Goal: Task Accomplishment & Management: Use online tool/utility

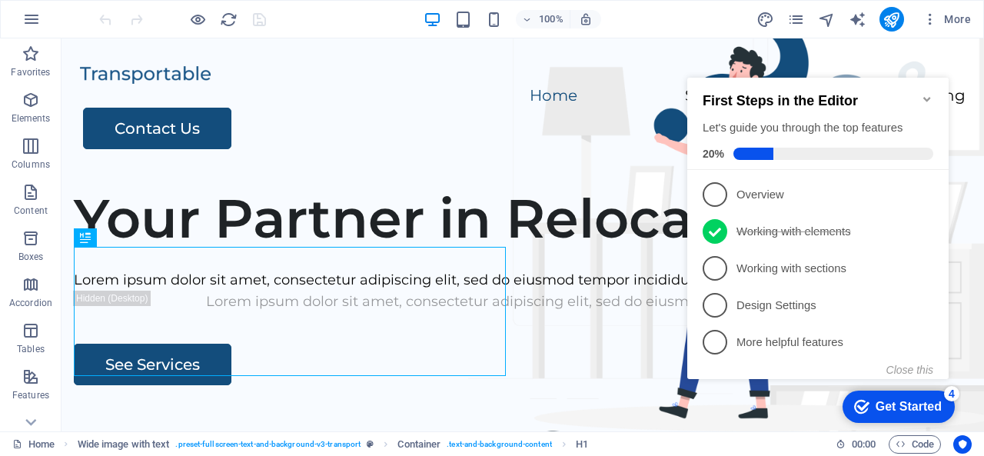
click at [924, 97] on icon "Minimize checklist" at bounding box center [926, 99] width 7 height 5
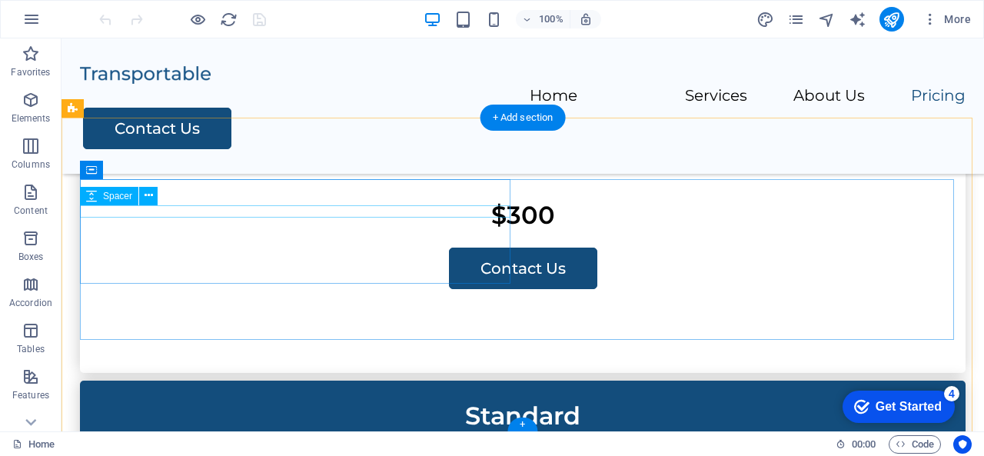
scroll to position [3140, 0]
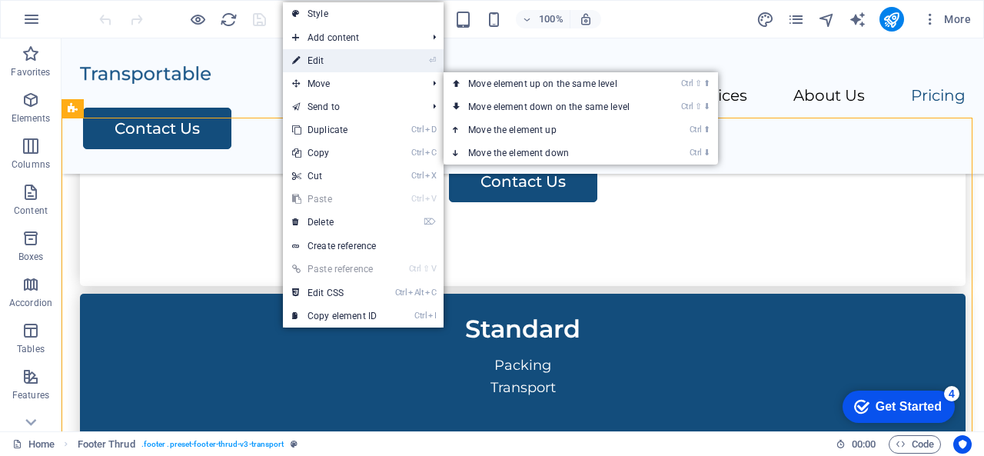
click at [364, 61] on link "⏎ Edit" at bounding box center [334, 60] width 103 height 23
select select "footer"
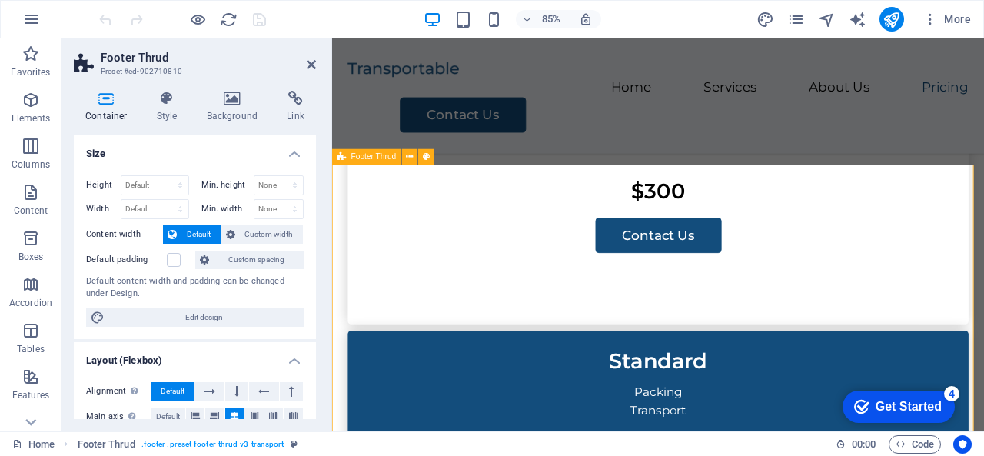
scroll to position [3071, 0]
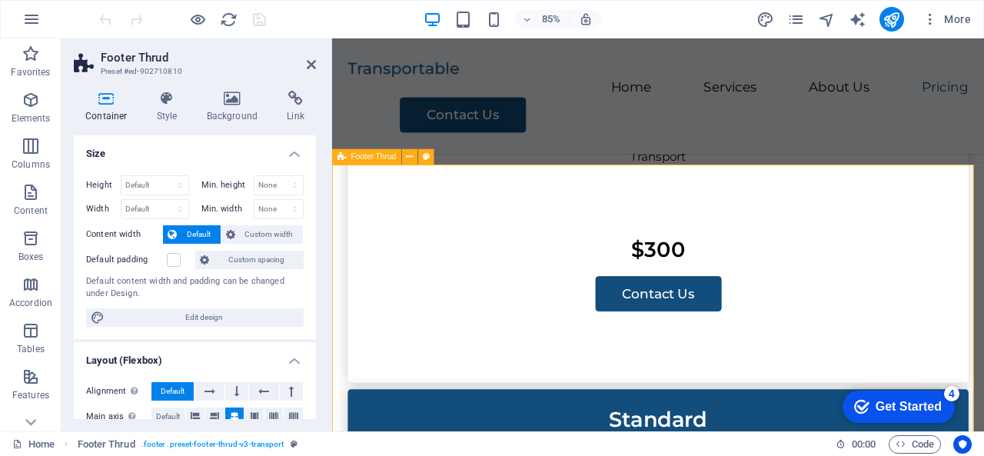
click at [351, 157] on span "Footer Thrud" at bounding box center [373, 157] width 45 height 8
click at [428, 156] on icon at bounding box center [426, 157] width 7 height 14
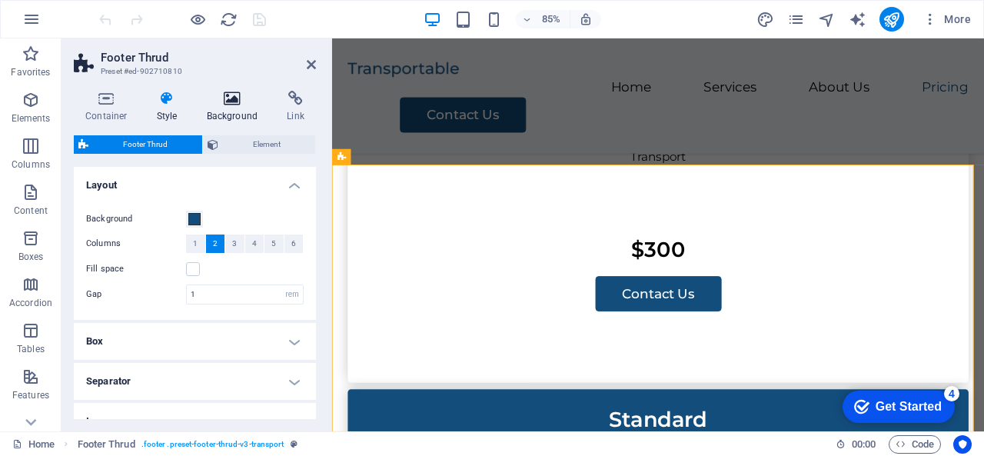
click at [231, 102] on icon at bounding box center [232, 98] width 75 height 15
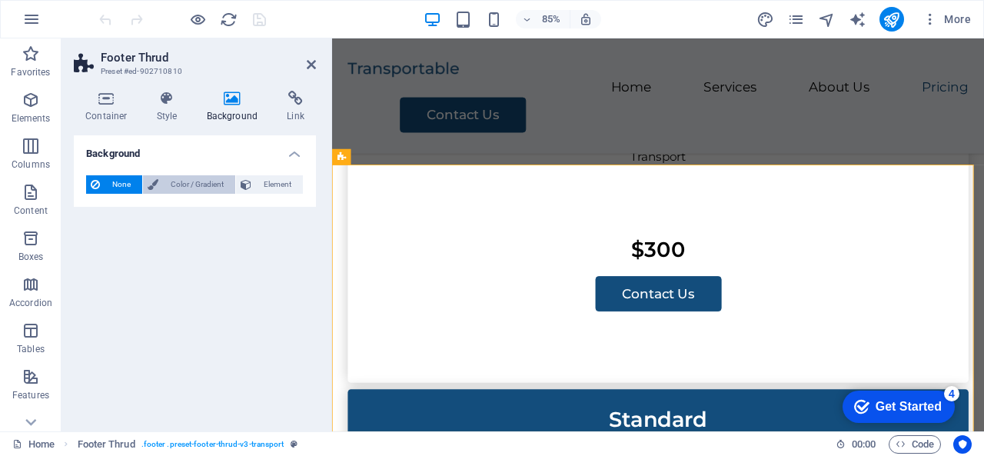
click at [178, 184] on span "Color / Gradient" at bounding box center [197, 184] width 68 height 18
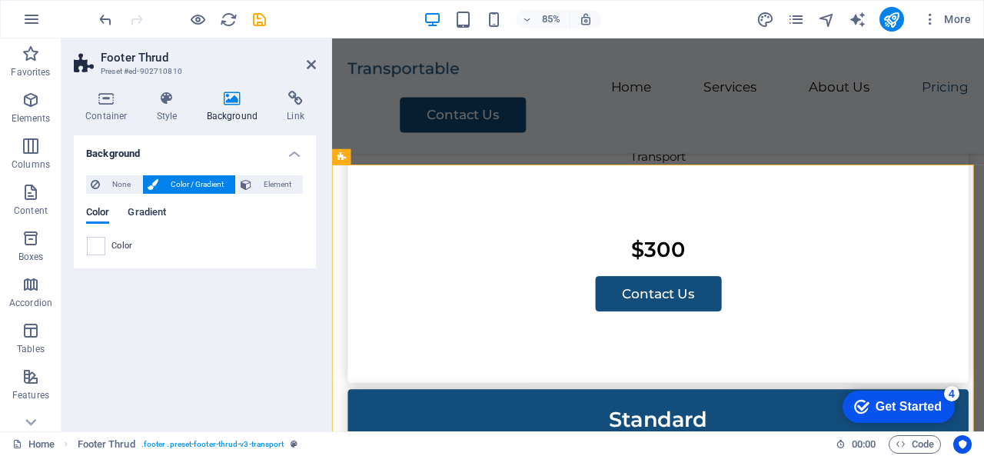
click at [157, 209] on span "Gradient" at bounding box center [147, 214] width 38 height 22
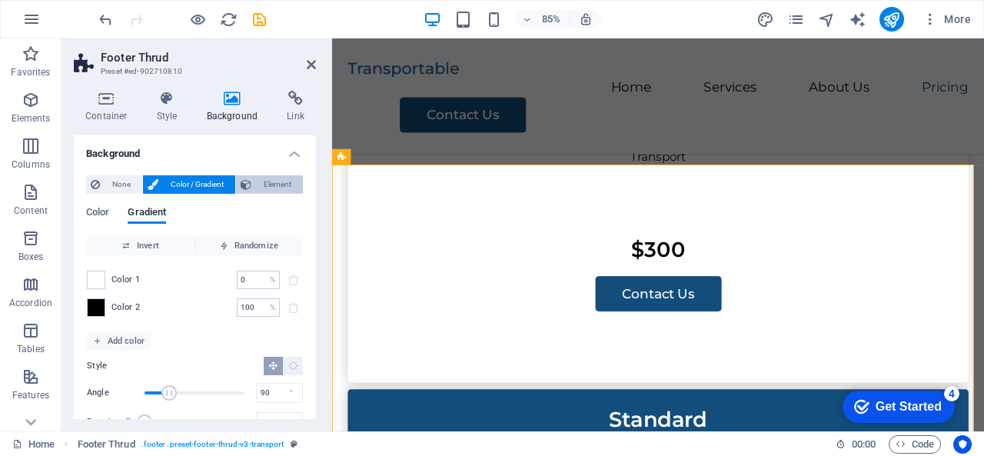
click at [263, 190] on span "Element" at bounding box center [277, 184] width 42 height 18
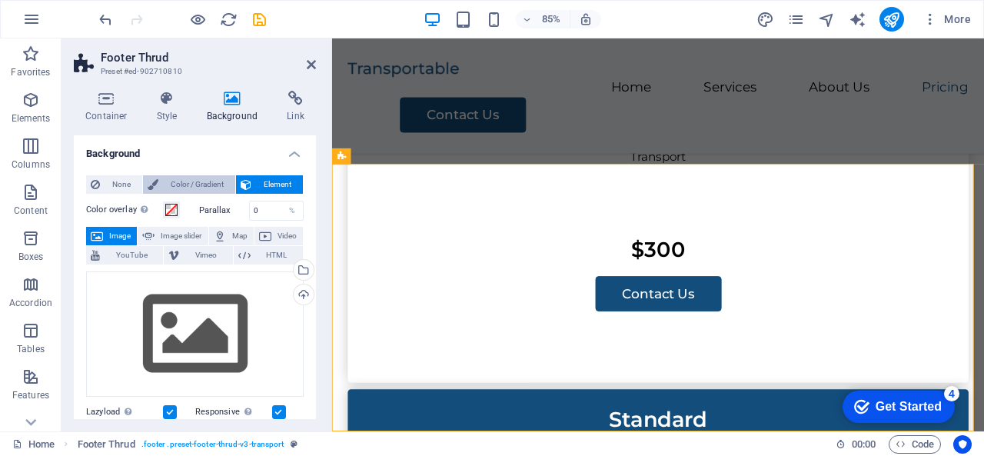
scroll to position [3071, 0]
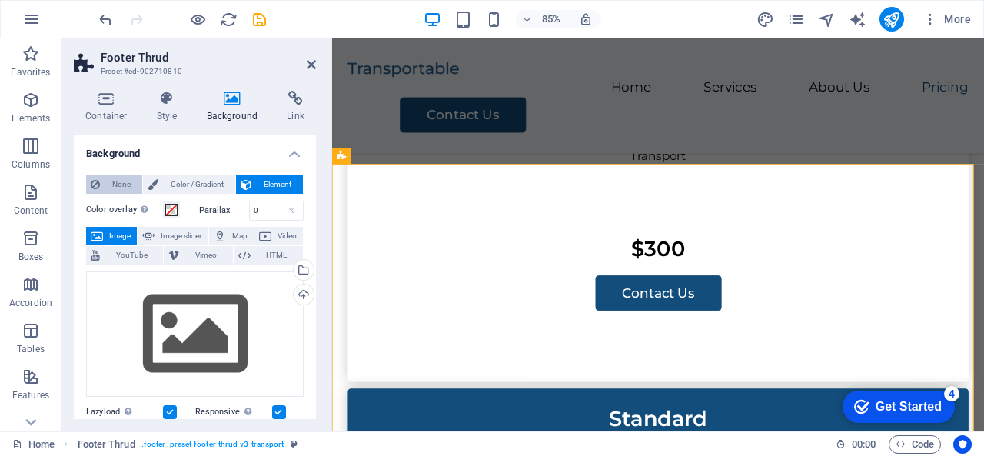
click at [111, 187] on span "None" at bounding box center [121, 184] width 33 height 18
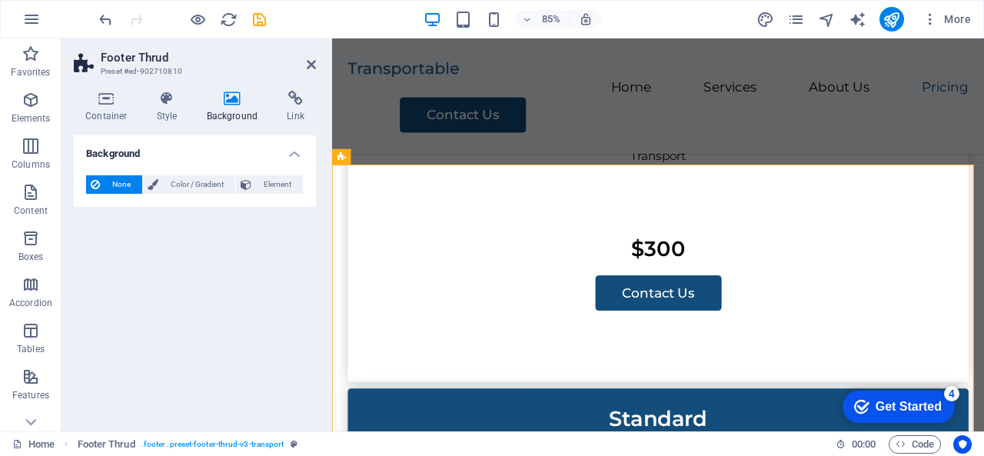
scroll to position [3071, 0]
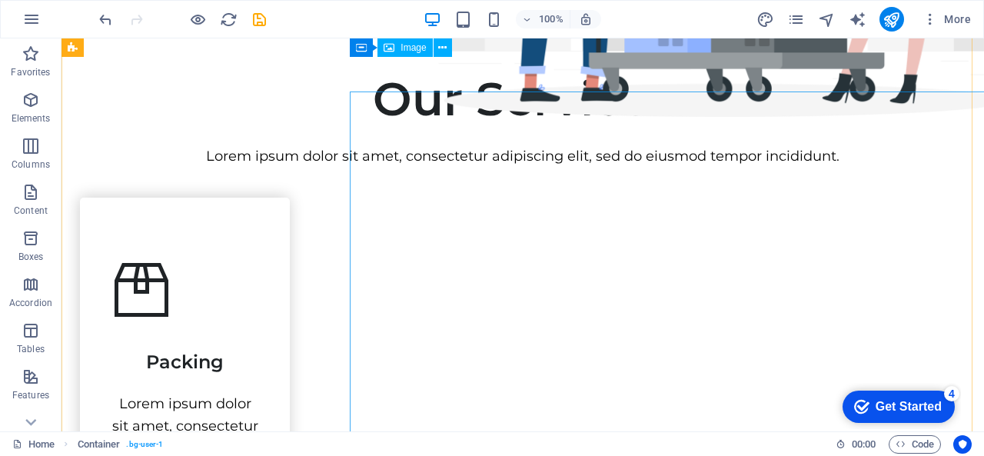
scroll to position [0, 0]
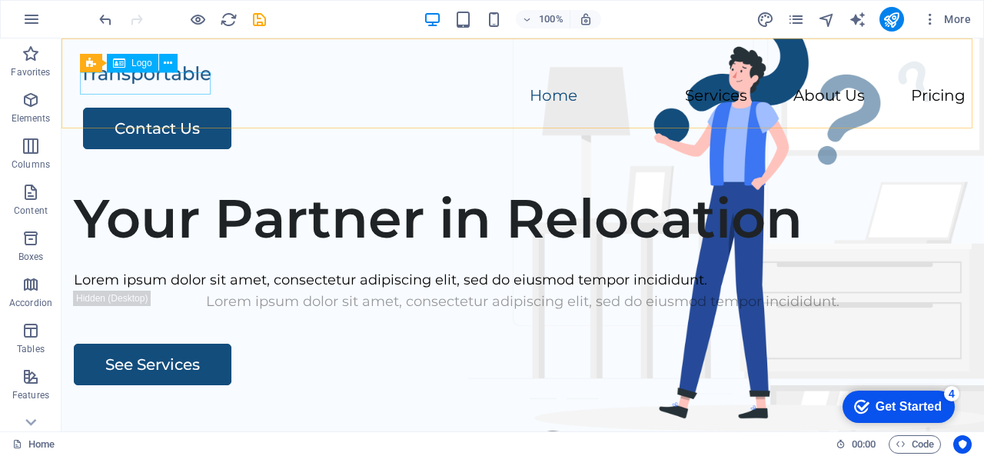
click at [139, 65] on span "Logo" at bounding box center [141, 62] width 21 height 9
click at [166, 61] on icon at bounding box center [168, 63] width 8 height 16
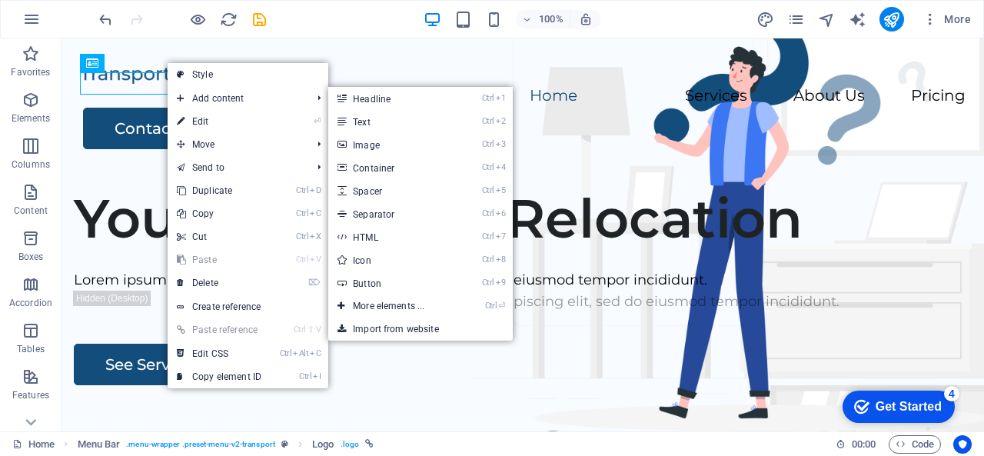
click at [197, 113] on link "⏎ Edit" at bounding box center [219, 121] width 103 height 23
select select "px"
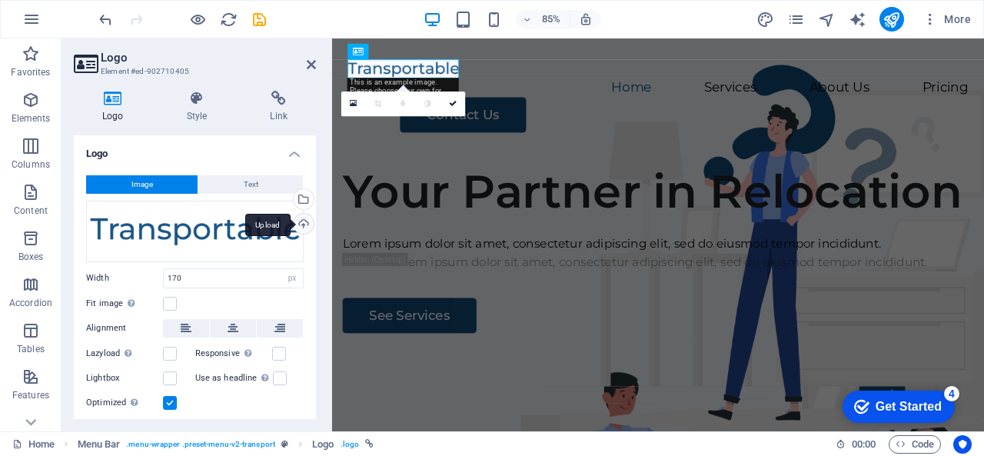
click at [302, 221] on div "Upload" at bounding box center [302, 225] width 23 height 23
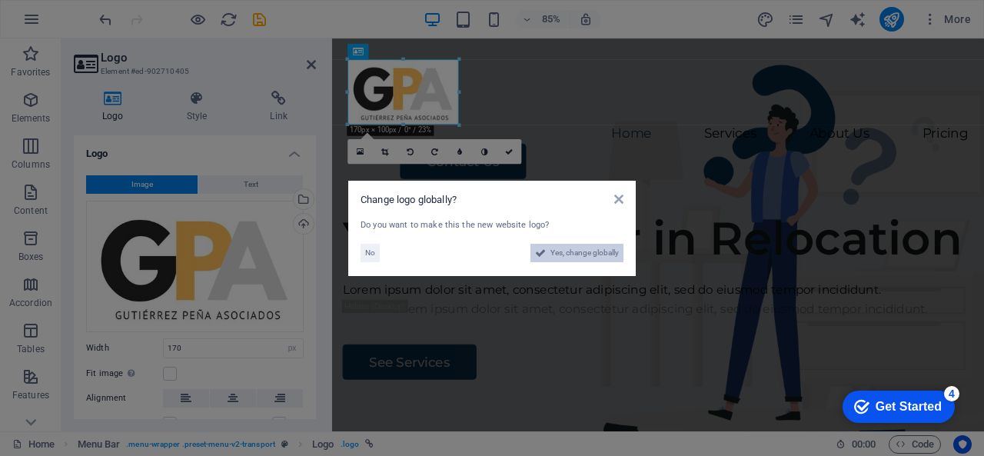
click at [556, 256] on span "Yes, change globally" at bounding box center [584, 253] width 68 height 18
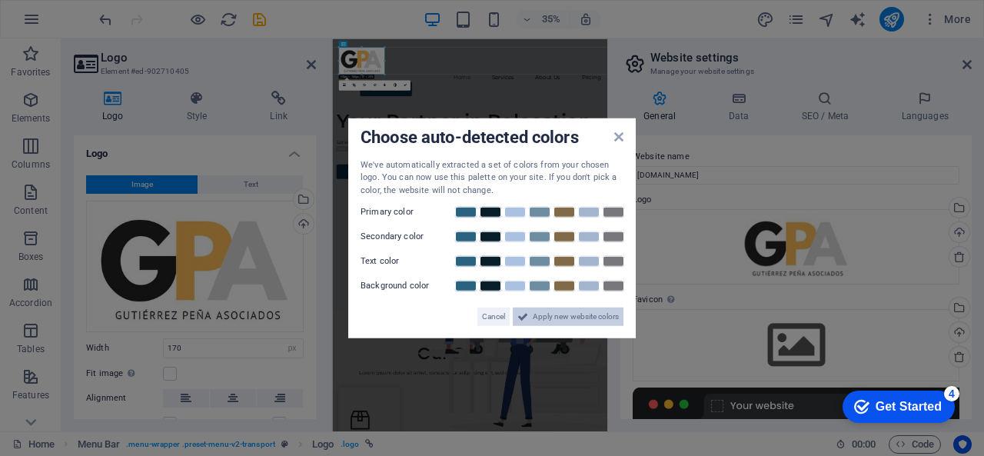
click at [558, 316] on span "Apply new website colors" at bounding box center [576, 316] width 86 height 18
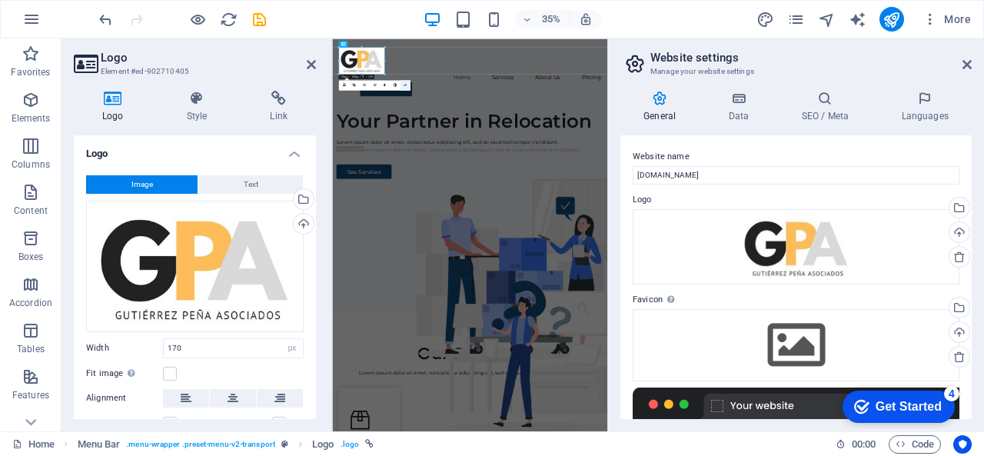
click at [404, 85] on icon at bounding box center [405, 84] width 3 height 3
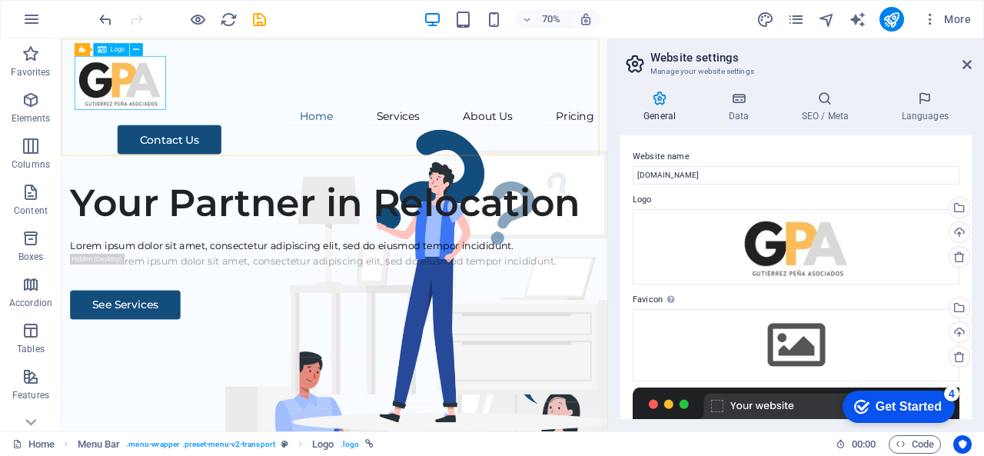
click at [114, 50] on span "Logo" at bounding box center [118, 49] width 15 height 6
click at [137, 48] on icon at bounding box center [136, 50] width 6 height 12
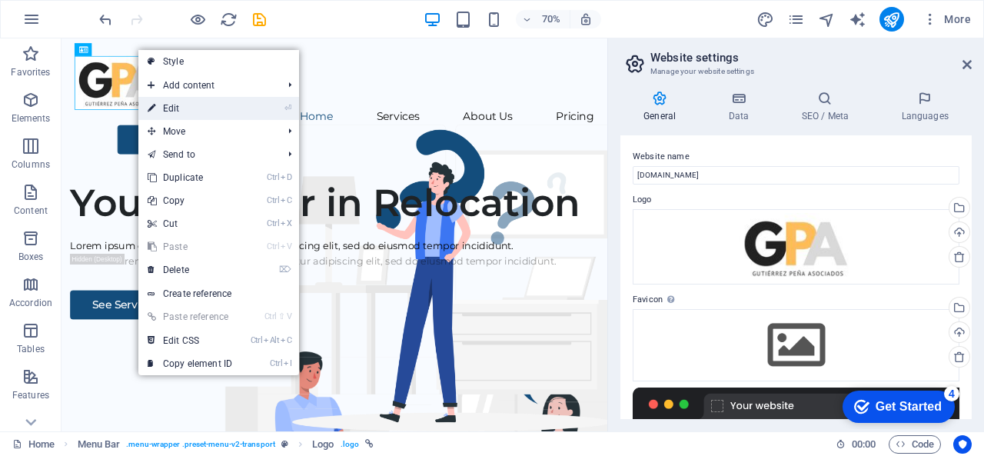
click at [168, 114] on link "⏎ Edit" at bounding box center [189, 108] width 103 height 23
select select "px"
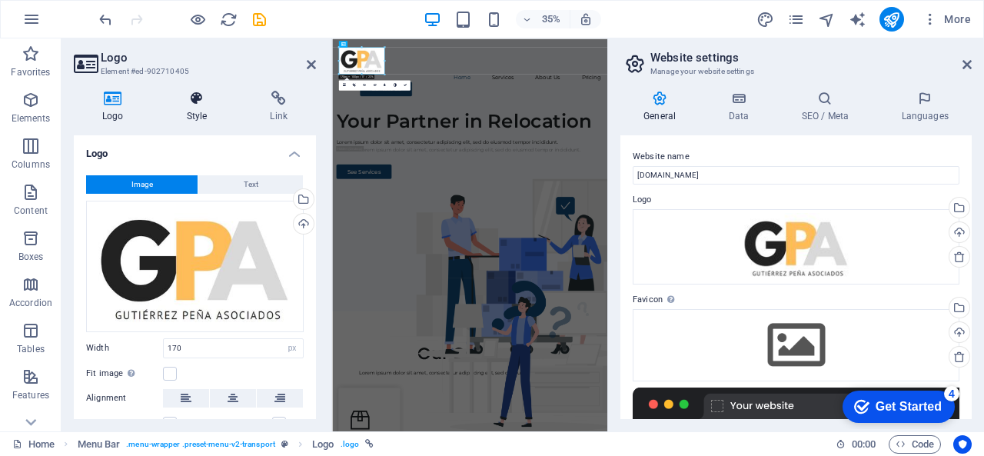
click at [193, 108] on h4 "Style" at bounding box center [200, 107] width 84 height 32
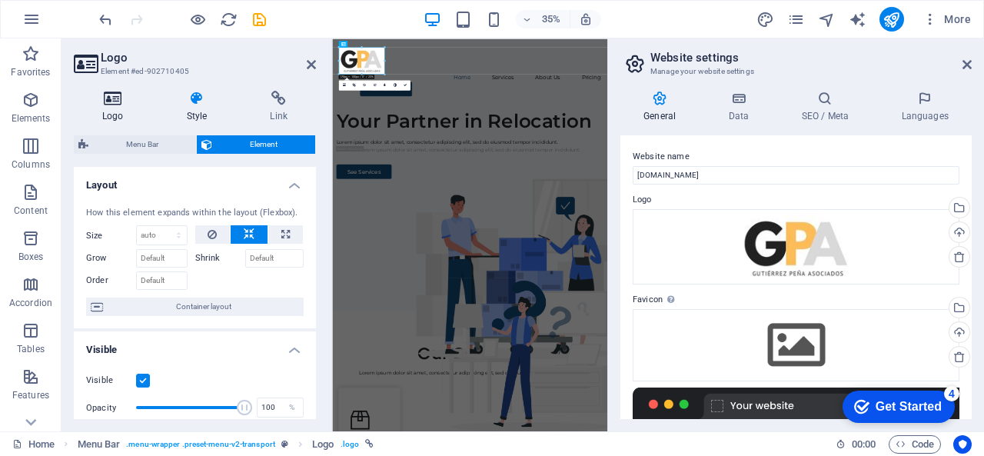
click at [111, 107] on h4 "Logo" at bounding box center [116, 107] width 85 height 32
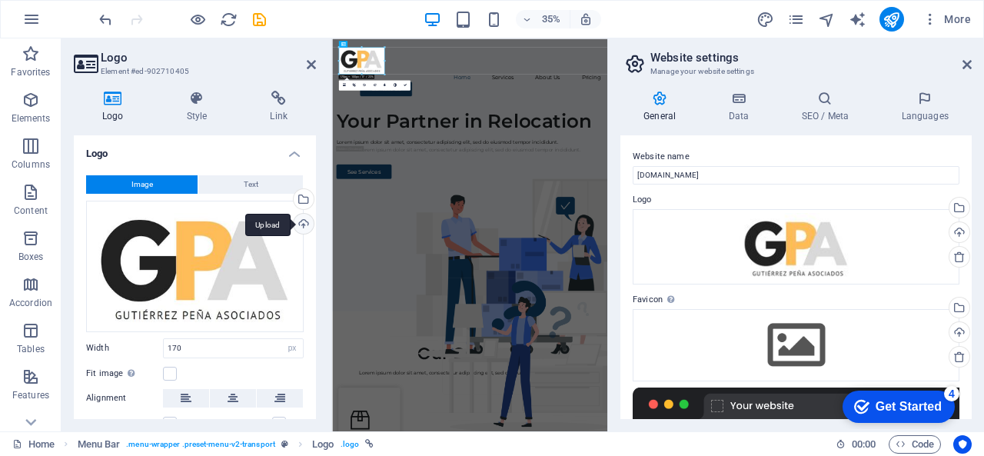
click at [298, 222] on div "Upload" at bounding box center [302, 225] width 23 height 23
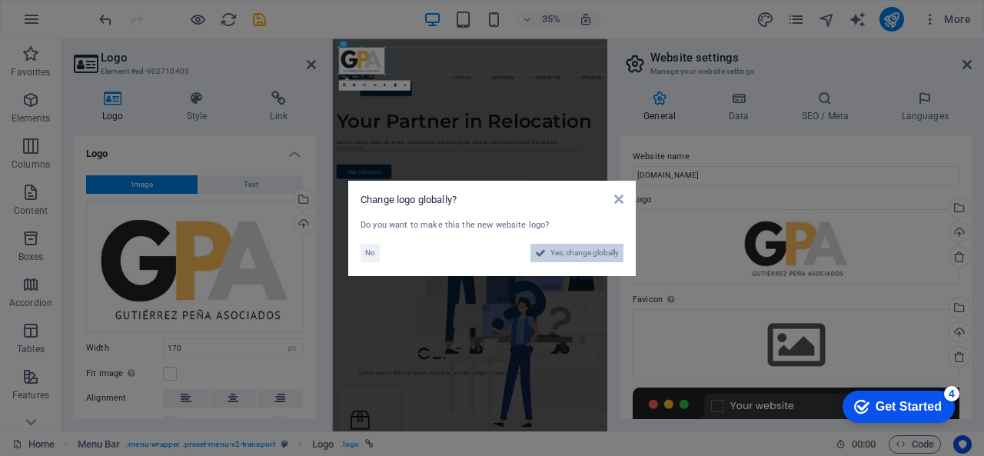
drag, startPoint x: 669, startPoint y: 606, endPoint x: 566, endPoint y: 251, distance: 370.5
click at [566, 251] on span "Yes, change globally" at bounding box center [584, 253] width 68 height 18
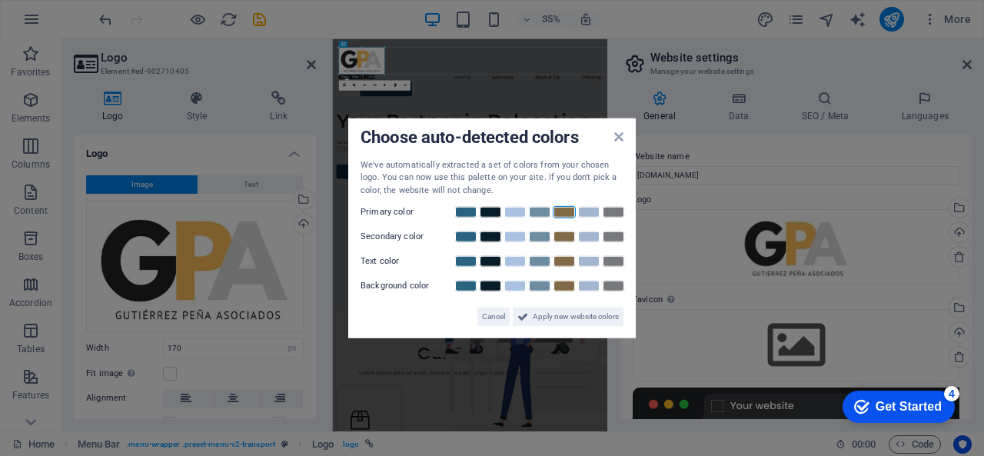
click at [562, 212] on link at bounding box center [564, 212] width 23 height 12
click at [617, 240] on link at bounding box center [613, 237] width 23 height 12
click at [493, 258] on link at bounding box center [490, 261] width 23 height 12
click at [613, 288] on link at bounding box center [613, 286] width 23 height 12
drag, startPoint x: 571, startPoint y: 313, endPoint x: 672, endPoint y: 820, distance: 517.2
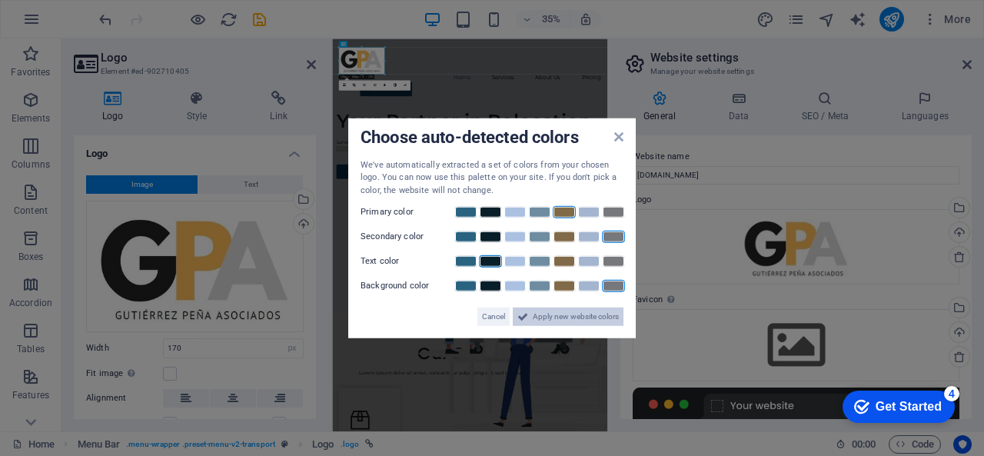
click at [571, 313] on span "Apply new website colors" at bounding box center [576, 316] width 86 height 18
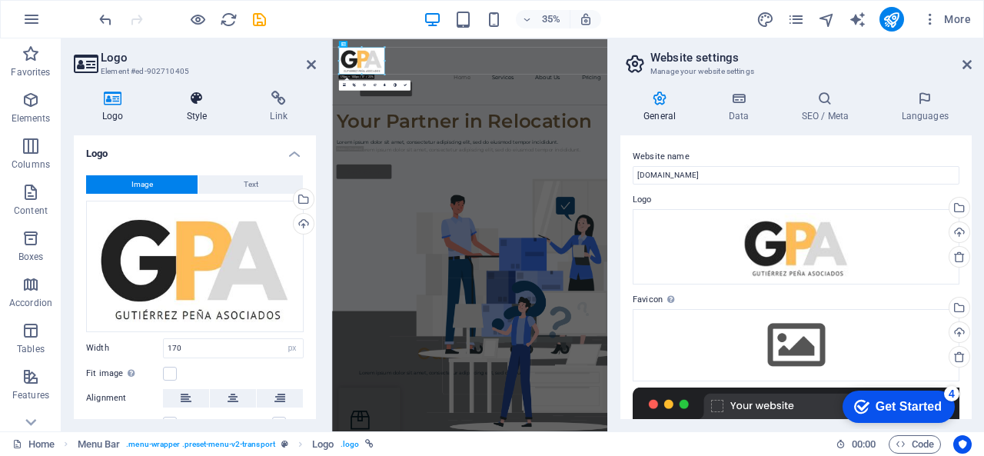
click at [190, 117] on h4 "Style" at bounding box center [200, 107] width 84 height 32
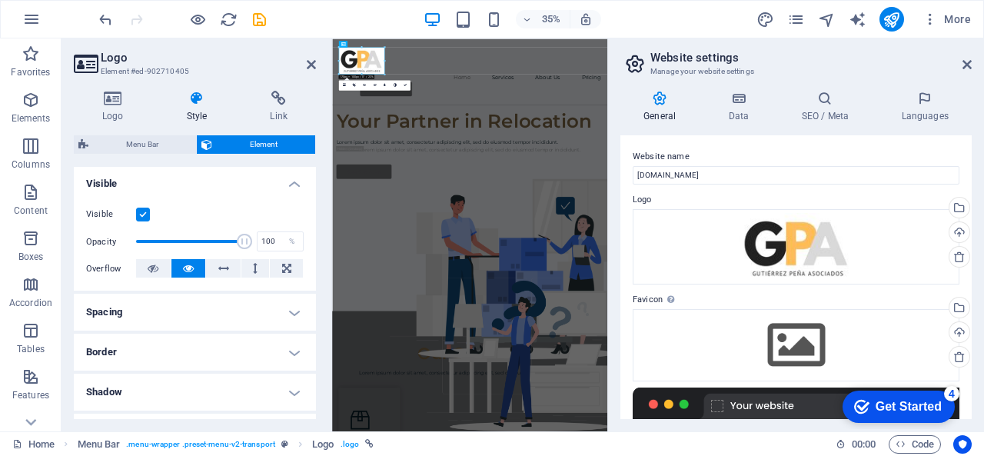
scroll to position [397, 0]
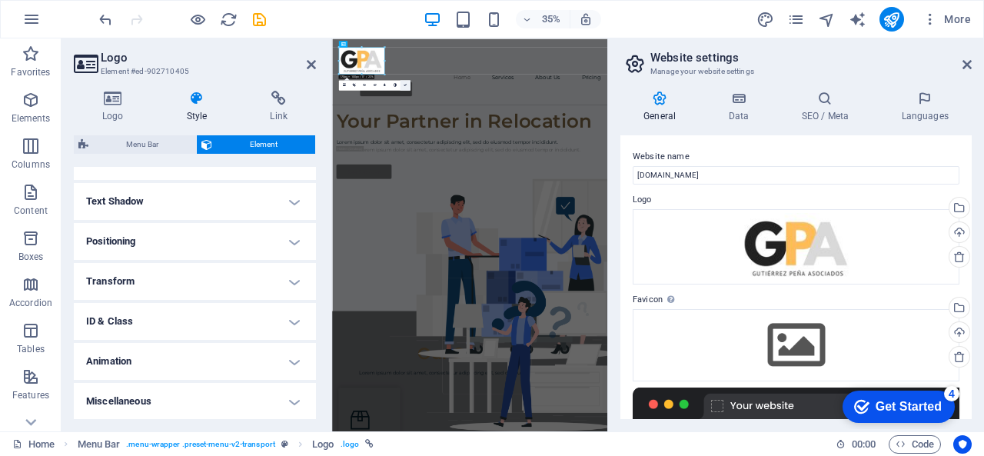
click at [409, 85] on link at bounding box center [405, 85] width 10 height 10
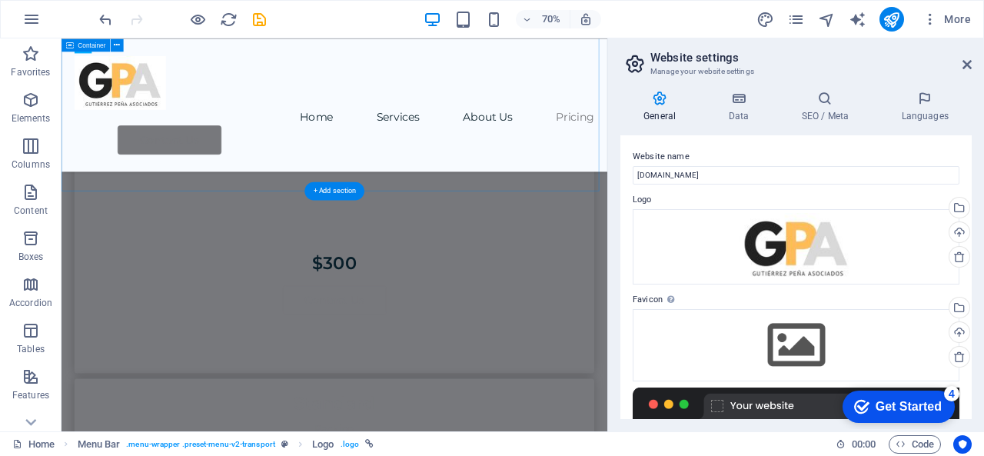
scroll to position [3003, 0]
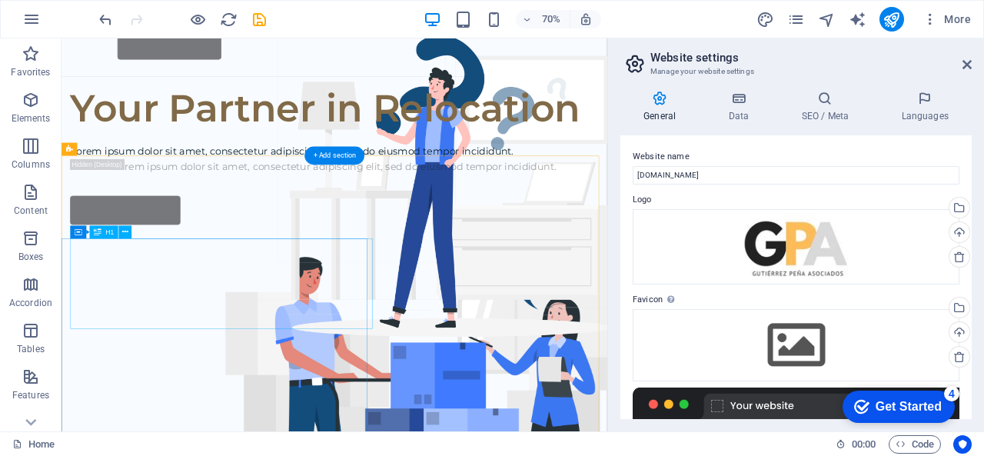
scroll to position [0, 0]
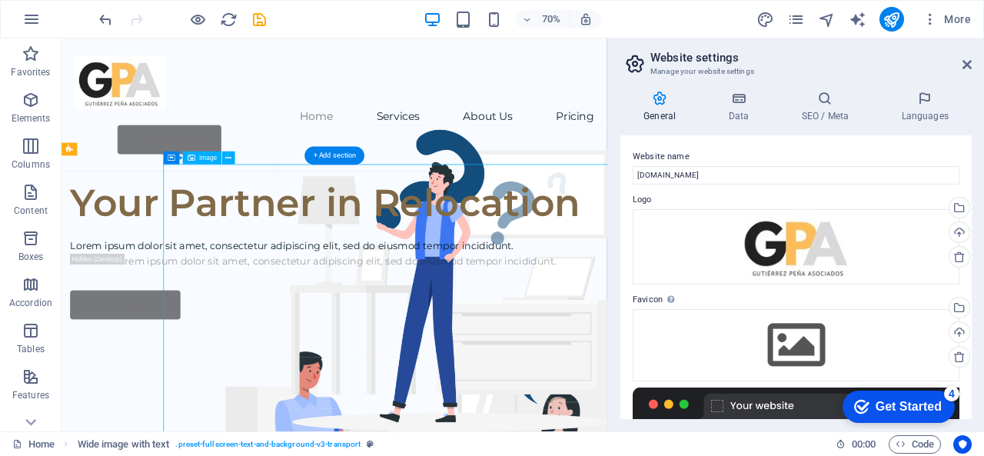
select select "px"
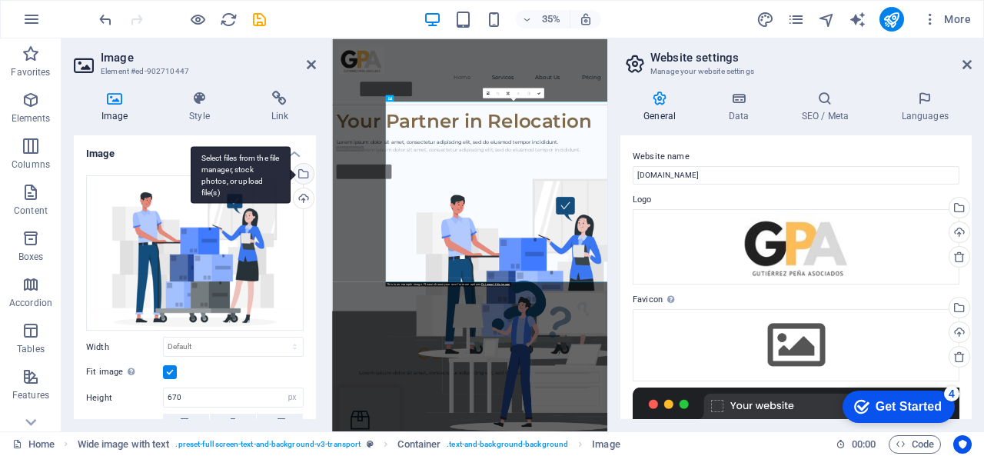
click at [300, 169] on div "Select files from the file manager, stock photos, or upload file(s)" at bounding box center [302, 175] width 23 height 23
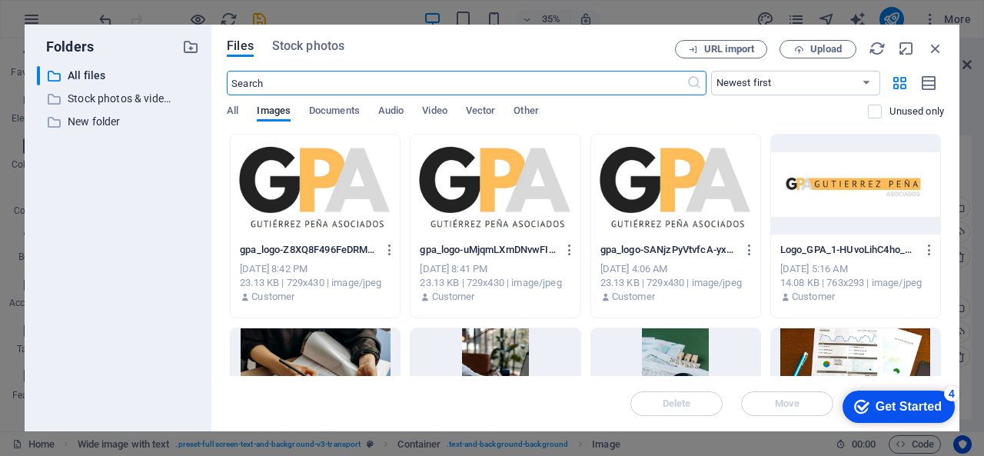
type input "370"
type input "25"
click at [78, 96] on p "Stock photos & videos" at bounding box center [119, 99] width 103 height 18
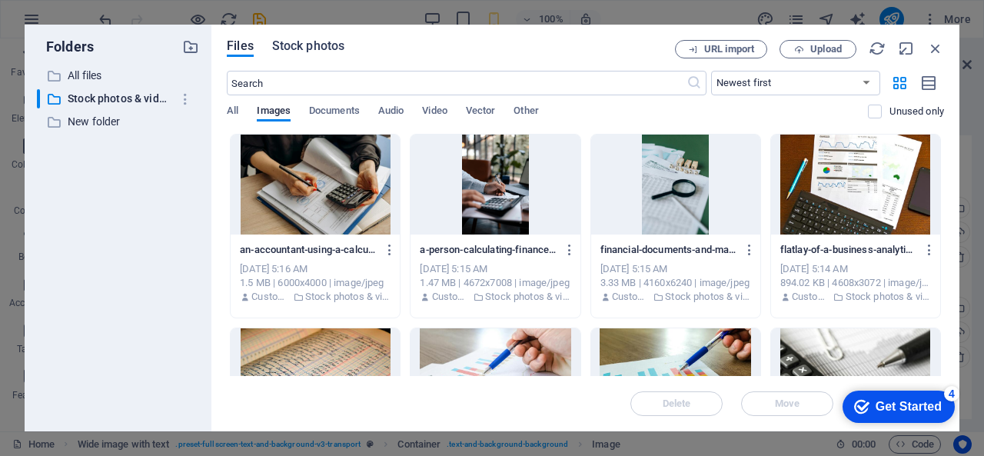
click at [312, 51] on span "Stock photos" at bounding box center [308, 46] width 72 height 18
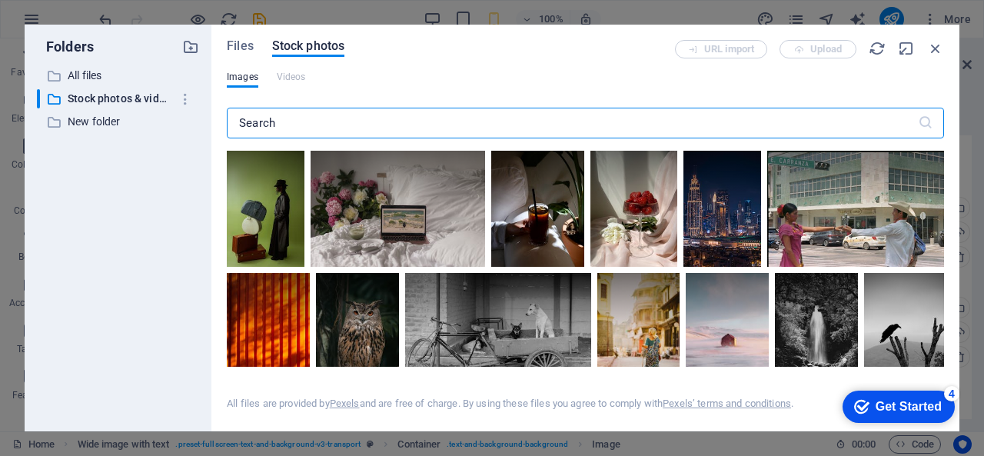
click at [270, 125] on input "text" at bounding box center [572, 123] width 691 height 31
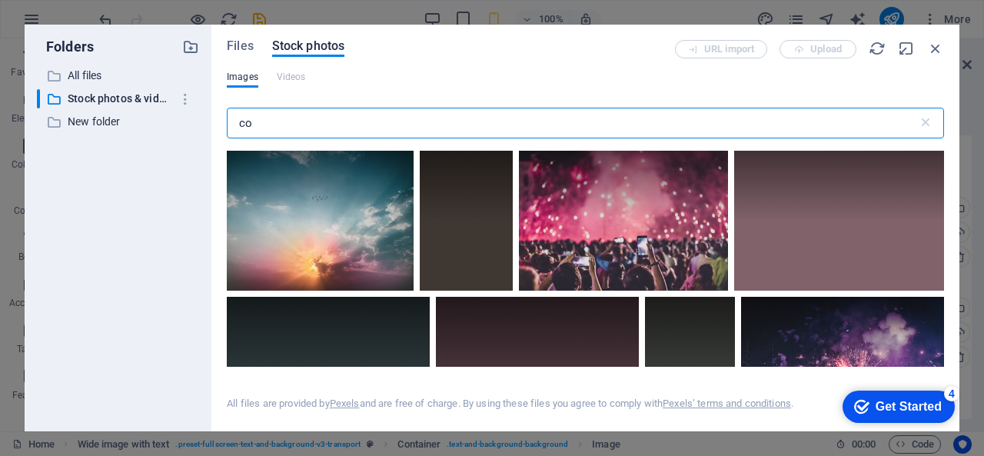
type input "c"
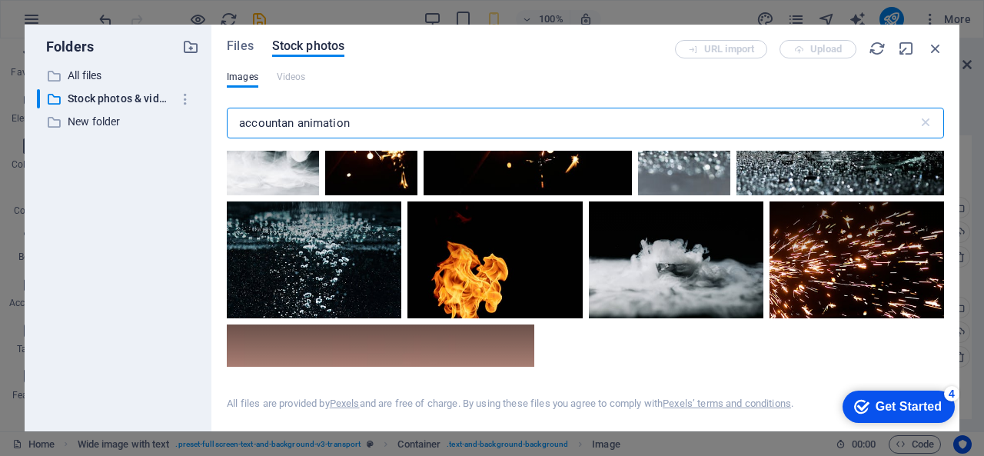
scroll to position [2075, 0]
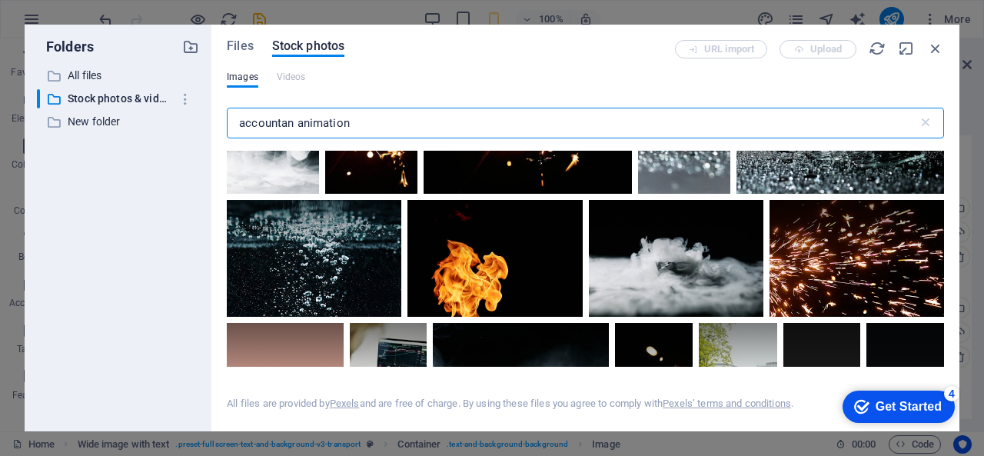
drag, startPoint x: 441, startPoint y: 109, endPoint x: 341, endPoint y: 88, distance: 103.0
click at [331, 78] on div "Images Videos accountan animation ​ All files are provided by Pexels and are fr…" at bounding box center [585, 243] width 717 height 345
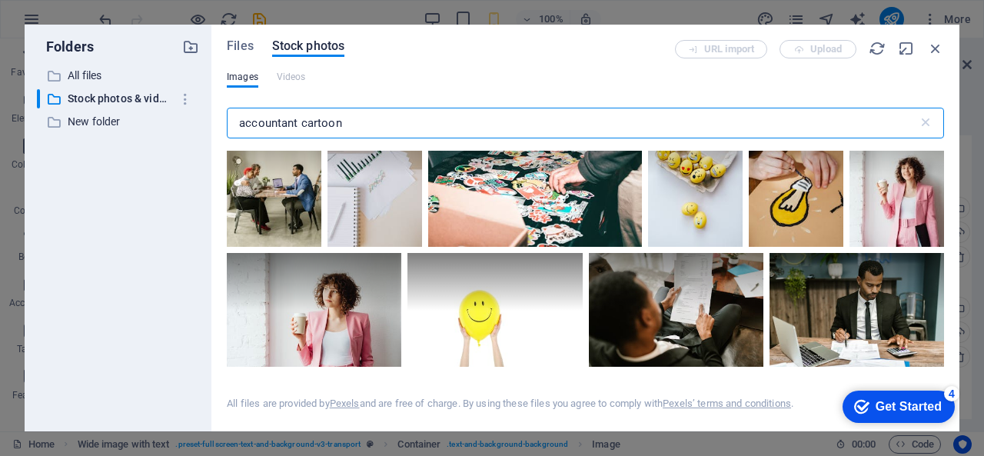
scroll to position [2293, 0]
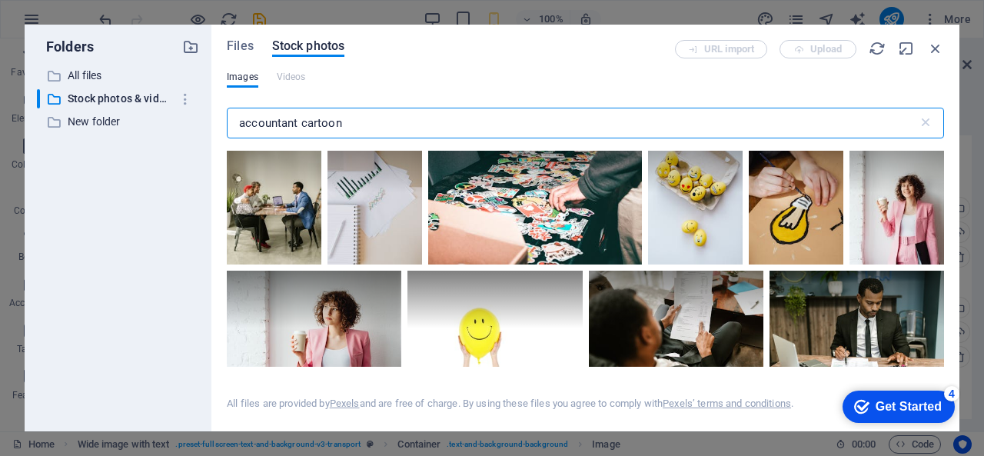
drag, startPoint x: 361, startPoint y: 123, endPoint x: 221, endPoint y: 88, distance: 144.8
click at [221, 88] on div "Files Stock photos URL import Upload Images Videos accountant cartoon ​ All fil…" at bounding box center [585, 228] width 748 height 407
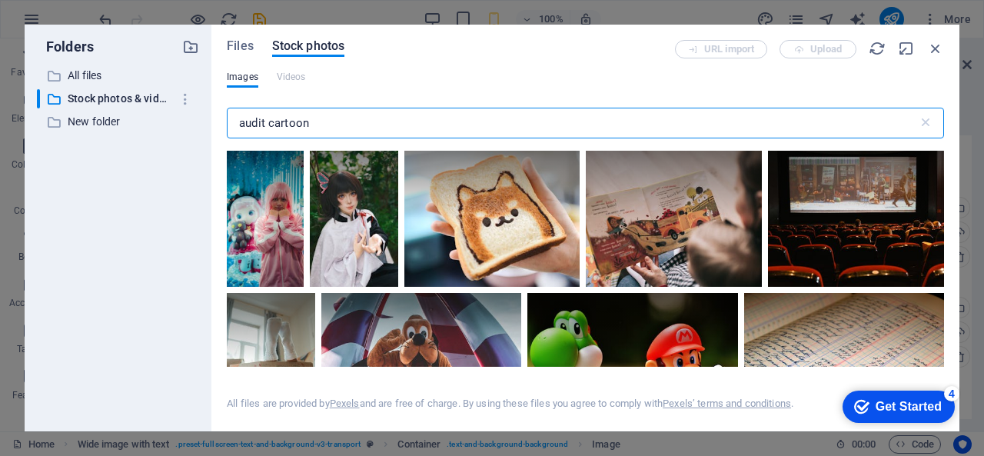
type input "audit cartoon"
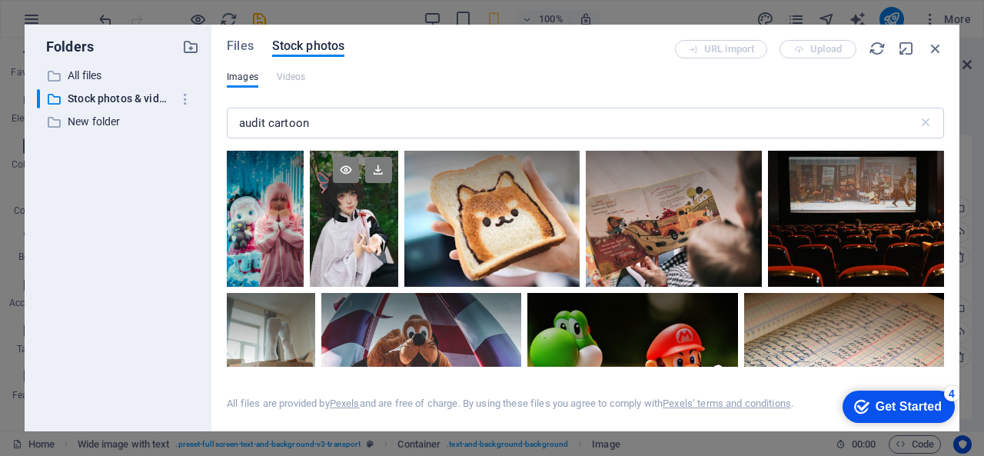
drag, startPoint x: 213, startPoint y: 207, endPoint x: 386, endPoint y: 200, distance: 173.1
click at [283, 194] on div "Files Stock photos URL import Upload Images Videos audit cartoon ​ All files ar…" at bounding box center [585, 228] width 748 height 407
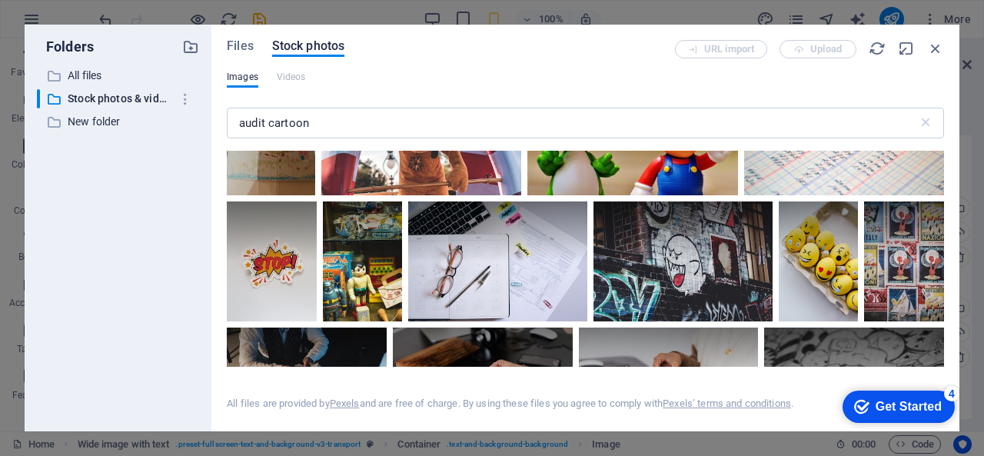
scroll to position [461, 0]
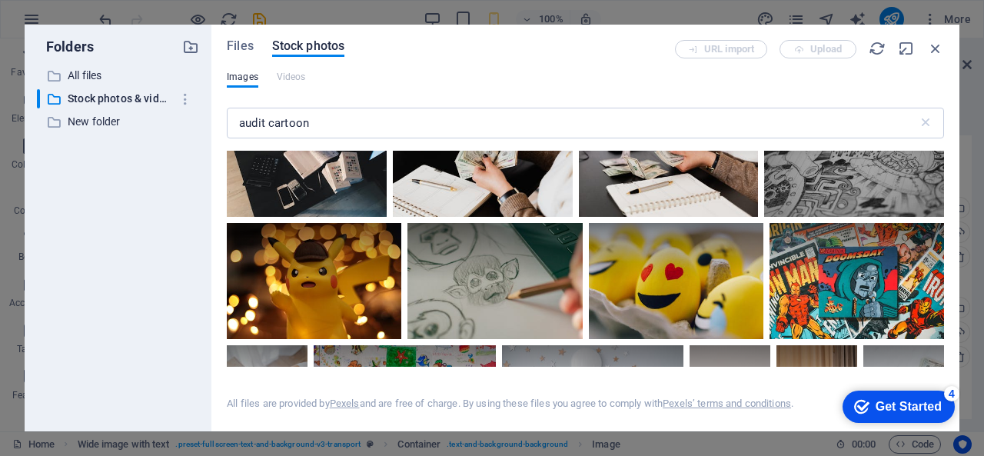
click at [474, 180] on div at bounding box center [483, 157] width 180 height 120
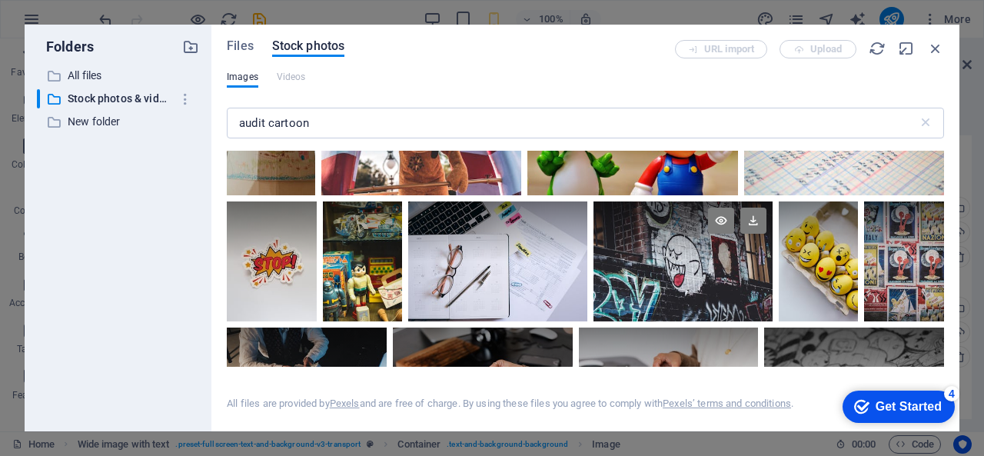
scroll to position [0, 0]
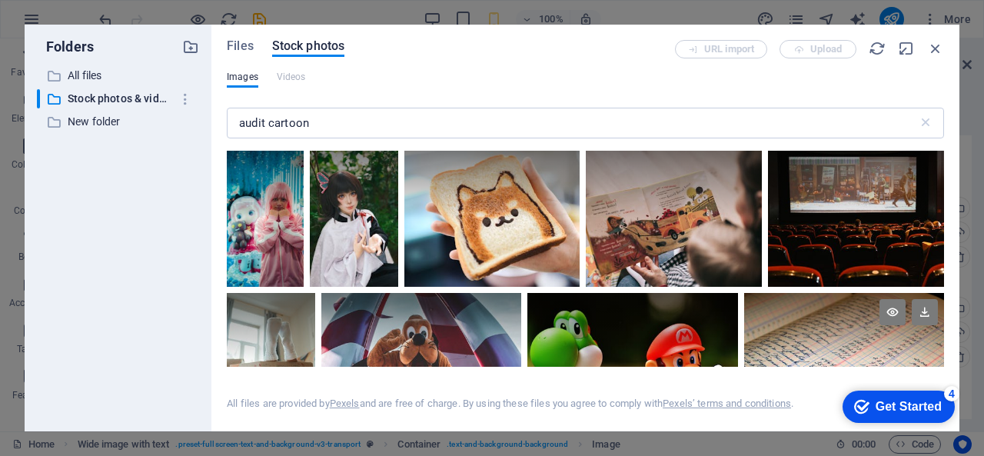
click at [782, 332] on div at bounding box center [844, 326] width 200 height 67
click at [924, 311] on icon at bounding box center [925, 312] width 26 height 26
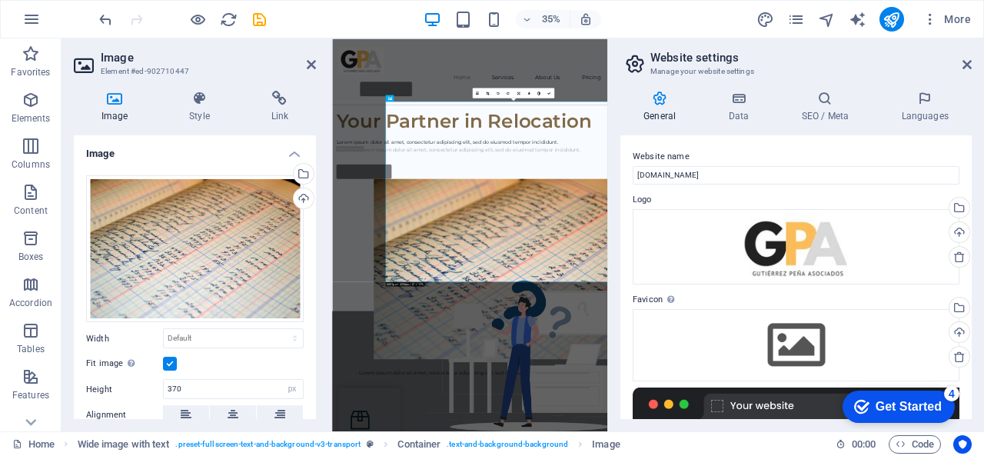
type input "670"
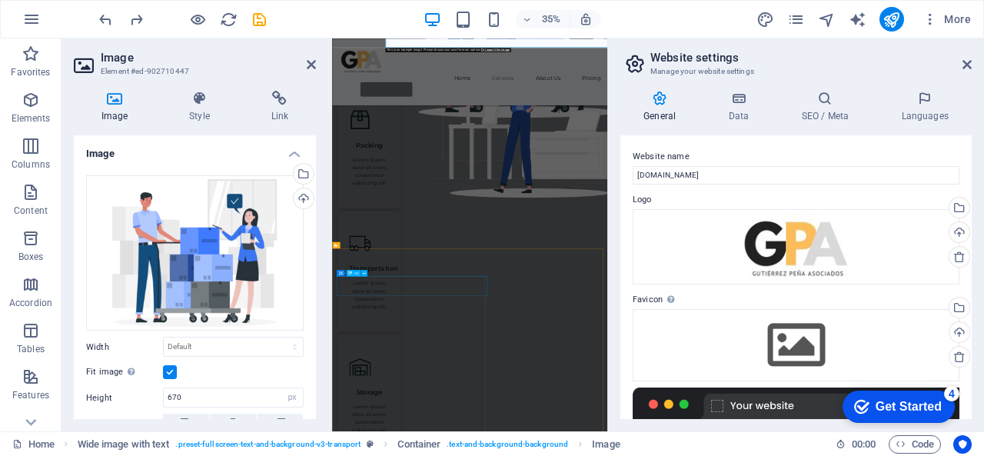
scroll to position [692, 0]
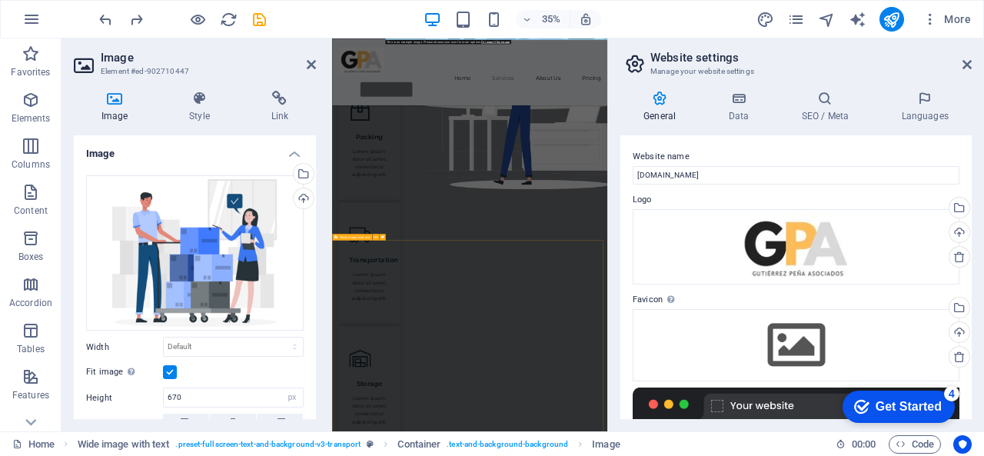
drag, startPoint x: 872, startPoint y: 765, endPoint x: 985, endPoint y: 406, distance: 376.5
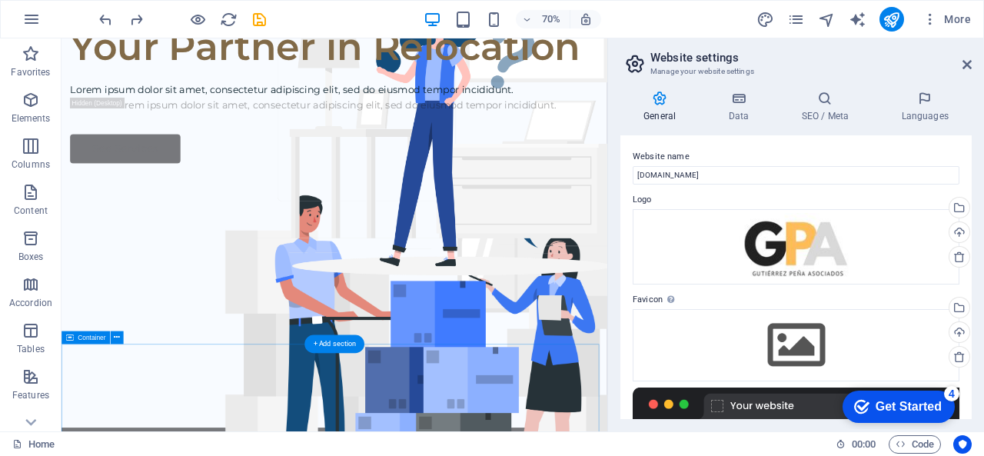
scroll to position [0, 0]
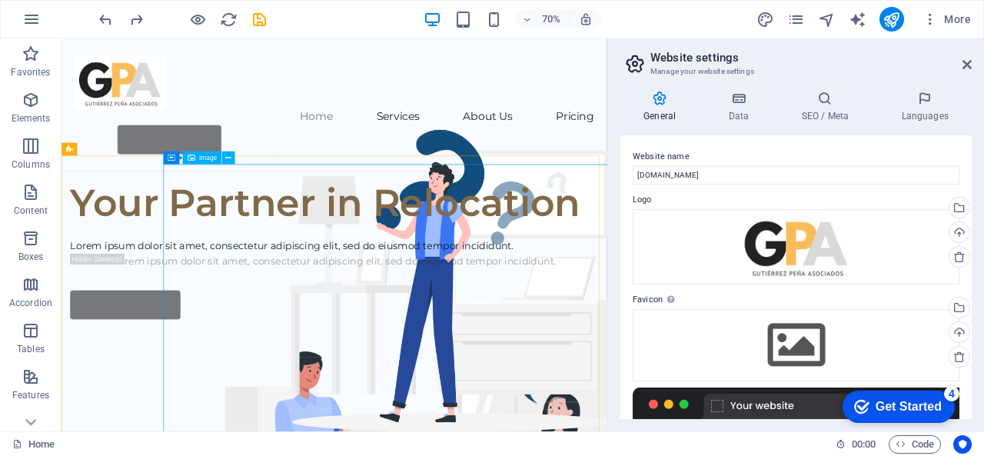
click at [0, 0] on icon at bounding box center [0, 0] width 0 height 0
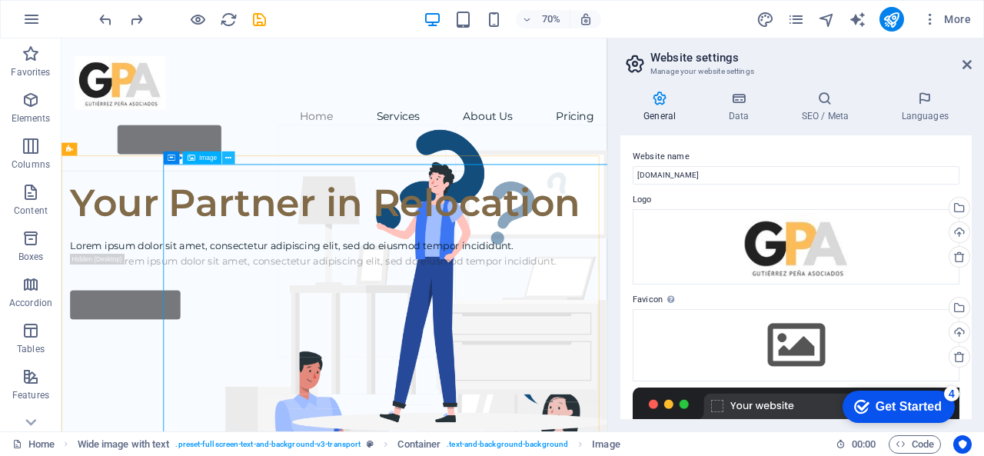
click at [226, 159] on icon at bounding box center [228, 158] width 6 height 12
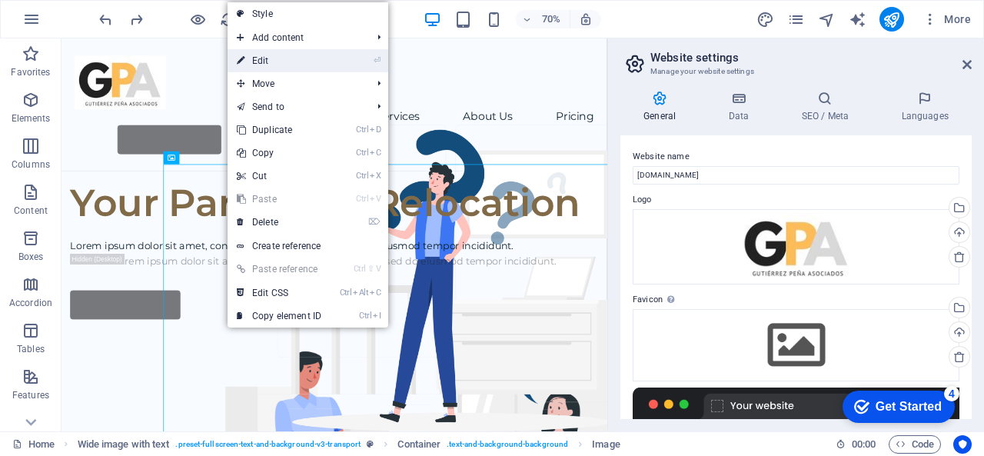
click at [274, 68] on link "⏎ Edit" at bounding box center [279, 60] width 103 height 23
select select "px"
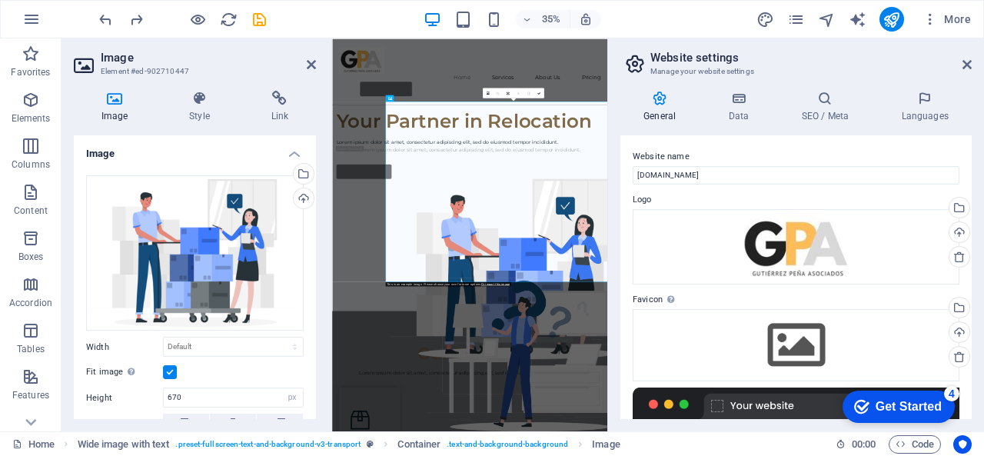
click at [291, 156] on h4 "Image" at bounding box center [195, 149] width 242 height 28
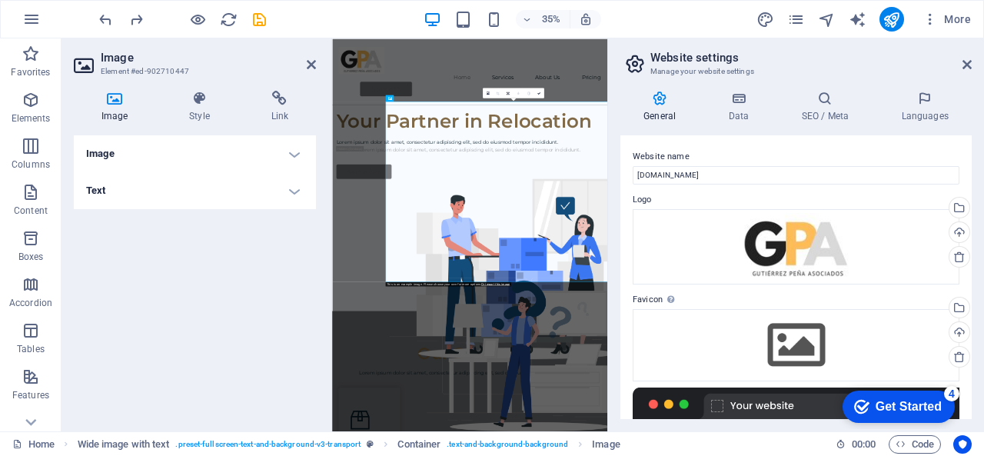
click at [295, 157] on h4 "Image" at bounding box center [195, 153] width 242 height 37
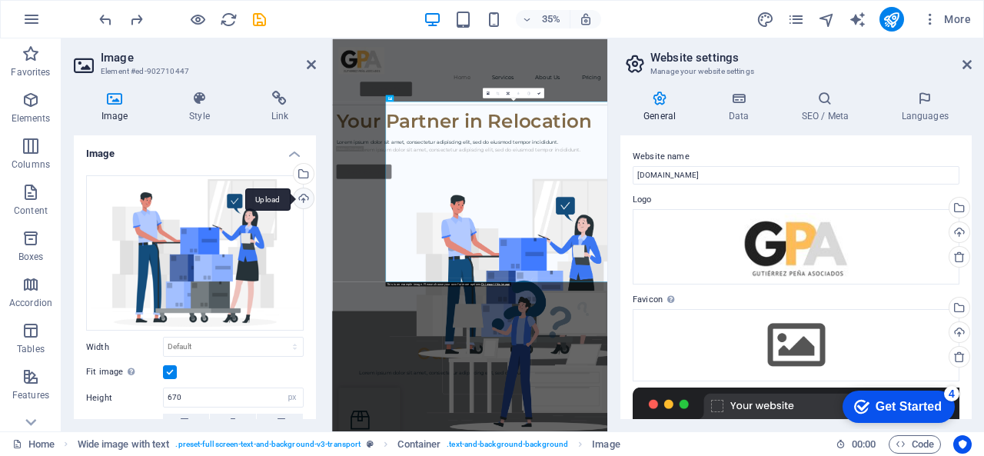
click at [300, 203] on div "Upload" at bounding box center [302, 199] width 23 height 23
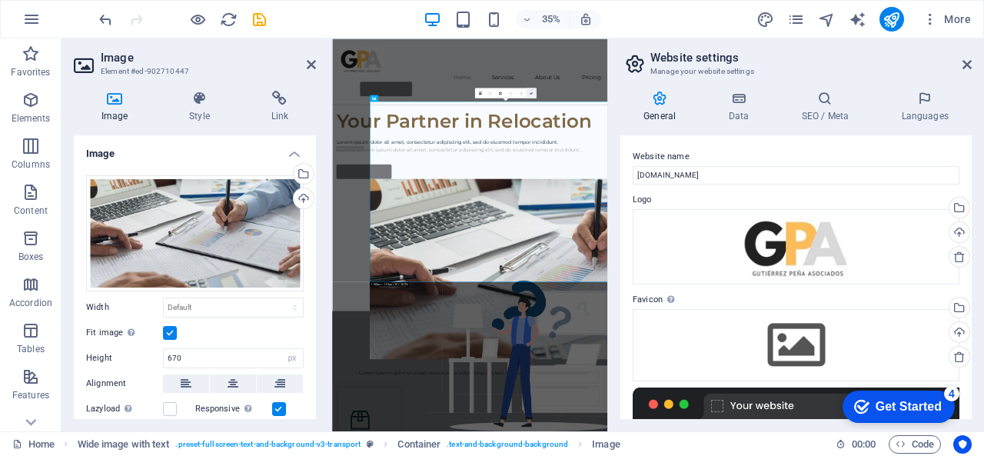
drag, startPoint x: 530, startPoint y: 93, endPoint x: 671, endPoint y: 78, distance: 141.5
click at [530, 93] on icon at bounding box center [530, 92] width 3 height 3
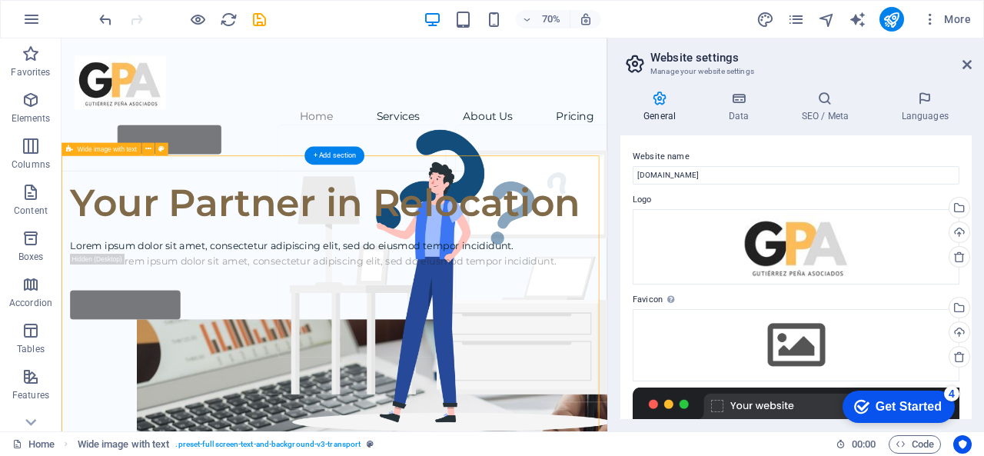
drag, startPoint x: 165, startPoint y: 297, endPoint x: 181, endPoint y: 301, distance: 16.6
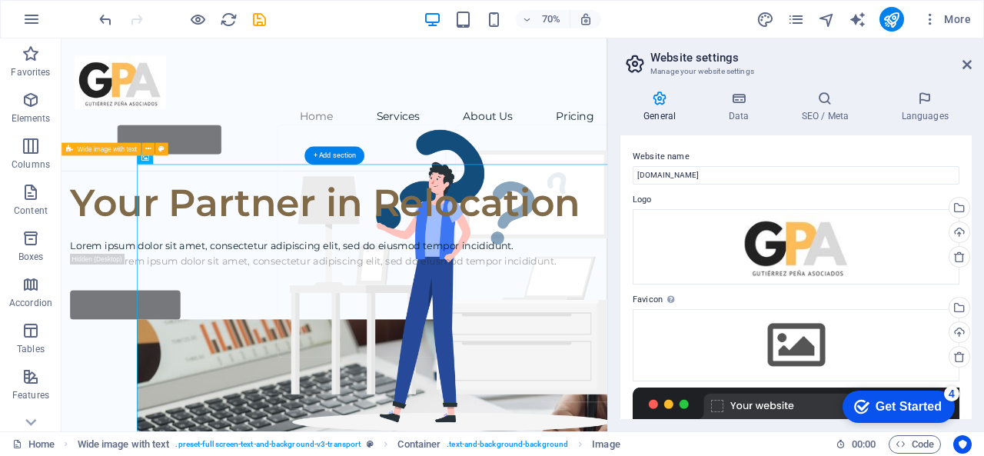
drag, startPoint x: 199, startPoint y: 298, endPoint x: 312, endPoint y: 307, distance: 113.3
click at [957, 72] on header "Website settings Manage your website settings" at bounding box center [797, 58] width 348 height 40
click at [964, 62] on icon at bounding box center [966, 64] width 9 height 12
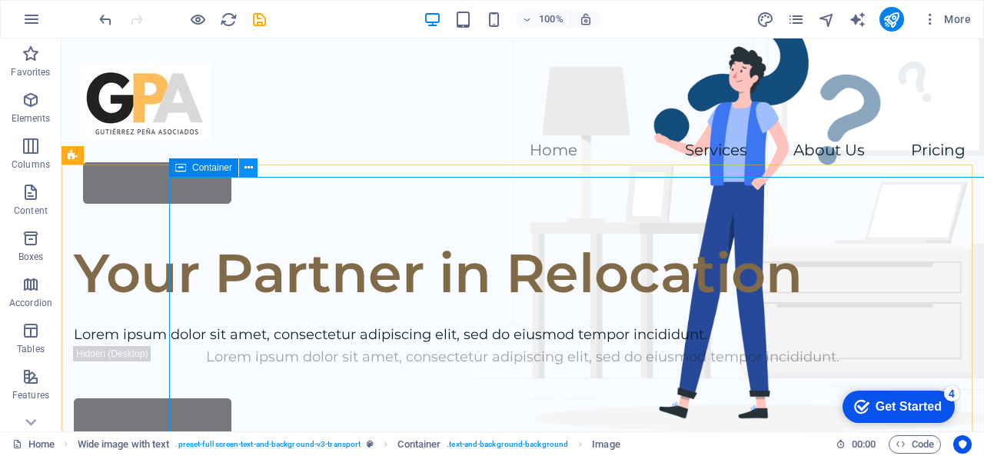
click at [245, 166] on icon at bounding box center [248, 168] width 8 height 16
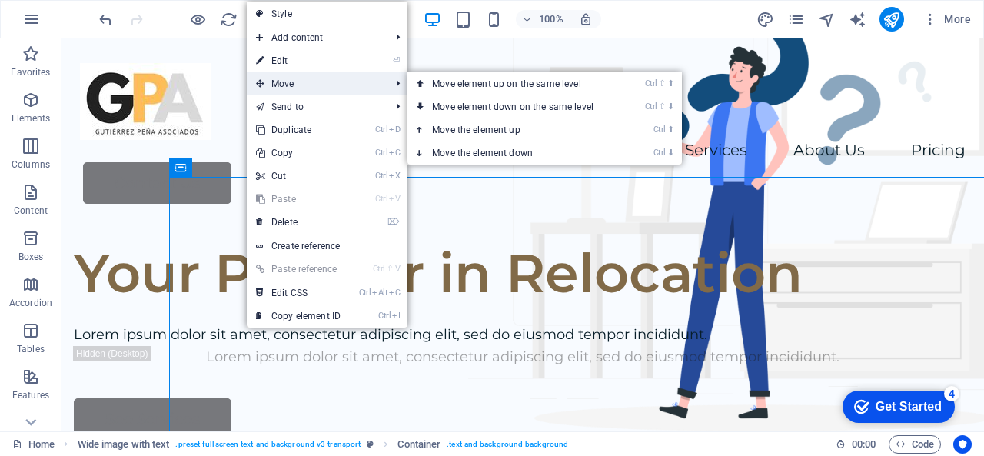
click at [294, 84] on span "Move" at bounding box center [316, 83] width 138 height 23
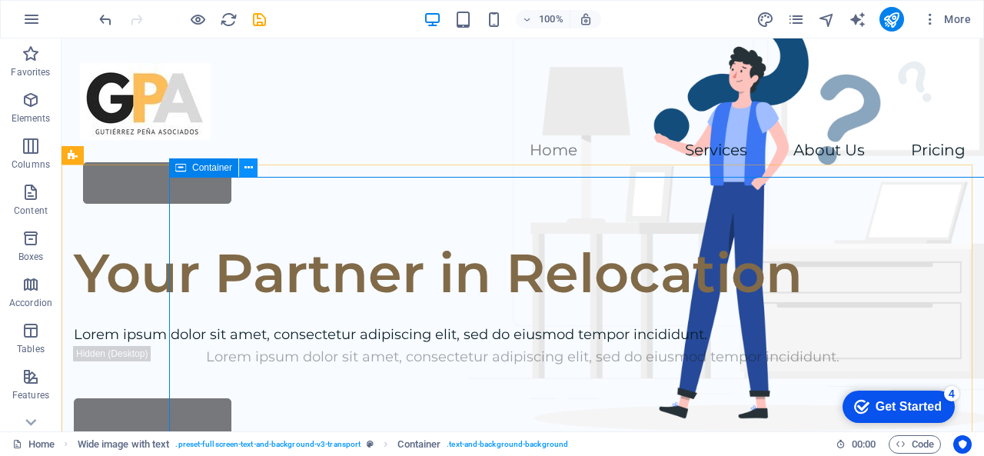
click at [250, 172] on icon at bounding box center [248, 168] width 8 height 16
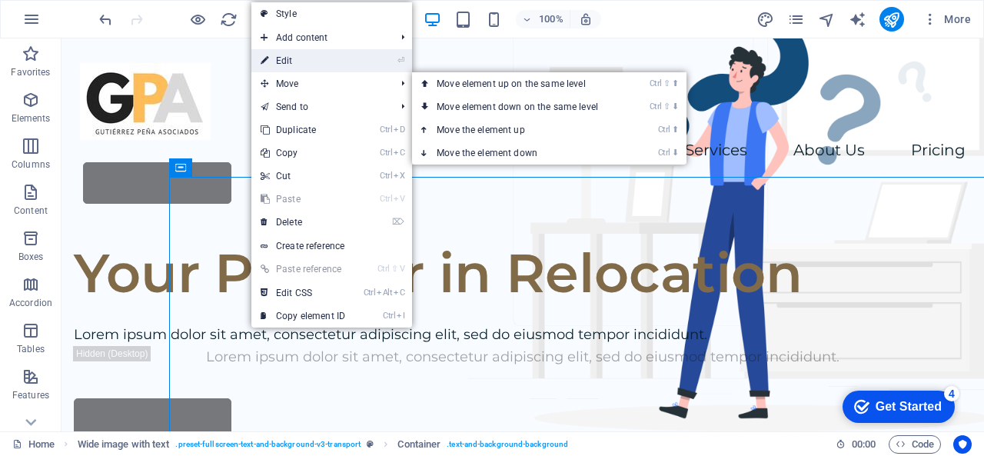
click at [371, 61] on li "⏎ Edit" at bounding box center [331, 60] width 161 height 23
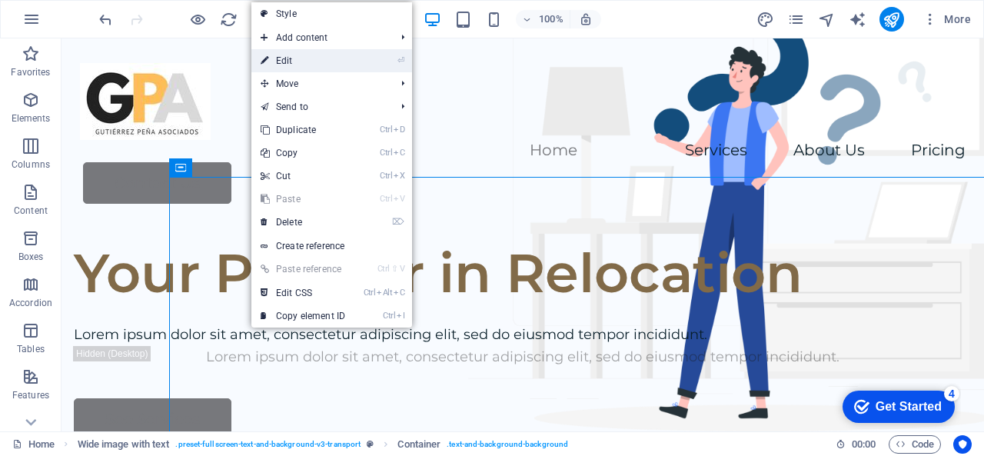
click at [303, 62] on link "⏎ Edit" at bounding box center [302, 60] width 103 height 23
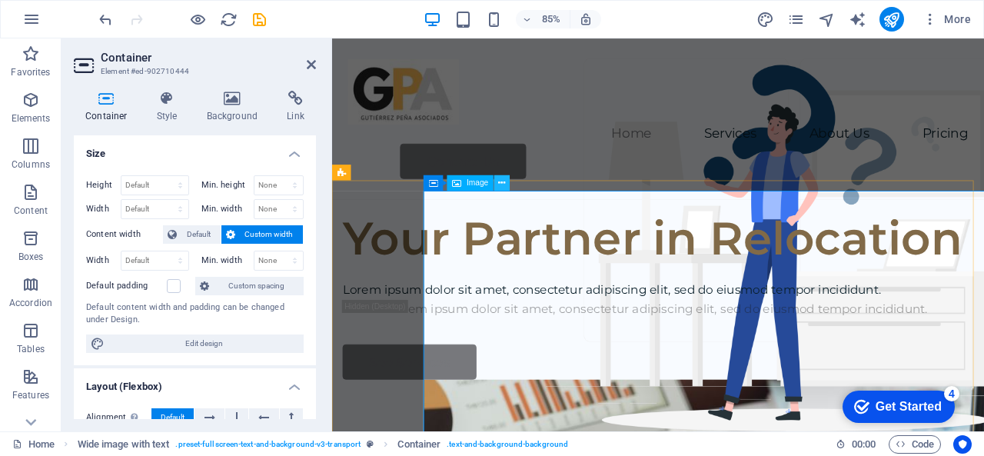
click at [503, 182] on icon at bounding box center [502, 183] width 7 height 14
click at [470, 181] on span "Image" at bounding box center [478, 183] width 22 height 8
click at [470, 182] on span "Image" at bounding box center [478, 183] width 22 height 8
select select "px"
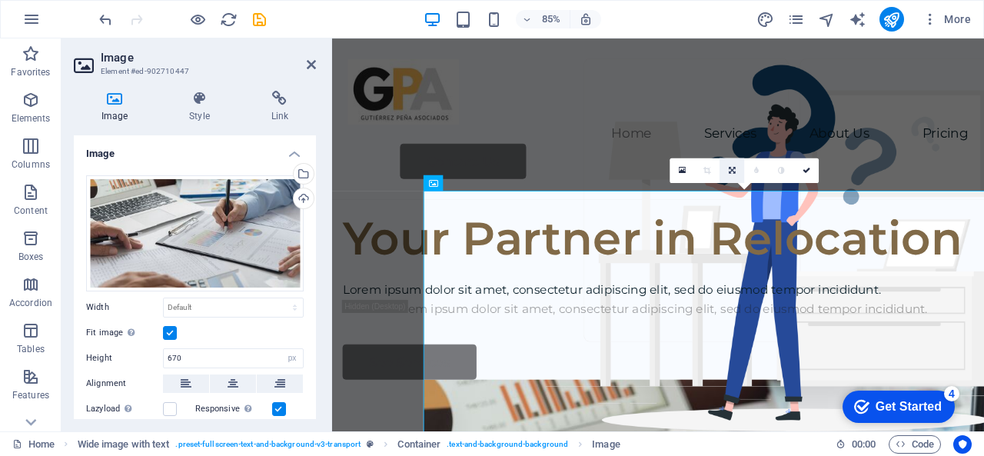
click at [733, 165] on link at bounding box center [731, 170] width 25 height 25
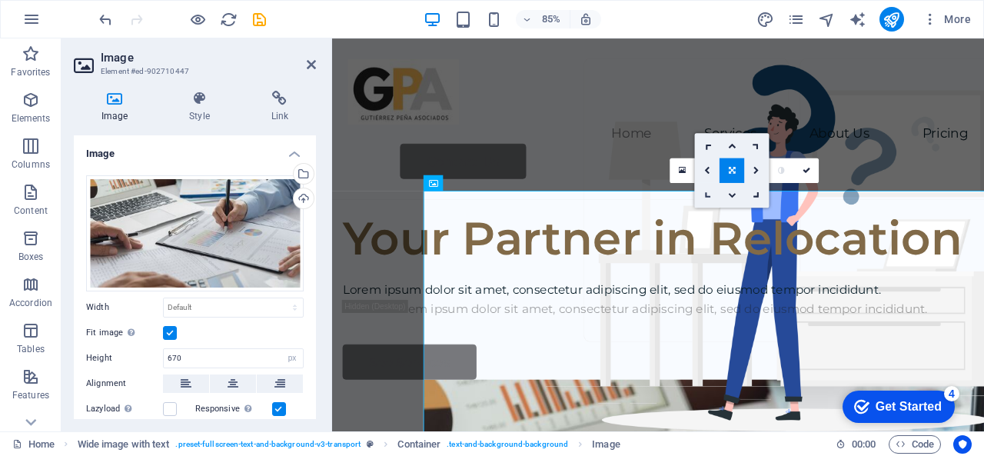
click at [709, 190] on link at bounding box center [707, 195] width 25 height 25
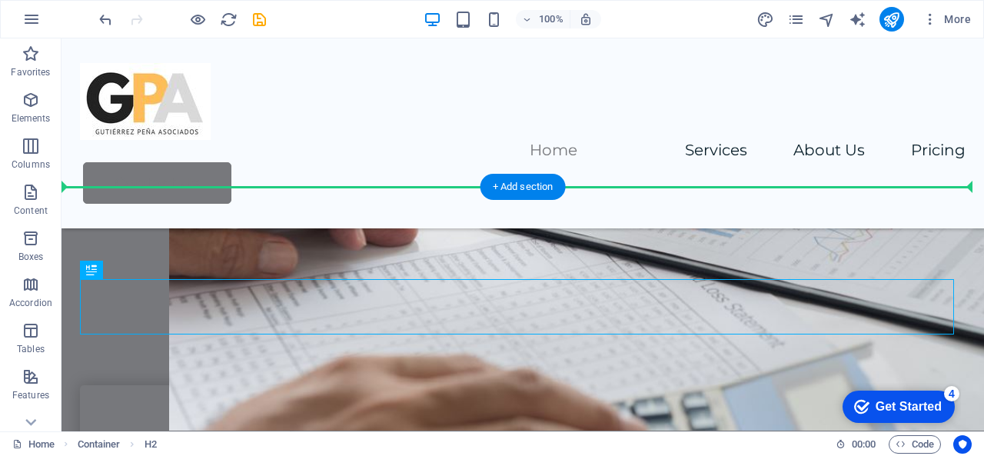
scroll to position [440, 0]
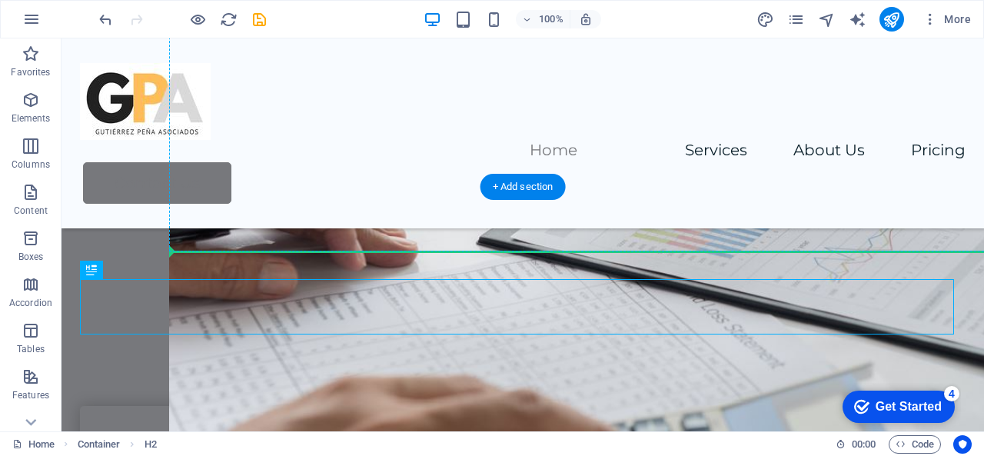
drag, startPoint x: 441, startPoint y: 224, endPoint x: 497, endPoint y: 175, distance: 73.5
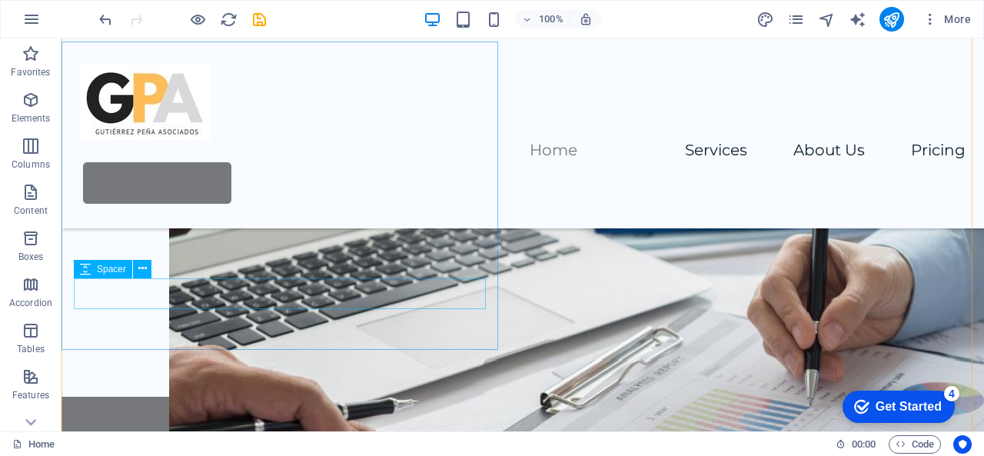
scroll to position [0, 0]
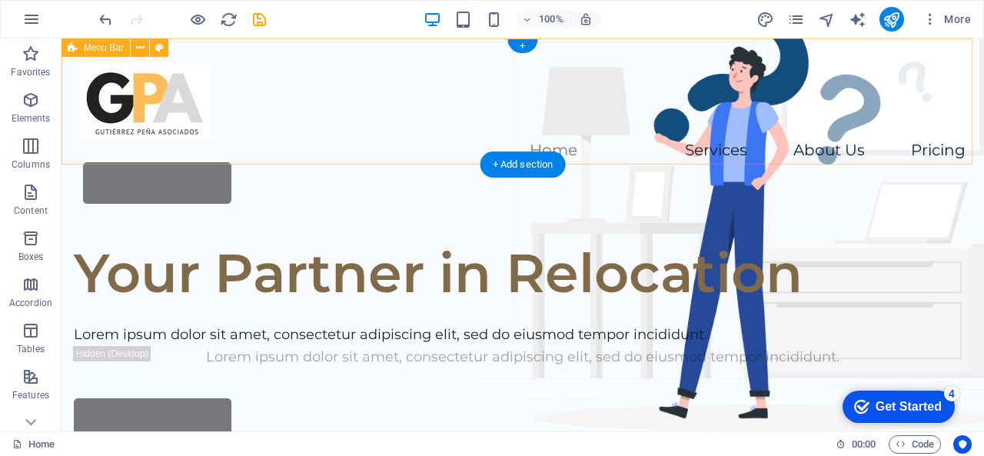
click at [633, 148] on div "Home Services About Us Pricing Contact Us" at bounding box center [522, 133] width 922 height 190
click at [630, 150] on div "Home Services About Us Pricing Contact Us" at bounding box center [522, 133] width 922 height 190
drag, startPoint x: 630, startPoint y: 150, endPoint x: 692, endPoint y: 189, distance: 72.9
click at [630, 150] on div "Home Services About Us Pricing Contact Us" at bounding box center [522, 133] width 922 height 190
select select "header"
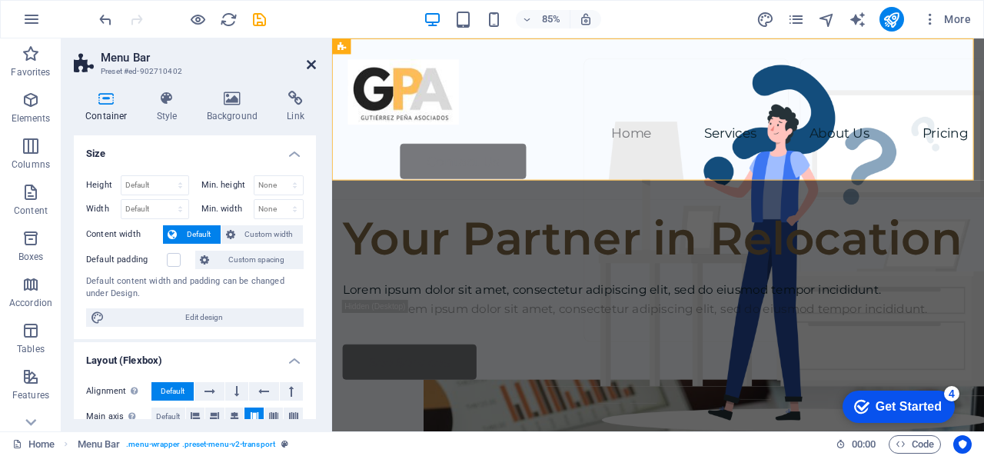
click at [313, 65] on icon at bounding box center [311, 64] width 9 height 12
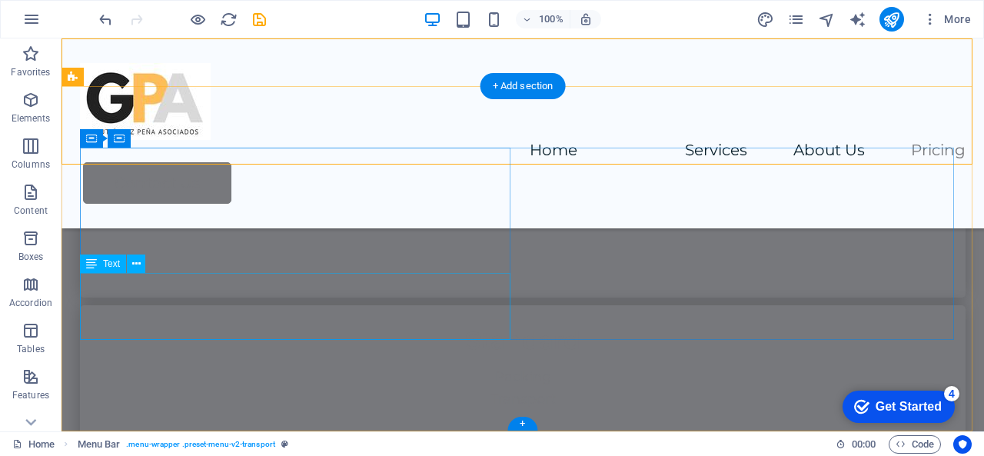
scroll to position [3116, 0]
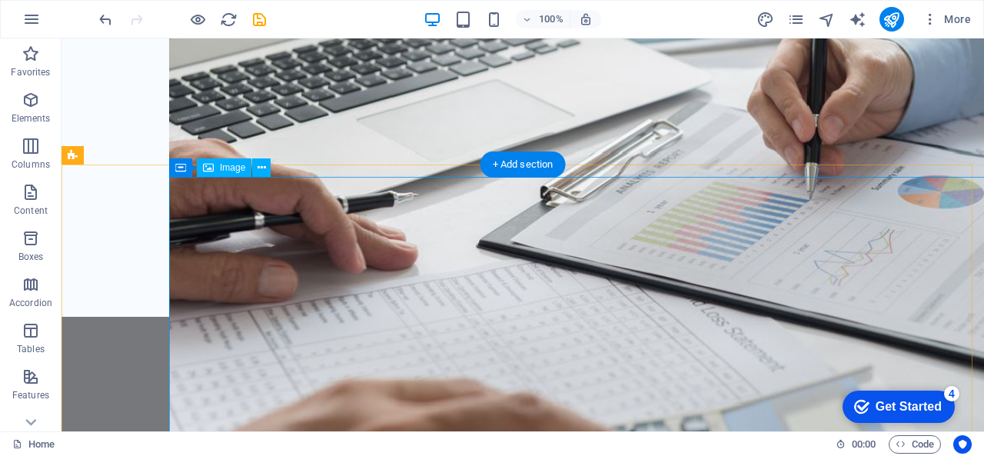
scroll to position [0, 0]
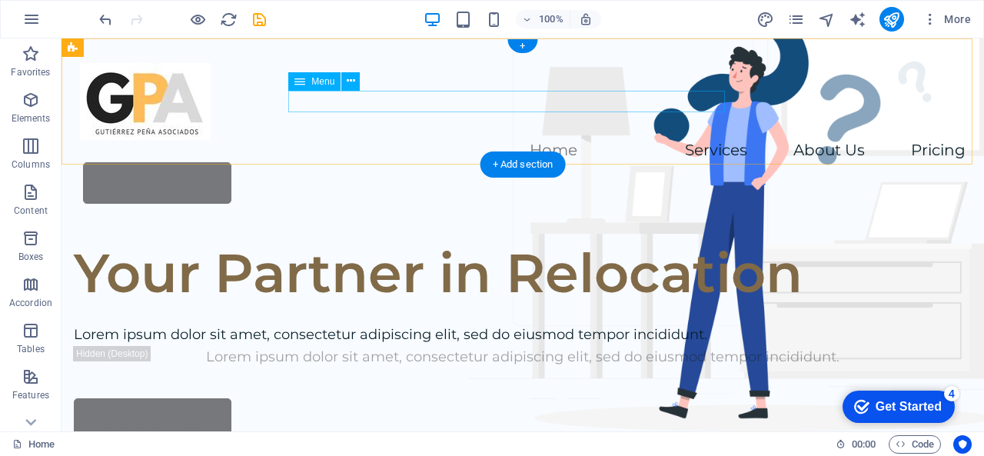
click at [475, 140] on nav "Home Services About Us Pricing" at bounding box center [522, 151] width 885 height 22
click at [314, 140] on nav "Home Services About Us Pricing" at bounding box center [522, 151] width 885 height 22
select select
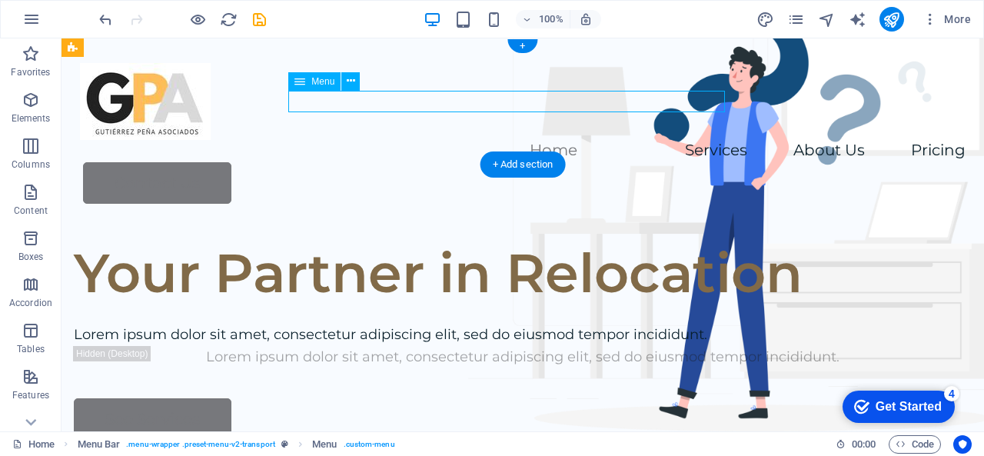
select select
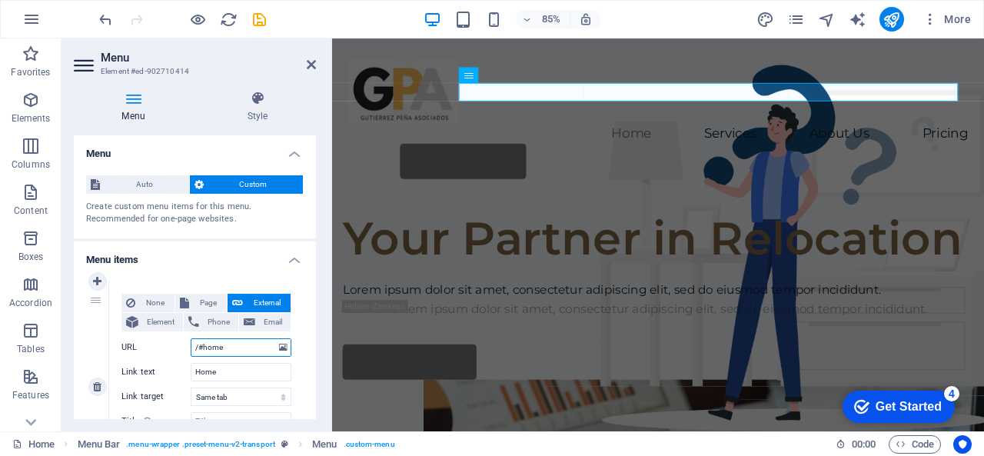
drag, startPoint x: 242, startPoint y: 348, endPoint x: 171, endPoint y: 343, distance: 70.9
click at [171, 342] on div "URL /#home" at bounding box center [206, 347] width 170 height 18
type input "nOS"
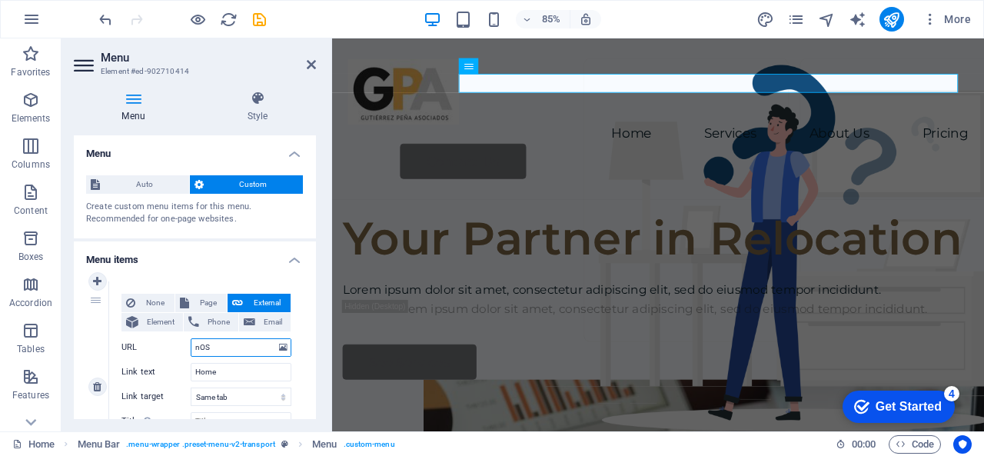
select select
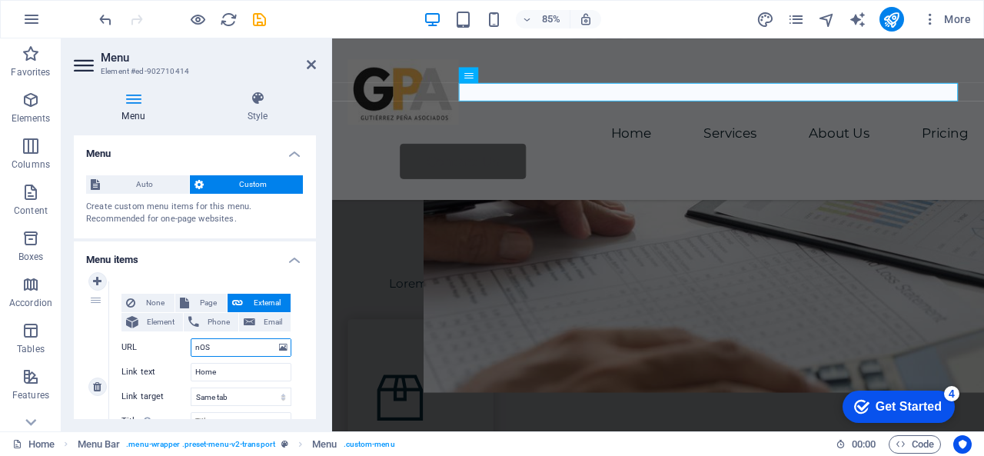
type input "/#home"
select select
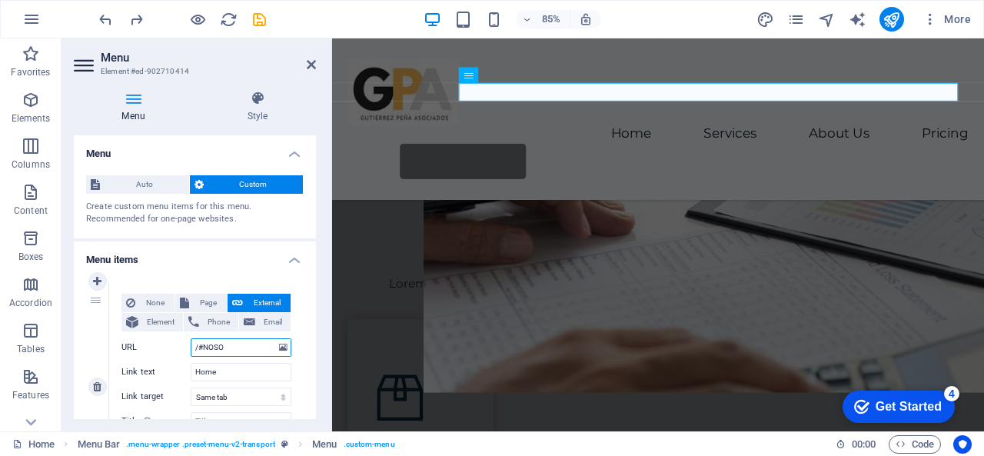
type input "/#NOSOT"
select select
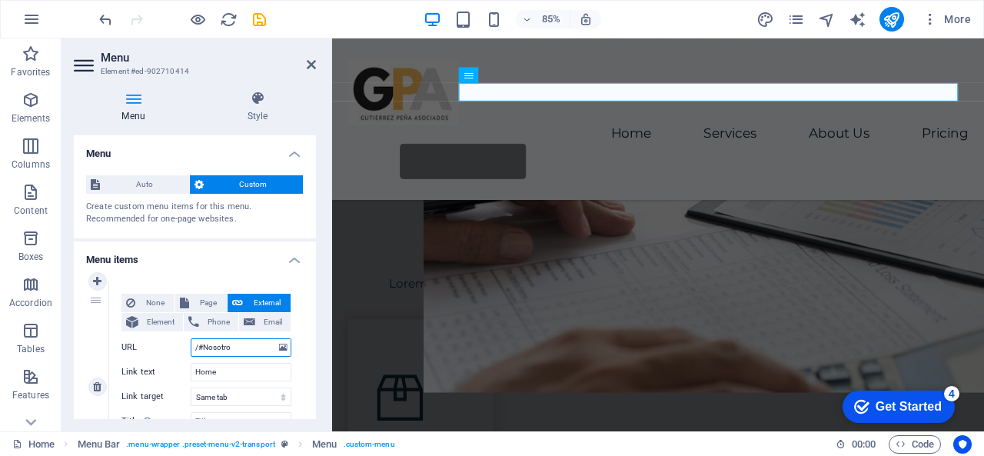
type input "/#Nosotros"
select select
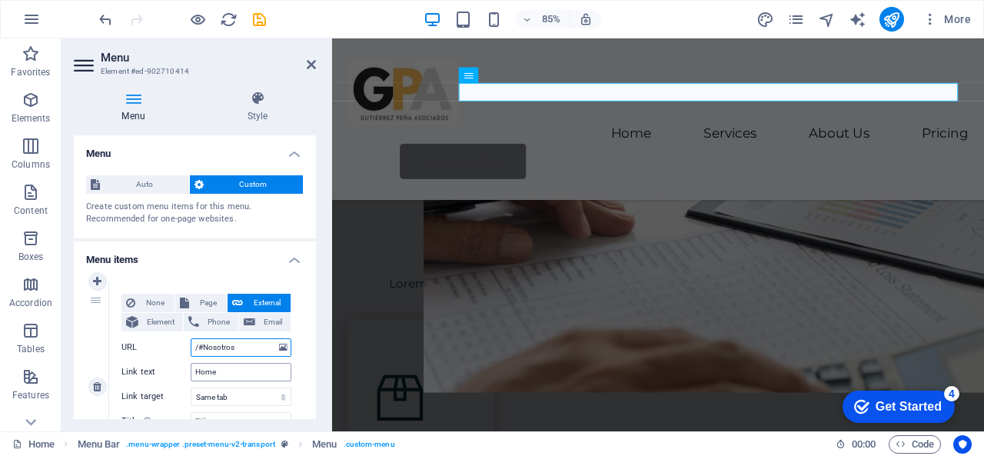
type input "/#Nosotros"
drag, startPoint x: 218, startPoint y: 373, endPoint x: 94, endPoint y: 353, distance: 126.1
click at [94, 353] on div "1 None Page External Element Phone Email Page Home Legal Notice Privacy Subpage…" at bounding box center [195, 386] width 218 height 211
type input "Quienes somos"
select select
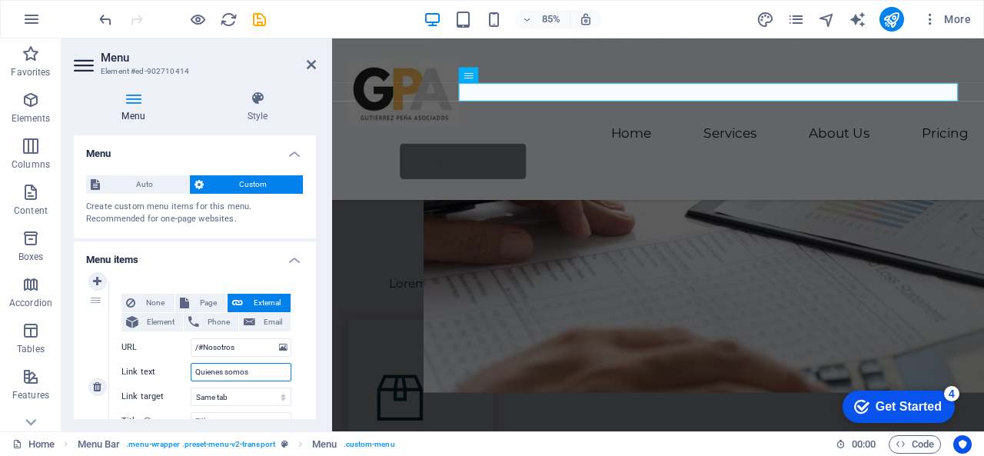
select select
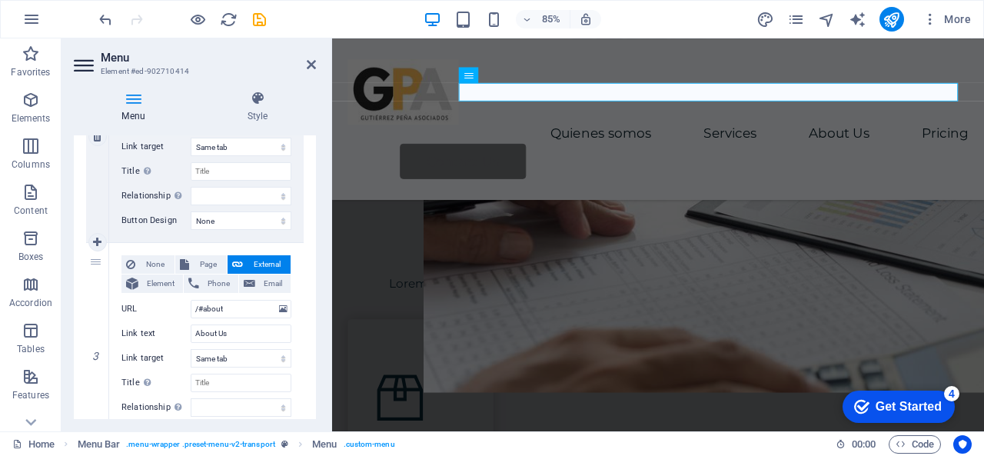
scroll to position [231, 0]
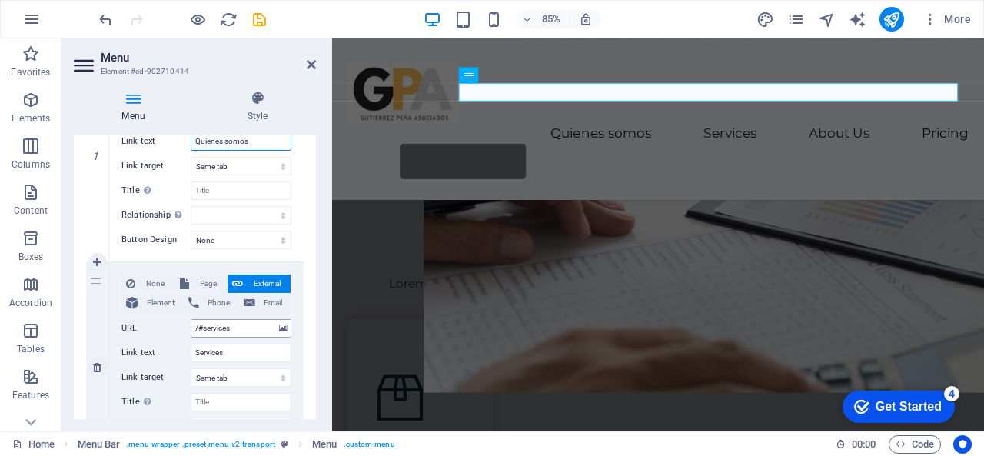
type input "Quienes somos"
click at [245, 329] on input "/#services" at bounding box center [241, 328] width 101 height 18
type input "/#Servi"
select select
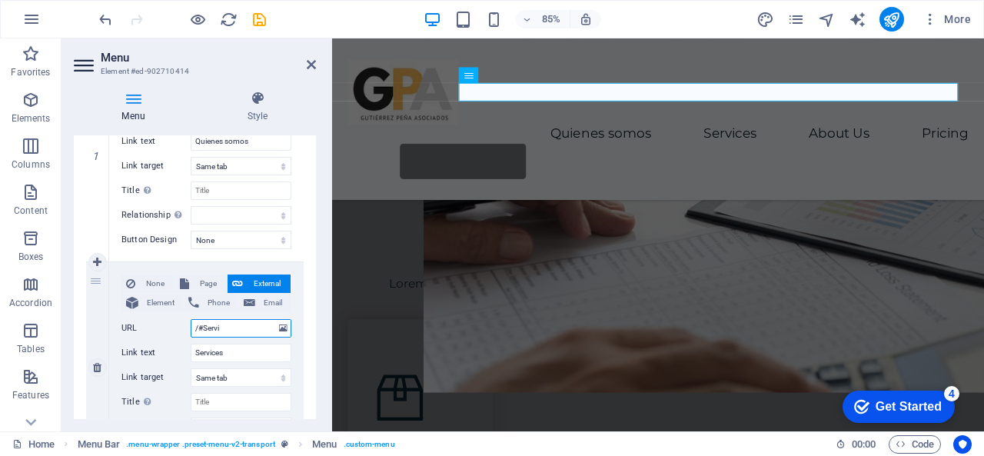
select select
type input "/#Servicios"
select select
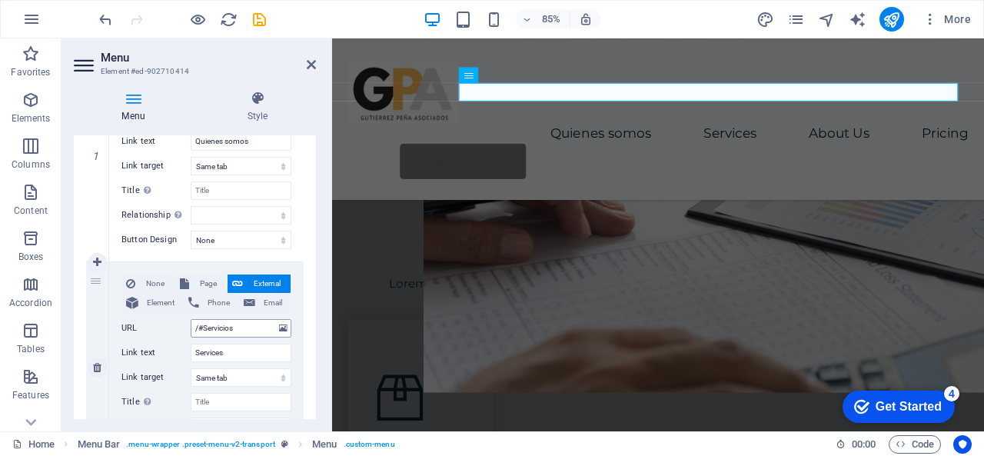
select select
drag, startPoint x: 246, startPoint y: 353, endPoint x: 149, endPoint y: 341, distance: 97.5
click at [149, 341] on div "None Page External Element Phone Email Page Home Legal Notice Privacy Subpage E…" at bounding box center [206, 354] width 170 height 161
type input "Servicios"
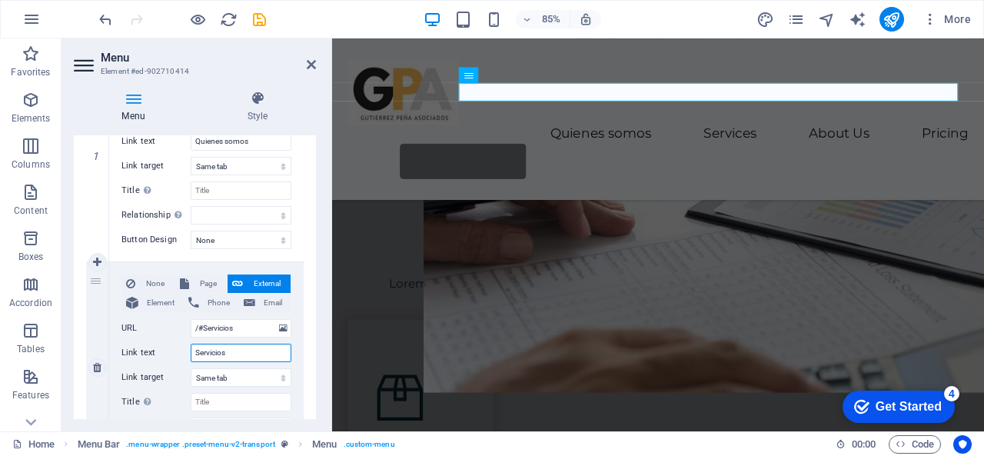
select select
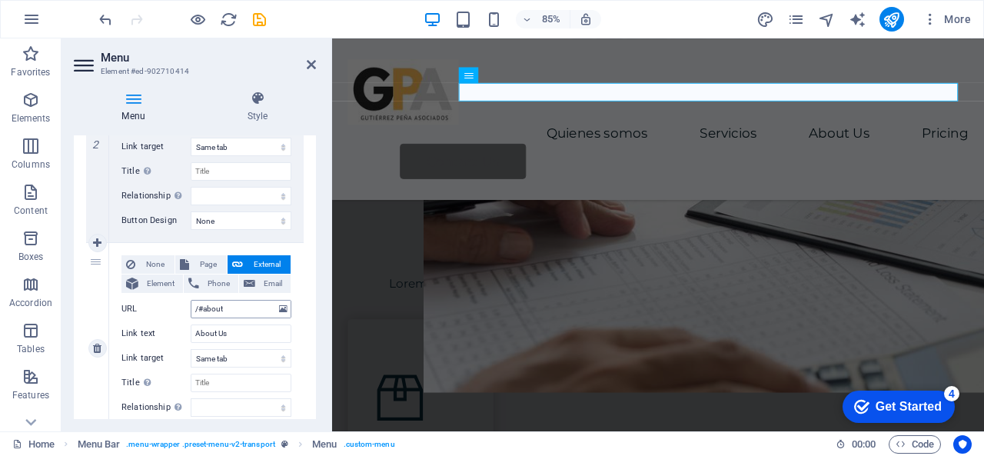
type input "Servicios"
click at [226, 311] on input "/#about" at bounding box center [241, 309] width 101 height 18
type input "/#C"
select select
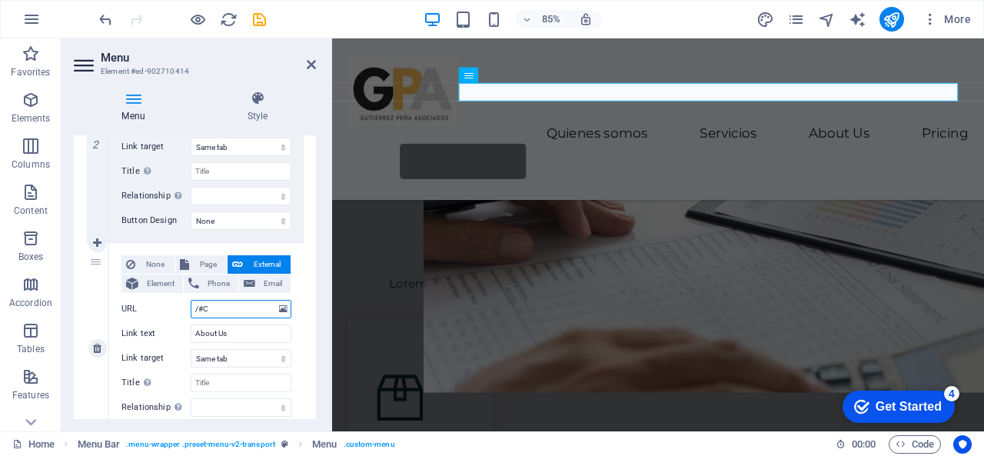
select select
type input "/#Contacto"
select select
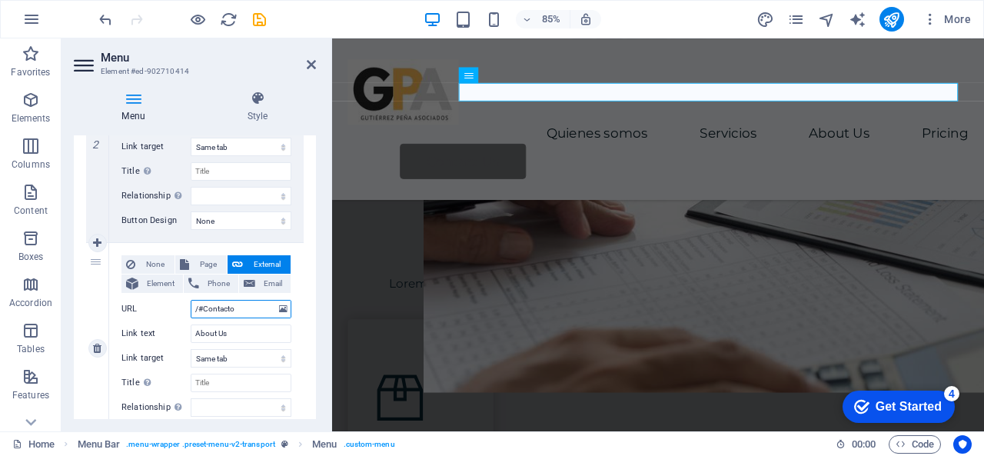
select select
type input "/#C"
select select
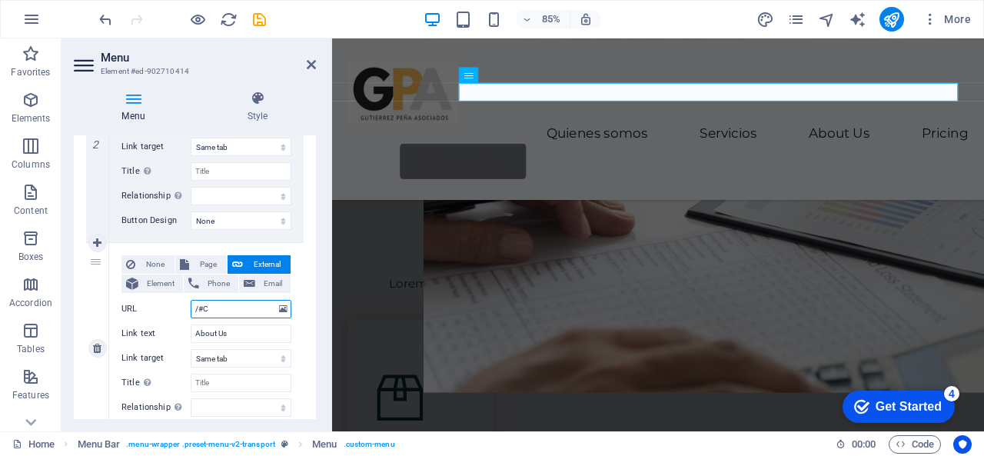
type input "/#"
select select
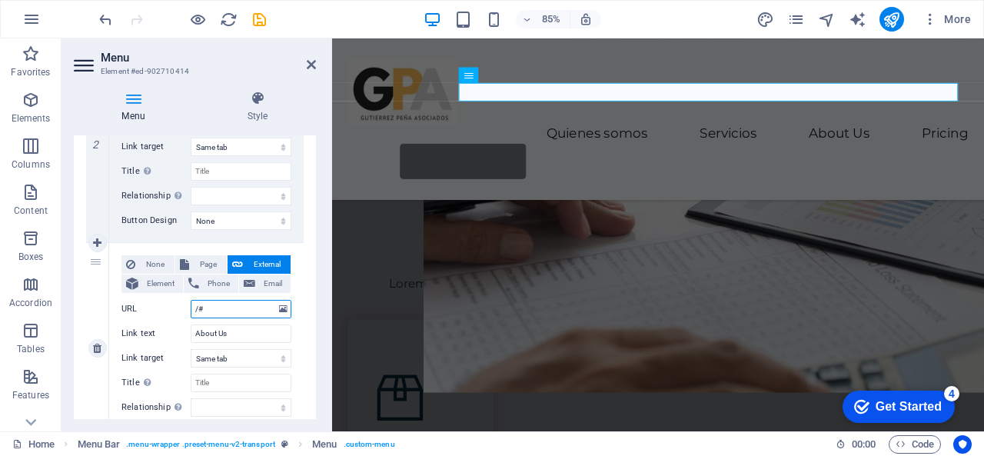
select select
type input "/#Auditoria"
select select
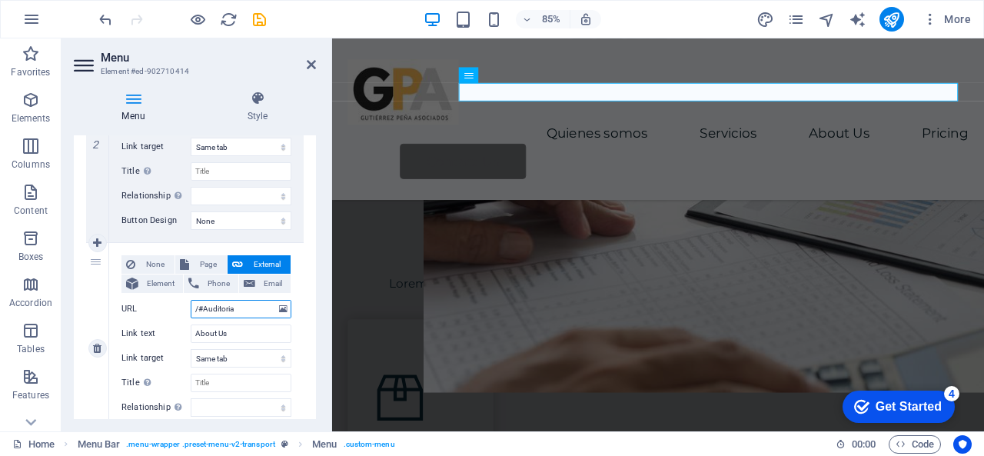
select select
type input "/#Auditoria"
click at [232, 331] on input "About Us" at bounding box center [241, 333] width 101 height 18
type input "A"
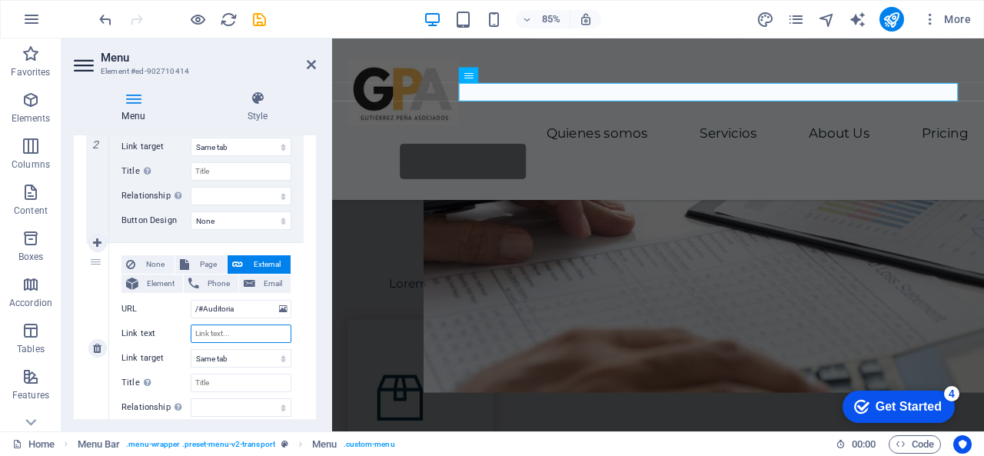
select select
type input "Auditoria"
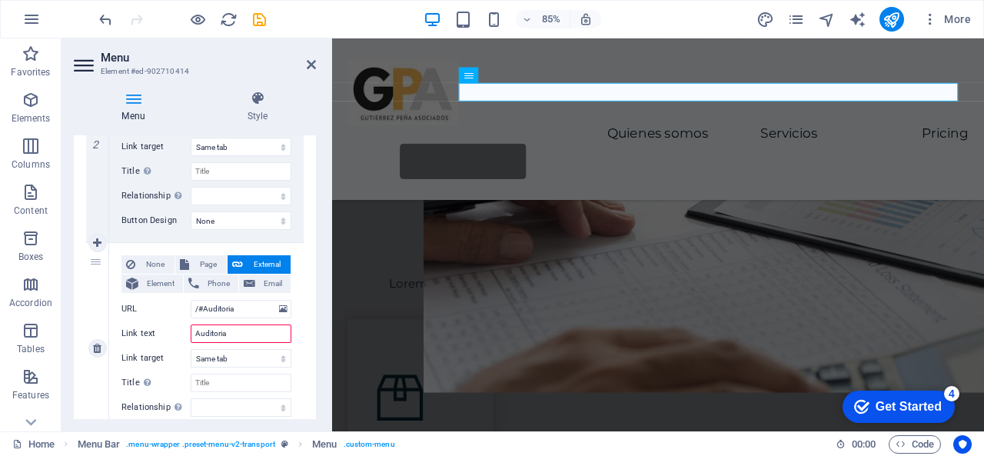
select select
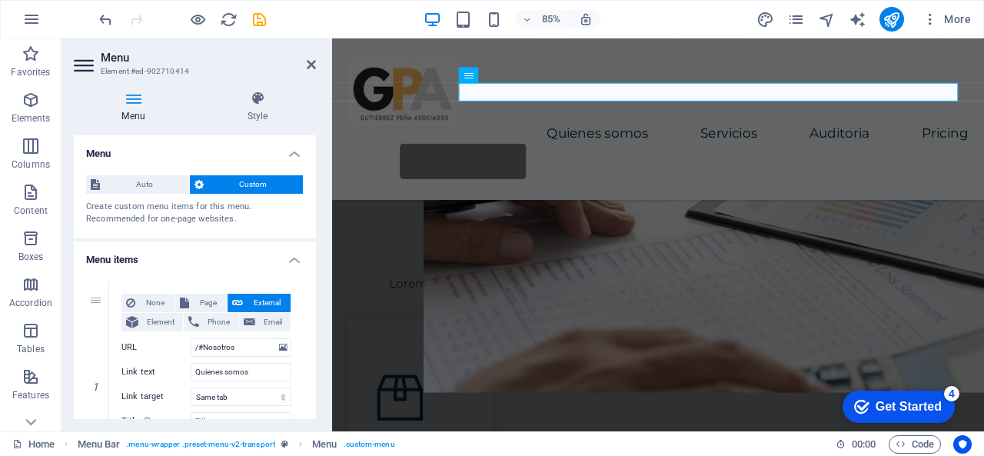
scroll to position [231, 0]
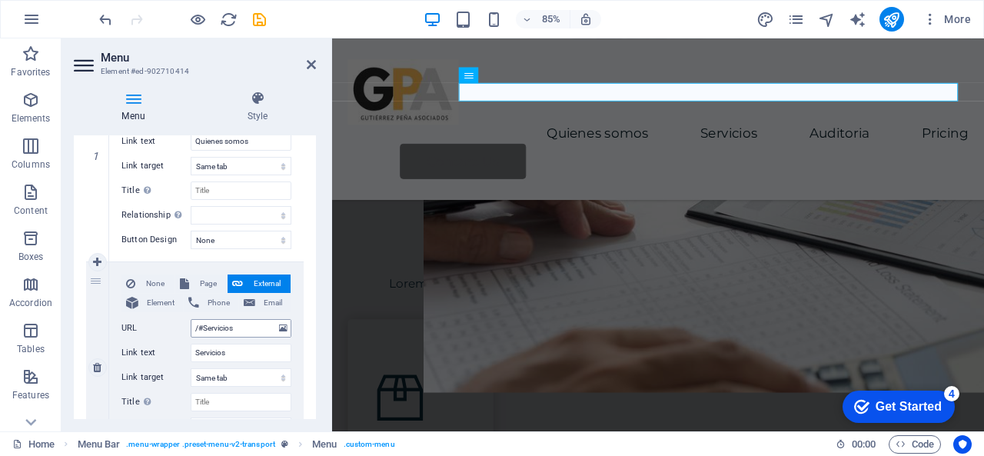
type input "Auditoria"
click at [237, 327] on input "/#Servicios" at bounding box center [241, 328] width 101 height 18
type input "/#Contabilidad"
select select
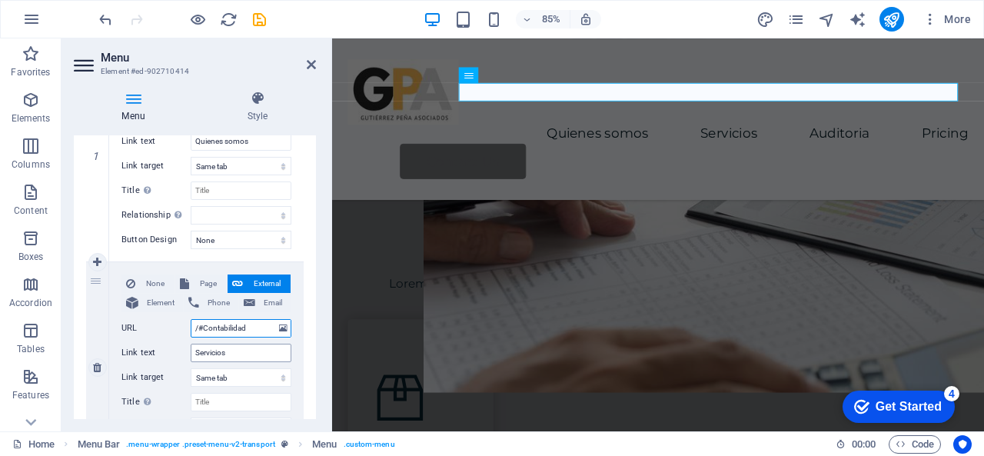
select select
type input "/#Contabilidad"
click at [234, 361] on div "None Page External Element Phone Email Page Home Legal Notice Privacy Subpage E…" at bounding box center [206, 354] width 170 height 161
click at [232, 354] on input "Servicios" at bounding box center [241, 353] width 101 height 18
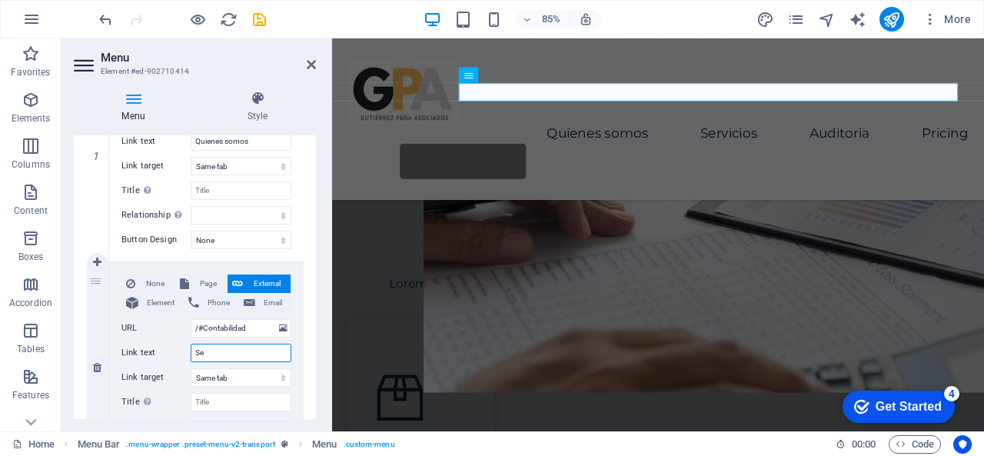
type input "S"
type input "contabilidad"
select select
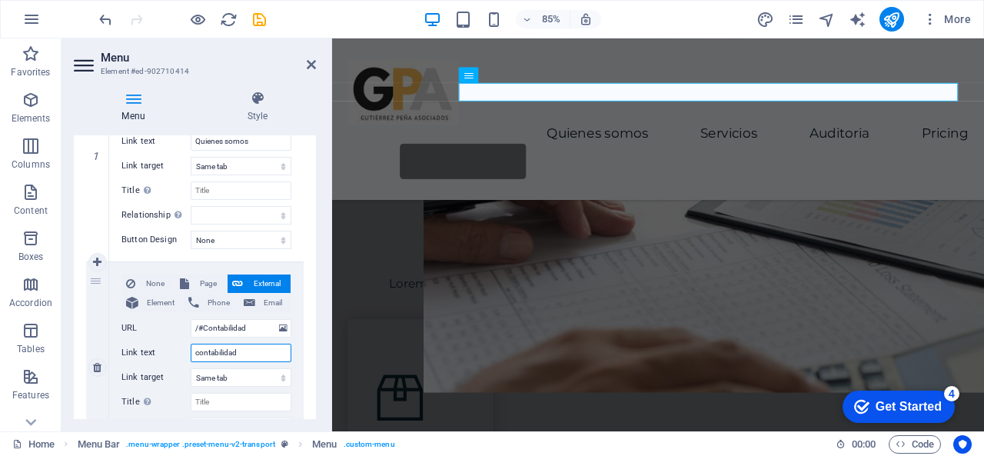
select select
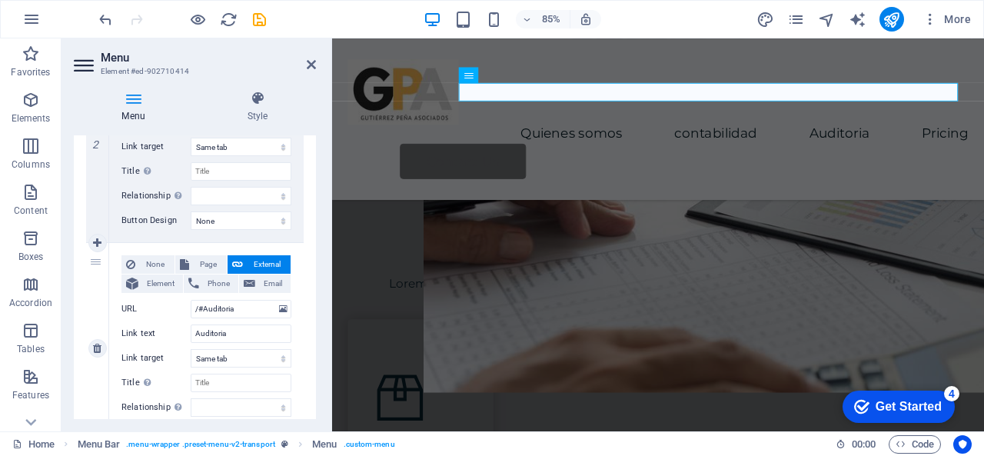
scroll to position [749, 0]
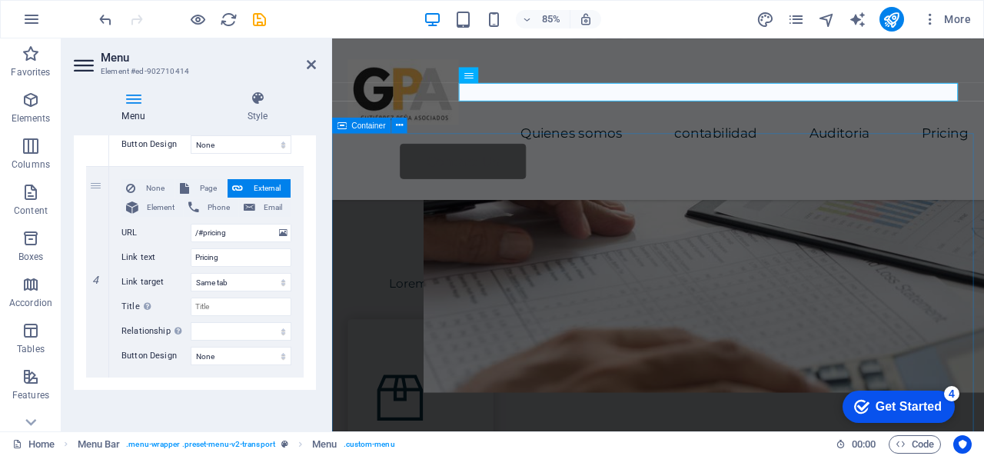
type input "contabilidad"
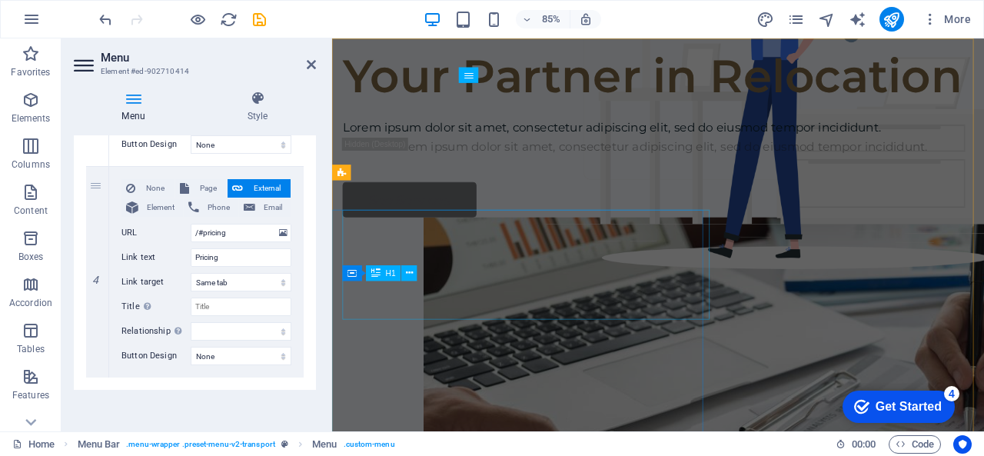
scroll to position [0, 0]
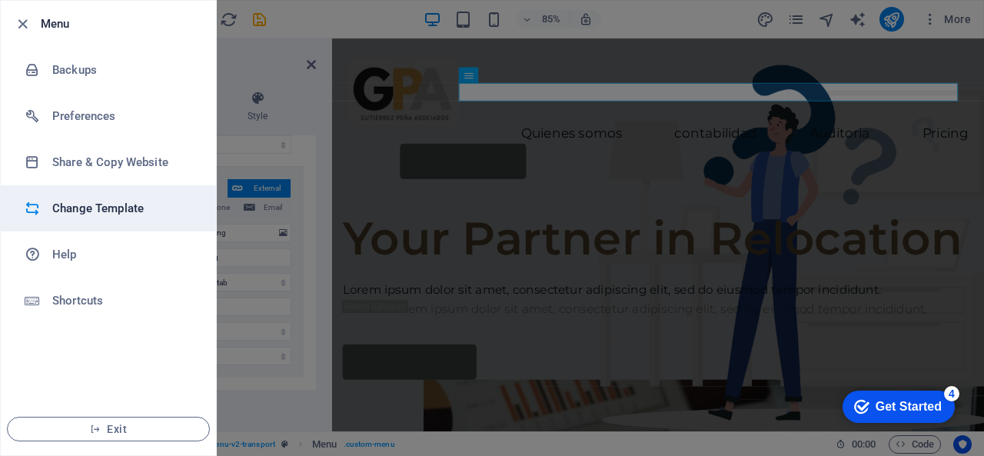
click at [61, 205] on h6 "Change Template" at bounding box center [123, 208] width 142 height 18
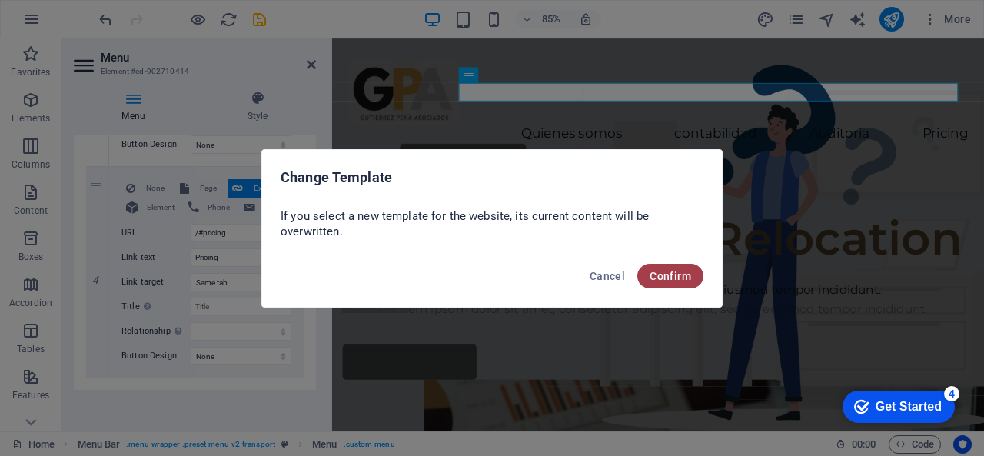
click at [683, 271] on span "Confirm" at bounding box center [670, 276] width 42 height 12
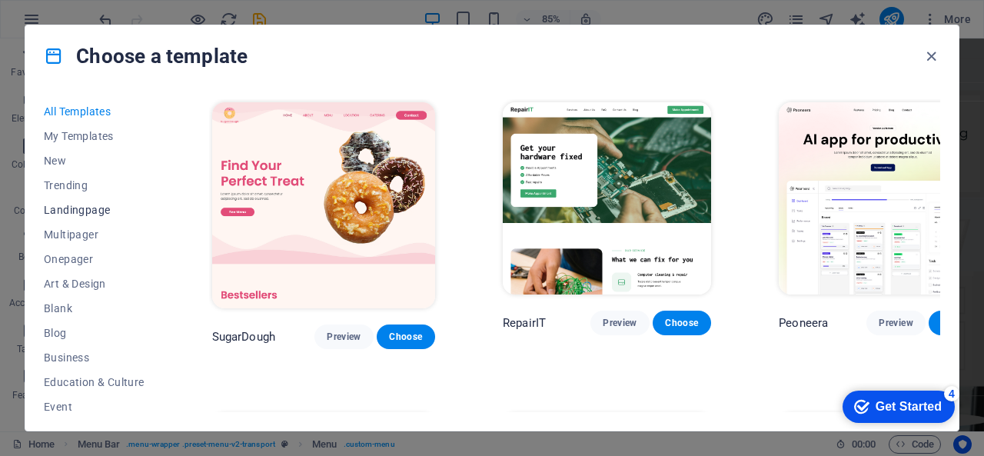
click at [72, 208] on span "Landingpage" at bounding box center [94, 210] width 101 height 12
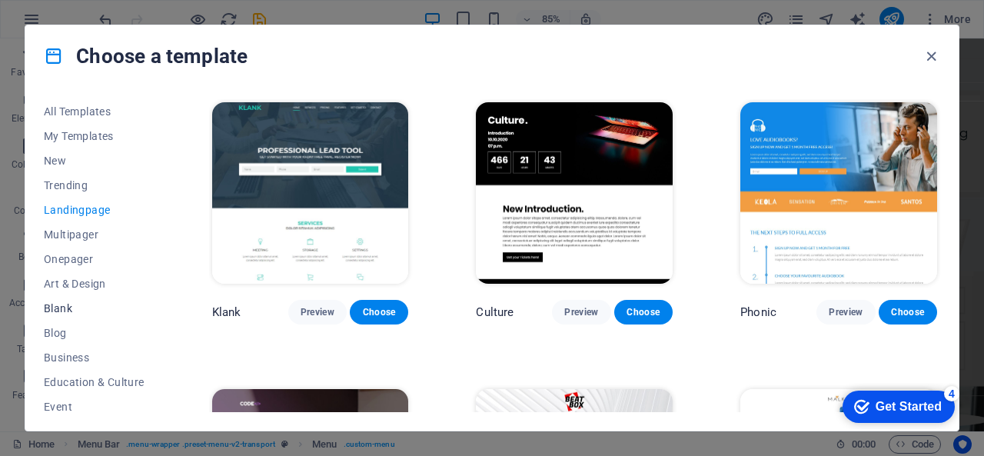
click at [69, 314] on button "Blank" at bounding box center [94, 308] width 101 height 25
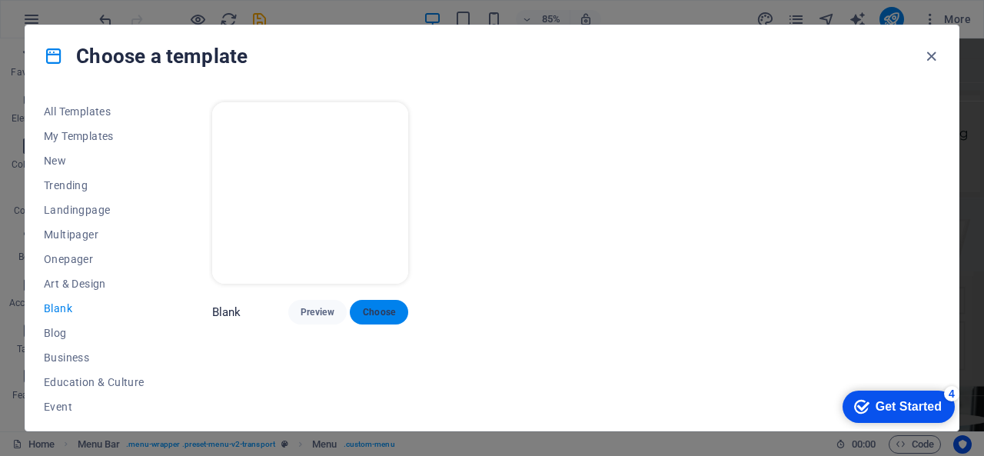
click at [394, 300] on button "Choose" at bounding box center [379, 312] width 58 height 25
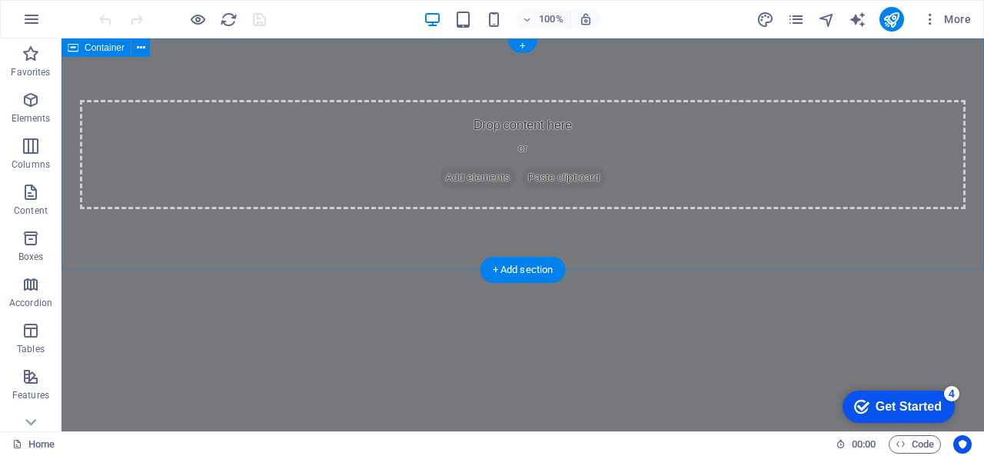
click at [174, 72] on div "Drop content here or Add elements Paste clipboard" at bounding box center [522, 154] width 922 height 232
click at [115, 66] on div "Drop content here or Add elements Paste clipboard" at bounding box center [522, 154] width 922 height 232
click at [209, 73] on div "Drop content here or Add elements Paste clipboard" at bounding box center [522, 154] width 922 height 232
click at [247, 51] on div "Drop content here or Add elements Paste clipboard" at bounding box center [522, 154] width 922 height 232
drag, startPoint x: 525, startPoint y: 50, endPoint x: 229, endPoint y: 20, distance: 297.4
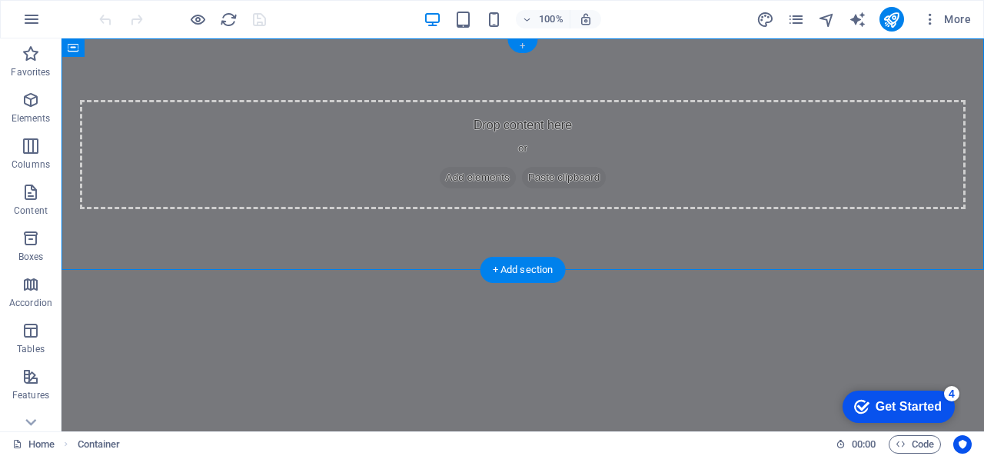
click at [525, 50] on div "+" at bounding box center [522, 46] width 30 height 14
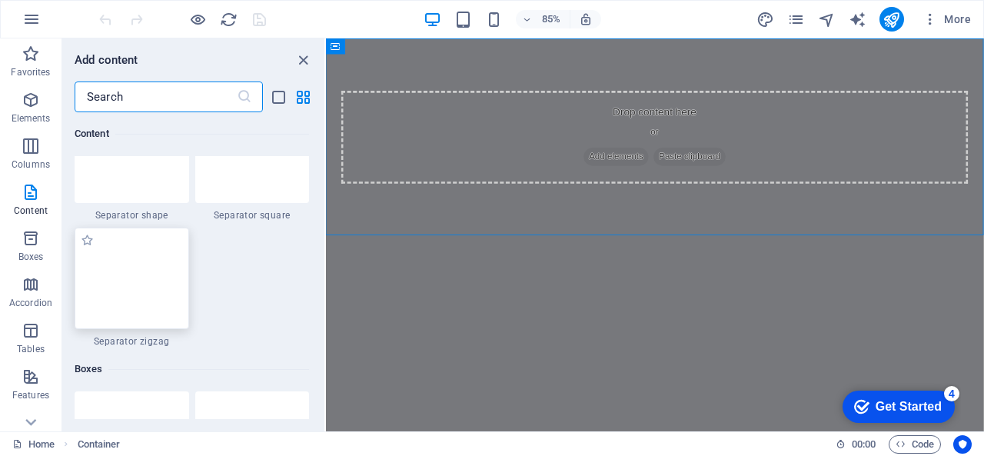
scroll to position [4073, 0]
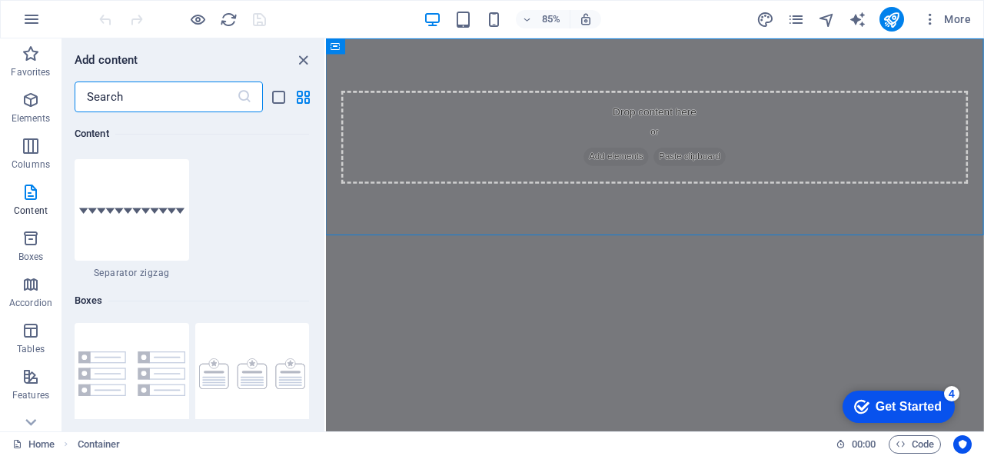
click at [143, 106] on input "text" at bounding box center [156, 96] width 162 height 31
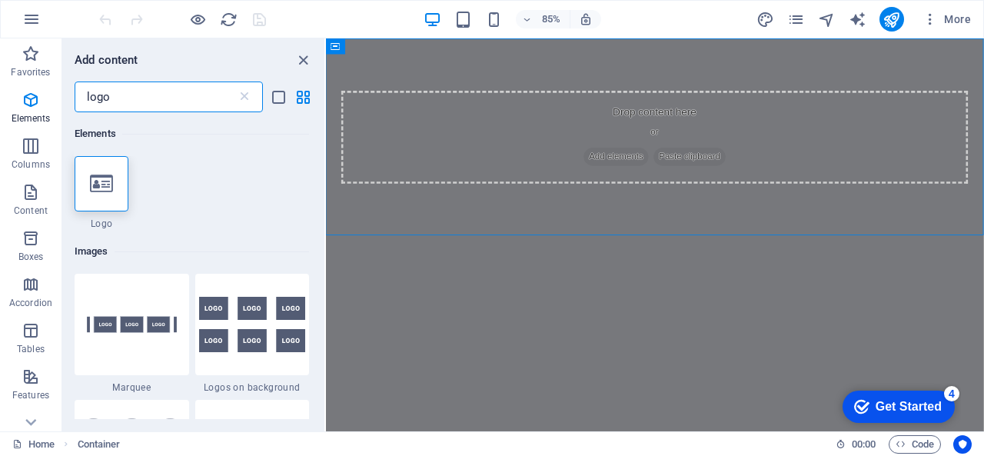
scroll to position [0, 0]
type input "logo"
click at [115, 176] on div at bounding box center [102, 183] width 54 height 55
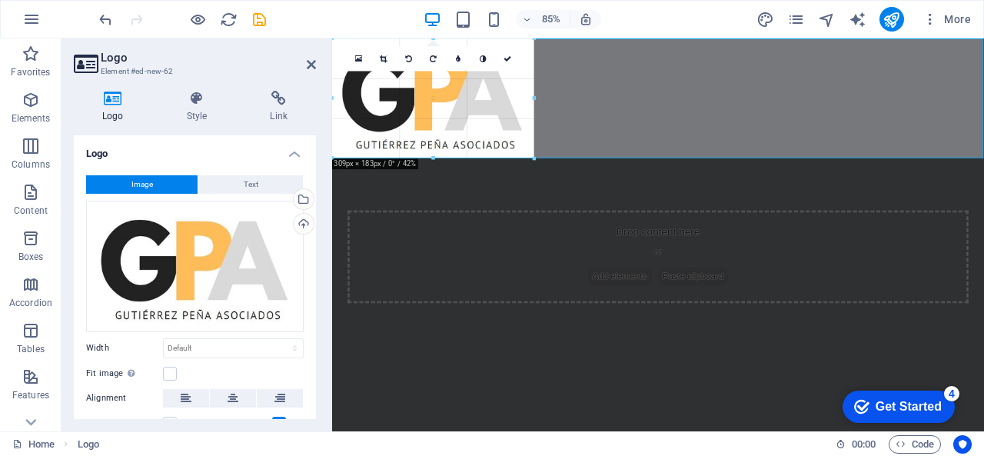
drag, startPoint x: 976, startPoint y: 234, endPoint x: 0, endPoint y: -67, distance: 1021.6
type input "308"
select select "px"
click at [679, 137] on div at bounding box center [715, 108] width 767 height 140
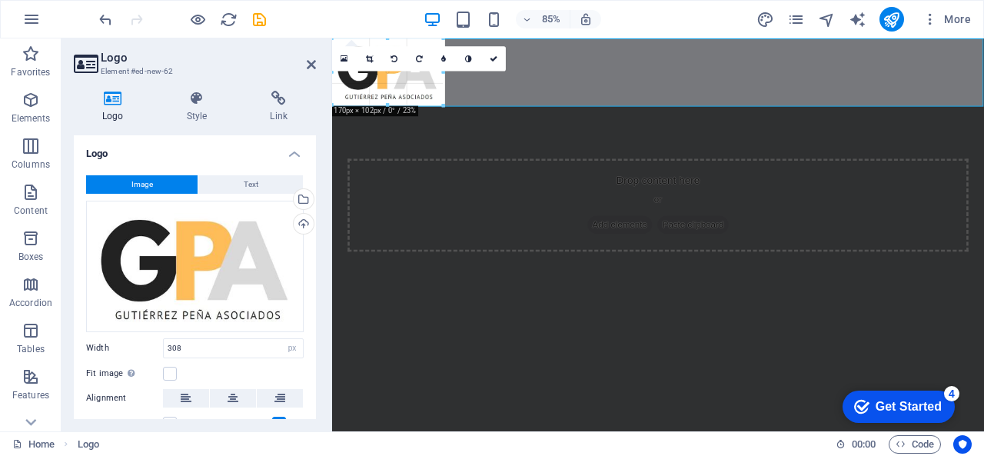
drag, startPoint x: 533, startPoint y: 158, endPoint x: 378, endPoint y: 97, distance: 166.7
type input "170"
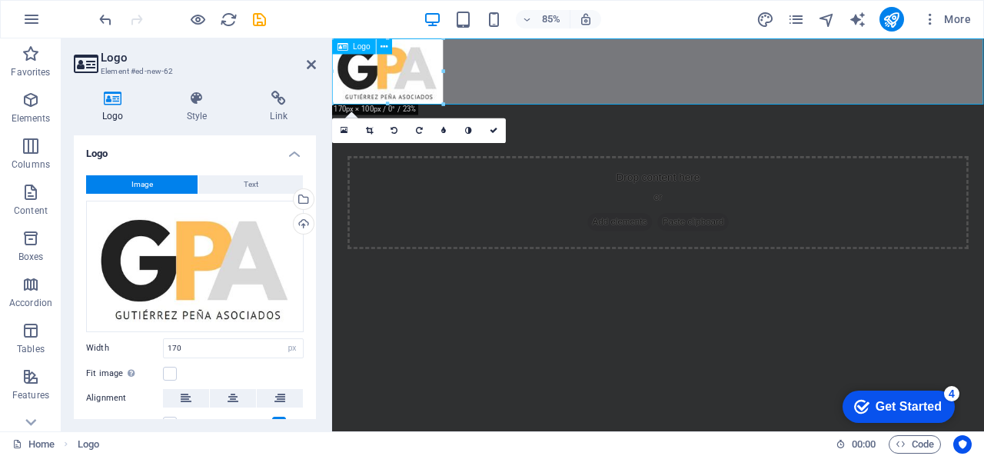
click at [573, 84] on div at bounding box center [715, 76] width 767 height 77
click at [573, 85] on div at bounding box center [715, 76] width 767 height 77
click at [472, 128] on icon at bounding box center [468, 131] width 7 height 8
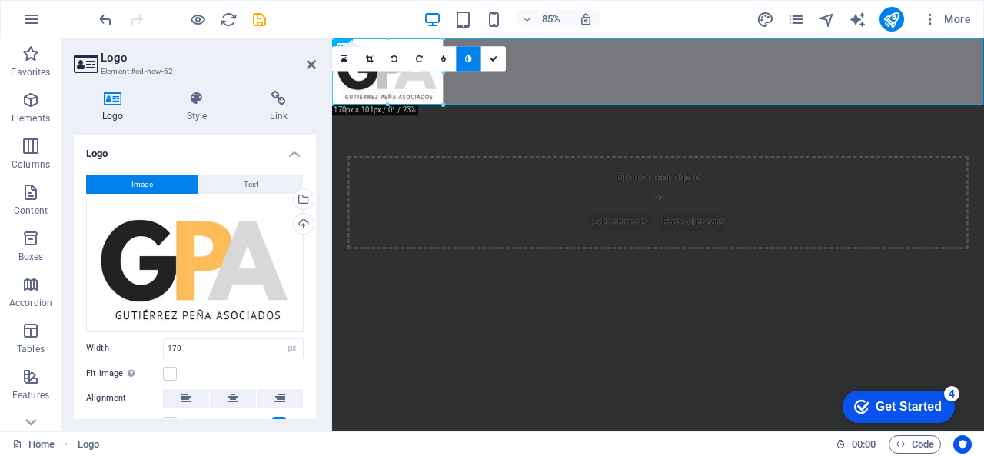
click at [468, 60] on icon at bounding box center [468, 59] width 7 height 8
click at [444, 60] on icon at bounding box center [443, 59] width 5 height 8
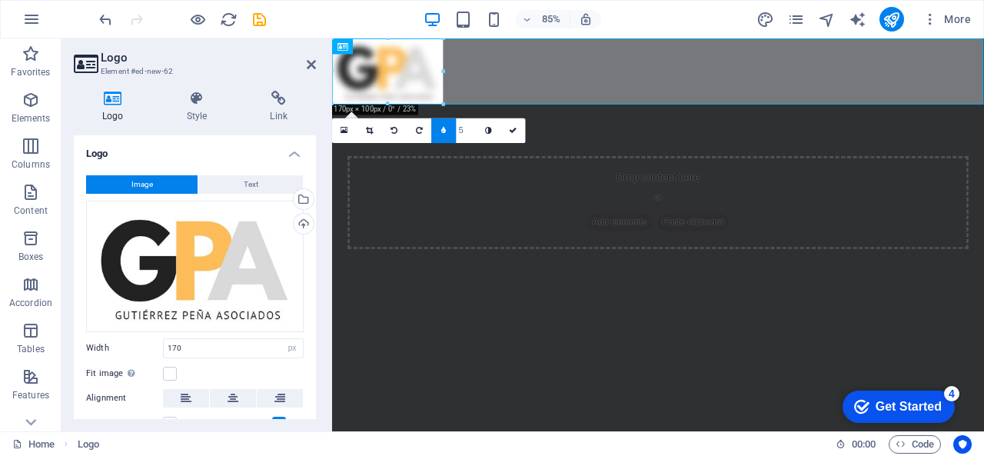
click at [442, 135] on link at bounding box center [443, 130] width 25 height 25
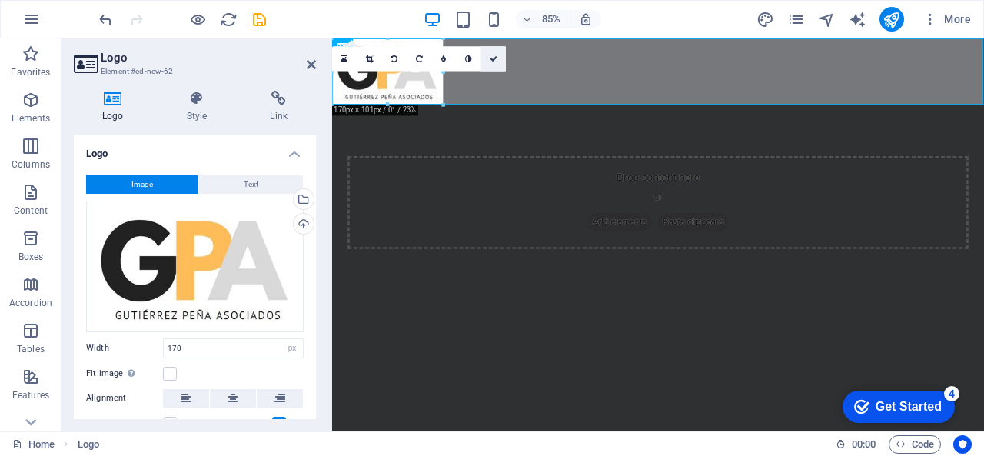
click at [495, 56] on icon at bounding box center [494, 59] width 8 height 8
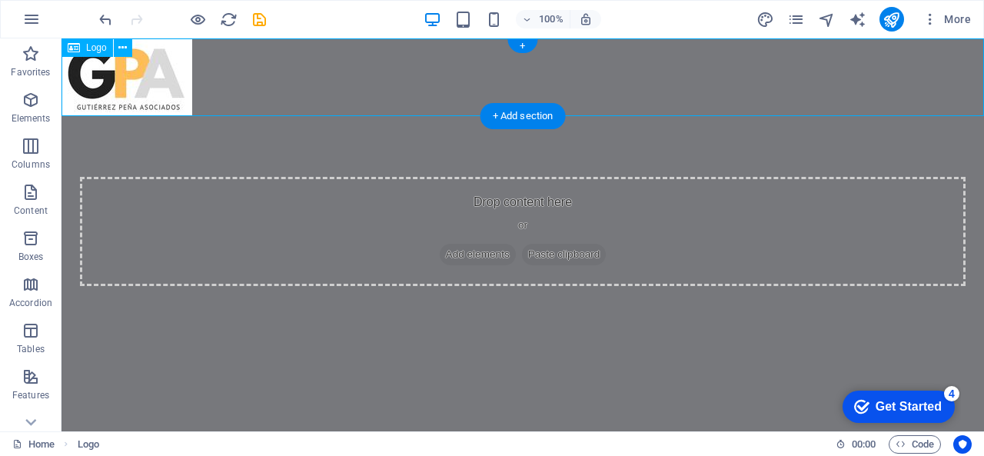
click at [593, 69] on div at bounding box center [522, 76] width 922 height 77
click at [553, 75] on div at bounding box center [522, 76] width 922 height 77
click at [529, 50] on div "+" at bounding box center [522, 46] width 30 height 14
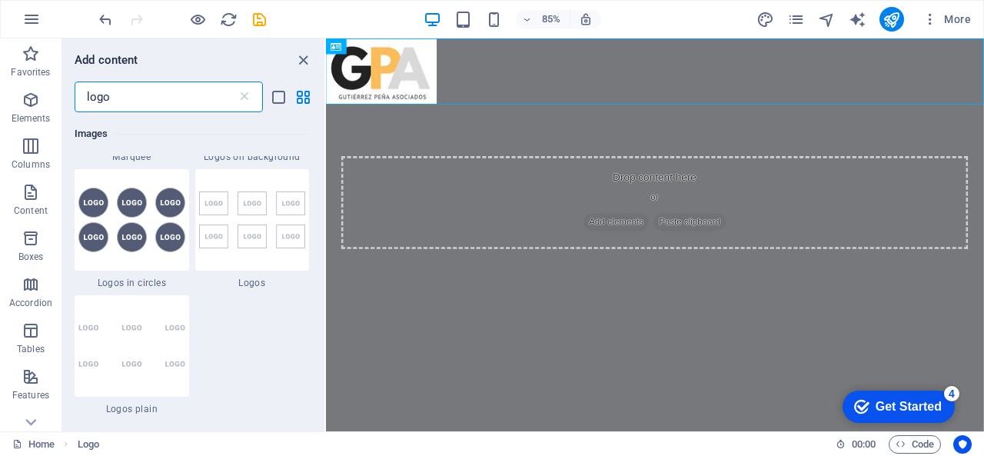
scroll to position [461, 0]
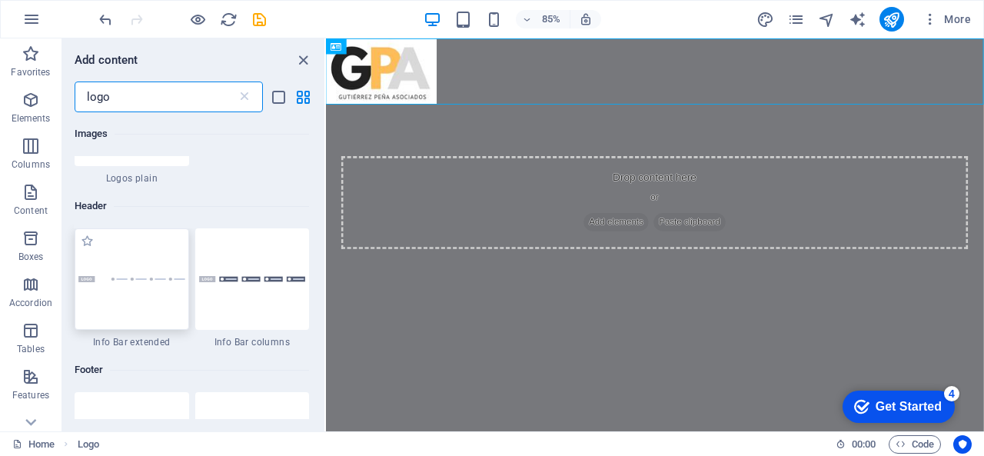
click at [135, 305] on div at bounding box center [132, 278] width 115 height 101
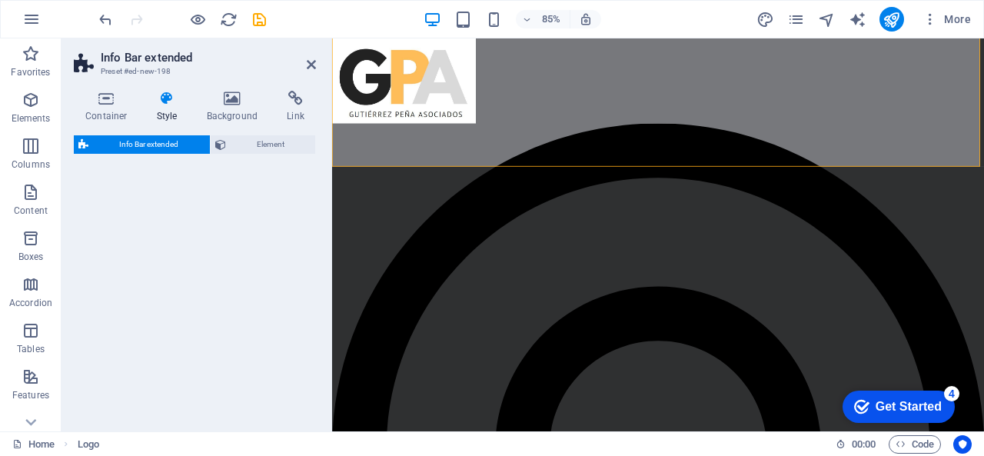
select select "rem"
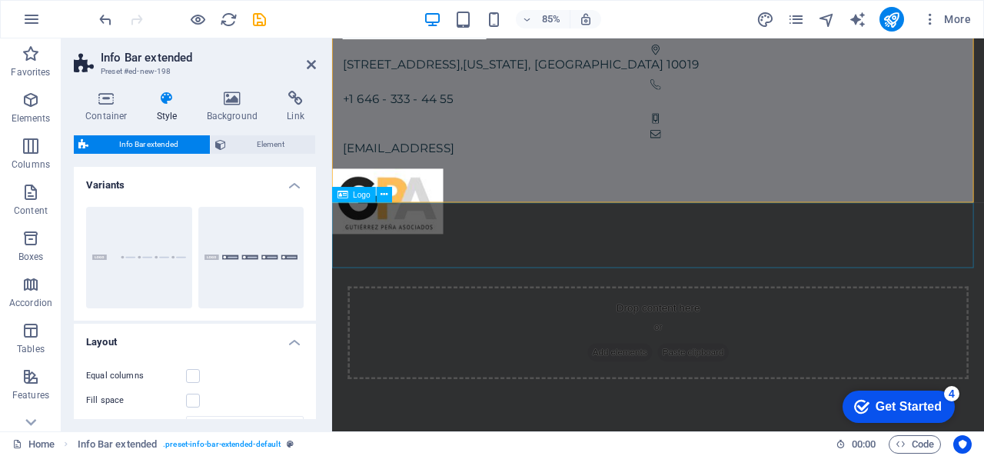
scroll to position [0, 0]
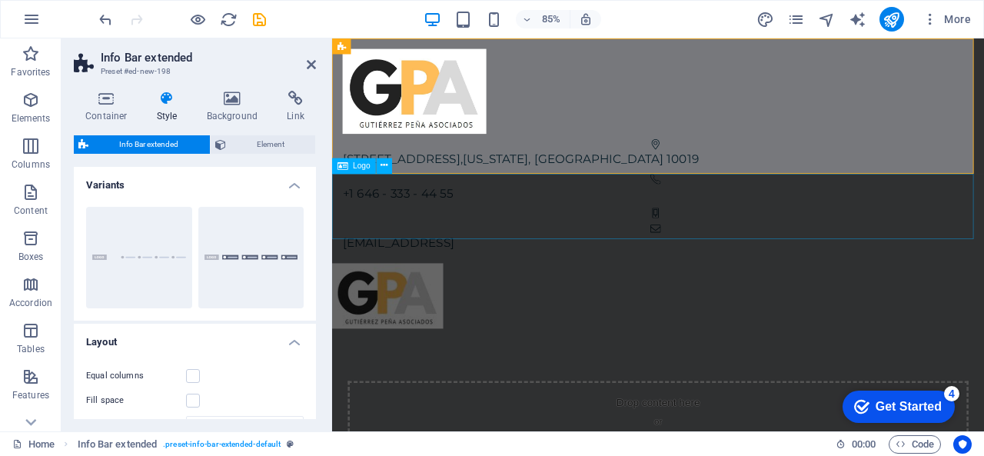
click at [410, 303] on div at bounding box center [715, 341] width 767 height 77
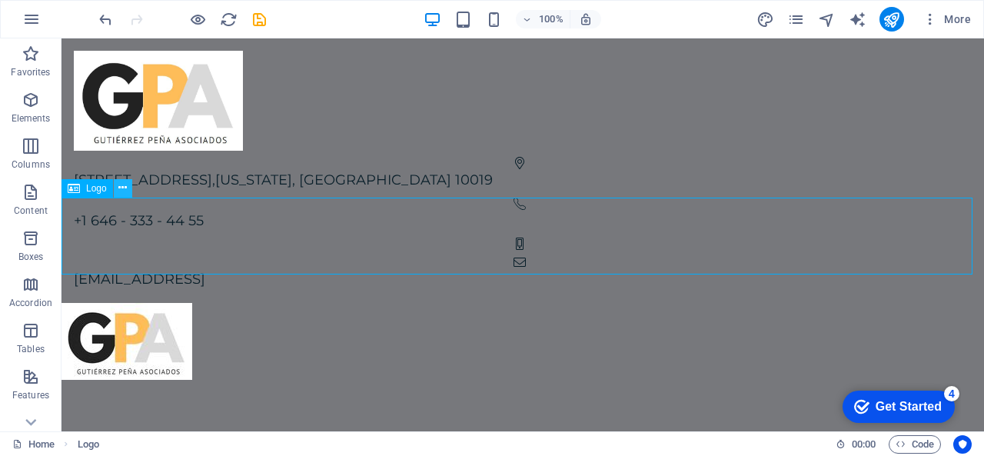
click at [128, 191] on button at bounding box center [123, 188] width 18 height 18
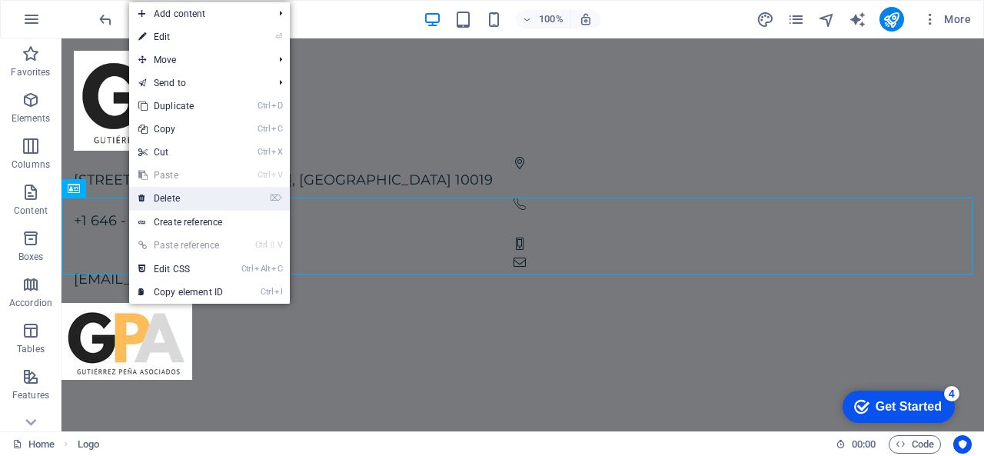
click at [163, 191] on link "⌦ Delete" at bounding box center [180, 198] width 103 height 23
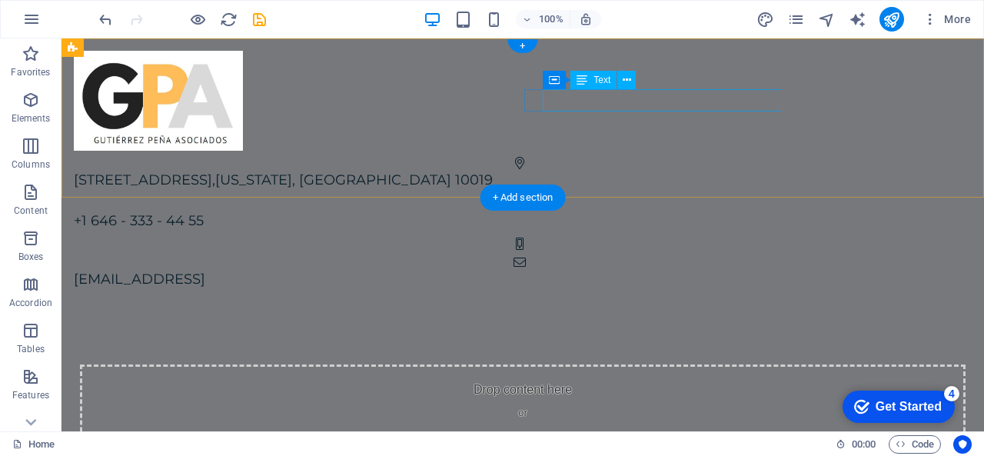
drag, startPoint x: 714, startPoint y: 95, endPoint x: 727, endPoint y: 94, distance: 13.1
click at [451, 171] on span "New York, NY" at bounding box center [333, 179] width 236 height 17
click at [493, 171] on span "10019" at bounding box center [474, 179] width 38 height 17
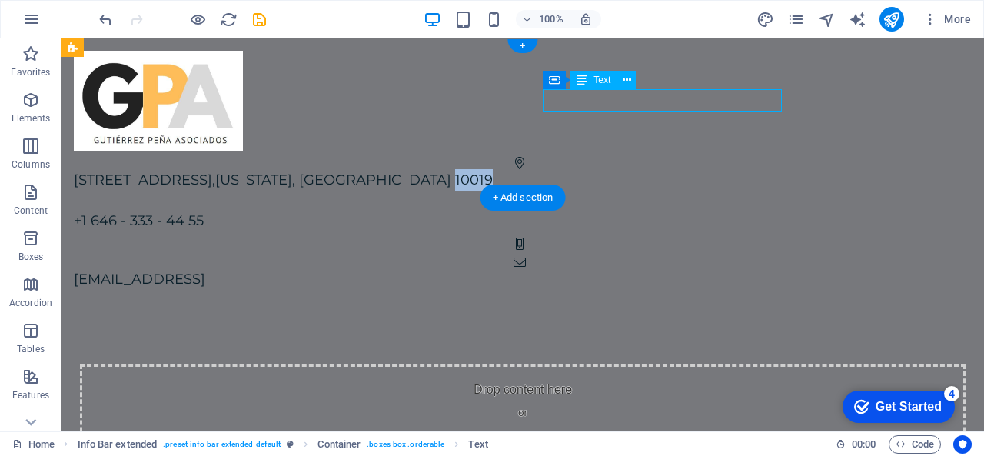
click at [493, 171] on span "10019" at bounding box center [474, 179] width 38 height 17
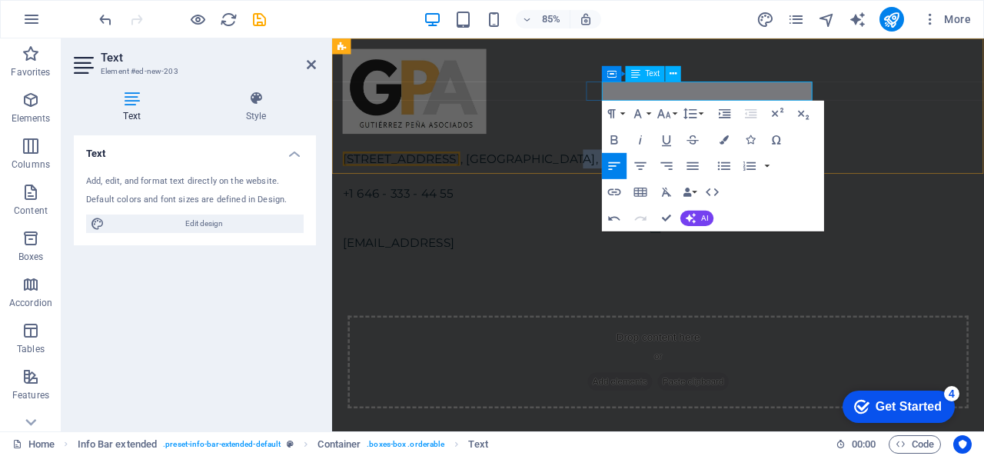
click at [713, 171] on span "10019" at bounding box center [695, 179] width 38 height 17
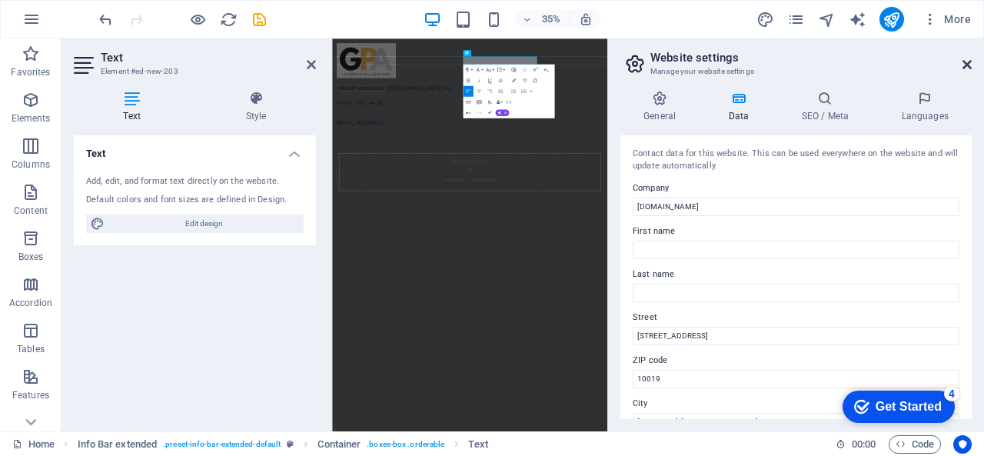
click at [965, 68] on icon at bounding box center [966, 64] width 9 height 12
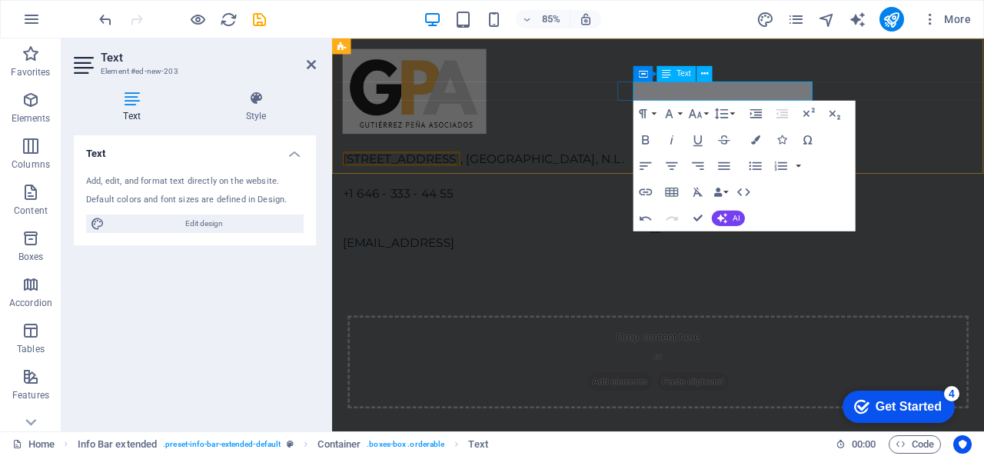
click at [483, 171] on span "[STREET_ADDRESS]" at bounding box center [413, 179] width 138 height 17
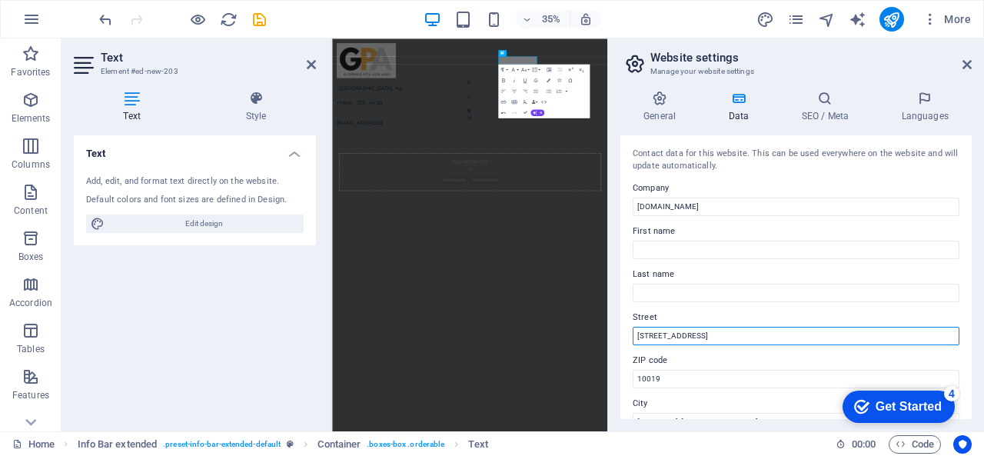
drag, startPoint x: 1028, startPoint y: 374, endPoint x: 1040, endPoint y: 841, distance: 467.5
type input "1"
type input "b"
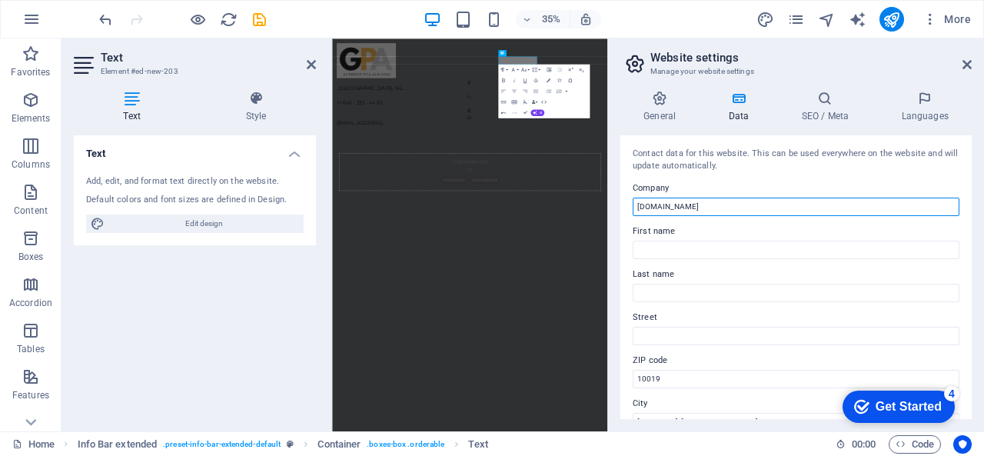
drag, startPoint x: 788, startPoint y: 208, endPoint x: 192, endPoint y: 53, distance: 615.6
click at [192, 53] on div "Home Favorites Elements Columns Content Boxes Accordion Tables Features Images …" at bounding box center [492, 234] width 984 height 393
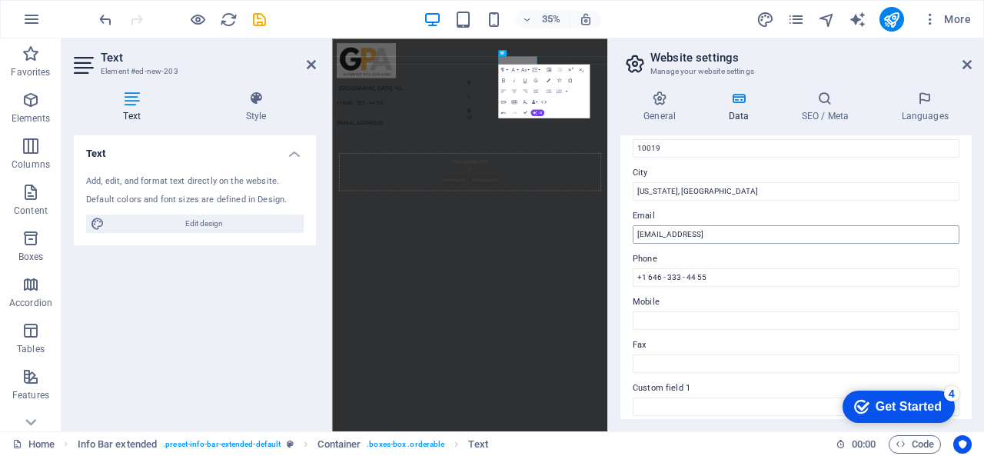
type input "[PERSON_NAME] Asociados, S.C."
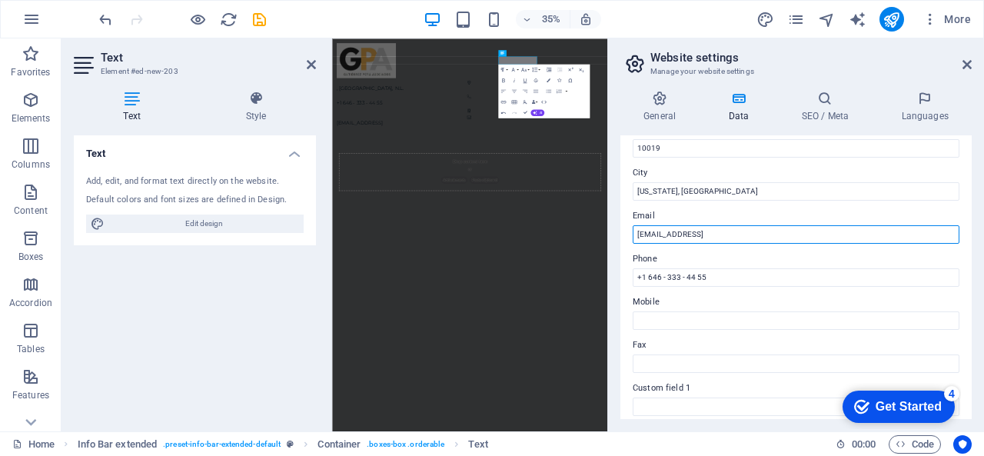
drag, startPoint x: 1173, startPoint y: 275, endPoint x: 1059, endPoint y: 535, distance: 283.6
type input "b"
type input "[EMAIL_ADDRESS][DOMAIN_NAME]"
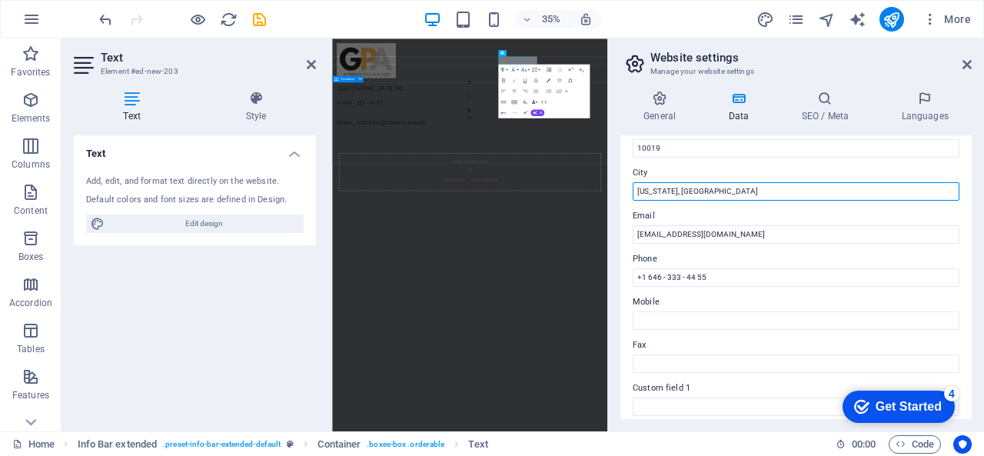
drag, startPoint x: 1078, startPoint y: 231, endPoint x: 931, endPoint y: 354, distance: 191.0
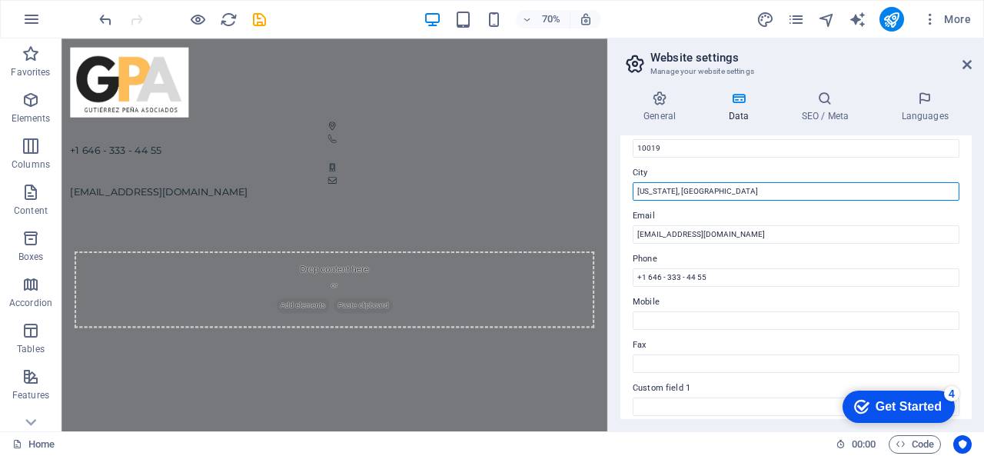
click at [693, 190] on input "New York, NY" at bounding box center [796, 191] width 327 height 18
type input "N"
type input "[GEOGRAPHIC_DATA], N.L."
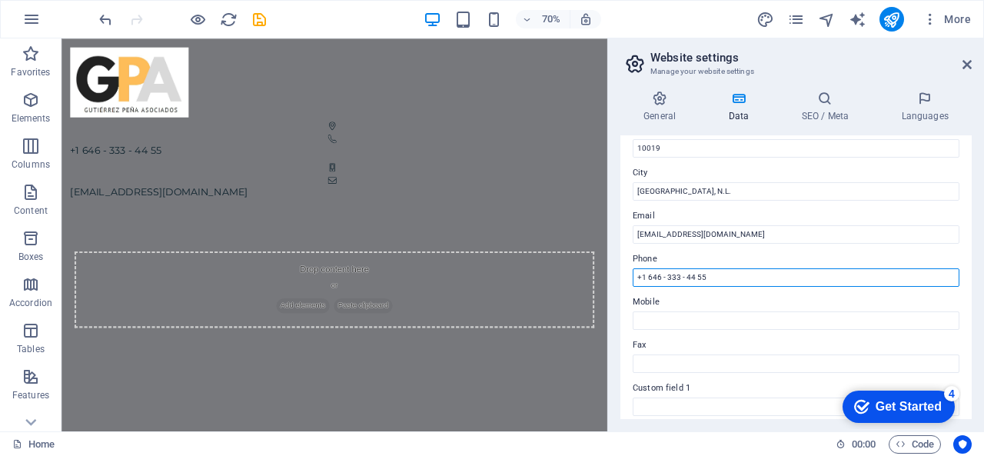
click at [710, 282] on input "+1 646 - 333 - 44 55" at bounding box center [796, 277] width 327 height 18
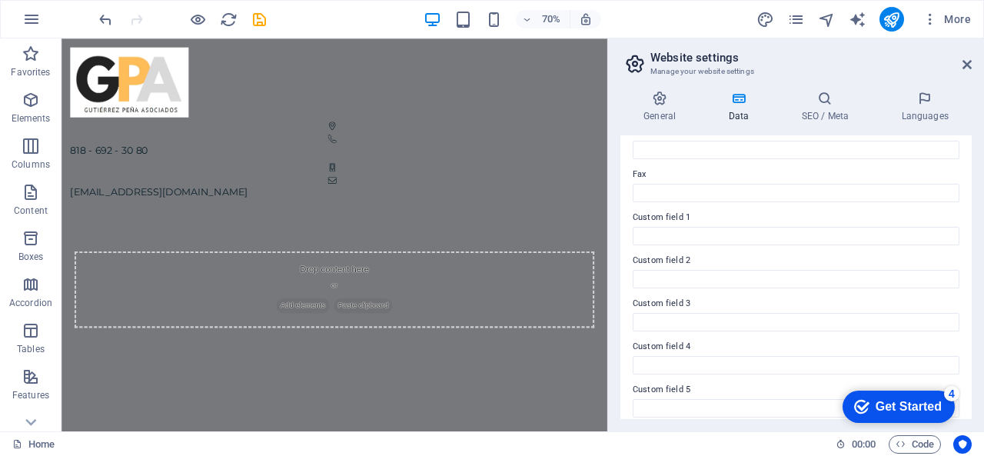
scroll to position [454, 0]
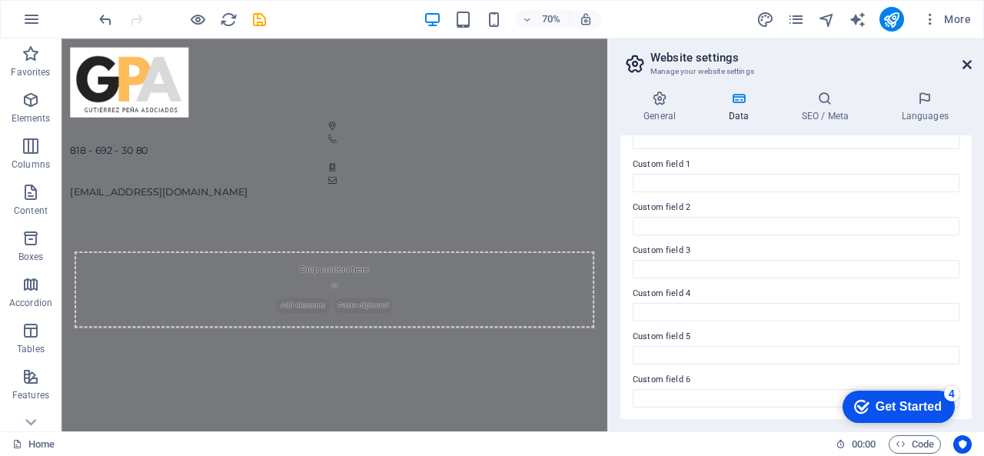
type input "818 - 692 - 30 80"
click at [968, 63] on icon at bounding box center [966, 64] width 9 height 12
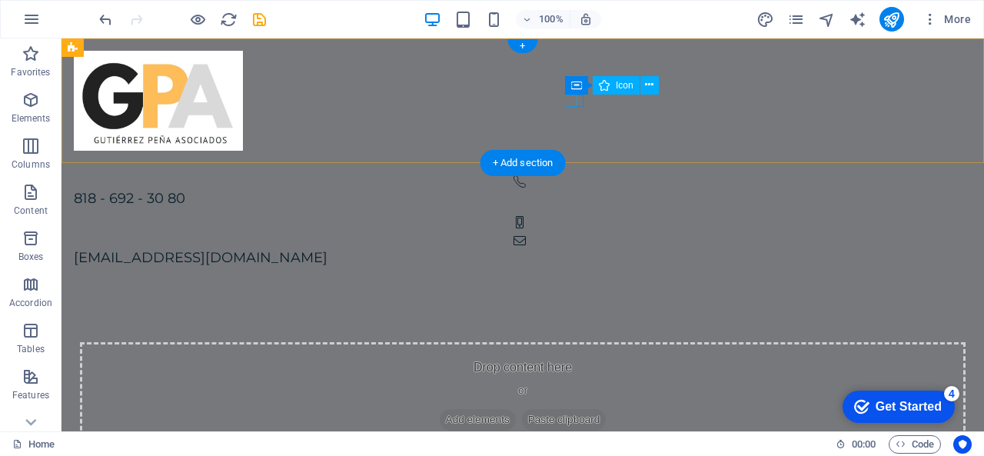
click at [568, 157] on figure at bounding box center [520, 163] width 892 height 12
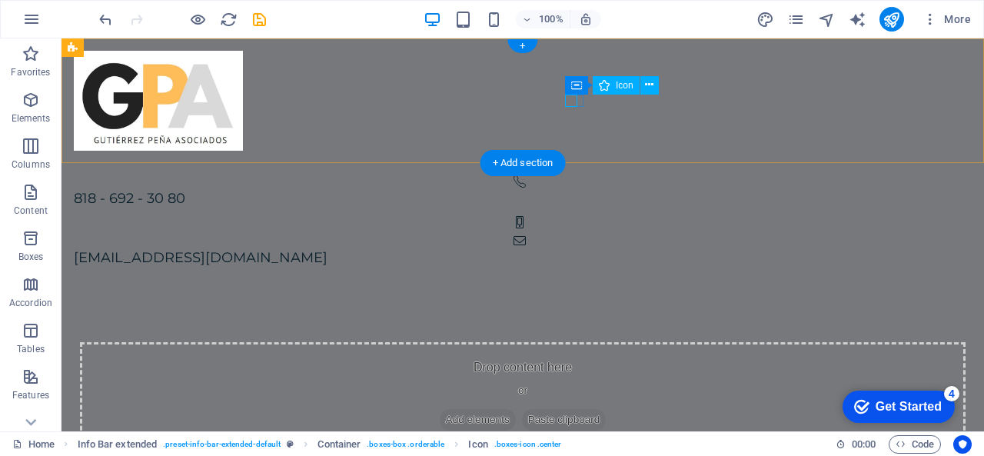
click at [570, 157] on figure at bounding box center [520, 163] width 892 height 12
select select "xMidYMid"
select select "px"
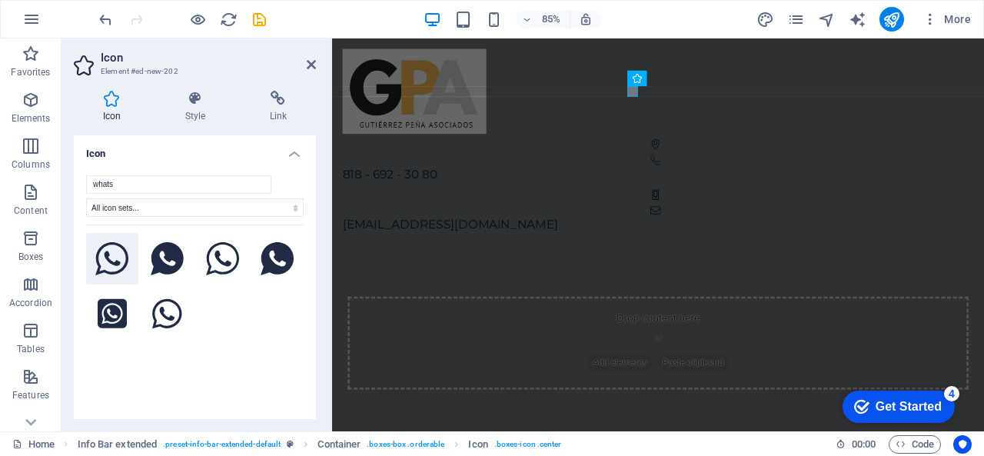
type input "whats"
click at [92, 256] on button at bounding box center [112, 259] width 52 height 52
click at [311, 66] on icon at bounding box center [311, 64] width 9 height 12
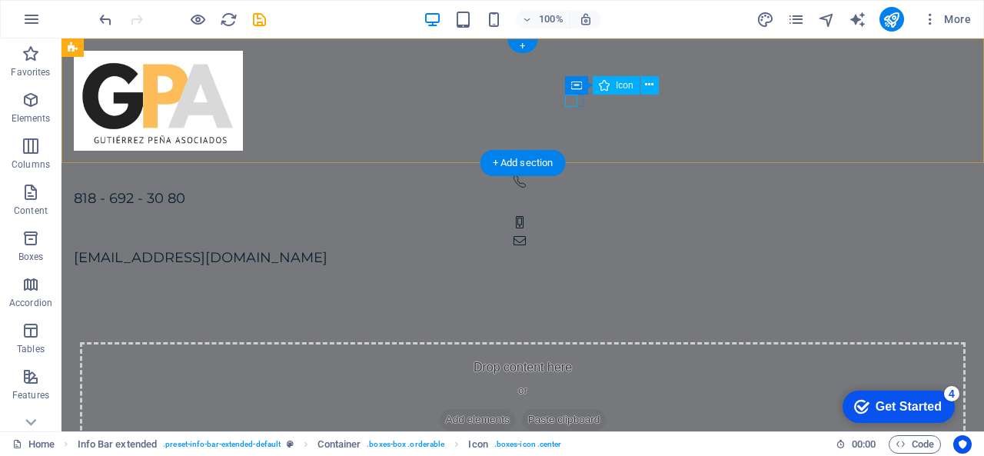
click at [570, 157] on figure at bounding box center [520, 163] width 892 height 12
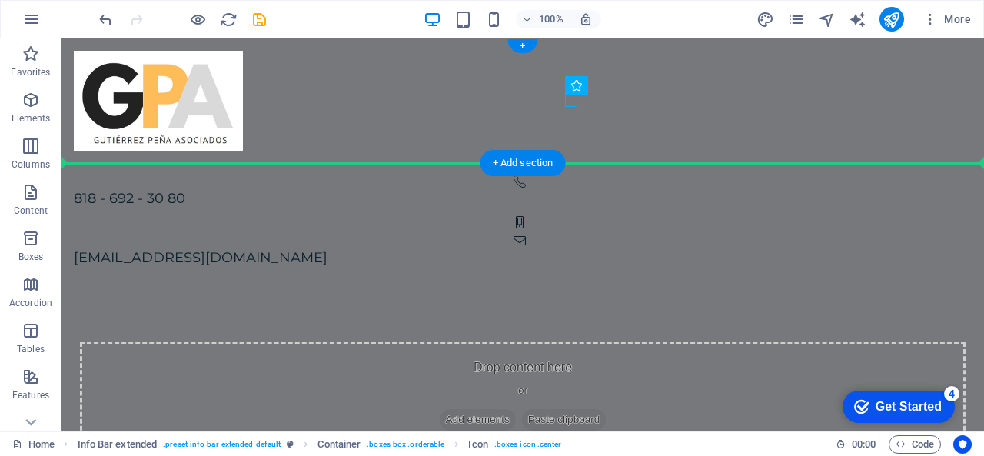
drag, startPoint x: 570, startPoint y: 100, endPoint x: 576, endPoint y: 111, distance: 13.1
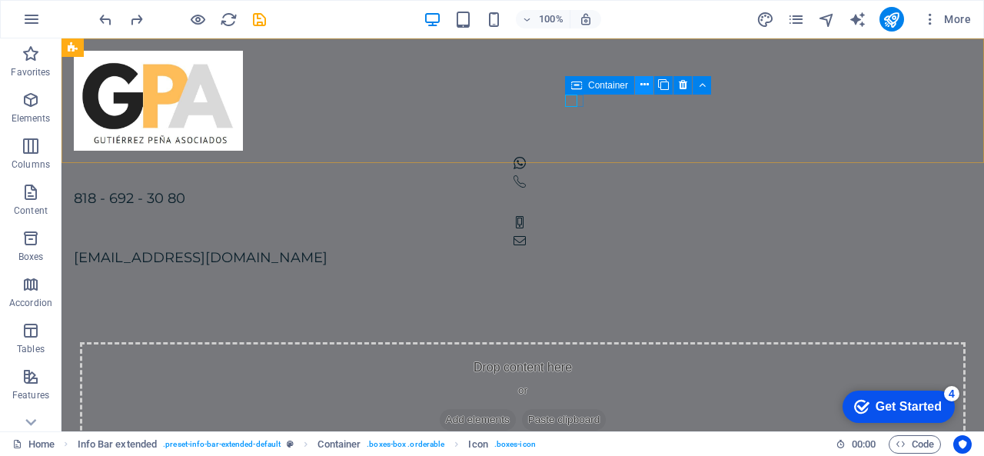
click at [649, 86] on button at bounding box center [644, 85] width 18 height 18
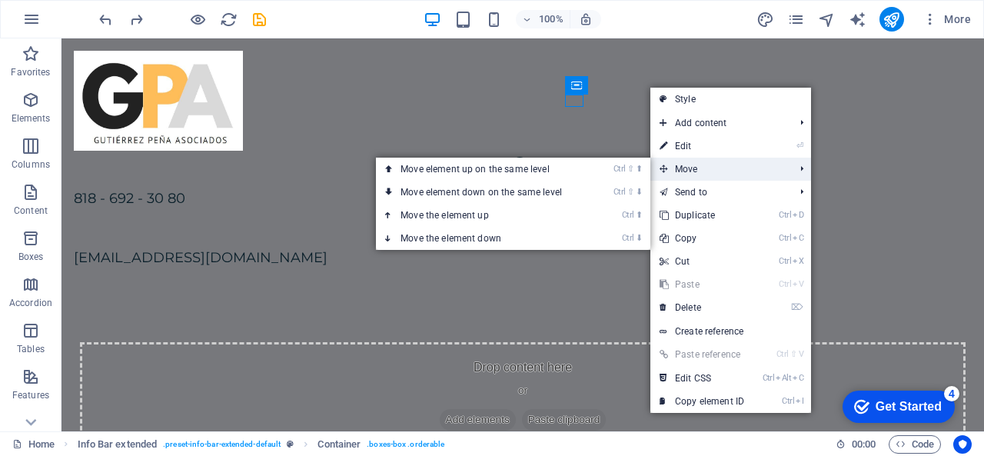
click at [675, 162] on span "Move" at bounding box center [719, 169] width 138 height 23
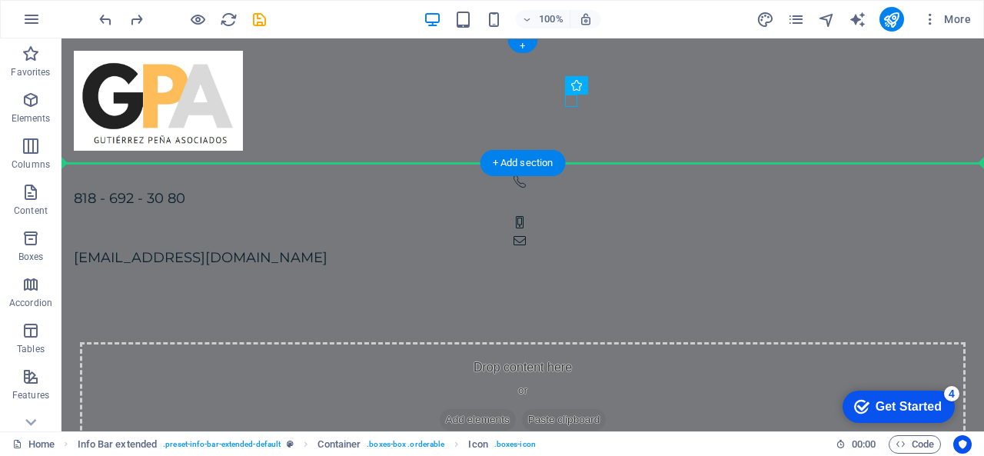
drag, startPoint x: 573, startPoint y: 98, endPoint x: 596, endPoint y: 131, distance: 40.3
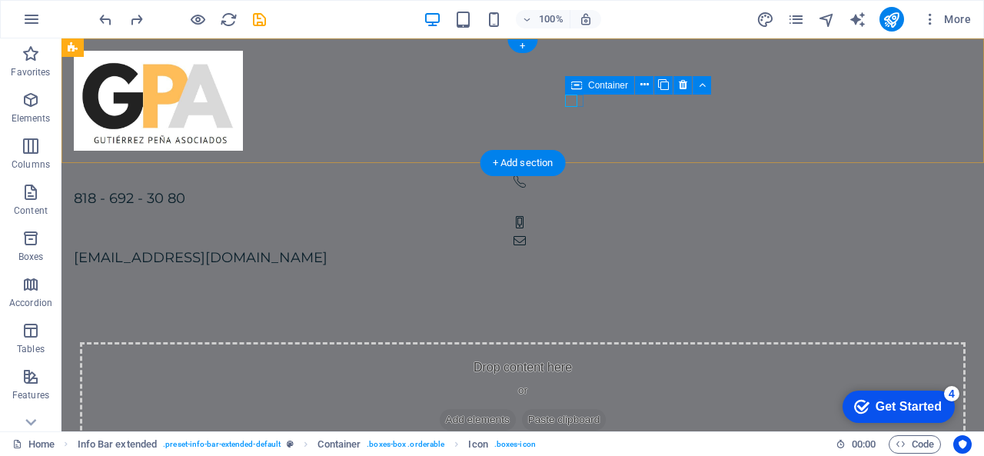
click at [581, 157] on div at bounding box center [523, 163] width 898 height 12
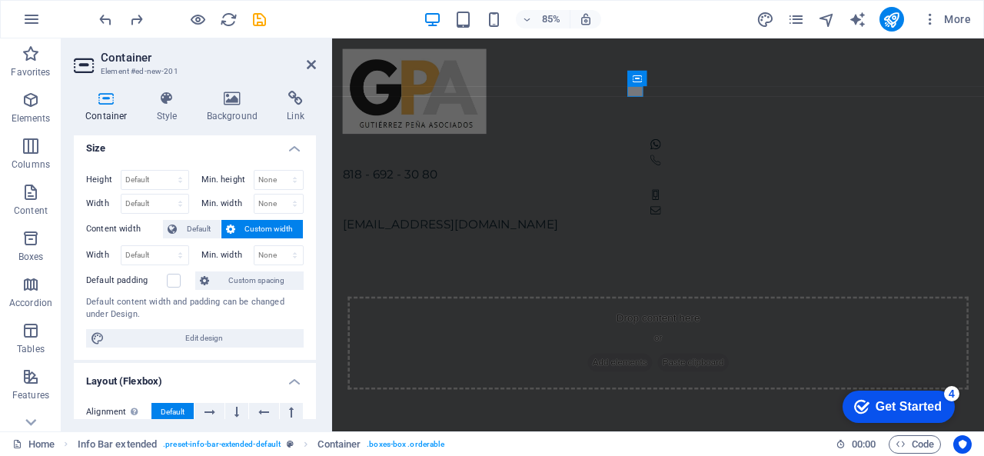
scroll to position [0, 0]
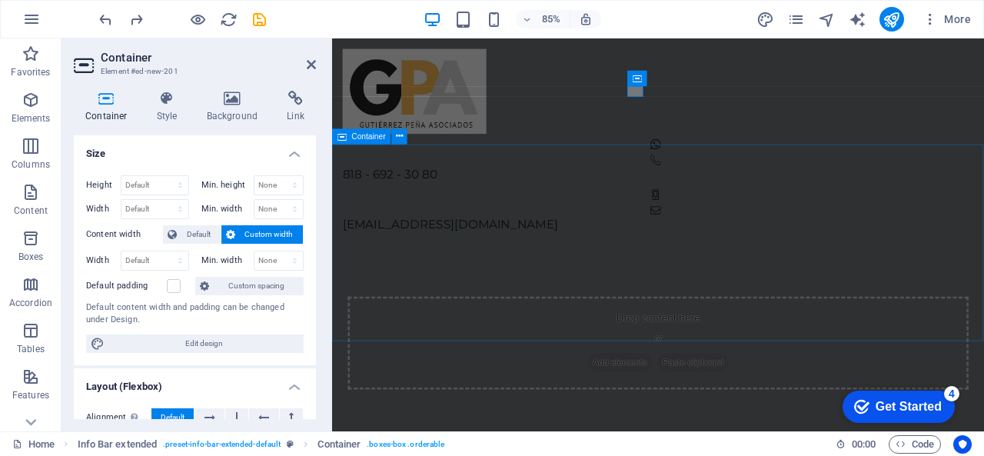
click at [709, 281] on div "Drop content here or Add elements Paste clipboard" at bounding box center [715, 397] width 767 height 232
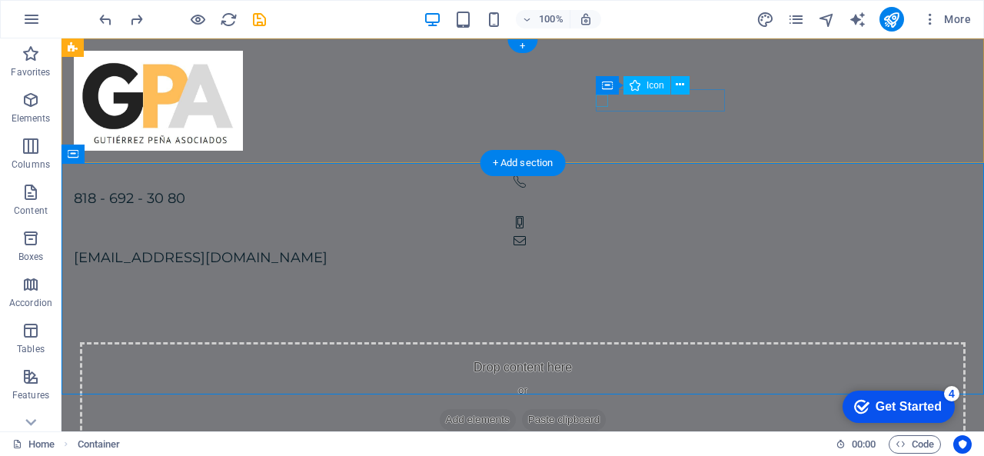
click at [603, 175] on figure at bounding box center [520, 181] width 892 height 12
select select "xMidYMid"
select select "px"
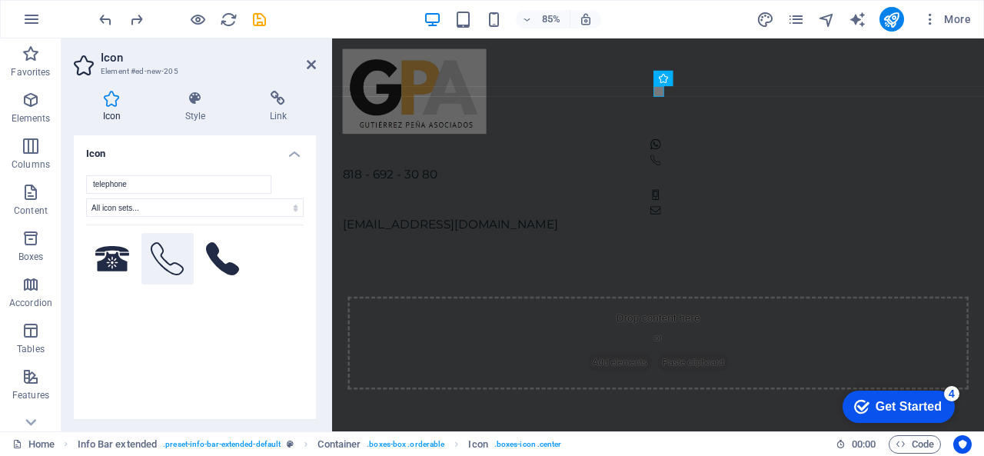
click at [154, 251] on icon at bounding box center [168, 259] width 34 height 34
click at [311, 66] on icon at bounding box center [311, 64] width 9 height 12
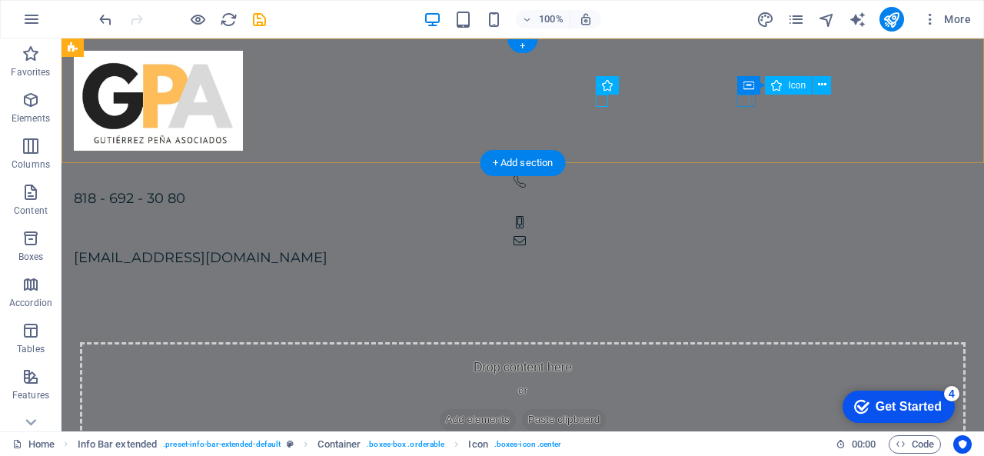
click at [745, 216] on figure at bounding box center [520, 222] width 892 height 12
click at [747, 216] on figure at bounding box center [520, 222] width 892 height 12
select select "xMidYMid"
select select "px"
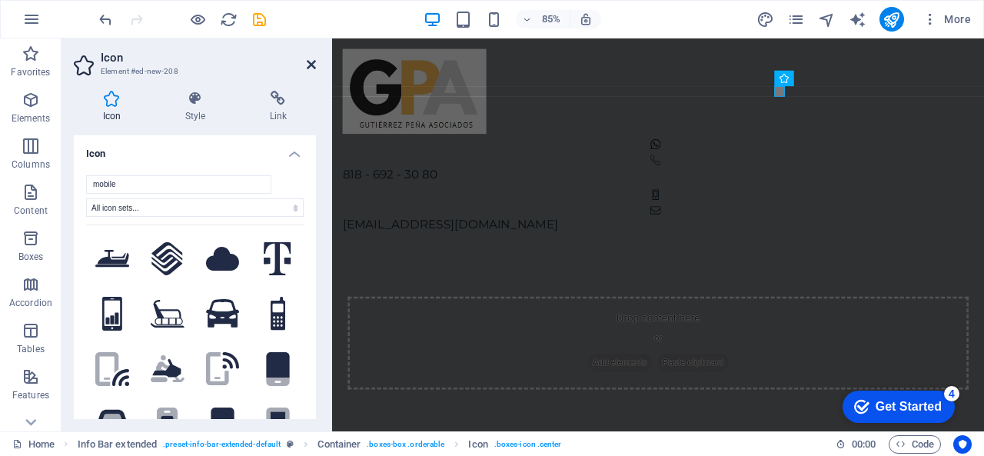
click at [312, 63] on icon at bounding box center [311, 64] width 9 height 12
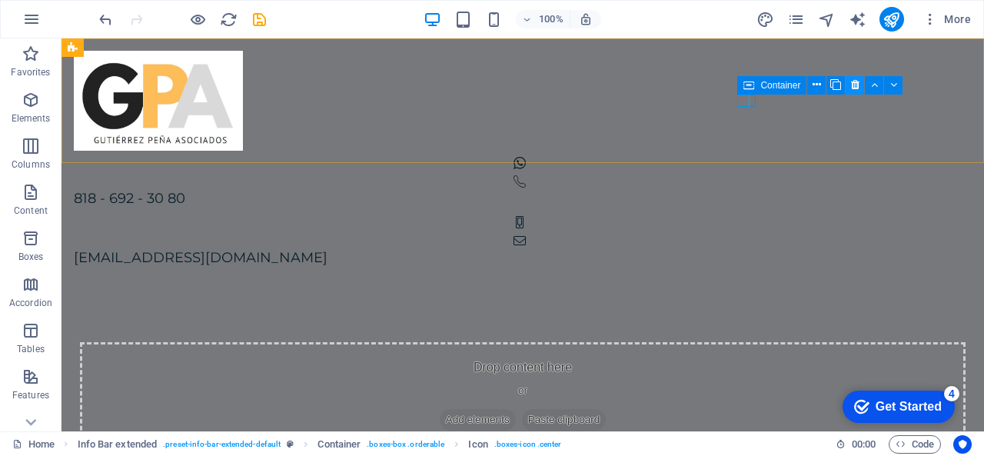
drag, startPoint x: 790, startPoint y: 44, endPoint x: 852, endPoint y: 81, distance: 71.7
click at [852, 81] on icon at bounding box center [855, 85] width 8 height 16
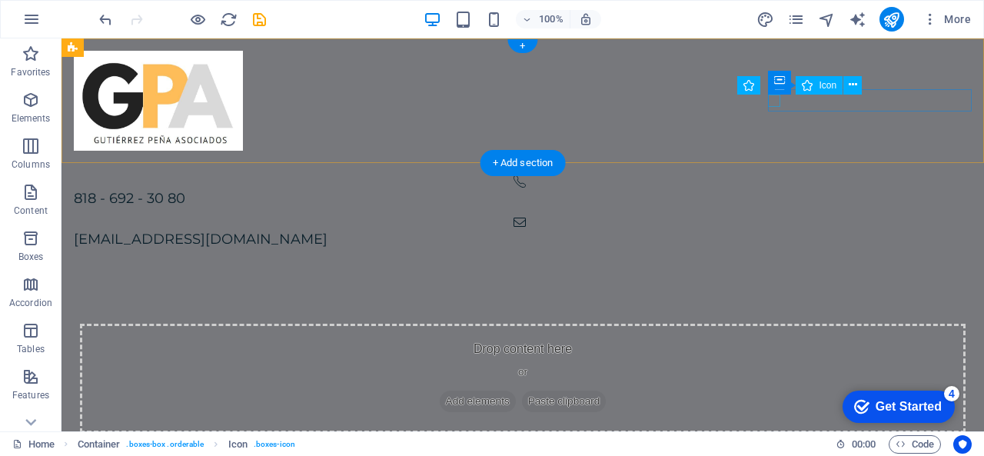
click at [772, 216] on figure at bounding box center [520, 222] width 892 height 12
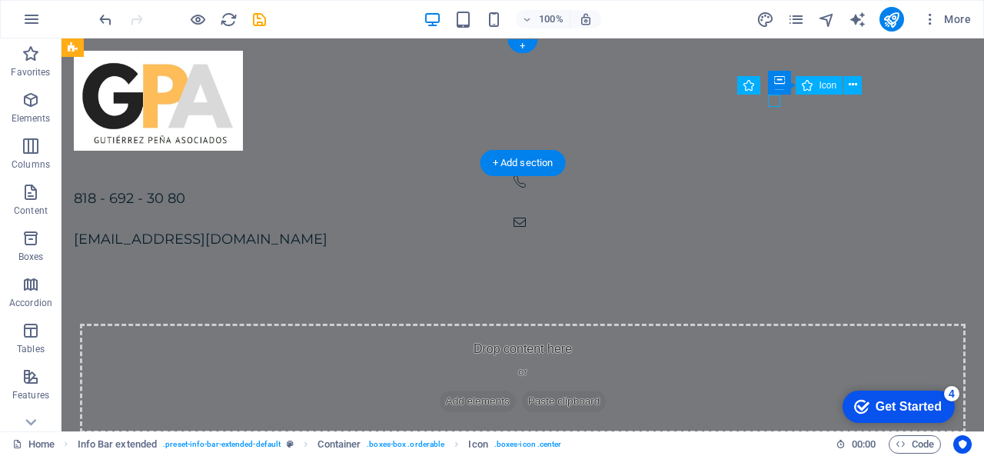
click at [772, 216] on figure at bounding box center [520, 222] width 892 height 12
select select "xMidYMid"
select select "px"
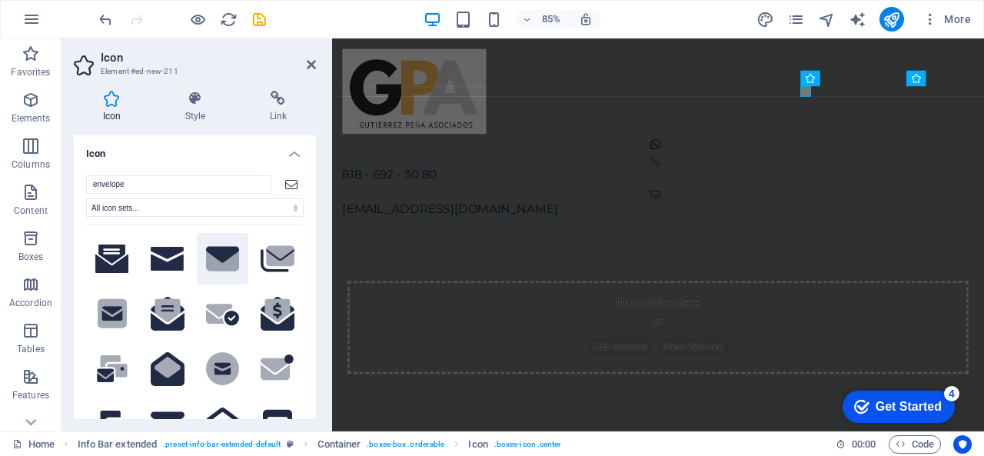
click at [215, 255] on icon at bounding box center [223, 254] width 34 height 17
drag, startPoint x: 251, startPoint y: 25, endPoint x: 312, endPoint y: 64, distance: 72.5
click at [312, 64] on icon at bounding box center [311, 64] width 9 height 12
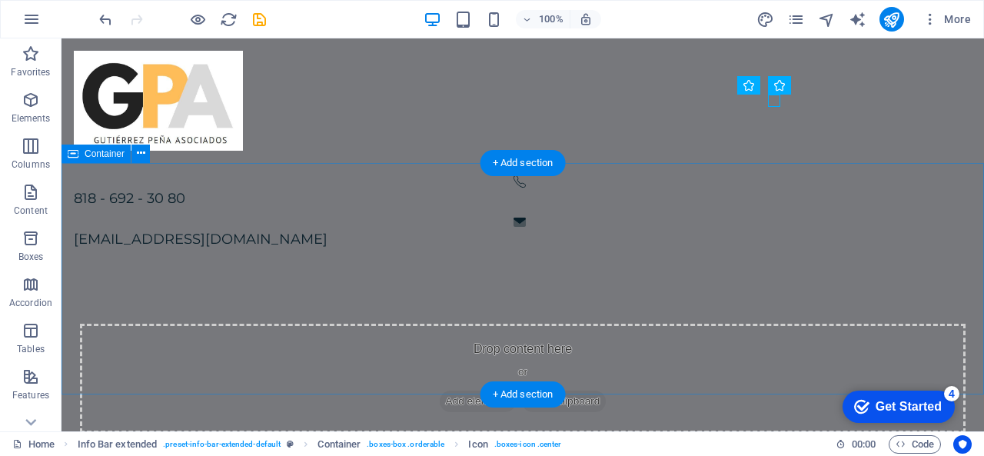
click at [625, 262] on div "Drop content here or Add elements Paste clipboard" at bounding box center [522, 378] width 922 height 232
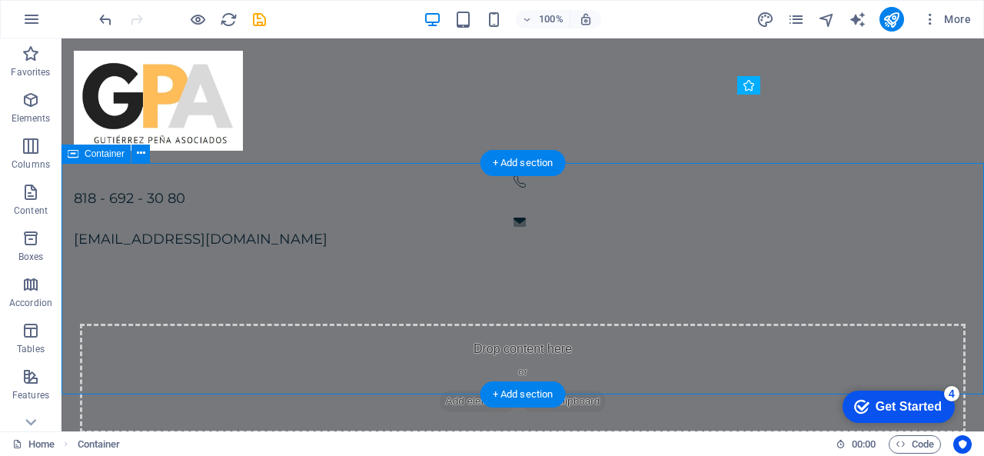
click at [625, 262] on div "Drop content here or Add elements Paste clipboard" at bounding box center [522, 378] width 922 height 232
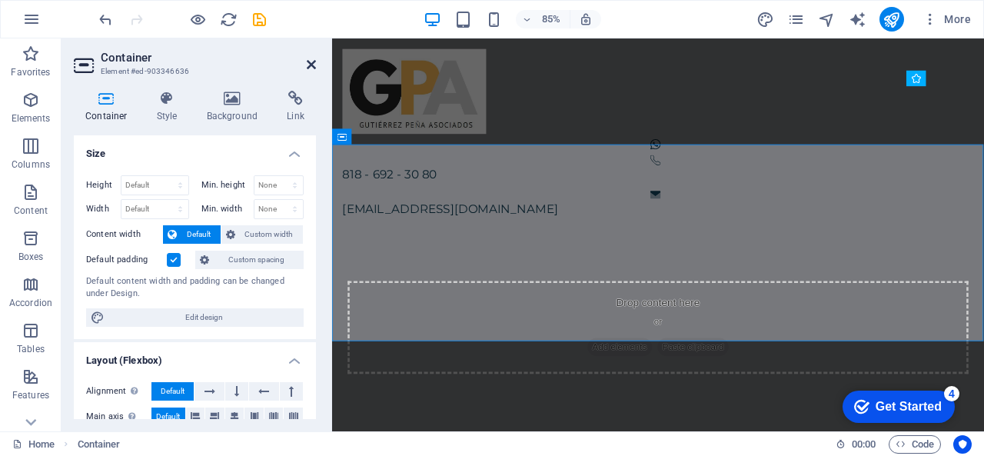
click at [314, 62] on icon at bounding box center [311, 64] width 9 height 12
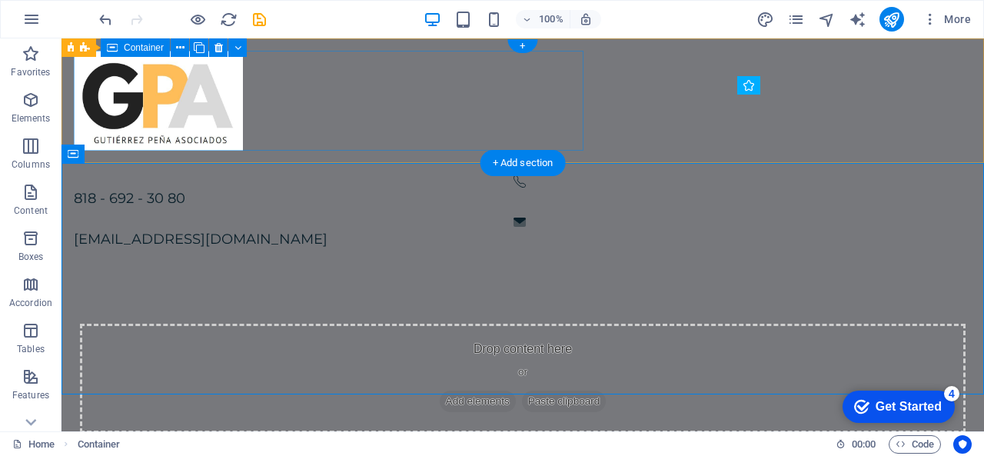
click at [314, 95] on div at bounding box center [523, 101] width 898 height 100
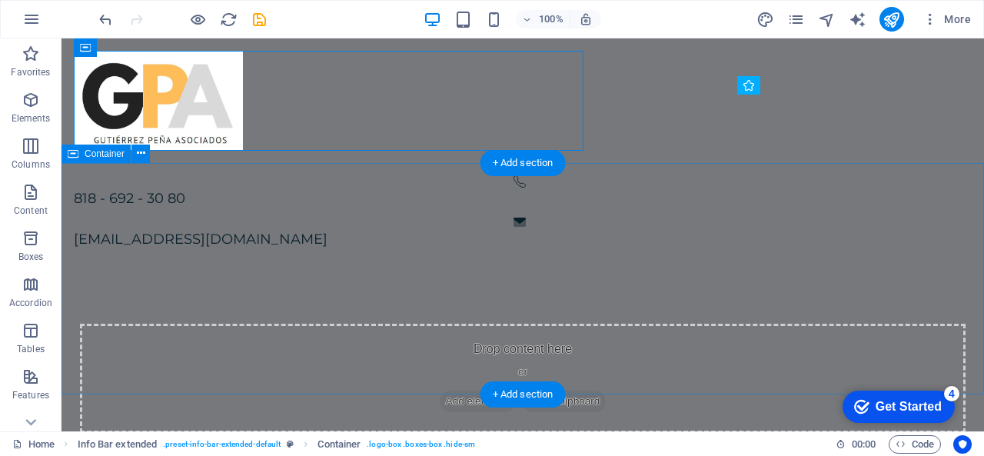
click at [617, 262] on div "Drop content here or Add elements Paste clipboard" at bounding box center [522, 378] width 922 height 232
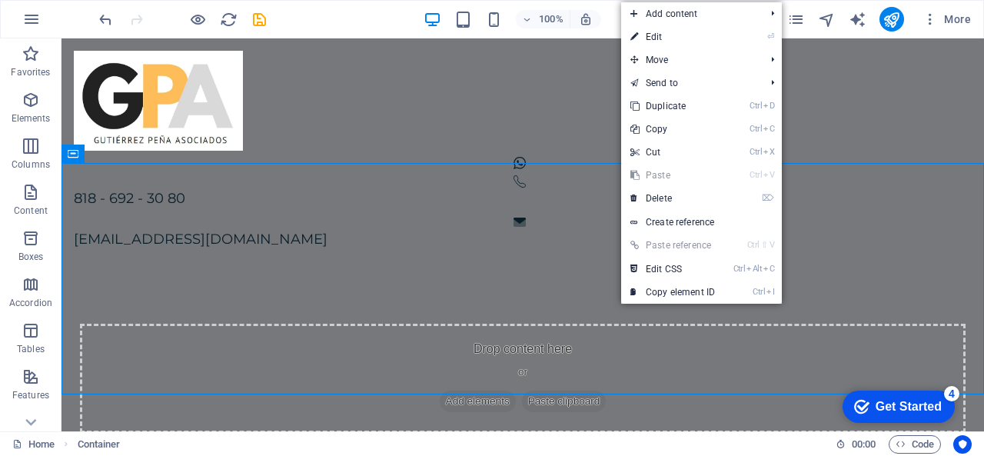
click at [658, 35] on link "⏎ Edit" at bounding box center [672, 36] width 103 height 23
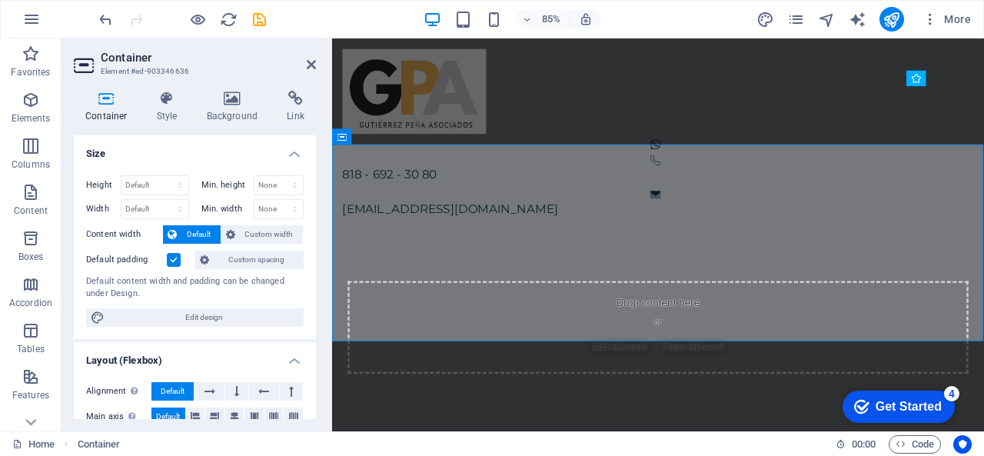
scroll to position [311, 0]
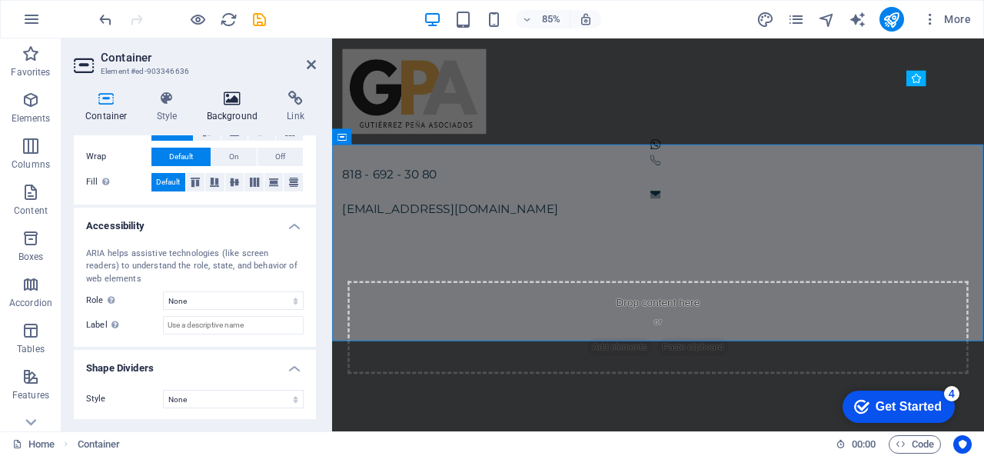
click at [236, 105] on icon at bounding box center [232, 98] width 75 height 15
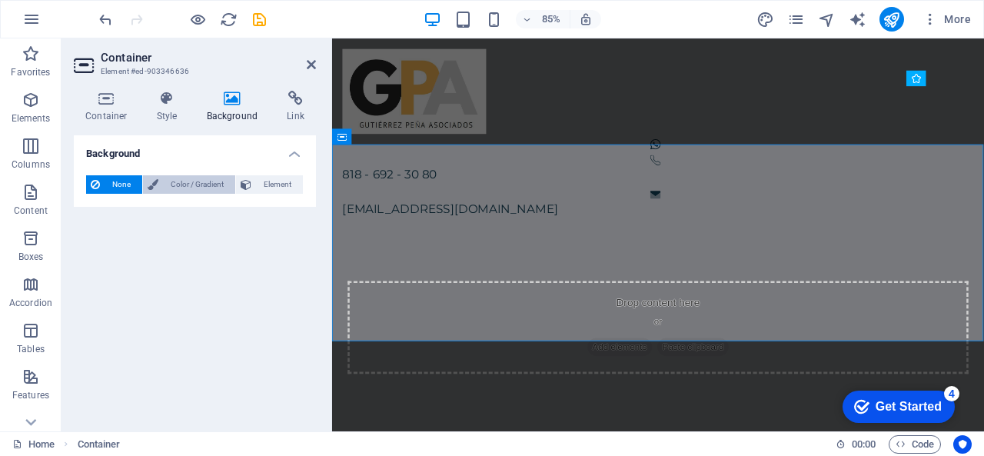
click at [175, 183] on span "Color / Gradient" at bounding box center [197, 184] width 68 height 18
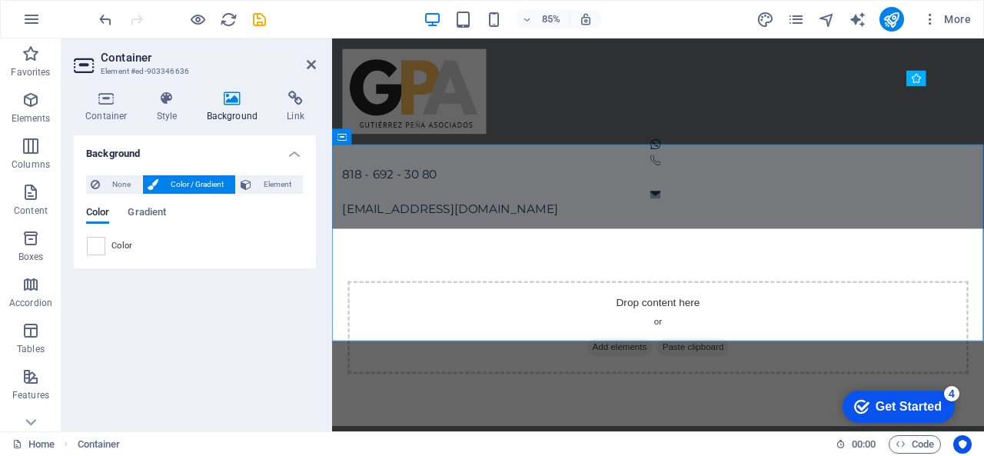
click at [89, 244] on span at bounding box center [96, 246] width 17 height 17
type input "#ffffff"
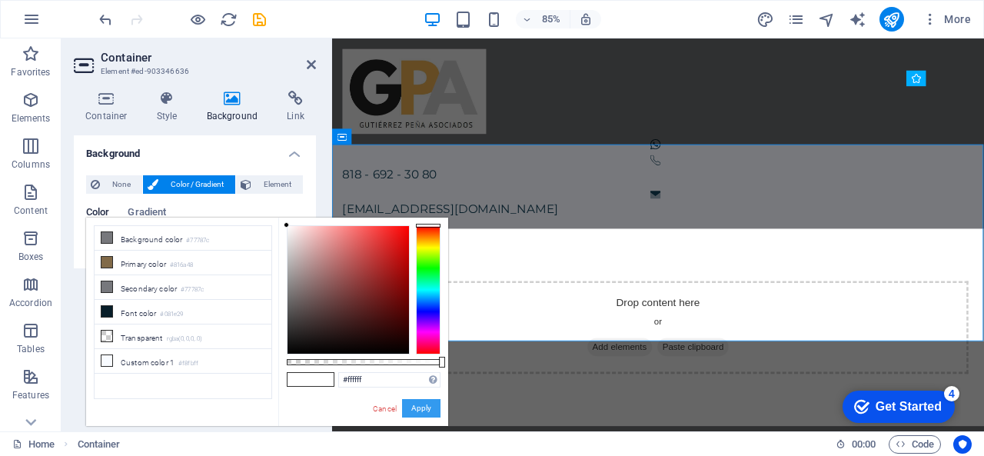
click at [412, 403] on button "Apply" at bounding box center [421, 408] width 38 height 18
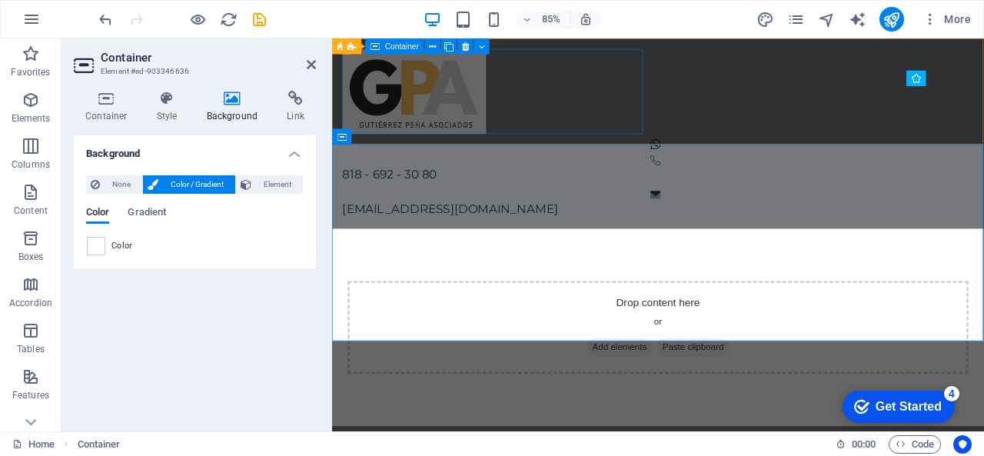
click at [603, 94] on div at bounding box center [715, 101] width 742 height 100
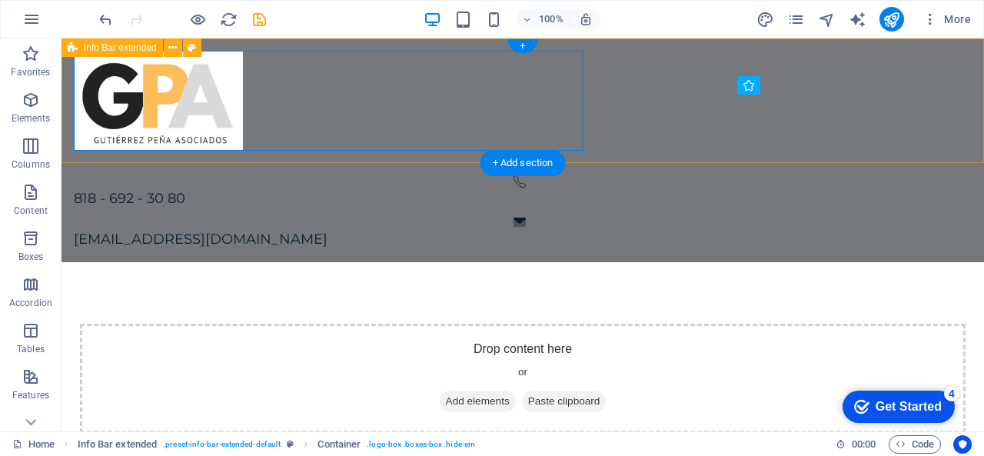
click at [656, 58] on div "818 - 692 - 30 80 .fa-secondary{opacity:.4} consulta@gpasociados.mx" at bounding box center [522, 150] width 922 height 224
select select "rem"
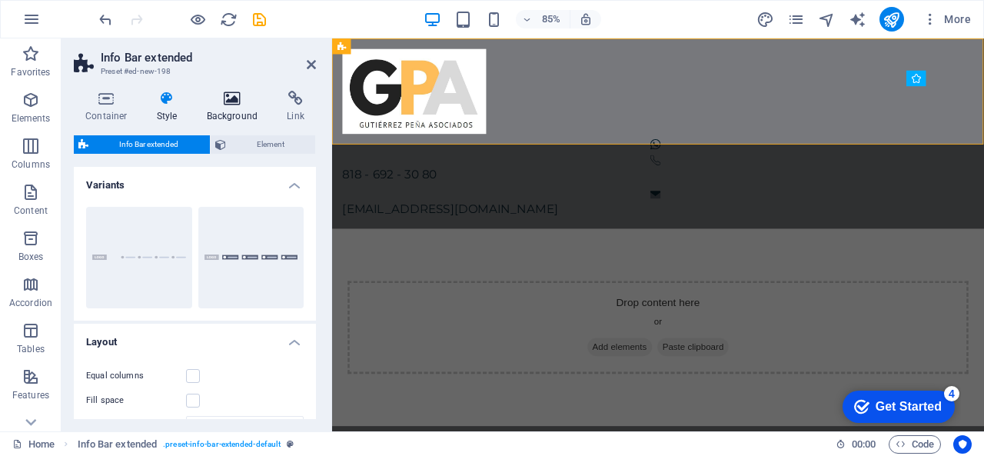
click at [241, 103] on icon at bounding box center [232, 98] width 75 height 15
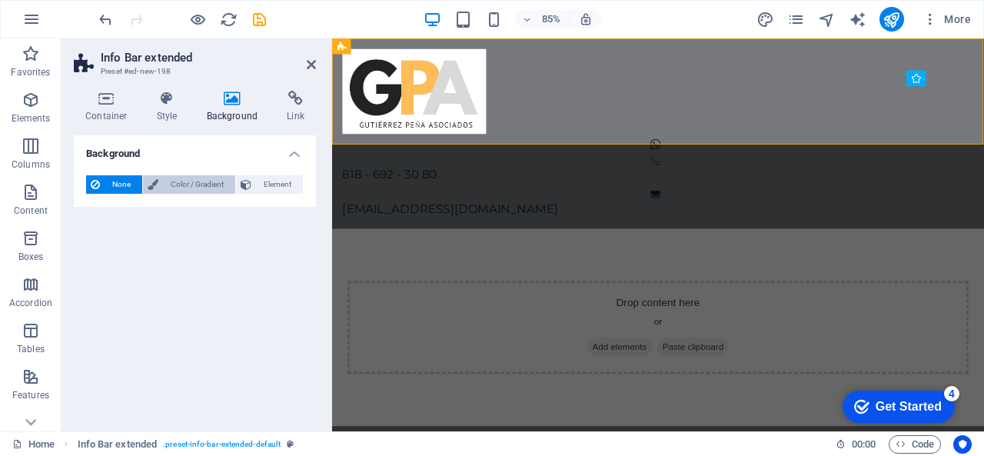
click at [208, 185] on span "Color / Gradient" at bounding box center [197, 184] width 68 height 18
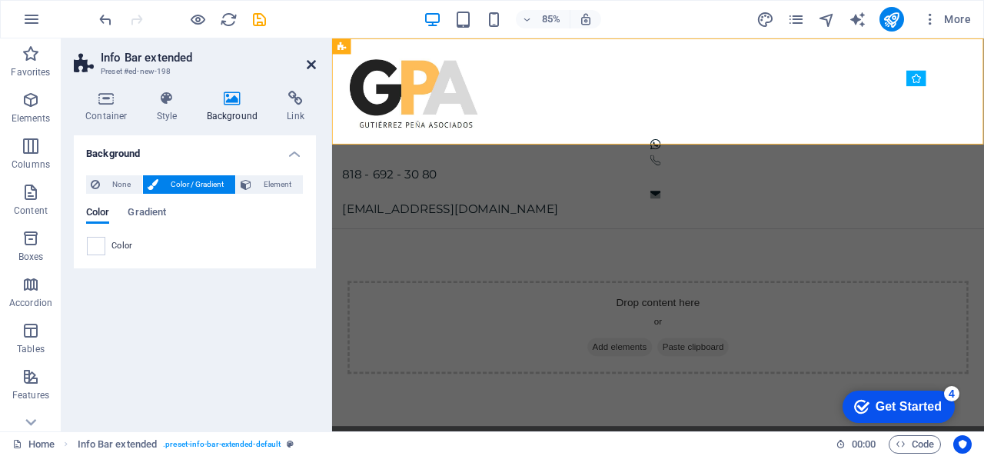
click at [307, 58] on icon at bounding box center [311, 64] width 9 height 12
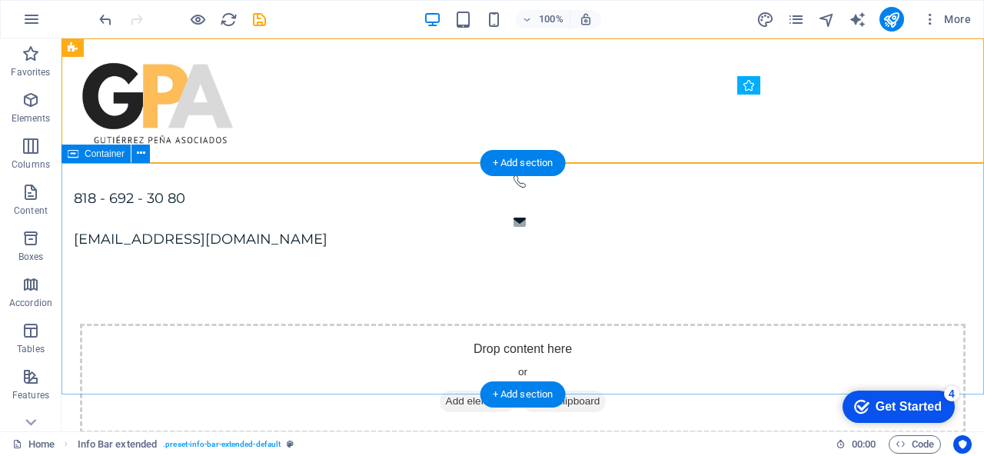
click at [368, 262] on div "Drop content here or Add elements Paste clipboard" at bounding box center [522, 378] width 922 height 232
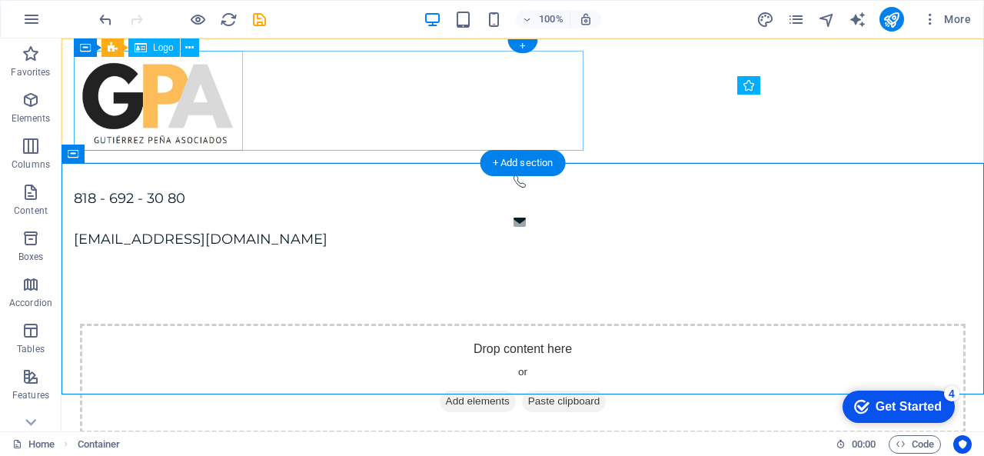
click at [221, 138] on div at bounding box center [523, 101] width 898 height 100
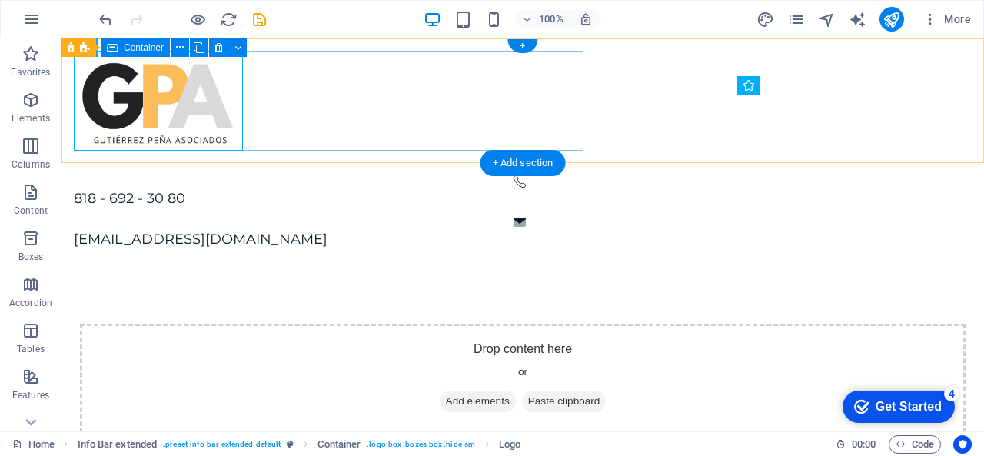
click at [517, 105] on div at bounding box center [523, 101] width 898 height 100
click at [540, 101] on div at bounding box center [523, 101] width 898 height 100
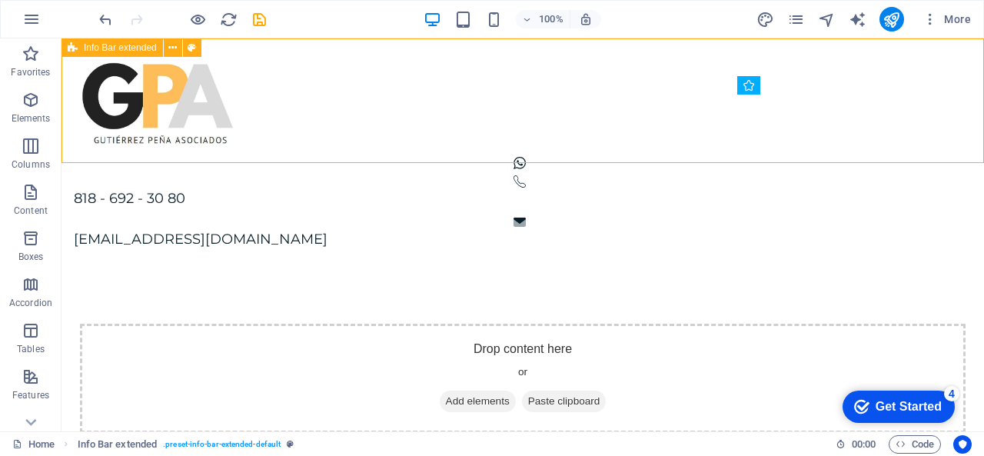
drag, startPoint x: 433, startPoint y: 61, endPoint x: 641, endPoint y: 62, distance: 208.3
click at [641, 62] on div "818 - 692 - 30 80 .fa-secondary{opacity:.4} consulta@gpasociados.mx" at bounding box center [522, 150] width 922 height 224
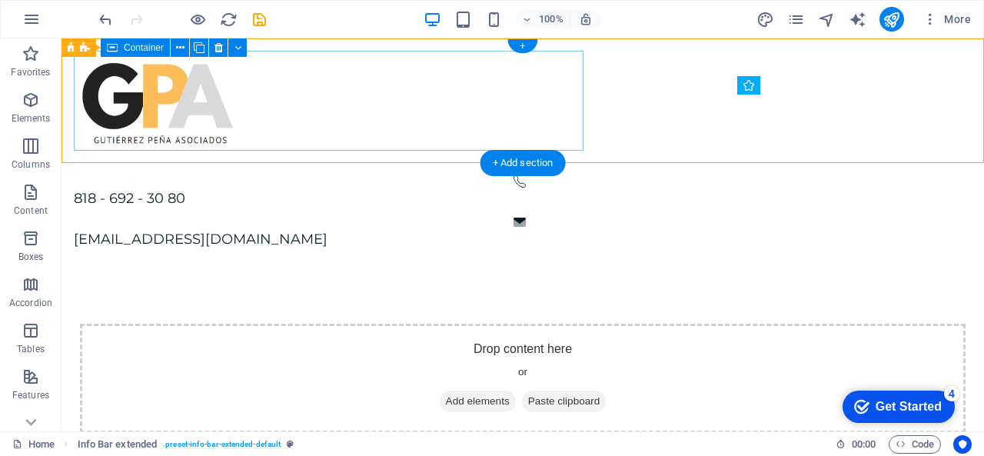
click at [537, 81] on div at bounding box center [523, 101] width 898 height 100
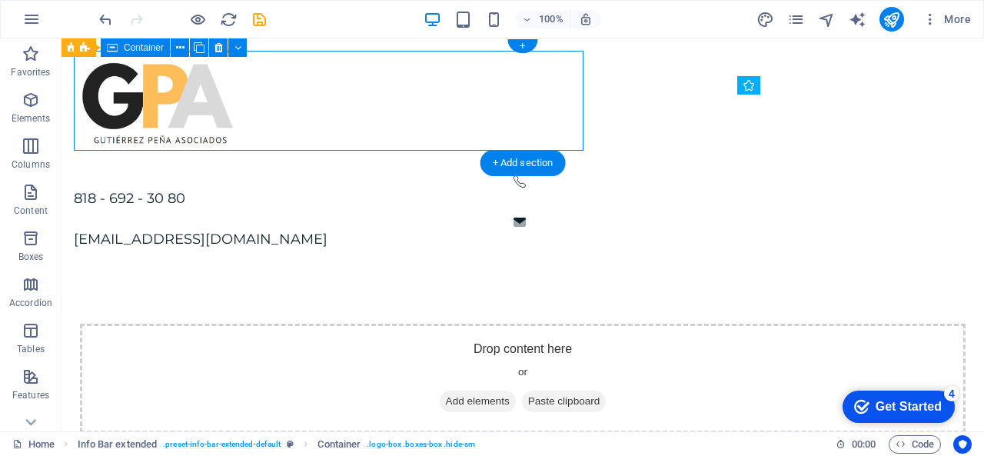
click at [347, 101] on div at bounding box center [523, 101] width 898 height 100
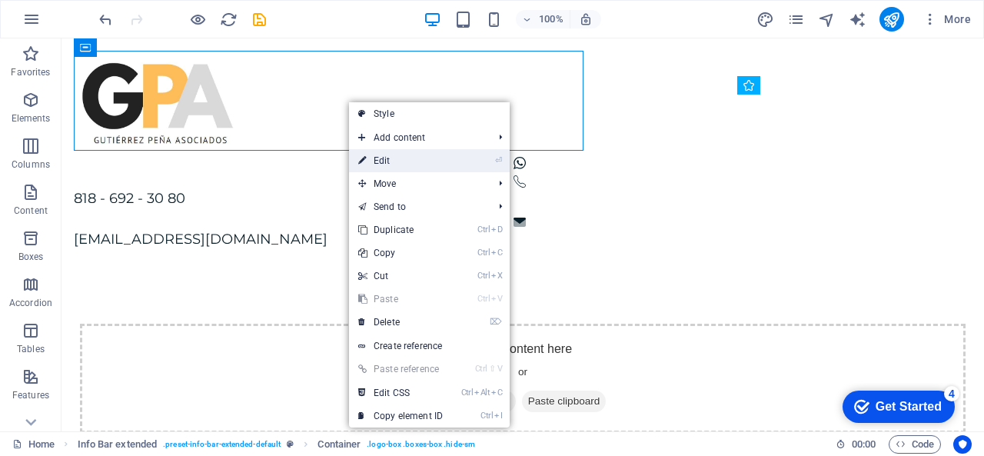
click at [371, 154] on link "⏎ Edit" at bounding box center [400, 160] width 103 height 23
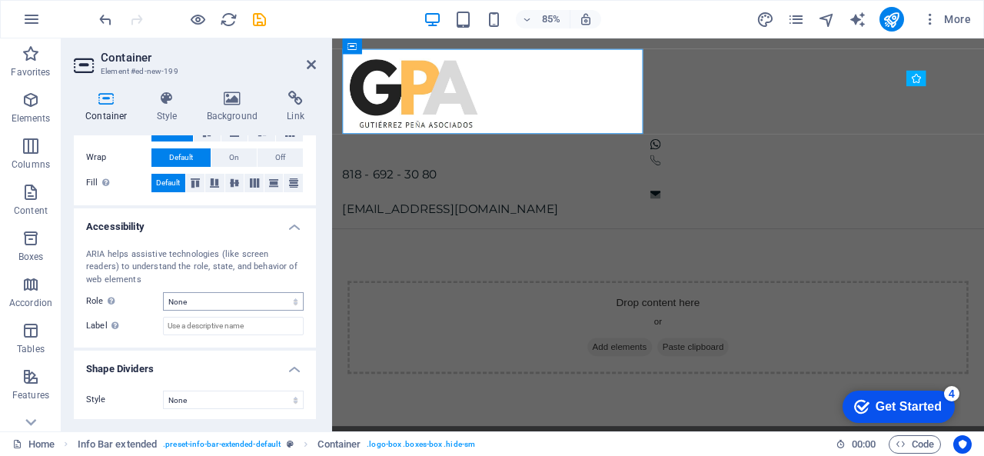
scroll to position [0, 0]
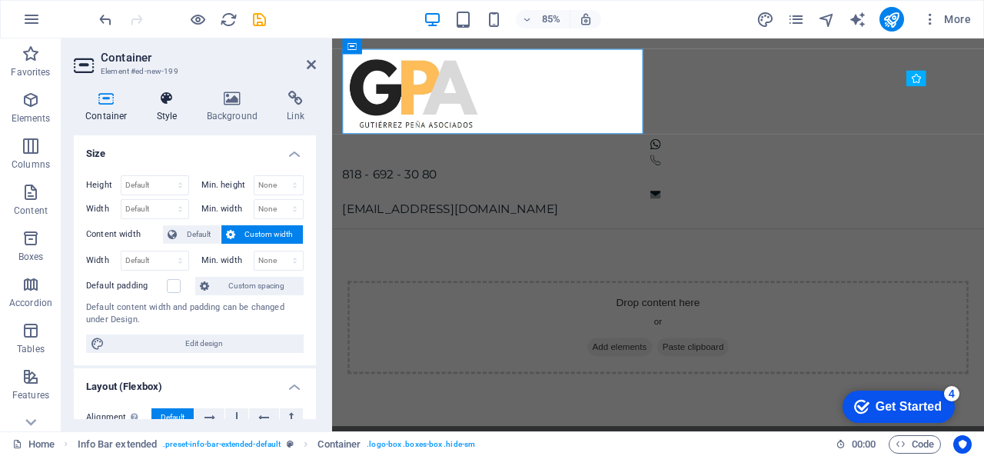
click at [174, 119] on h4 "Style" at bounding box center [170, 107] width 50 height 32
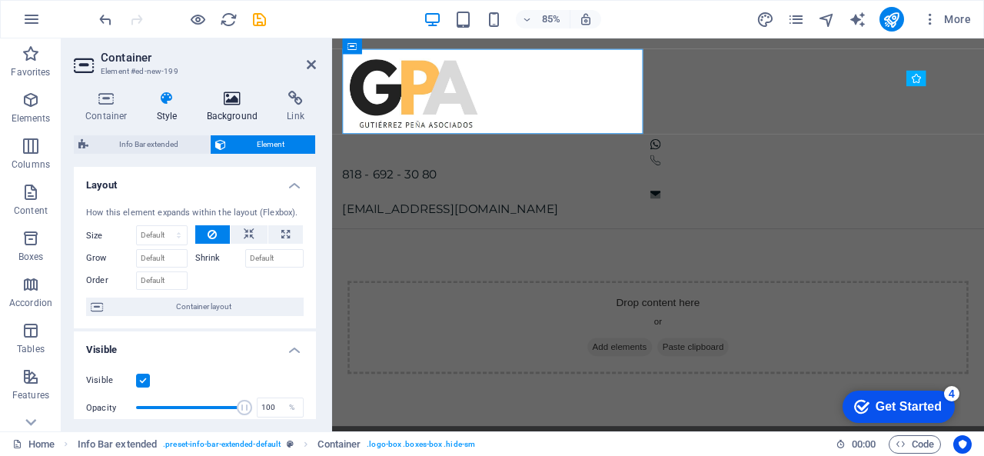
click at [242, 116] on h4 "Background" at bounding box center [235, 107] width 81 height 32
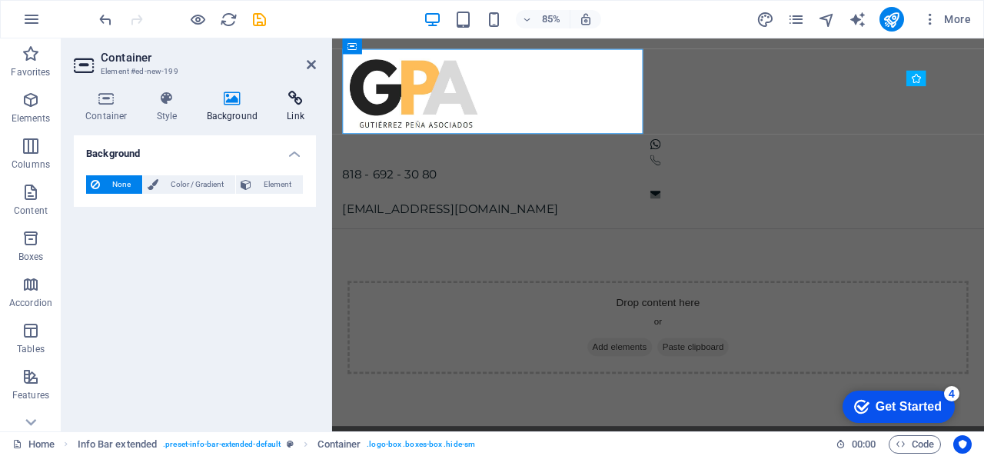
click at [284, 113] on h4 "Link" at bounding box center [295, 107] width 41 height 32
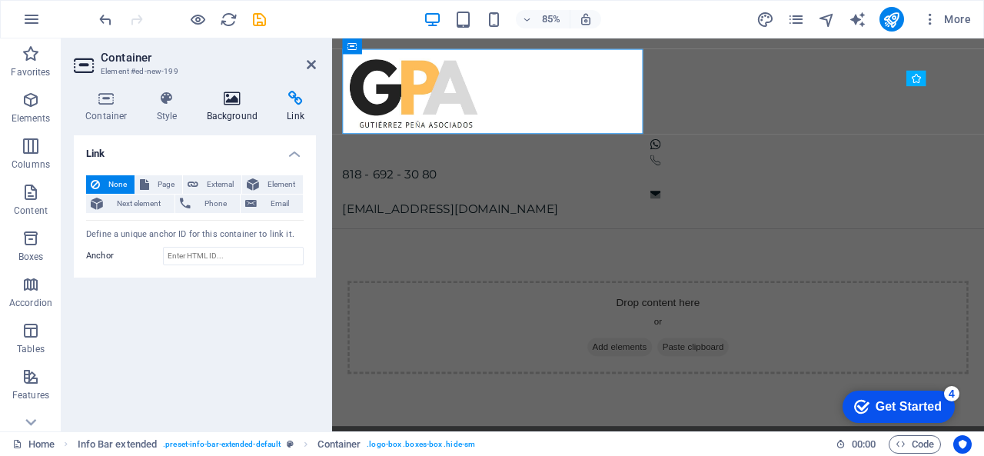
click at [216, 115] on h4 "Background" at bounding box center [235, 107] width 81 height 32
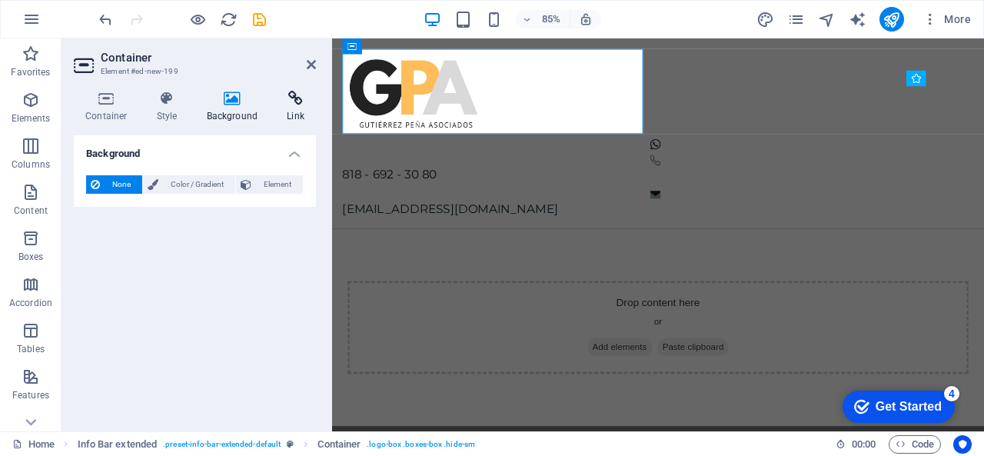
click at [297, 109] on h4 "Link" at bounding box center [295, 107] width 41 height 32
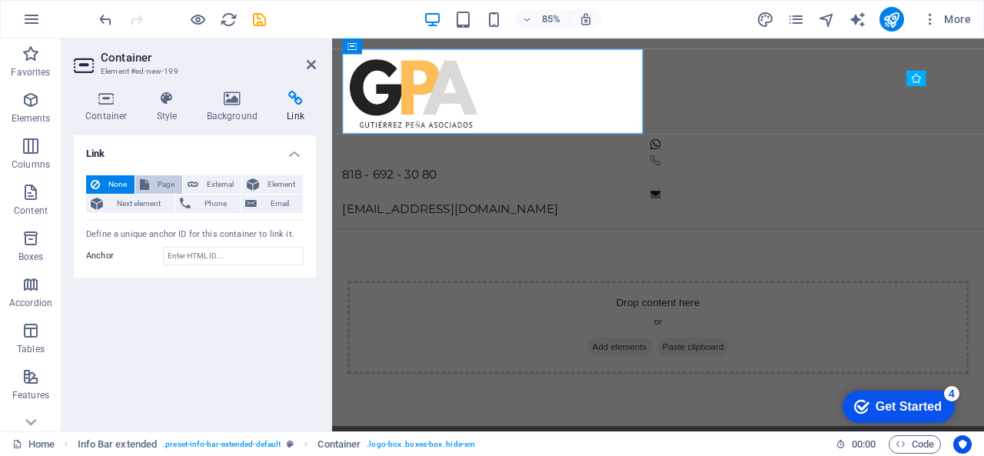
click at [158, 187] on span "Page" at bounding box center [166, 184] width 24 height 18
select select
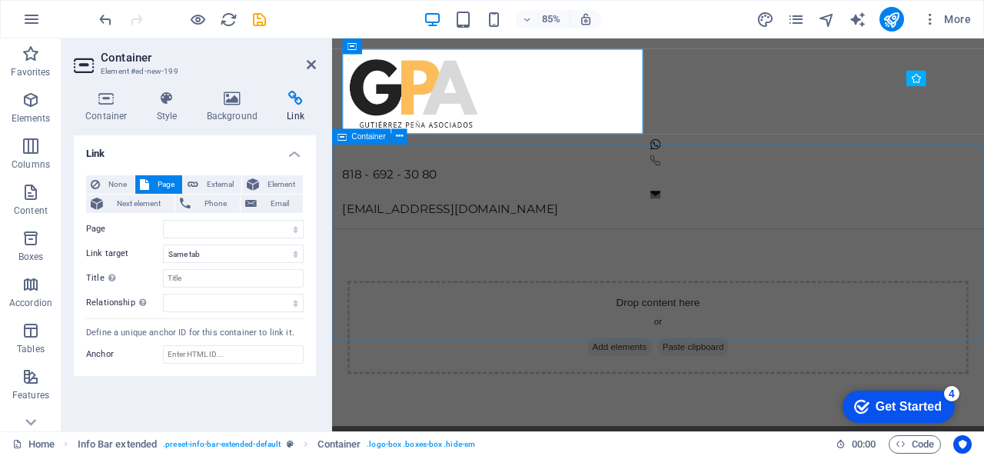
click at [730, 262] on div "Drop content here or Add elements Paste clipboard" at bounding box center [715, 378] width 767 height 232
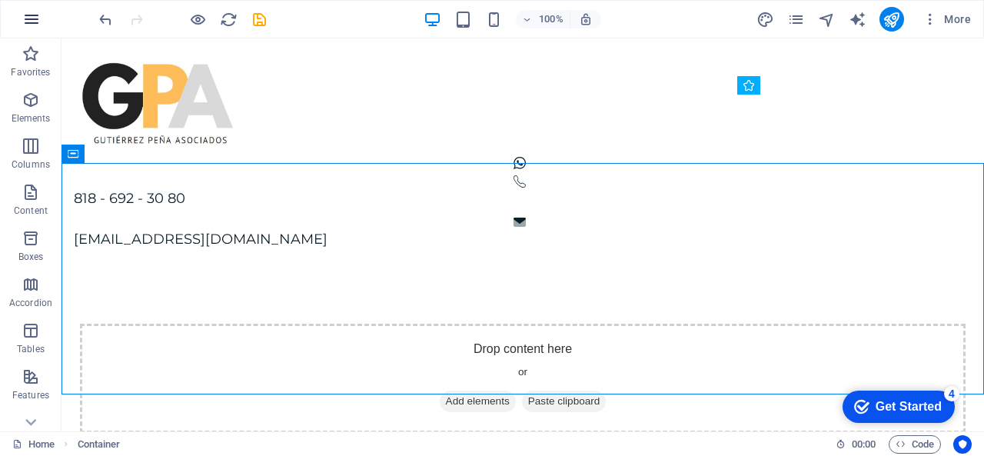
click at [32, 12] on icon "button" at bounding box center [31, 19] width 18 height 18
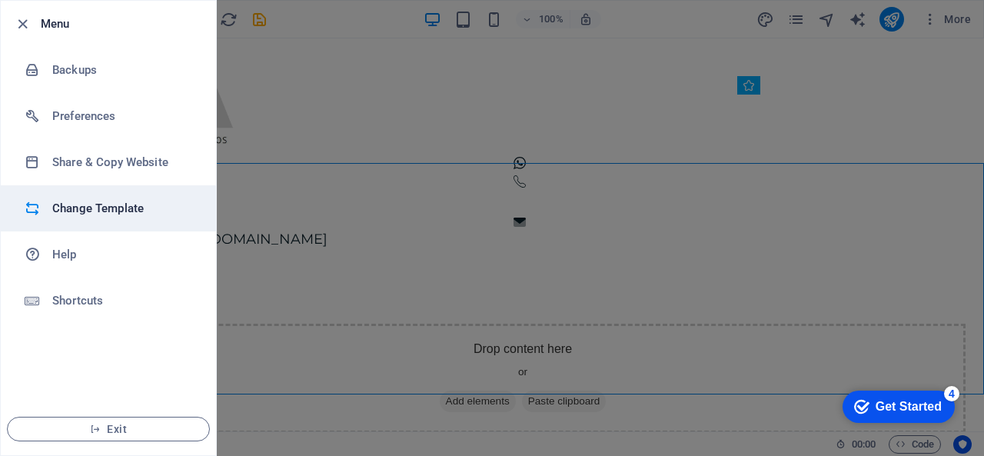
click at [78, 213] on h6 "Change Template" at bounding box center [123, 208] width 142 height 18
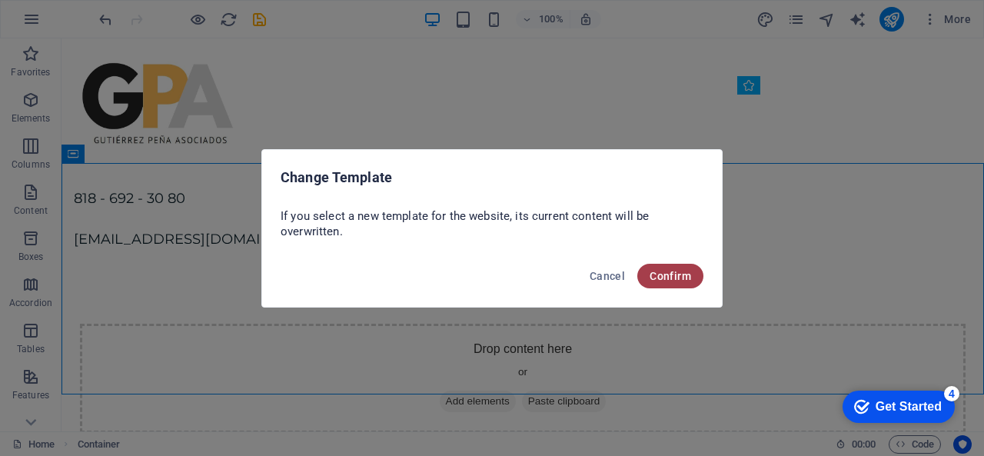
click at [655, 269] on button "Confirm" at bounding box center [670, 276] width 66 height 25
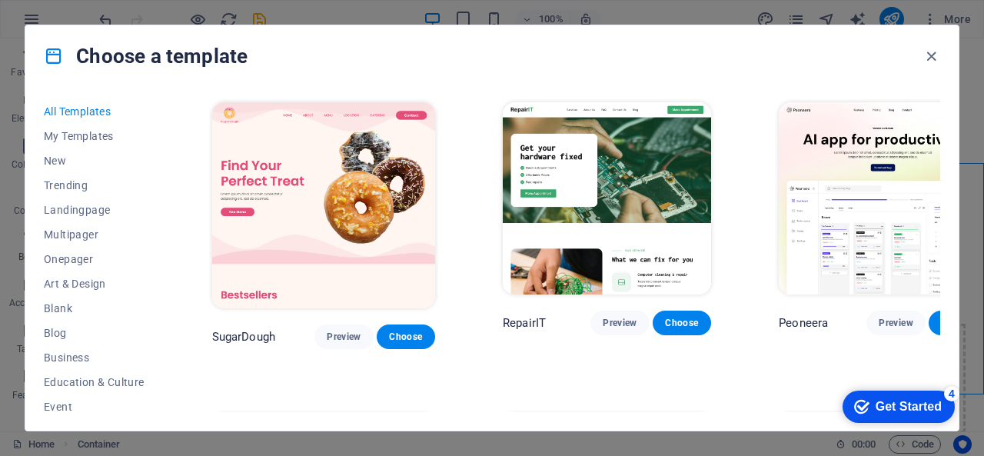
scroll to position [461, 0]
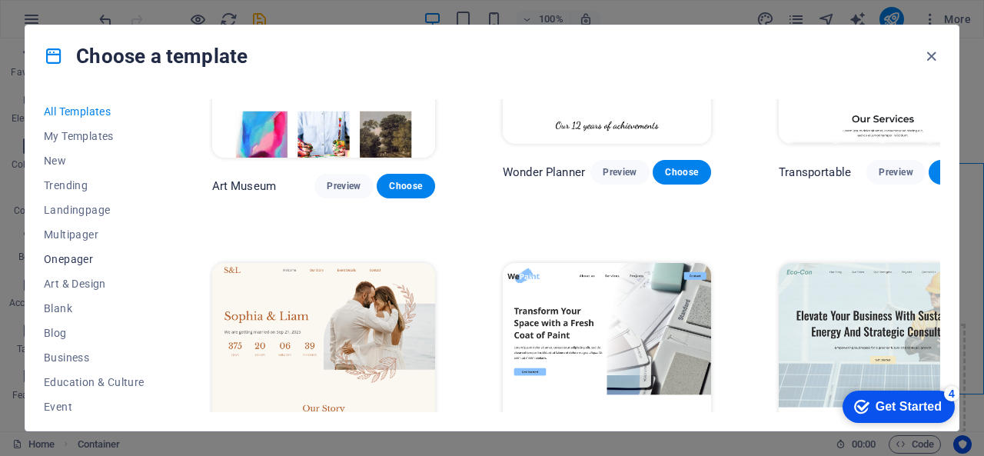
click at [68, 261] on span "Onepager" at bounding box center [94, 259] width 101 height 12
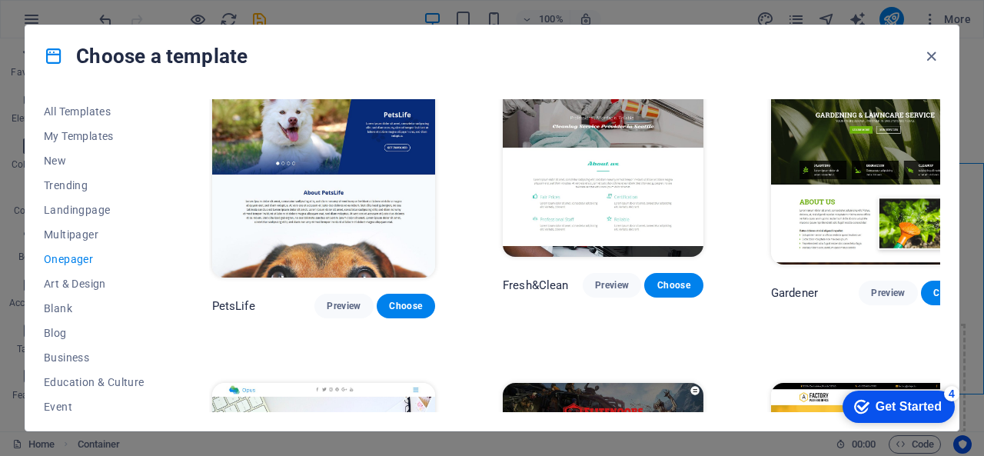
scroll to position [4781, 0]
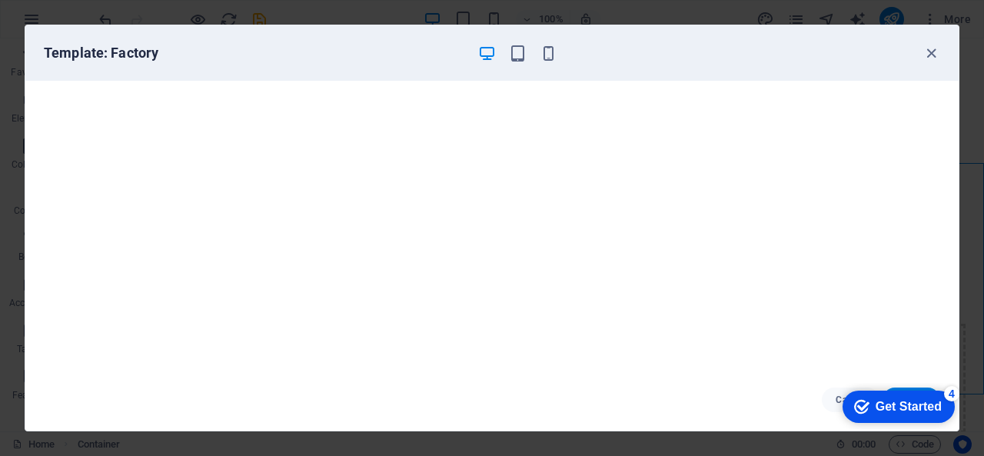
drag, startPoint x: 865, startPoint y: 403, endPoint x: 1018, endPoint y: 731, distance: 362.1
click at [865, 405] on div "checkmark Get Started 4" at bounding box center [898, 406] width 88 height 15
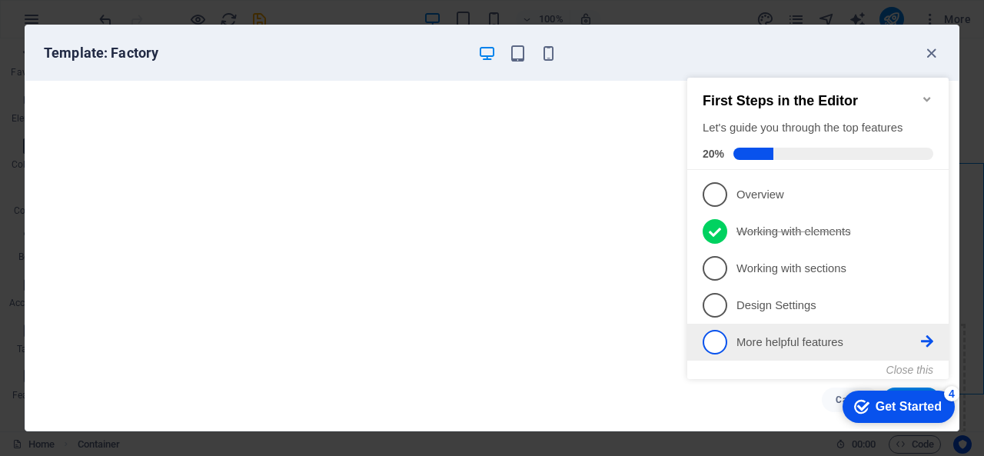
click at [723, 337] on span "5" at bounding box center [715, 342] width 25 height 25
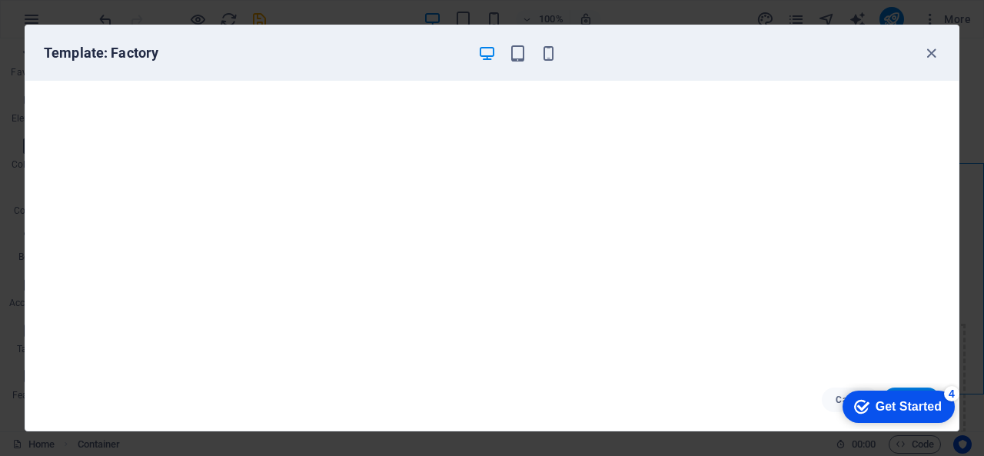
drag, startPoint x: 881, startPoint y: 407, endPoint x: 1029, endPoint y: 636, distance: 273.5
click at [880, 407] on div "Get Started" at bounding box center [908, 407] width 66 height 14
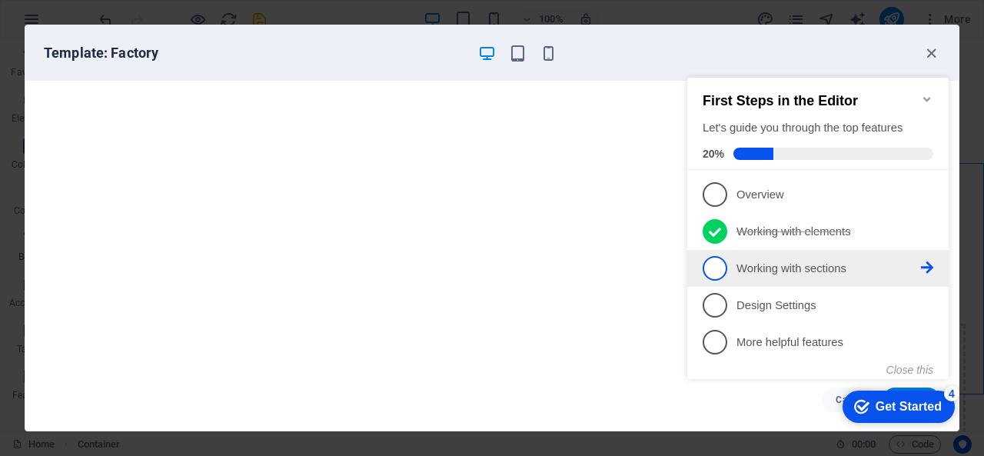
click at [719, 265] on span "3" at bounding box center [715, 268] width 25 height 25
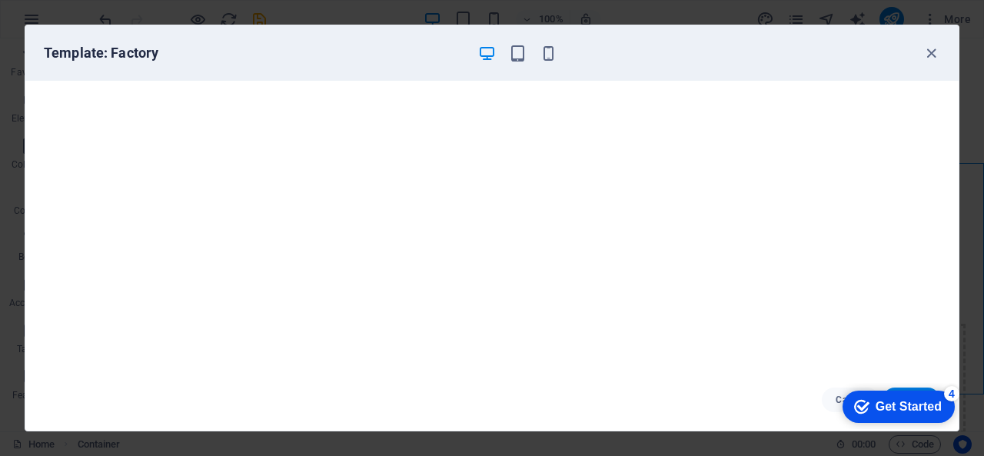
scroll to position [0, 0]
click at [869, 407] on div "checkmark Get Started 4" at bounding box center [898, 406] width 88 height 15
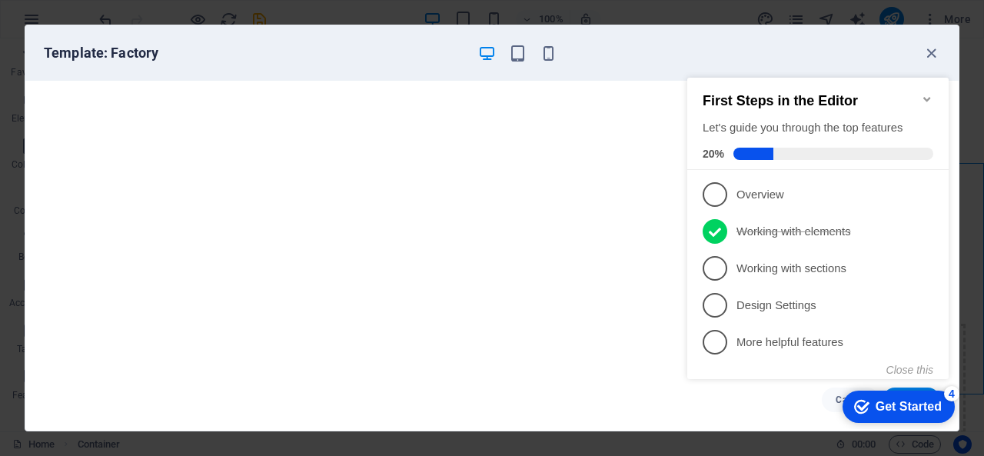
click at [868, 407] on div "checkmark Get Started 4" at bounding box center [898, 406] width 88 height 15
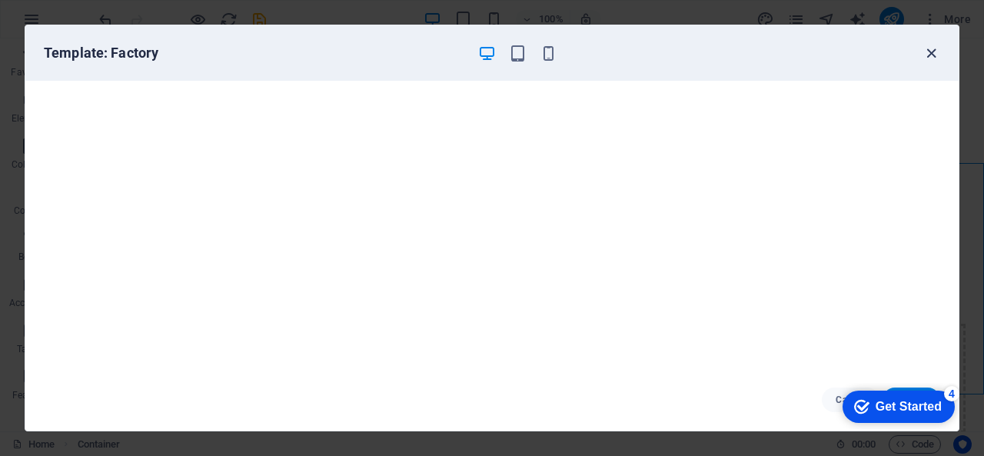
click at [926, 56] on icon "button" at bounding box center [931, 54] width 18 height 18
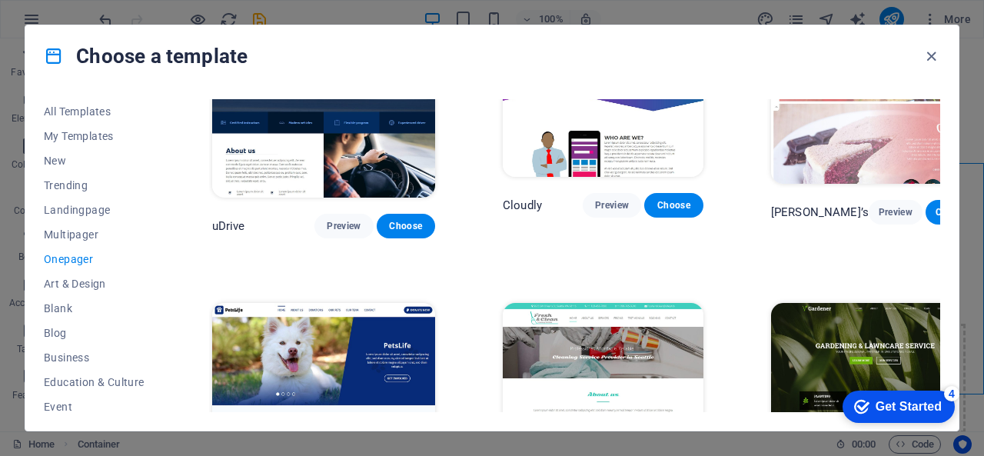
scroll to position [5011, 0]
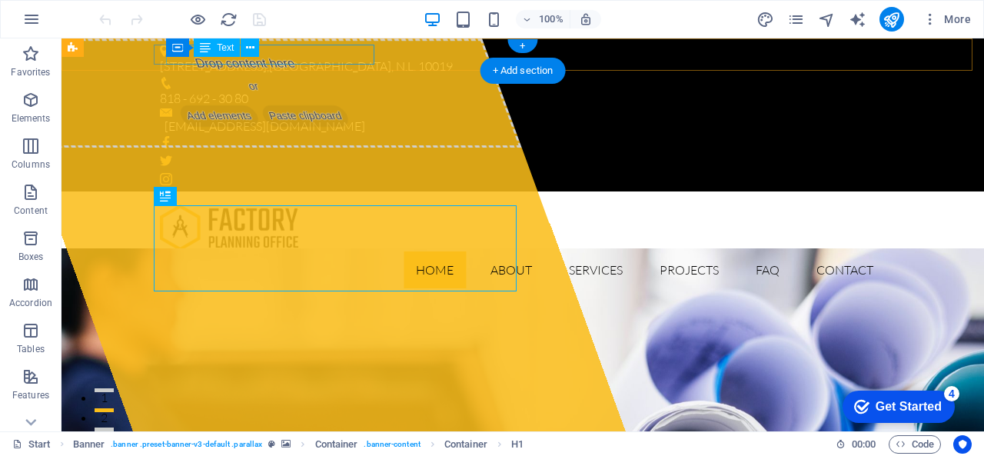
click at [290, 57] on div "[STREET_ADDRESS] 10019" at bounding box center [516, 67] width 713 height 20
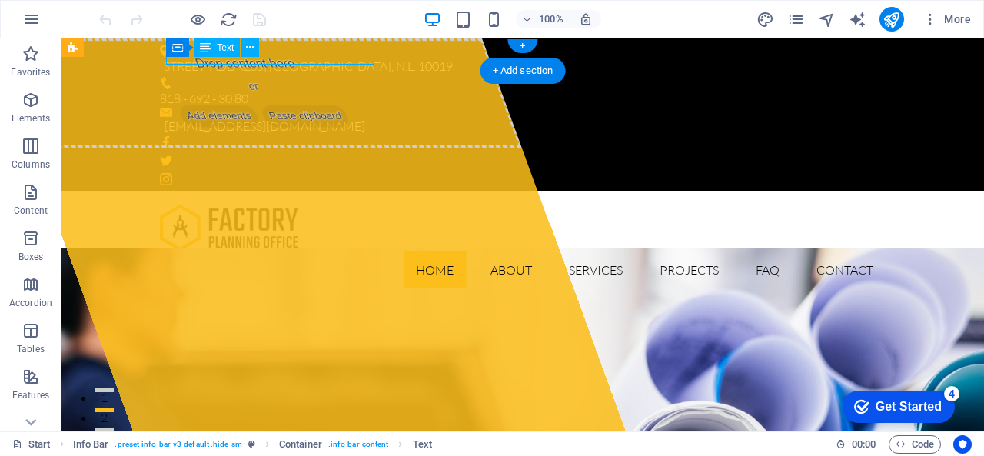
click at [290, 57] on div "[STREET_ADDRESS] 10019" at bounding box center [516, 67] width 713 height 20
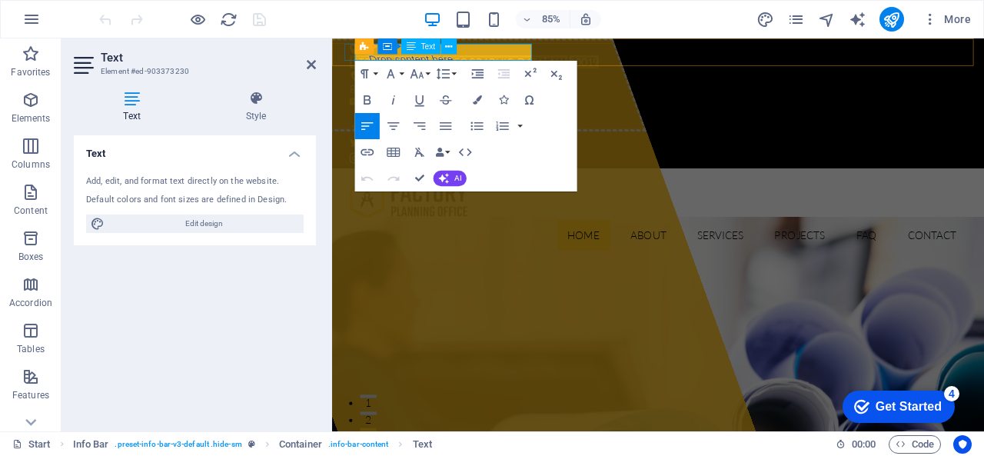
click at [512, 58] on span "[GEOGRAPHIC_DATA], N.L." at bounding box center [535, 65] width 147 height 15
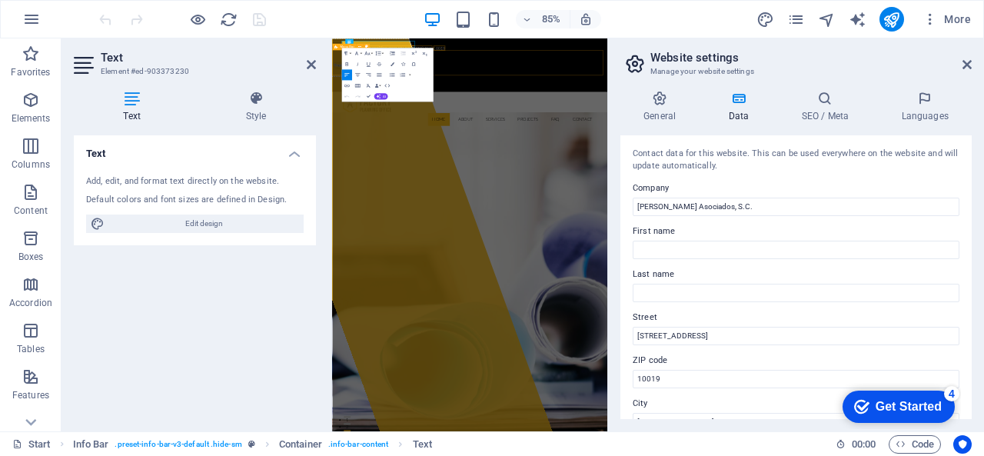
click at [769, 191] on div "Home About Services Projects FAQ Contact" at bounding box center [725, 245] width 786 height 109
select select "header"
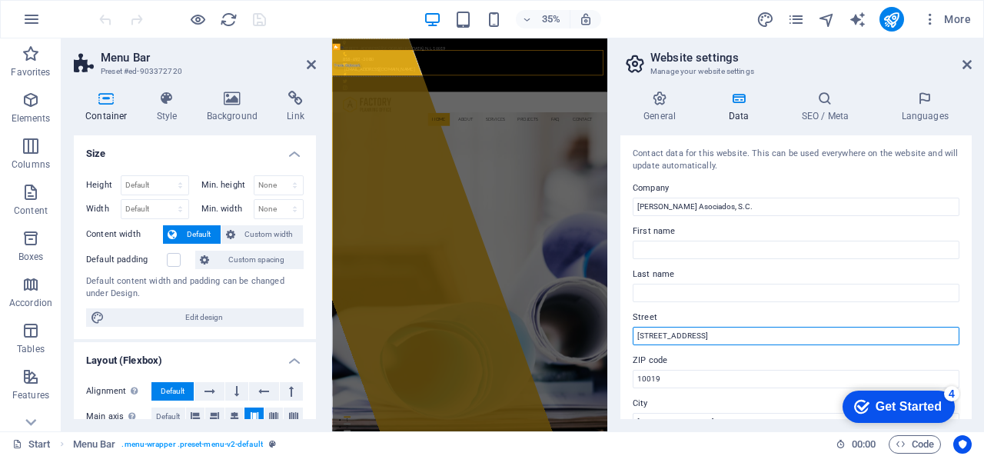
click at [703, 336] on input "[STREET_ADDRESS]" at bounding box center [796, 336] width 327 height 18
type input "1"
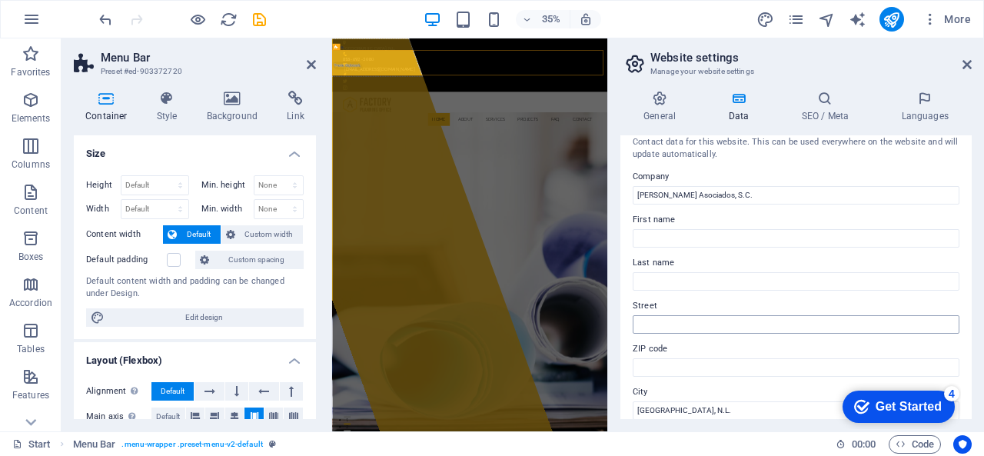
scroll to position [188, 0]
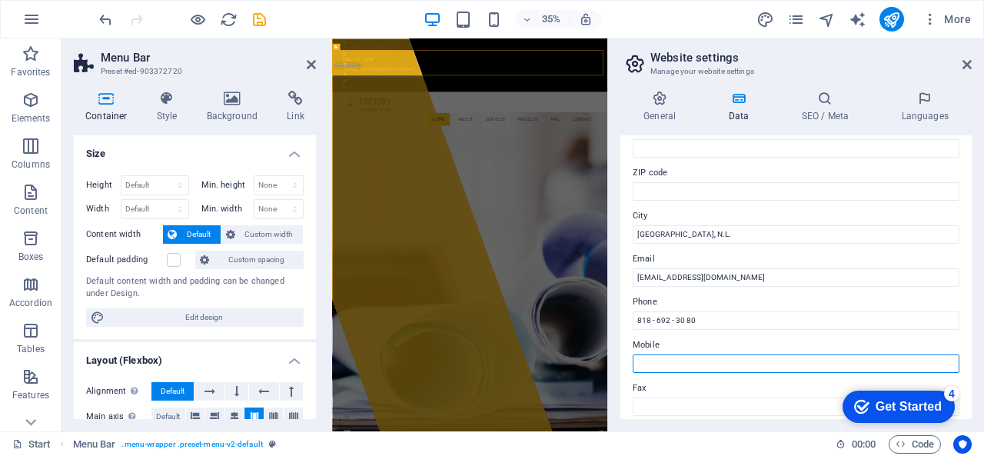
click at [659, 367] on input "Mobile" at bounding box center [796, 363] width 327 height 18
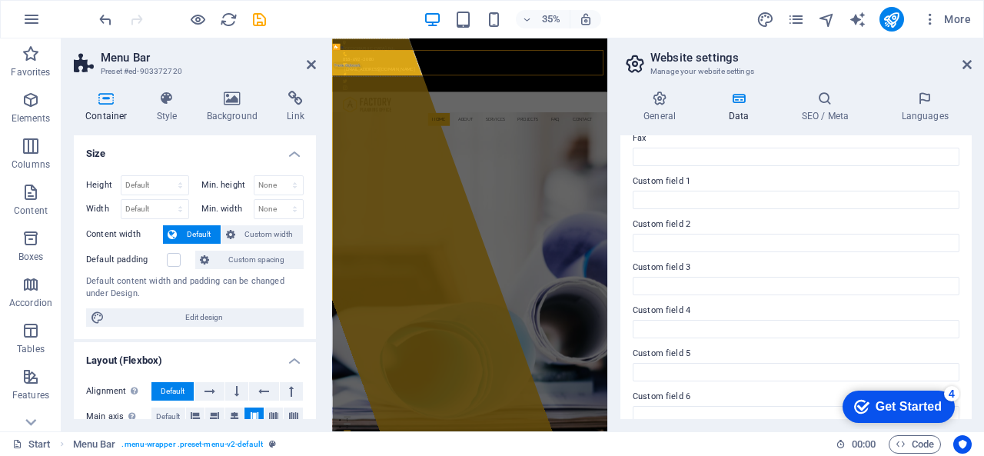
scroll to position [454, 0]
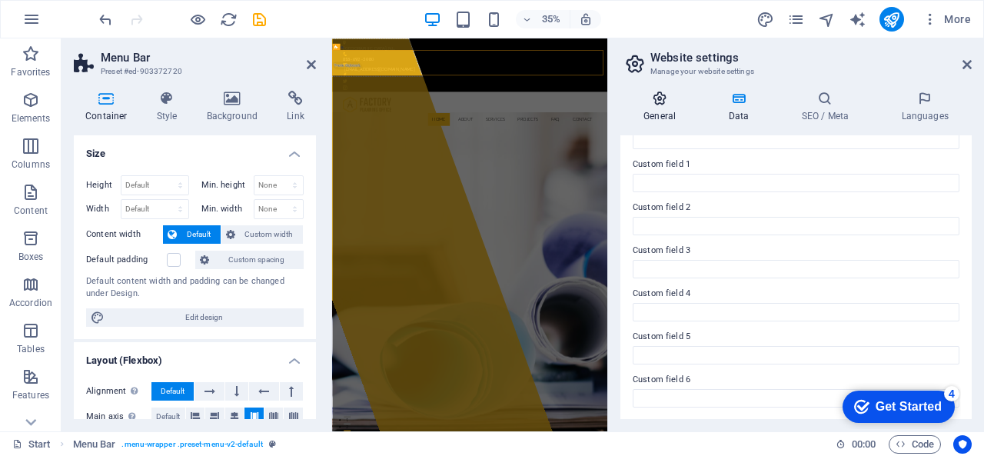
click at [659, 120] on h4 "General" at bounding box center [662, 107] width 85 height 32
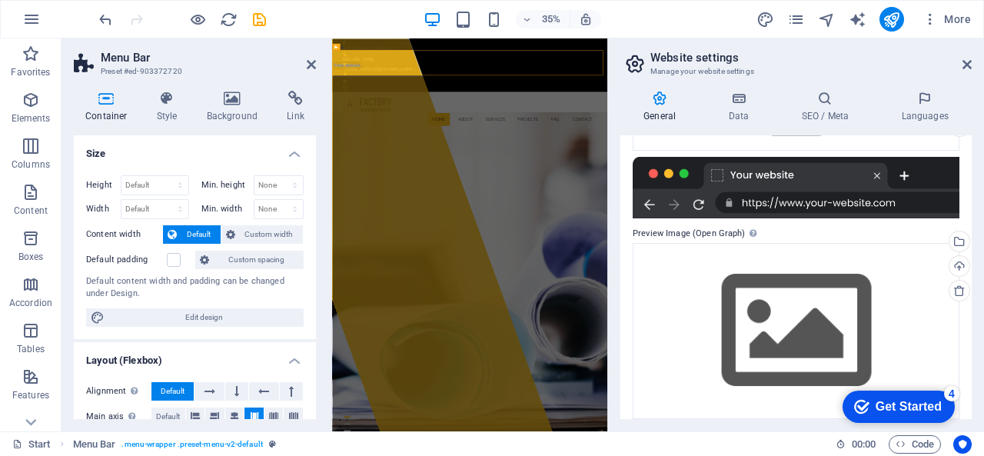
scroll to position [243, 0]
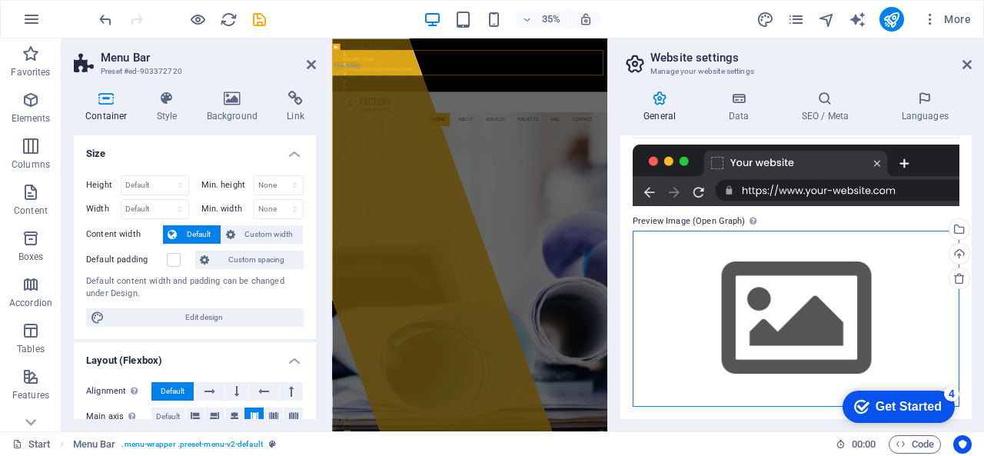
click at [813, 302] on div "Drag files here, click to choose files or select files from Files or our free s…" at bounding box center [796, 319] width 327 height 176
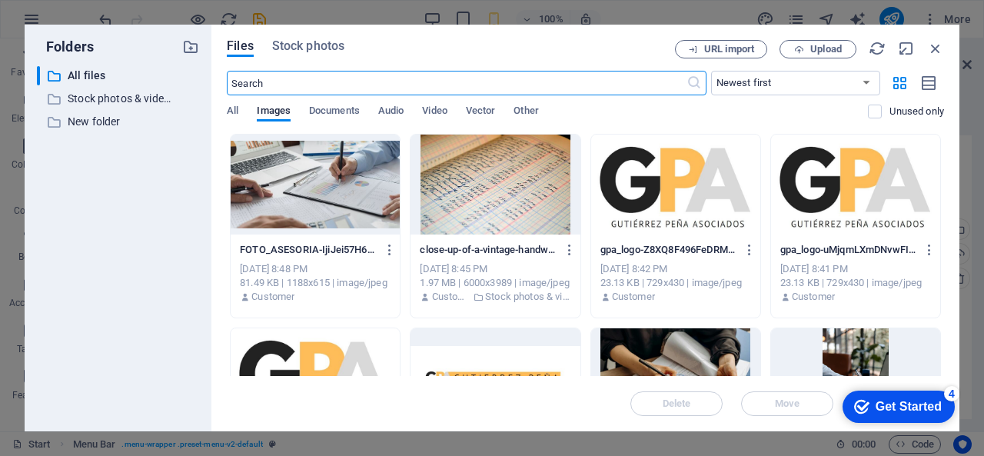
click at [869, 181] on div at bounding box center [855, 185] width 169 height 100
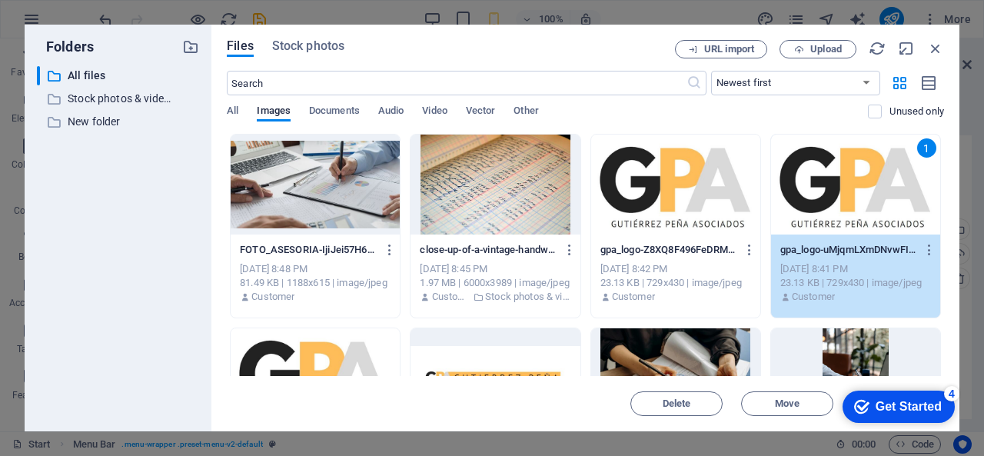
click at [704, 181] on div at bounding box center [675, 185] width 169 height 100
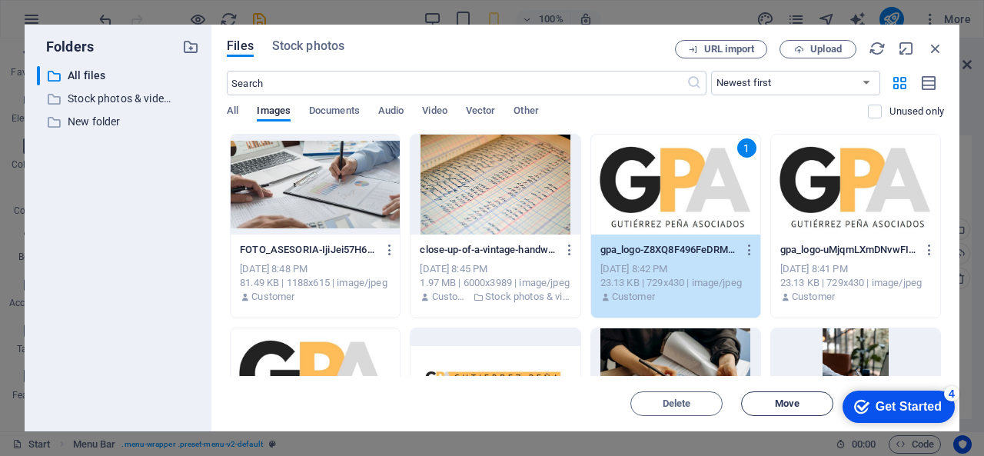
click at [795, 399] on span "Move" at bounding box center [787, 403] width 25 height 9
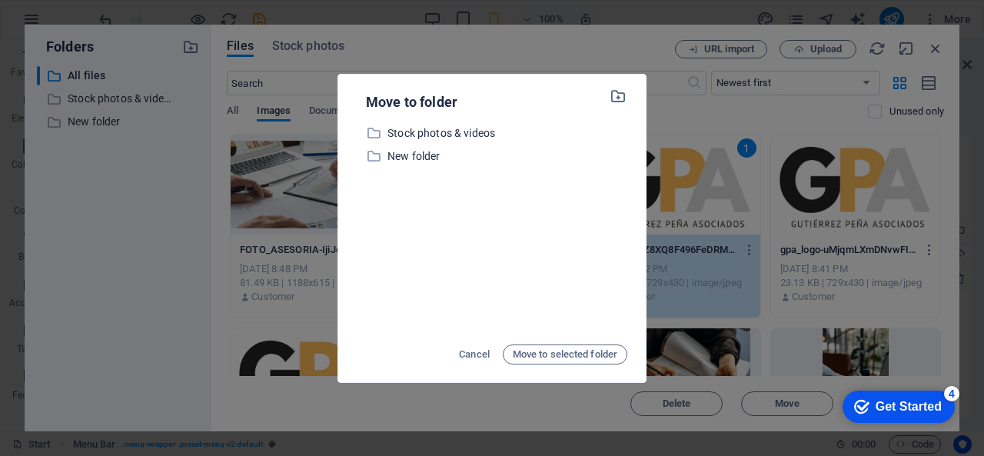
click at [695, 188] on div "Move to folder ​ Stock photos & videos Stock photos & videos ​ New folder New f…" at bounding box center [492, 228] width 984 height 456
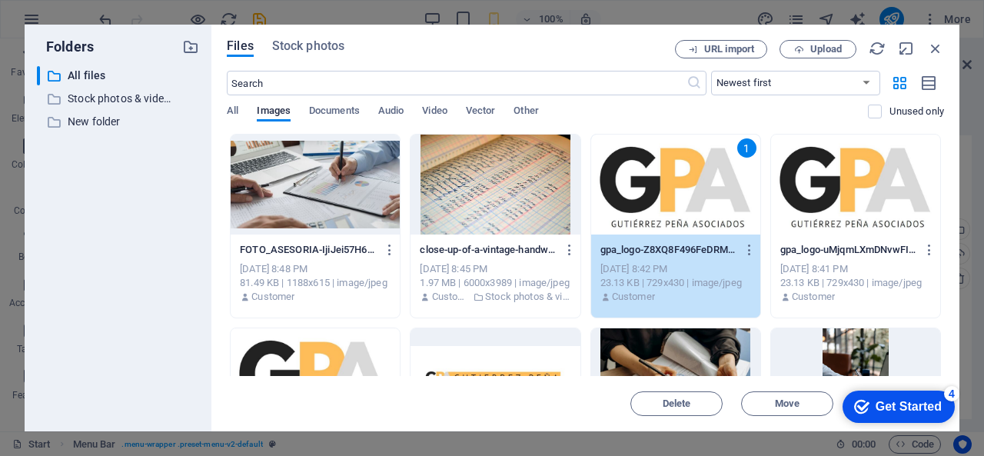
click at [695, 188] on div "1" at bounding box center [675, 185] width 169 height 100
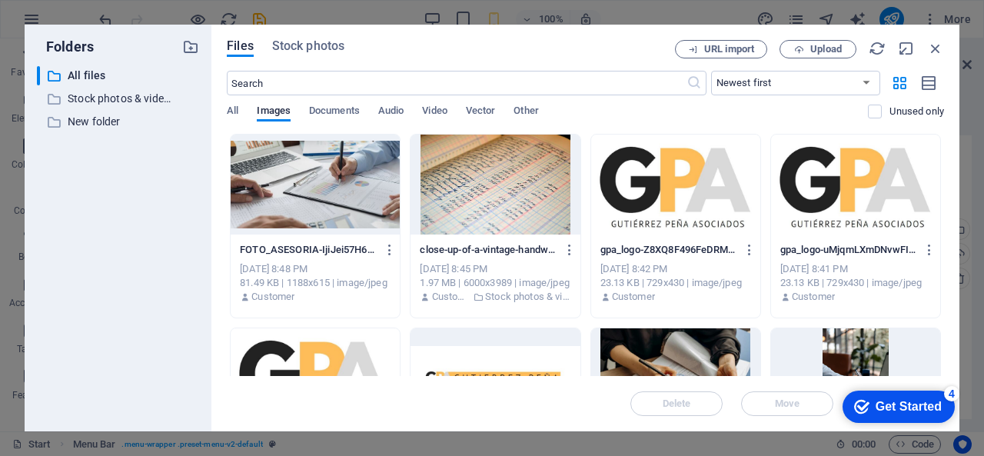
click at [695, 188] on div at bounding box center [675, 185] width 169 height 100
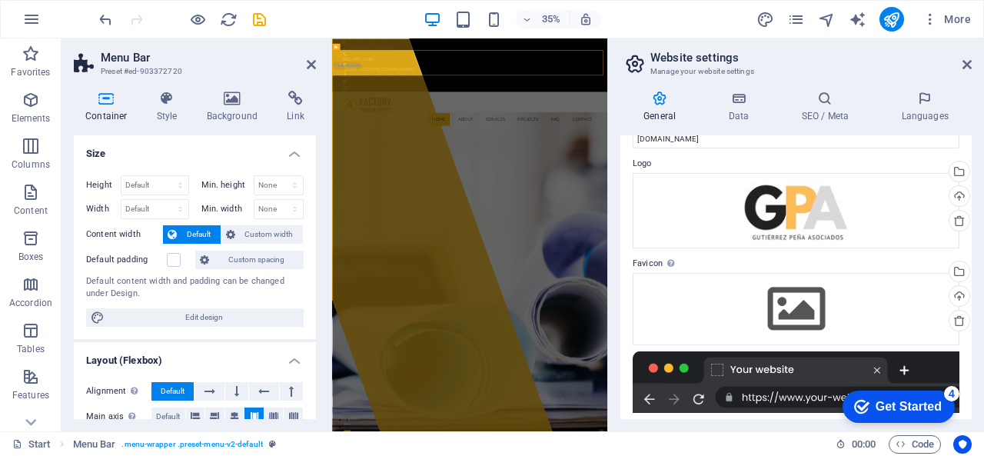
scroll to position [0, 0]
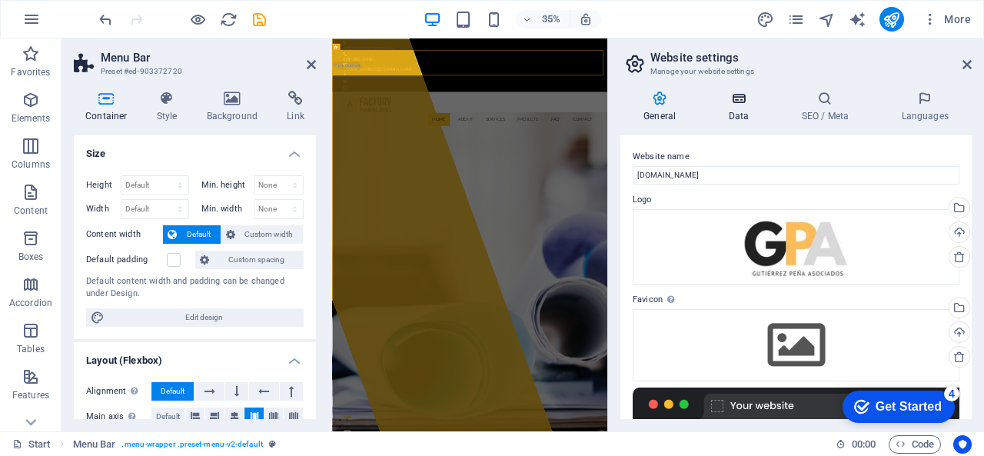
click at [729, 118] on h4 "Data" at bounding box center [741, 107] width 73 height 32
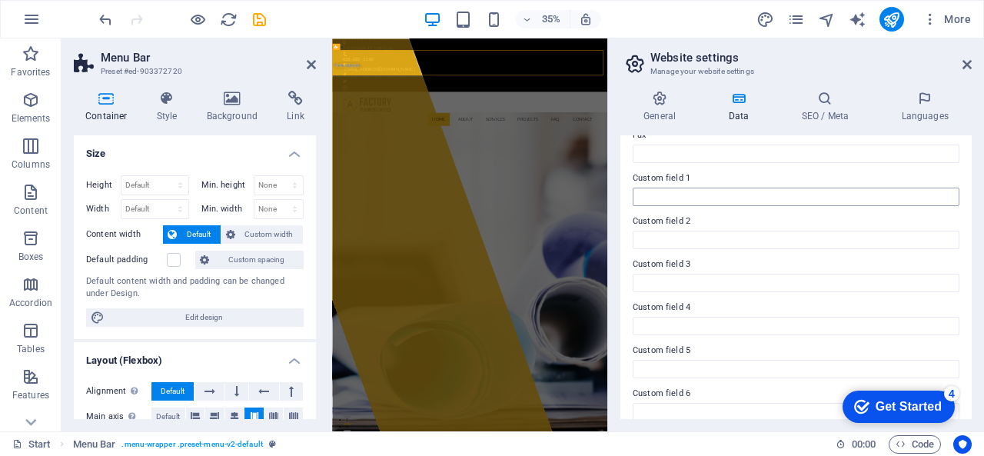
scroll to position [454, 0]
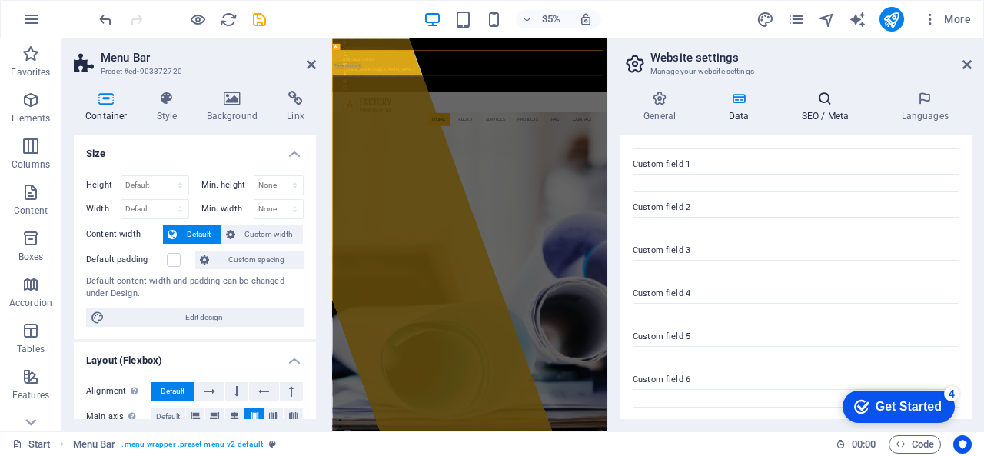
click at [823, 113] on h4 "SEO / Meta" at bounding box center [828, 107] width 100 height 32
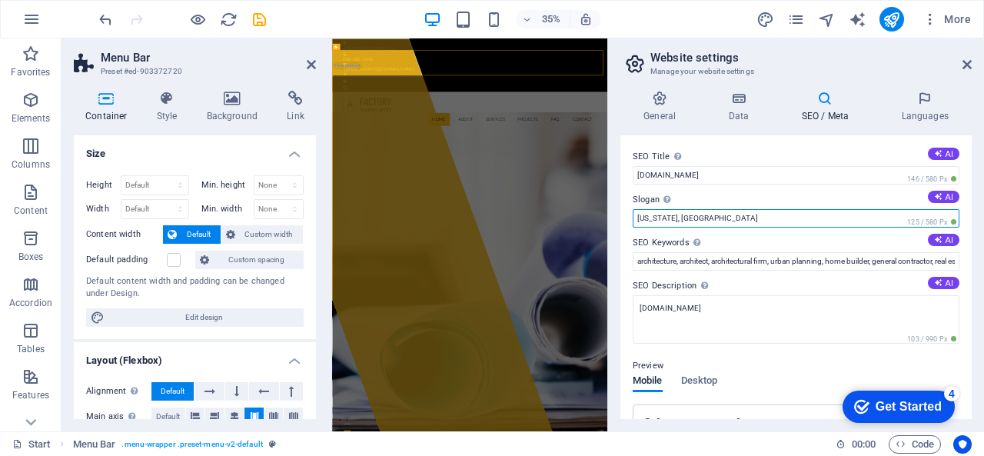
click at [736, 221] on input "New York, NY" at bounding box center [796, 218] width 327 height 18
type input "[GEOGRAPHIC_DATA], [GEOGRAPHIC_DATA]"
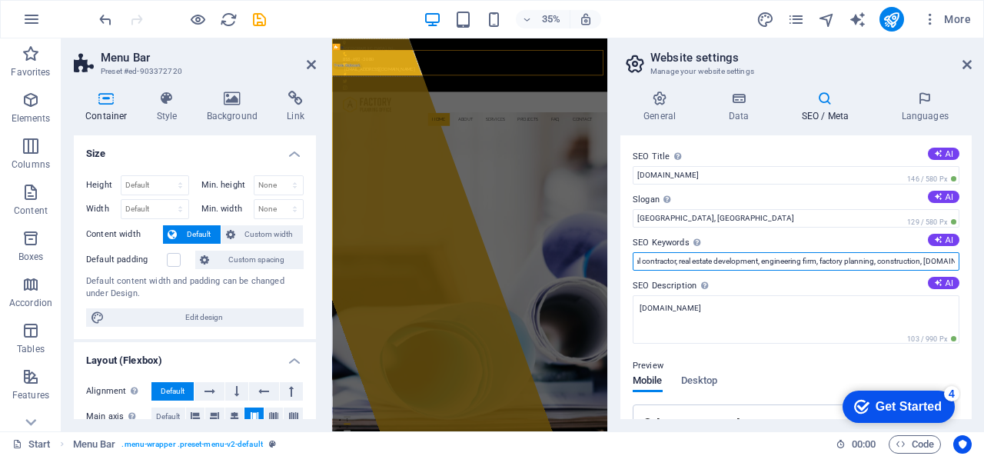
scroll to position [0, 346]
drag, startPoint x: 647, startPoint y: 262, endPoint x: 983, endPoint y: 265, distance: 335.9
click at [983, 265] on div "General Data SEO / Meta Languages Website name gpasociados.mx Logo Drag files h…" at bounding box center [796, 254] width 376 height 353
type input "fiscalista, auditores, contabilidad, SAT, IMSS, Contador Público Certificado, c…"
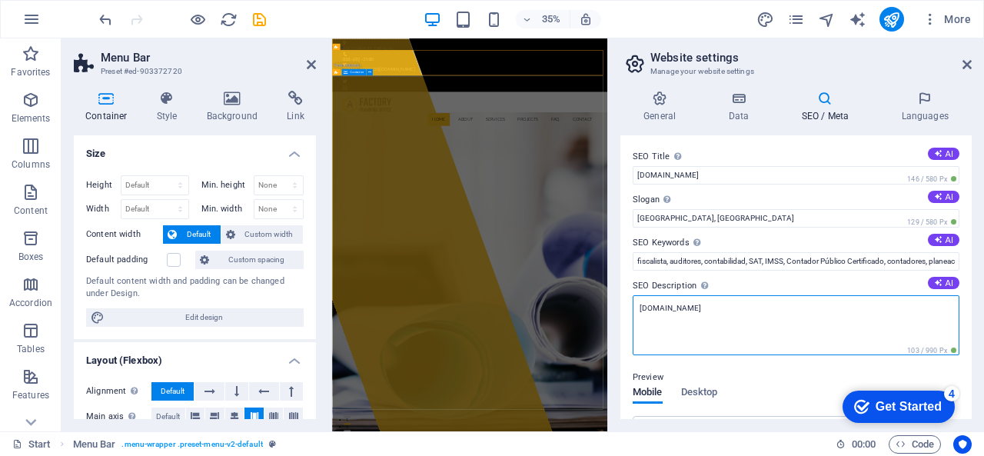
drag, startPoint x: 1069, startPoint y: 353, endPoint x: 1028, endPoint y: 769, distance: 418.6
drag, startPoint x: 1031, startPoint y: 348, endPoint x: 936, endPoint y: 749, distance: 411.6
type textarea "g"
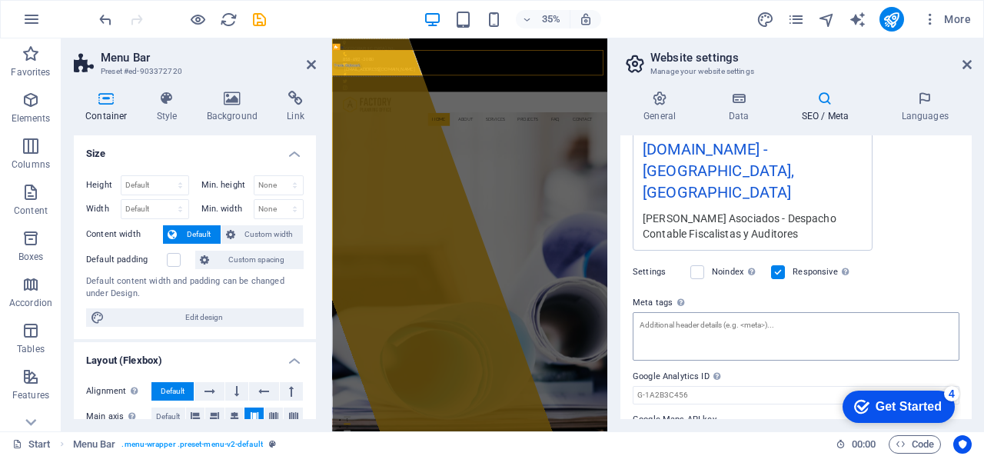
scroll to position [328, 0]
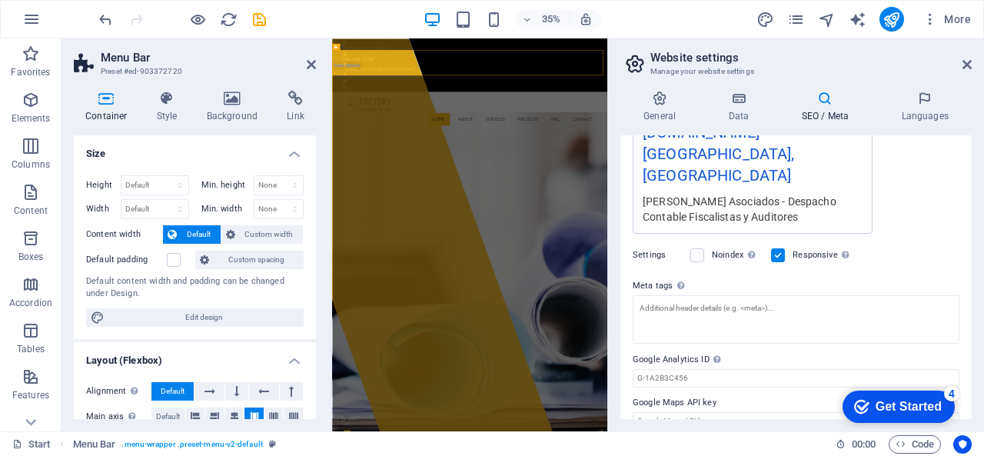
type textarea "[PERSON_NAME] Asociados - Despacho Contable Fiscalistas y Auditores"
click at [686, 197] on div "[PERSON_NAME] Asociados - Despacho Contable Fiscalistas y Auditores" at bounding box center [753, 209] width 220 height 32
click at [683, 196] on div "[PERSON_NAME] Asociados - Despacho Contable Fiscalistas y Auditores" at bounding box center [753, 209] width 220 height 32
click at [680, 193] on div "[PERSON_NAME] Asociados - Despacho Contable Fiscalistas y Auditores" at bounding box center [753, 209] width 220 height 32
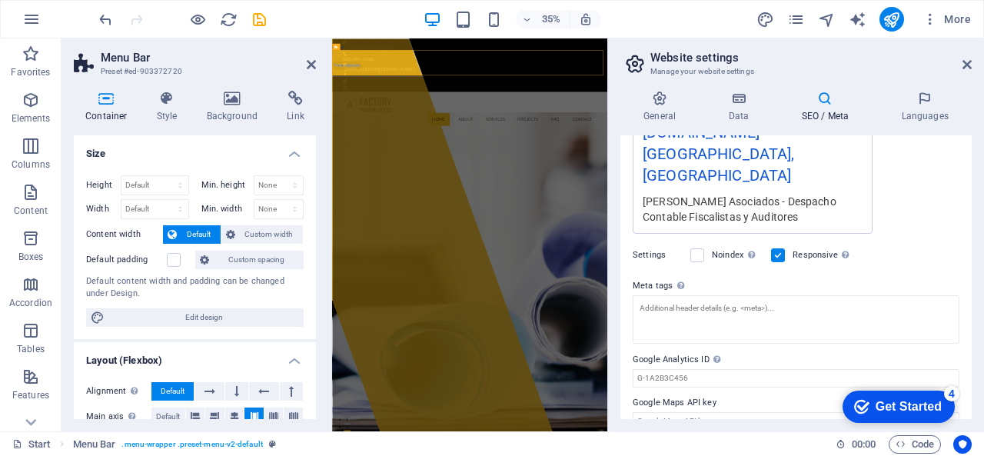
click at [827, 193] on div "[PERSON_NAME] Asociados - Despacho Contable Fiscalistas y Auditores" at bounding box center [753, 209] width 220 height 32
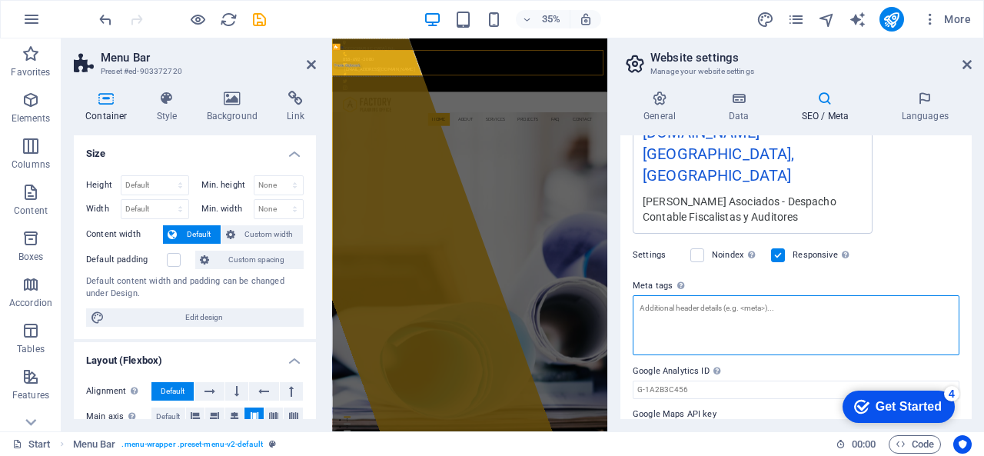
click at [664, 296] on textarea "Meta tags Enter HTML code here that will be placed inside the tags of your webs…" at bounding box center [796, 325] width 327 height 60
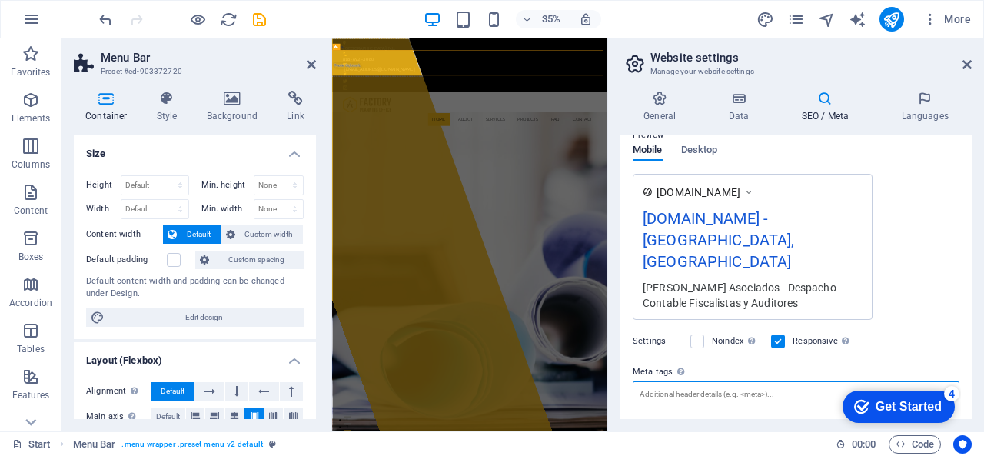
scroll to position [0, 0]
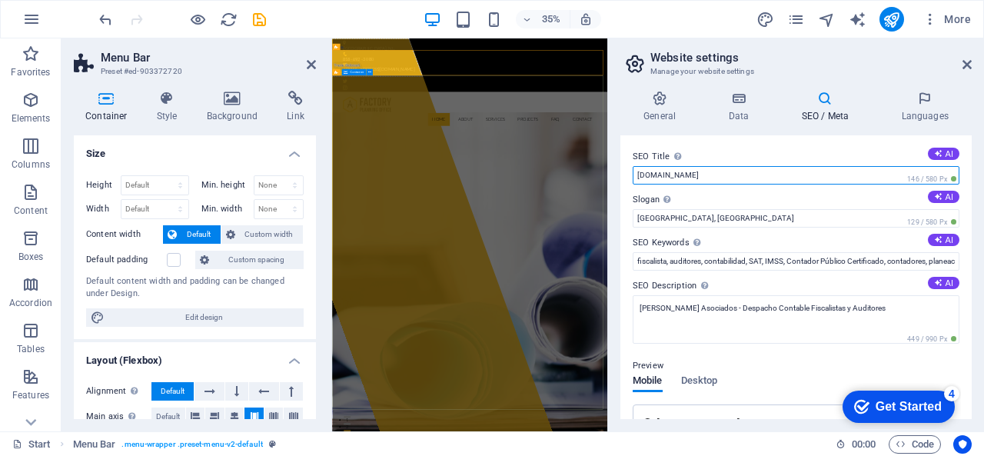
drag, startPoint x: 1055, startPoint y: 216, endPoint x: 957, endPoint y: 457, distance: 260.3
type input "g"
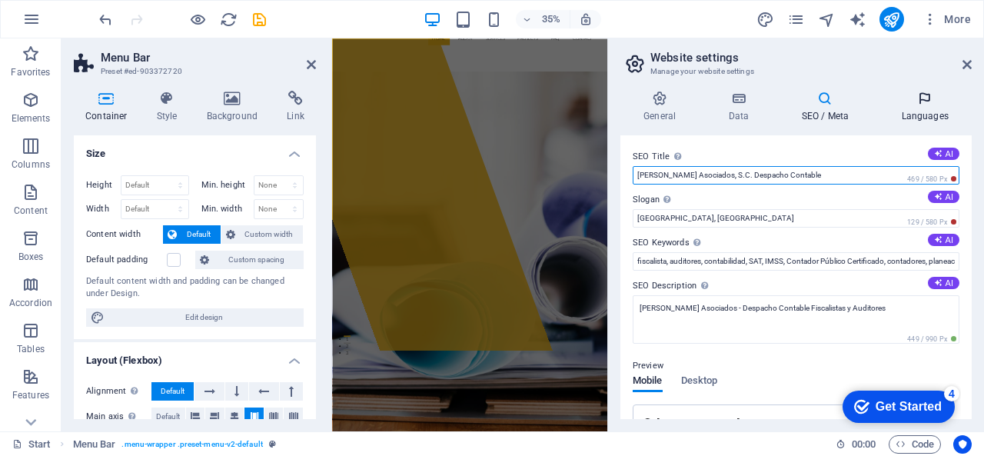
type input "[PERSON_NAME] Asociados, S.C. Despacho Contable"
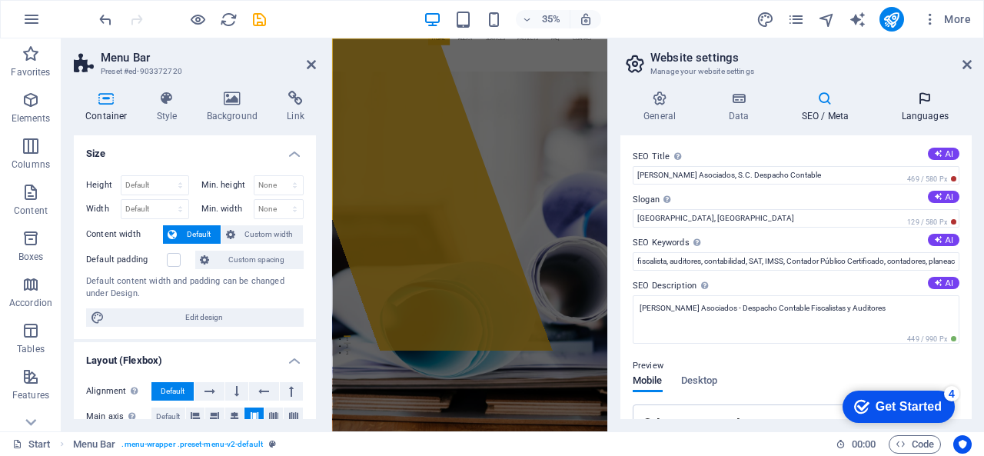
click at [916, 98] on icon at bounding box center [925, 98] width 94 height 15
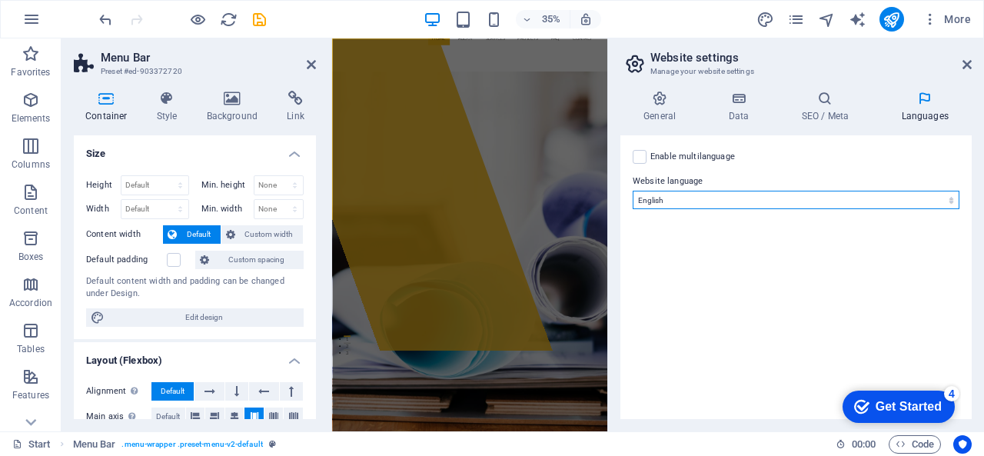
click at [732, 202] on select "Abkhazian Afar Afrikaans Akan Albanian Amharic Arabic Aragonese Armenian Assame…" at bounding box center [796, 200] width 327 height 18
select select "148"
click at [633, 191] on select "Abkhazian Afar Afrikaans Akan Albanian Amharic Arabic Aragonese Armenian Assame…" at bounding box center [796, 200] width 327 height 18
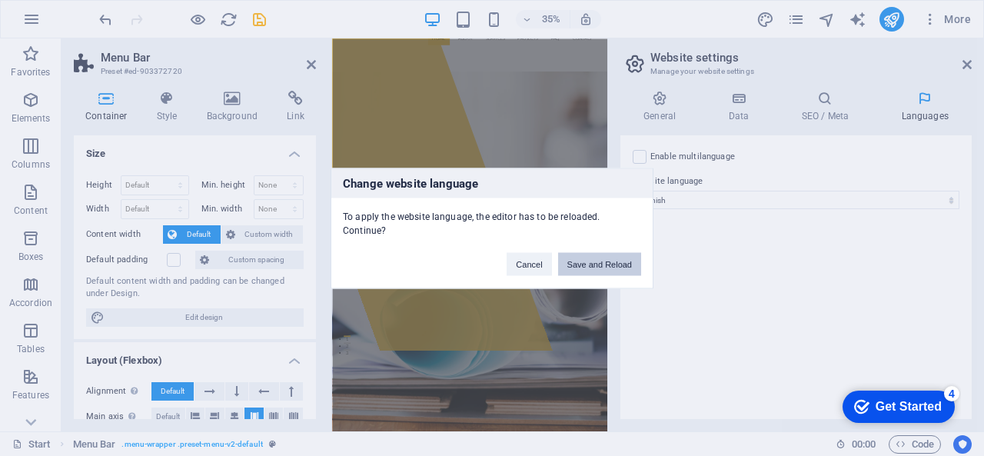
drag, startPoint x: 603, startPoint y: 251, endPoint x: 541, endPoint y: 212, distance: 73.6
click at [603, 252] on button "Save and Reload" at bounding box center [599, 263] width 83 height 23
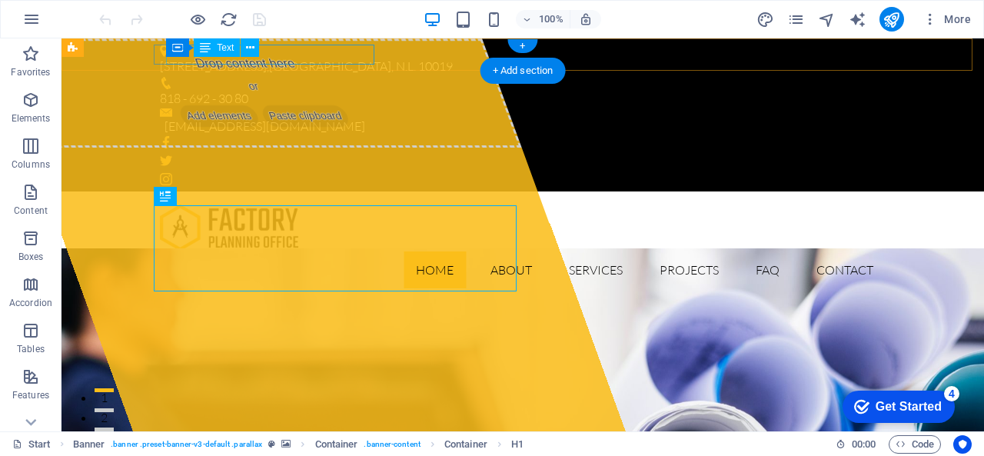
click at [220, 59] on div "[STREET_ADDRESS] 10019" at bounding box center [516, 67] width 713 height 20
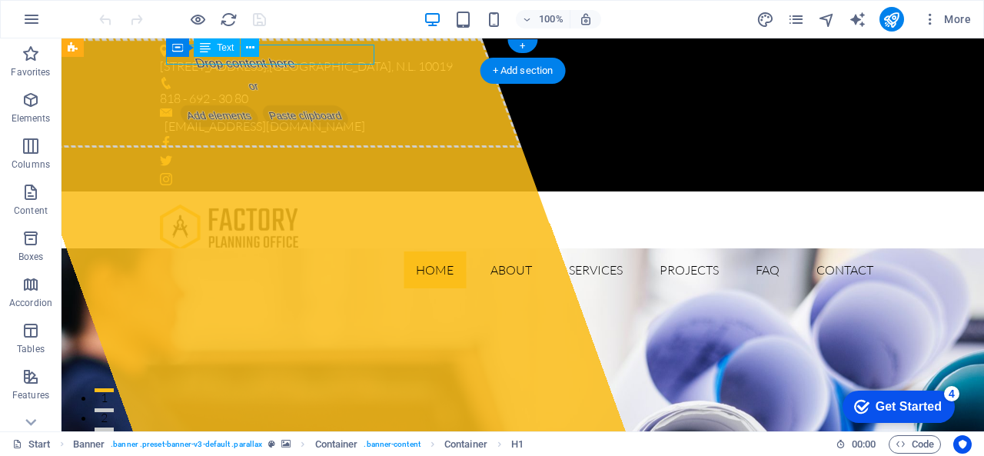
click at [220, 59] on div "[STREET_ADDRESS] 10019" at bounding box center [516, 67] width 713 height 20
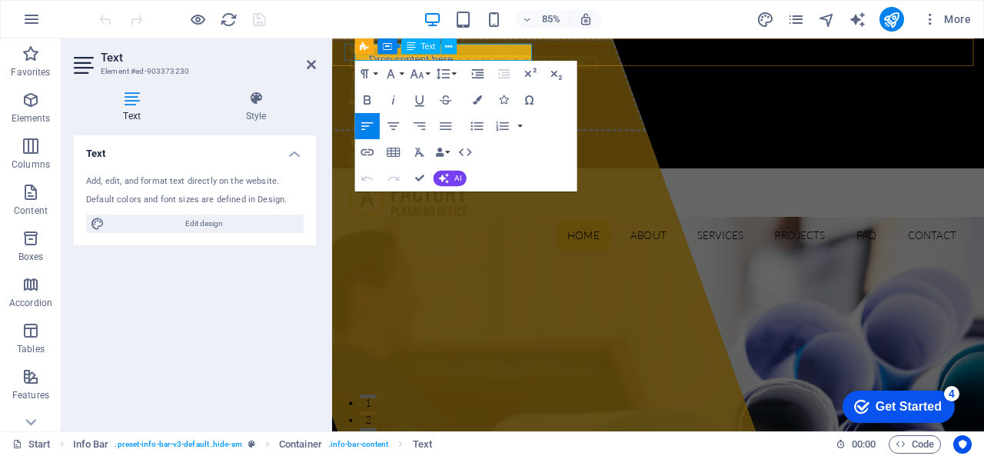
click at [411, 59] on span "[STREET_ADDRESS]" at bounding box center [406, 65] width 107 height 15
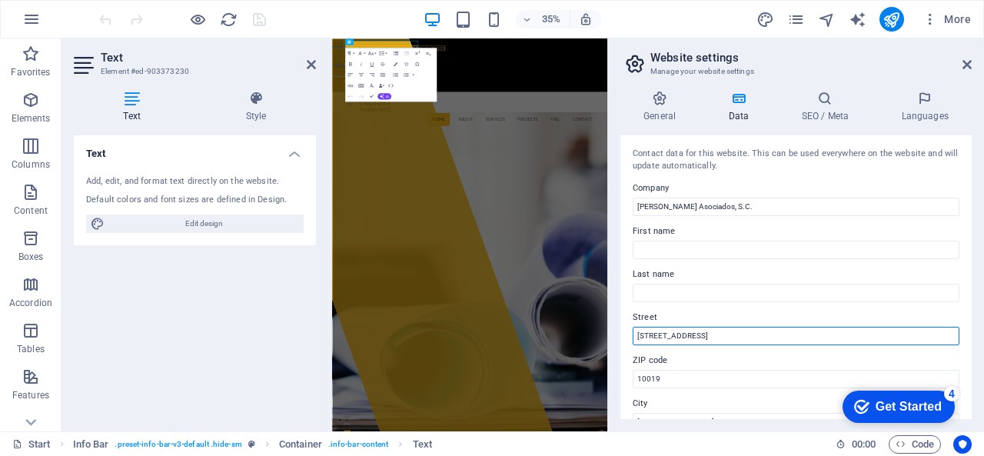
drag, startPoint x: 1031, startPoint y: 377, endPoint x: 946, endPoint y: 866, distance: 496.1
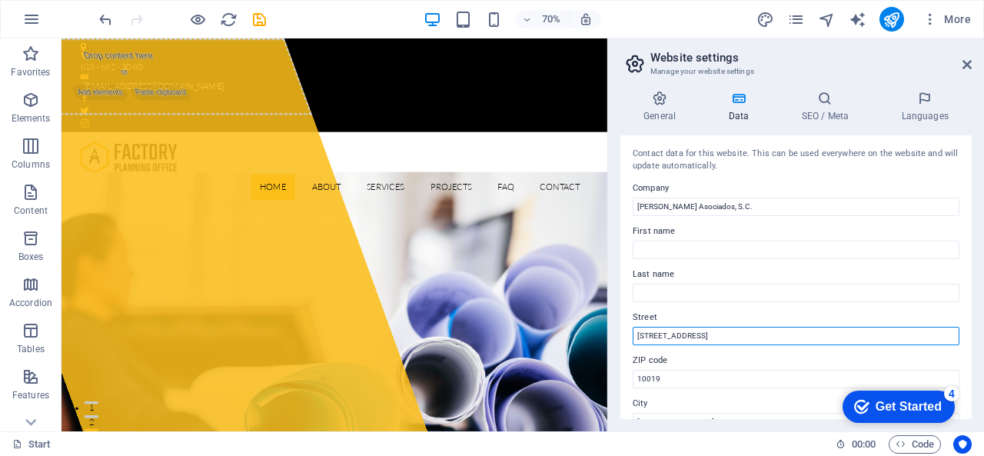
click at [713, 334] on input "[STREET_ADDRESS]" at bounding box center [796, 336] width 327 height 18
type input "1"
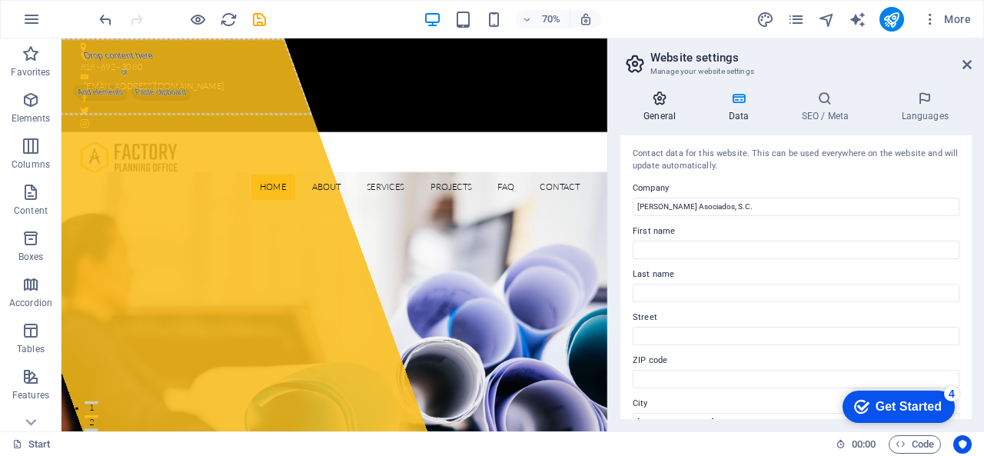
click at [648, 107] on h4 "General" at bounding box center [662, 107] width 85 height 32
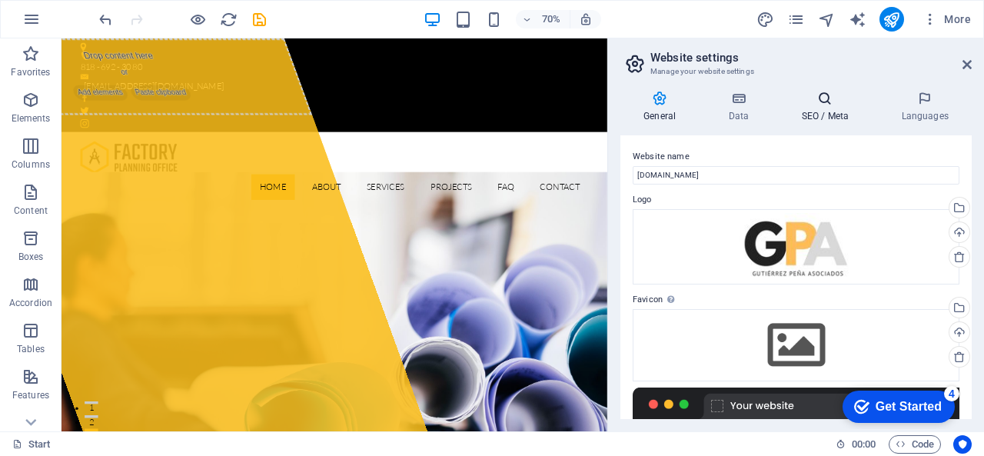
click at [836, 116] on h4 "SEO / Meta" at bounding box center [828, 107] width 100 height 32
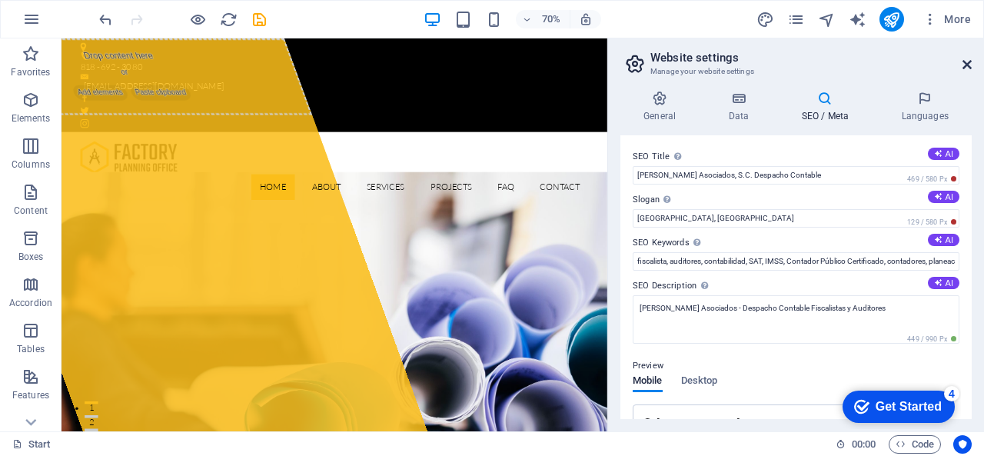
click at [968, 63] on icon at bounding box center [966, 64] width 9 height 12
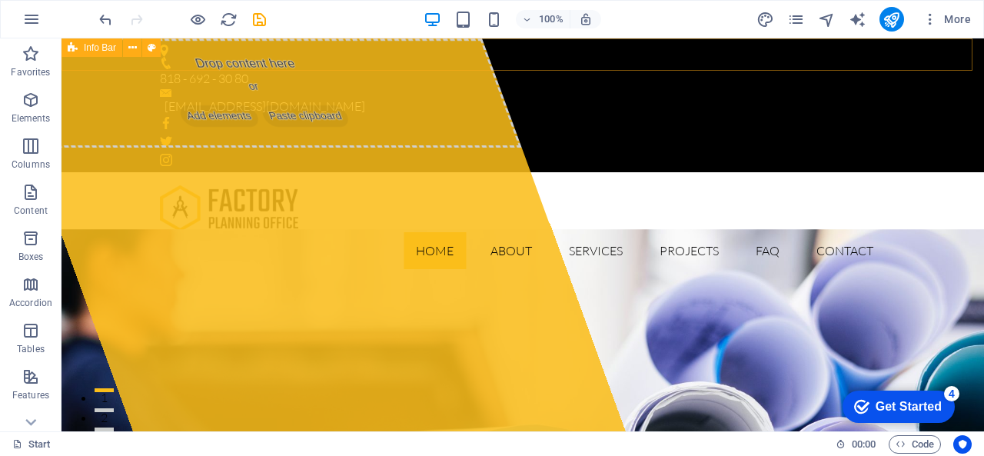
click at [173, 56] on div "818 - 692 - 30 80 [EMAIL_ADDRESS][DOMAIN_NAME]" at bounding box center [522, 105] width 922 height 134
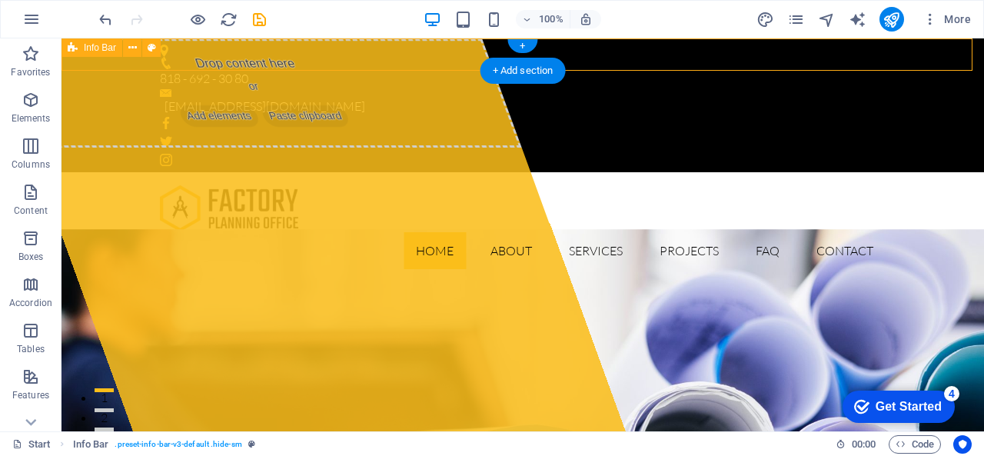
click at [173, 56] on div "818 - 692 - 30 80 [EMAIL_ADDRESS][DOMAIN_NAME]" at bounding box center [522, 105] width 922 height 134
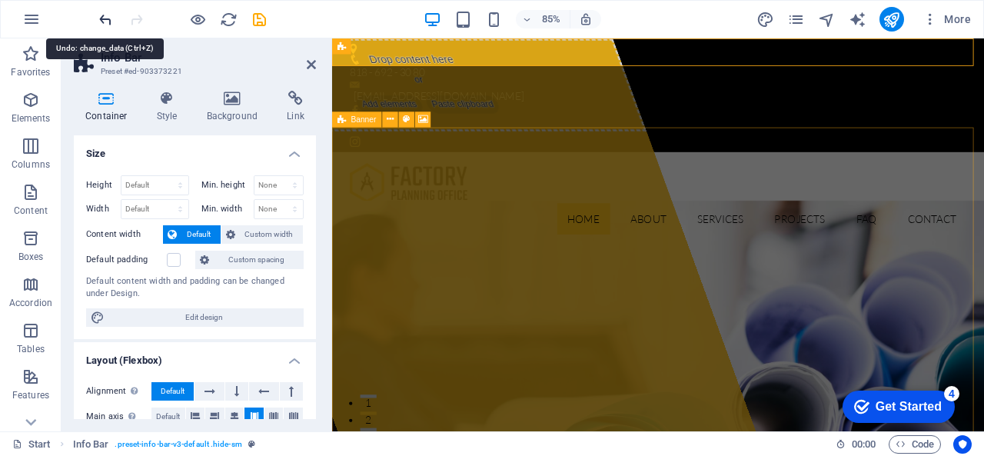
click at [100, 16] on icon "undo" at bounding box center [106, 20] width 18 height 18
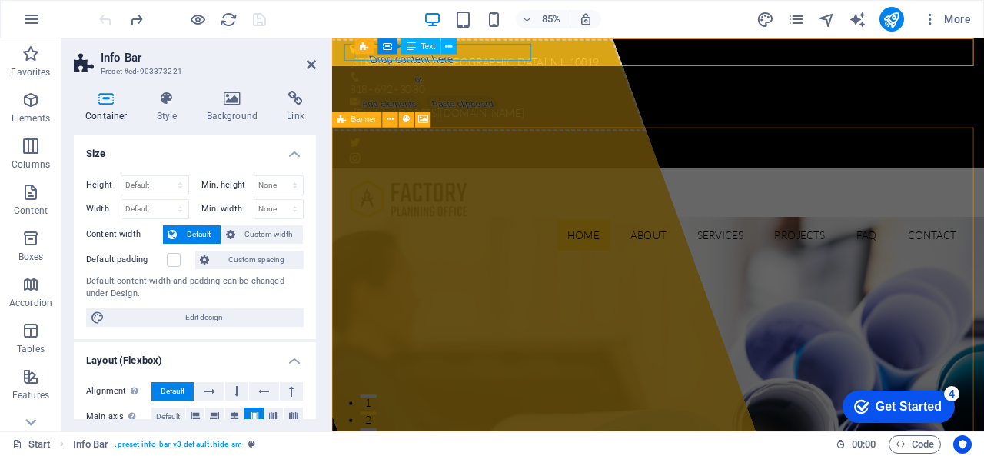
drag, startPoint x: 434, startPoint y: 58, endPoint x: 690, endPoint y: 55, distance: 256.7
click at [690, 55] on div "[STREET_ADDRESS] - 692 - 30 80 [EMAIL_ADDRESS][DOMAIN_NAME]" at bounding box center [715, 114] width 767 height 153
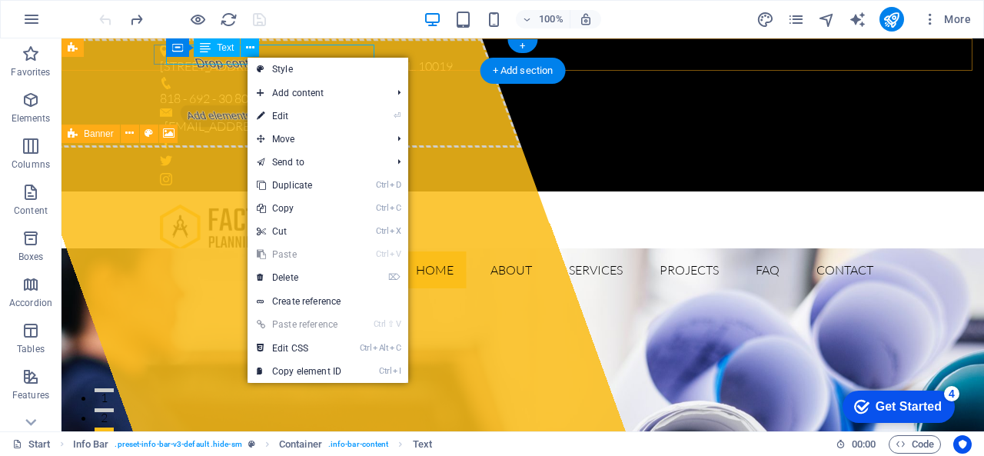
click at [284, 57] on div "[STREET_ADDRESS] 10019" at bounding box center [516, 67] width 713 height 20
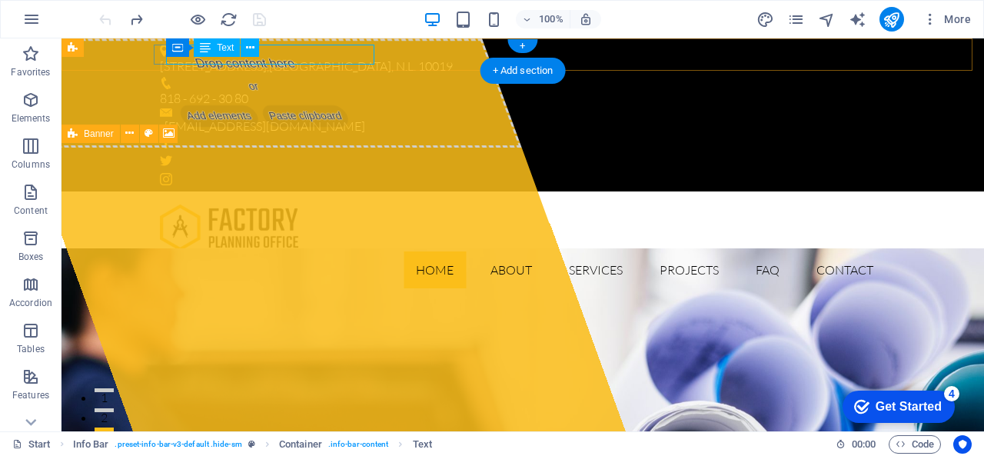
click at [284, 57] on div "[STREET_ADDRESS] 10019" at bounding box center [516, 67] width 713 height 20
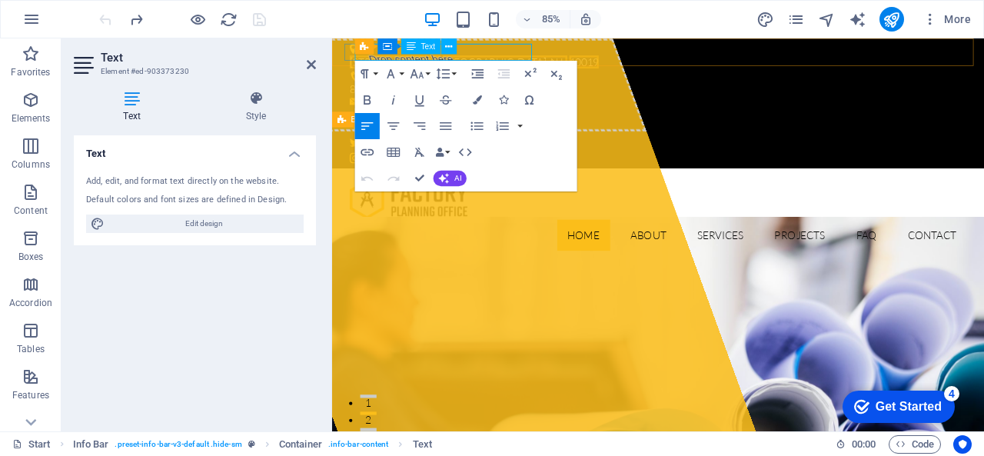
click at [506, 58] on span "[GEOGRAPHIC_DATA], N.L." at bounding box center [535, 65] width 147 height 15
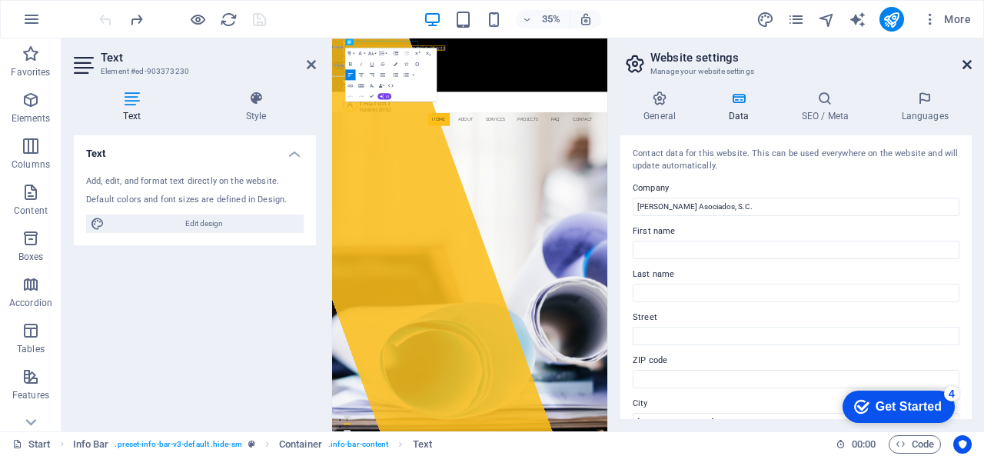
drag, startPoint x: 745, startPoint y: 29, endPoint x: 965, endPoint y: 64, distance: 223.3
click at [965, 64] on icon at bounding box center [966, 64] width 9 height 12
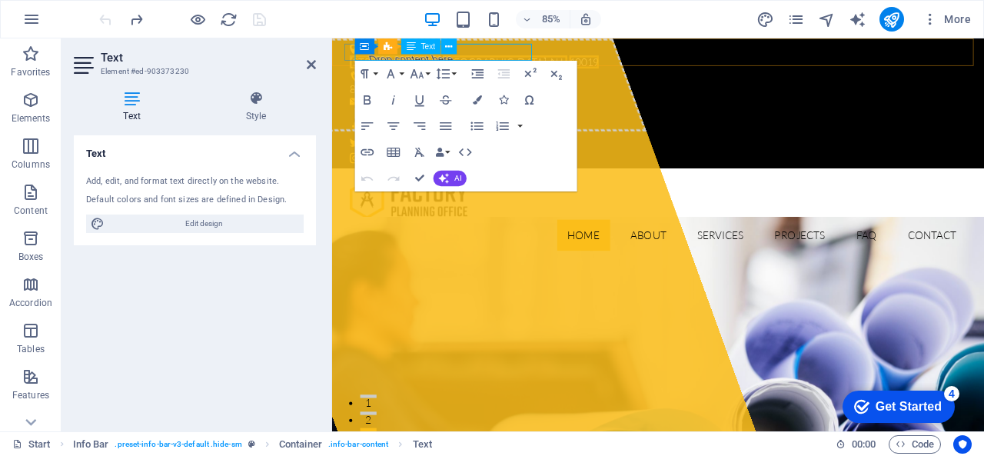
click at [412, 58] on span "[STREET_ADDRESS]" at bounding box center [406, 65] width 107 height 15
click at [496, 66] on icon "button" at bounding box center [503, 73] width 15 height 15
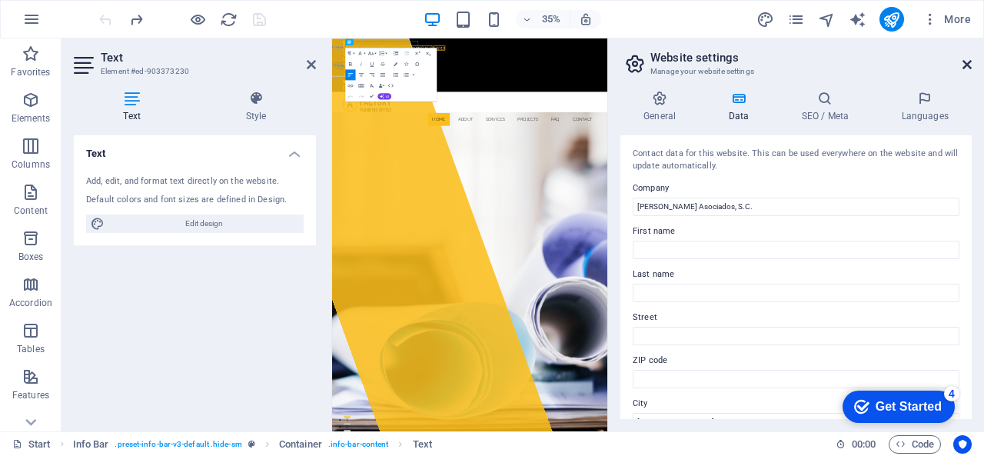
click at [968, 62] on icon at bounding box center [966, 64] width 9 height 12
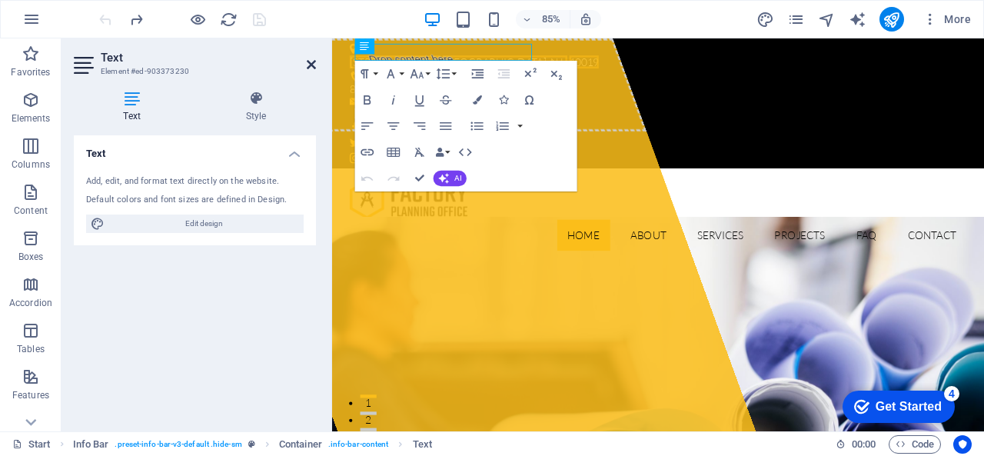
click at [309, 61] on icon at bounding box center [311, 64] width 9 height 12
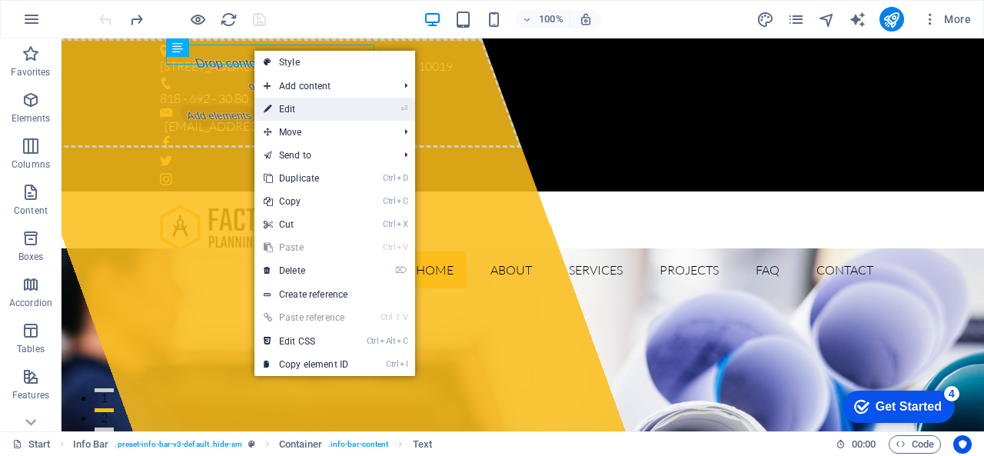
click at [281, 105] on link "⏎ Edit" at bounding box center [305, 109] width 103 height 23
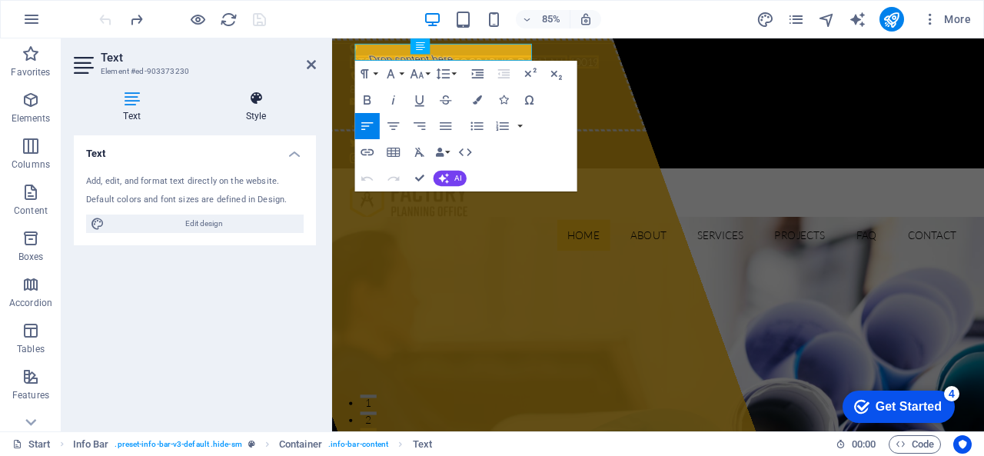
click at [241, 107] on h4 "Style" at bounding box center [256, 107] width 120 height 32
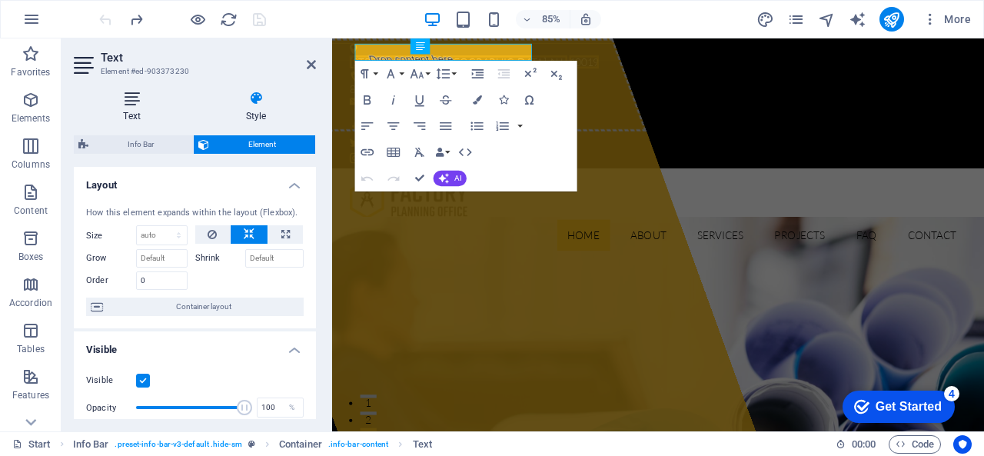
click at [137, 118] on h4 "Text" at bounding box center [135, 107] width 122 height 32
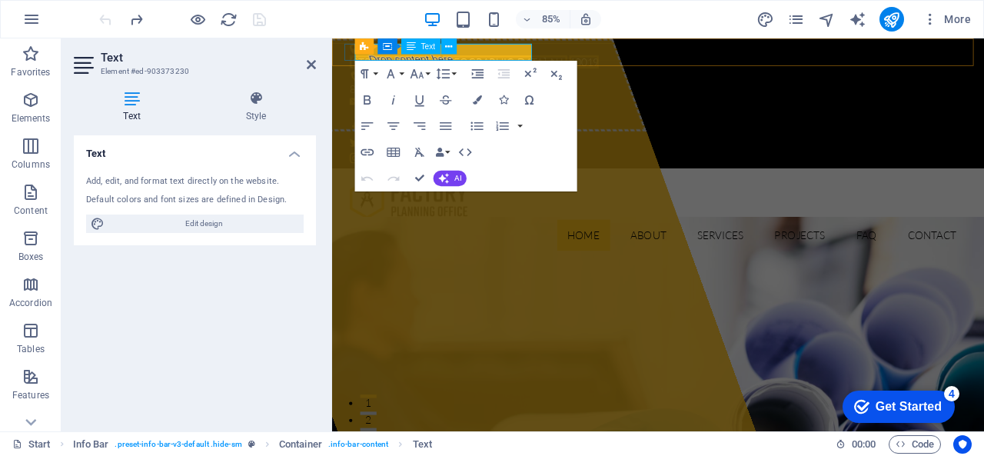
drag, startPoint x: 502, startPoint y: 58, endPoint x: 740, endPoint y: 85, distance: 239.9
click at [501, 58] on span "[GEOGRAPHIC_DATA], N.L." at bounding box center [535, 65] width 147 height 15
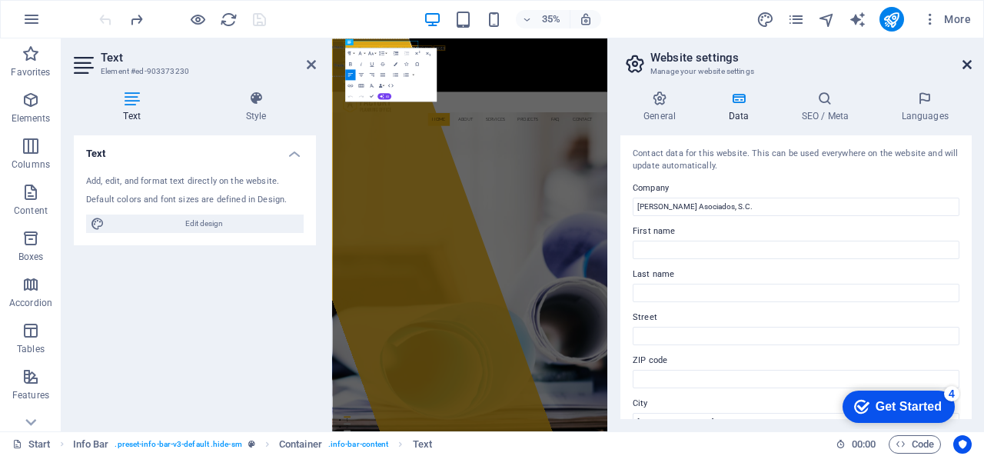
drag, startPoint x: 968, startPoint y: 65, endPoint x: 749, endPoint y: 31, distance: 222.5
click at [968, 65] on icon at bounding box center [966, 64] width 9 height 12
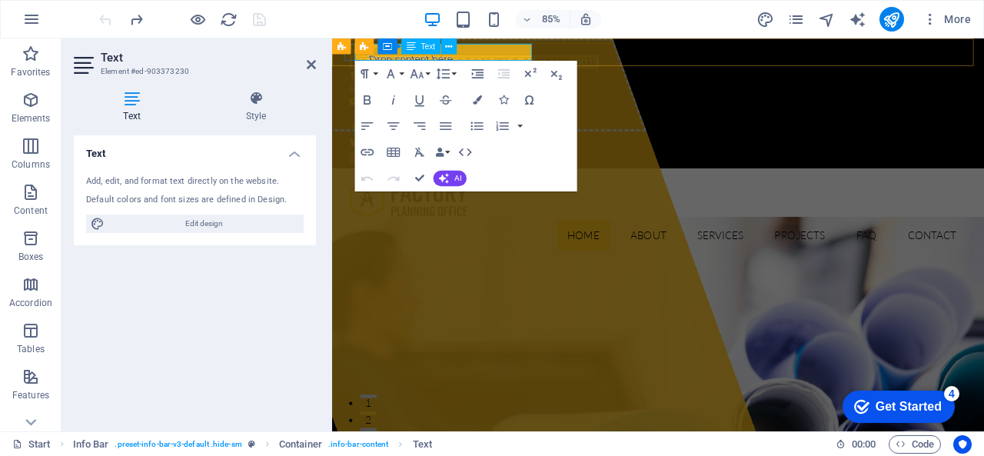
click at [611, 58] on span "10019" at bounding box center [628, 65] width 35 height 15
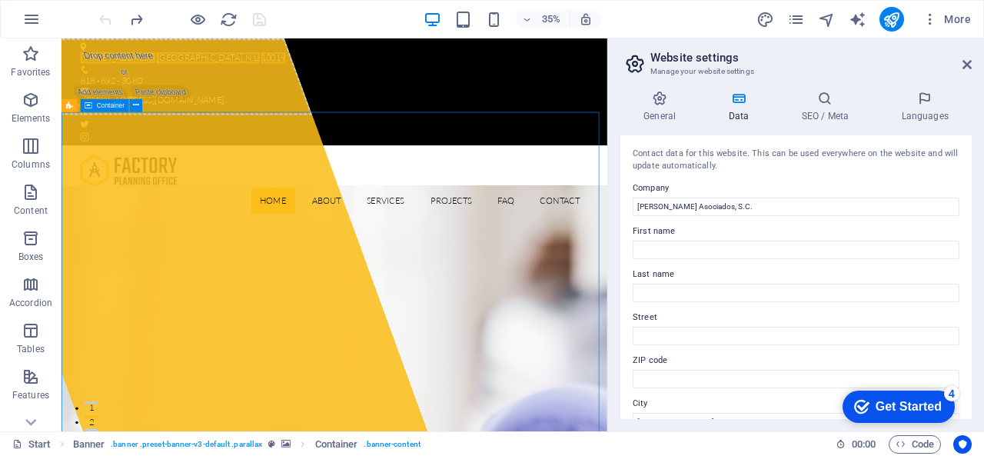
drag, startPoint x: 457, startPoint y: 310, endPoint x: 645, endPoint y: 180, distance: 228.8
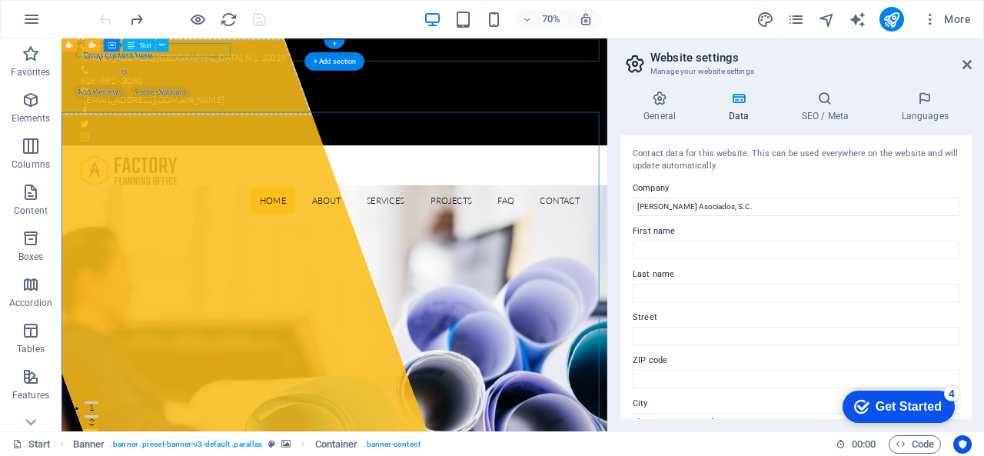
click at [260, 57] on div "[STREET_ADDRESS] 10019" at bounding box center [444, 67] width 713 height 20
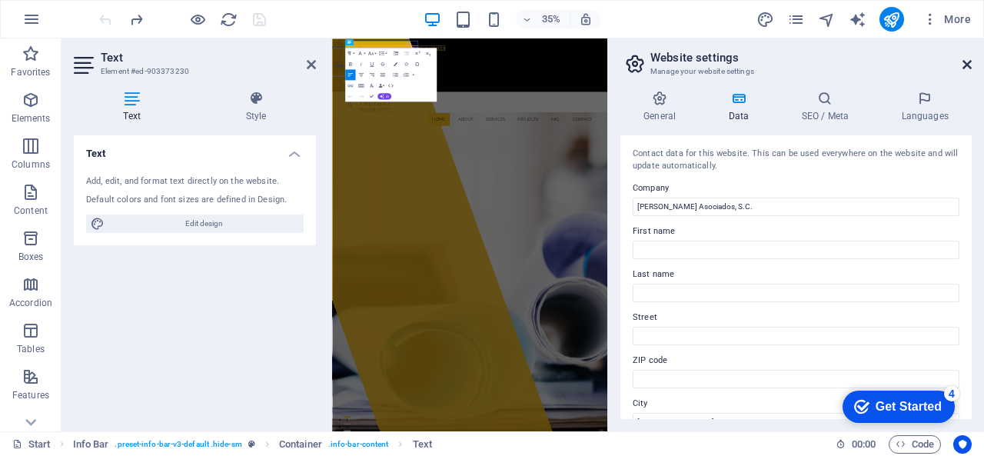
click at [962, 64] on icon at bounding box center [966, 64] width 9 height 12
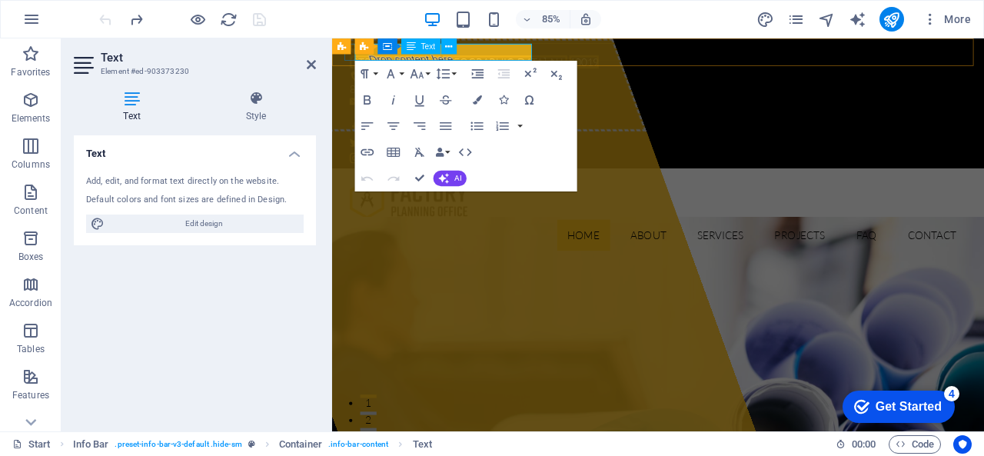
click at [611, 58] on span "10019" at bounding box center [628, 65] width 35 height 15
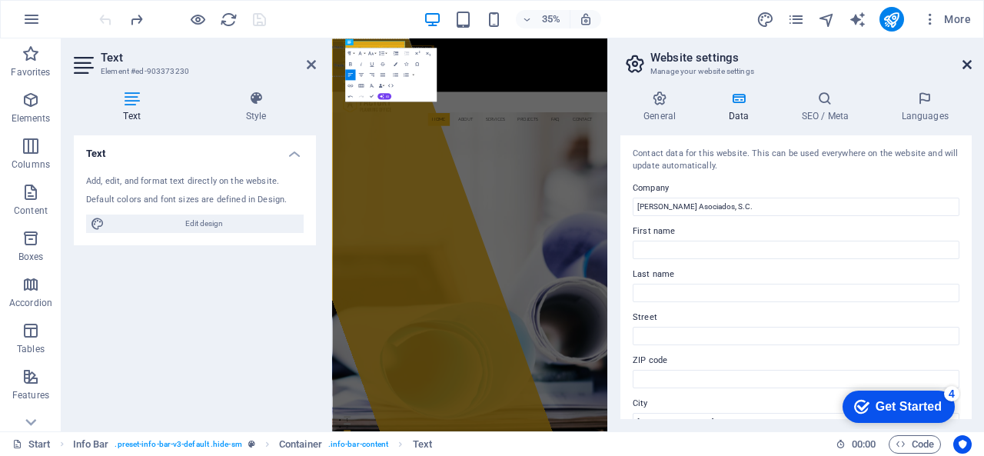
click at [965, 64] on icon at bounding box center [966, 64] width 9 height 12
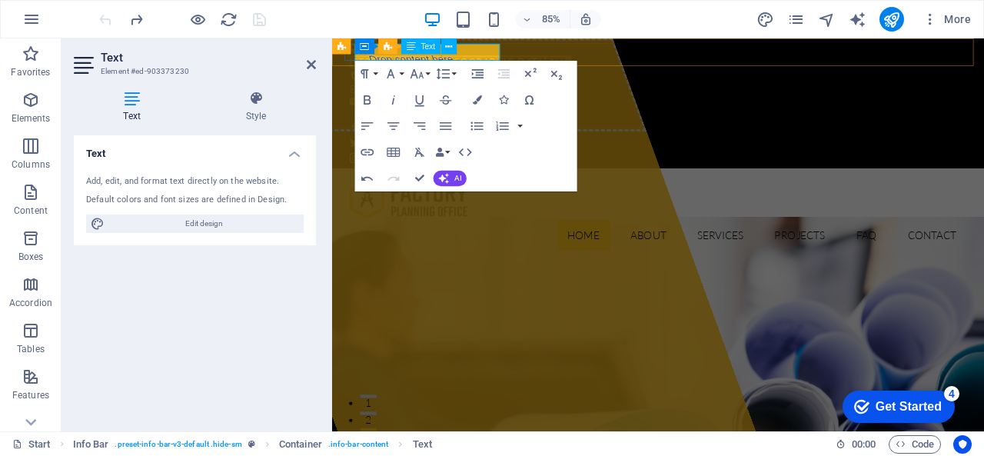
click at [417, 62] on p "[STREET_ADDRESS]" at bounding box center [709, 67] width 713 height 20
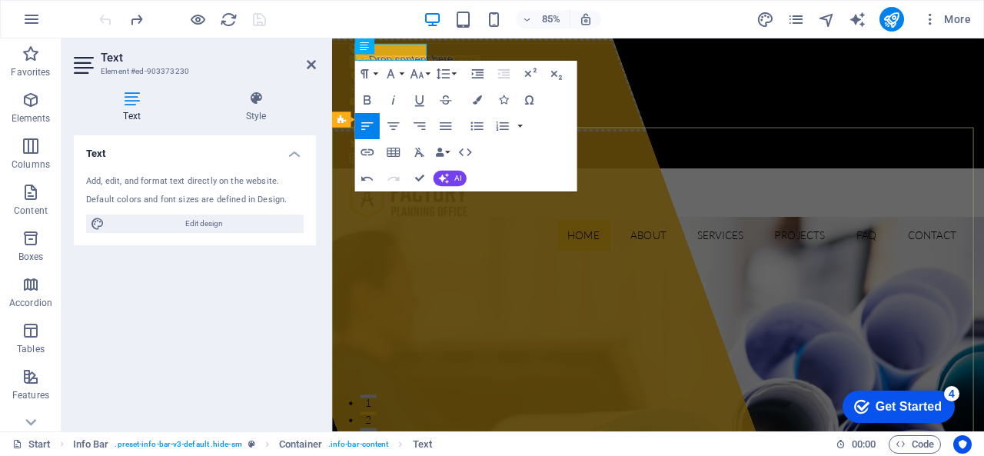
drag, startPoint x: 861, startPoint y: 190, endPoint x: 1055, endPoint y: 168, distance: 195.0
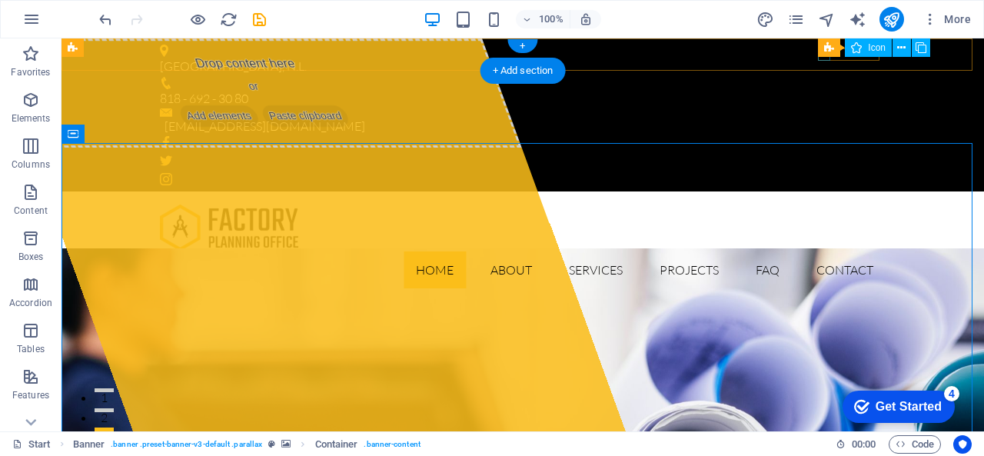
click at [820, 136] on figure at bounding box center [523, 142] width 726 height 12
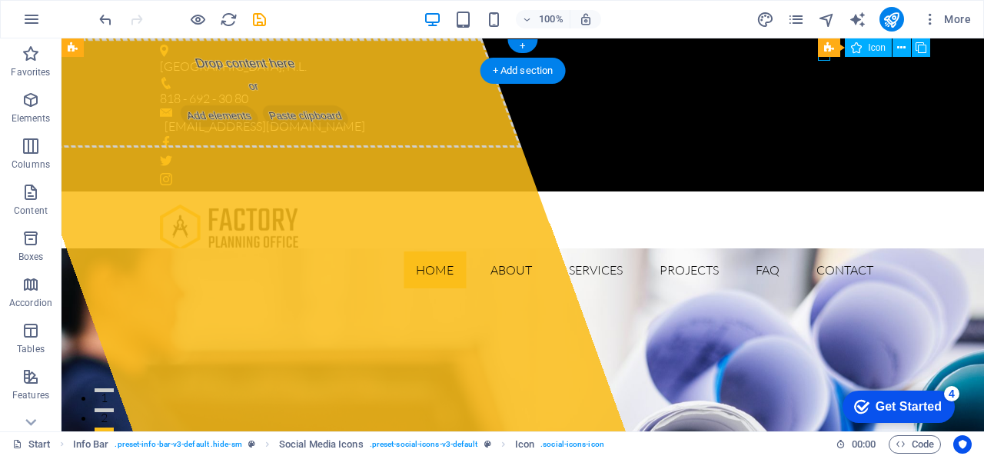
click at [820, 136] on figure at bounding box center [523, 142] width 726 height 12
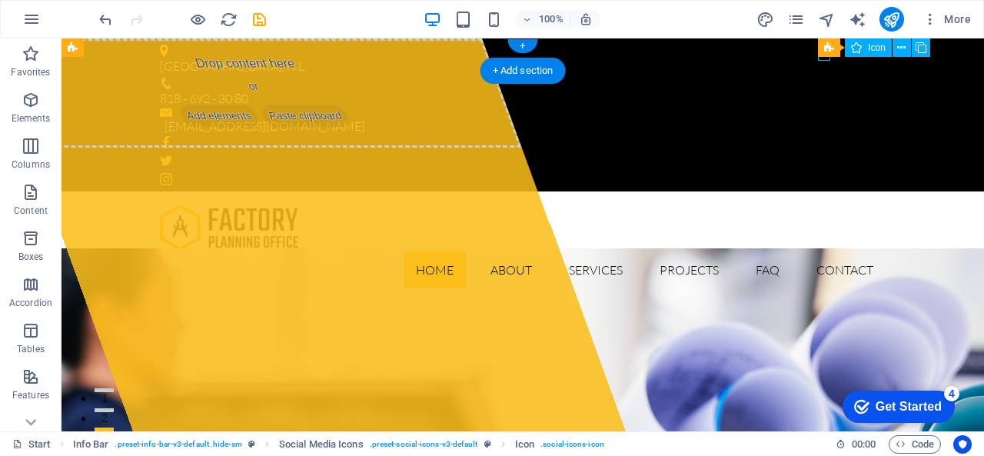
select select "xMidYMid"
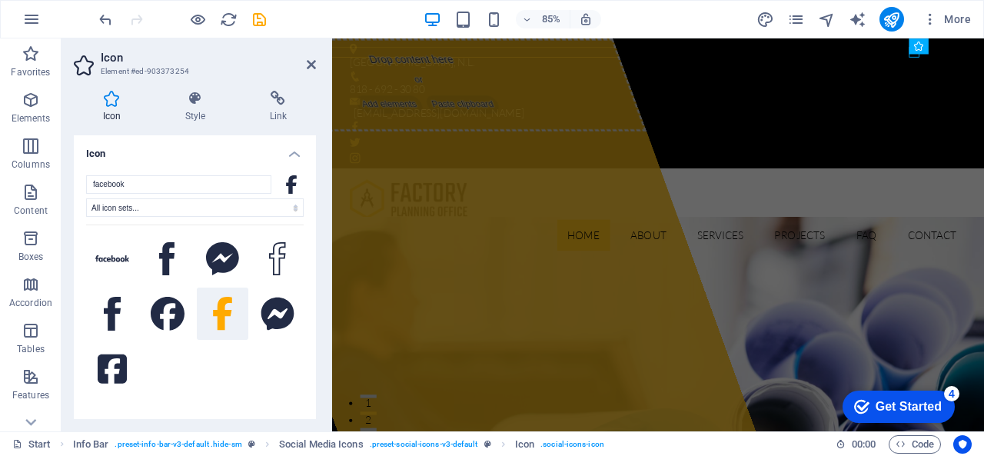
click at [203, 299] on button at bounding box center [223, 313] width 52 height 52
click at [269, 105] on icon at bounding box center [278, 98] width 75 height 15
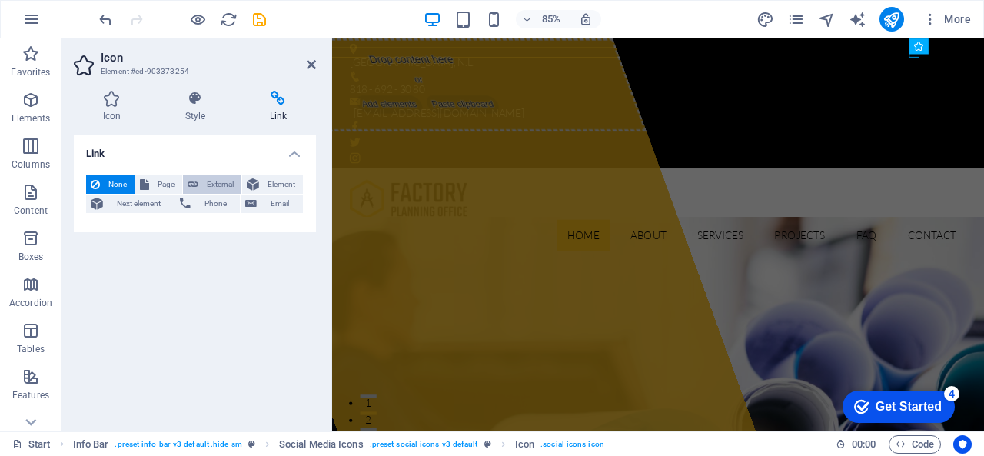
click at [191, 181] on icon at bounding box center [193, 184] width 11 height 18
select select "blank"
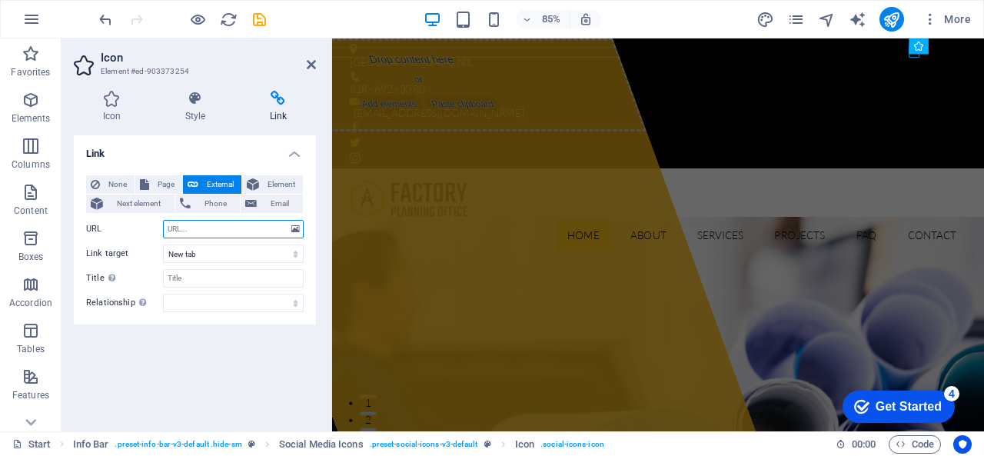
click at [226, 228] on input "URL" at bounding box center [233, 229] width 141 height 18
paste input "[URL][DOMAIN_NAME]"
type input "[URL][DOMAIN_NAME]"
click at [312, 65] on icon at bounding box center [311, 64] width 9 height 12
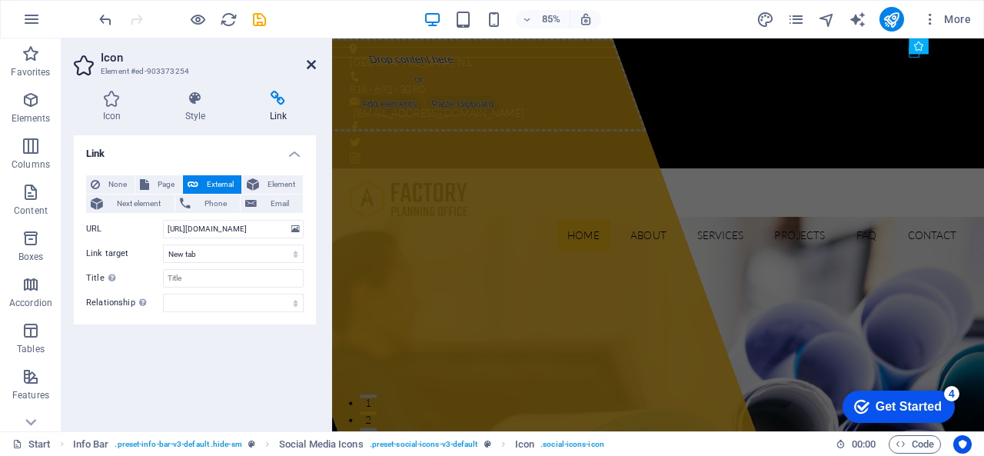
scroll to position [0, 0]
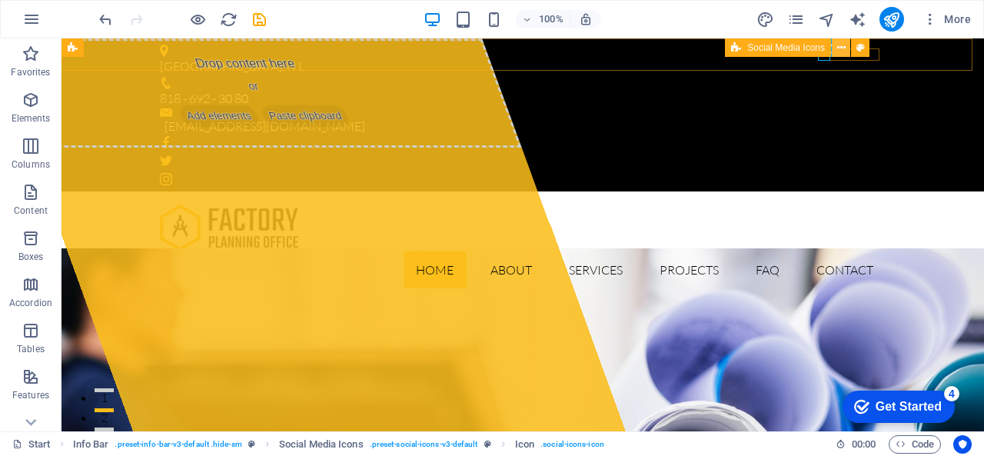
click at [850, 55] on button at bounding box center [841, 47] width 18 height 18
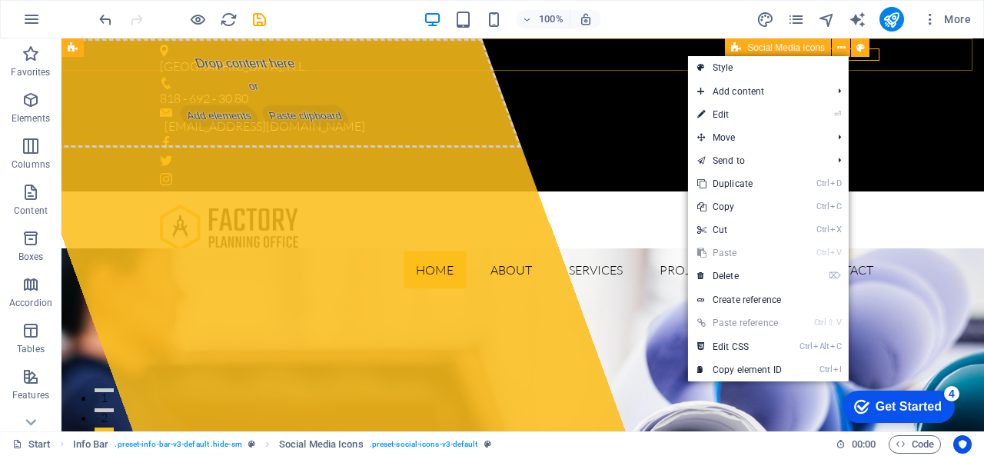
click at [877, 56] on div "Social Media Icons" at bounding box center [802, 47] width 154 height 19
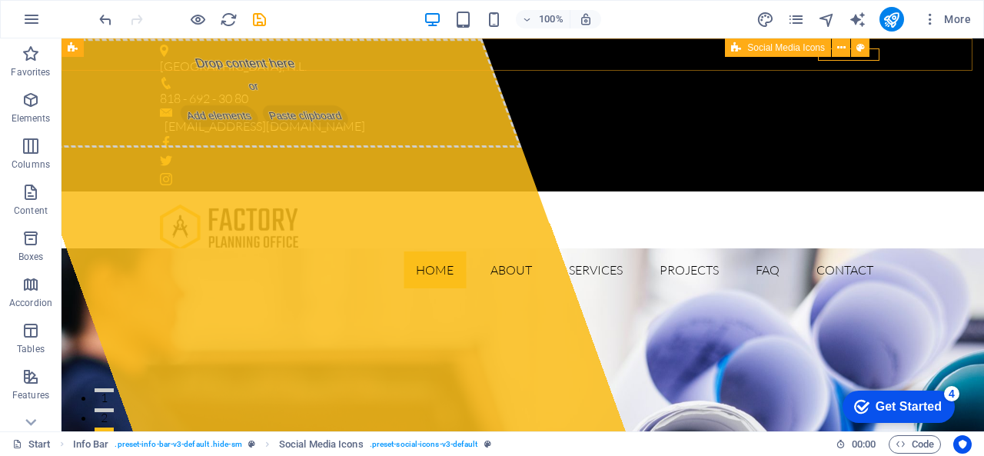
click at [877, 56] on div "Social Media Icons" at bounding box center [802, 47] width 154 height 19
click at [872, 56] on div "Social Media Icons" at bounding box center [802, 47] width 154 height 19
click at [874, 52] on div "Social Media Icons" at bounding box center [802, 47] width 154 height 19
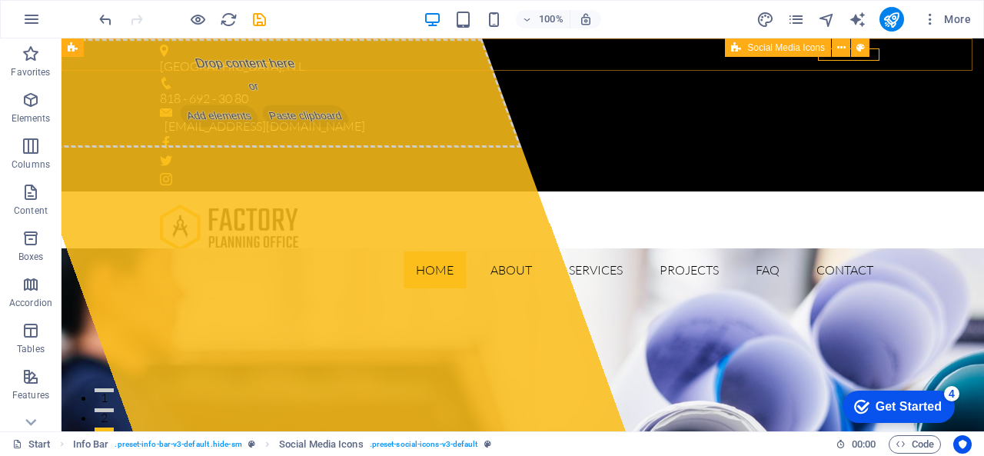
click at [874, 52] on div "Social Media Icons" at bounding box center [802, 47] width 154 height 19
click at [840, 48] on icon at bounding box center [841, 48] width 8 height 16
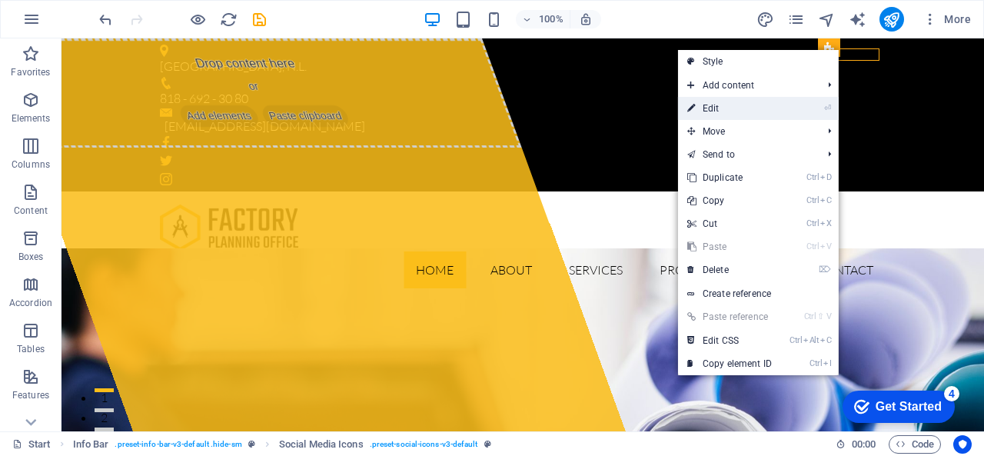
click at [748, 107] on link "⏎ Edit" at bounding box center [729, 108] width 103 height 23
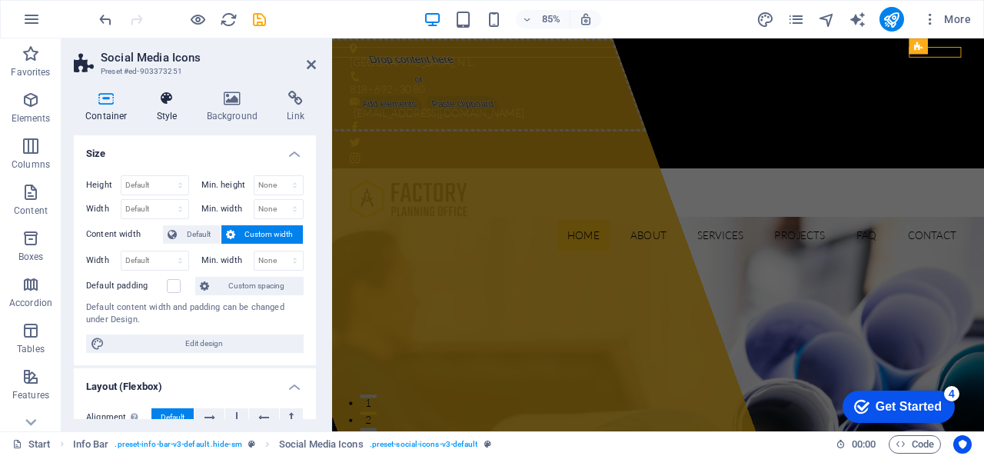
click at [156, 112] on h4 "Style" at bounding box center [170, 107] width 50 height 32
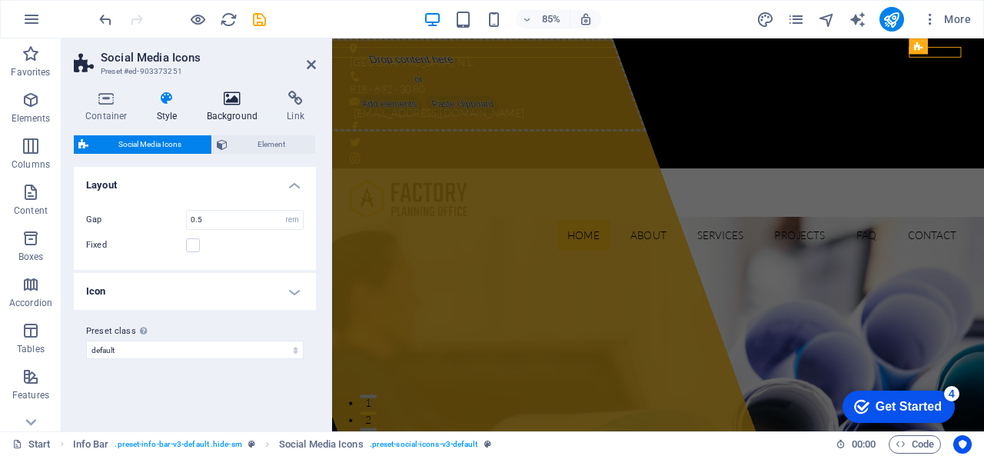
click at [239, 111] on h4 "Background" at bounding box center [235, 107] width 81 height 32
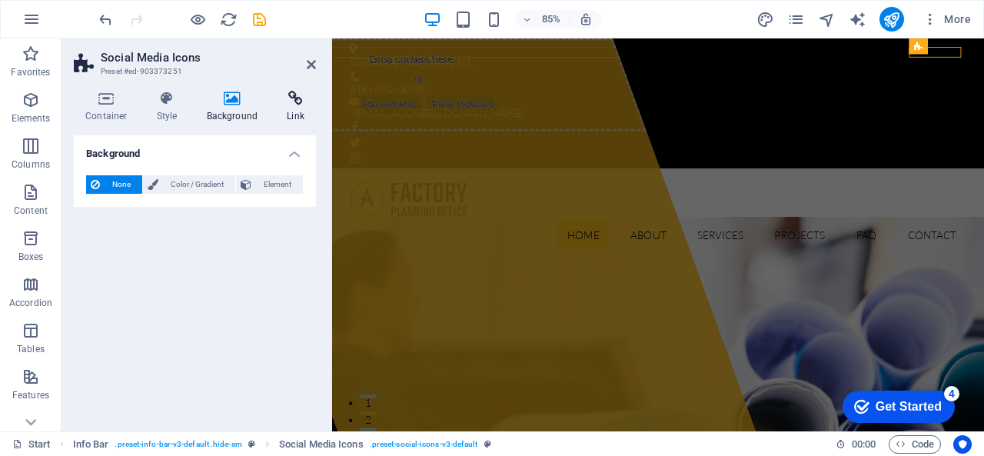
click at [289, 113] on h4 "Link" at bounding box center [295, 107] width 41 height 32
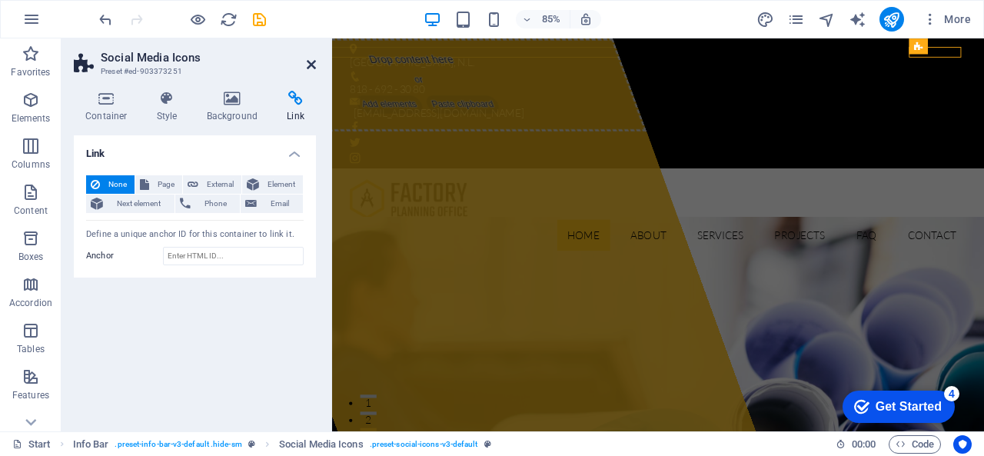
click at [308, 63] on icon at bounding box center [311, 64] width 9 height 12
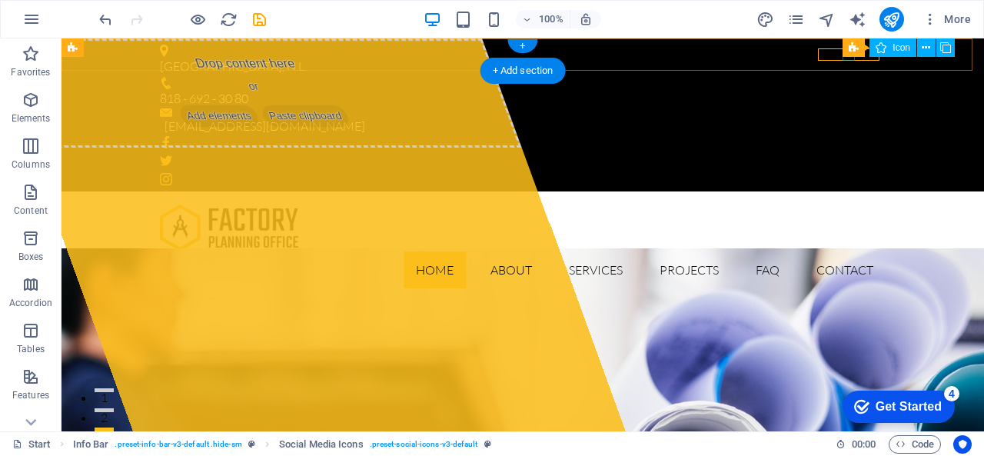
click at [850, 154] on figure at bounding box center [523, 160] width 726 height 12
click at [670, 64] on div "[GEOGRAPHIC_DATA], N.L. 818 - 692 - 30 80 [EMAIL_ADDRESS][DOMAIN_NAME]" at bounding box center [522, 114] width 922 height 153
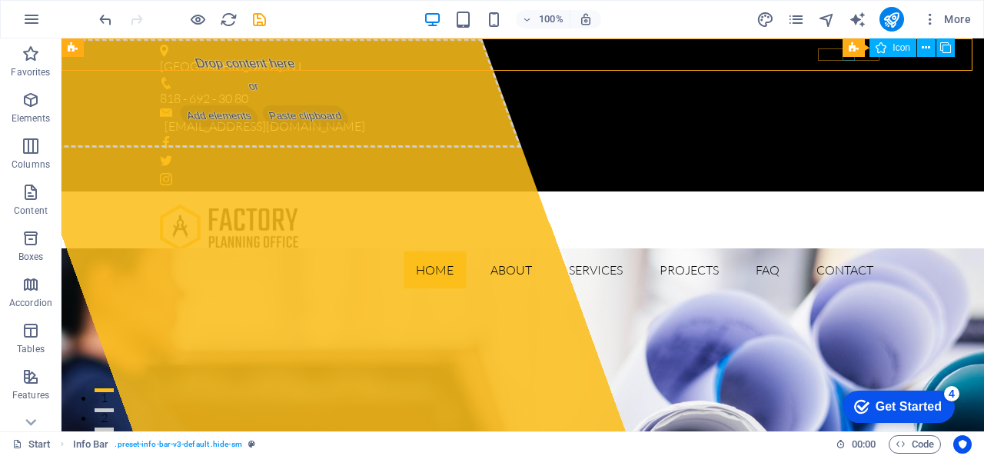
click at [843, 57] on div "Social Media Icons Icon" at bounding box center [903, 47] width 122 height 19
click at [851, 154] on figure at bounding box center [523, 160] width 726 height 12
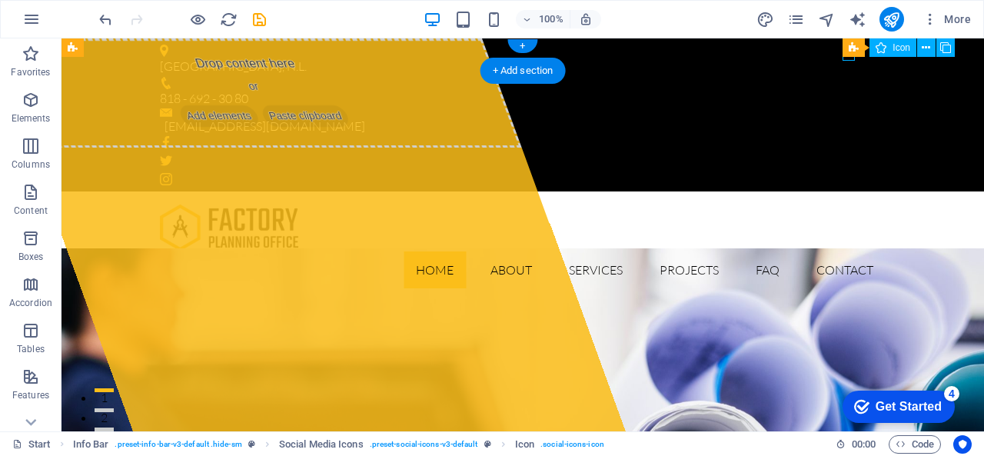
click at [851, 154] on figure at bounding box center [523, 160] width 726 height 12
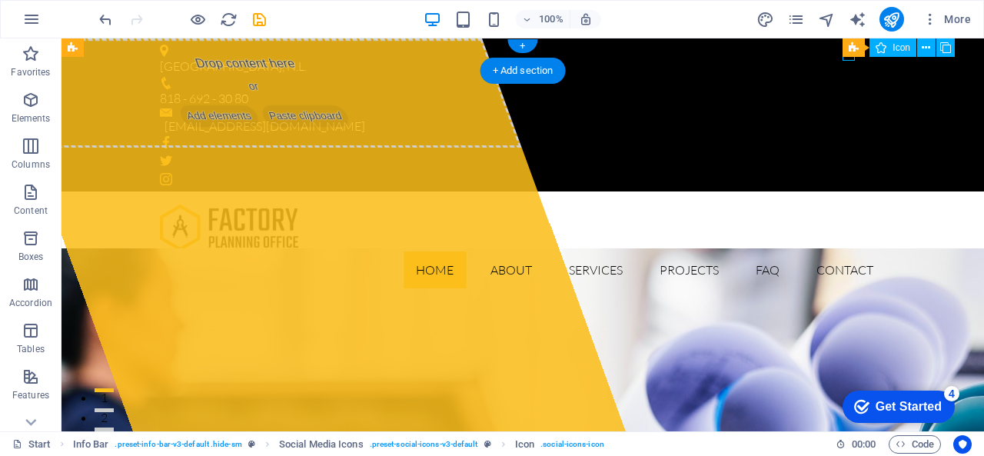
select select "xMidYMid"
select select "px"
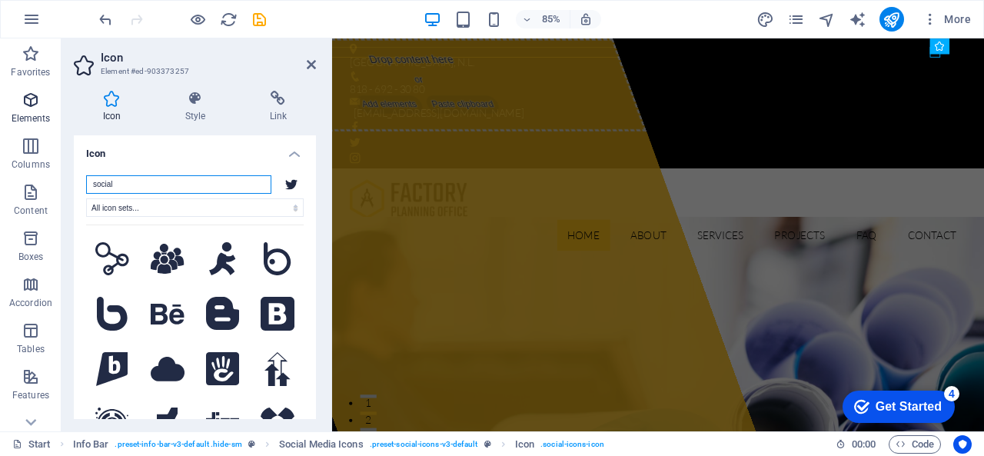
drag, startPoint x: 213, startPoint y: 184, endPoint x: 0, endPoint y: 121, distance: 222.0
click at [0, 121] on section "Favorites Elements Columns Content Boxes Accordion Tables Features Images Slide…" at bounding box center [492, 234] width 984 height 393
type input "w"
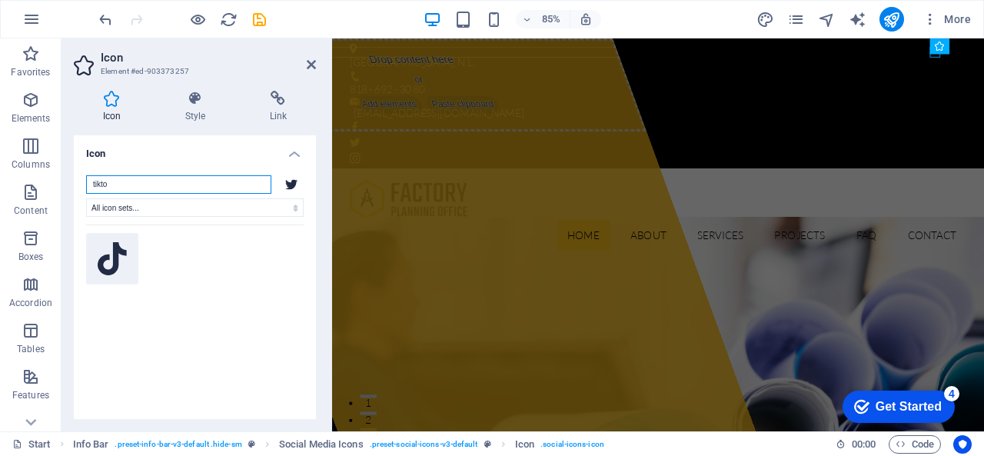
type input "tikto"
click at [119, 261] on icon at bounding box center [112, 259] width 29 height 34
click at [280, 104] on icon at bounding box center [278, 98] width 75 height 15
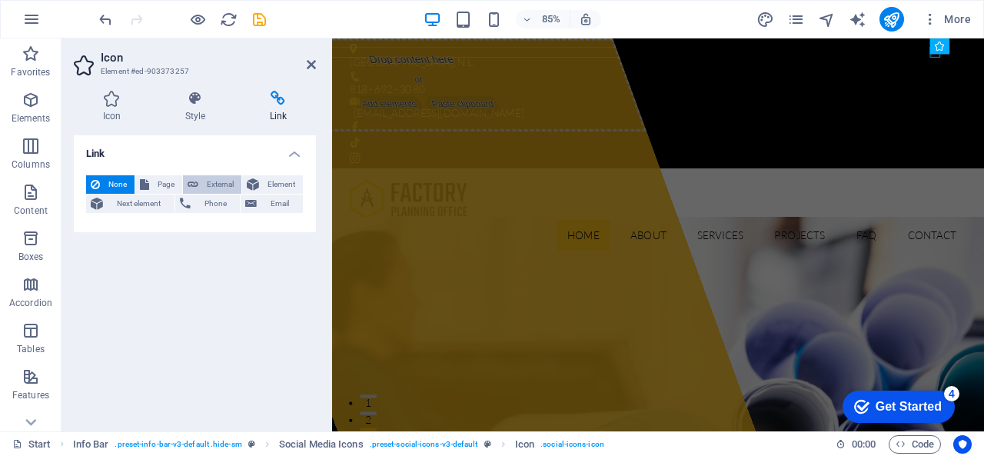
click at [201, 188] on button "External" at bounding box center [212, 184] width 58 height 18
select select "blank"
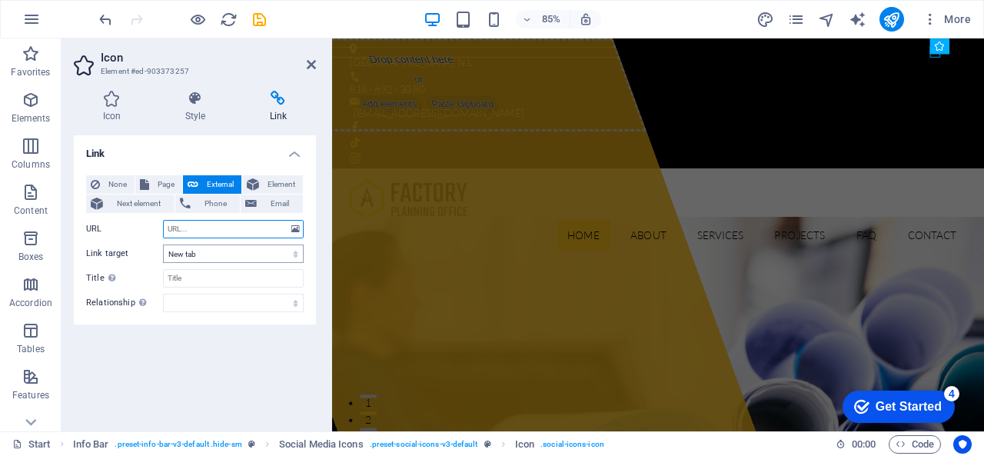
paste input "[URL][DOMAIN_NAME][DOMAIN_NAME]"
type input "[URL][DOMAIN_NAME][DOMAIN_NAME]"
click at [311, 62] on icon at bounding box center [311, 64] width 9 height 12
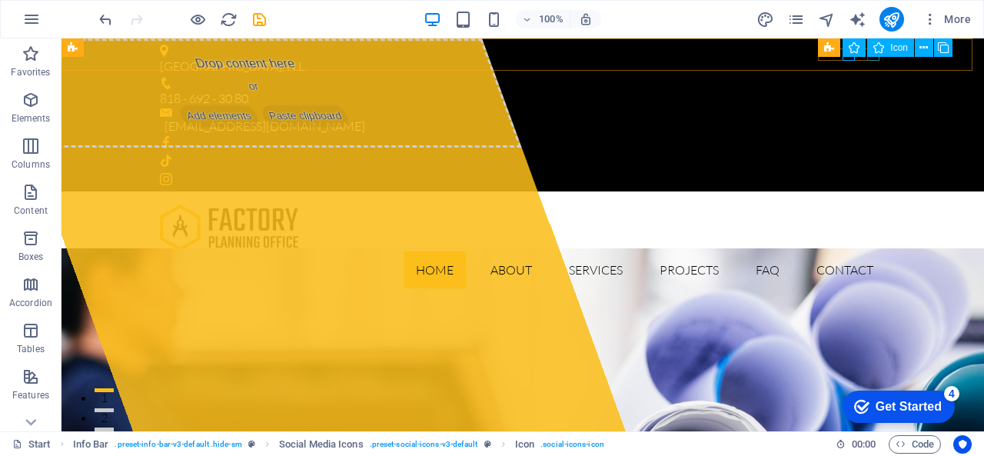
click at [878, 56] on icon at bounding box center [878, 47] width 11 height 18
click at [876, 173] on figure at bounding box center [523, 179] width 726 height 12
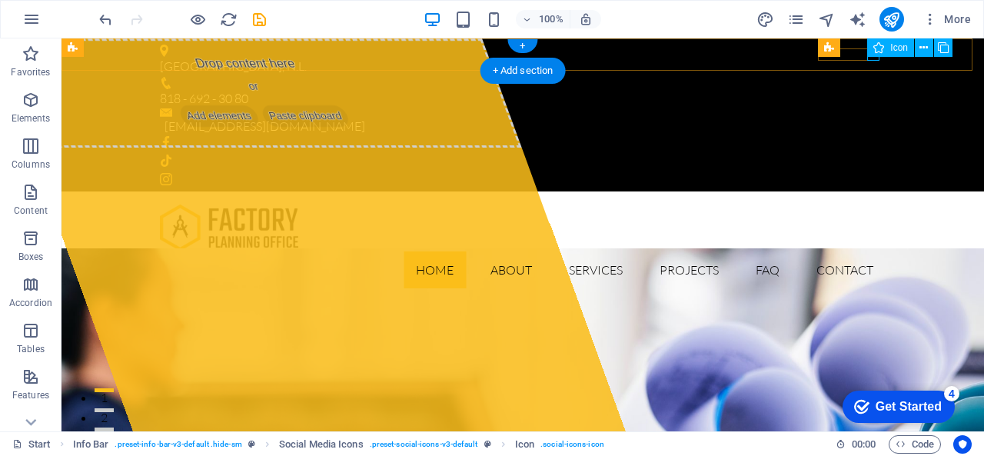
select select "xMidYMid"
select select "px"
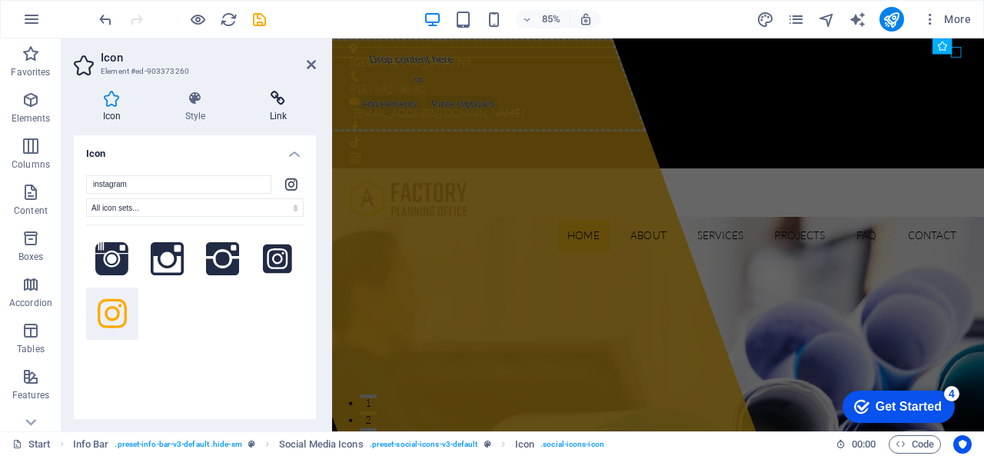
click at [283, 100] on icon at bounding box center [278, 98] width 75 height 15
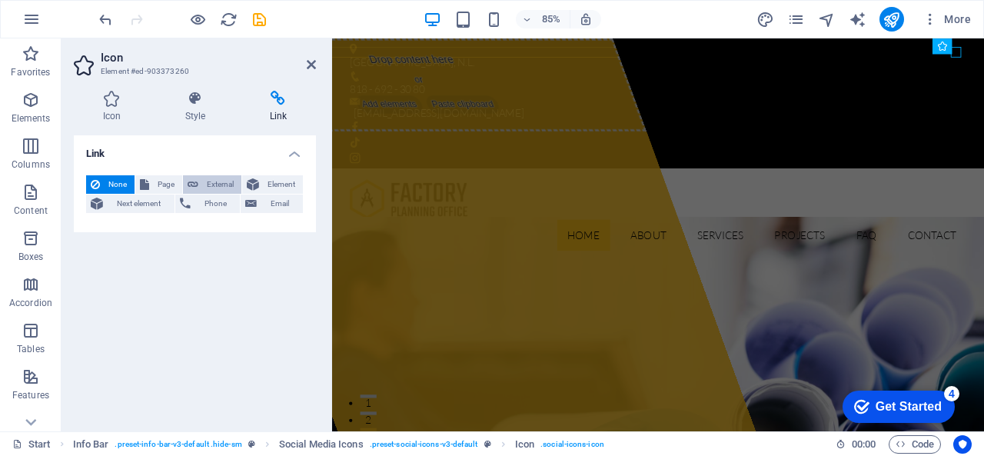
click at [215, 177] on span "External" at bounding box center [220, 184] width 34 height 18
select select "blank"
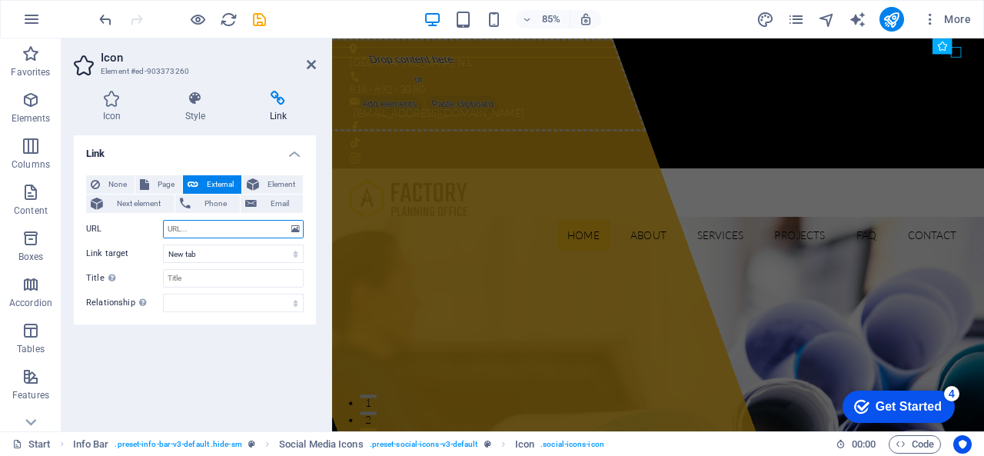
click at [174, 228] on input "URL" at bounding box center [233, 229] width 141 height 18
paste input "[URL][DOMAIN_NAME][DOMAIN_NAME]"
type input "[URL][DOMAIN_NAME][DOMAIN_NAME]"
click at [314, 65] on icon at bounding box center [311, 64] width 9 height 12
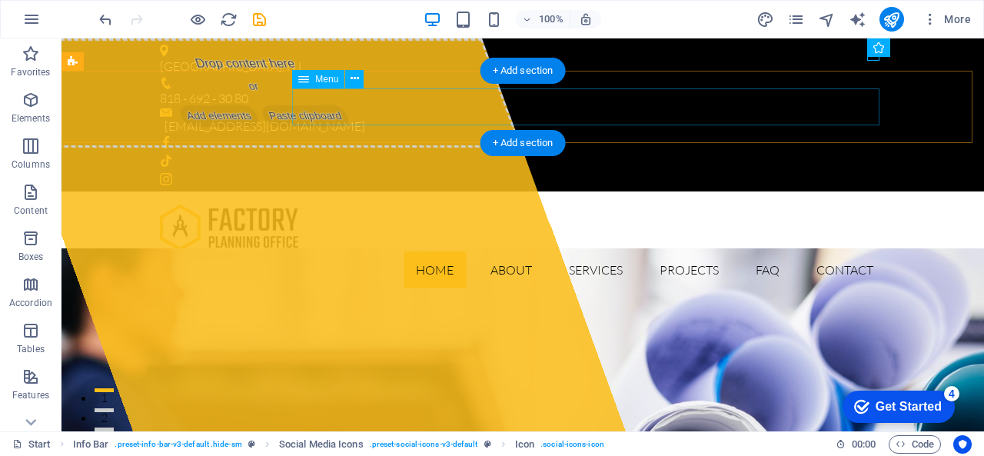
click at [430, 251] on nav "Home About Services Projects FAQ Contact" at bounding box center [523, 269] width 726 height 37
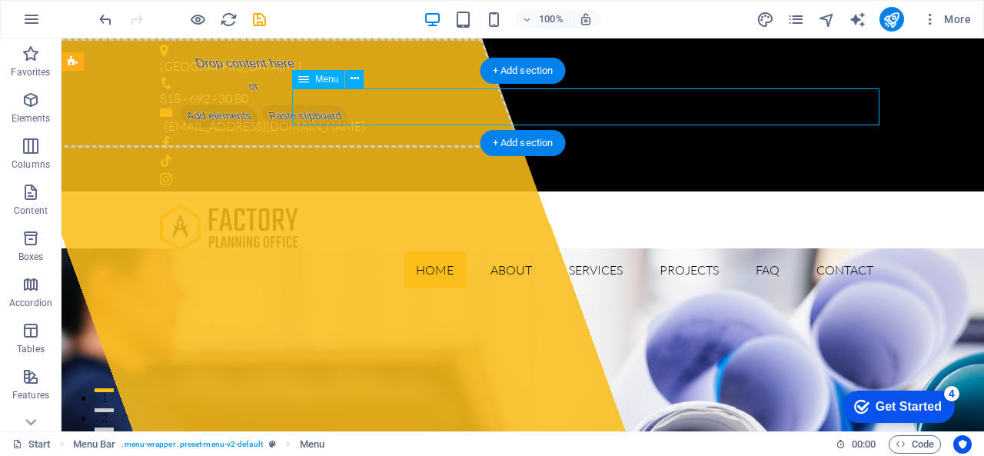
click at [430, 251] on nav "Home About Services Projects FAQ Contact" at bounding box center [523, 269] width 726 height 37
select select
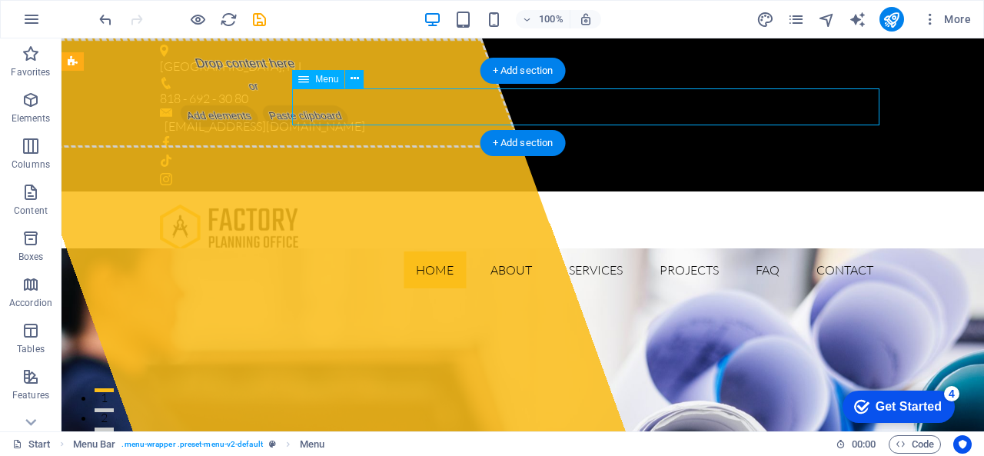
select select
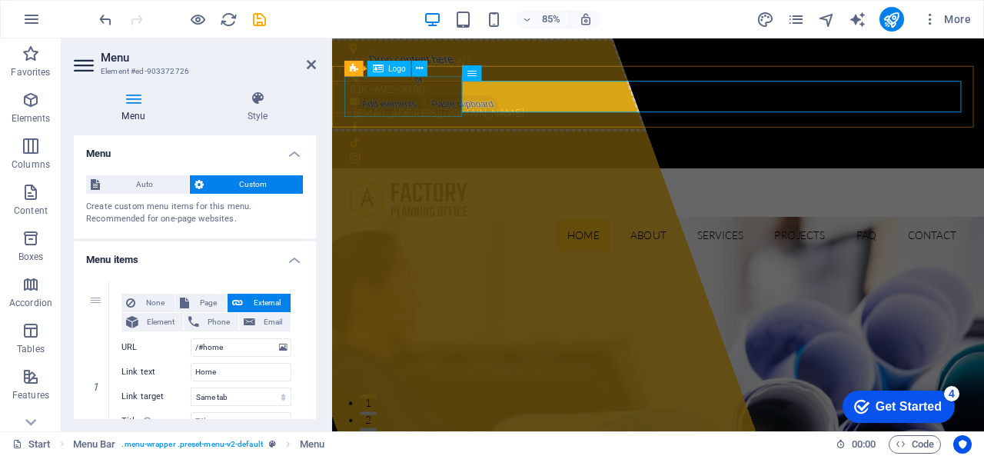
click at [420, 204] on div at bounding box center [716, 228] width 726 height 48
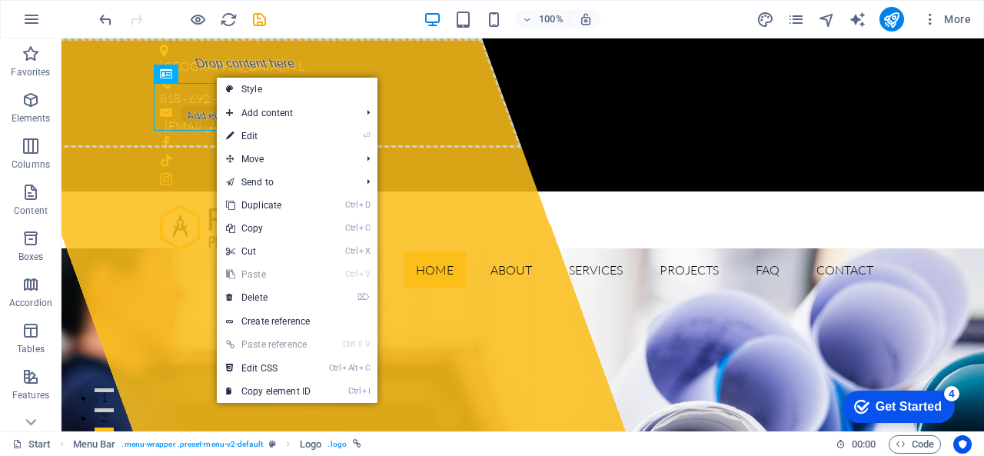
click at [266, 142] on link "⏎ Edit" at bounding box center [268, 136] width 103 height 23
select select "px"
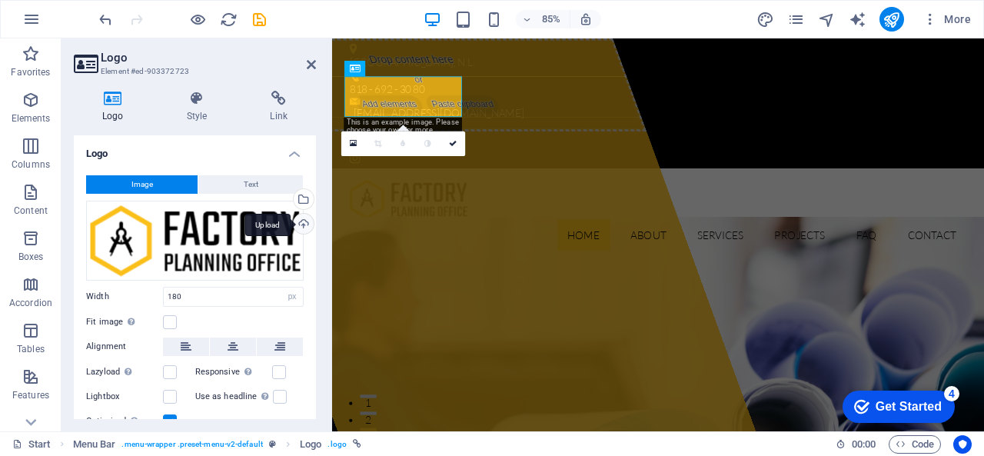
click at [305, 224] on div "Upload" at bounding box center [302, 225] width 23 height 23
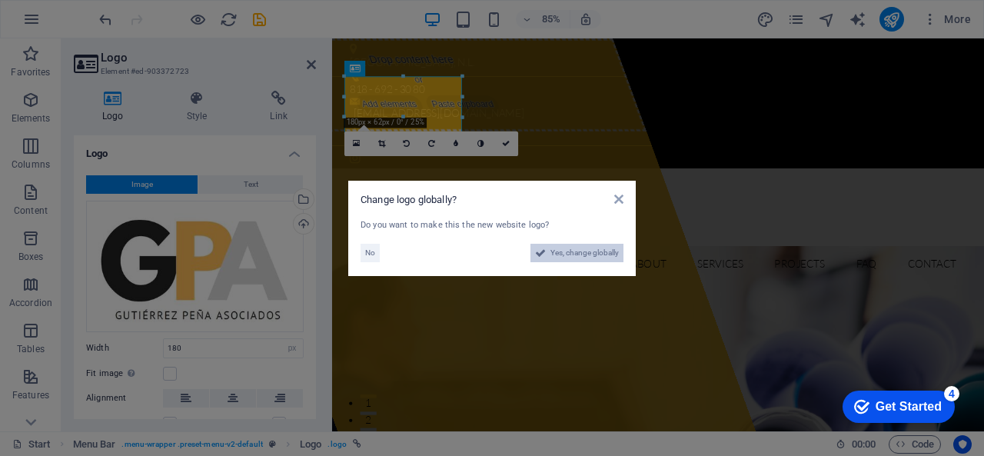
click at [606, 257] on span "Yes, change globally" at bounding box center [584, 253] width 68 height 18
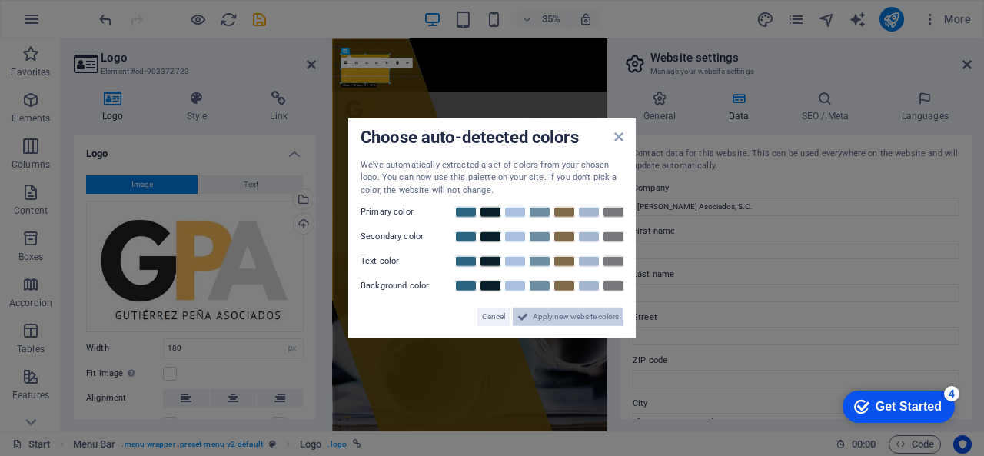
click at [540, 314] on span "Apply new website colors" at bounding box center [576, 316] width 86 height 18
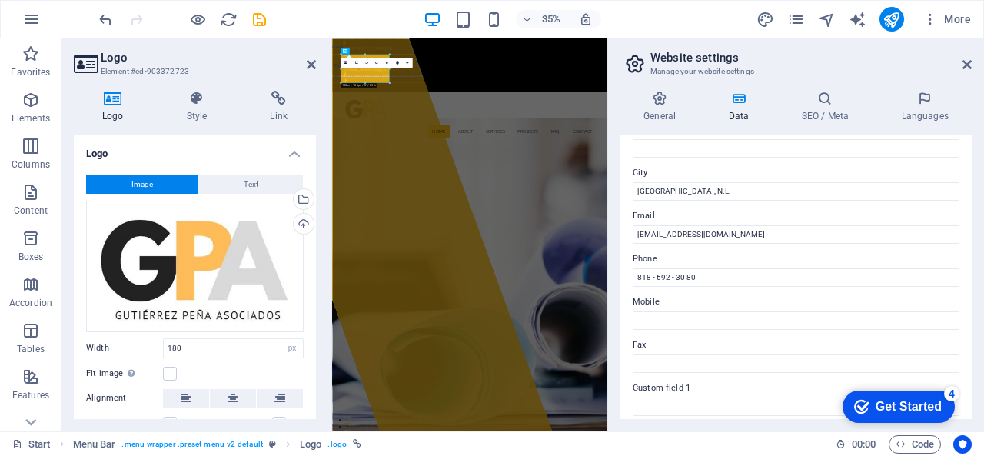
scroll to position [0, 0]
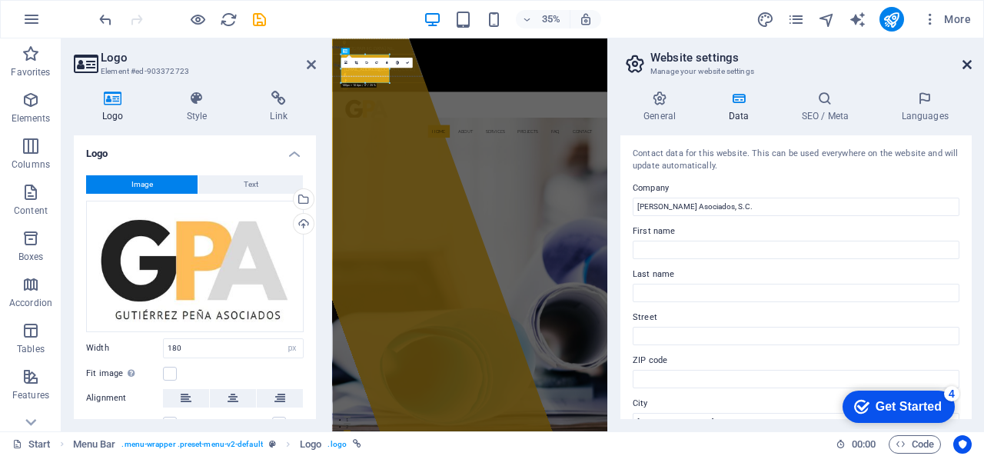
click at [967, 68] on icon at bounding box center [966, 64] width 9 height 12
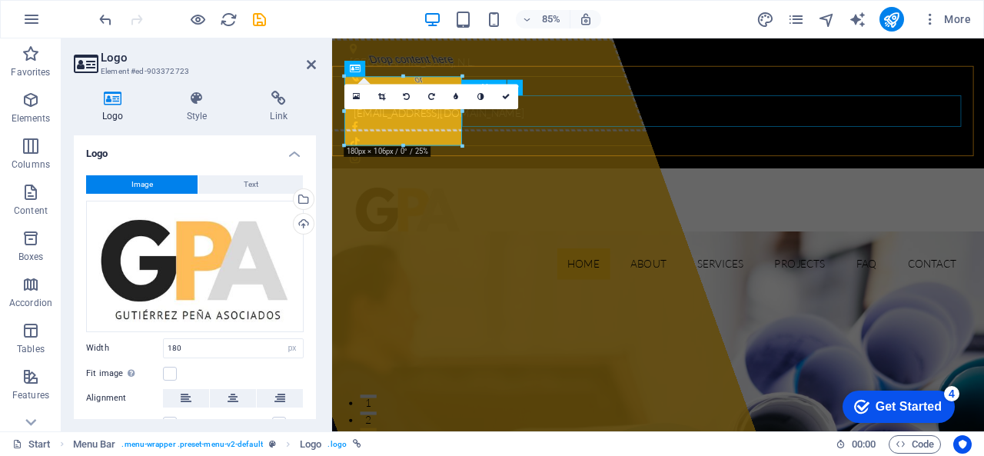
click at [626, 285] on nav "Home About Services Projects FAQ Contact" at bounding box center [716, 303] width 726 height 37
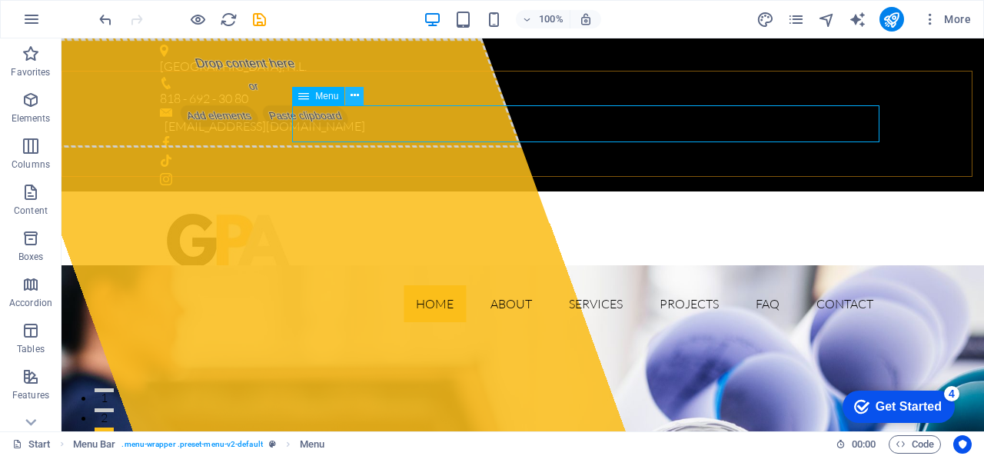
click at [358, 98] on icon at bounding box center [354, 96] width 8 height 16
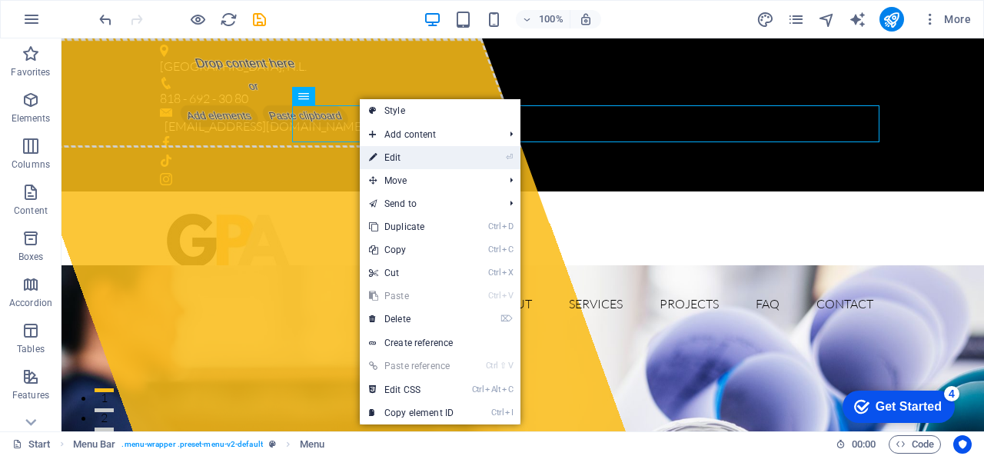
click at [380, 164] on link "⏎ Edit" at bounding box center [411, 157] width 103 height 23
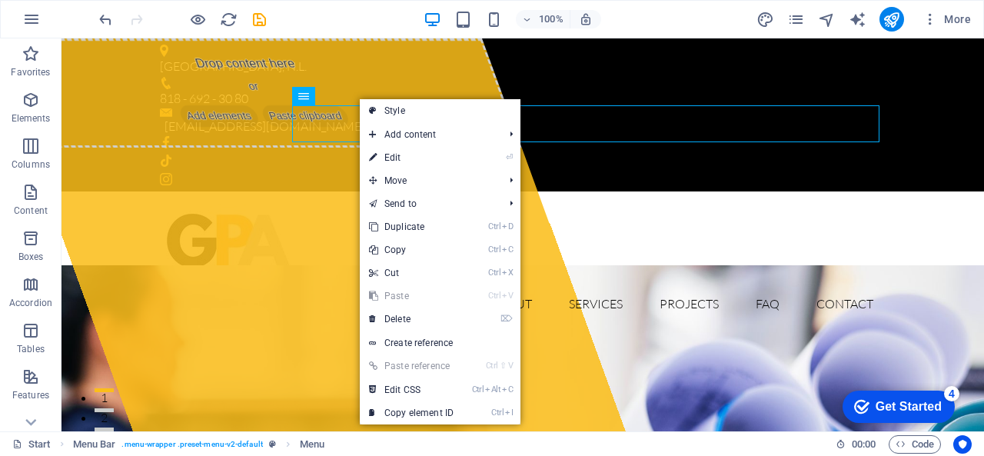
select select
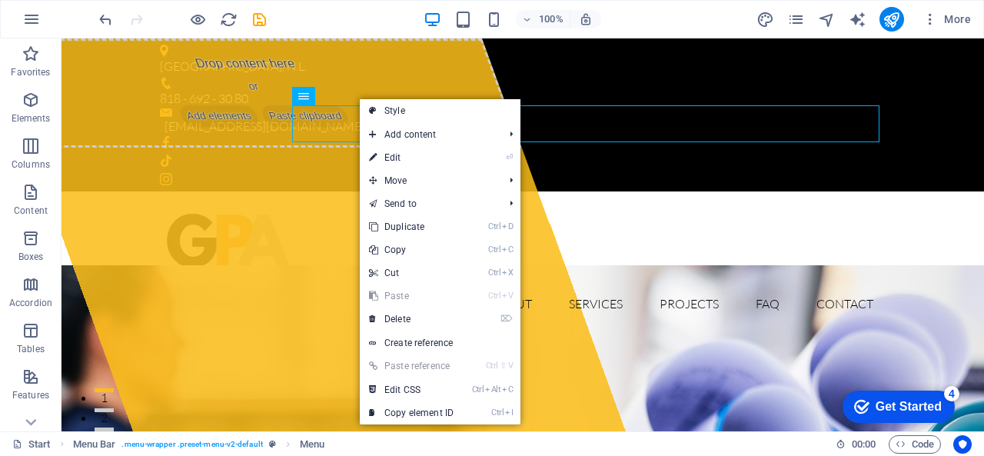
select select
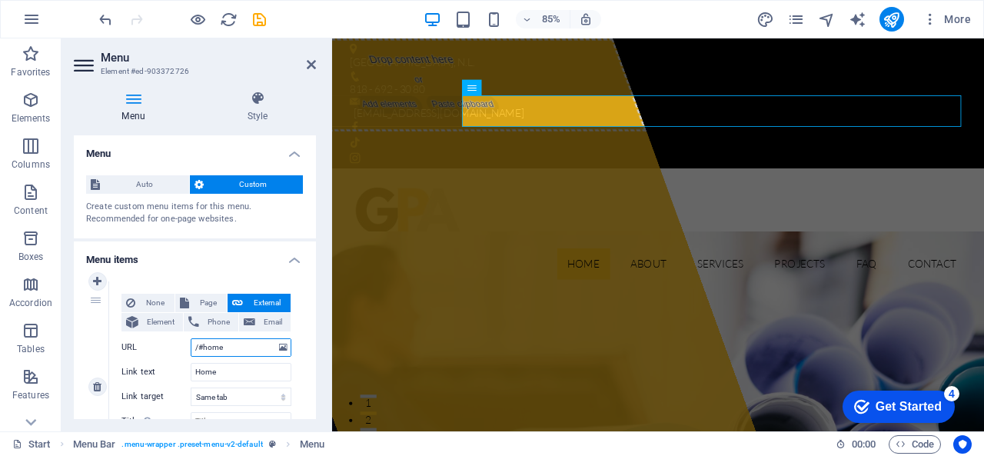
click at [229, 350] on input "/#home" at bounding box center [241, 347] width 101 height 18
type input "/#"
select select
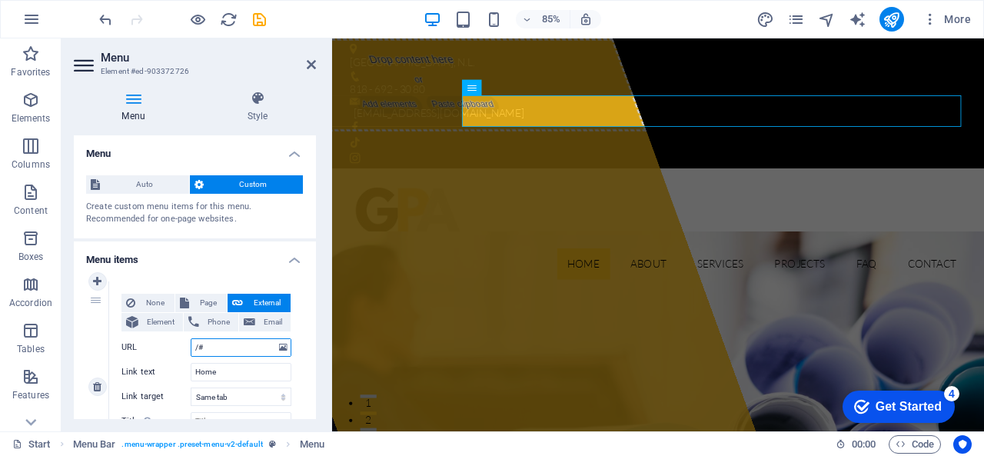
select select
type input "/#nosotros"
select select
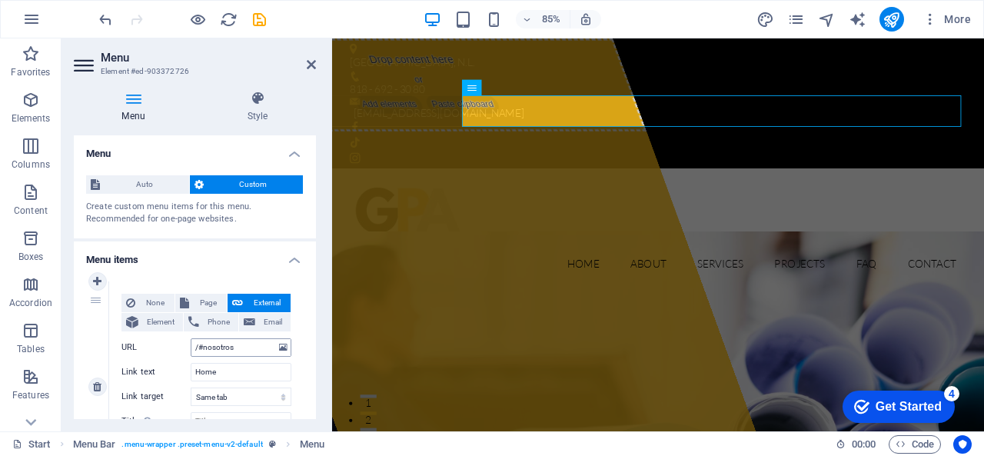
select select
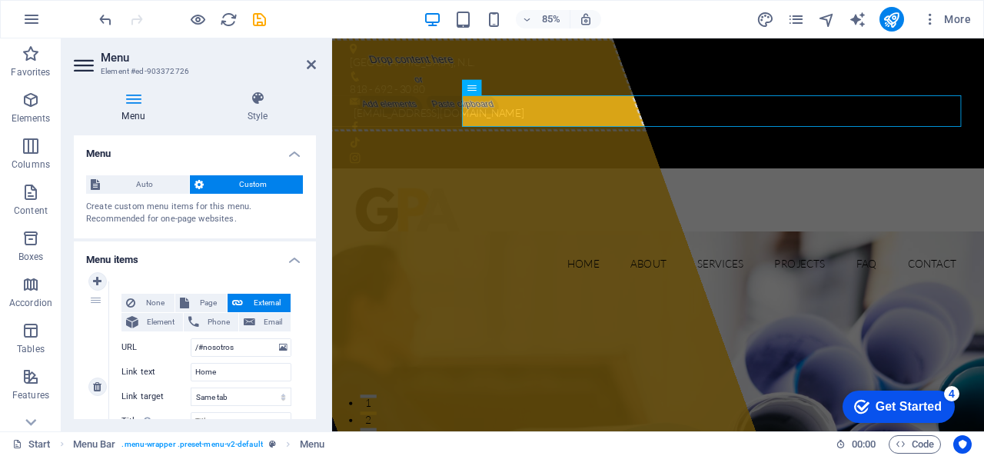
drag, startPoint x: 140, startPoint y: 355, endPoint x: 115, endPoint y: 342, distance: 27.9
click at [115, 342] on div "None Page External Element Phone Email Page Start Subpage Legal notice Privacy …" at bounding box center [206, 386] width 194 height 211
drag, startPoint x: 222, startPoint y: 377, endPoint x: 149, endPoint y: 366, distance: 73.8
click at [149, 366] on div "Link text Home" at bounding box center [206, 372] width 170 height 18
type input "n"
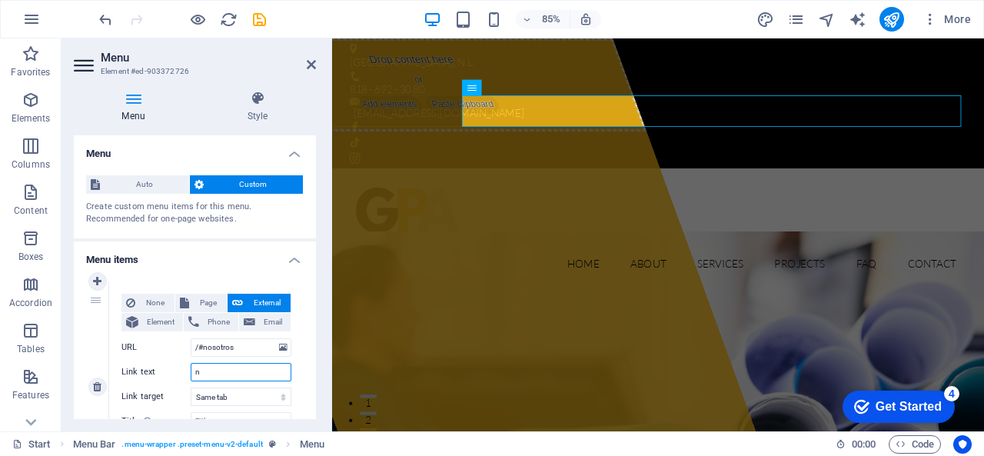
select select
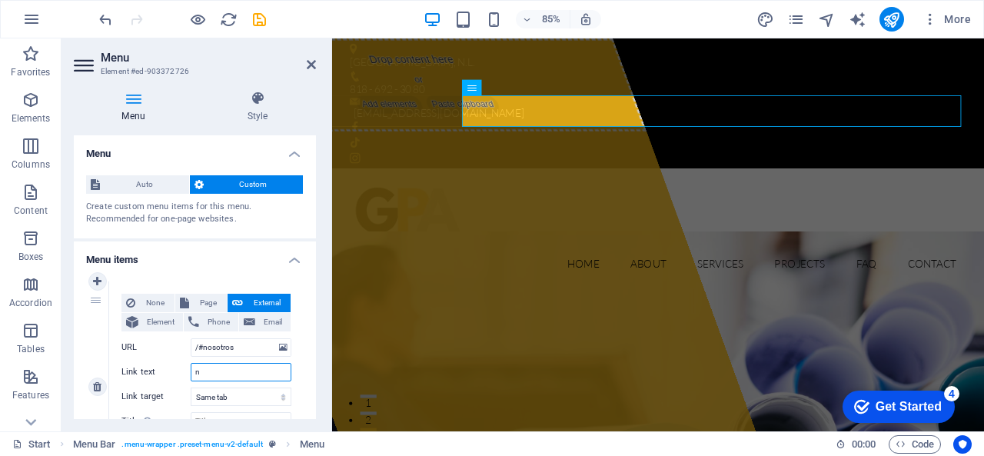
select select
type input "N"
select select
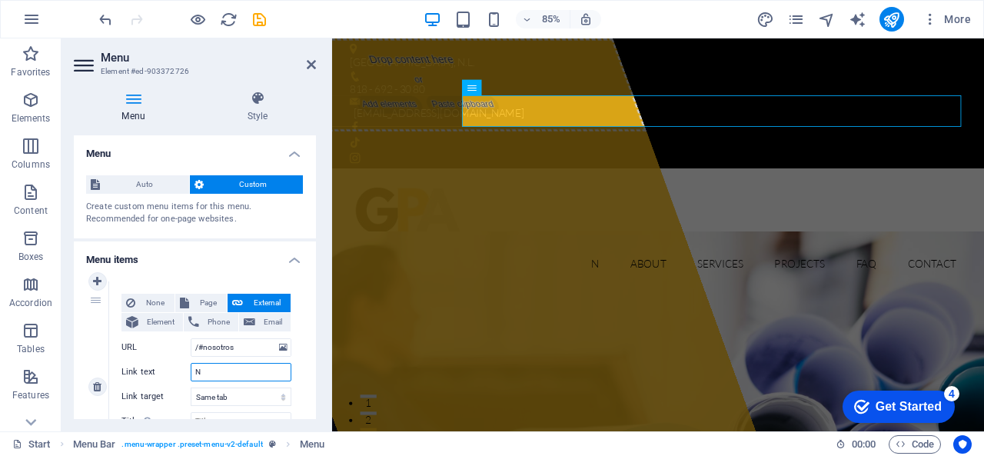
select select
type input "No"
select select
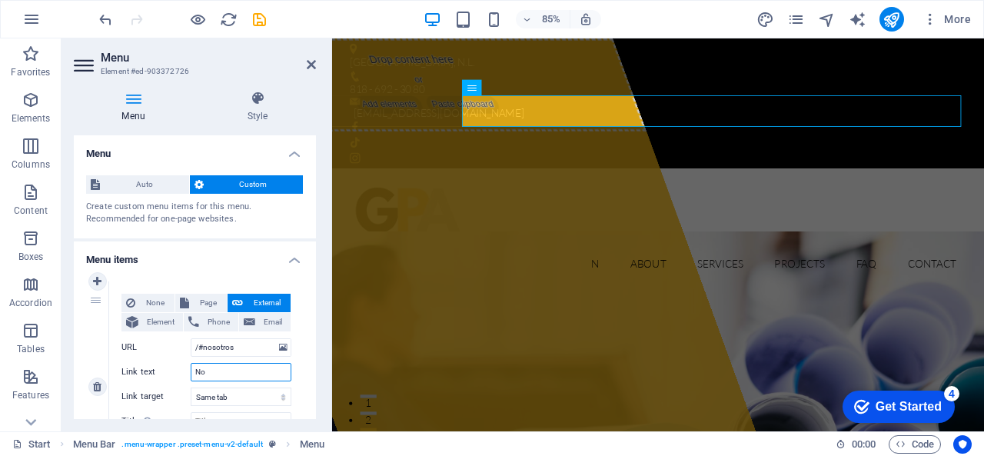
select select
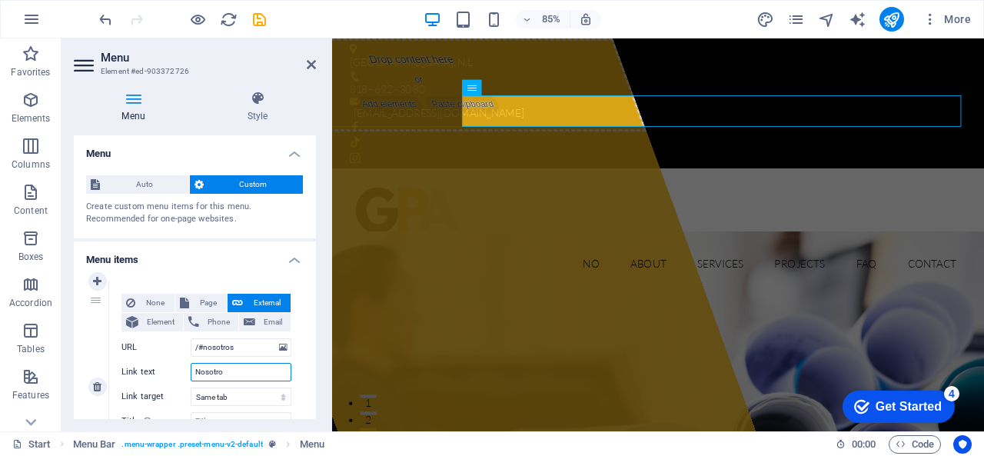
type input "Nosotros"
select select
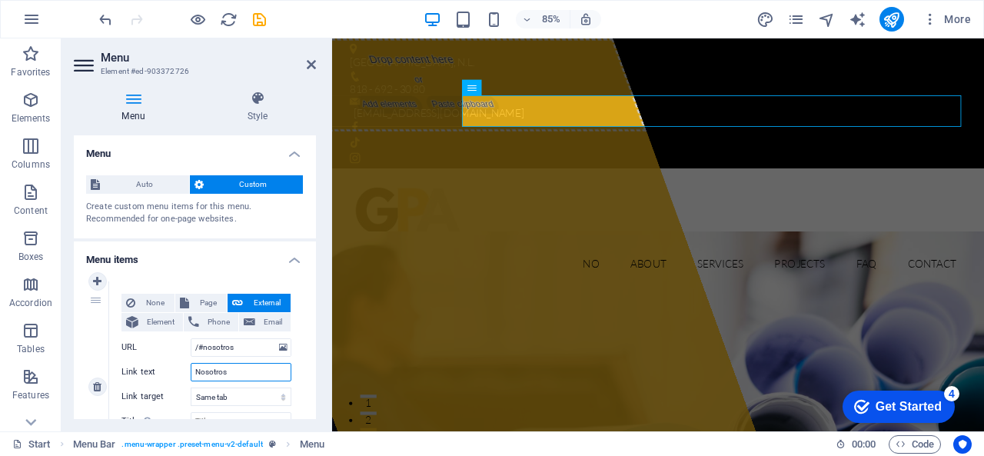
select select
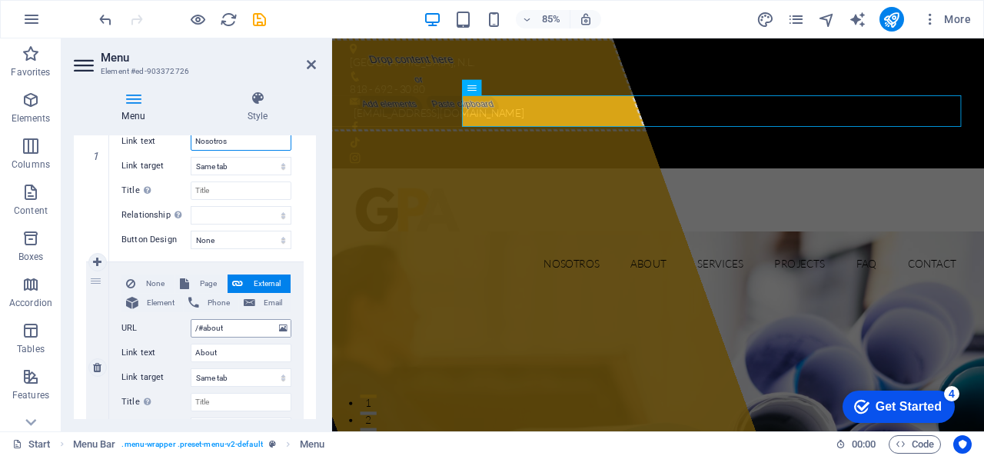
type input "Nosotros"
click at [231, 331] on input "/#about" at bounding box center [241, 328] width 101 height 18
type input "/#Contabilidad"
select select
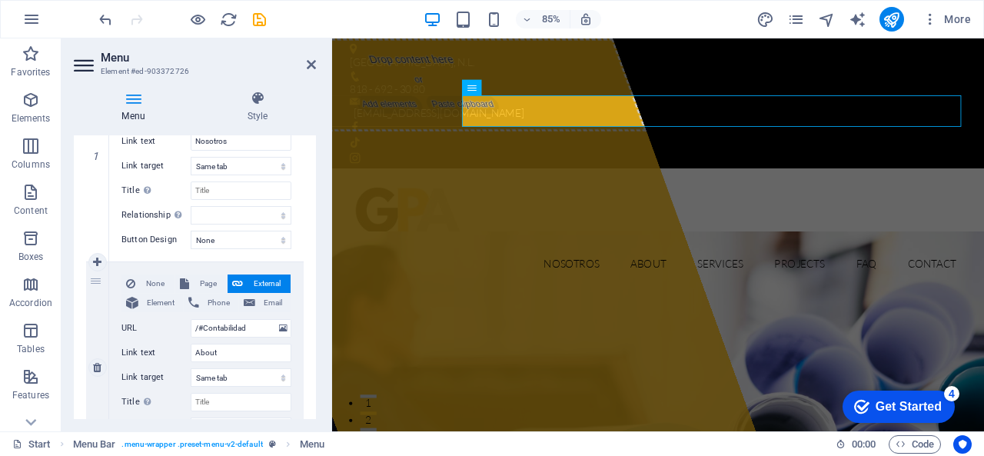
select select
drag, startPoint x: 224, startPoint y: 356, endPoint x: 128, endPoint y: 339, distance: 97.6
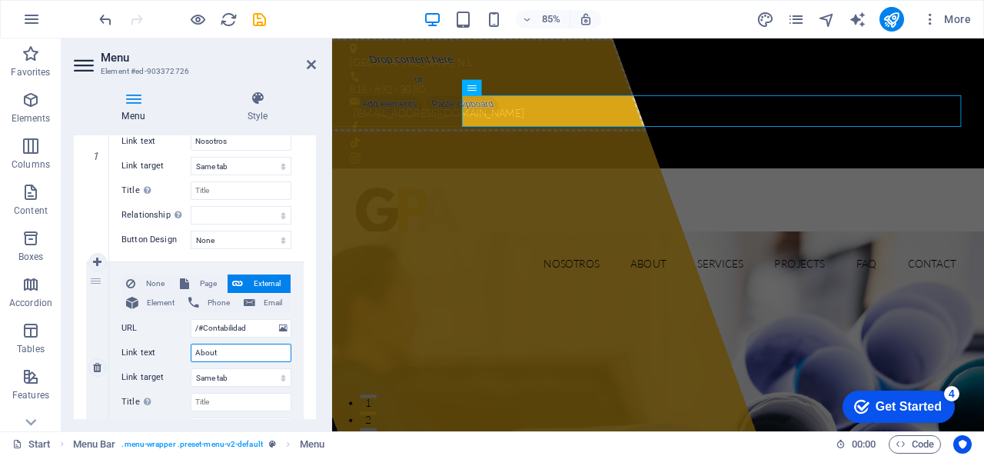
click at [128, 339] on div "None Page External Element Phone Email Page Start Subpage Legal notice Privacy …" at bounding box center [206, 354] width 170 height 161
type input "Contabilidad"
select select
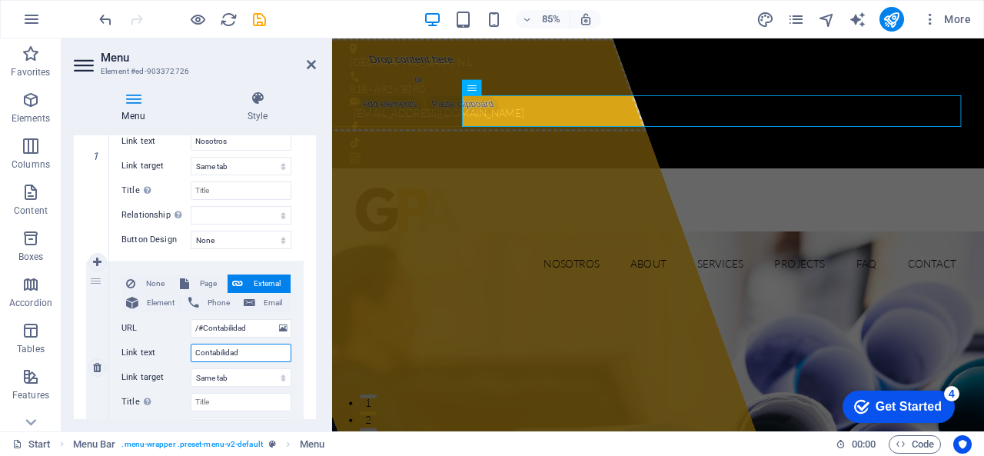
select select
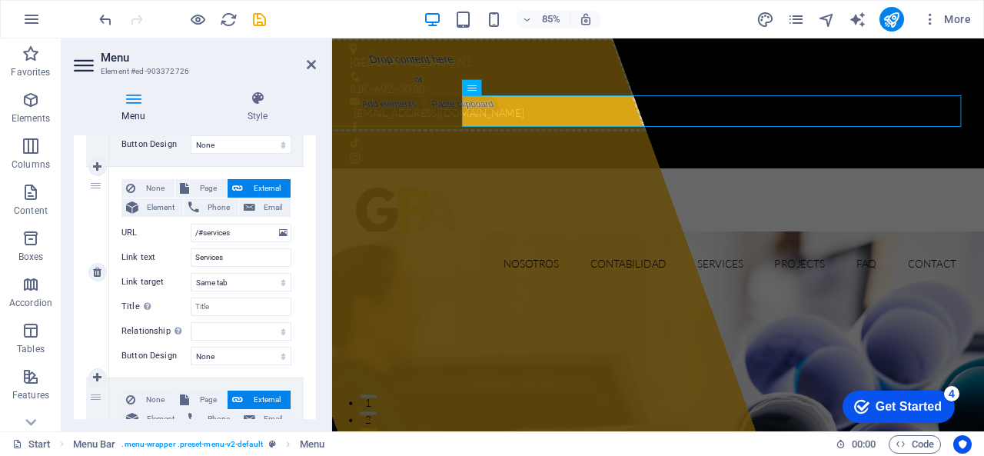
scroll to position [538, 0]
type input "Contabilidad"
click at [248, 234] on input "/#services" at bounding box center [241, 232] width 101 height 18
type input "/#s"
select select
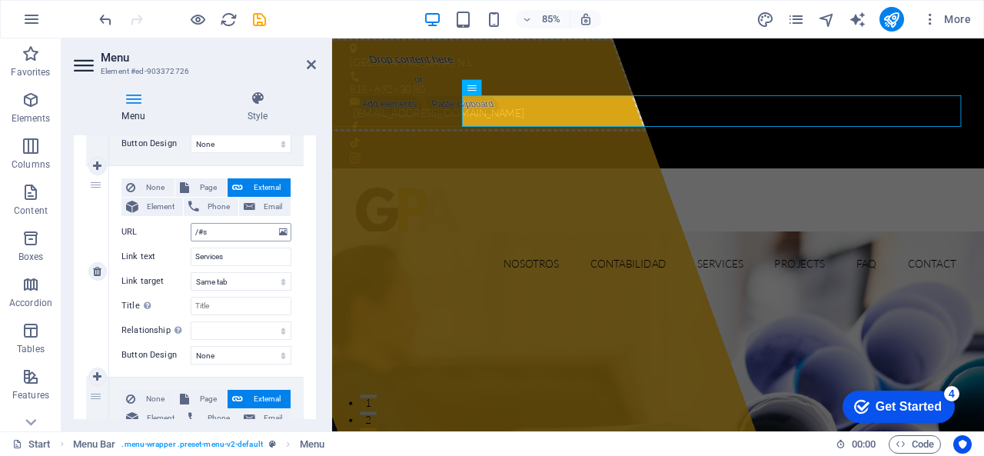
select select
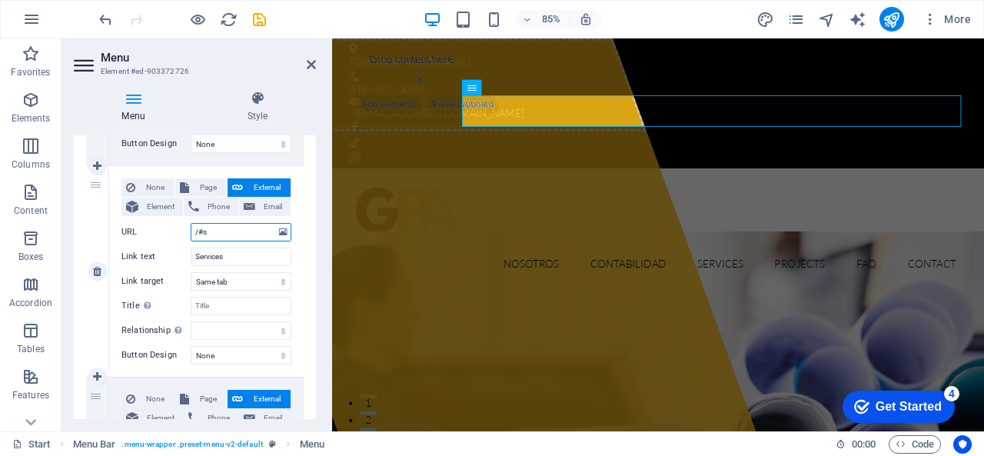
type input "/#"
select select
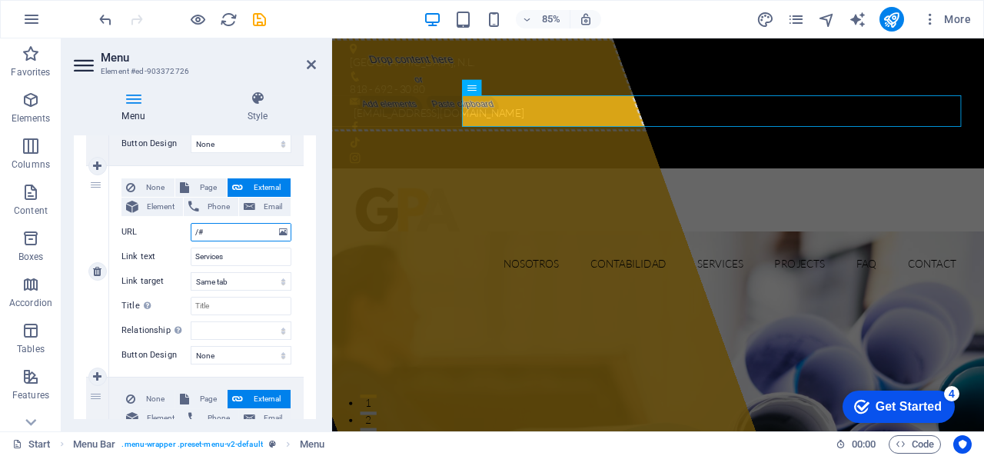
select select
type input "/#Auditoria"
select select
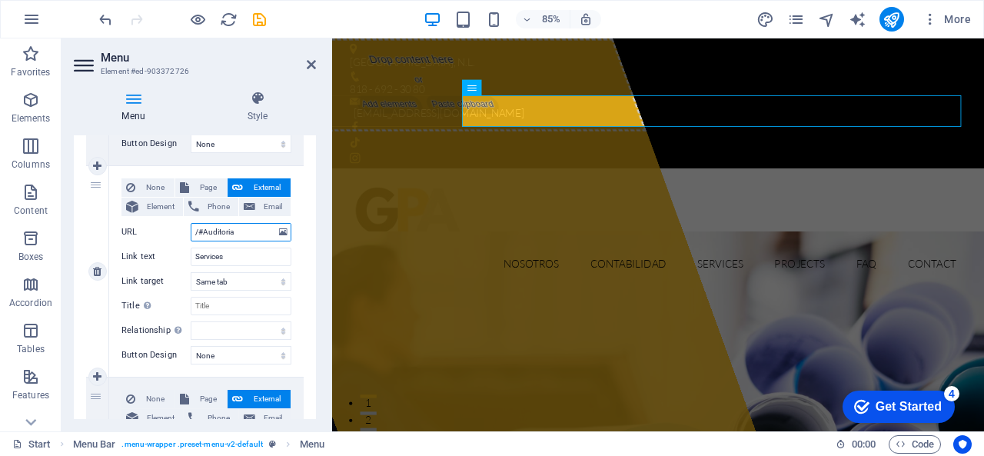
select select
type input "/#Auditoria"
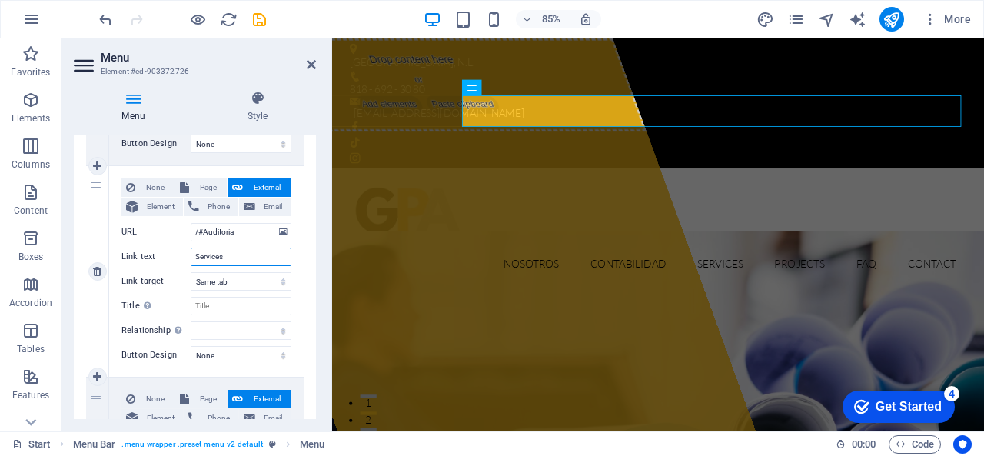
drag, startPoint x: 238, startPoint y: 256, endPoint x: 109, endPoint y: 259, distance: 129.2
click at [109, 259] on div "None Page External Element Phone Email Page Start Subpage Legal notice Privacy …" at bounding box center [206, 271] width 194 height 211
type input "Auditoria"
select select
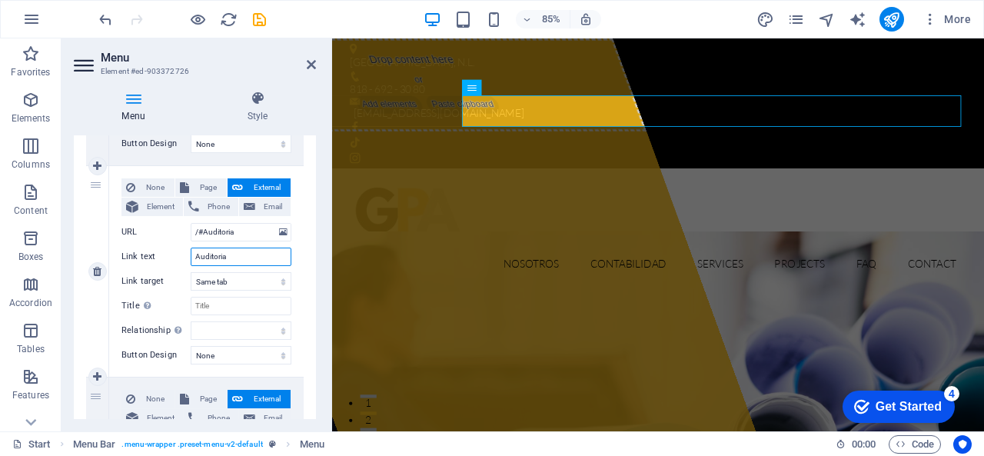
select select
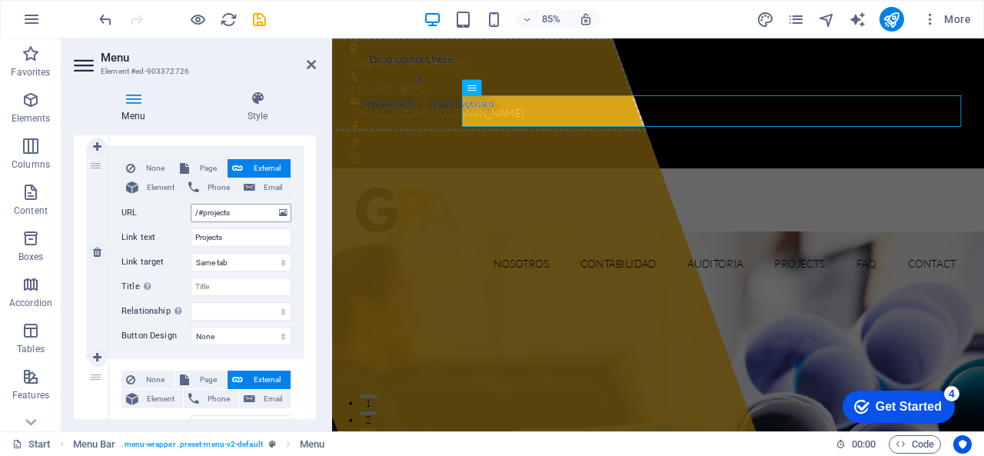
type input "Auditoria"
click at [232, 210] on input "/#projects" at bounding box center [241, 213] width 101 height 18
type input "/#Impuestos"
select select
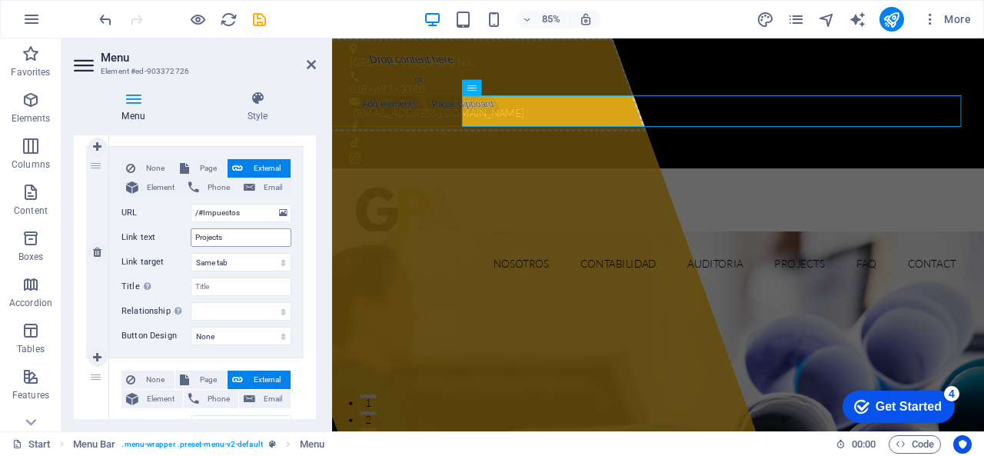
select select
click at [233, 231] on input "Projects" at bounding box center [241, 237] width 101 height 18
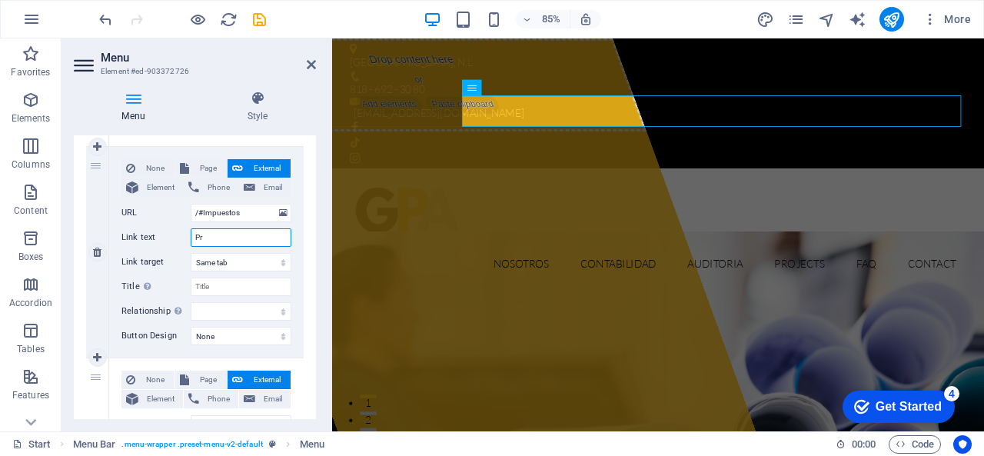
type input "P"
type input "Impuestos"
select select
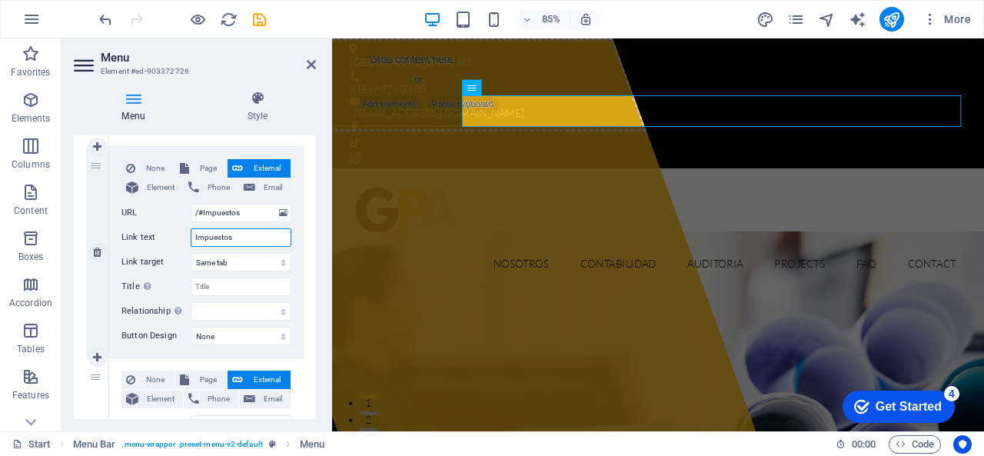
select select
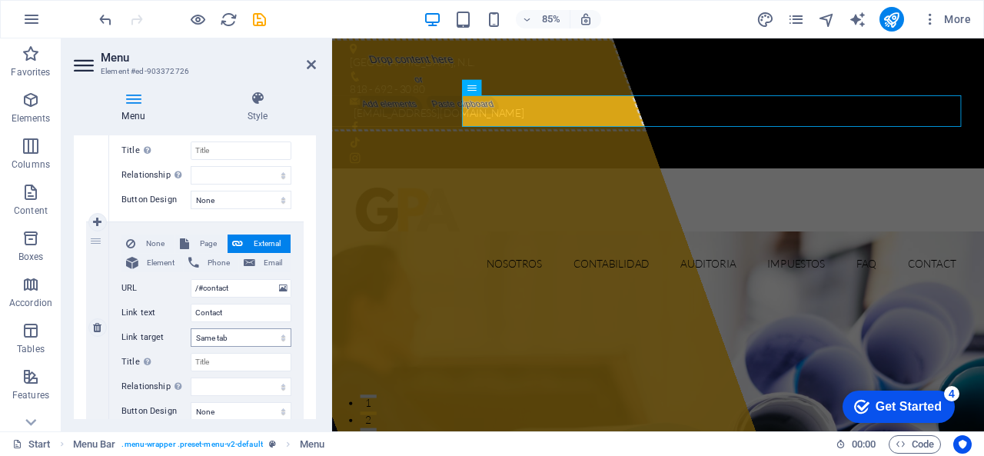
scroll to position [1171, 0]
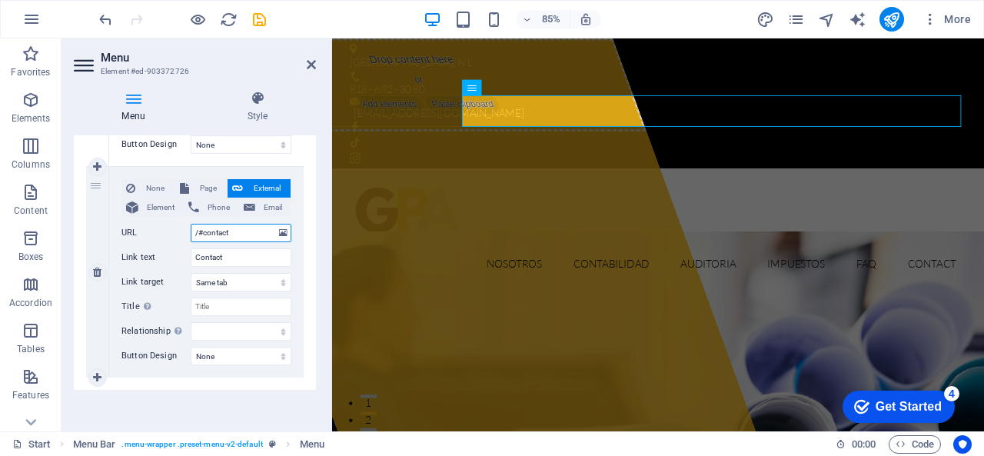
click at [241, 233] on input "/#contact" at bounding box center [241, 233] width 101 height 18
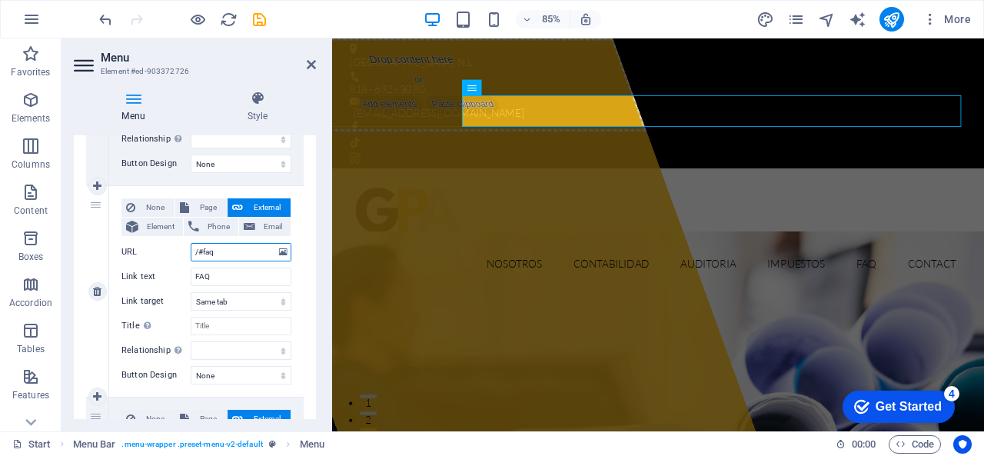
click at [234, 251] on input "/#faq" at bounding box center [241, 252] width 101 height 18
type input "/#"
select select
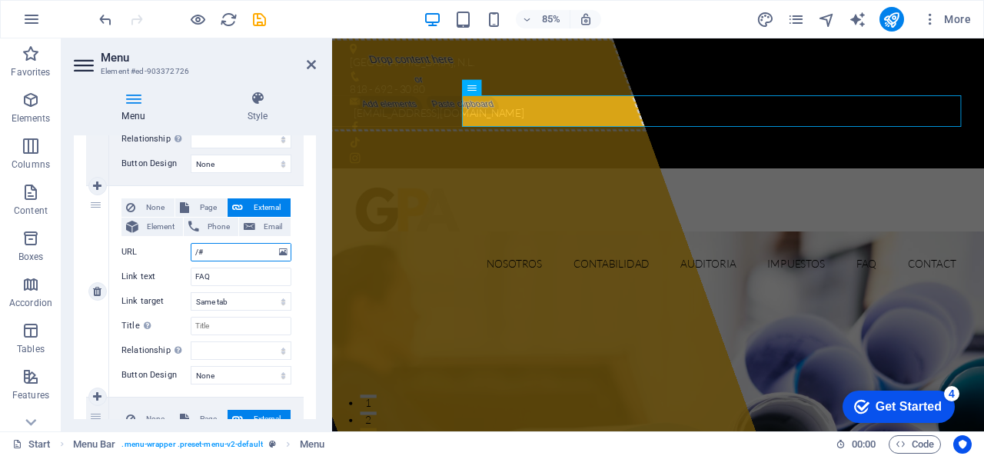
select select
type input "/#Nuevos Negocios"
select select
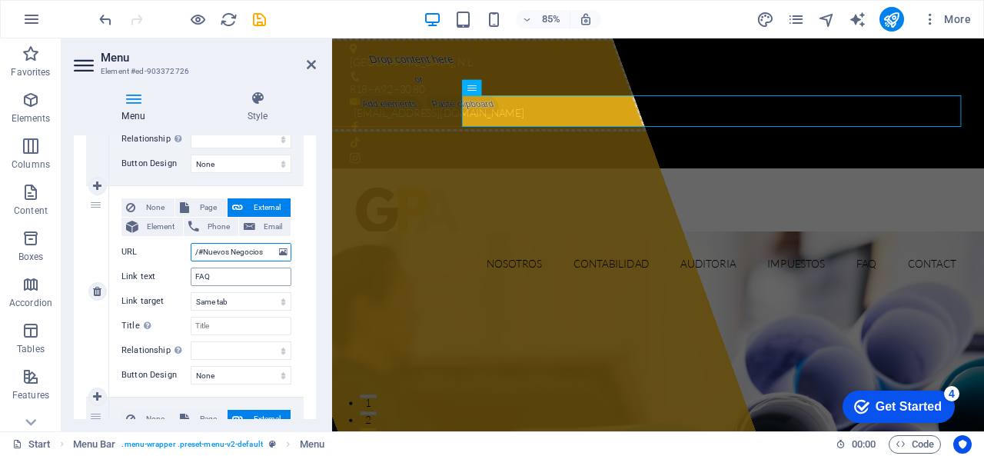
select select
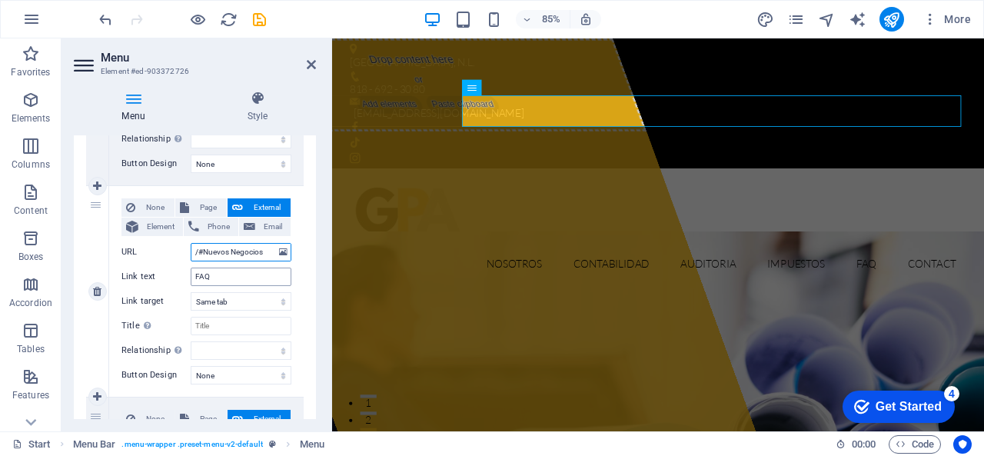
type input "/#Nuevos Negocios"
click at [234, 267] on input "FAQ" at bounding box center [241, 276] width 101 height 18
type input "F"
type input "Nuevos Negocios"
select select
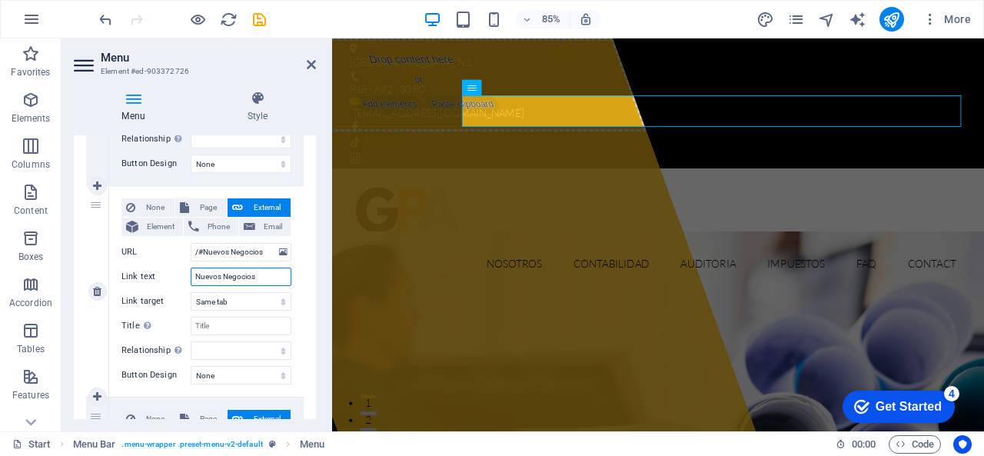
select select
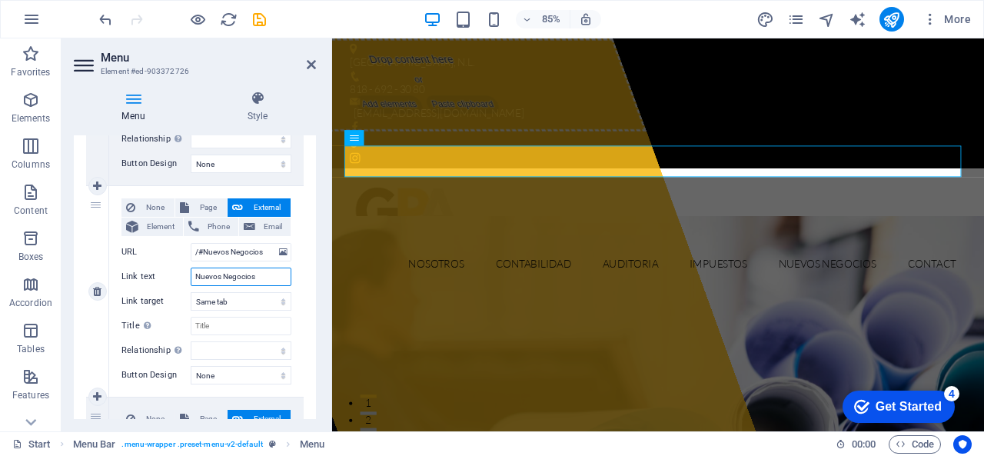
scroll to position [1171, 0]
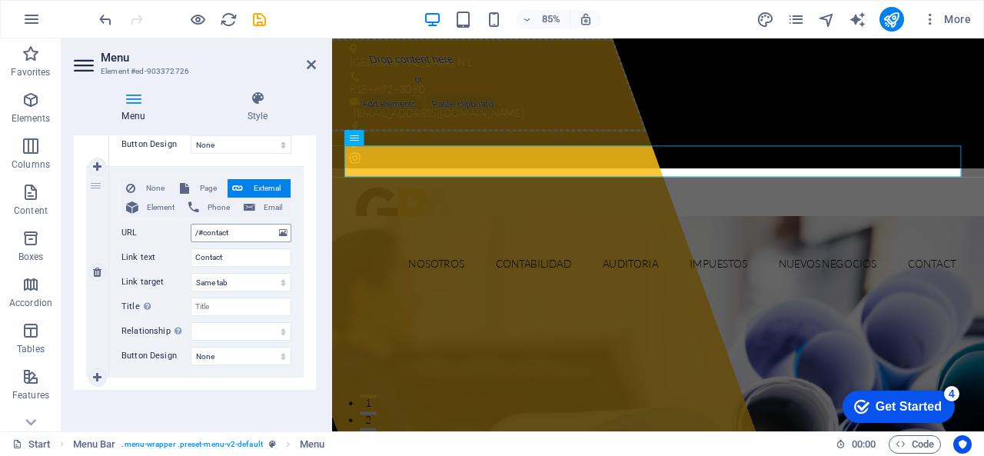
type input "Nuevos Negocios"
click at [237, 227] on input "/#contact" at bounding box center [241, 233] width 101 height 18
type input "/#contacto"
select select
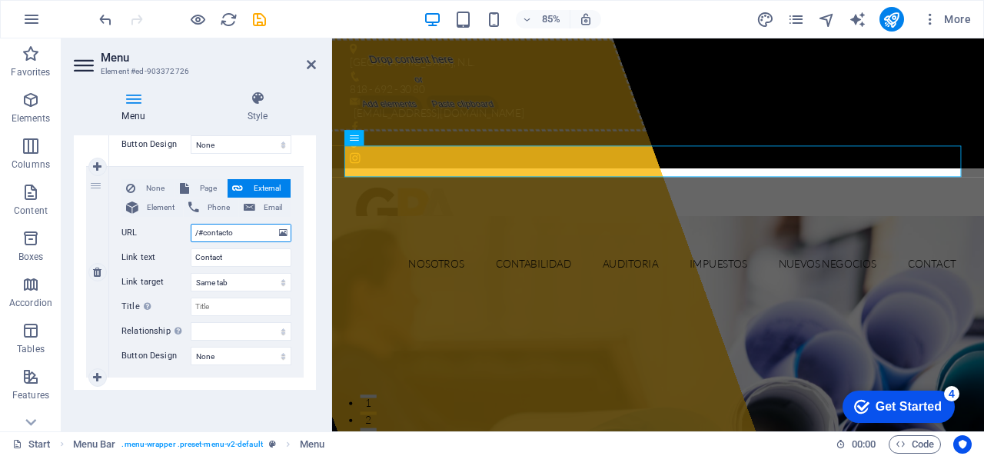
select select
type input "/#contacto"
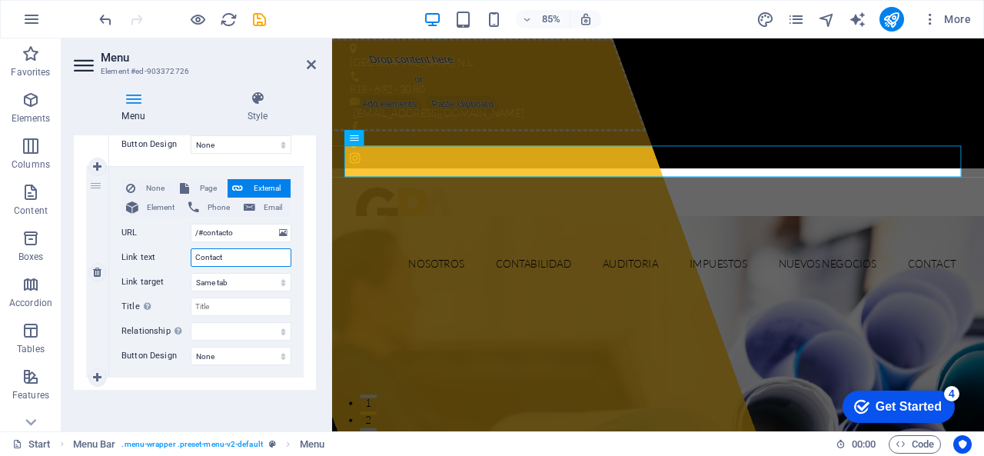
click at [236, 252] on input "Contact" at bounding box center [241, 257] width 101 height 18
type input "Contacto"
select select
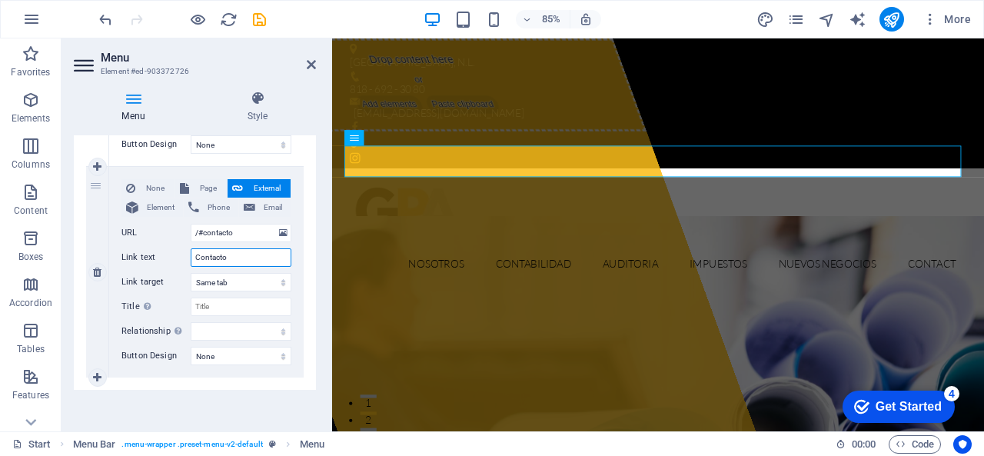
select select
click at [311, 65] on icon at bounding box center [311, 64] width 9 height 12
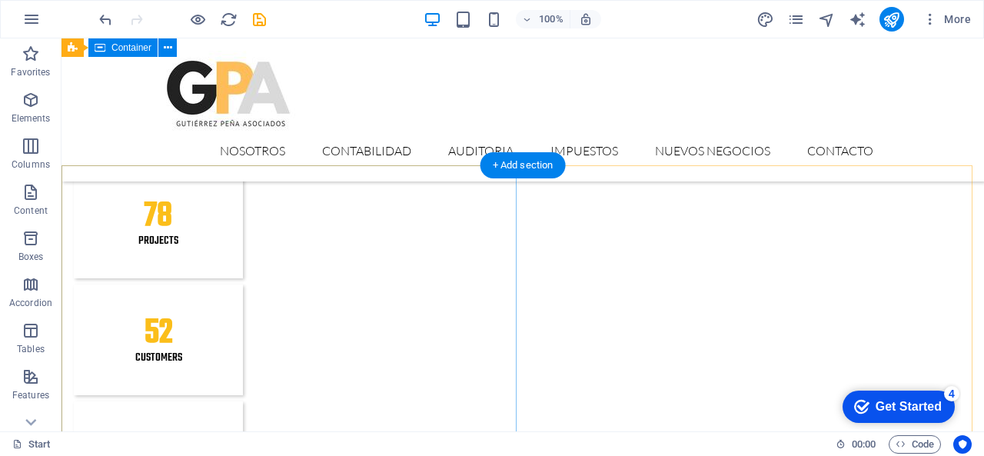
scroll to position [1384, 0]
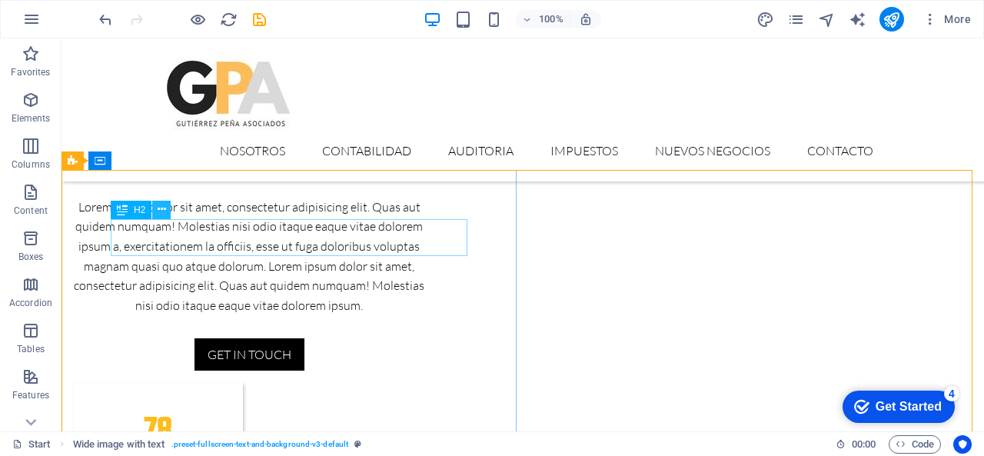
click at [160, 206] on icon at bounding box center [162, 209] width 8 height 16
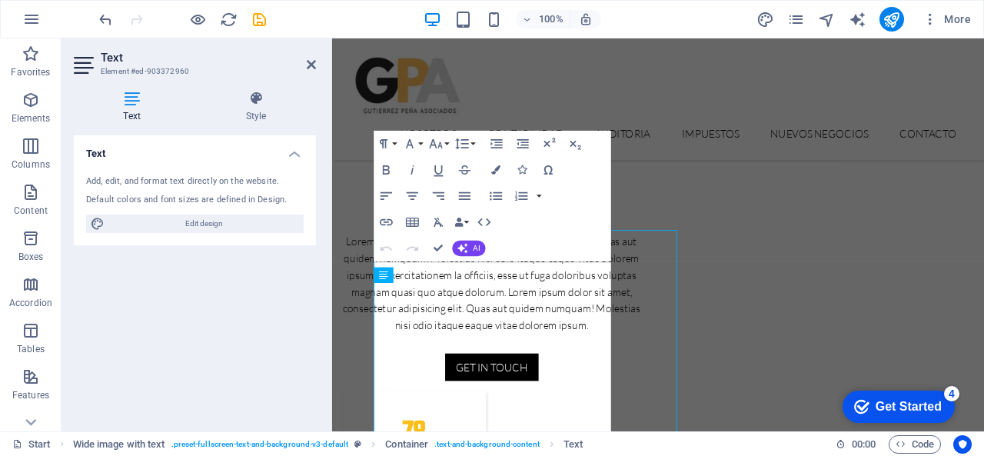
click at [298, 311] on div "Text Add, edit, and format text directly on the website. Default colors and fon…" at bounding box center [195, 277] width 242 height 284
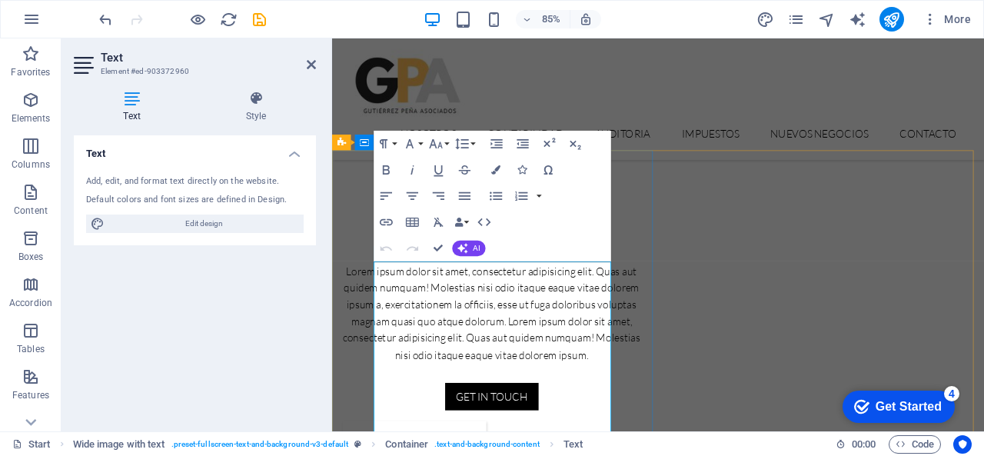
scroll to position [1614, 0]
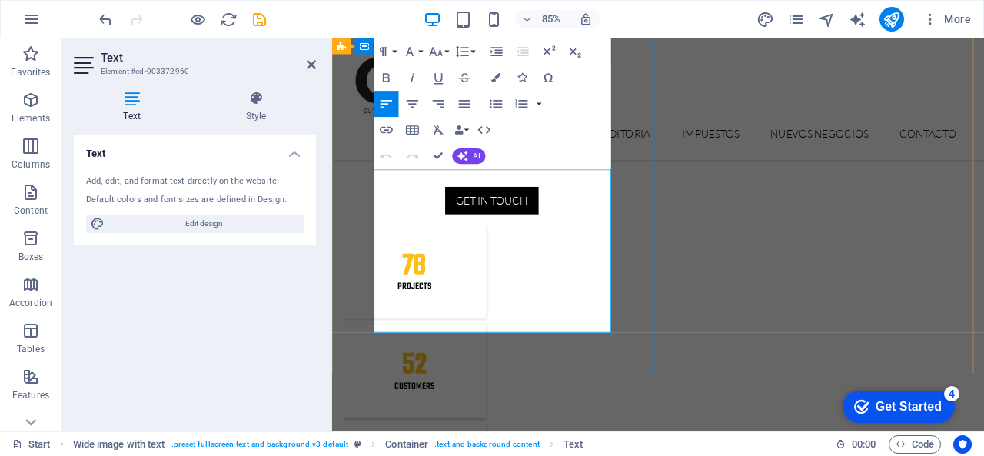
drag, startPoint x: 561, startPoint y: 373, endPoint x: 378, endPoint y: 193, distance: 256.5
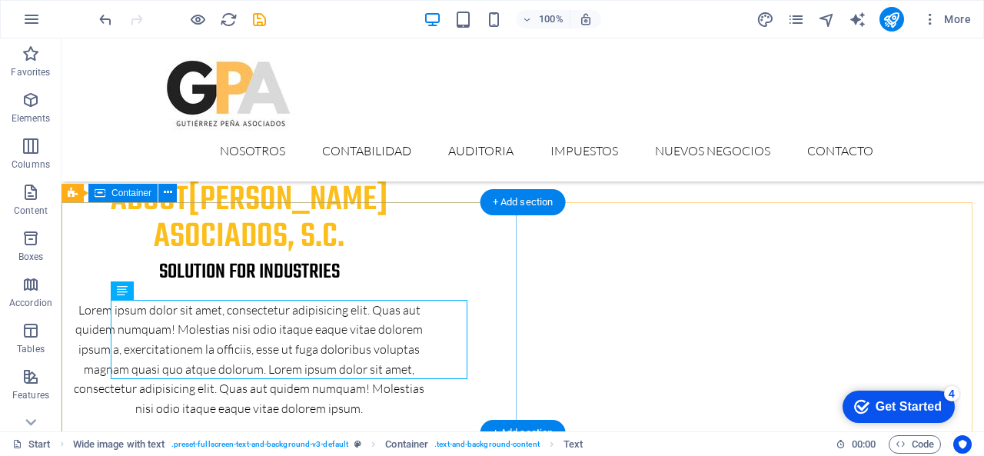
scroll to position [1582, 0]
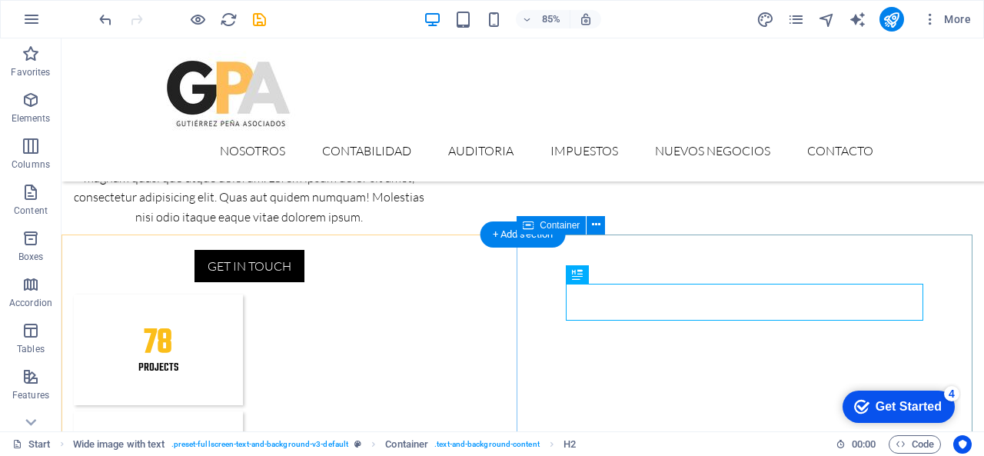
scroll to position [1550, 0]
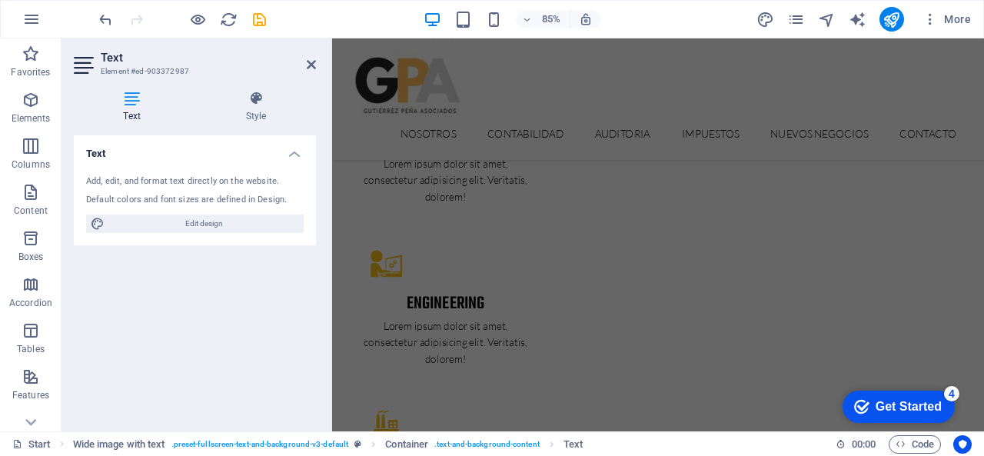
scroll to position [2849, 0]
drag, startPoint x: 763, startPoint y: 373, endPoint x: 877, endPoint y: 274, distance: 150.4
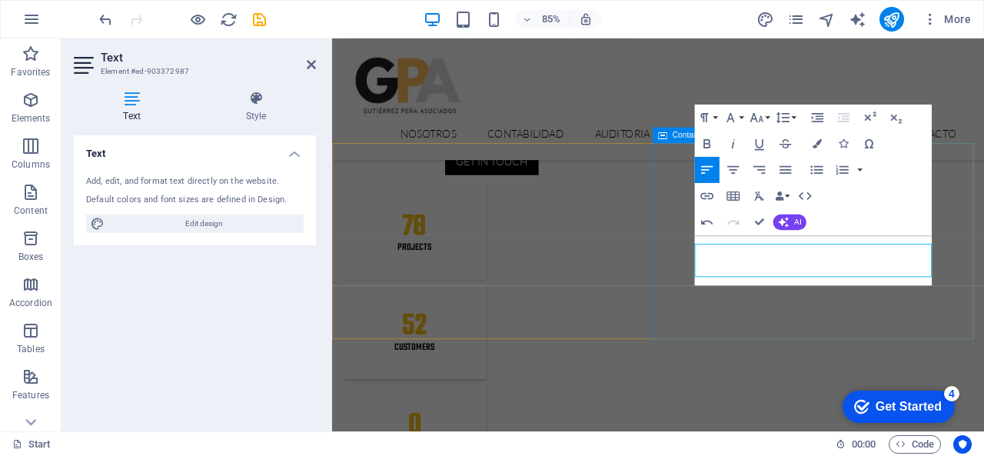
scroll to position [1649, 0]
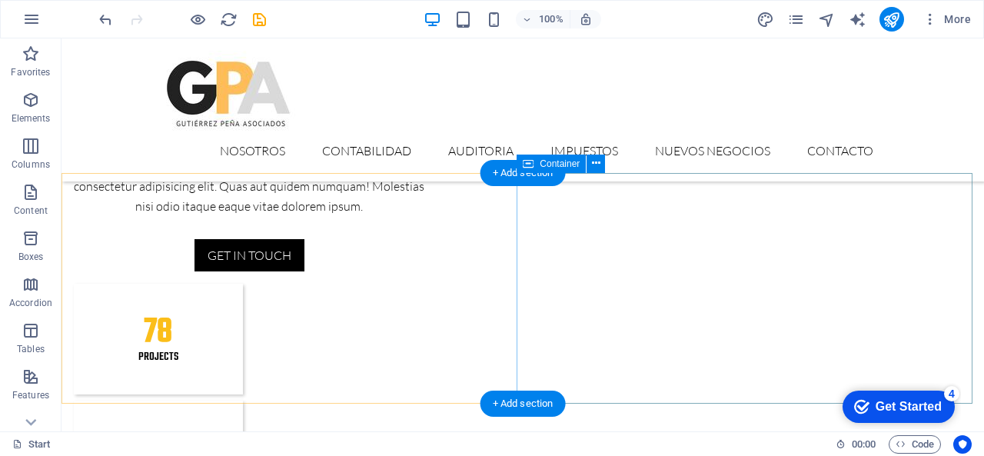
scroll to position [1391, 0]
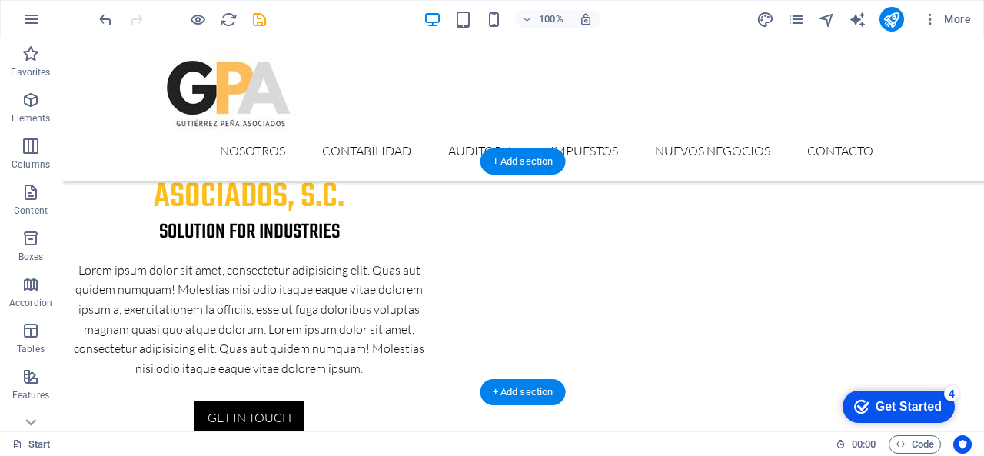
select select "px"
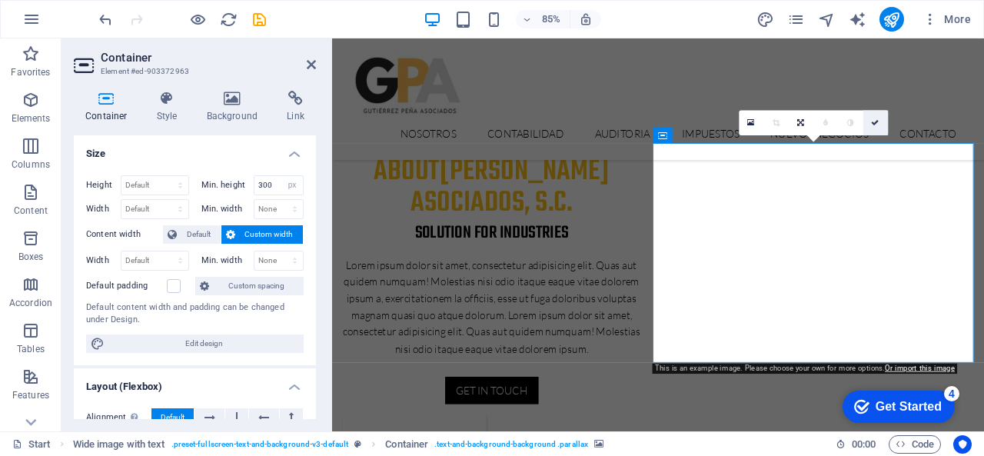
click at [874, 126] on link at bounding box center [875, 122] width 25 height 25
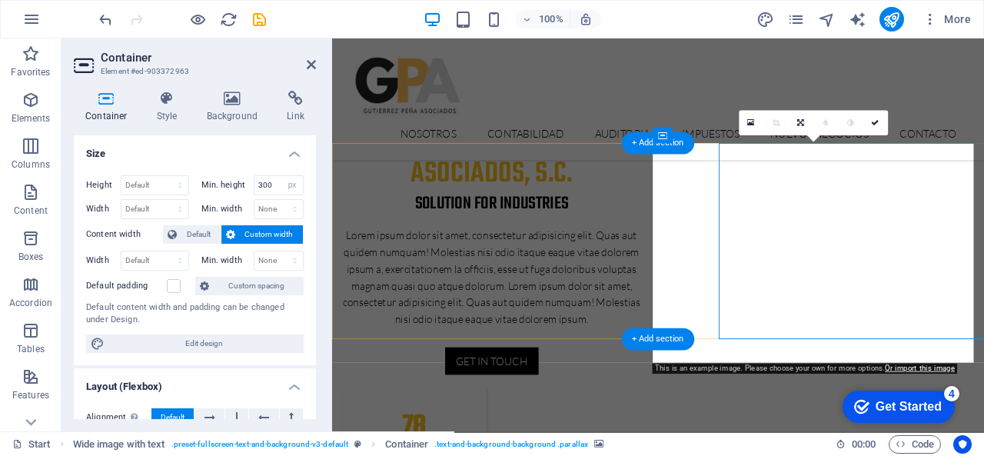
click at [674, 339] on div "+ Add section" at bounding box center [658, 338] width 72 height 22
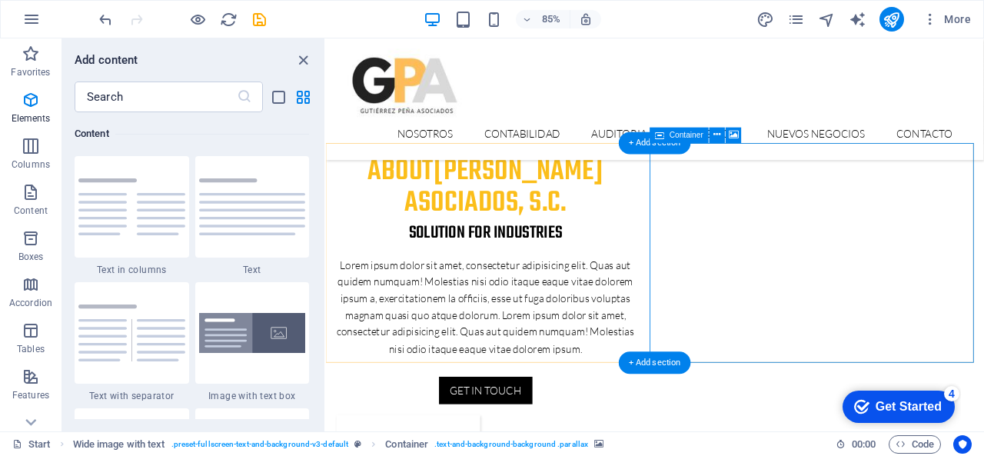
scroll to position [2689, 0]
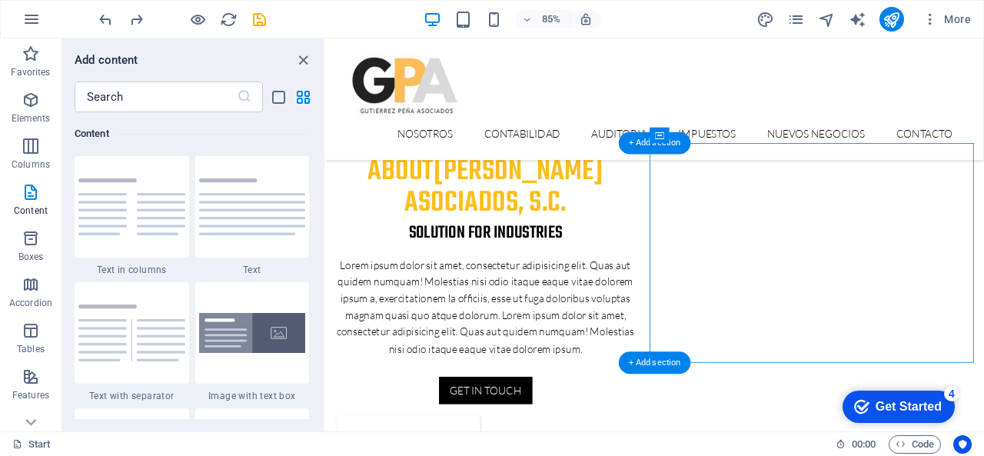
select select "px"
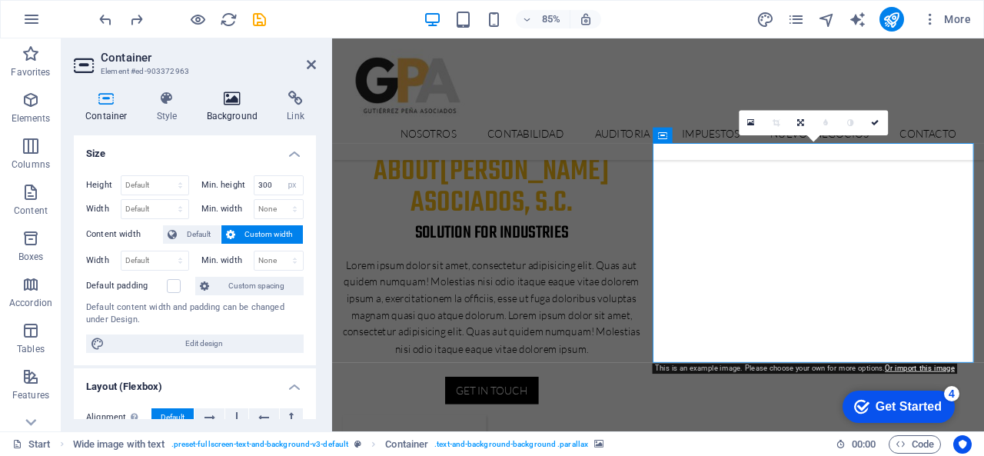
click at [230, 114] on h4 "Background" at bounding box center [235, 107] width 81 height 32
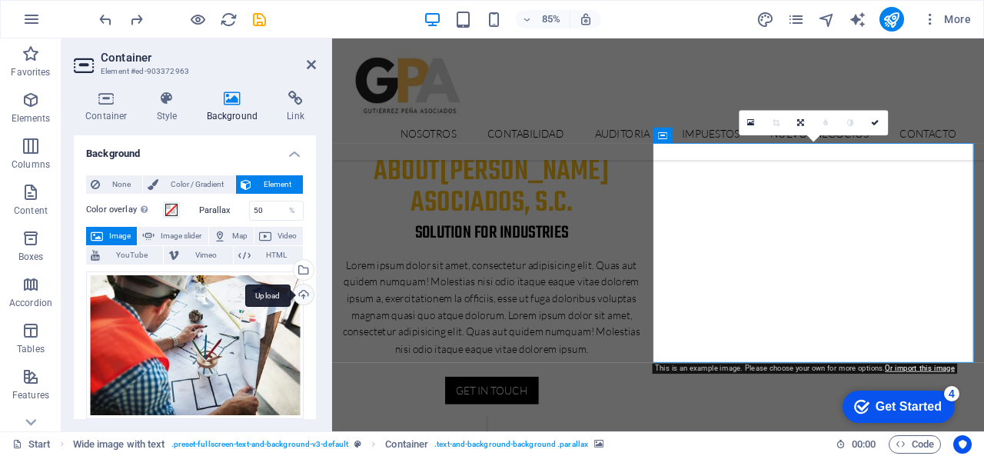
click at [300, 291] on div "Upload" at bounding box center [302, 295] width 23 height 23
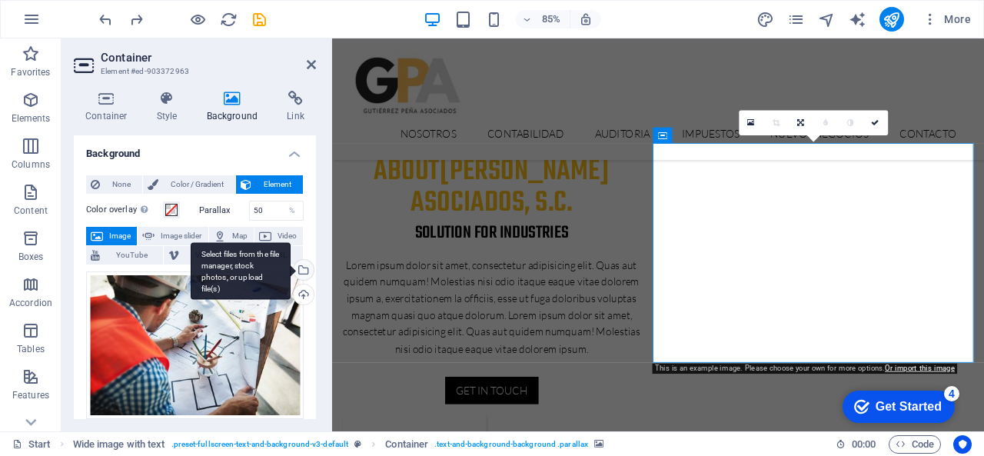
click at [301, 268] on div "Select files from the file manager, stock photos, or upload file(s)" at bounding box center [302, 271] width 23 height 23
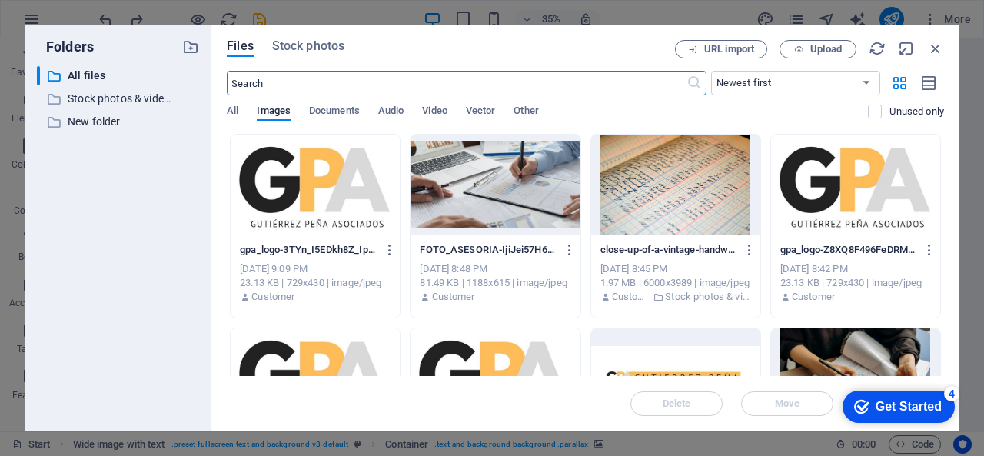
scroll to position [231, 0]
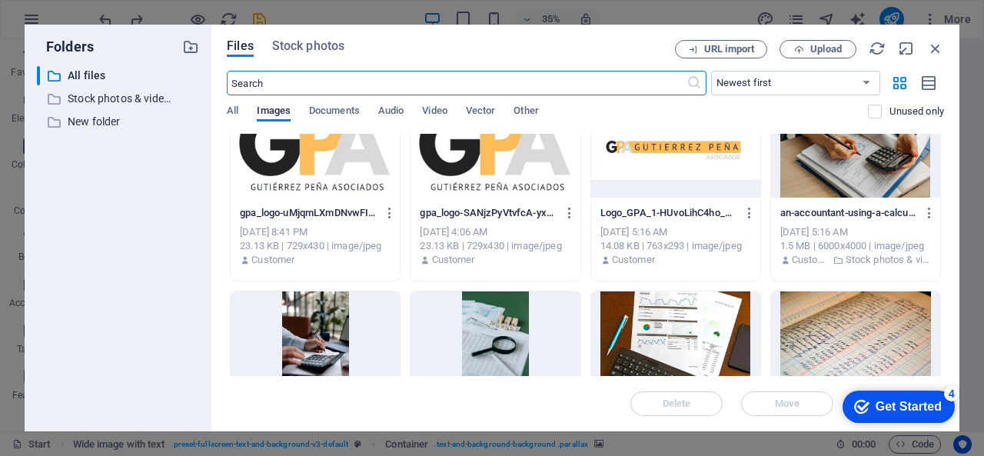
click at [832, 171] on div at bounding box center [855, 148] width 169 height 100
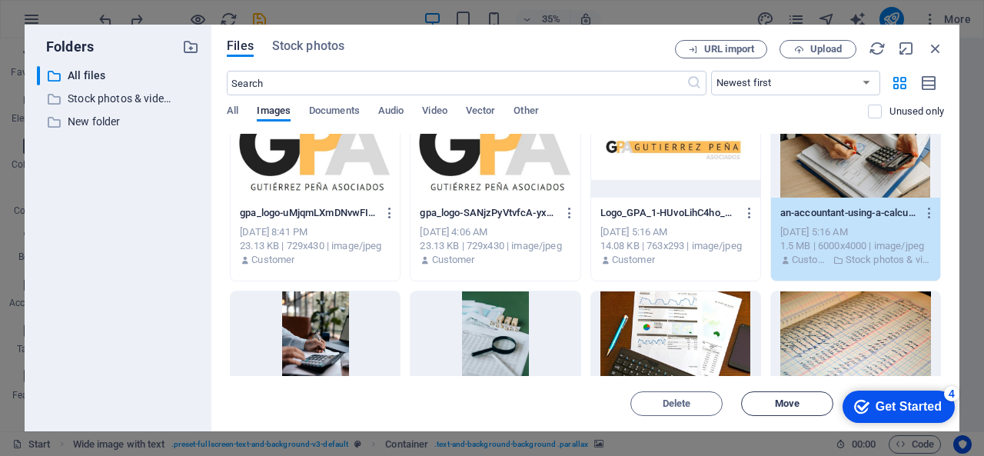
click at [748, 404] on span "Move" at bounding box center [787, 403] width 78 height 9
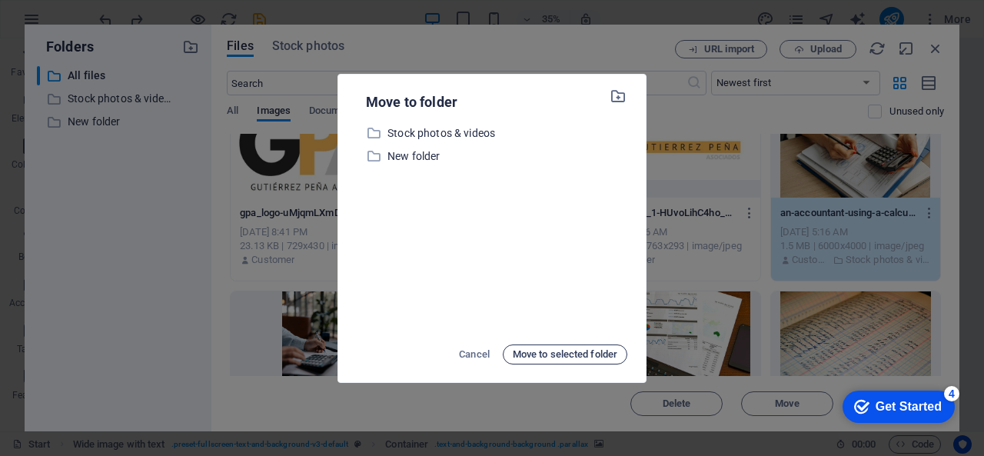
click at [541, 357] on span "Move to selected folder" at bounding box center [565, 354] width 105 height 18
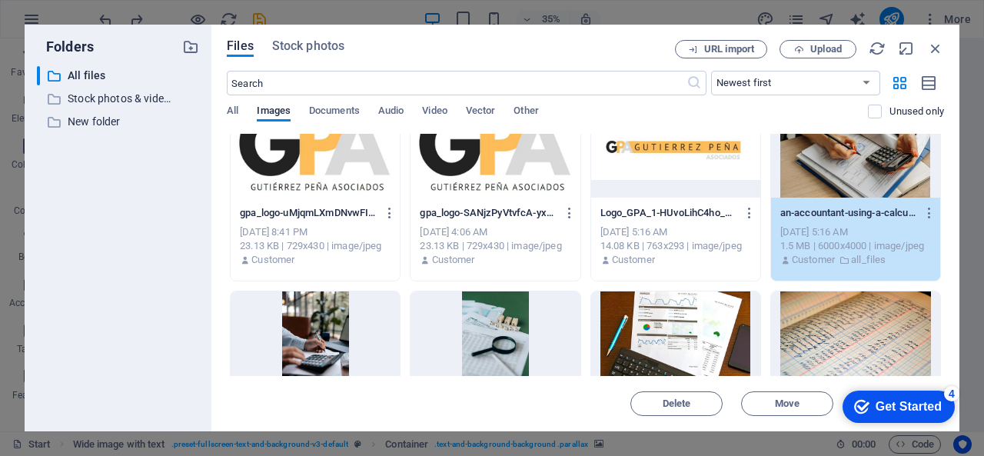
click at [855, 155] on div "1" at bounding box center [855, 148] width 169 height 100
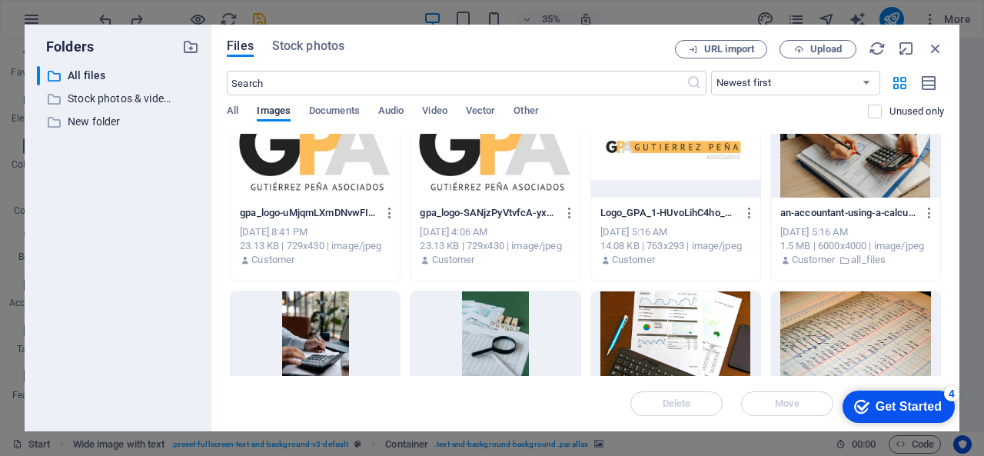
click at [855, 155] on div at bounding box center [855, 148] width 169 height 100
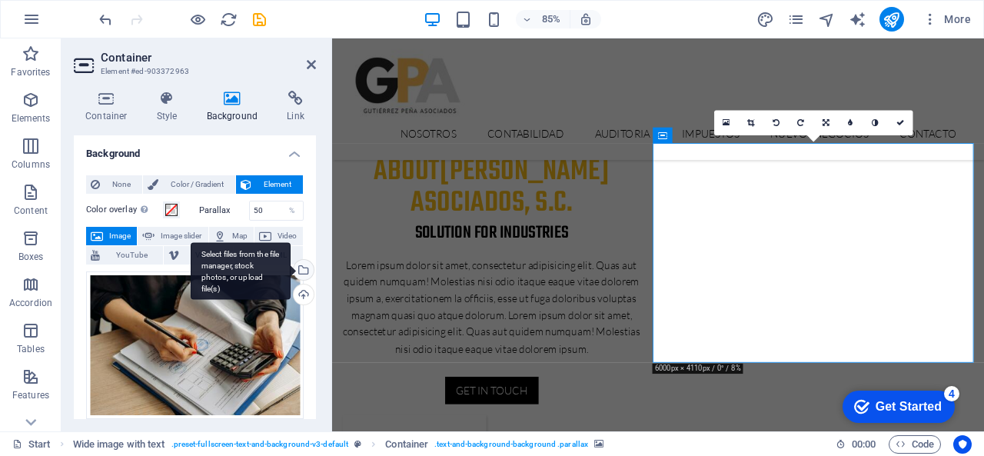
click at [301, 265] on div "Select files from the file manager, stock photos, or upload file(s)" at bounding box center [302, 271] width 23 height 23
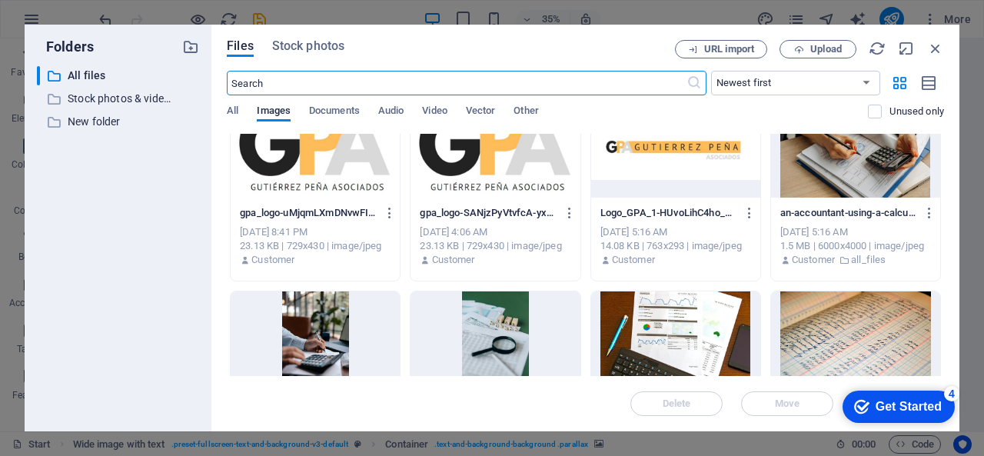
scroll to position [461, 0]
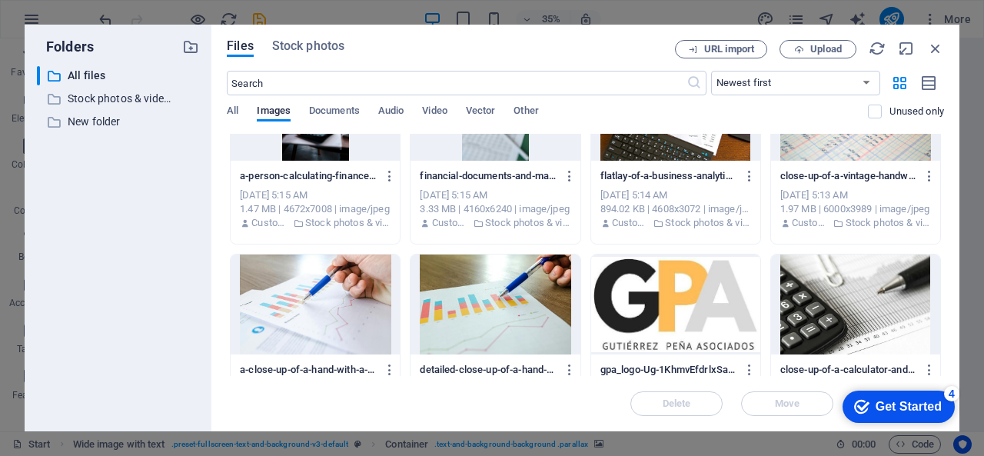
click at [470, 321] on div at bounding box center [494, 304] width 169 height 100
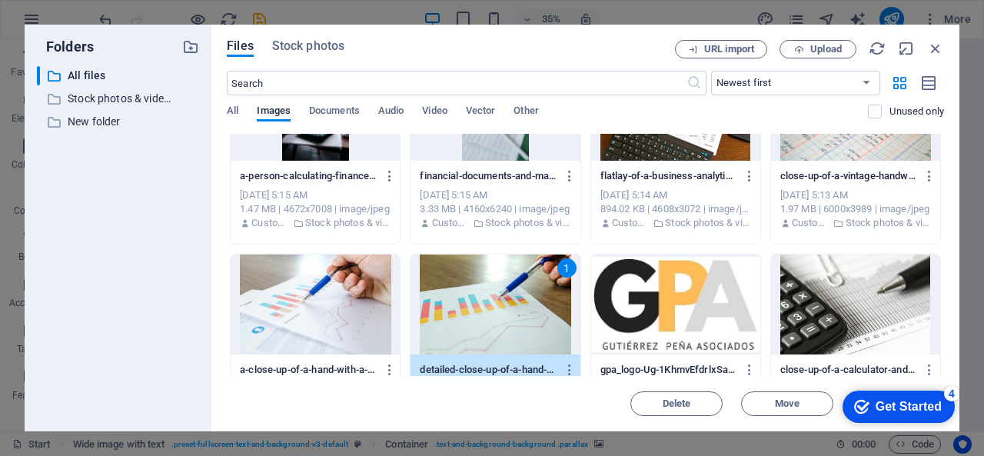
click at [470, 321] on div "1" at bounding box center [494, 304] width 169 height 100
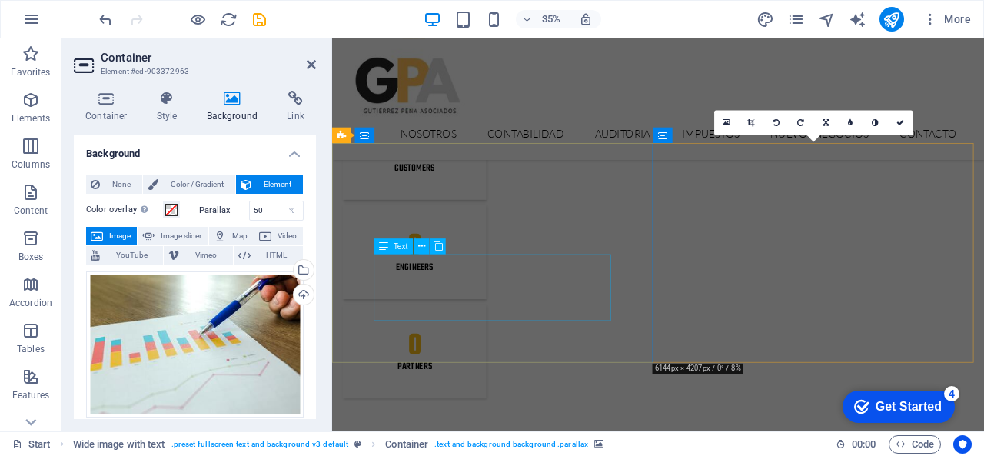
scroll to position [1391, 0]
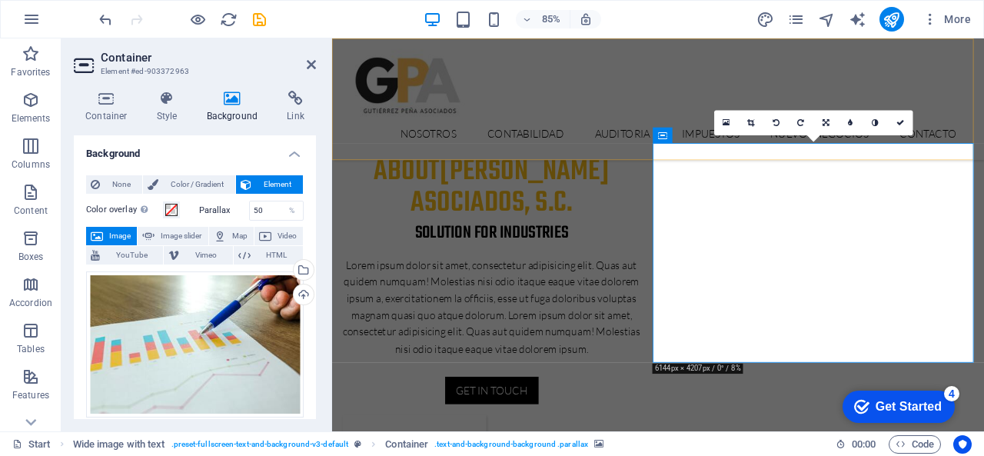
click at [729, 101] on div "Nosotros Contabilidad Auditoria Impuestos Nuevos Negocios Contacto" at bounding box center [715, 109] width 767 height 143
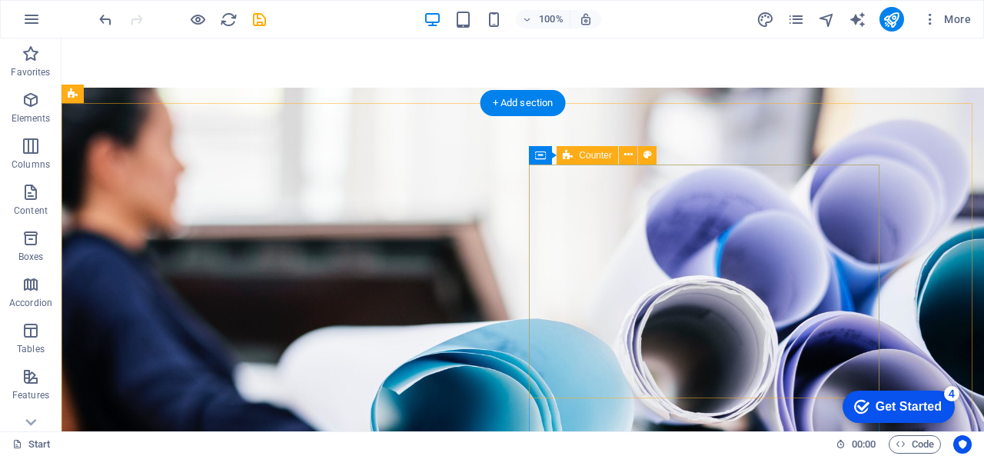
scroll to position [0, 0]
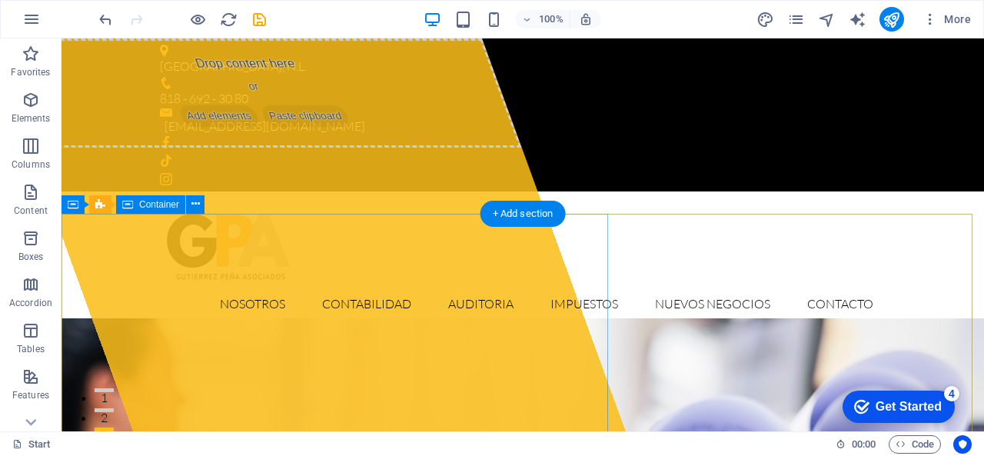
click at [277, 148] on div "Drop content here or Add elements Paste clipboard" at bounding box center [256, 92] width 532 height 109
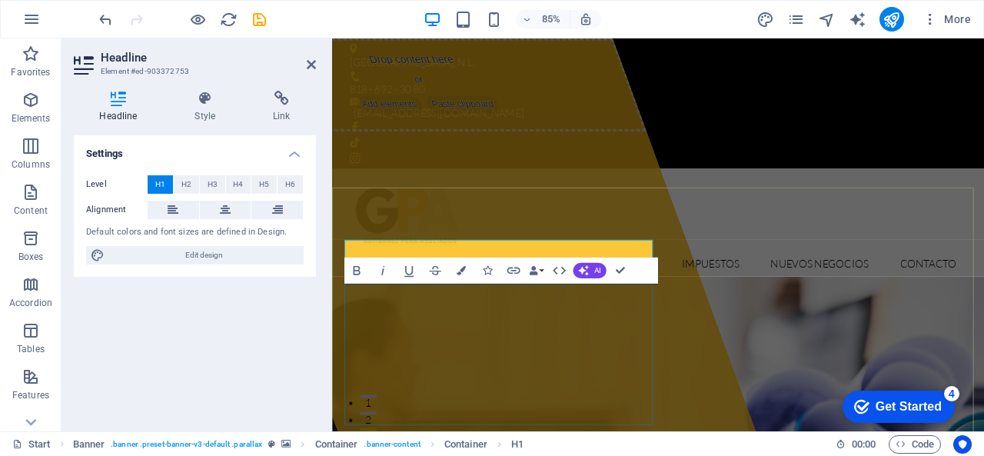
drag, startPoint x: 865, startPoint y: 241, endPoint x: 1061, endPoint y: 214, distance: 197.1
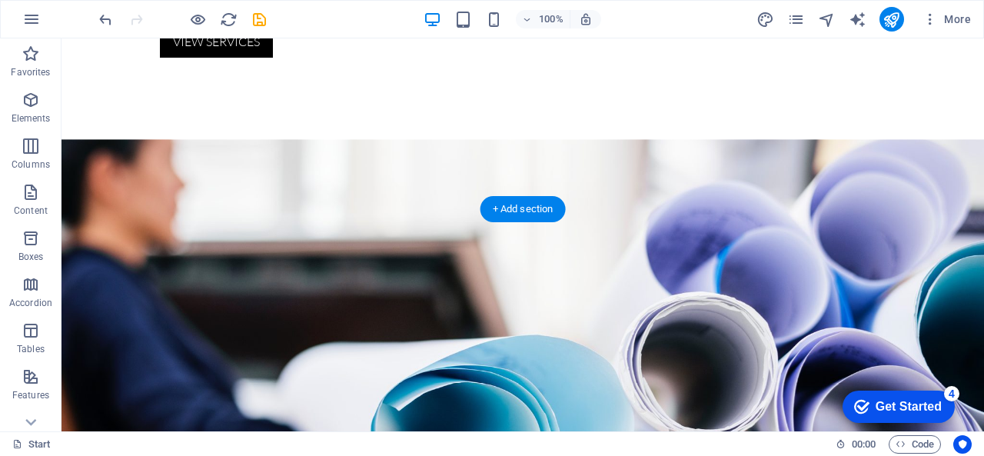
scroll to position [231, 0]
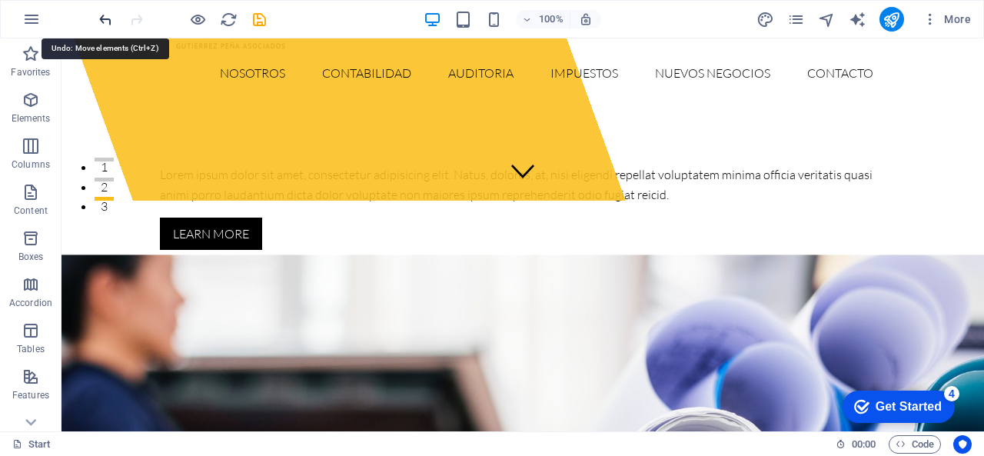
click at [105, 18] on icon "undo" at bounding box center [106, 20] width 18 height 18
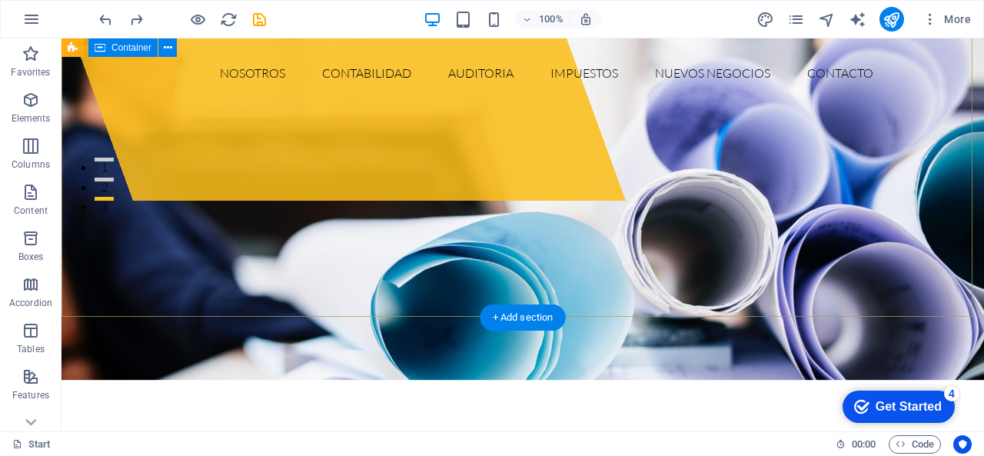
scroll to position [0, 0]
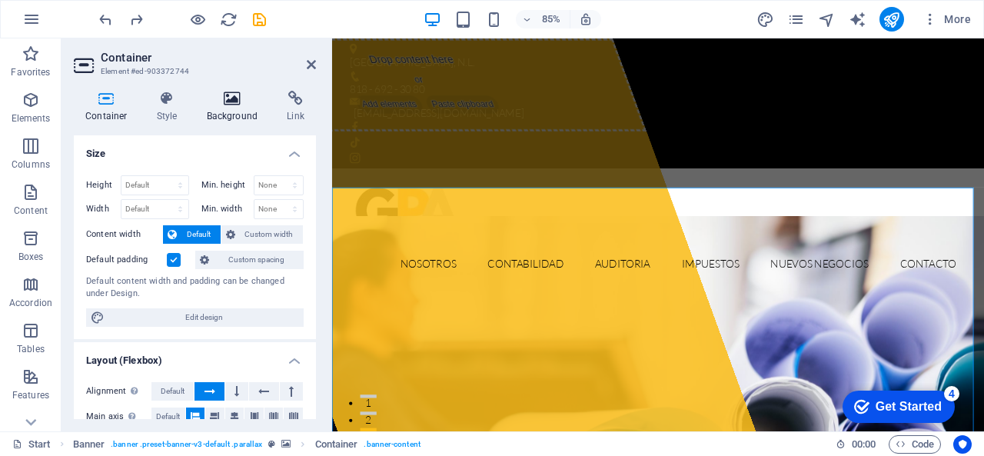
click at [231, 95] on icon at bounding box center [232, 98] width 75 height 15
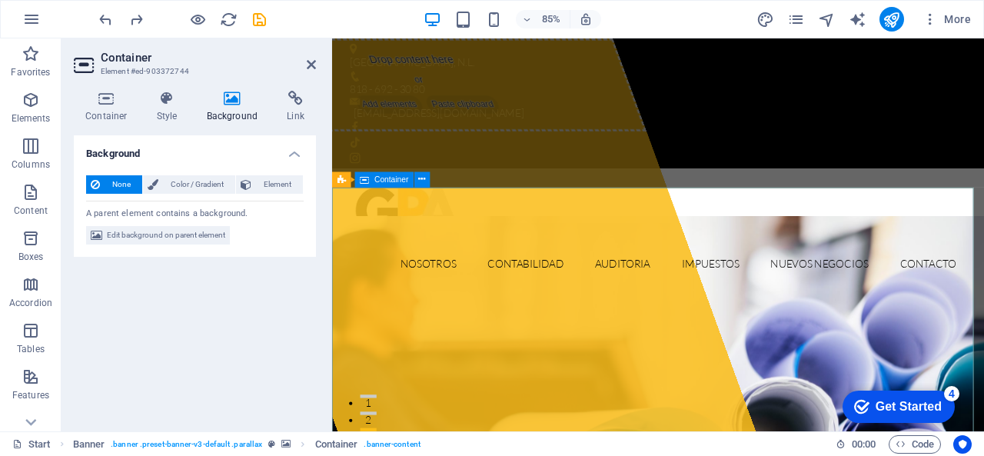
drag, startPoint x: 590, startPoint y: 312, endPoint x: 818, endPoint y: 274, distance: 230.7
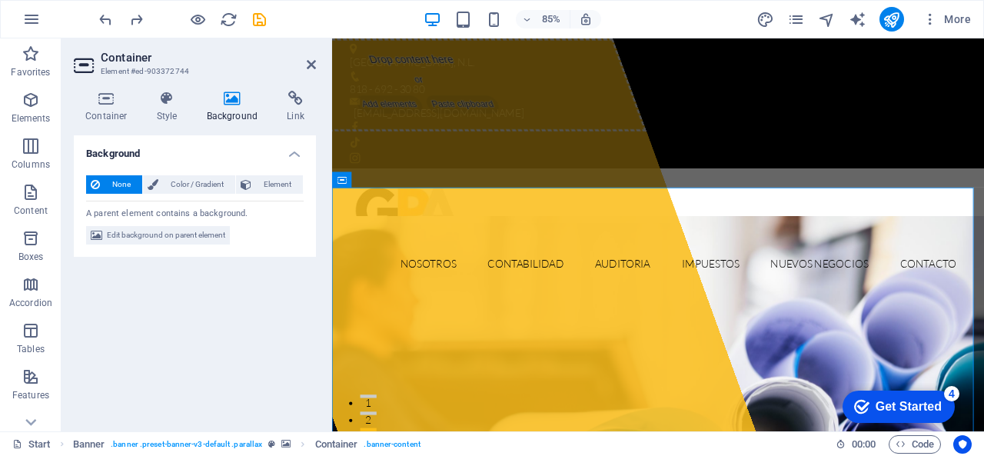
click at [202, 111] on h4 "Background" at bounding box center [235, 107] width 81 height 32
click at [297, 105] on icon at bounding box center [295, 98] width 41 height 15
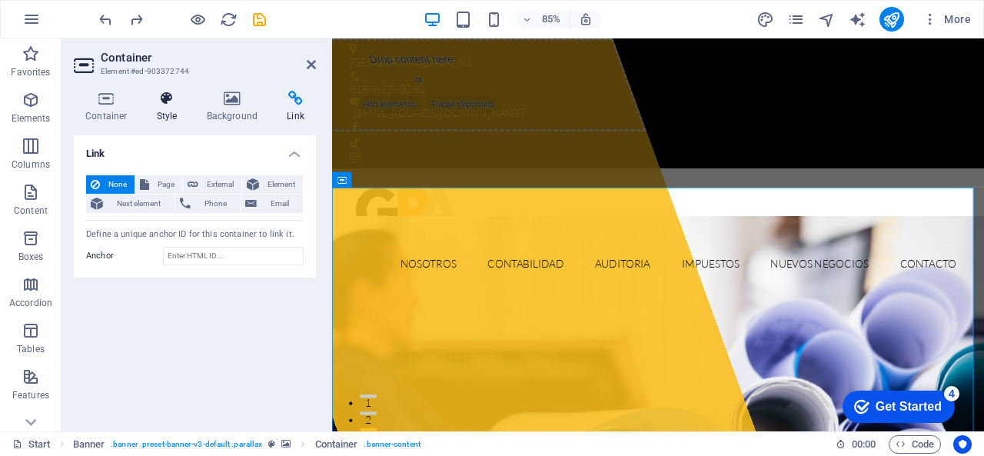
click at [164, 109] on h4 "Style" at bounding box center [170, 107] width 50 height 32
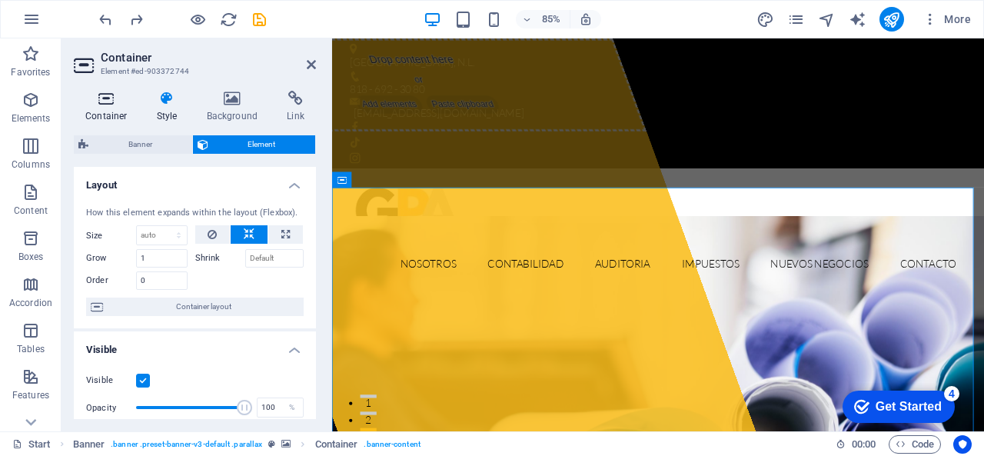
click at [118, 109] on h4 "Container" at bounding box center [109, 107] width 71 height 32
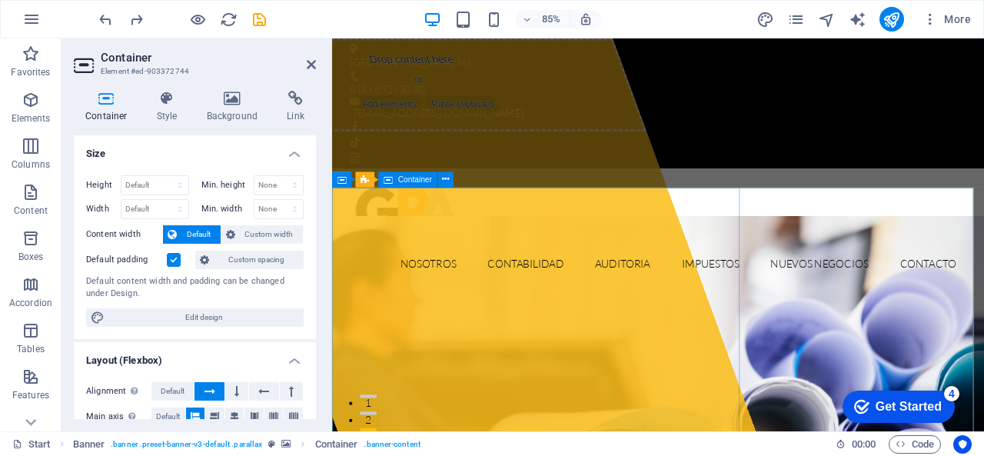
click at [515, 127] on span "Paste clipboard" at bounding box center [486, 116] width 92 height 22
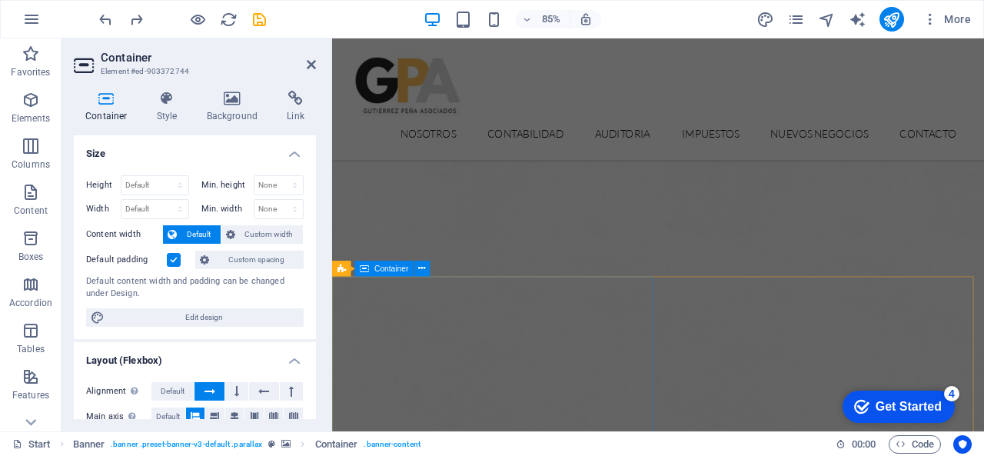
scroll to position [1153, 0]
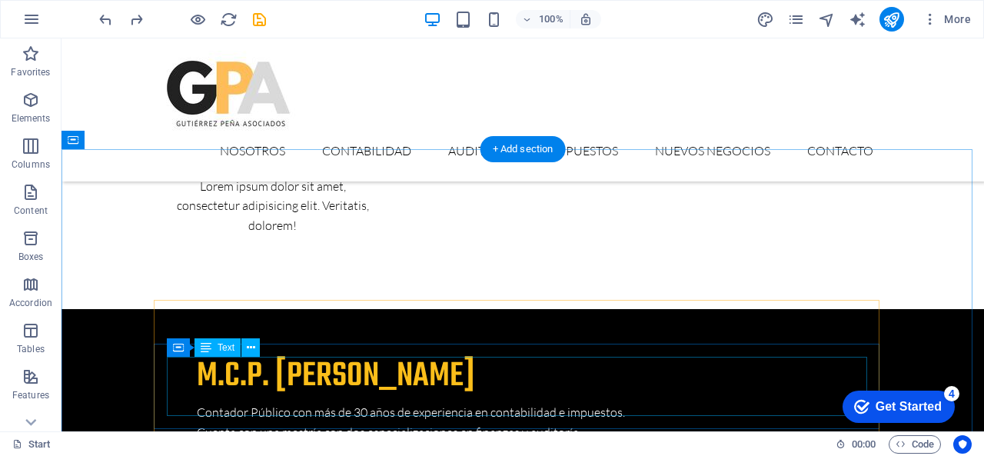
scroll to position [3539, 0]
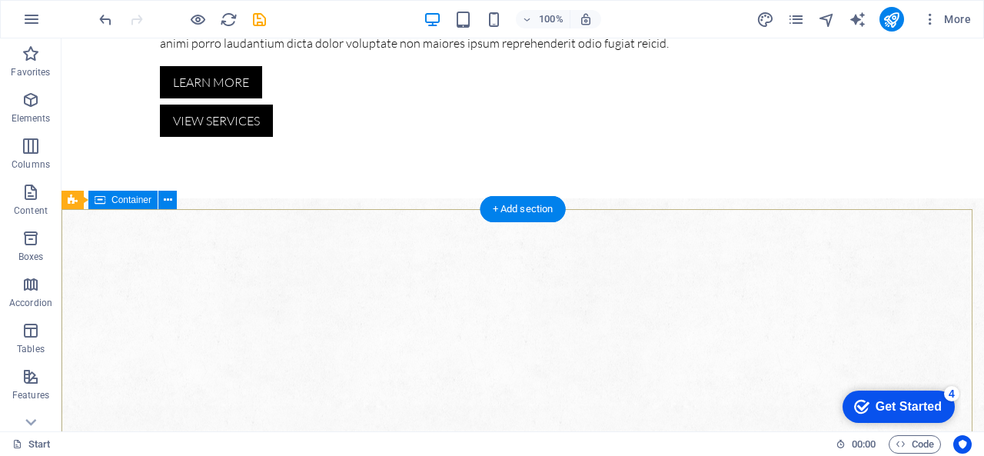
scroll to position [0, 0]
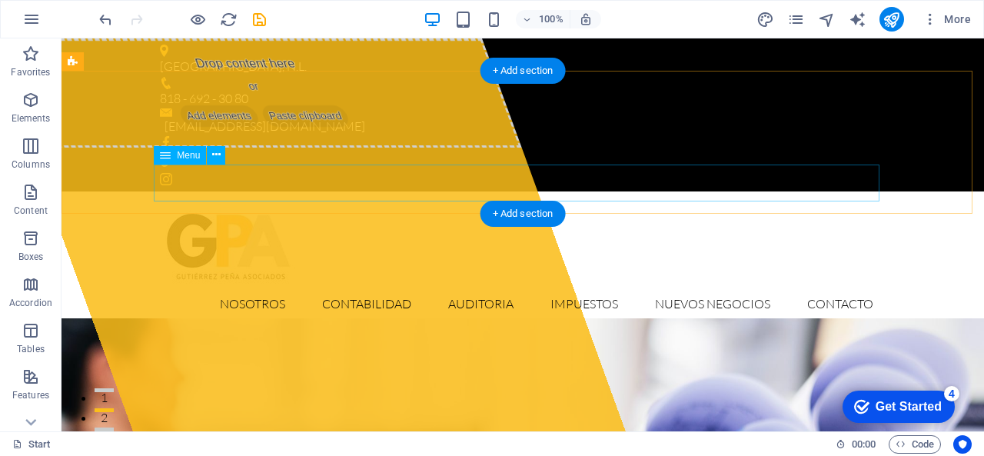
click at [829, 285] on nav "Nosotros Contabilidad Auditoria Impuestos Nuevos Negocios Contacto" at bounding box center [523, 303] width 726 height 37
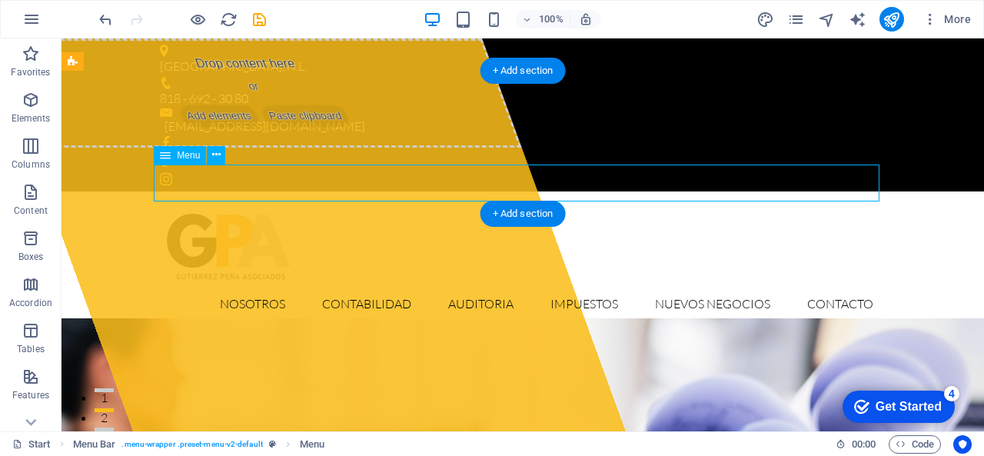
click at [829, 285] on nav "Nosotros Contabilidad Auditoria Impuestos Nuevos Negocios Contacto" at bounding box center [523, 303] width 726 height 37
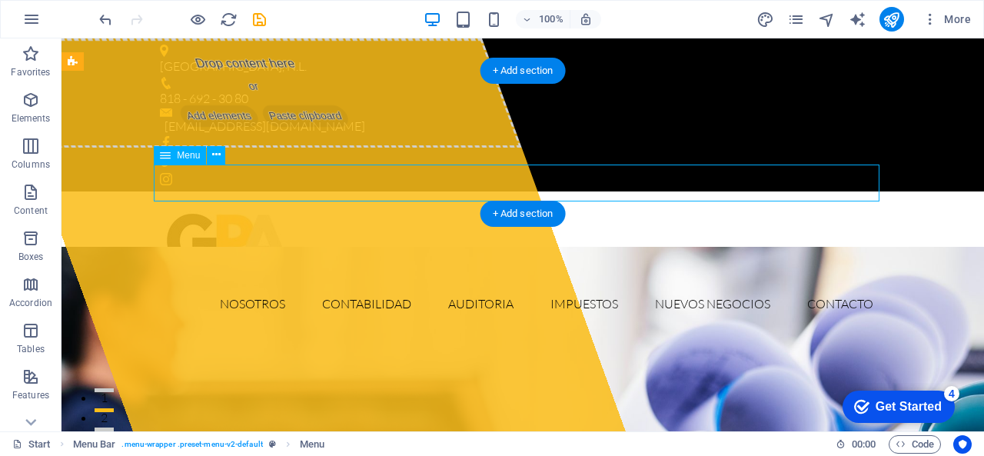
select select
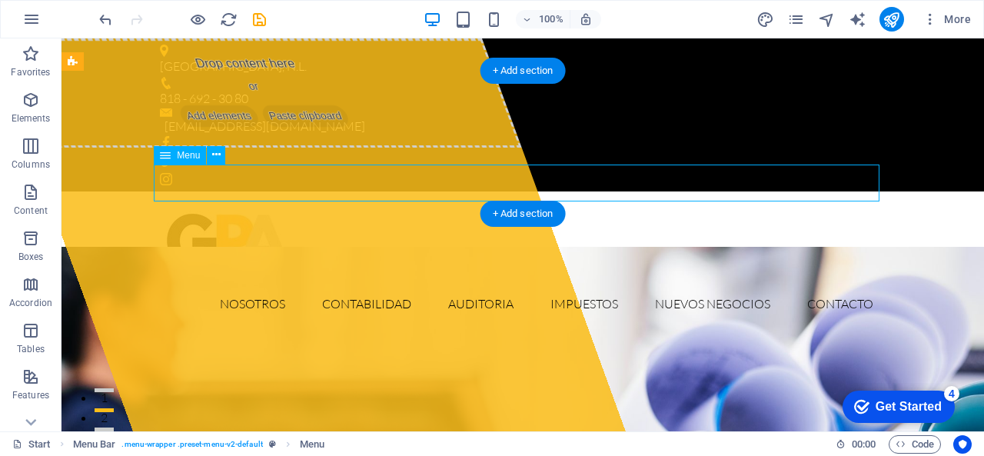
select select
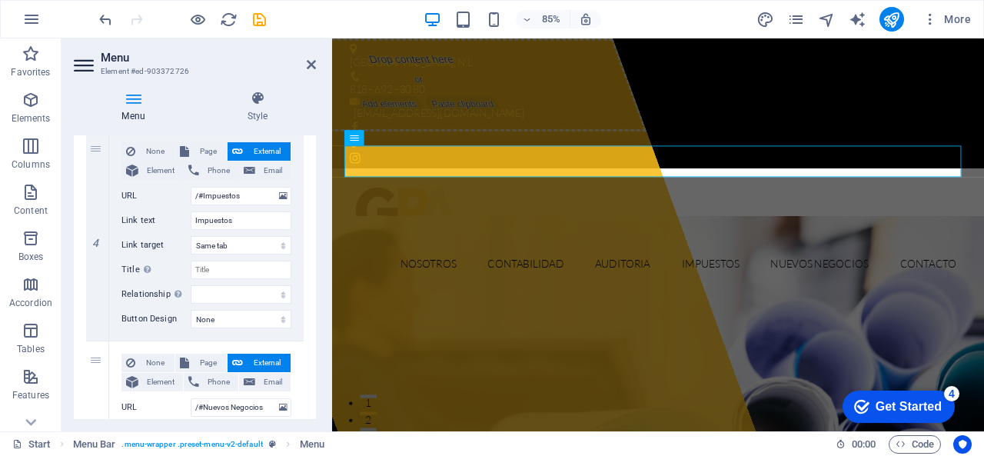
scroll to position [1171, 0]
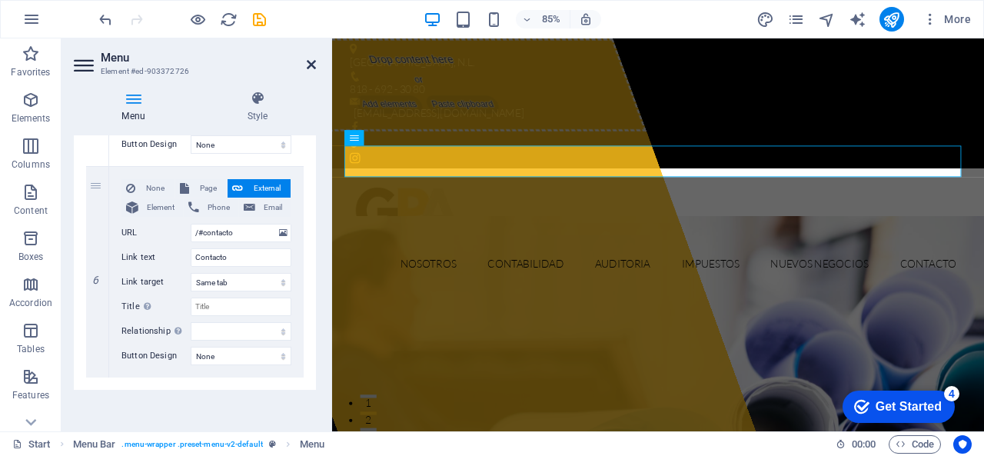
click at [309, 66] on icon at bounding box center [311, 64] width 9 height 12
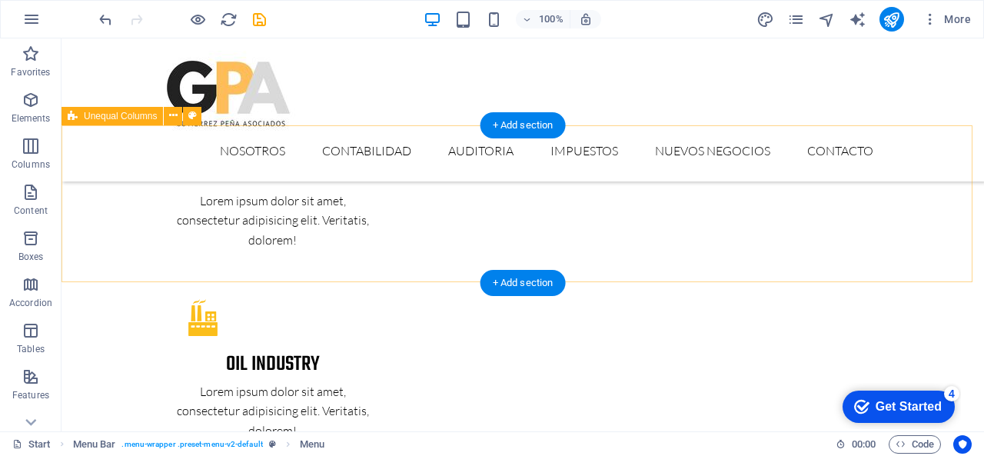
scroll to position [4692, 0]
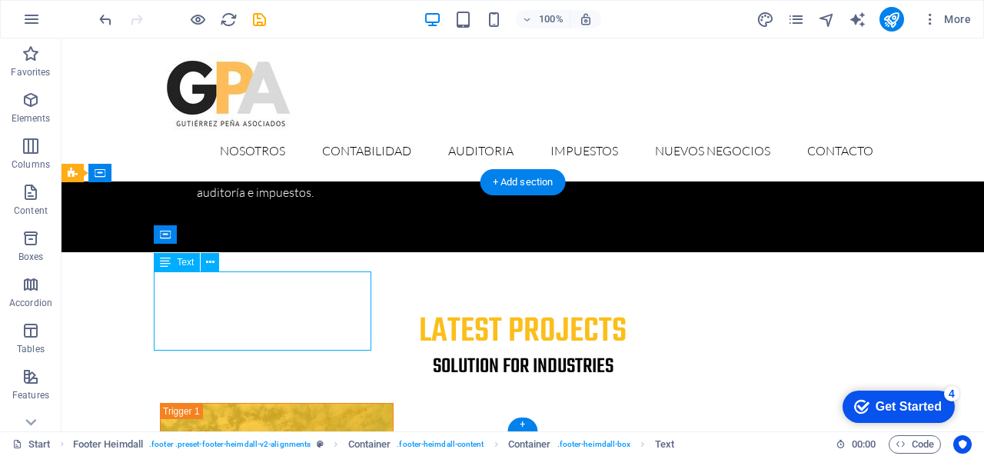
scroll to position [4655, 0]
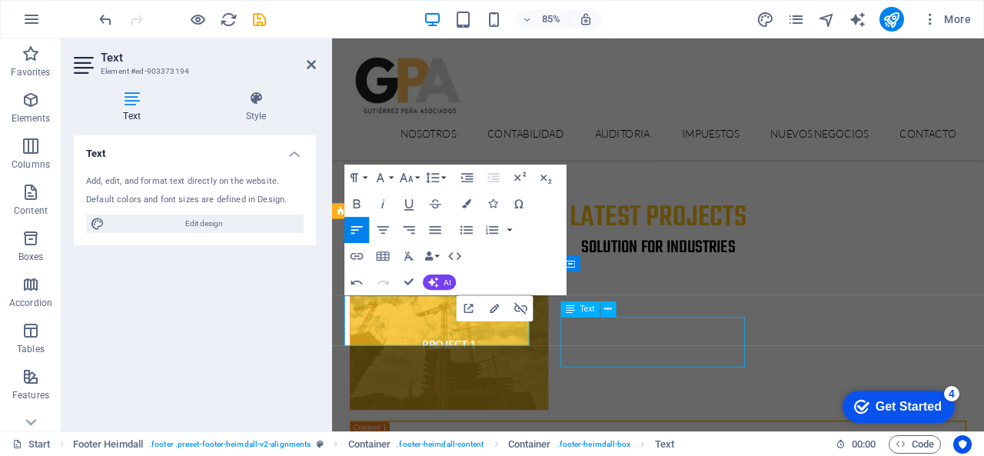
scroll to position [4623, 0]
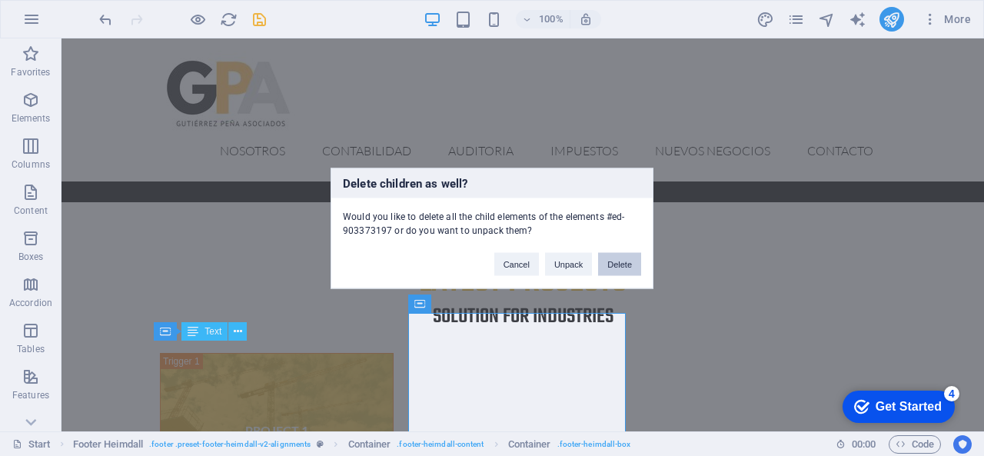
click at [621, 268] on button "Delete" at bounding box center [619, 263] width 43 height 23
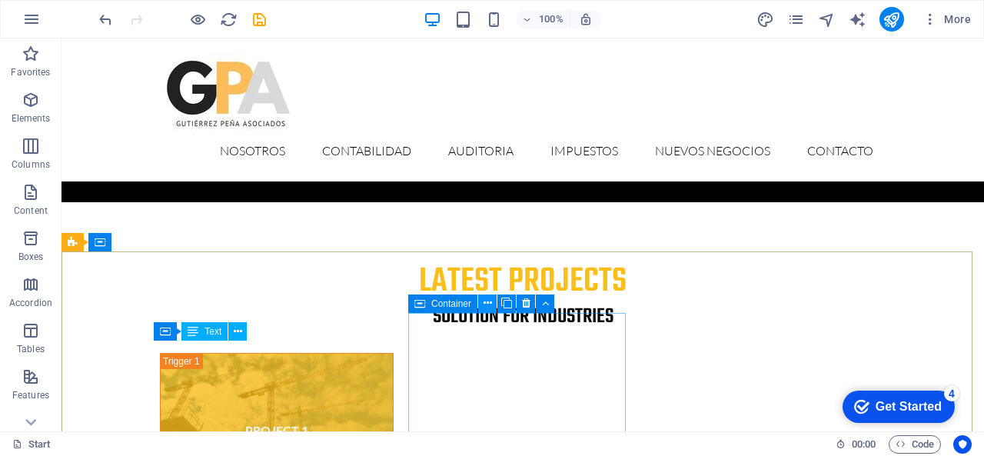
click at [483, 301] on icon at bounding box center [487, 303] width 8 height 16
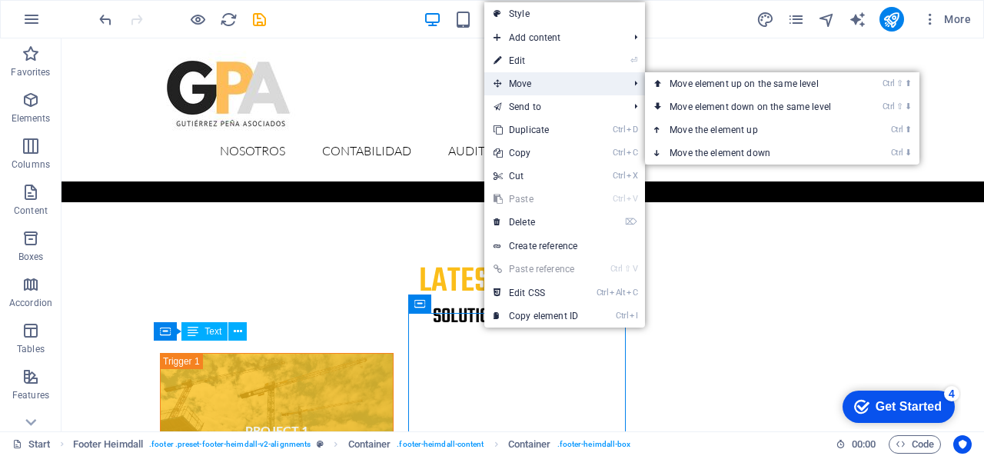
click at [523, 82] on span "Move" at bounding box center [553, 83] width 138 height 23
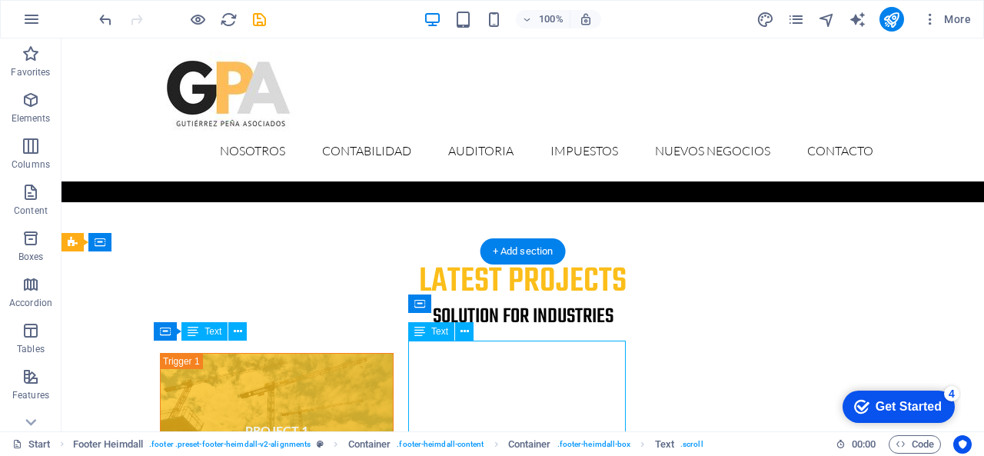
click at [458, 335] on button at bounding box center [464, 331] width 18 height 18
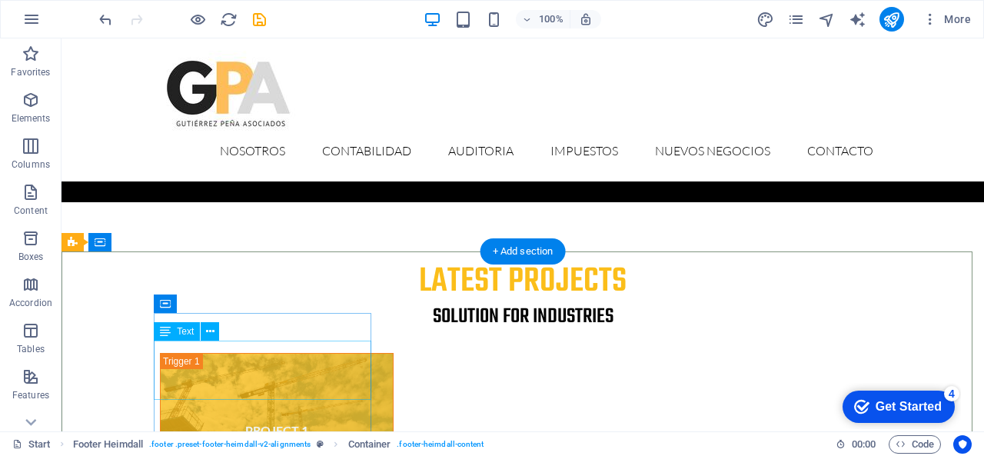
scroll to position [4692, 0]
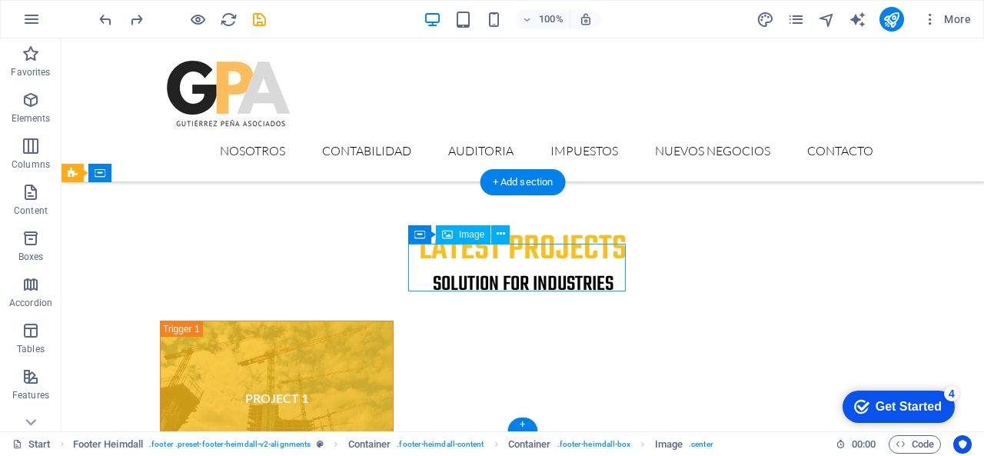
select select "px"
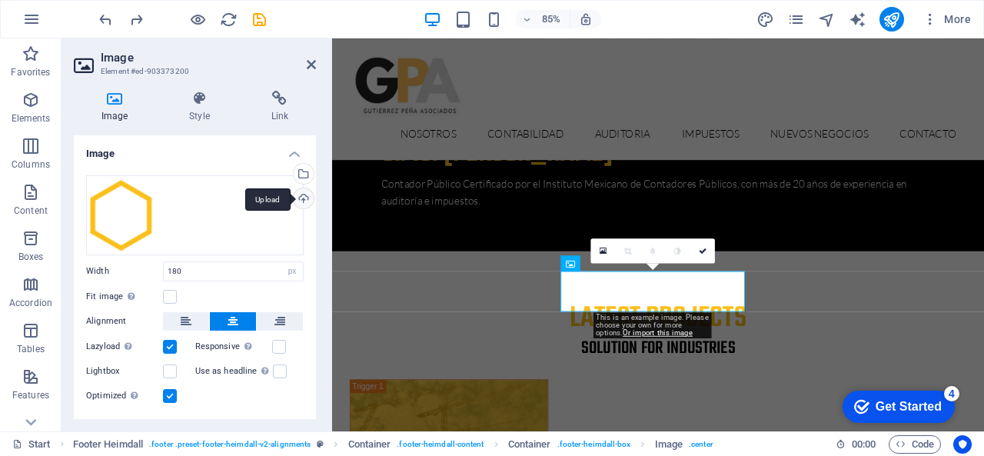
click at [297, 194] on div "Upload" at bounding box center [302, 199] width 23 height 23
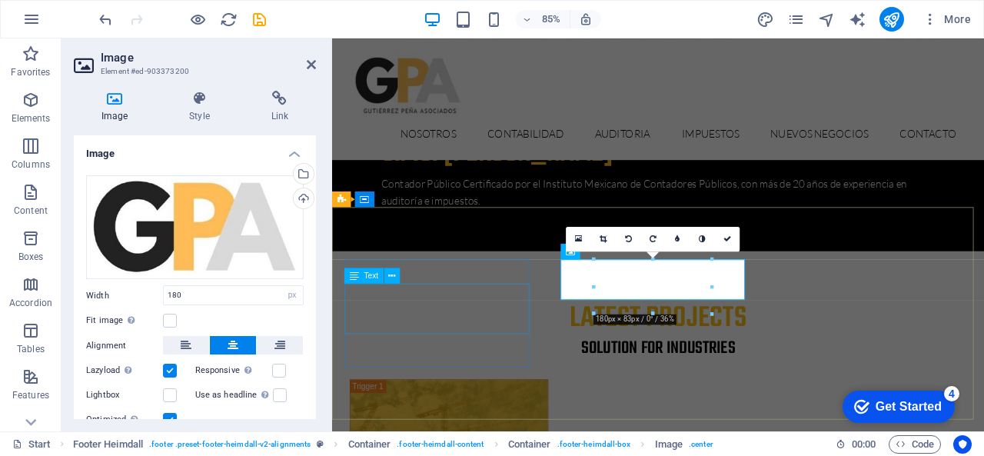
scroll to position [4669, 0]
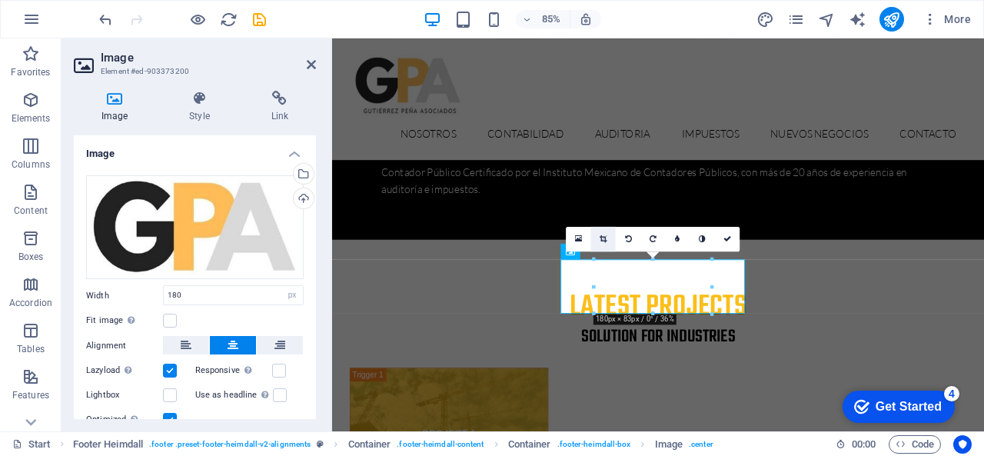
click at [603, 235] on icon at bounding box center [603, 239] width 7 height 8
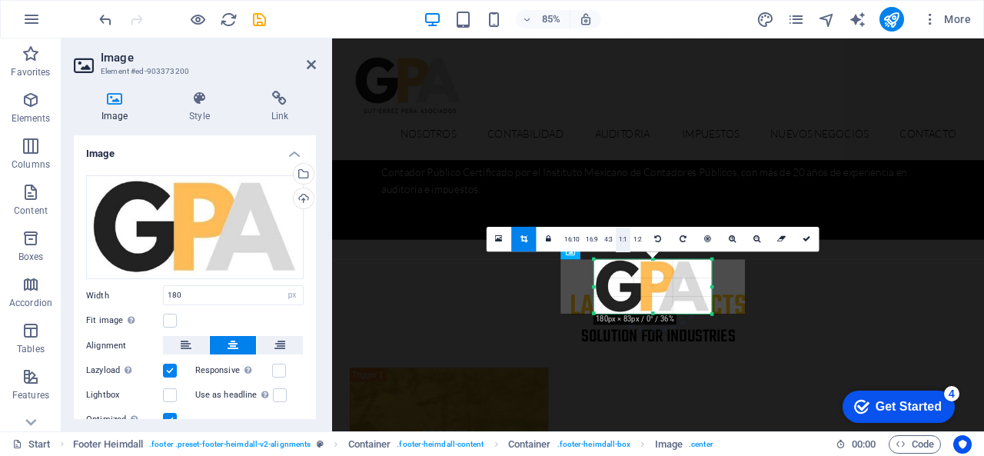
click at [621, 242] on link "1:1" at bounding box center [623, 240] width 15 height 25
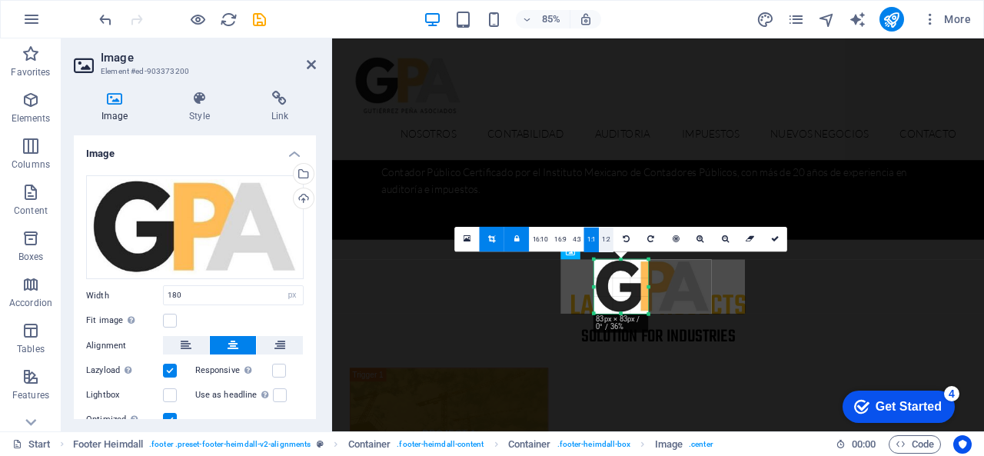
click at [609, 242] on link "1:2" at bounding box center [606, 240] width 15 height 25
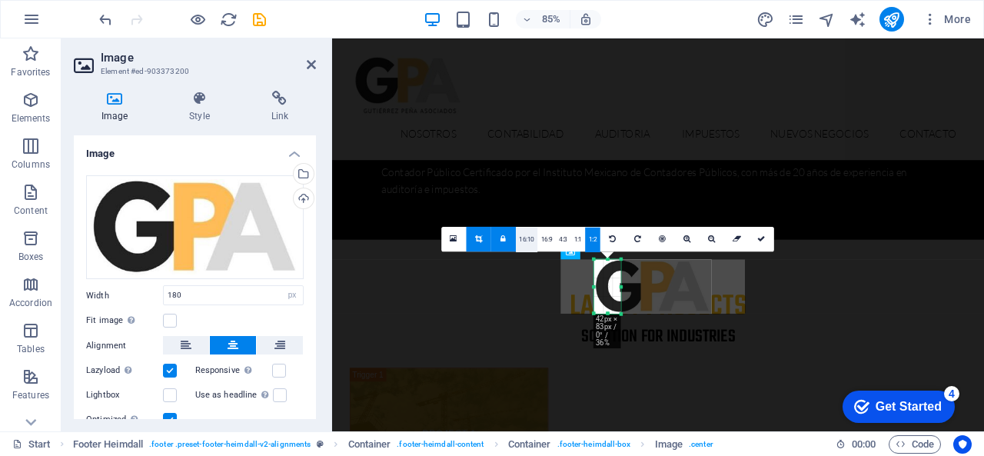
click at [530, 242] on link "16:10" at bounding box center [527, 240] width 22 height 25
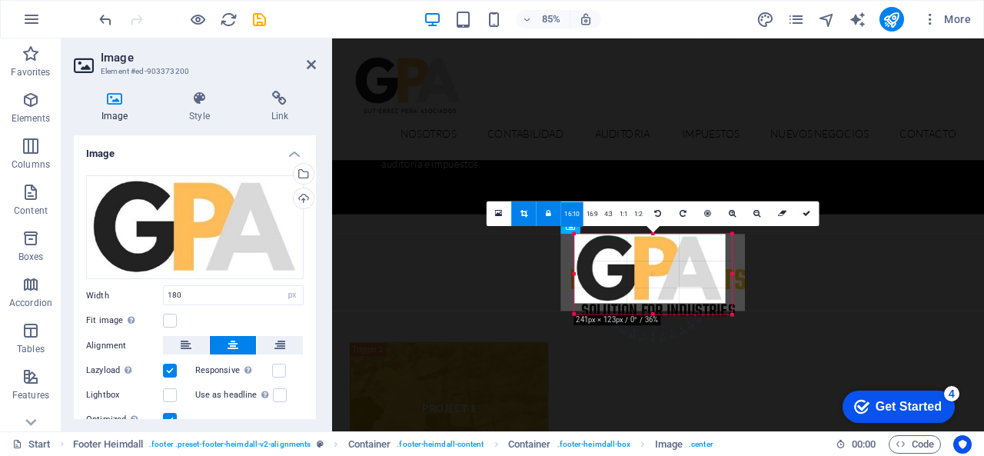
scroll to position [4695, 0]
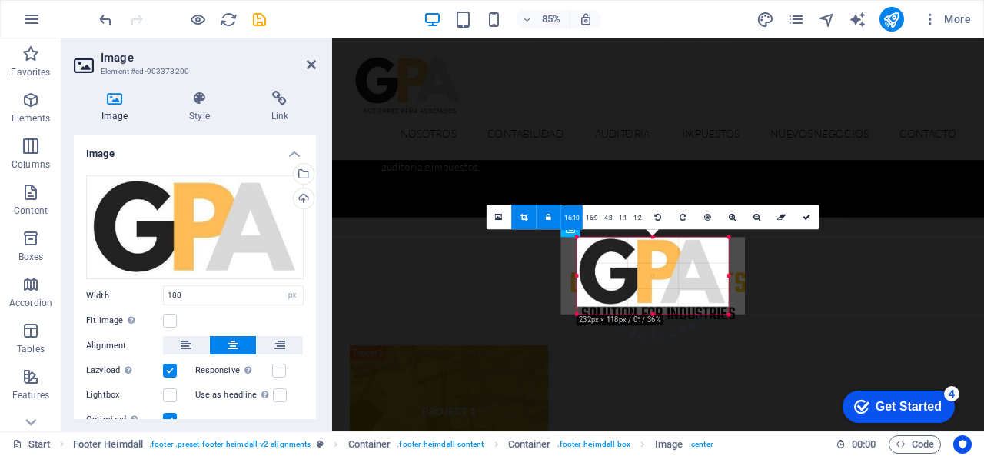
drag, startPoint x: 623, startPoint y: 288, endPoint x: 770, endPoint y: 274, distance: 147.5
click at [0, 0] on div "Container H1 Banner Banner Container Container Banner Container Placeholder Men…" at bounding box center [0, 0] width 0 height 0
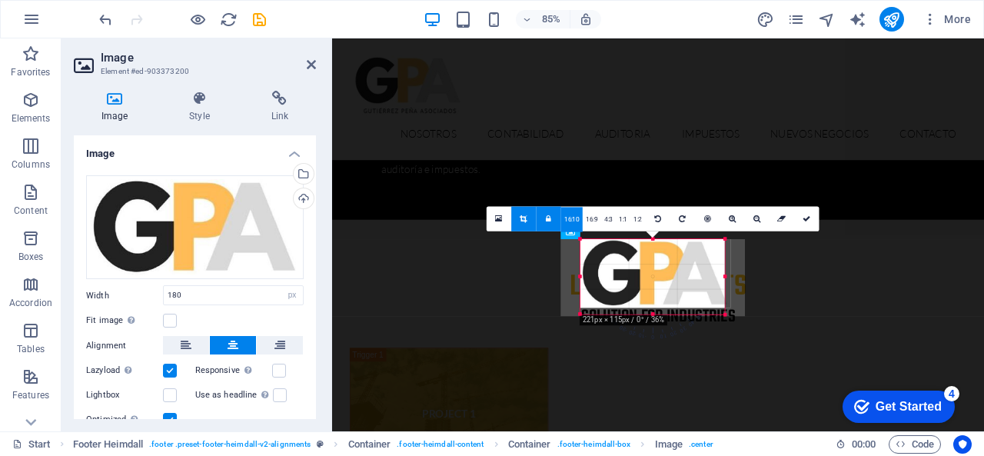
scroll to position [4696, 0]
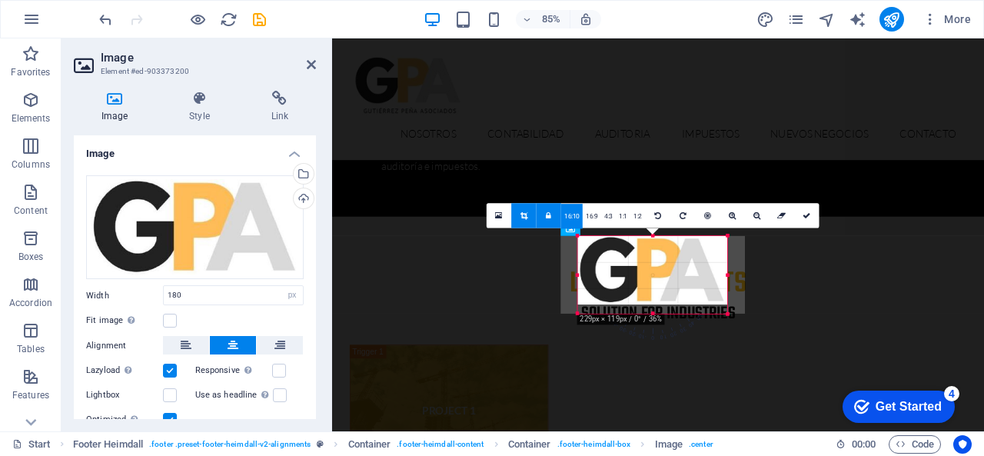
drag, startPoint x: 714, startPoint y: 271, endPoint x: 727, endPoint y: 273, distance: 13.2
click at [727, 273] on div at bounding box center [728, 275] width 5 height 78
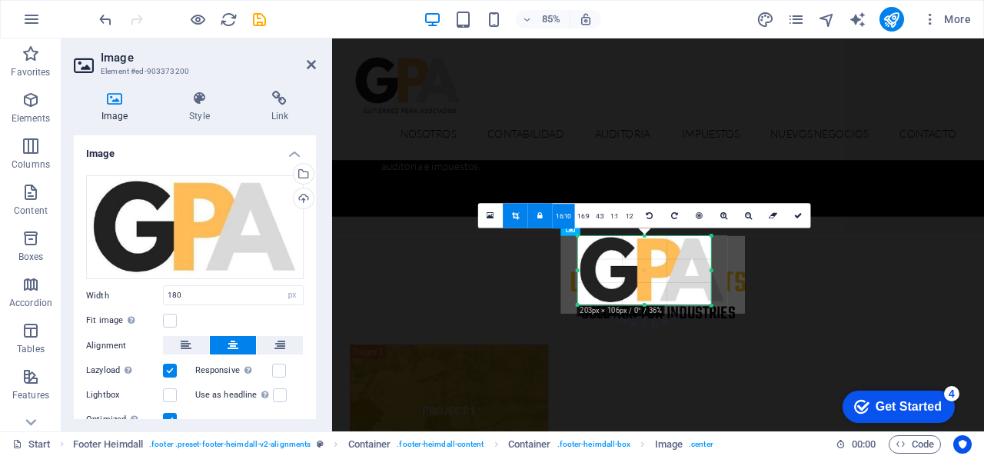
click at [570, 217] on link "16:10" at bounding box center [564, 216] width 22 height 25
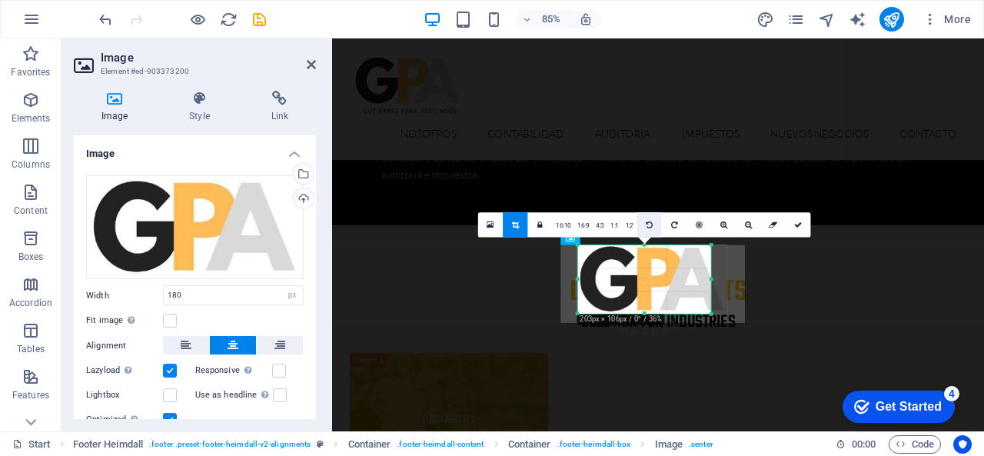
click at [650, 219] on link at bounding box center [649, 224] width 25 height 25
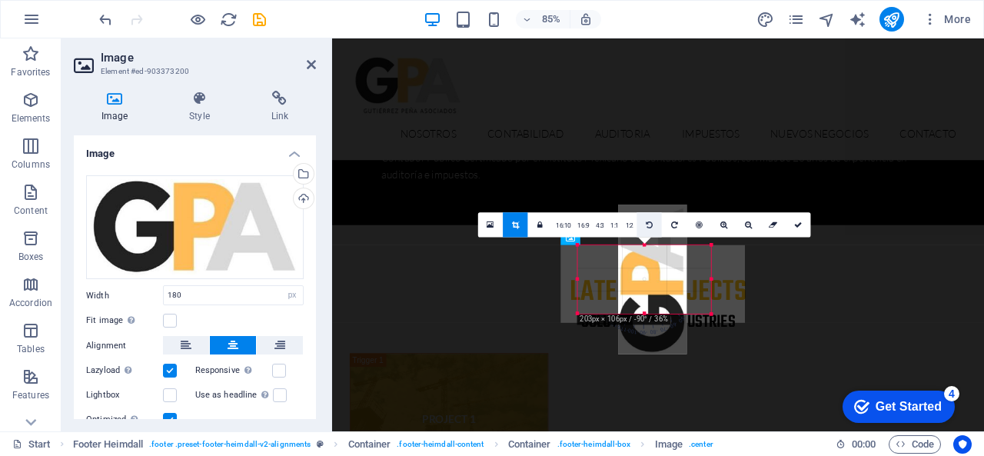
click at [649, 221] on link at bounding box center [649, 224] width 25 height 25
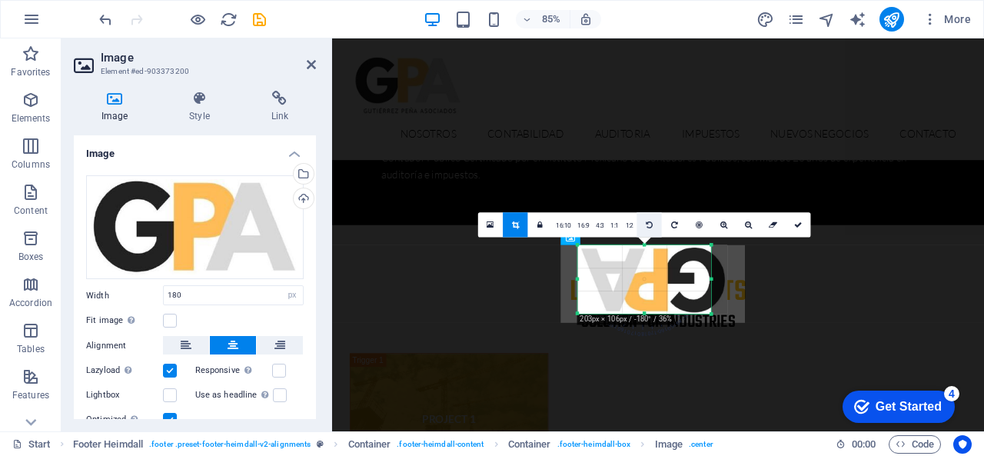
click at [647, 222] on icon at bounding box center [649, 225] width 7 height 8
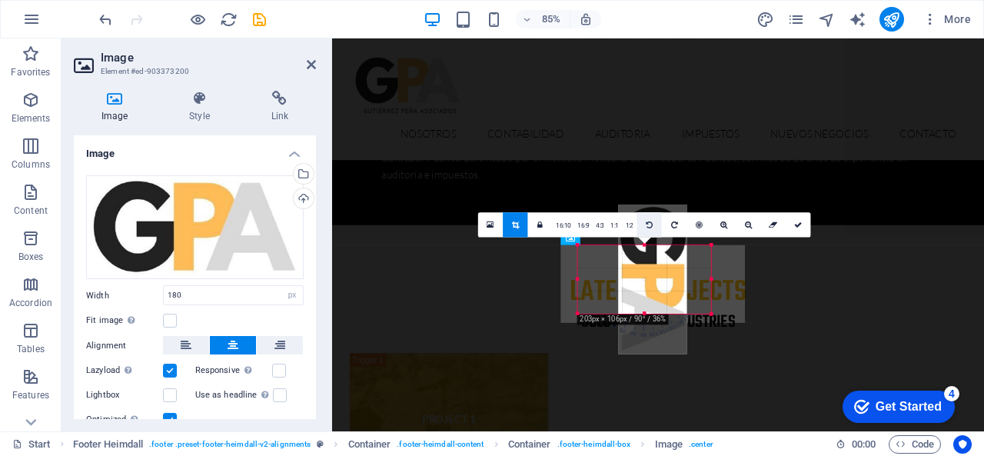
click at [646, 223] on icon at bounding box center [649, 225] width 7 height 8
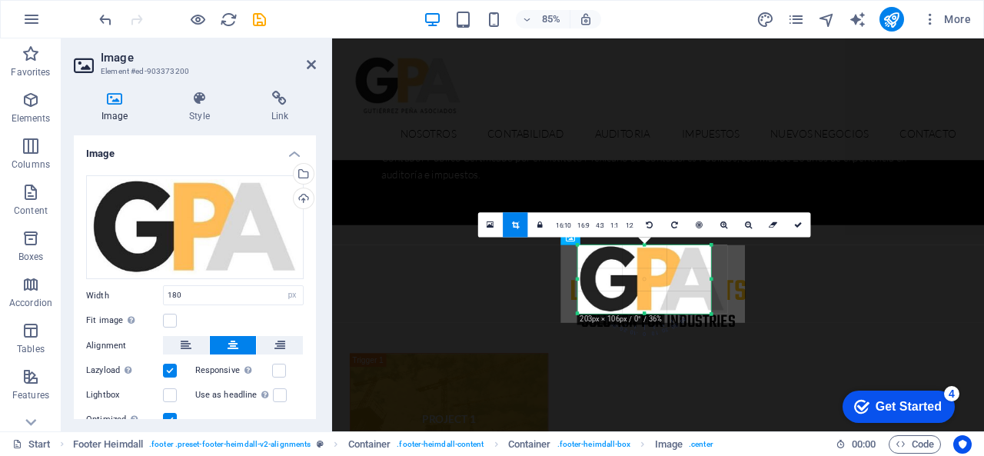
click at [512, 224] on link at bounding box center [515, 224] width 25 height 25
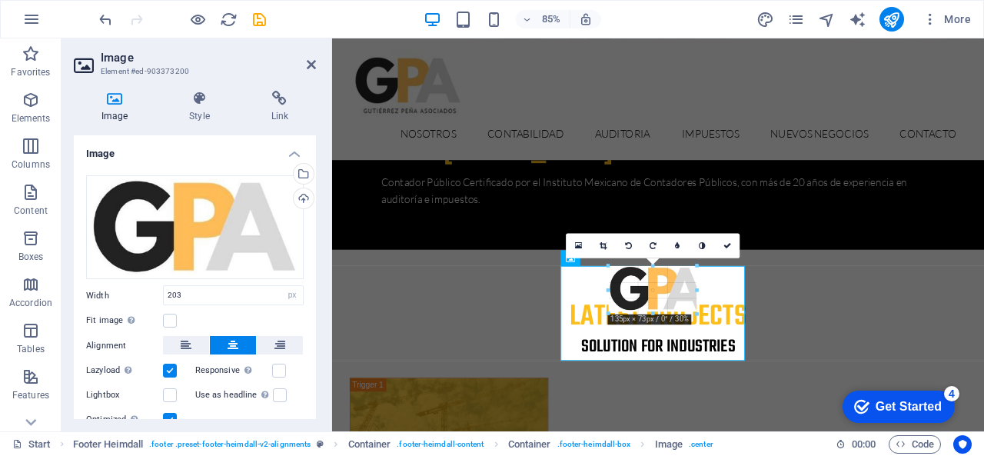
scroll to position [4655, 0]
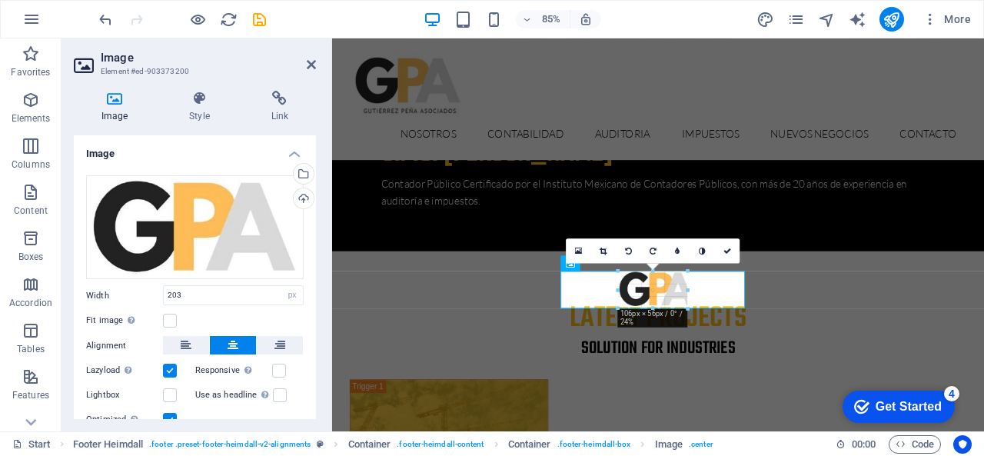
drag, startPoint x: 719, startPoint y: 279, endPoint x: 643, endPoint y: 279, distance: 76.9
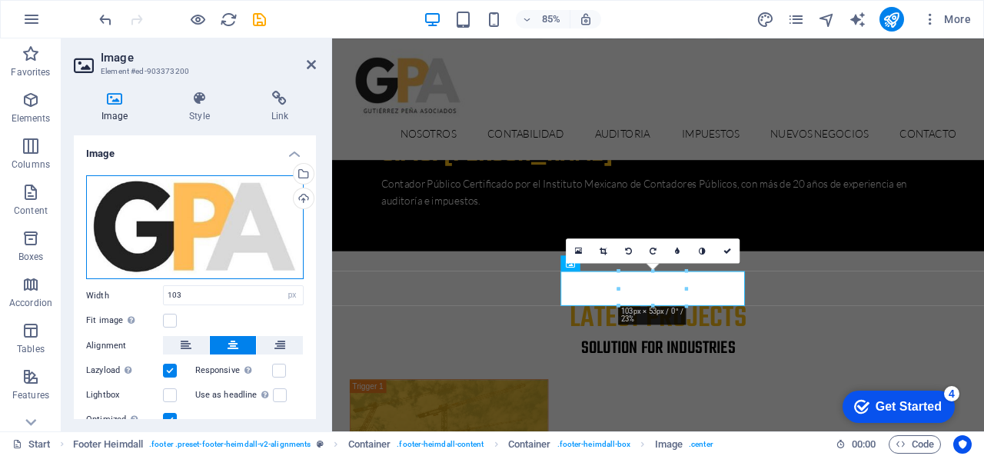
click at [234, 216] on div "Drag files here, click to choose files or select files from Files or our free s…" at bounding box center [195, 227] width 218 height 105
click at [234, 216] on body "Gutiérrez Peña Asociados, S.C. Start Favorites Elements Columns Content Boxes A…" at bounding box center [492, 228] width 984 height 456
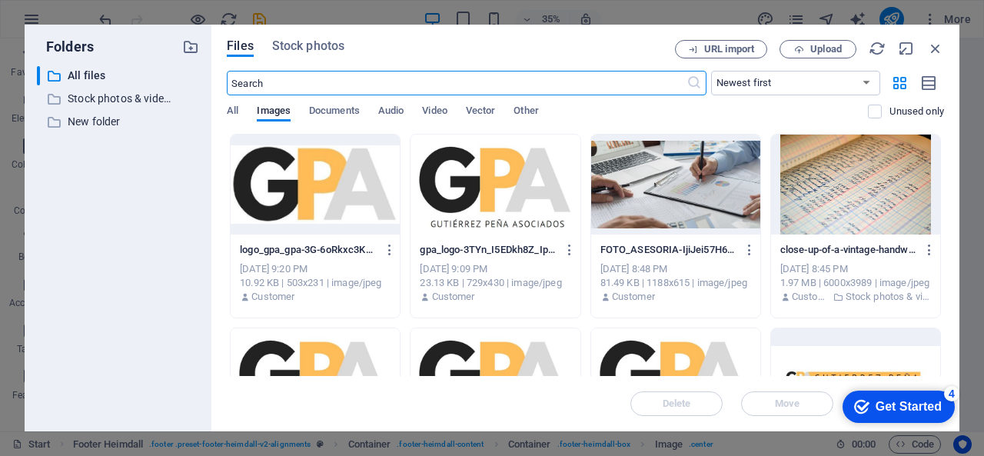
scroll to position [231, 0]
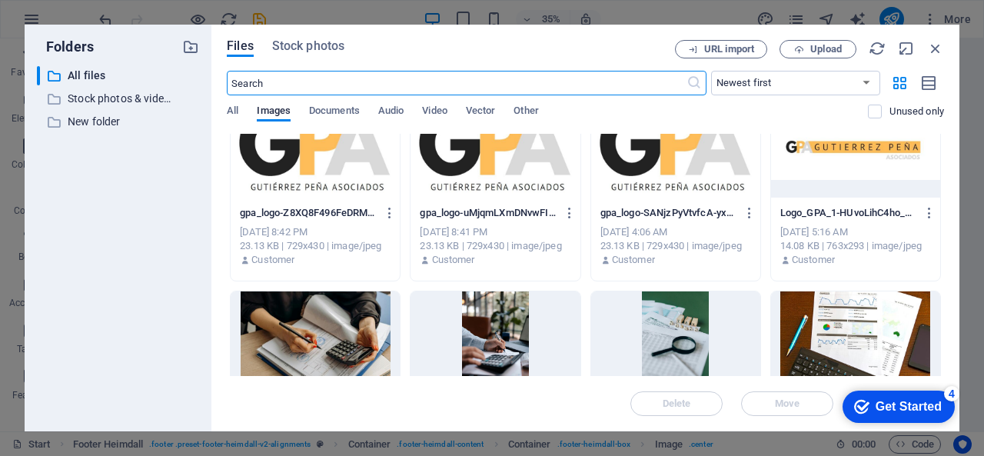
click at [854, 149] on div at bounding box center [855, 148] width 169 height 100
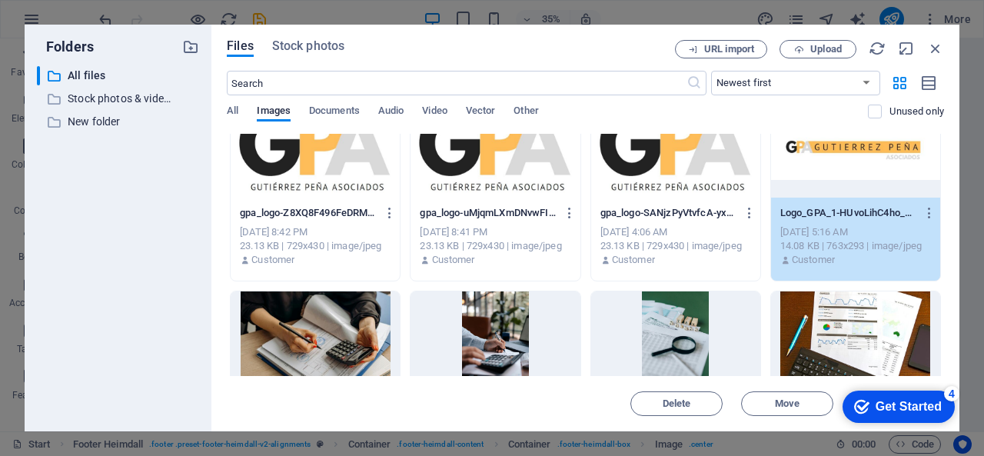
click at [854, 149] on div "1" at bounding box center [855, 148] width 169 height 100
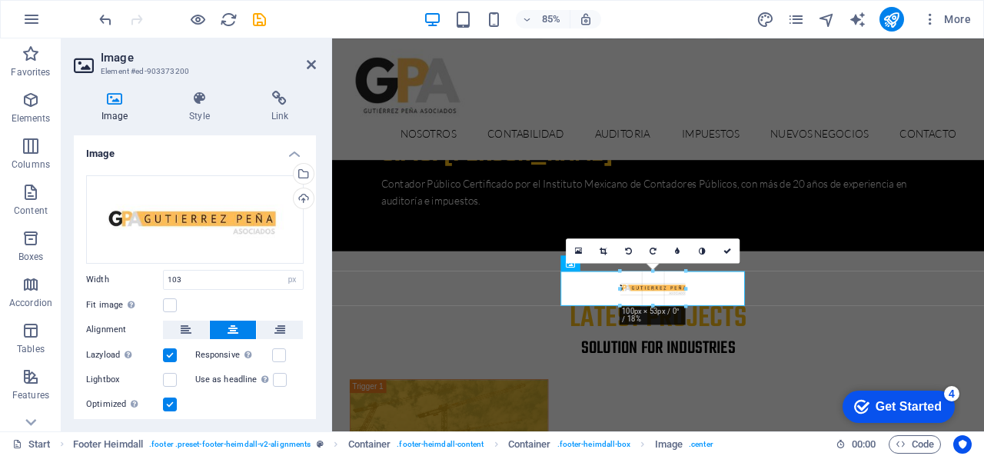
type input "100"
click at [726, 248] on icon at bounding box center [727, 251] width 8 height 8
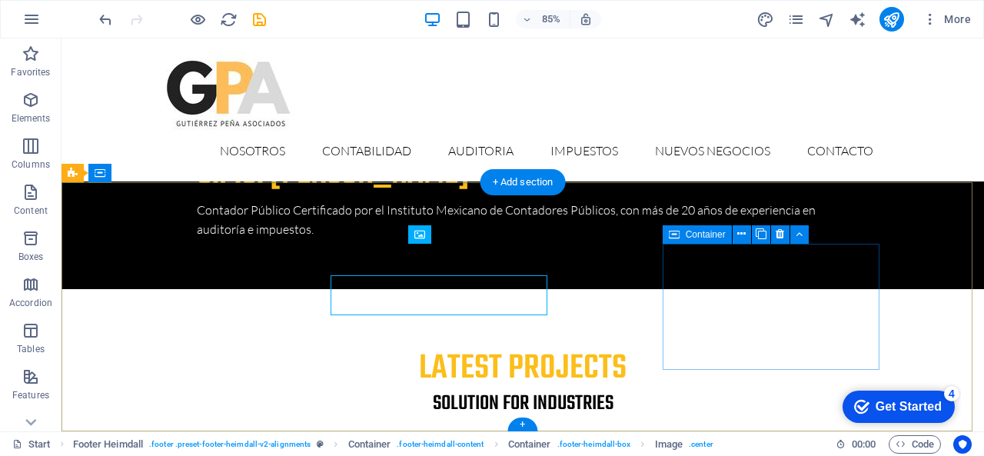
scroll to position [4692, 0]
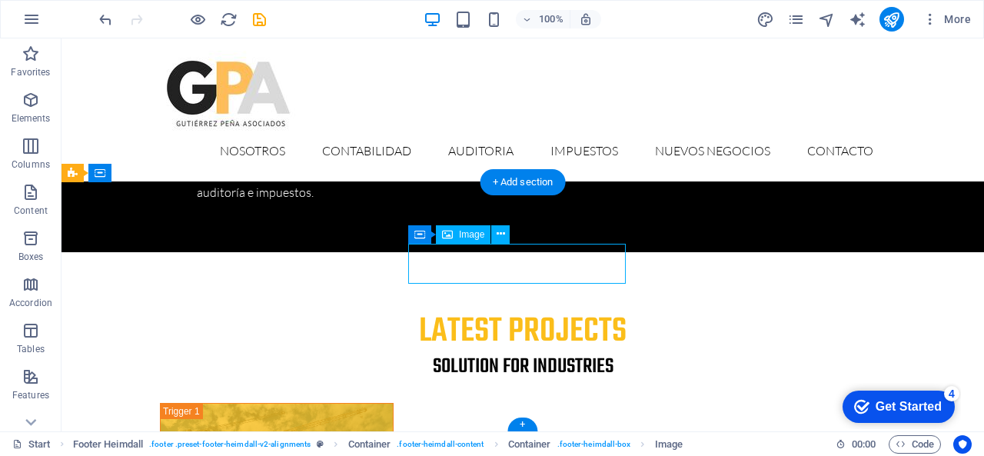
scroll to position [4655, 0]
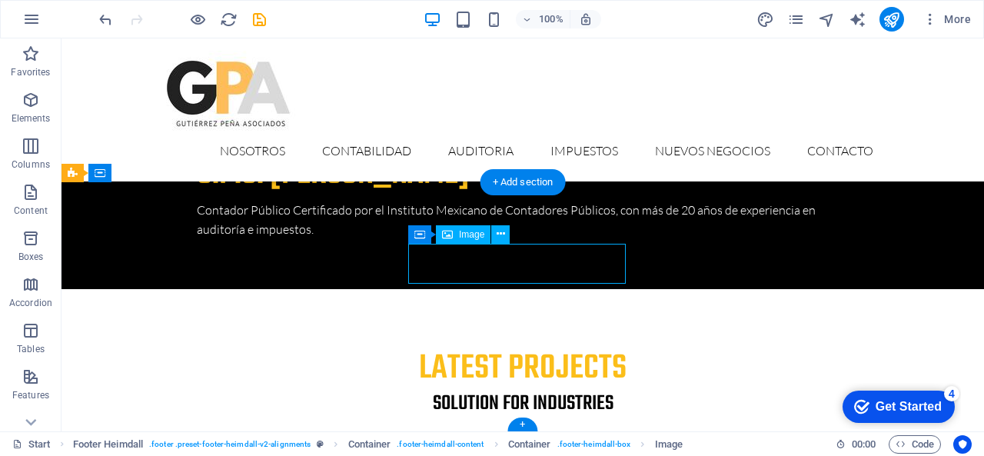
select select "px"
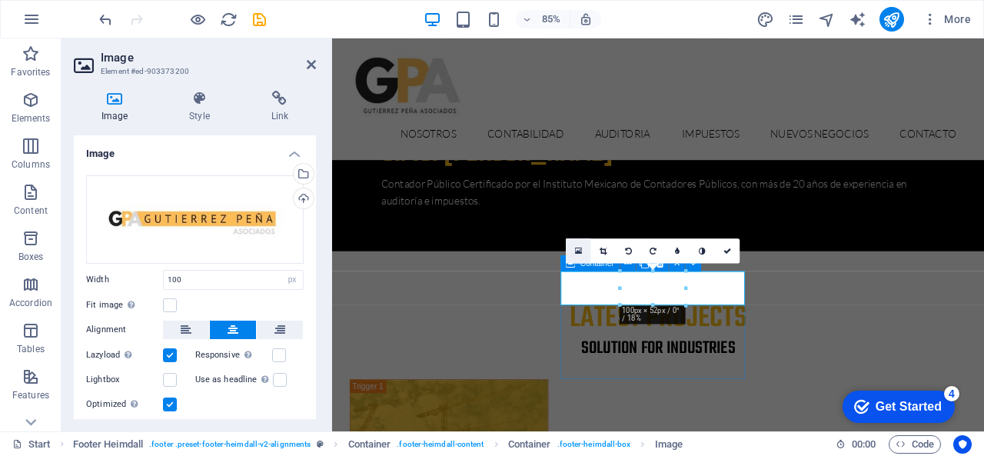
click at [577, 248] on icon at bounding box center [578, 251] width 7 height 9
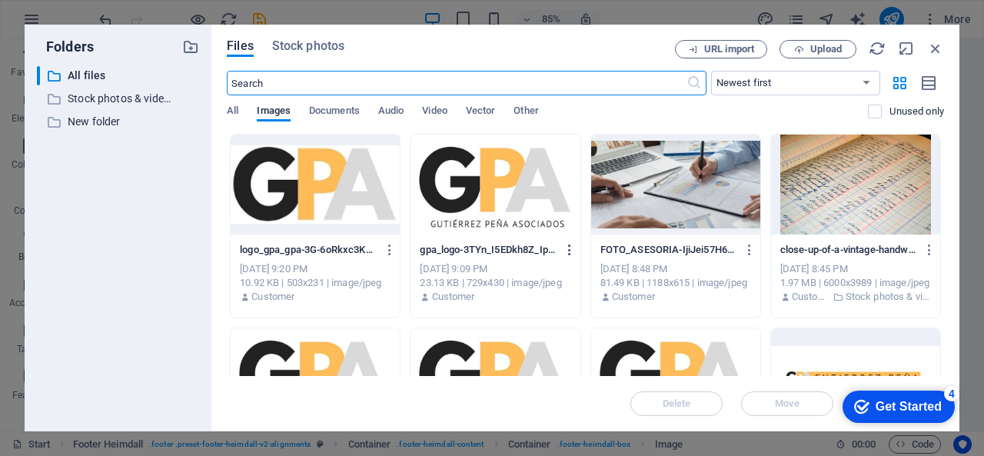
scroll to position [4527, 0]
click at [334, 355] on div at bounding box center [315, 378] width 169 height 100
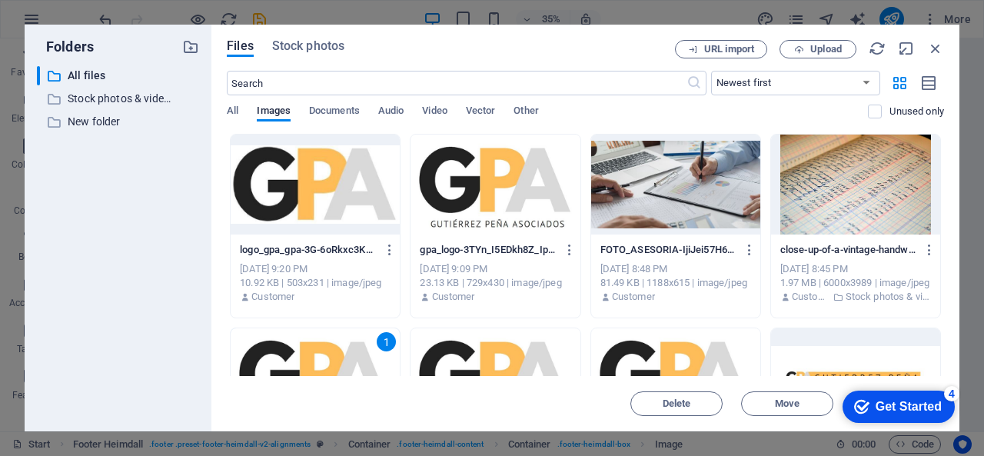
click at [361, 187] on div at bounding box center [315, 185] width 169 height 100
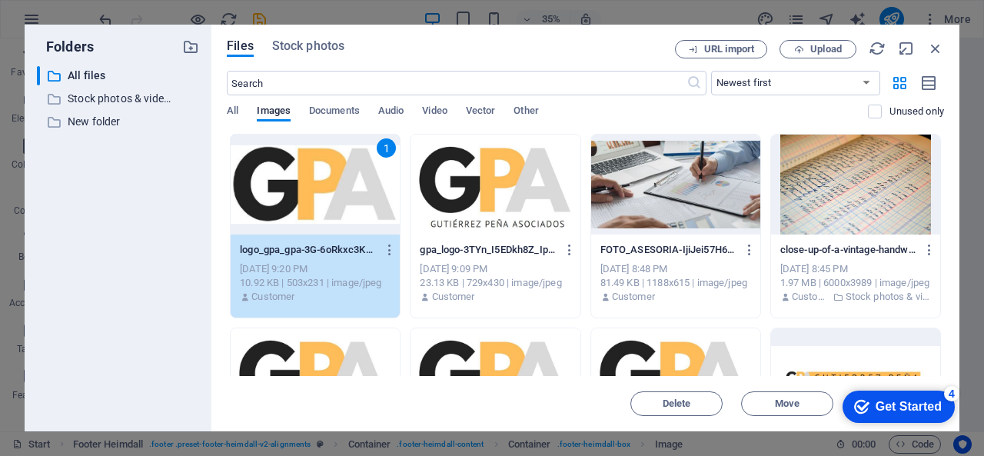
click at [361, 187] on div "1" at bounding box center [315, 185] width 169 height 100
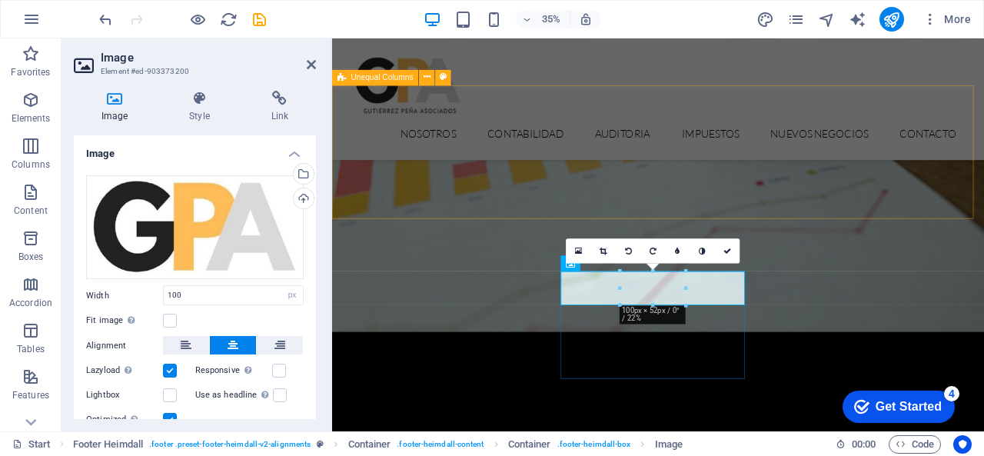
scroll to position [4655, 0]
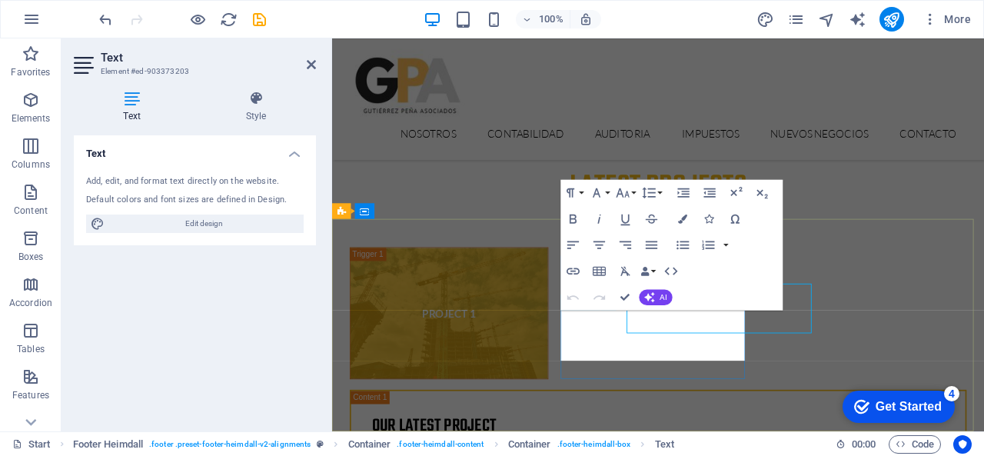
scroll to position [4655, 0]
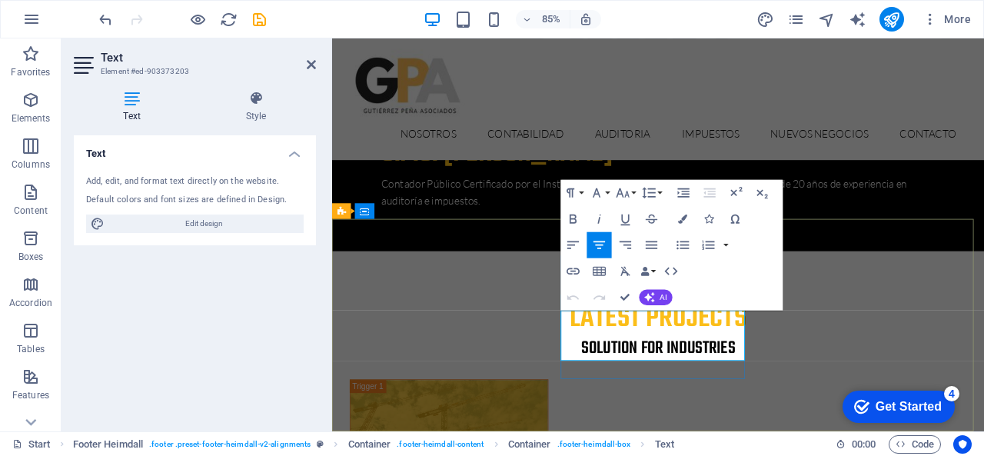
drag, startPoint x: 803, startPoint y: 410, endPoint x: 608, endPoint y: 374, distance: 198.4
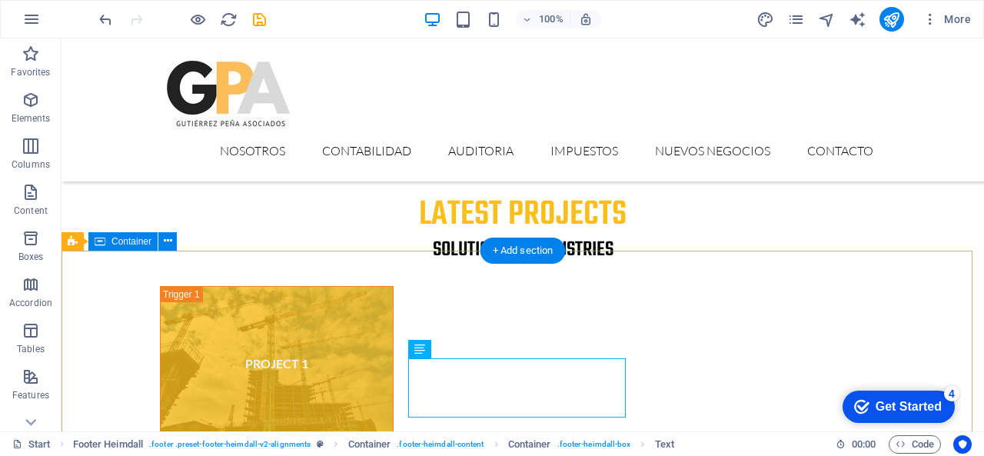
scroll to position [4692, 0]
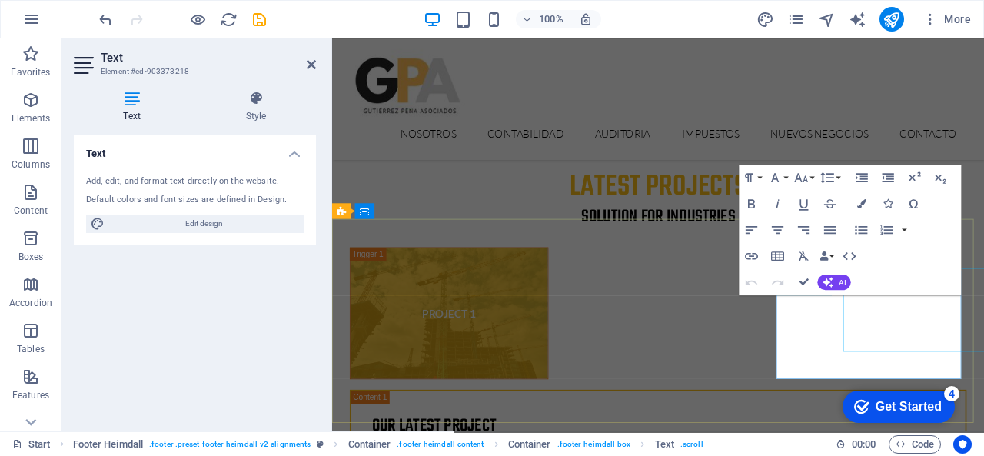
scroll to position [4655, 0]
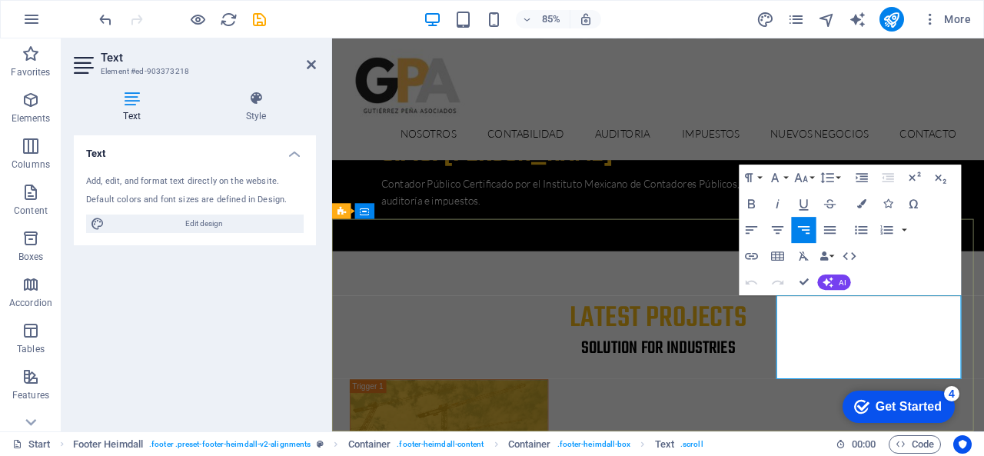
drag, startPoint x: 1016, startPoint y: 409, endPoint x: 1071, endPoint y: 410, distance: 54.6
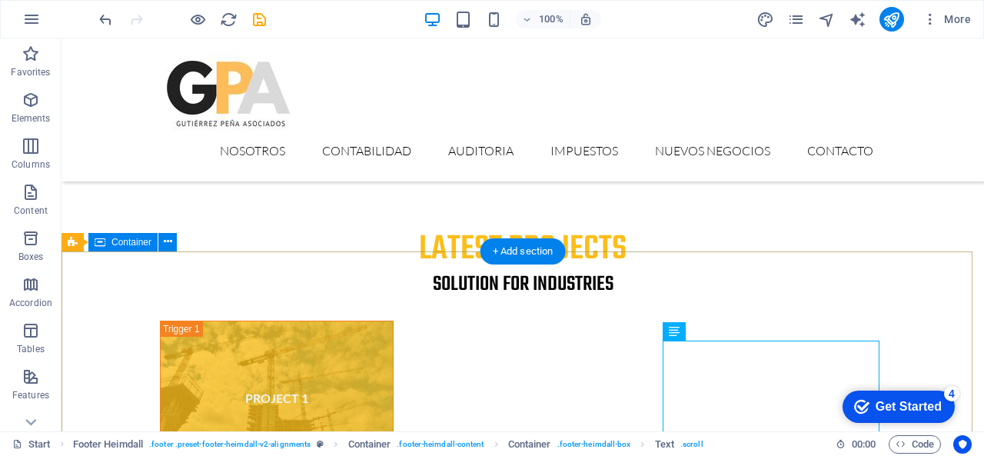
scroll to position [4623, 0]
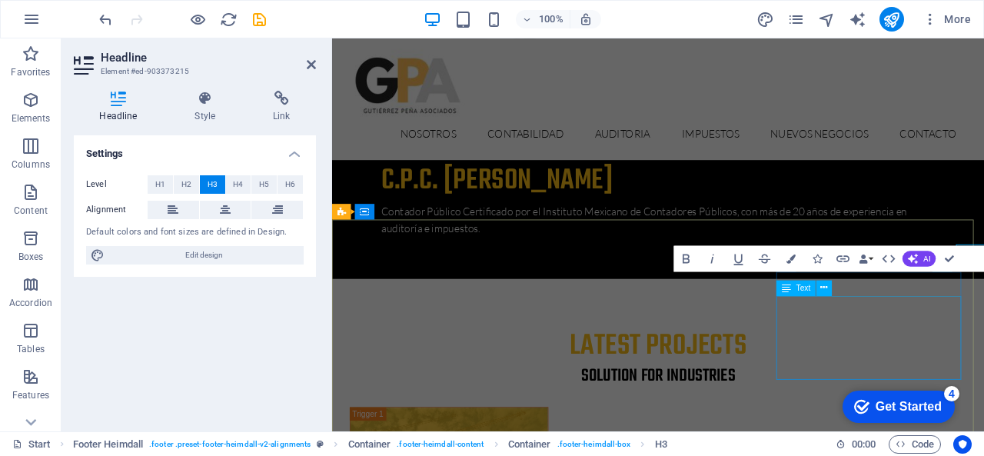
scroll to position [4654, 0]
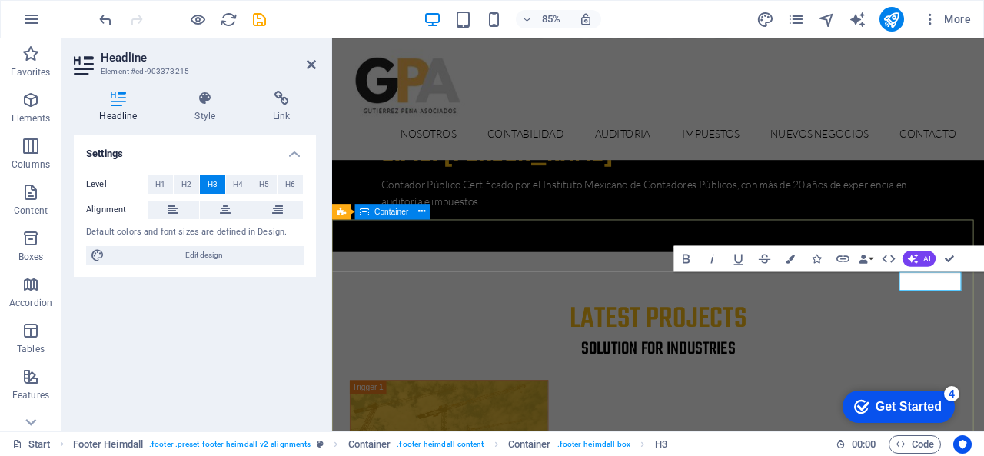
drag, startPoint x: 806, startPoint y: 459, endPoint x: 1008, endPoint y: 397, distance: 212.0
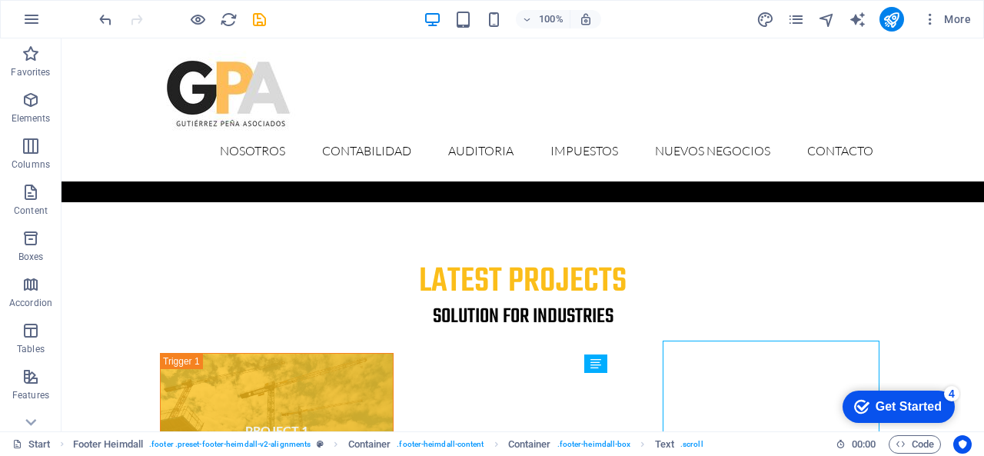
click at [842, 384] on div "checkmark Get Started 4 First Steps in the Editor Let's guide you through the t…" at bounding box center [895, 406] width 131 height 46
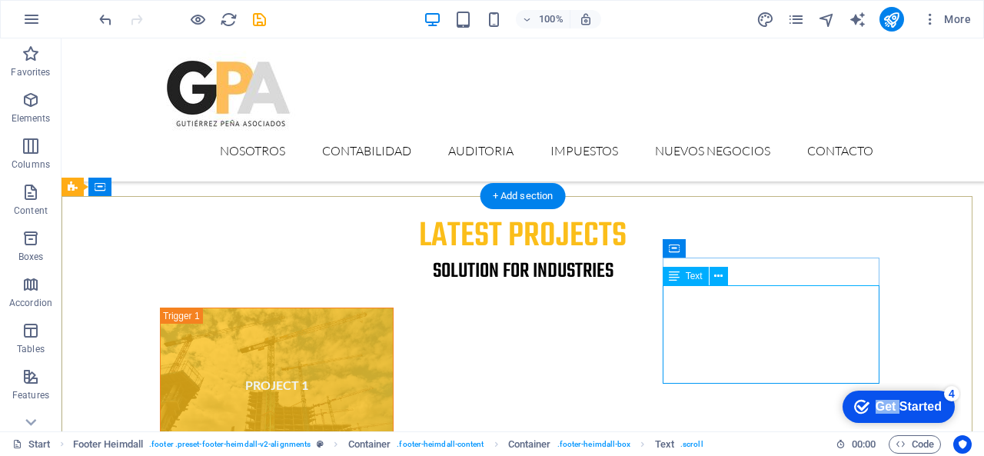
scroll to position [4692, 0]
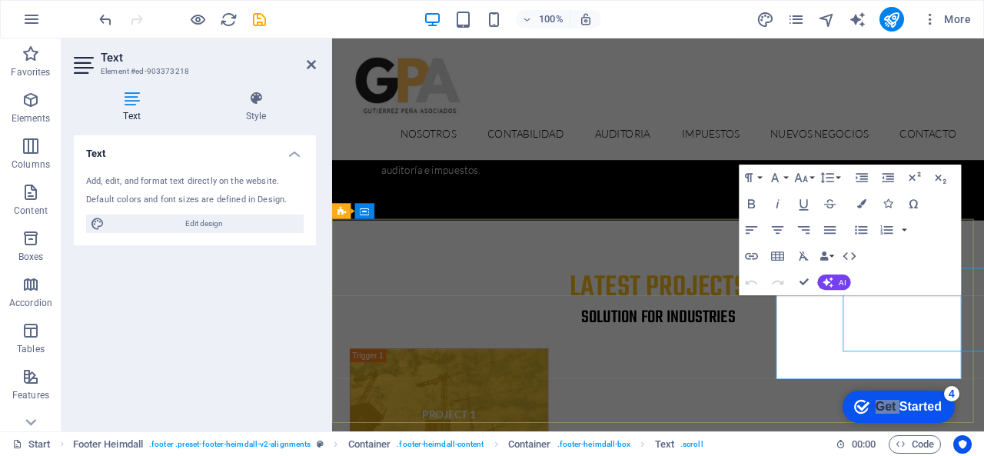
scroll to position [4655, 0]
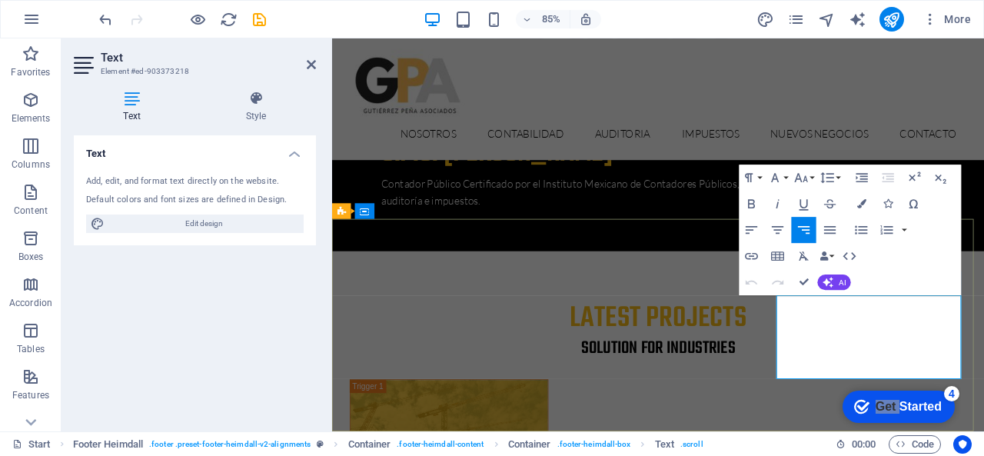
drag, startPoint x: 1019, startPoint y: 428, endPoint x: 1074, endPoint y: 424, distance: 54.7
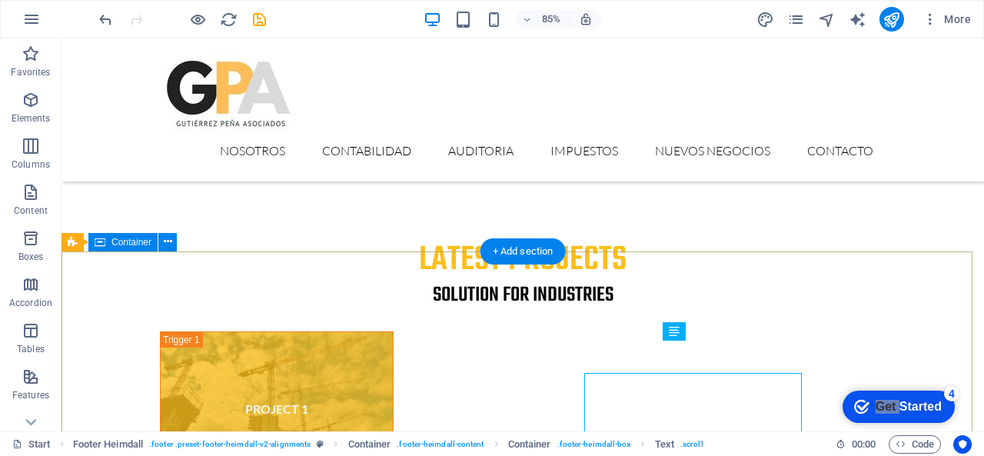
scroll to position [4623, 0]
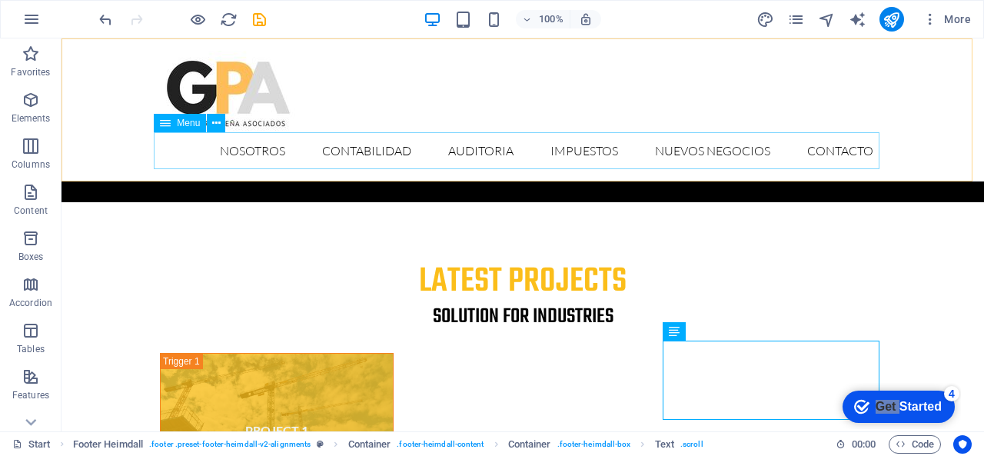
click at [596, 145] on nav "Nosotros Contabilidad Auditoria Impuestos Nuevos Negocios Contacto" at bounding box center [523, 150] width 726 height 37
select select
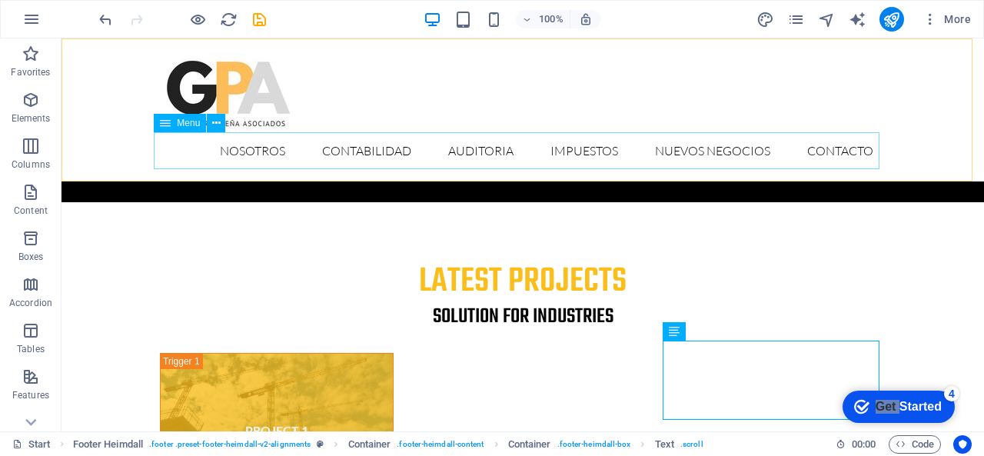
select select
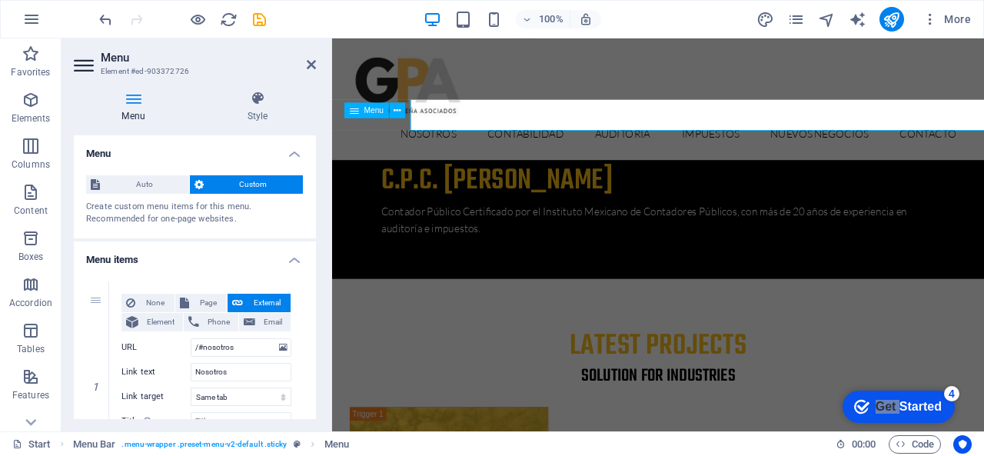
scroll to position [4644, 0]
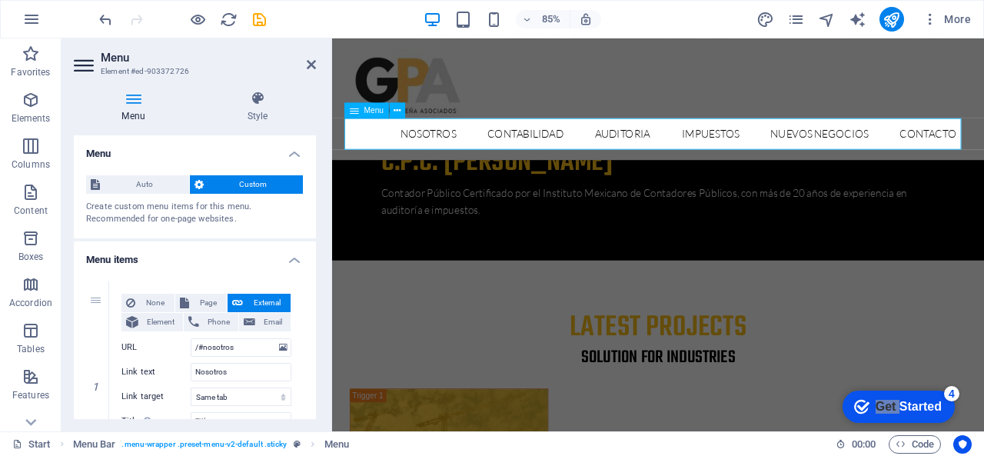
click at [734, 154] on nav "Nosotros Contabilidad Auditoria Impuestos Nuevos Negocios Contacto" at bounding box center [716, 150] width 726 height 37
click at [752, 148] on nav "Nosotros Contabilidad Auditoria Impuestos Nuevos Negocios Contacto" at bounding box center [716, 150] width 726 height 37
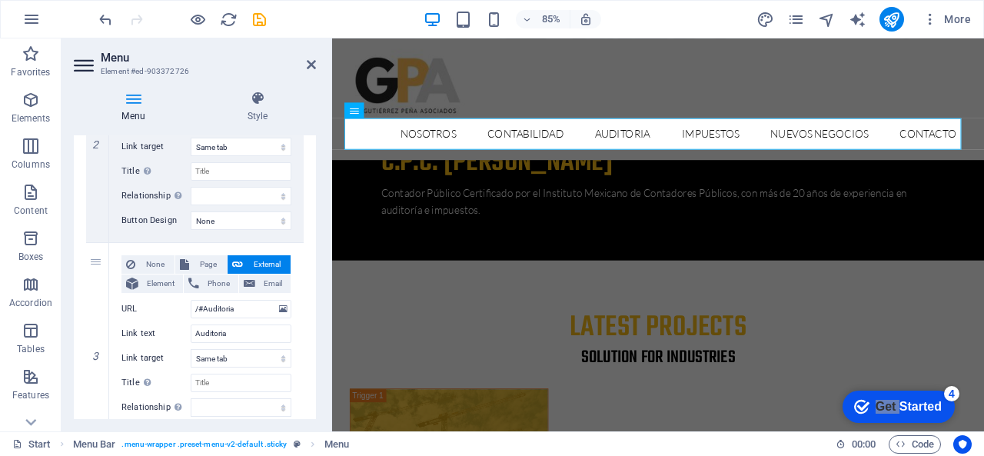
scroll to position [692, 0]
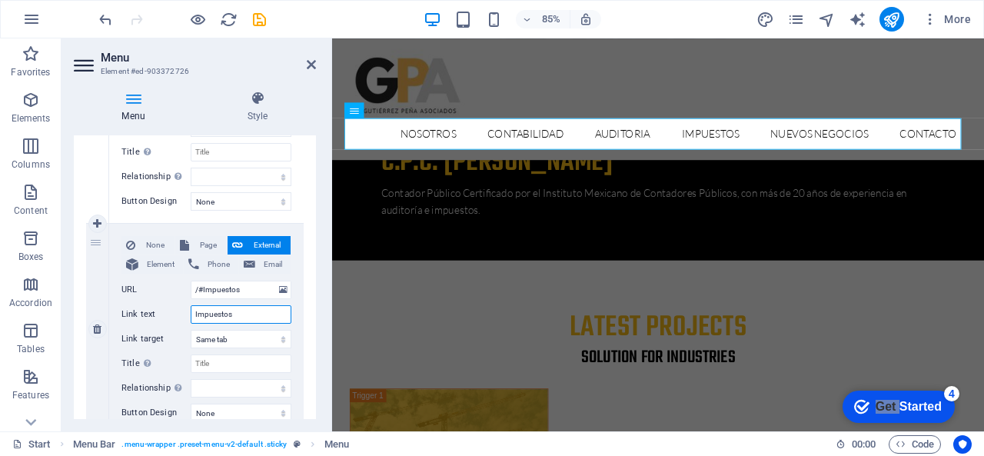
drag, startPoint x: 236, startPoint y: 314, endPoint x: 128, endPoint y: 302, distance: 109.1
click at [128, 302] on div "None Page External Element Phone Email Page Start Subpage Legal notice Privacy …" at bounding box center [206, 316] width 170 height 161
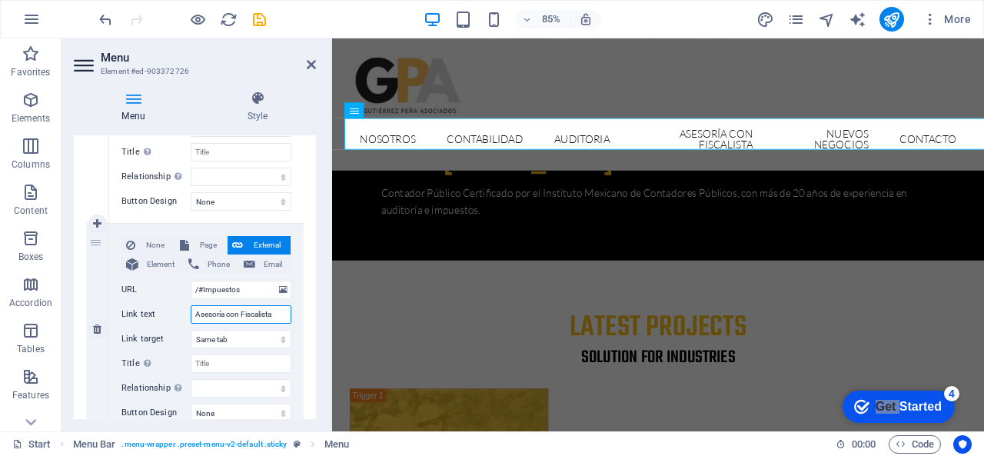
click at [224, 317] on input "Asesoría con Fiscalista" at bounding box center [241, 314] width 101 height 18
click at [277, 314] on input "Asesores Fiscalista" at bounding box center [241, 314] width 101 height 18
drag, startPoint x: 313, startPoint y: 60, endPoint x: 251, endPoint y: 22, distance: 73.2
click at [312, 60] on icon at bounding box center [311, 64] width 9 height 12
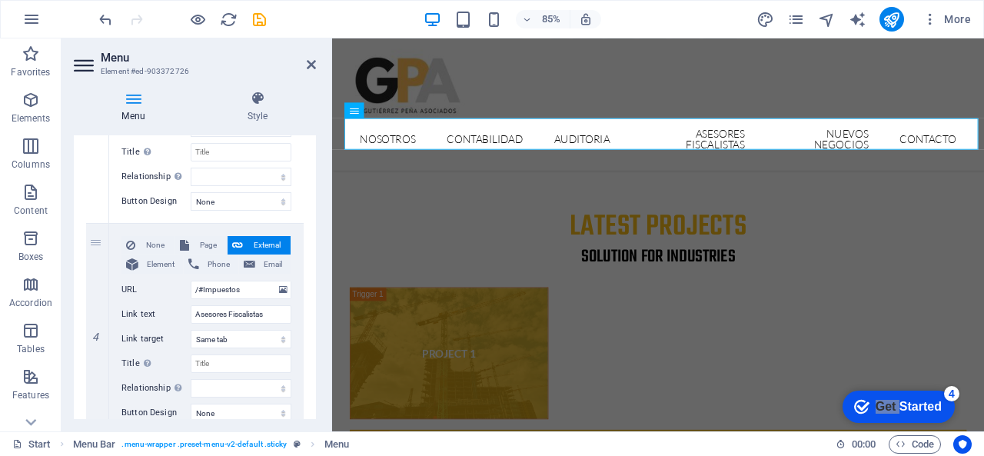
scroll to position [4623, 0]
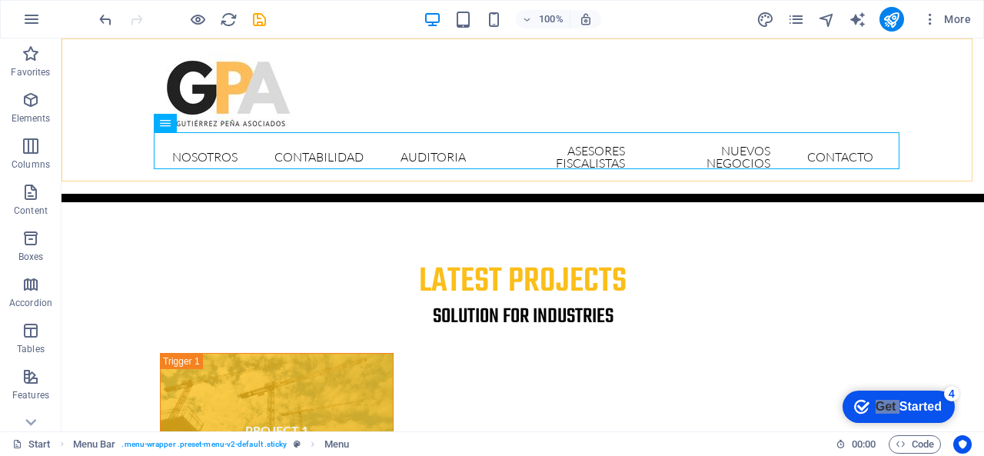
click at [583, 104] on div "Nosotros Contabilidad Auditoria Asesores Fiscalistas Nuevos Negocios Contacto" at bounding box center [522, 115] width 922 height 155
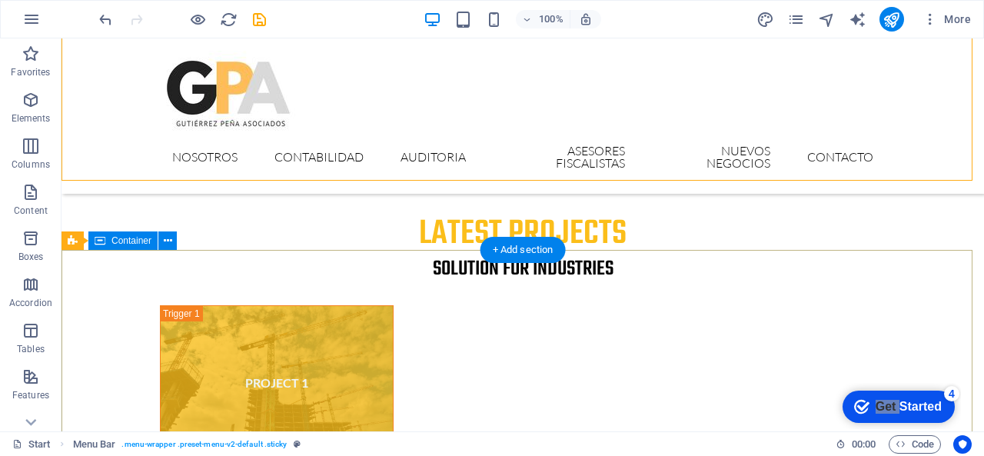
scroll to position [4681, 0]
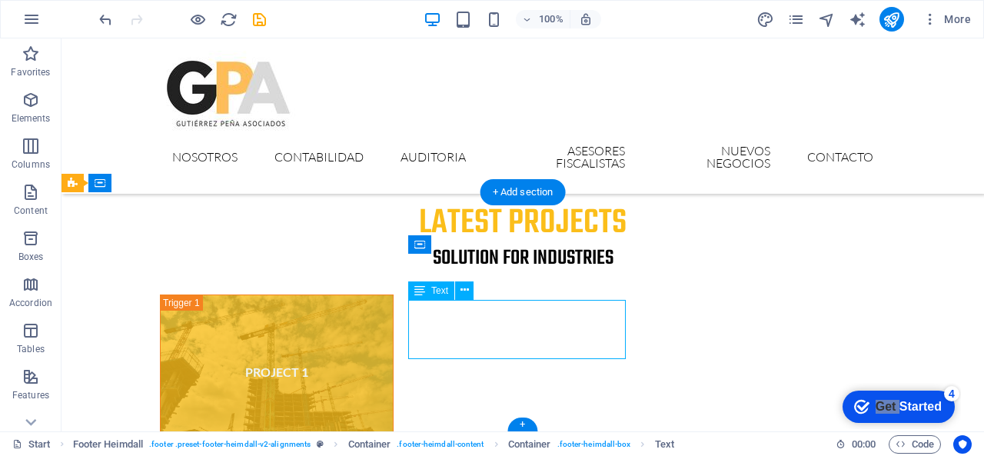
drag, startPoint x: 556, startPoint y: 330, endPoint x: 524, endPoint y: 333, distance: 32.4
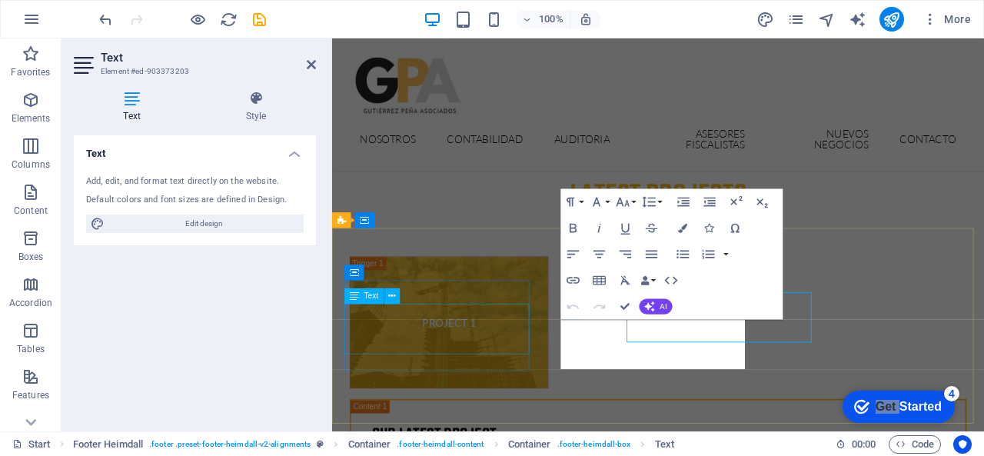
scroll to position [4644, 0]
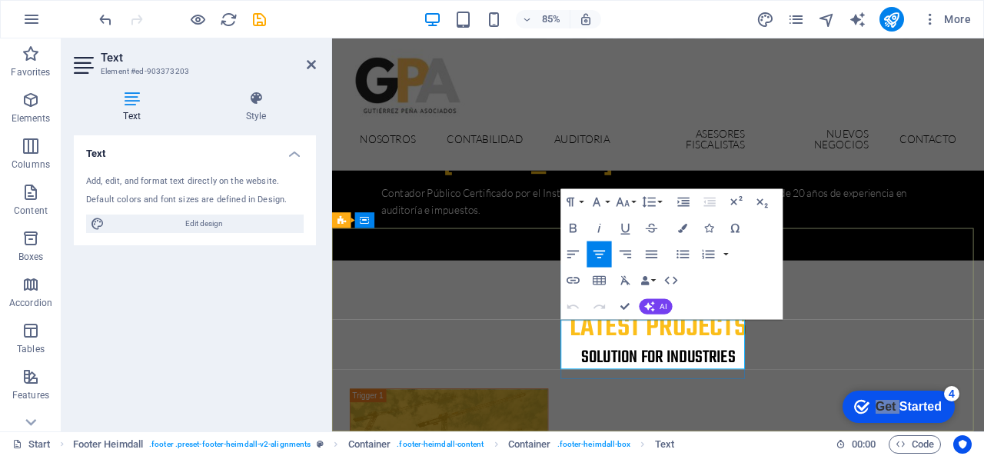
drag, startPoint x: 613, startPoint y: 398, endPoint x: 636, endPoint y: 398, distance: 23.1
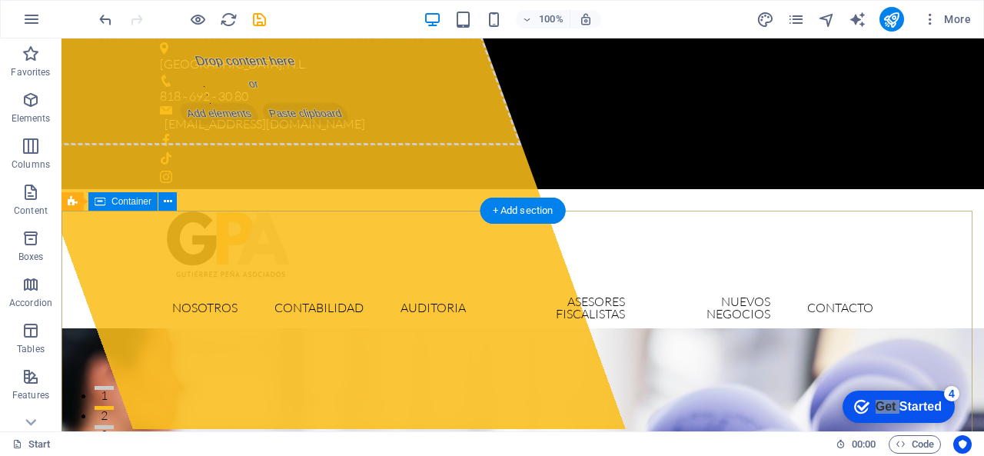
scroll to position [0, 0]
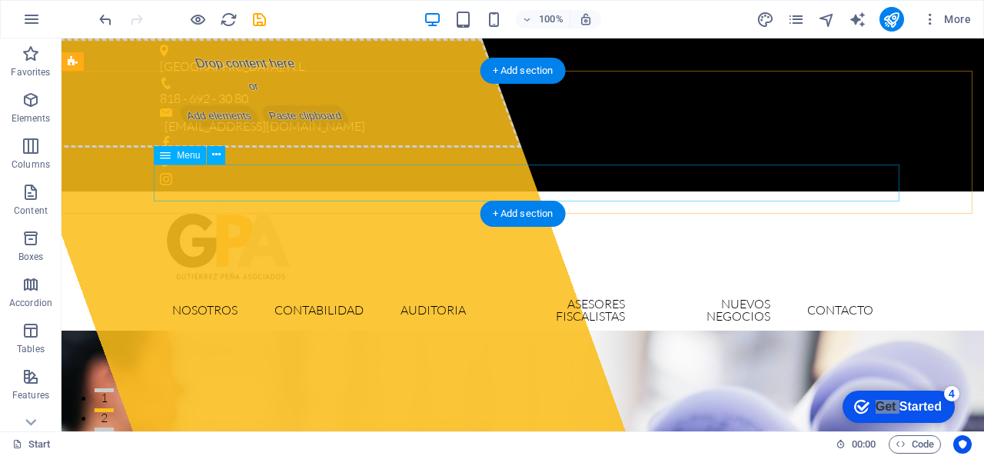
click at [583, 285] on nav "Nosotros Contabilidad Auditoria Asesores Fiscalistas Nuevos Negocios Contacto" at bounding box center [523, 309] width 726 height 49
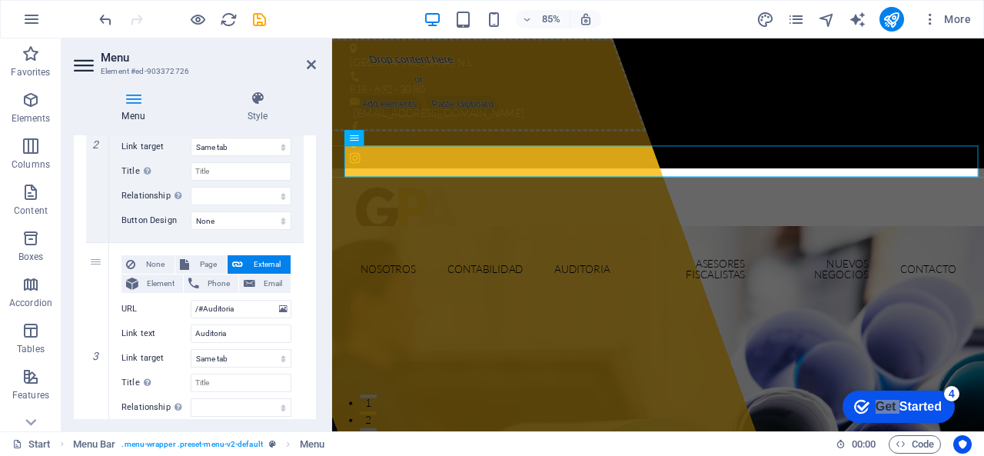
scroll to position [692, 0]
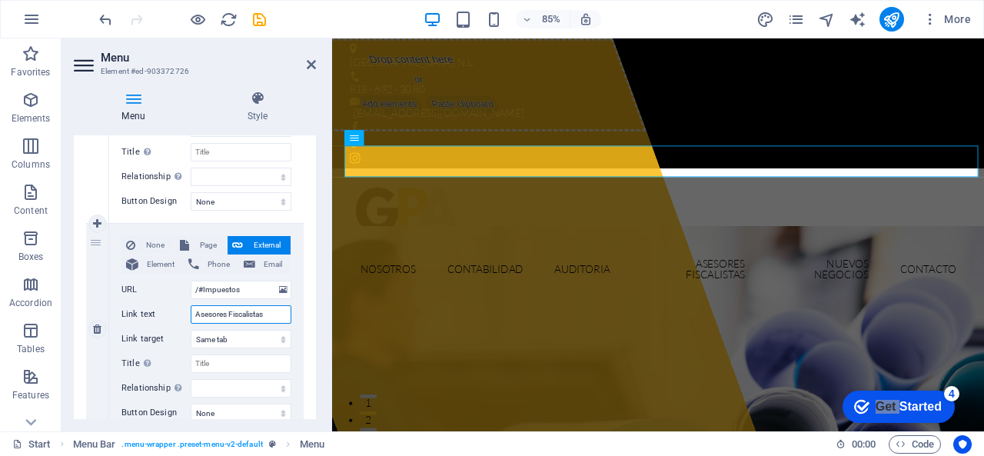
click at [267, 310] on input "Asesores Fiscalistas" at bounding box center [241, 314] width 101 height 18
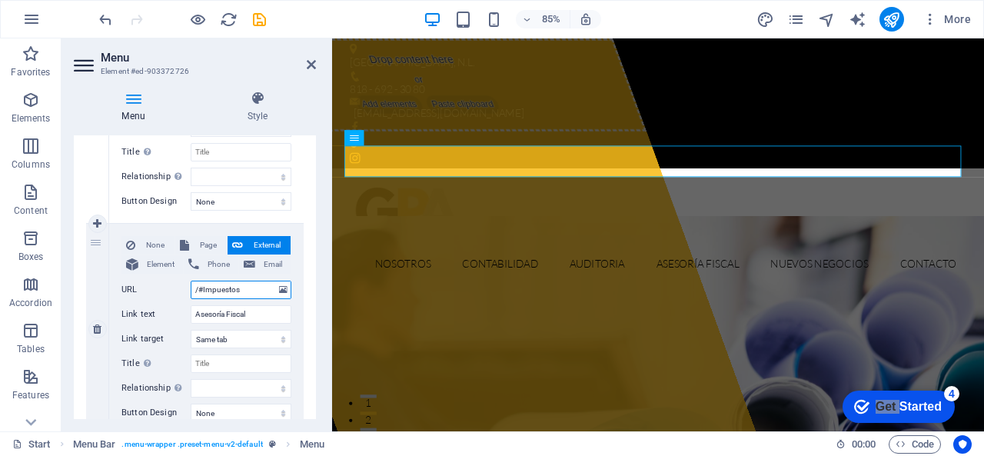
click at [251, 290] on input "/#Impuestos" at bounding box center [241, 290] width 101 height 18
click at [304, 64] on h2 "Menu" at bounding box center [208, 58] width 215 height 14
click at [309, 64] on icon at bounding box center [311, 64] width 9 height 12
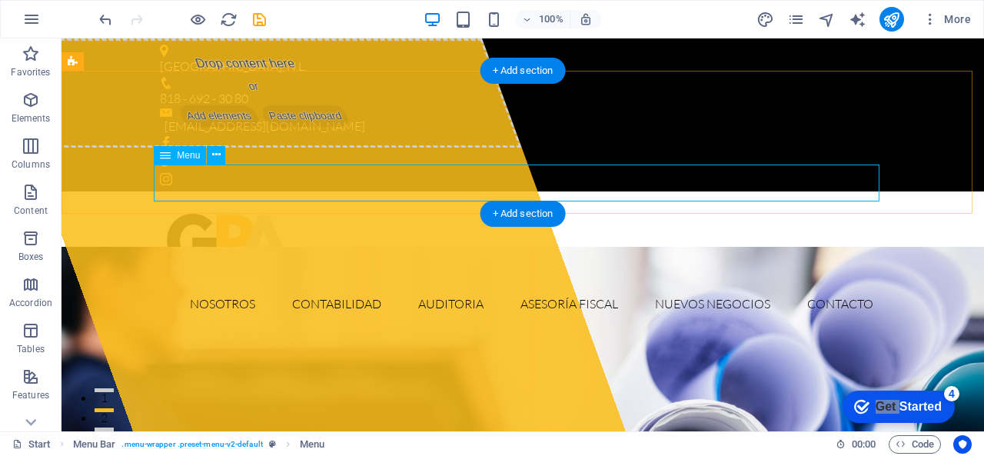
click at [457, 285] on nav "Nosotros Contabilidad Auditoria Asesoría Fiscal Nuevos Negocios Contacto" at bounding box center [523, 303] width 726 height 37
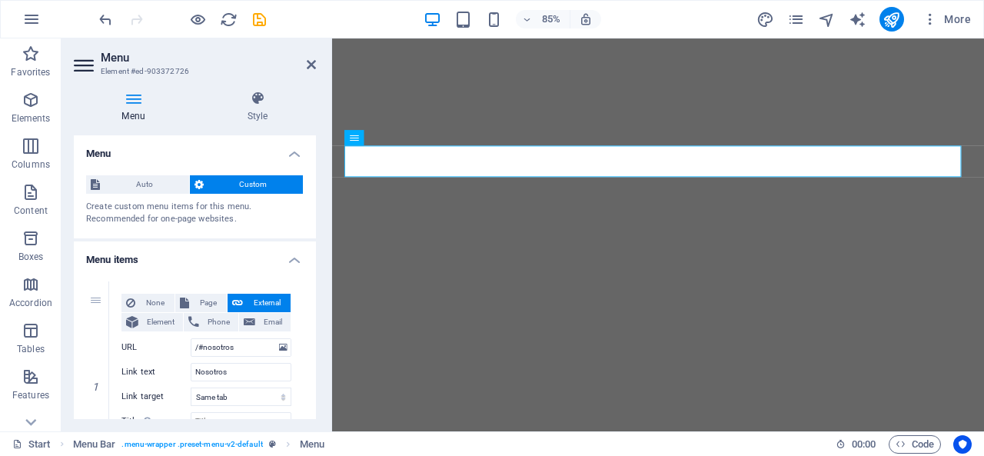
select select
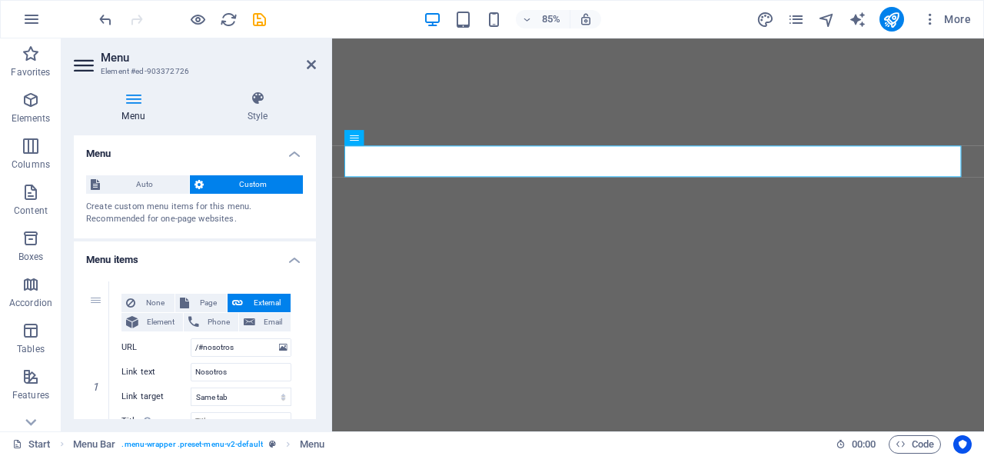
select select
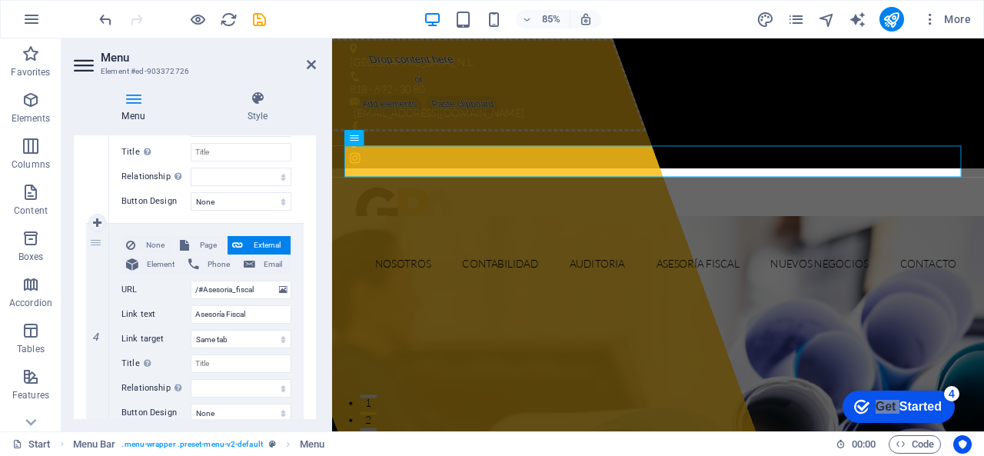
scroll to position [461, 0]
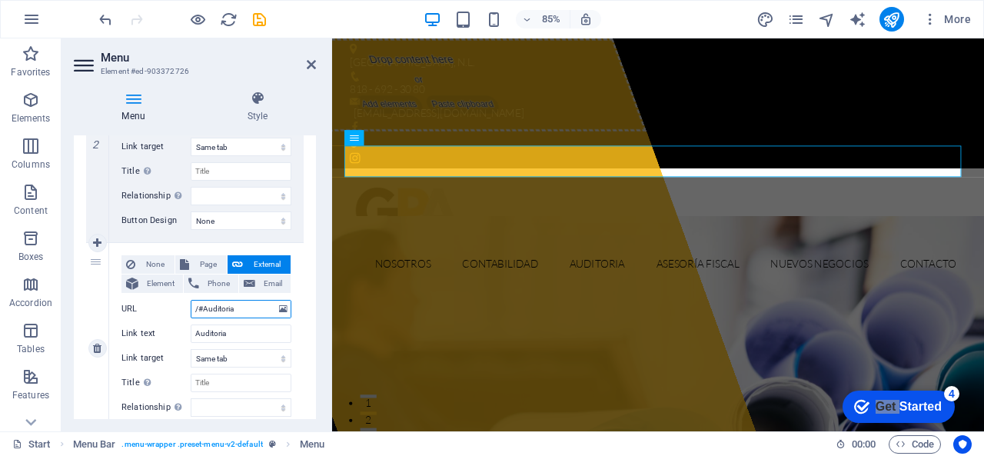
click at [235, 307] on input "/#Auditoria" at bounding box center [241, 309] width 101 height 18
type input "/#Auditoría"
select select
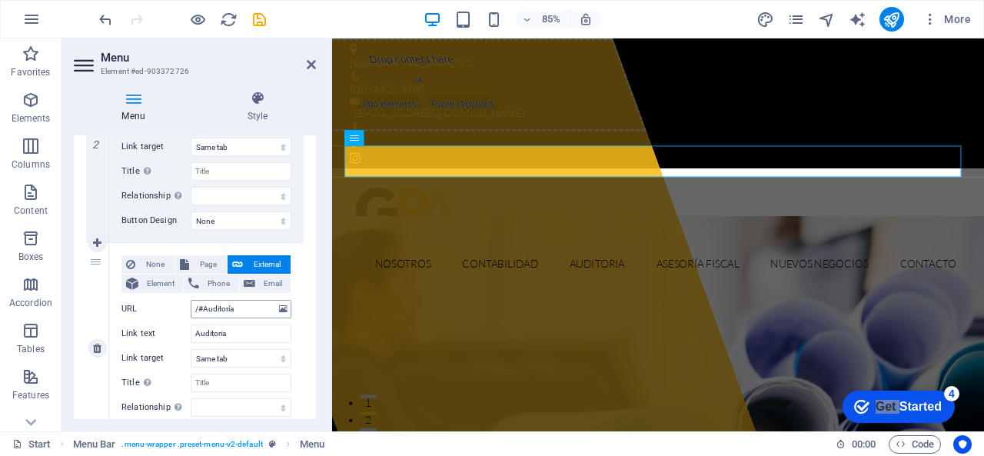
select select
click at [234, 331] on input "Auditoria" at bounding box center [241, 333] width 101 height 18
type input "Auditoría"
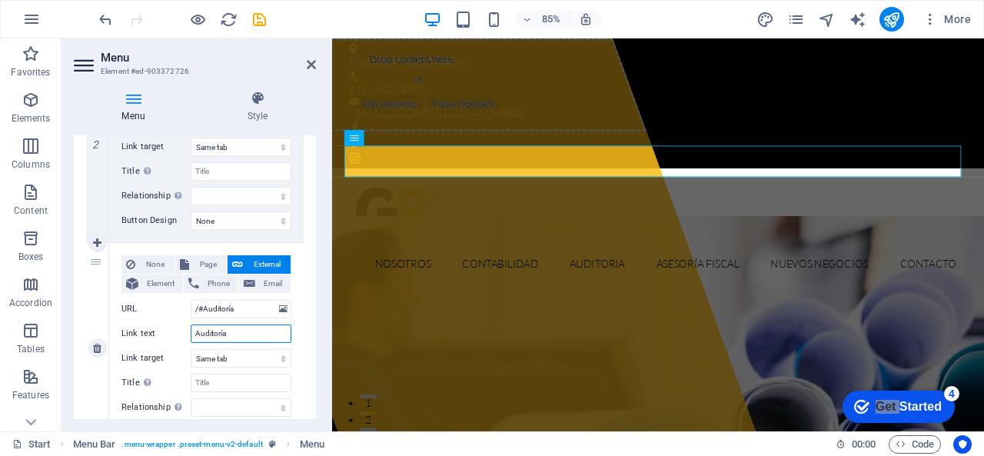
select select
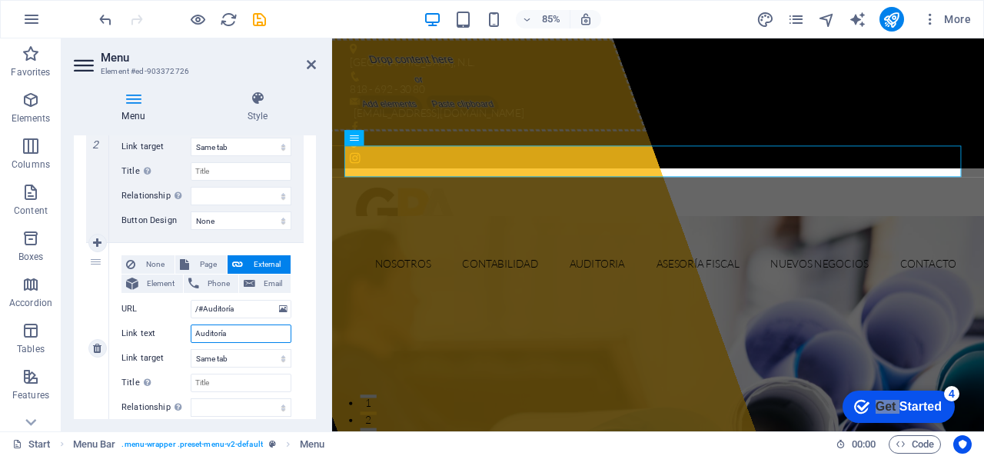
select select
type input "Auditoría"
click at [310, 68] on icon at bounding box center [311, 64] width 9 height 12
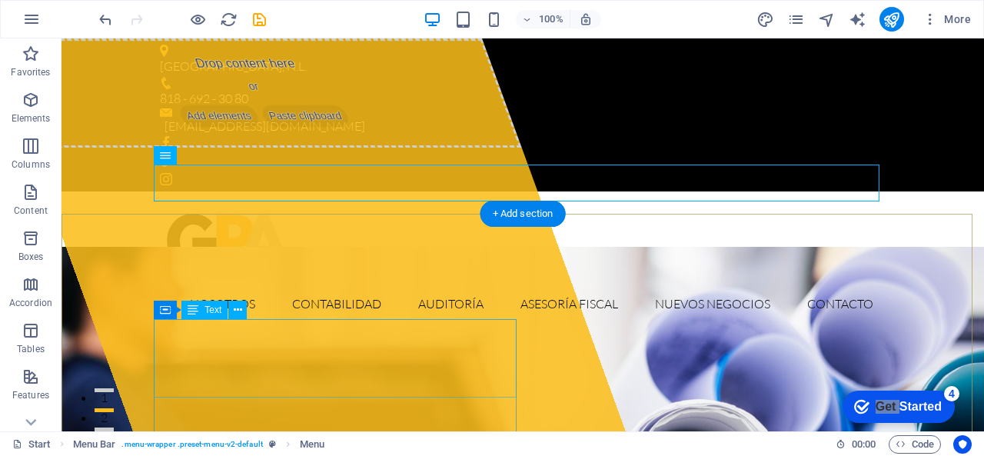
scroll to position [231, 0]
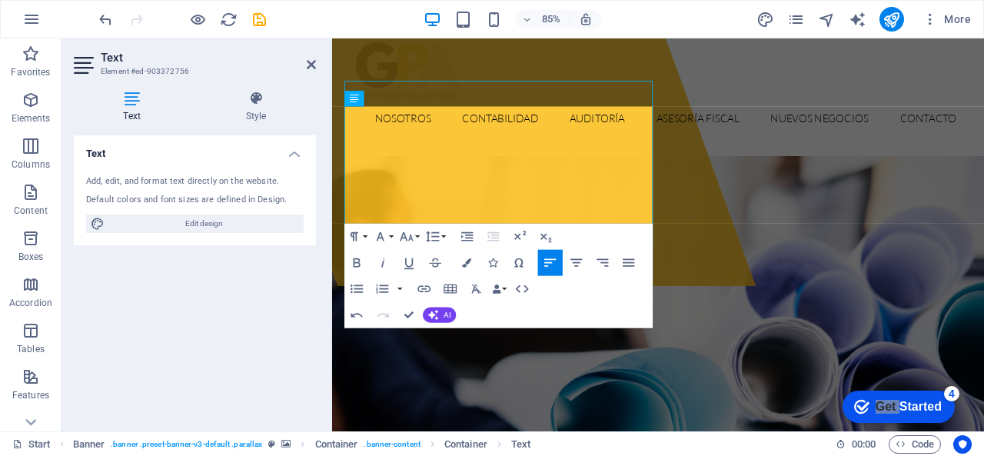
scroll to position [201, 0]
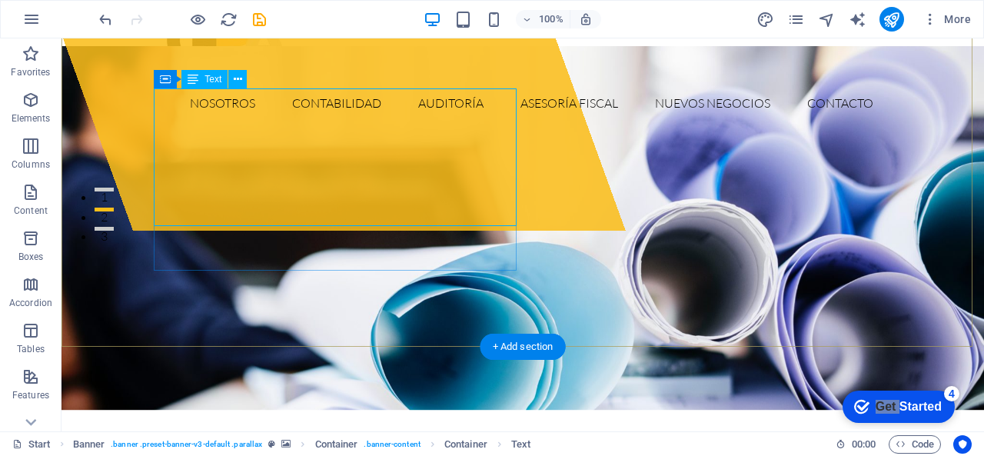
scroll to position [0, 0]
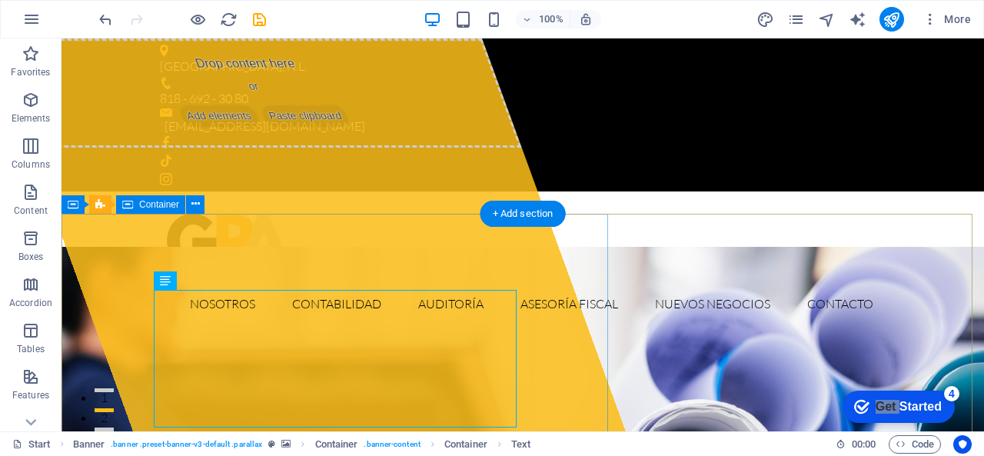
click at [264, 148] on div "Drop content here or Add elements Paste clipboard" at bounding box center [256, 92] width 532 height 109
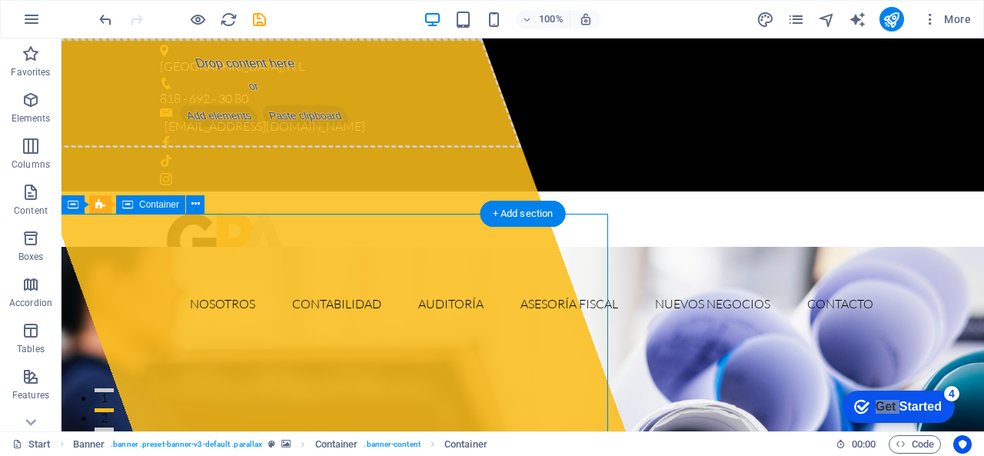
click at [266, 148] on div "Drop content here or Add elements Paste clipboard" at bounding box center [256, 92] width 532 height 109
select select "%"
select select "px"
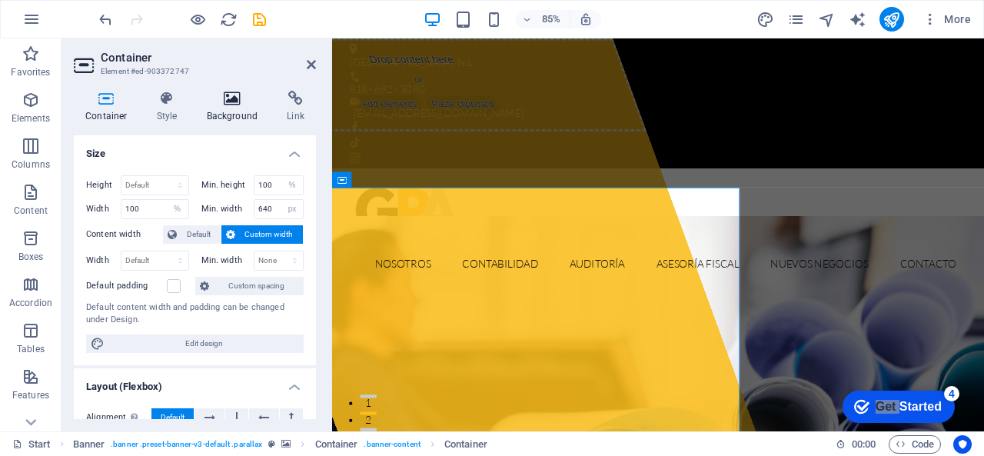
click at [224, 108] on h4 "Background" at bounding box center [235, 107] width 81 height 32
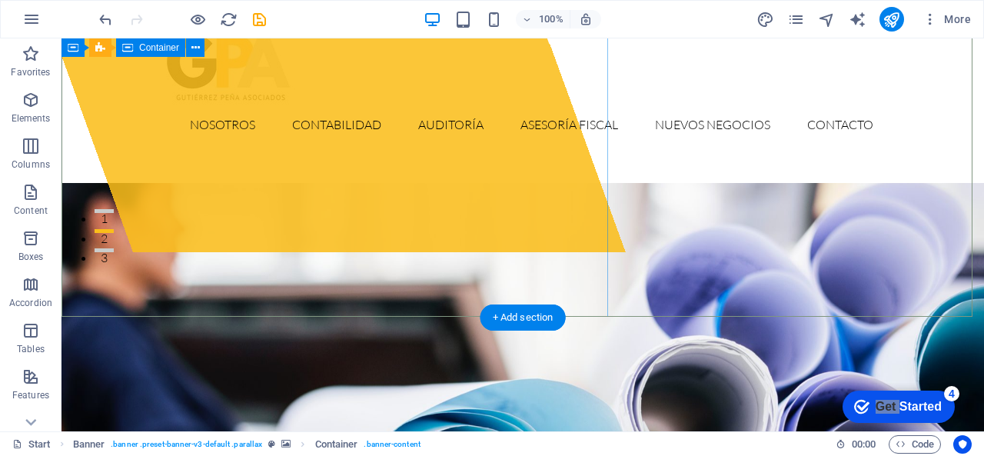
scroll to position [231, 0]
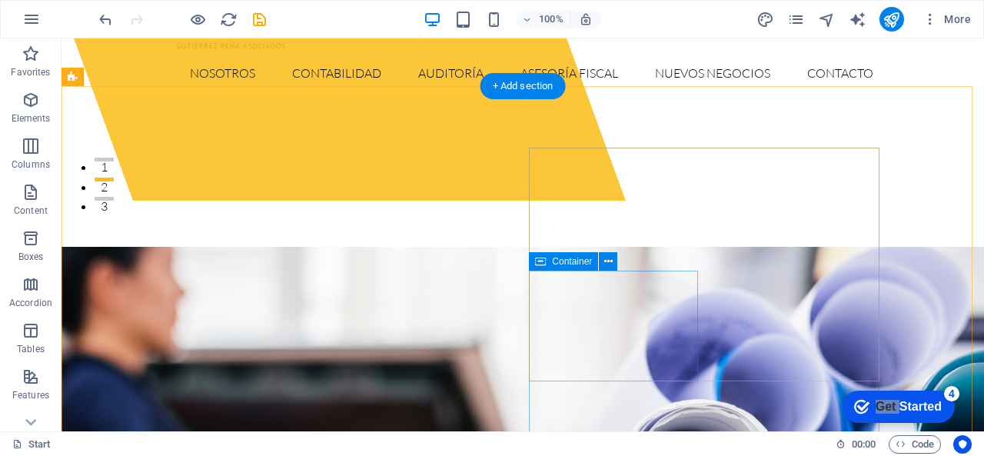
scroll to position [461, 0]
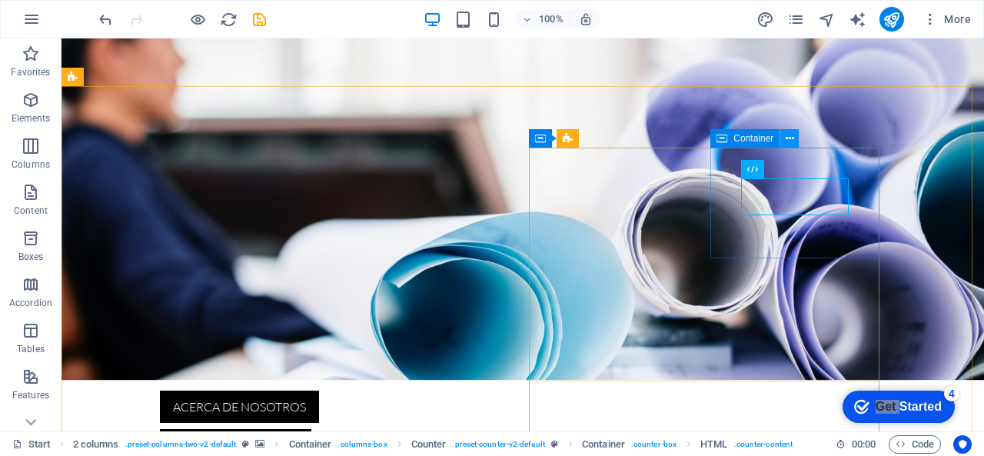
click at [794, 136] on button at bounding box center [789, 138] width 18 height 18
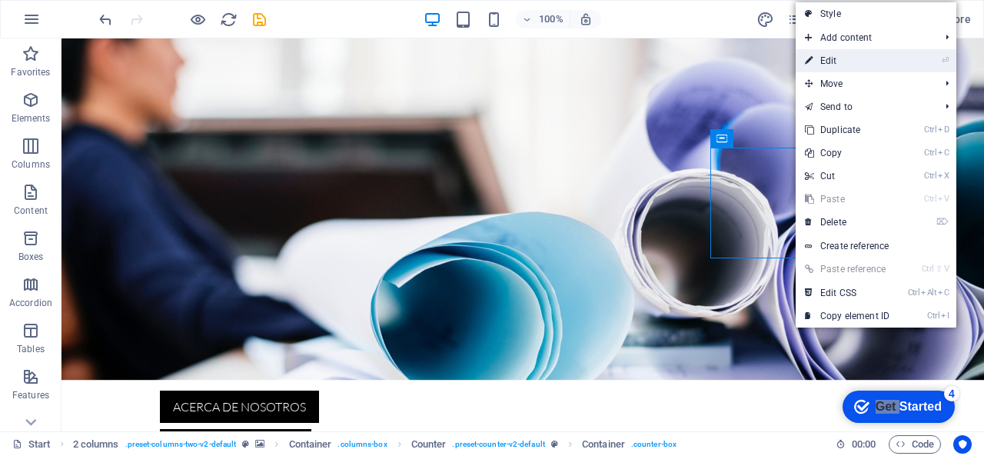
click at [832, 63] on link "⏎ Edit" at bounding box center [847, 60] width 103 height 23
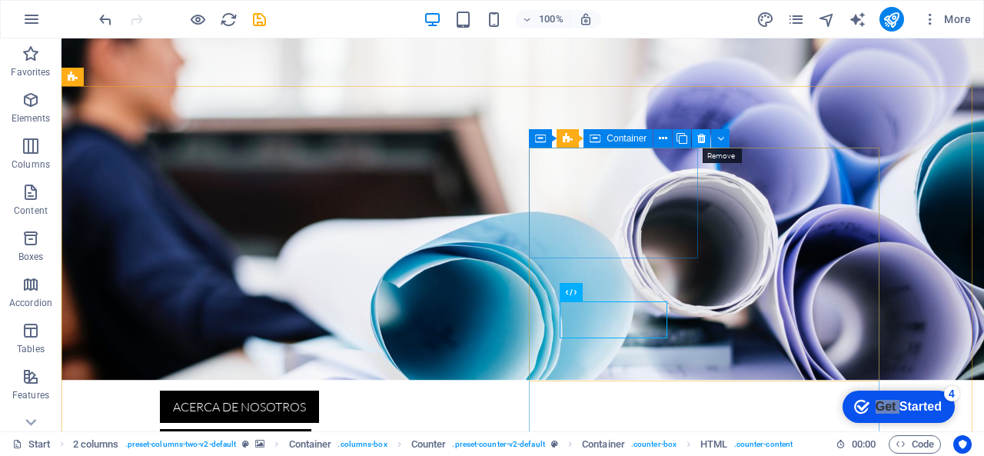
click at [701, 136] on icon at bounding box center [701, 139] width 8 height 16
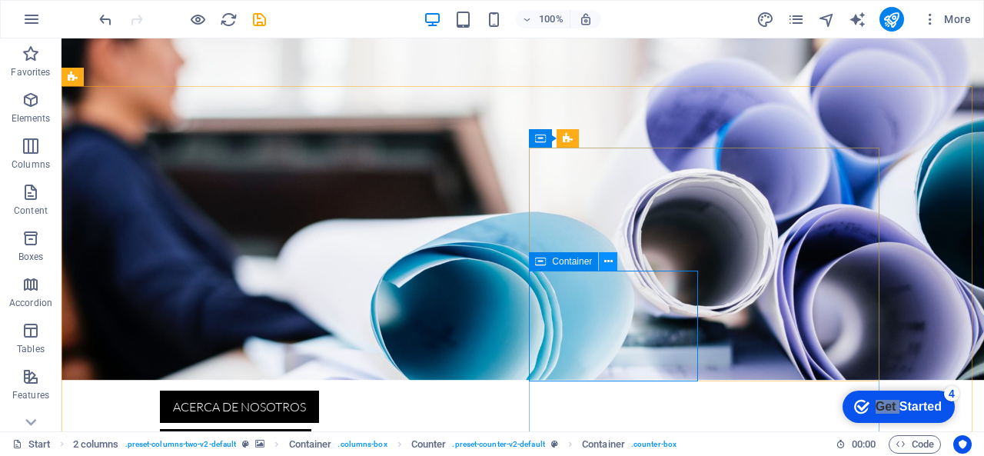
click at [605, 265] on icon at bounding box center [608, 262] width 8 height 16
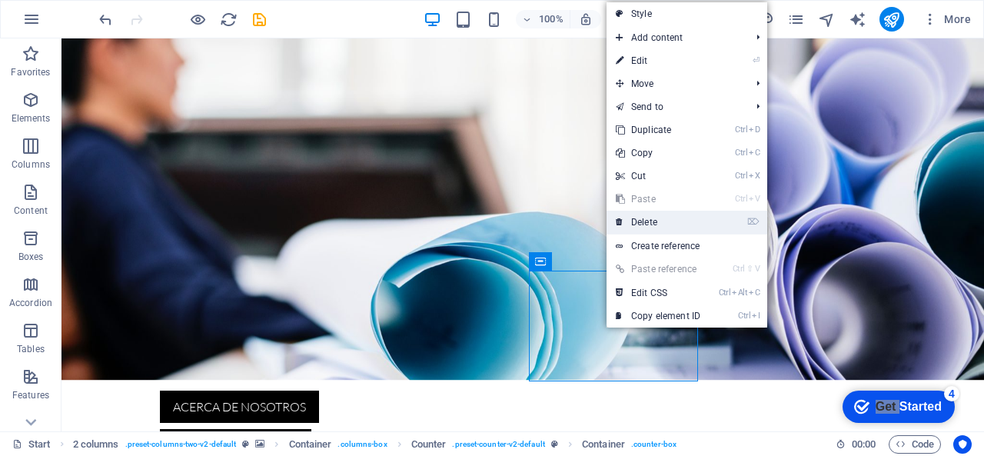
click at [640, 224] on link "⌦ Delete" at bounding box center [657, 222] width 103 height 23
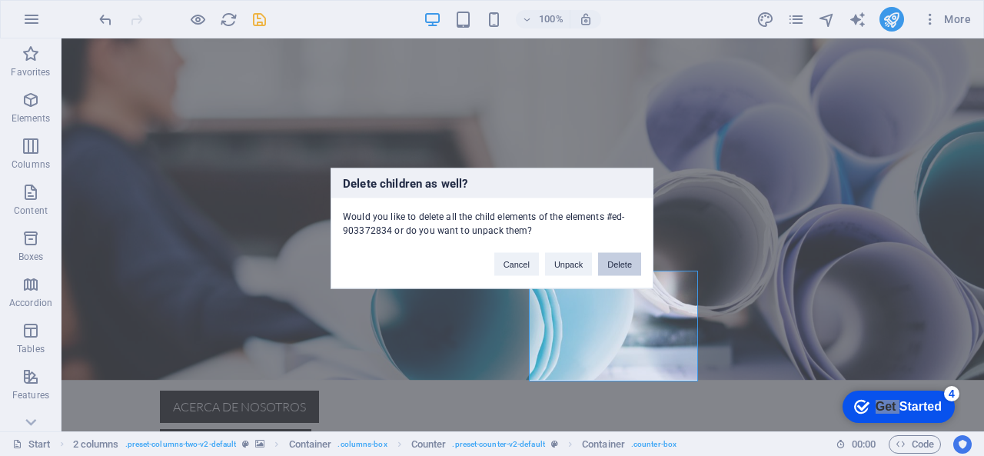
click at [615, 267] on button "Delete" at bounding box center [619, 263] width 43 height 23
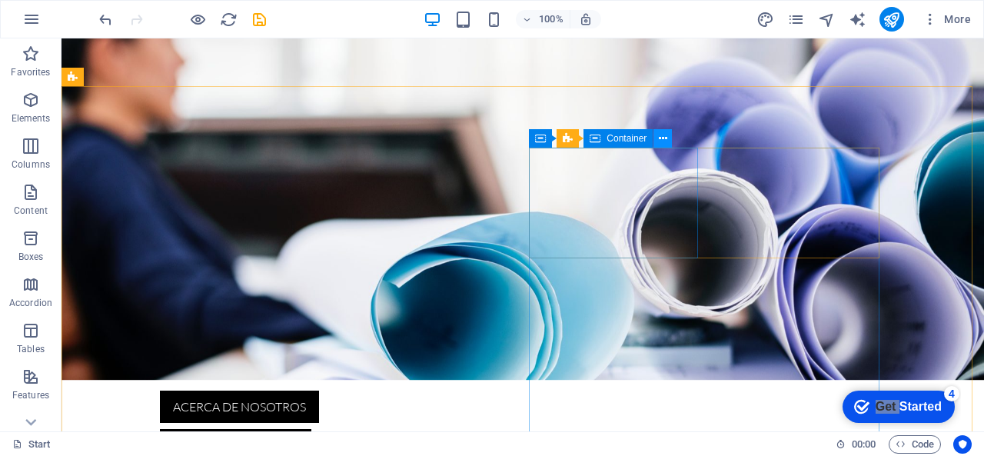
click at [666, 140] on icon at bounding box center [663, 139] width 8 height 16
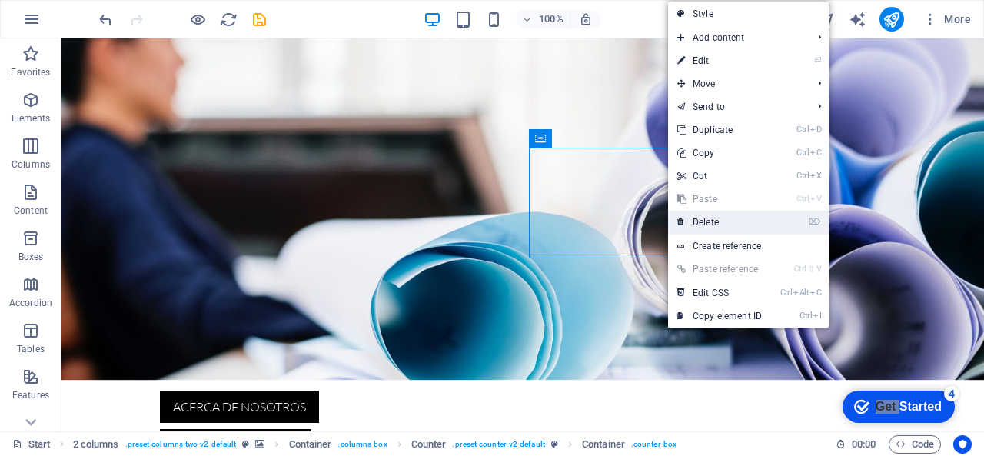
click at [709, 219] on link "⌦ Delete" at bounding box center [719, 222] width 103 height 23
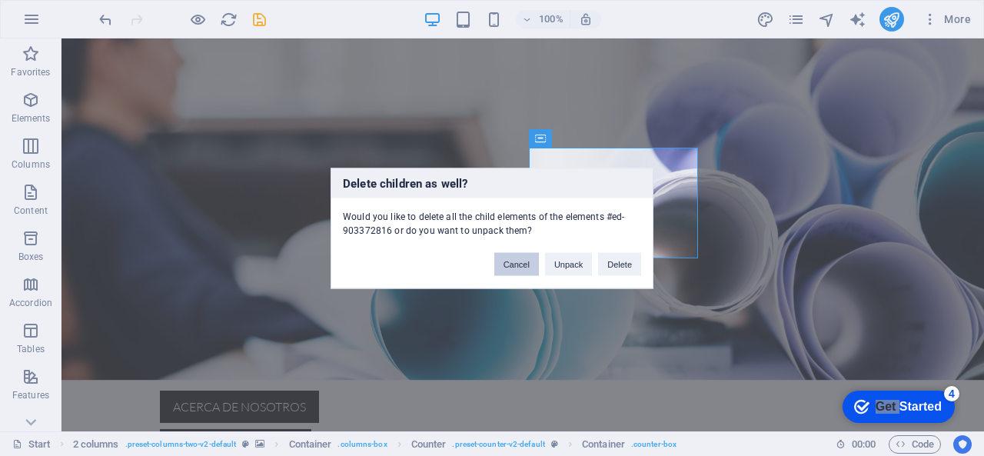
click at [513, 261] on button "Cancel" at bounding box center [516, 263] width 45 height 23
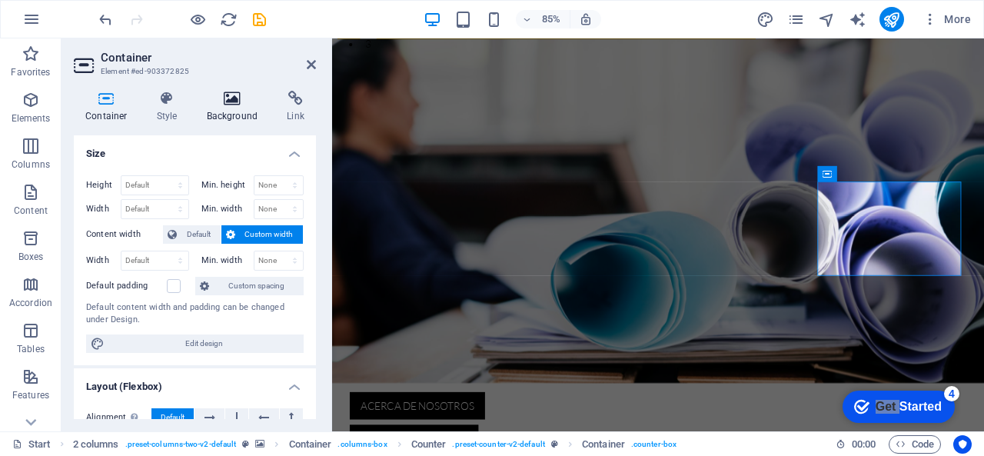
click at [226, 101] on icon at bounding box center [232, 98] width 75 height 15
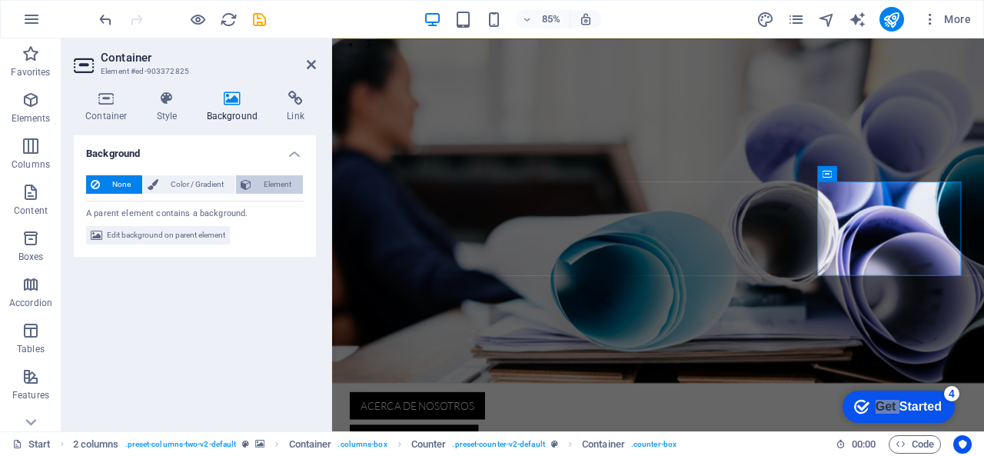
click at [254, 178] on button "Element" at bounding box center [269, 184] width 67 height 18
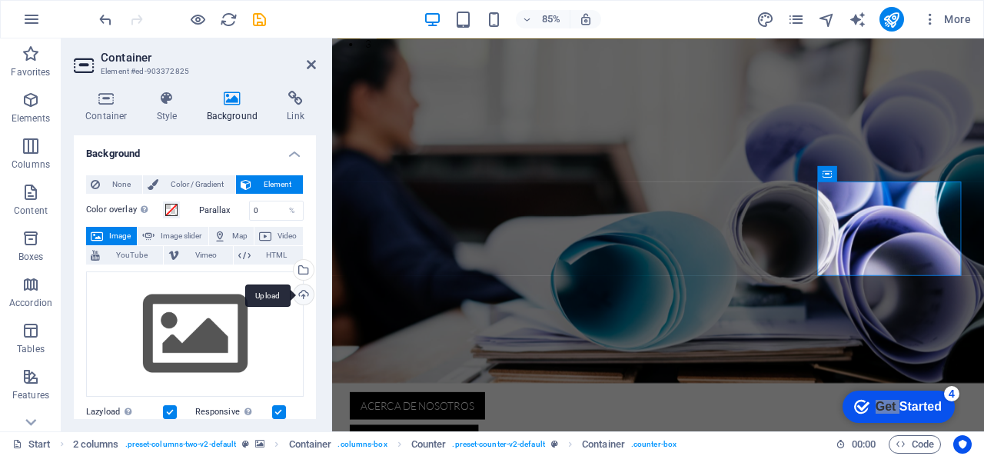
click at [303, 294] on div "Upload" at bounding box center [302, 295] width 23 height 23
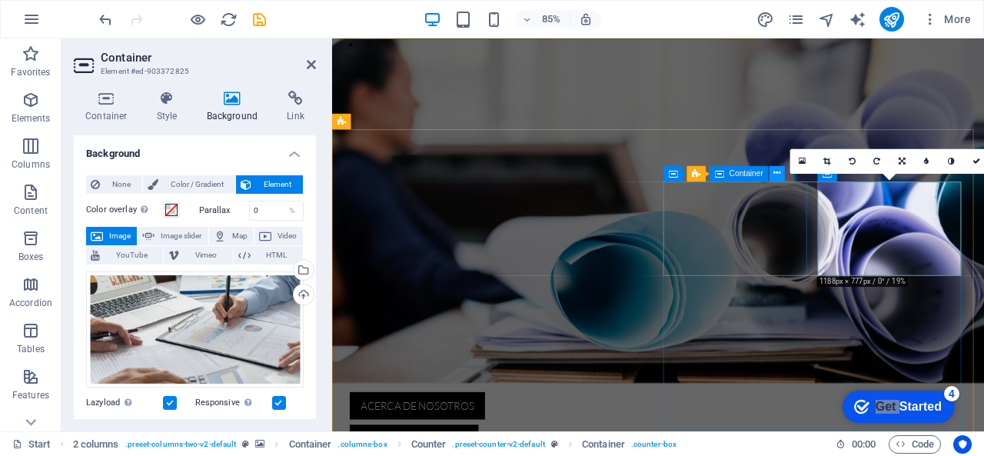
click at [776, 174] on icon at bounding box center [776, 174] width 7 height 14
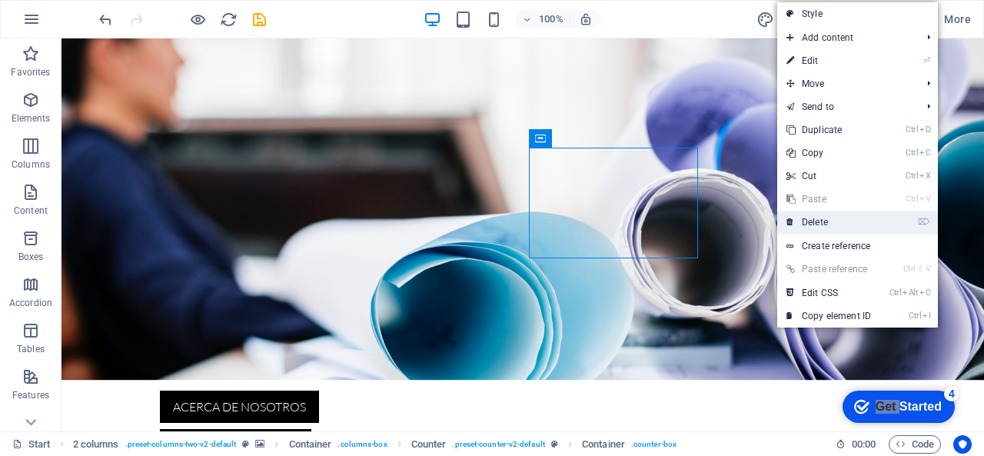
click at [806, 218] on link "⌦ Delete" at bounding box center [828, 222] width 103 height 23
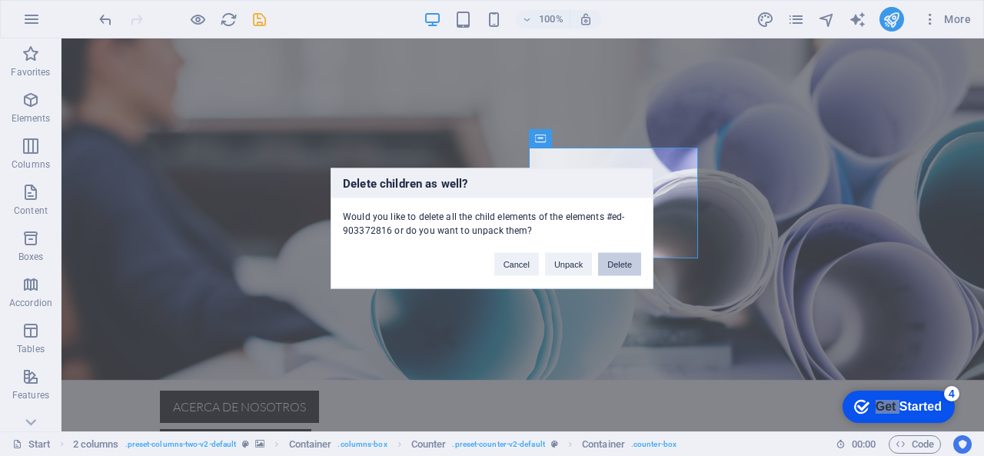
click at [635, 255] on button "Delete" at bounding box center [619, 263] width 43 height 23
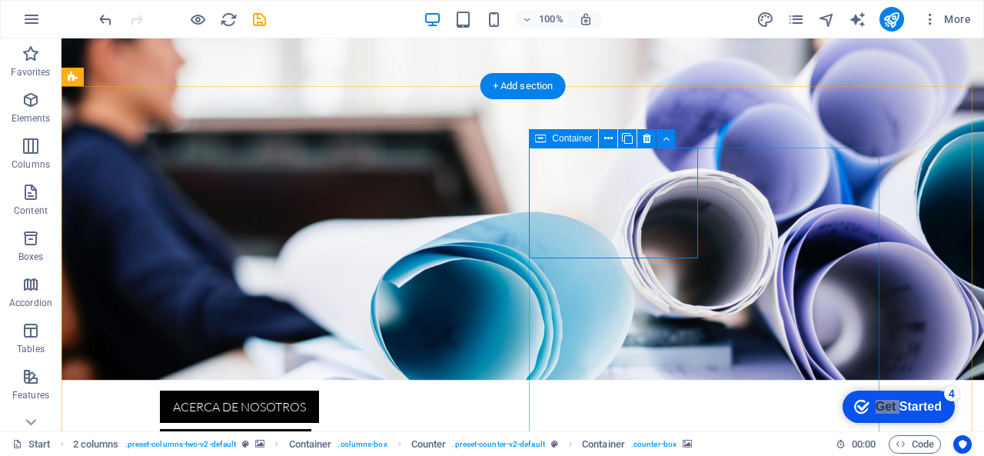
drag, startPoint x: 694, startPoint y: 256, endPoint x: 749, endPoint y: 311, distance: 77.7
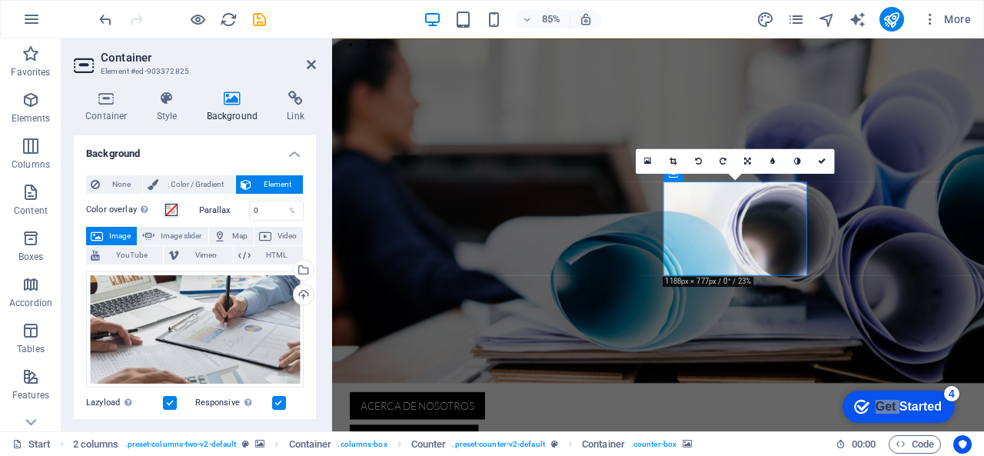
drag, startPoint x: 749, startPoint y: 162, endPoint x: 749, endPoint y: 171, distance: 9.2
click at [749, 163] on icon at bounding box center [747, 161] width 7 height 8
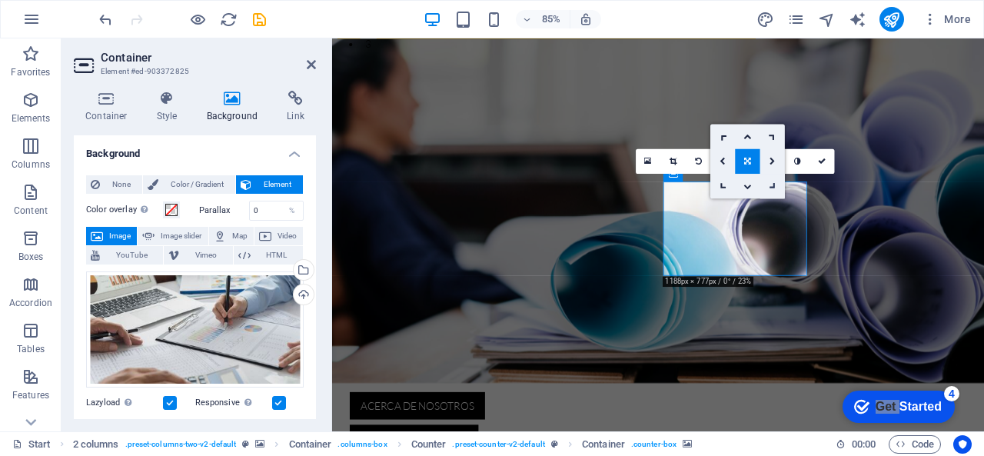
click at [777, 187] on link at bounding box center [772, 186] width 25 height 25
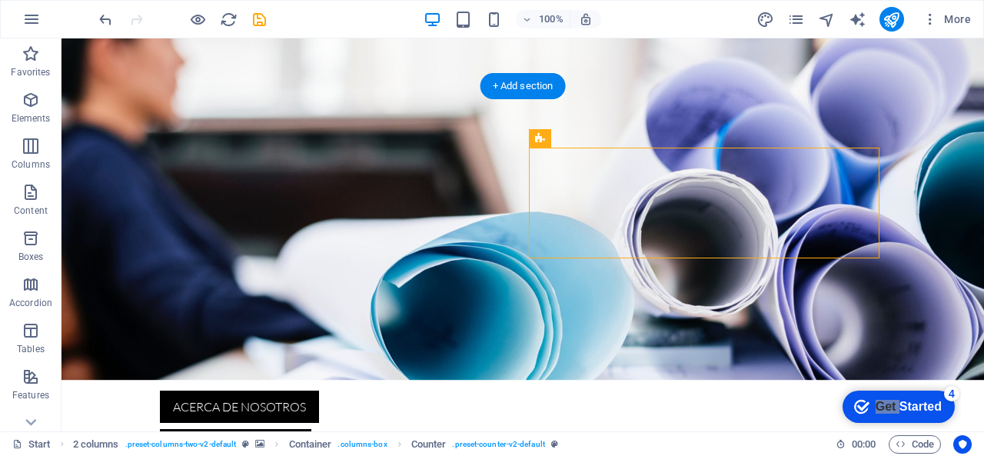
drag, startPoint x: 621, startPoint y: 314, endPoint x: 869, endPoint y: 326, distance: 248.6
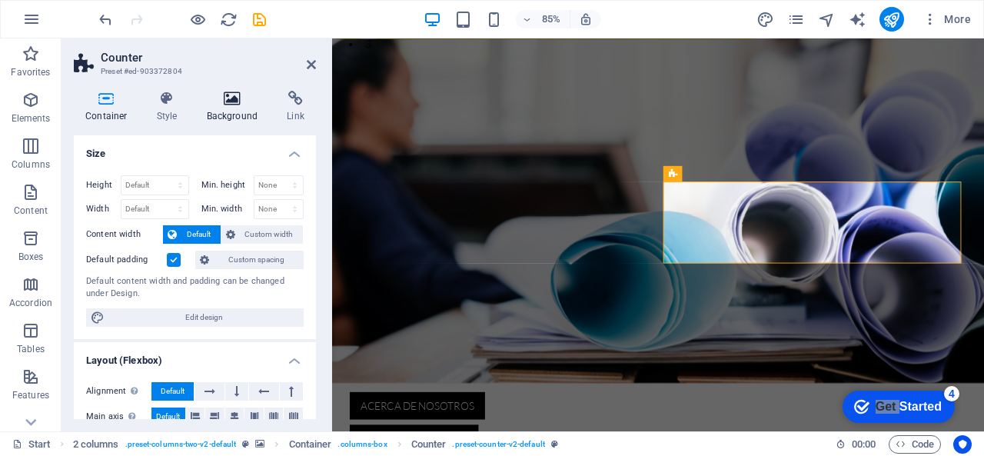
click at [221, 95] on icon at bounding box center [232, 98] width 75 height 15
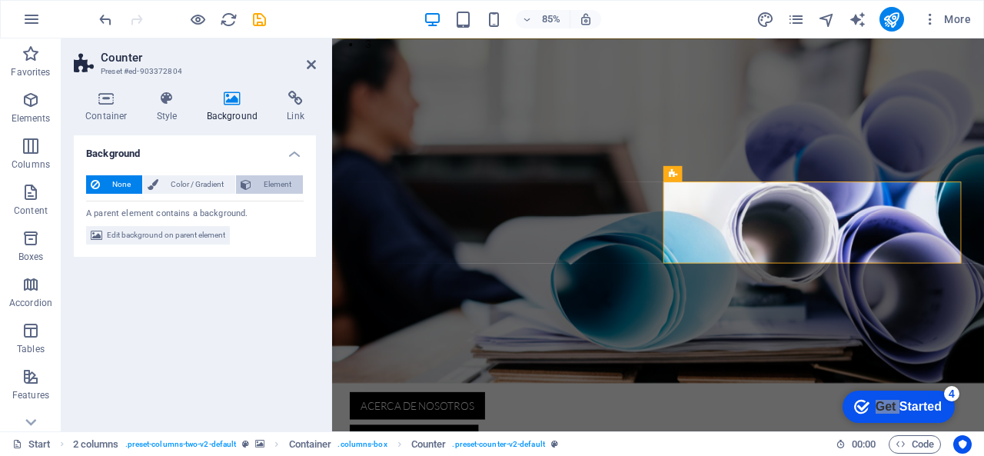
click at [274, 185] on span "Element" at bounding box center [277, 184] width 42 height 18
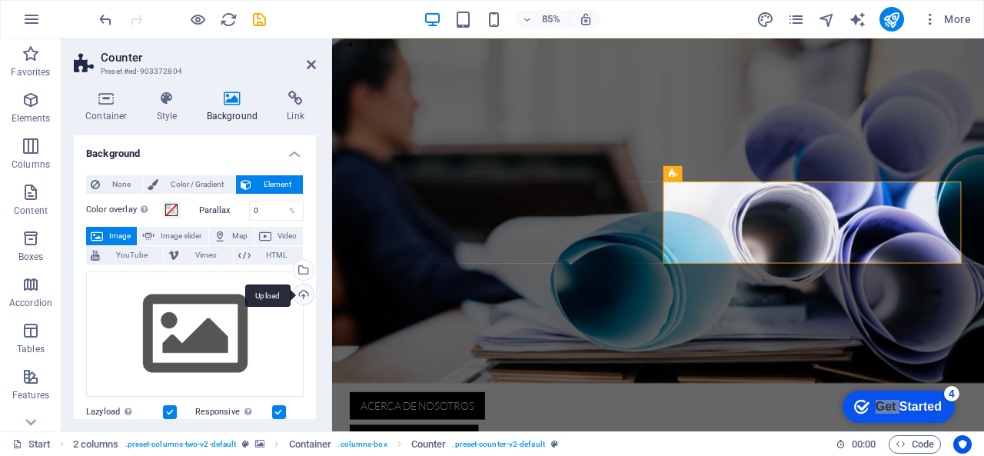
click at [301, 285] on div "Upload" at bounding box center [302, 295] width 23 height 23
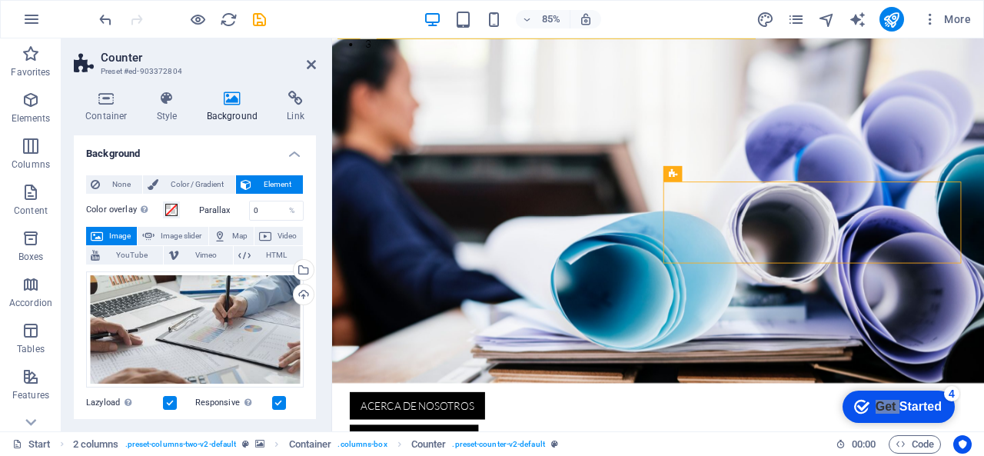
drag, startPoint x: 865, startPoint y: 307, endPoint x: 879, endPoint y: 317, distance: 16.6
drag, startPoint x: 880, startPoint y: 298, endPoint x: 890, endPoint y: 348, distance: 50.9
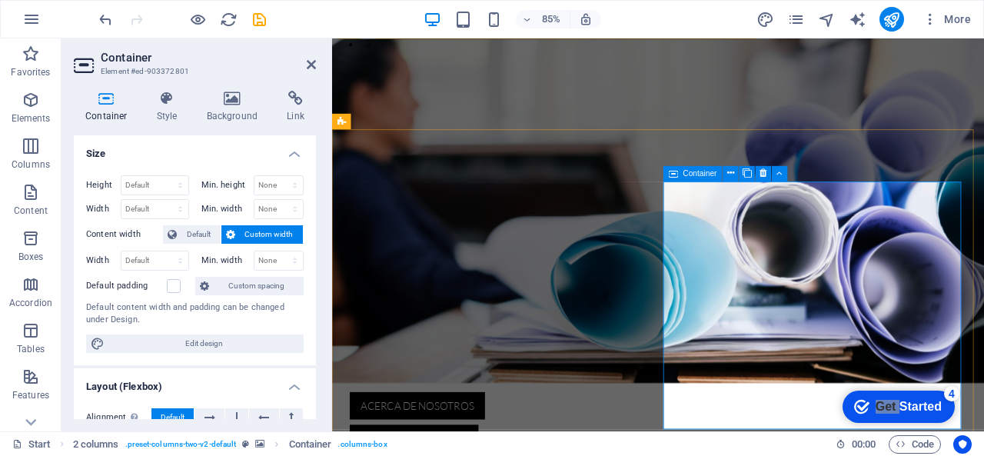
click at [678, 178] on div "Container" at bounding box center [692, 173] width 59 height 15
click at [750, 177] on icon at bounding box center [746, 174] width 9 height 14
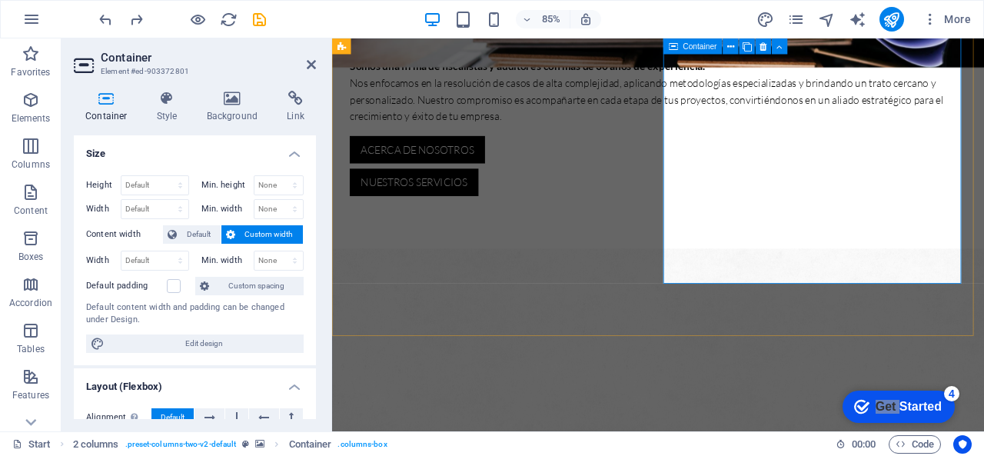
scroll to position [301, 0]
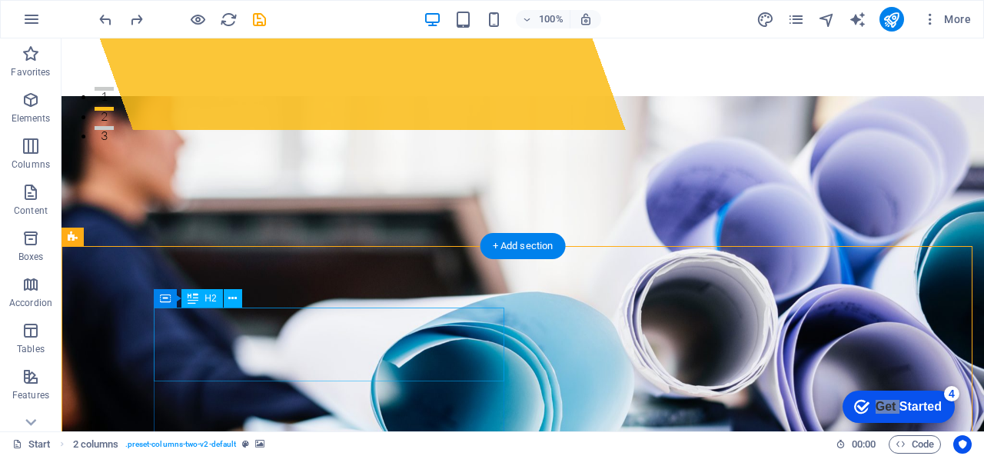
scroll to position [532, 0]
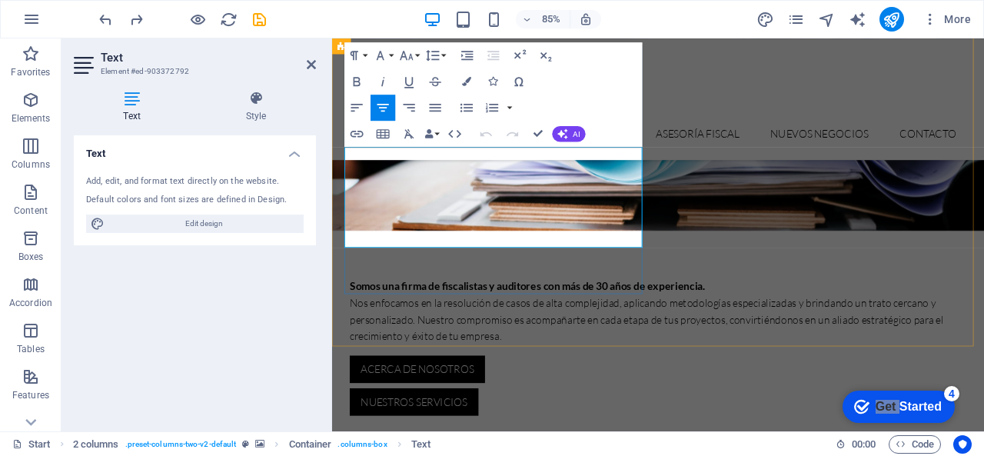
drag, startPoint x: 613, startPoint y: 271, endPoint x: 381, endPoint y: 176, distance: 250.2
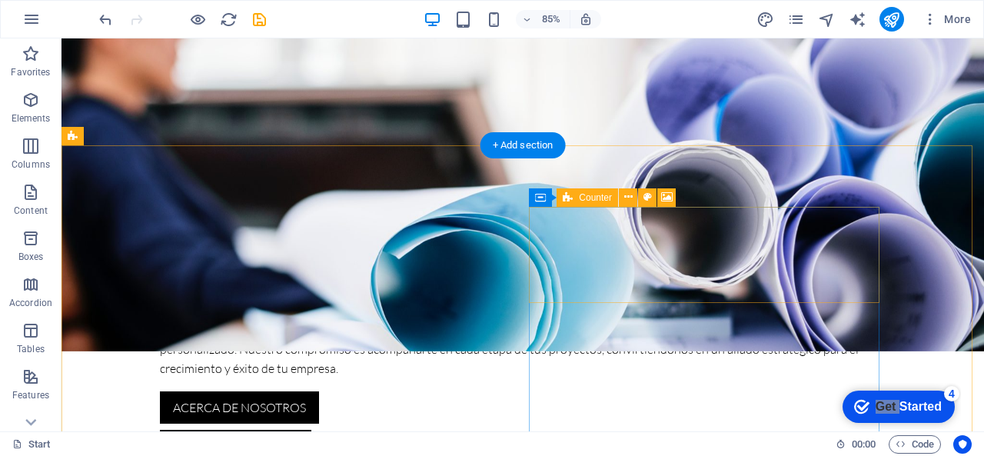
scroll to position [402, 0]
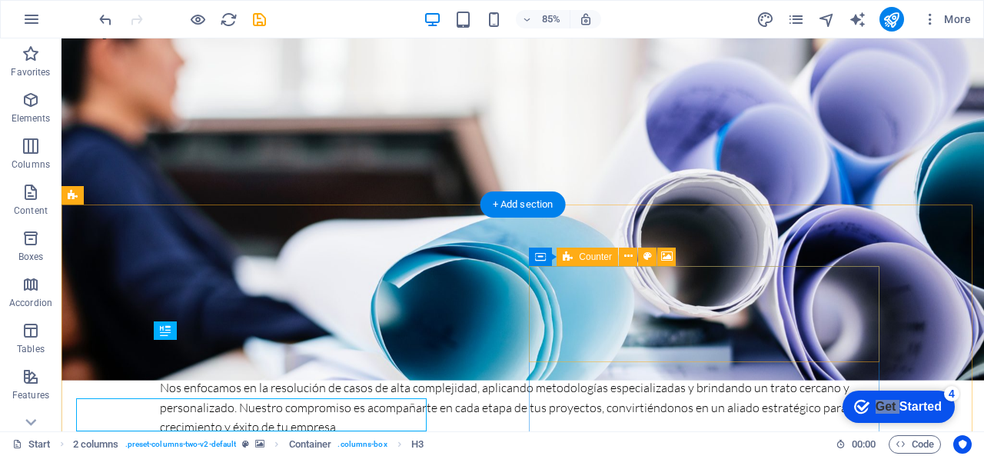
scroll to position [343, 0]
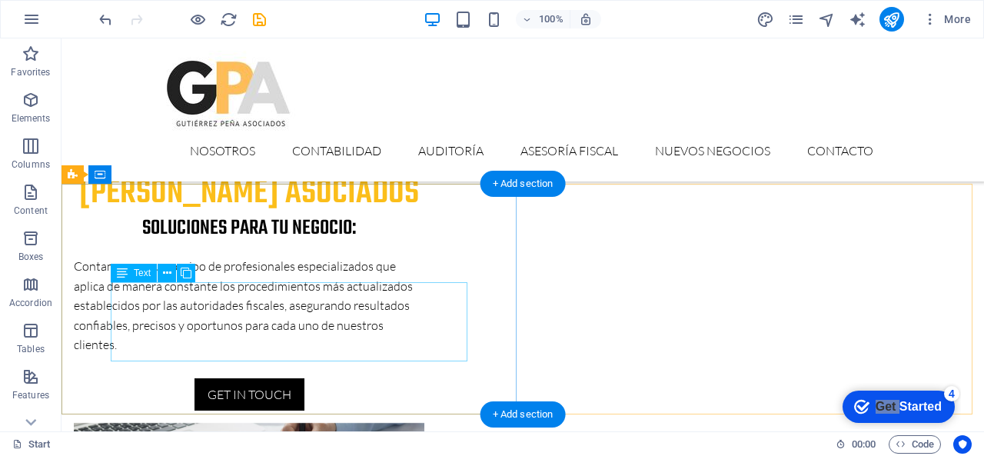
scroll to position [1035, 0]
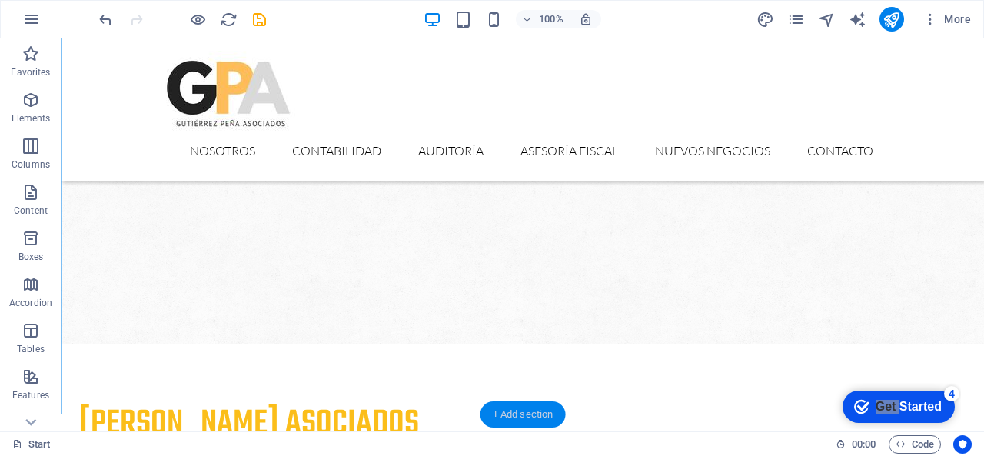
click at [500, 408] on div "+ Add section" at bounding box center [522, 414] width 85 height 26
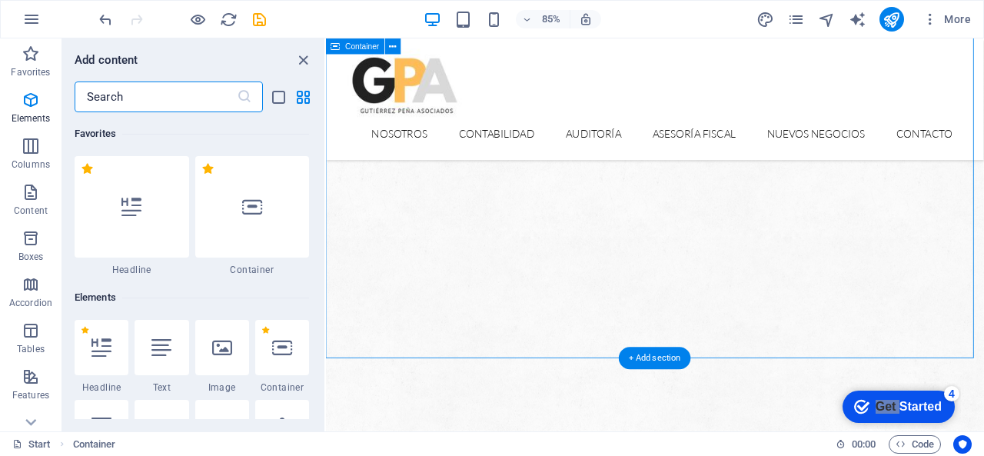
scroll to position [2689, 0]
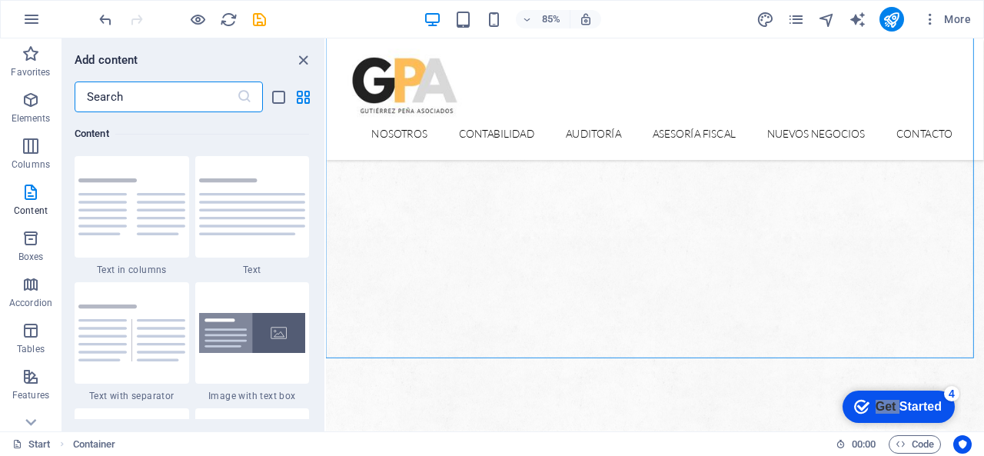
drag, startPoint x: 249, startPoint y: 213, endPoint x: 209, endPoint y: 215, distance: 40.0
click at [250, 213] on img at bounding box center [252, 206] width 107 height 57
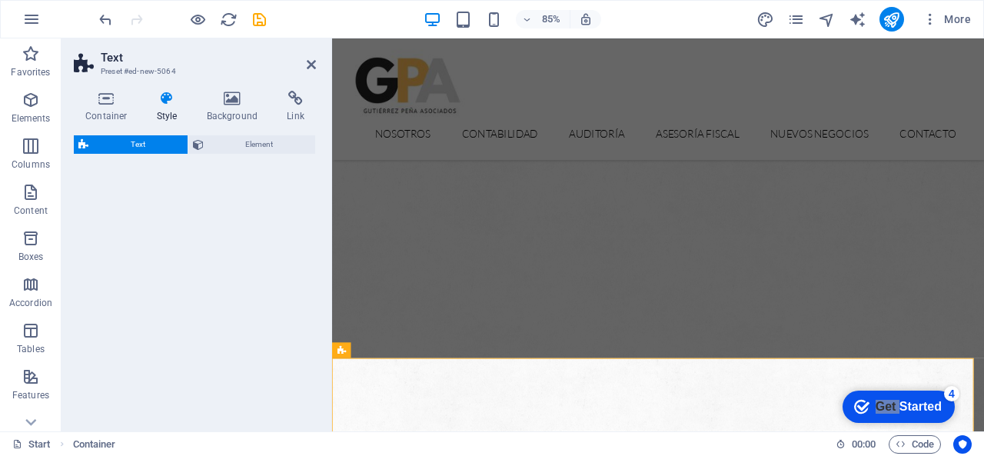
scroll to position [1071, 0]
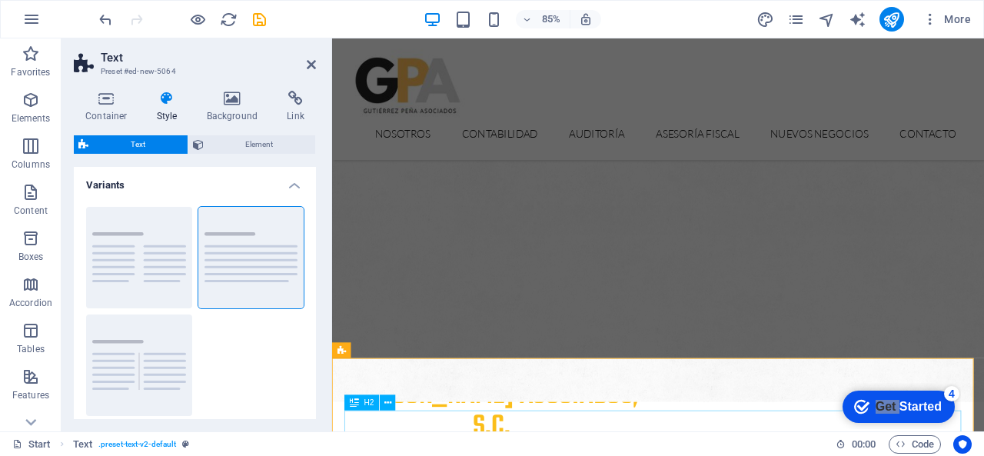
drag, startPoint x: 463, startPoint y: 493, endPoint x: 711, endPoint y: 429, distance: 255.6
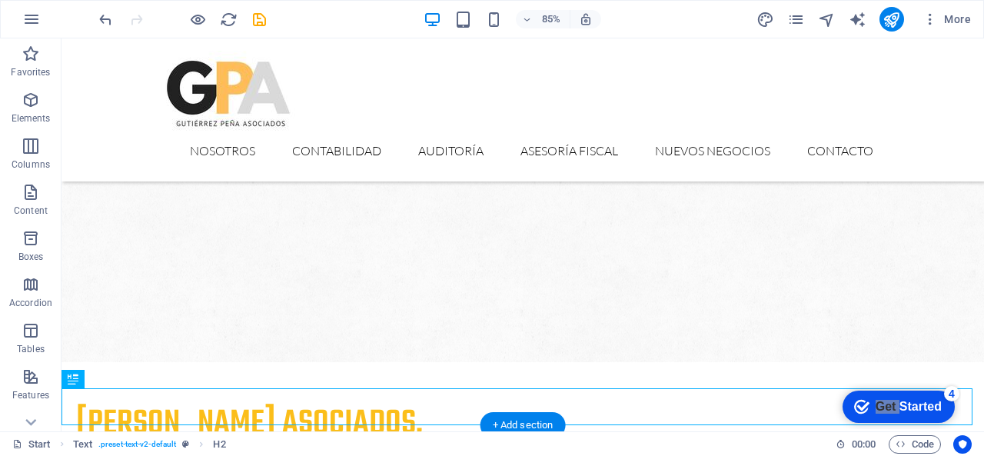
scroll to position [1331, 0]
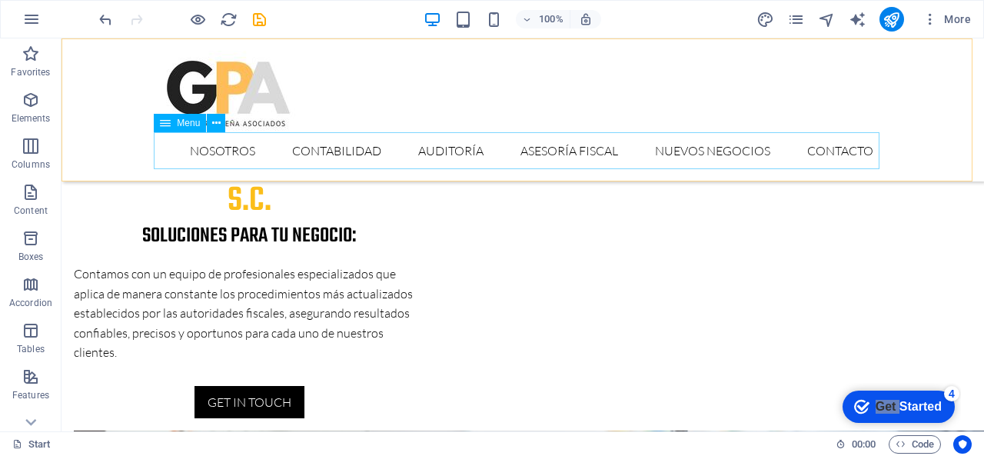
click at [677, 150] on nav "Nosotros Contabilidad Auditoría Asesoría Fiscal Nuevos Negocios Contacto" at bounding box center [523, 150] width 726 height 37
select select
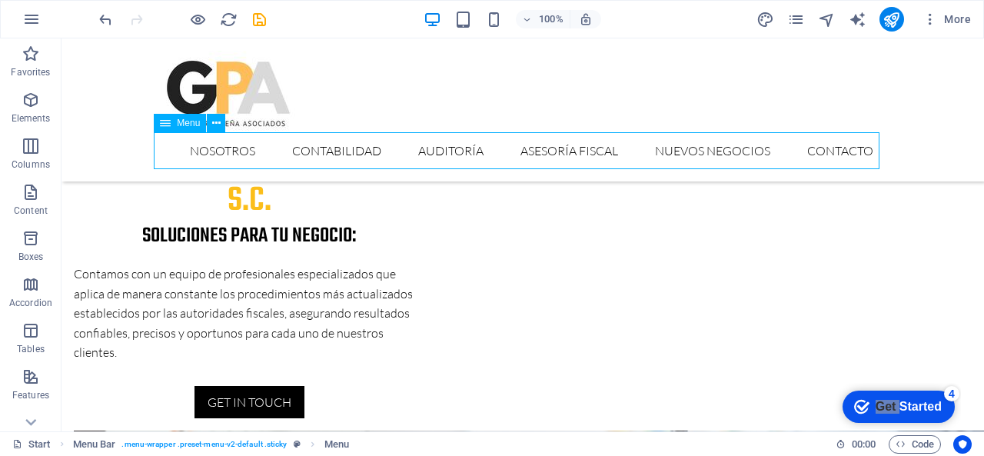
select select
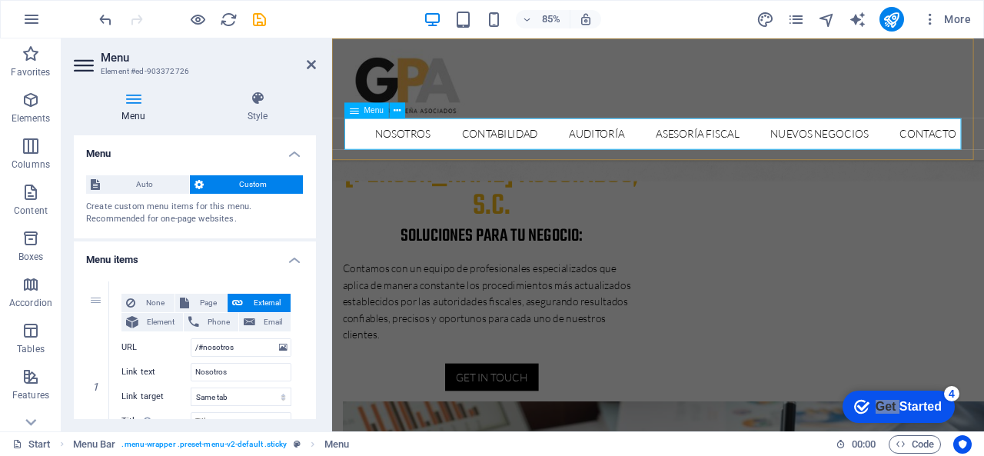
click at [889, 151] on nav "Nosotros Contabilidad Auditoría Asesoría Fiscal Nuevos Negocios Contacto" at bounding box center [716, 150] width 726 height 37
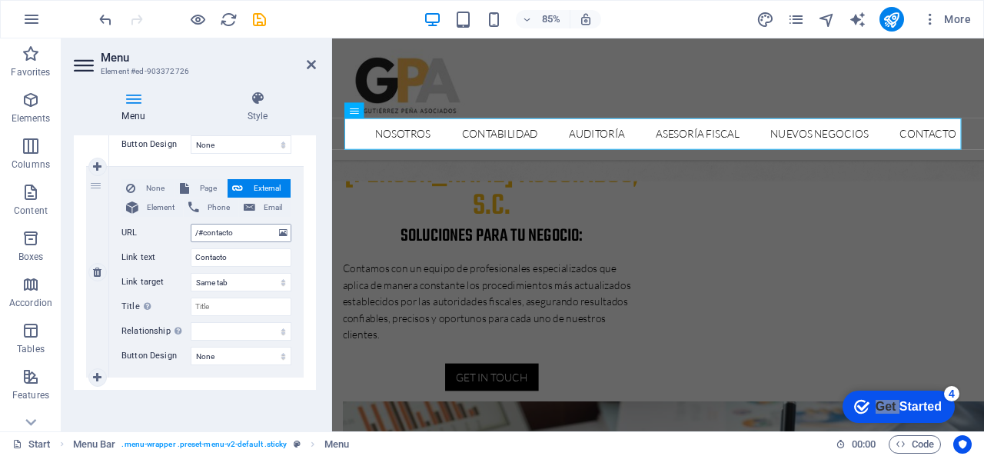
scroll to position [941, 0]
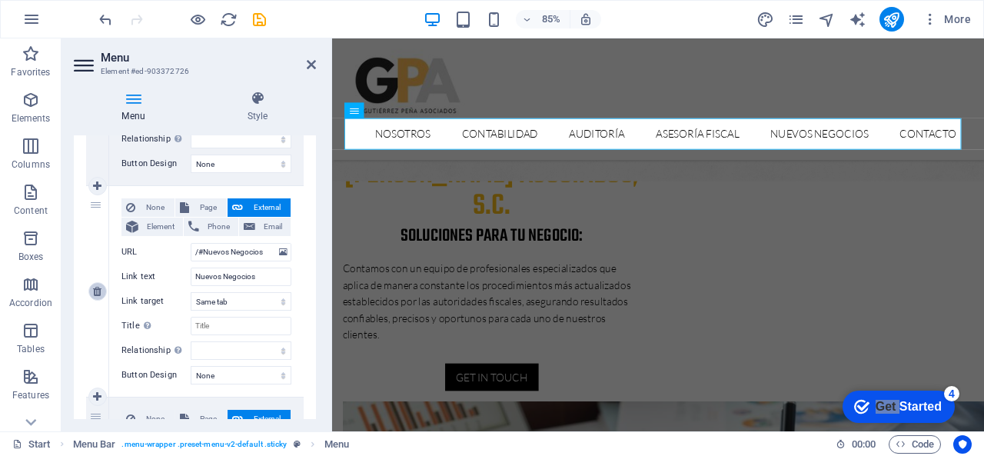
click at [101, 290] on icon at bounding box center [97, 291] width 8 height 11
select select
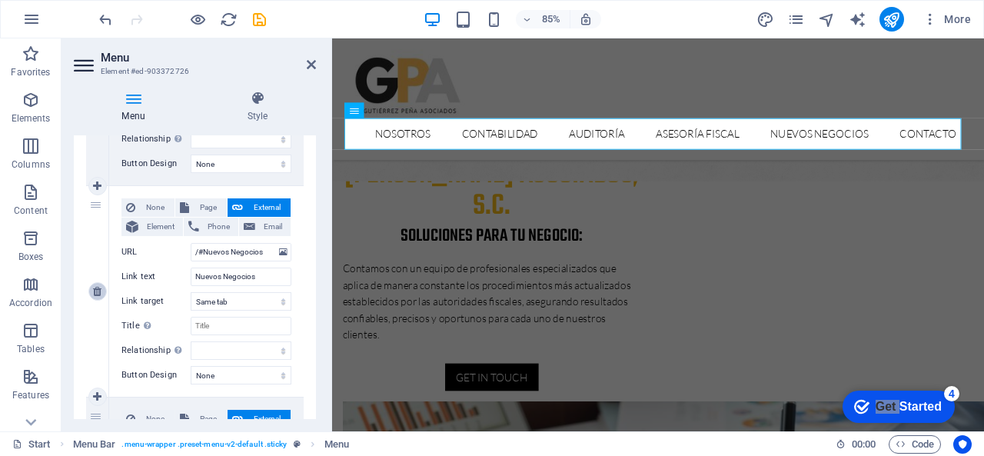
type input "/#contacto"
type input "Contacto"
select select
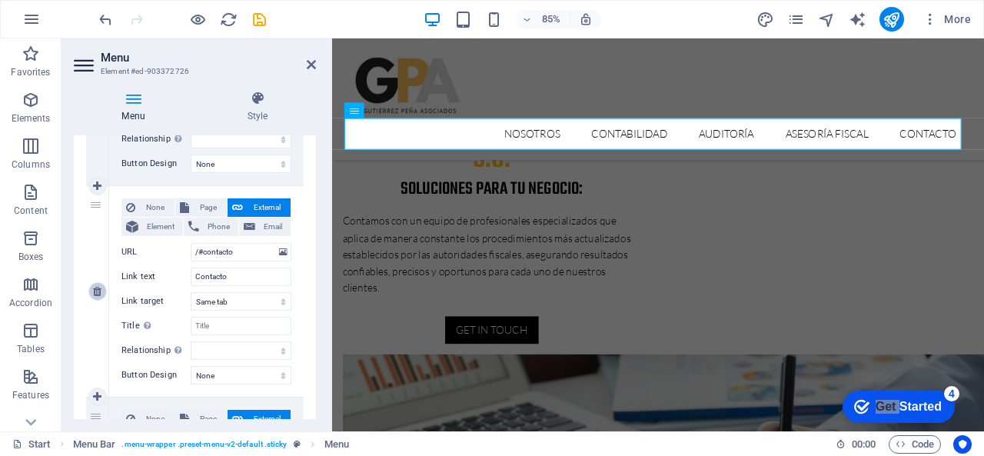
scroll to position [1294, 0]
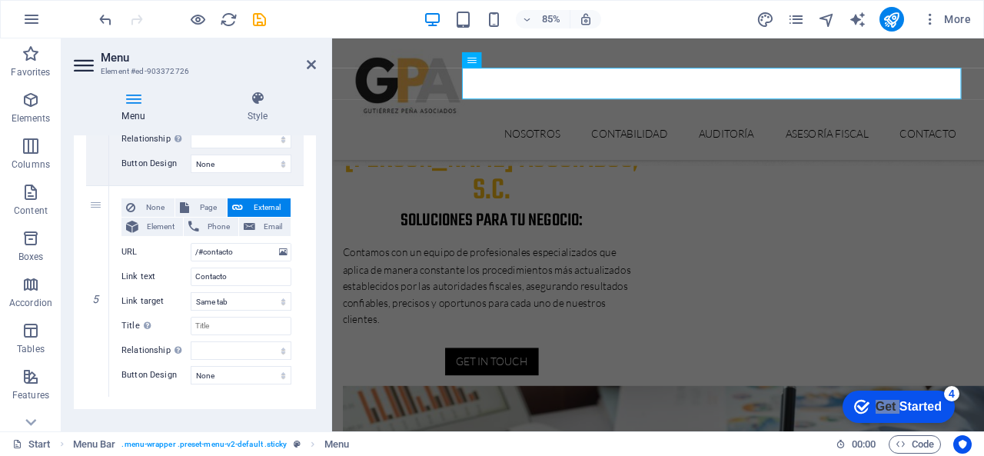
click at [309, 62] on icon at bounding box center [311, 64] width 9 height 12
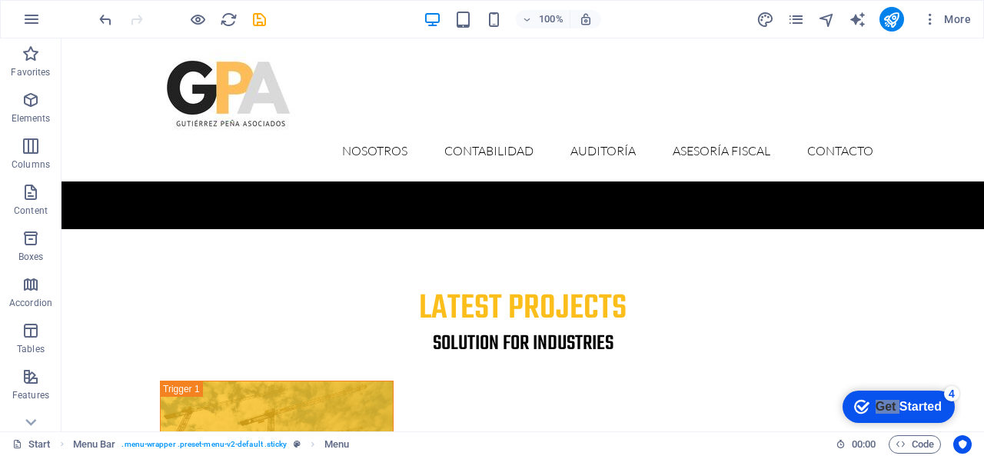
scroll to position [4935, 0]
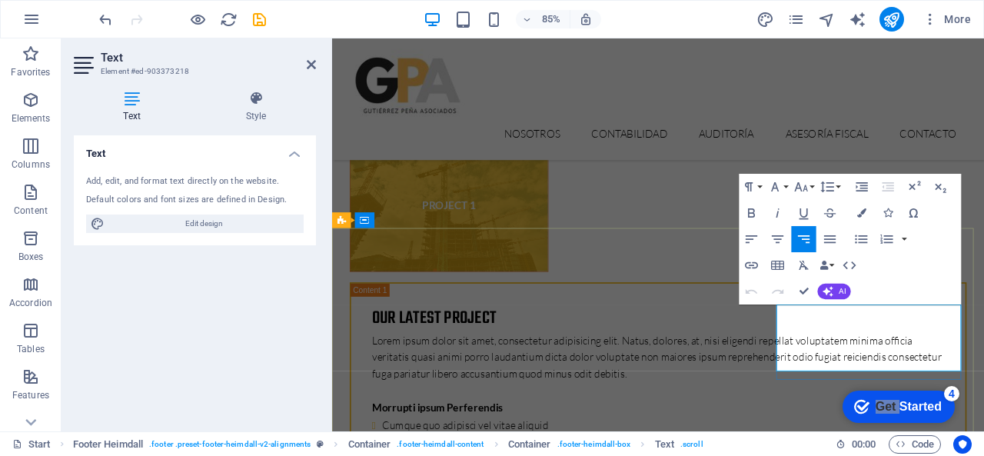
drag, startPoint x: 980, startPoint y: 420, endPoint x: 1071, endPoint y: 417, distance: 91.5
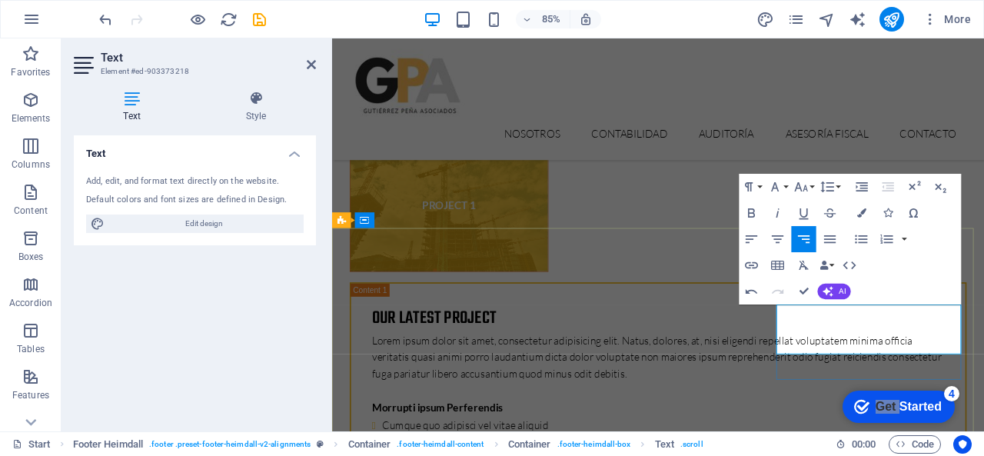
drag, startPoint x: 949, startPoint y: 400, endPoint x: 1070, endPoint y: 403, distance: 120.7
drag, startPoint x: 846, startPoint y: 461, endPoint x: 1042, endPoint y: 399, distance: 205.6
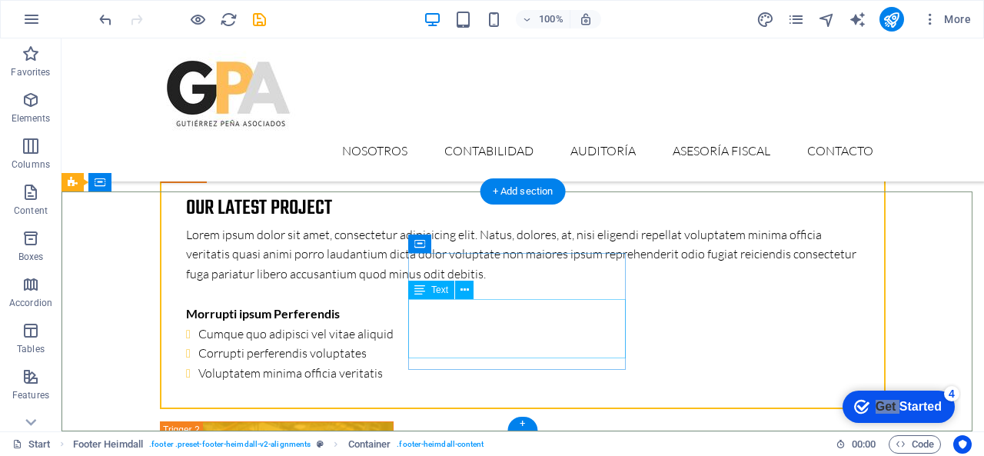
scroll to position [4704, 0]
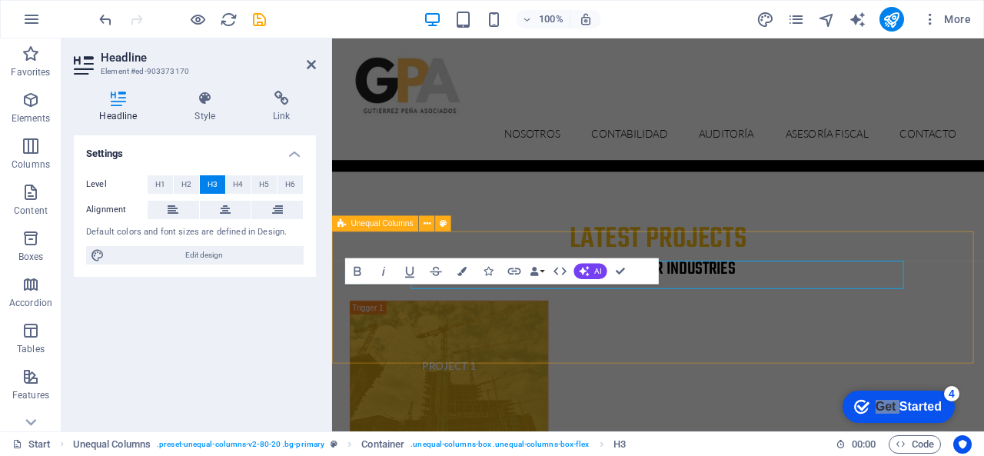
scroll to position [4732, 0]
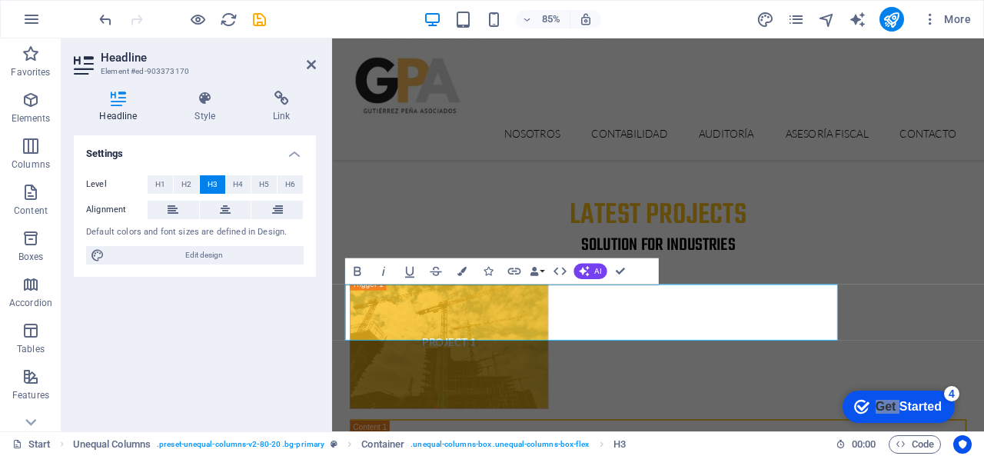
drag, startPoint x: 488, startPoint y: 380, endPoint x: 599, endPoint y: 325, distance: 123.7
click at [332, 330] on html "Skip to main content Monterrey, N.L. 818 - 692 - 30 80 consulta@gpasociados.mx …" at bounding box center [715, 220] width 767 height 9827
copy h3 "Escribenos o llamanos para concretar una cita y atenderte como corresponde:"
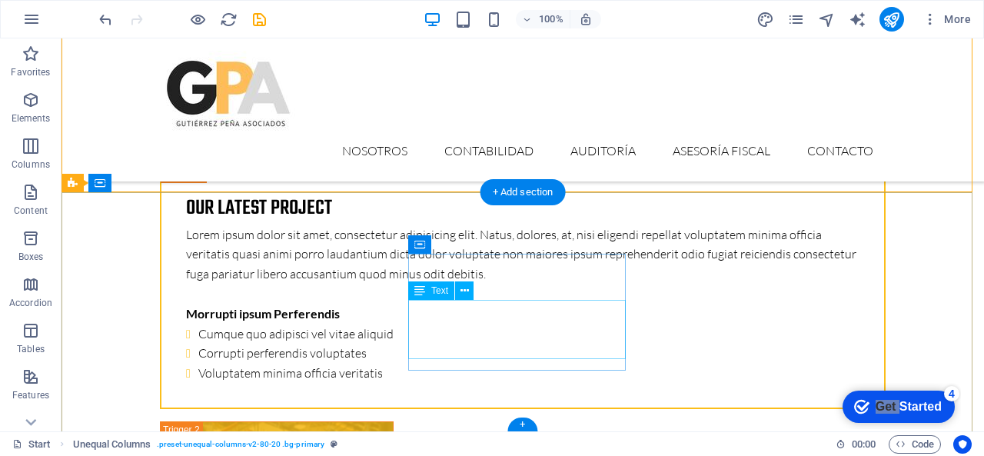
scroll to position [4935, 0]
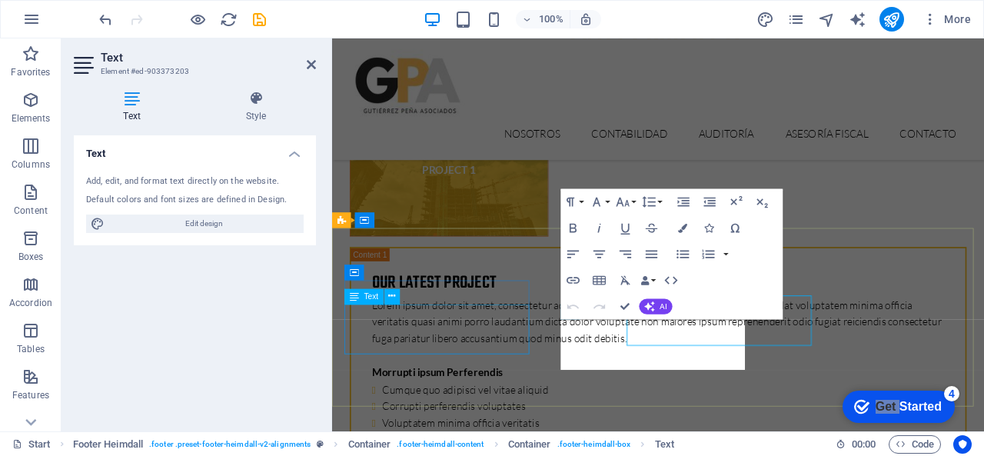
scroll to position [4893, 0]
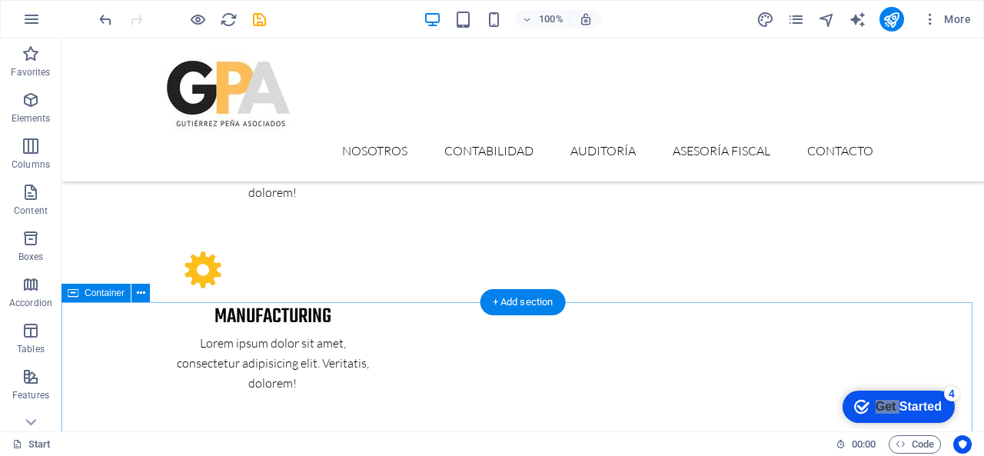
scroll to position [1845, 0]
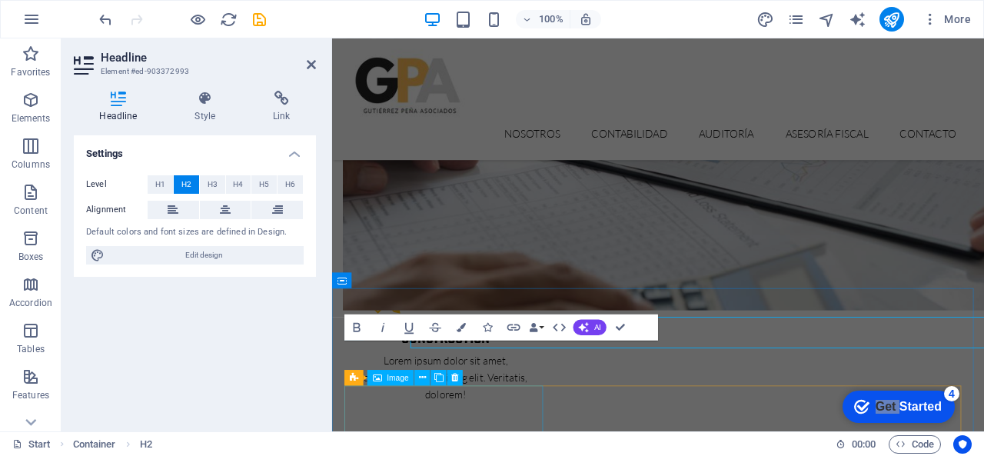
scroll to position [1877, 0]
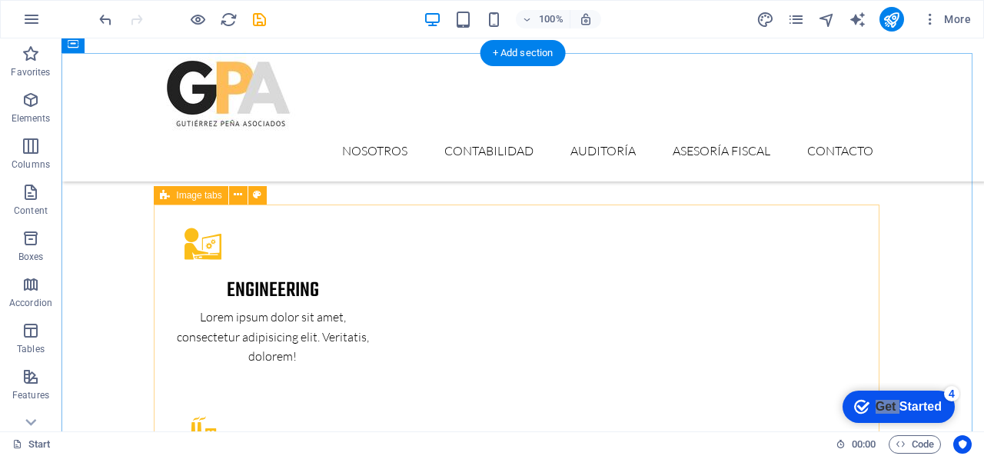
scroll to position [2061, 0]
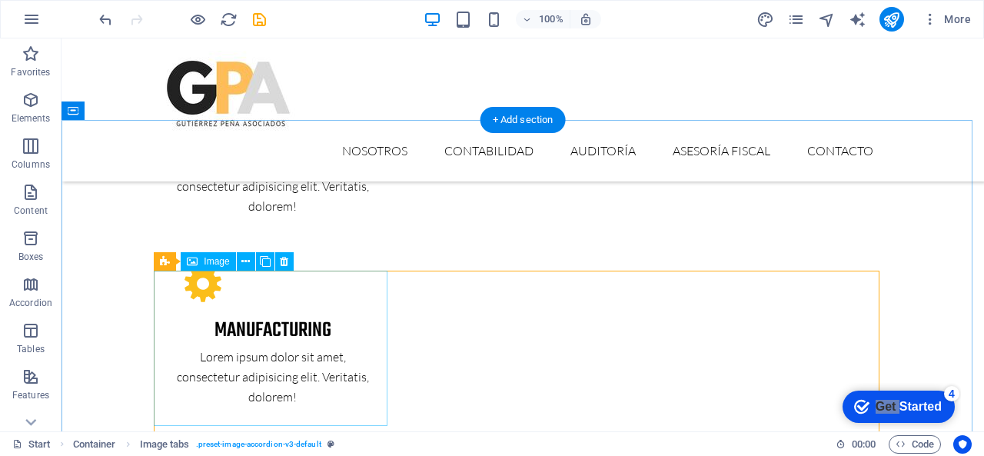
select select "px"
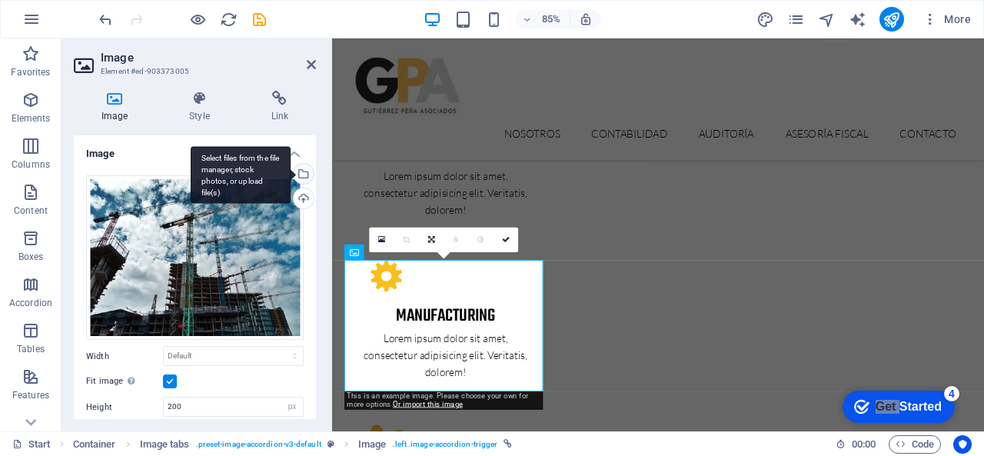
click at [301, 178] on div "Select files from the file manager, stock photos, or upload file(s)" at bounding box center [302, 175] width 23 height 23
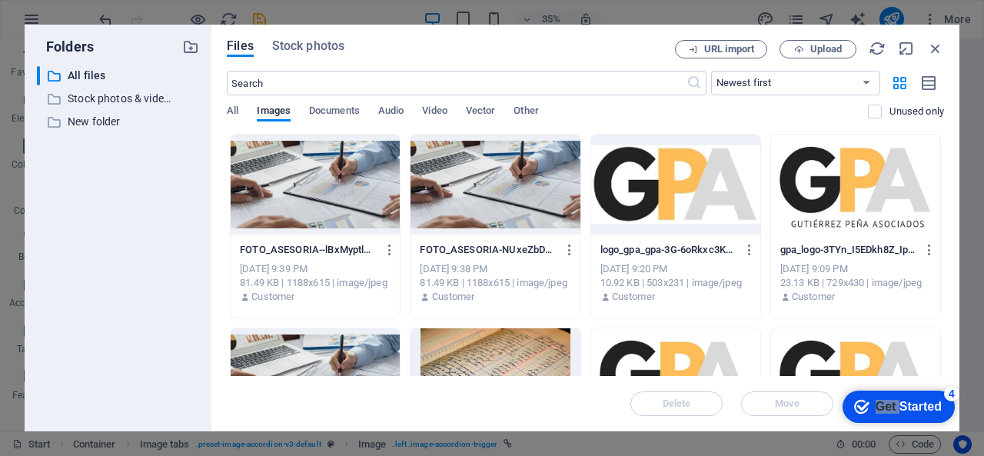
click at [467, 345] on div at bounding box center [494, 378] width 169 height 100
click at [481, 362] on div "1" at bounding box center [494, 378] width 169 height 100
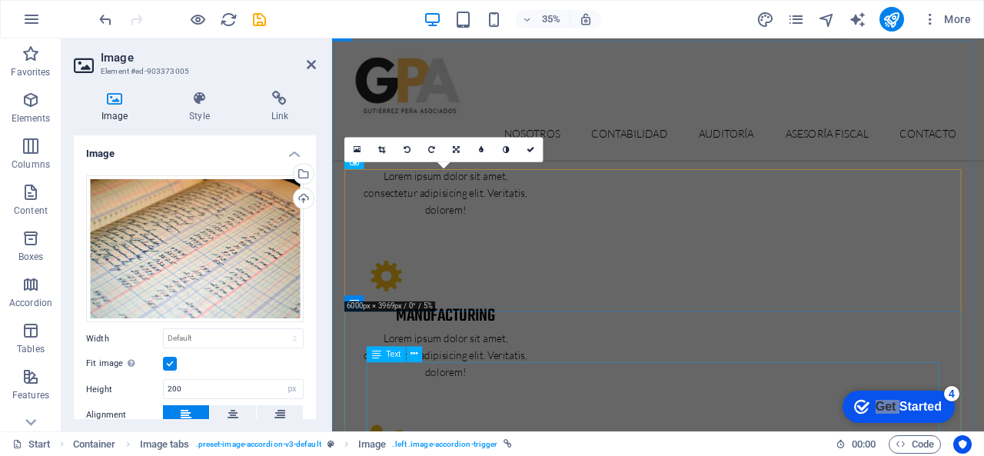
scroll to position [2168, 0]
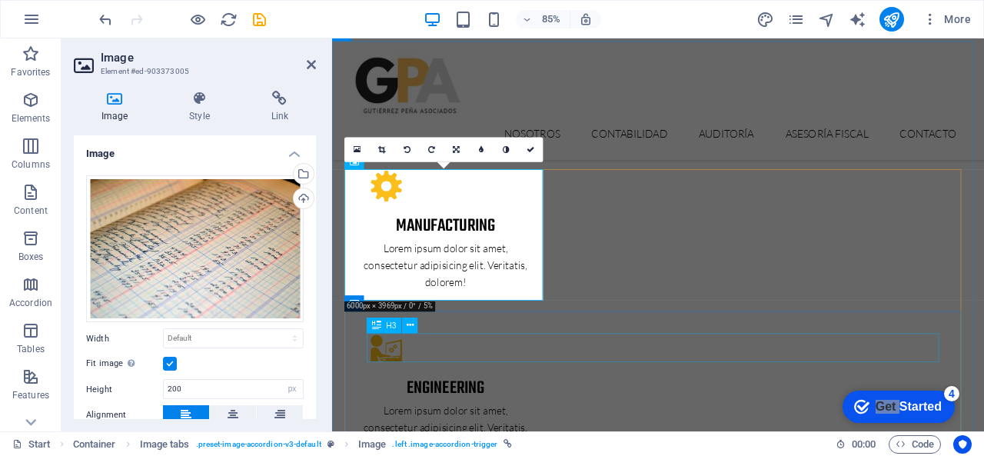
drag, startPoint x: 562, startPoint y: 409, endPoint x: 796, endPoint y: 353, distance: 240.3
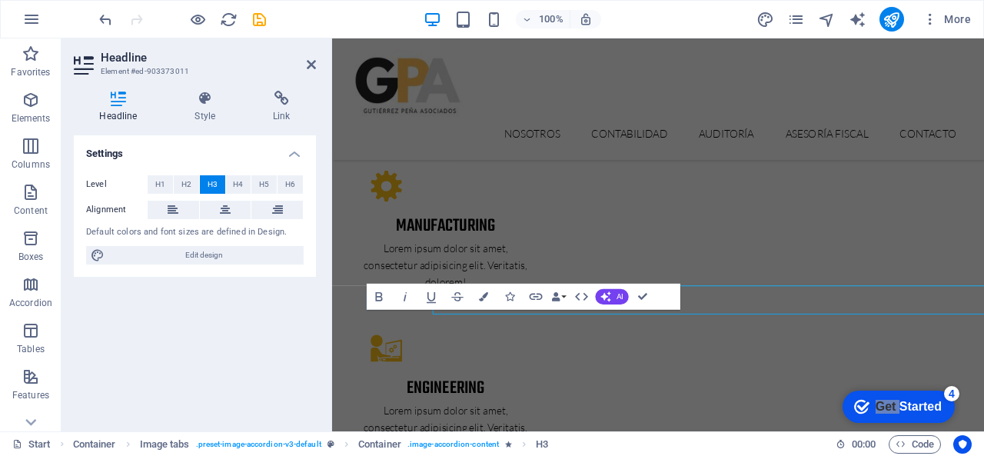
scroll to position [2196, 0]
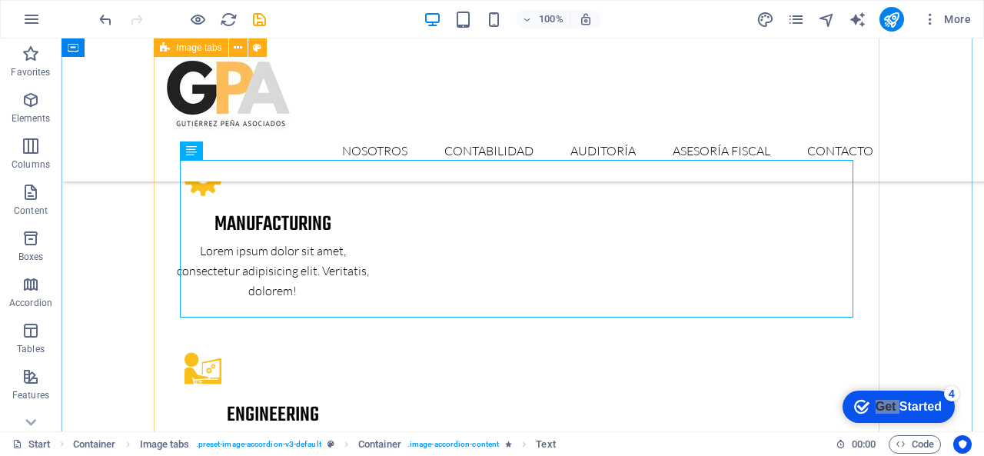
scroll to position [2398, 0]
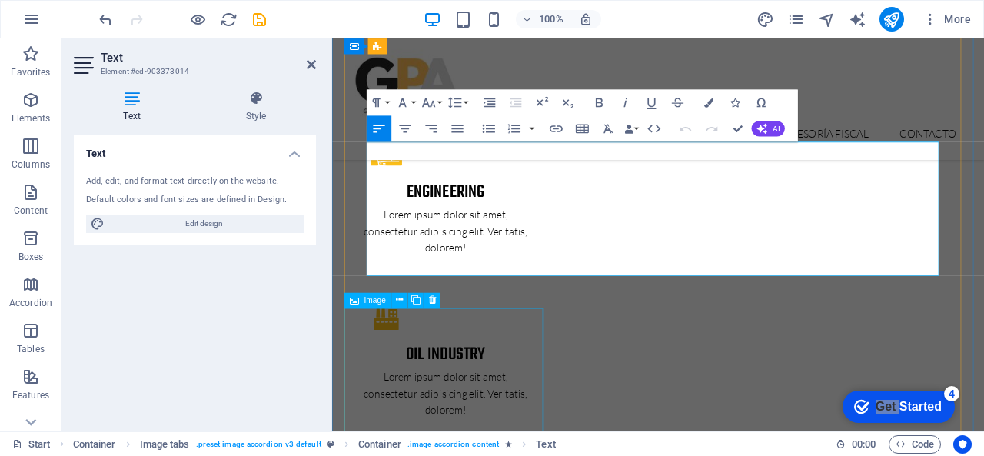
scroll to position [2427, 0]
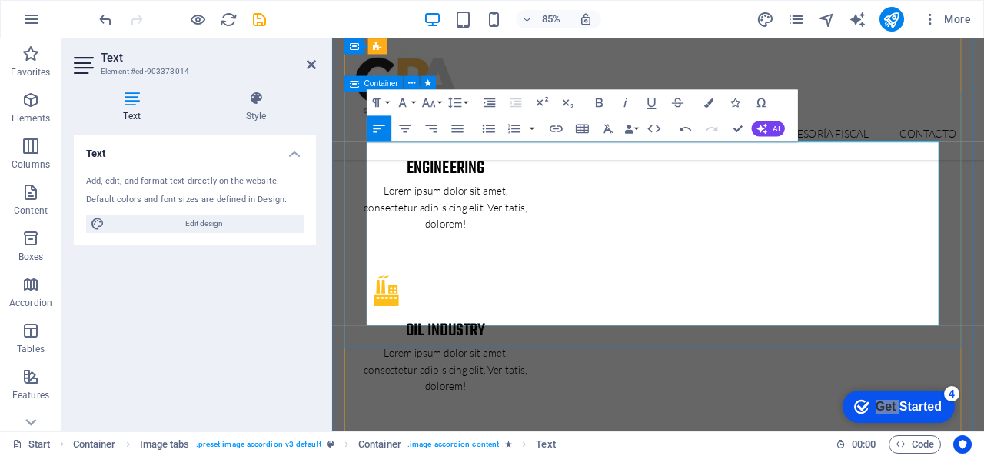
drag, startPoint x: 566, startPoint y: 313, endPoint x: 362, endPoint y: 252, distance: 213.3
copy div "Morrupti ipsum Perferendis Cumque quo adipisci vel vitae aliquid Corrupti perfe…"
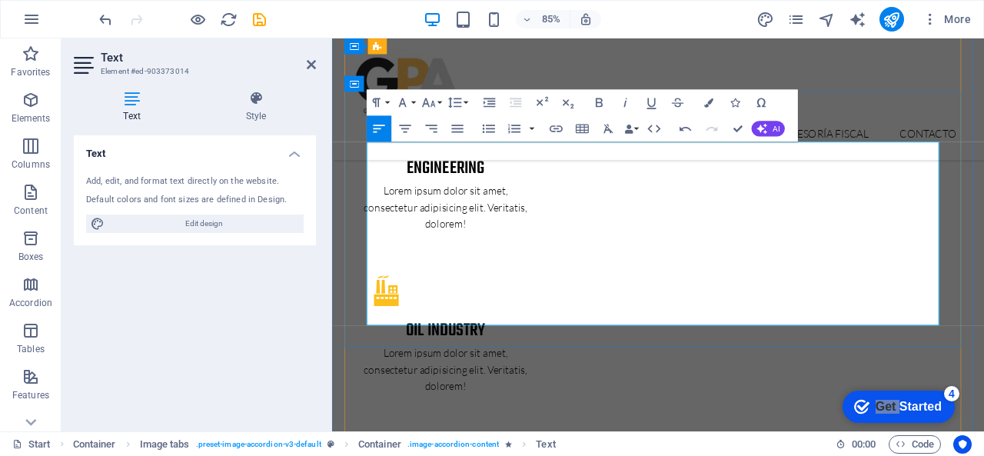
drag, startPoint x: 374, startPoint y: 299, endPoint x: 792, endPoint y: 321, distance: 419.5
copy div "Determinación de impuestos Calculamos tus obligacioens fiscales para asegurar e…"
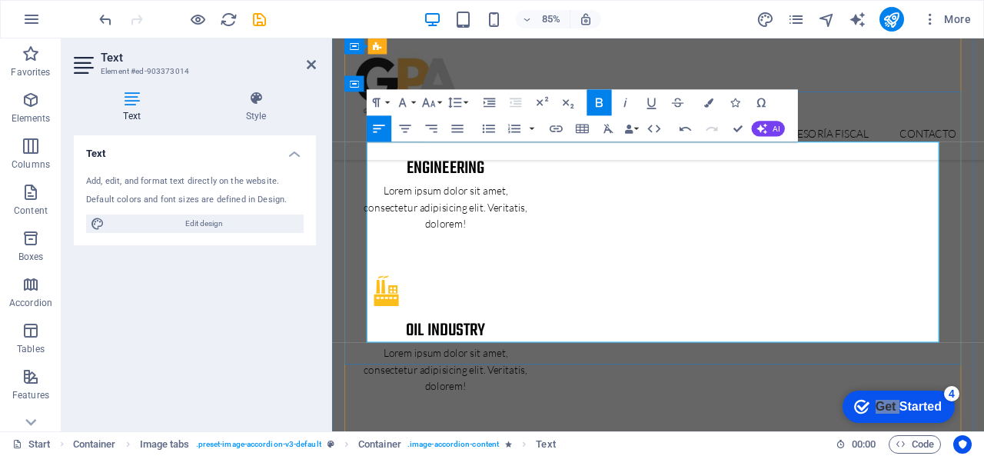
drag, startPoint x: 784, startPoint y: 389, endPoint x: 387, endPoint y: 389, distance: 397.4
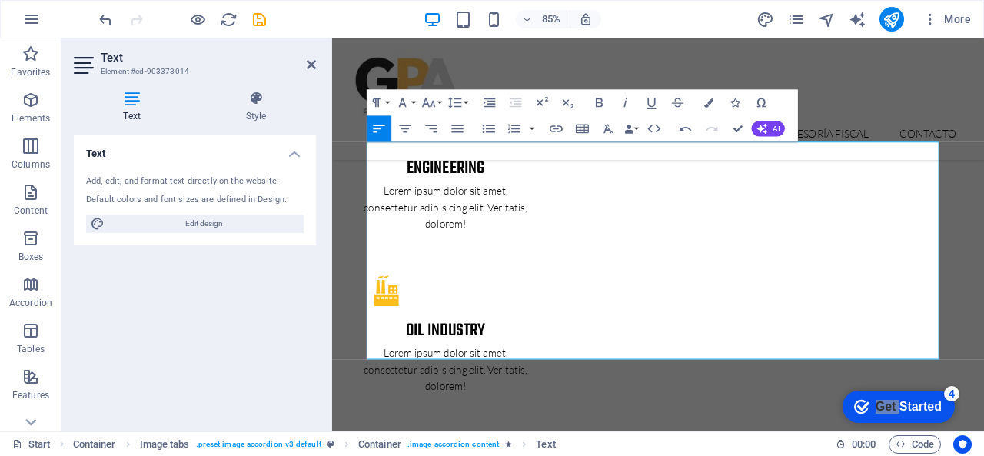
drag, startPoint x: 808, startPoint y: 387, endPoint x: 309, endPoint y: 365, distance: 499.3
copy div "Presentación de contabilidad electrónica ante el SAT Gestionamos el cumplimient…"
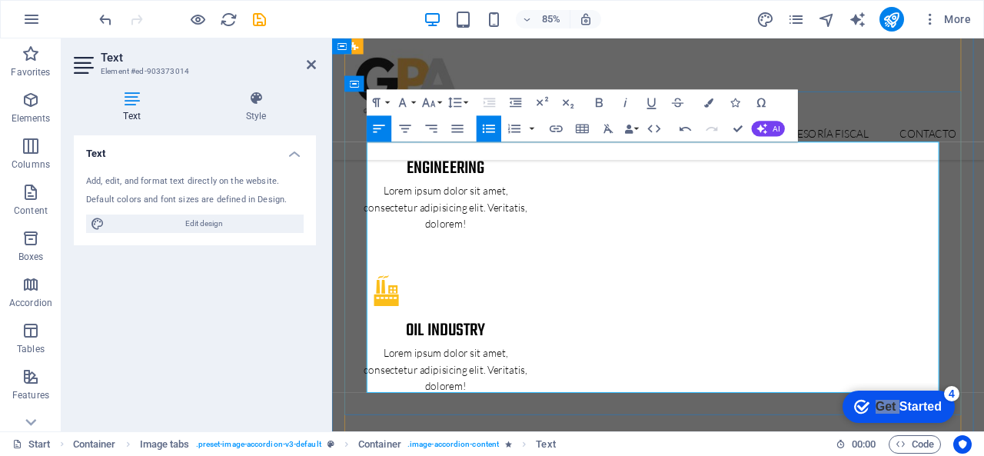
drag, startPoint x: 659, startPoint y: 422, endPoint x: 374, endPoint y: 417, distance: 284.4
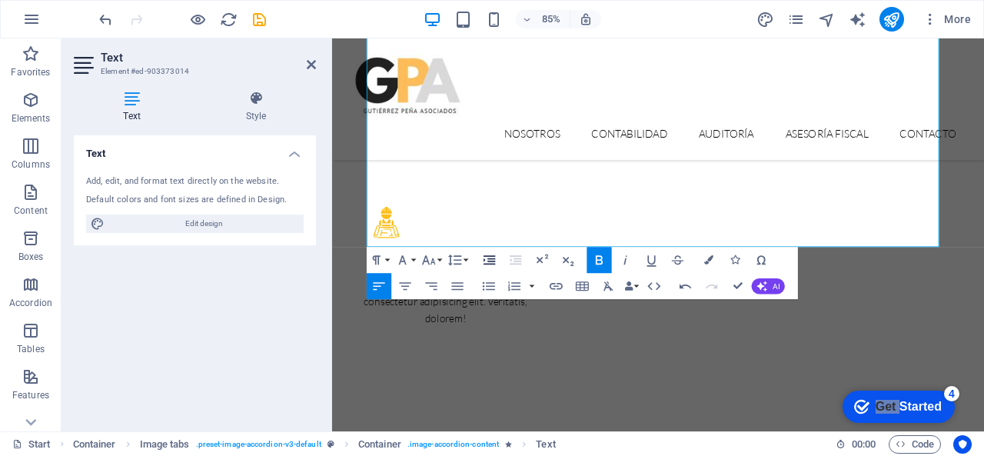
scroll to position [2657, 0]
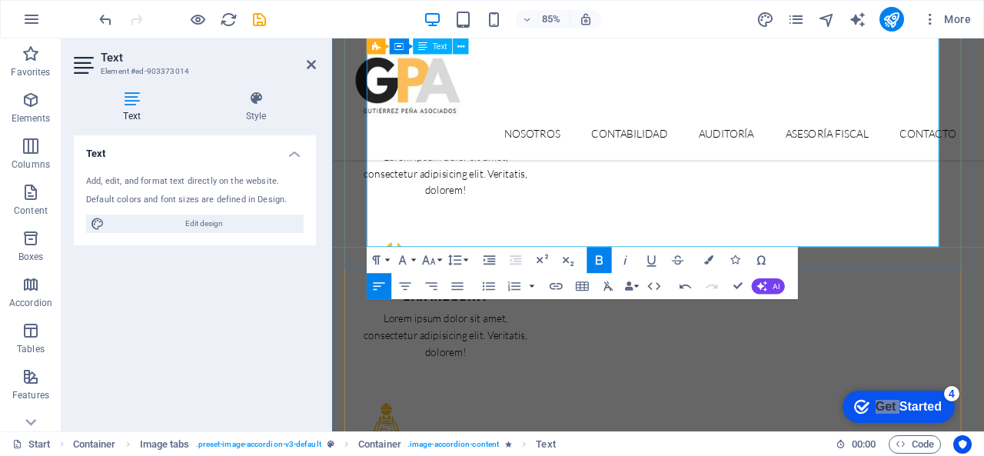
drag, startPoint x: 673, startPoint y: 250, endPoint x: 374, endPoint y: 249, distance: 299.0
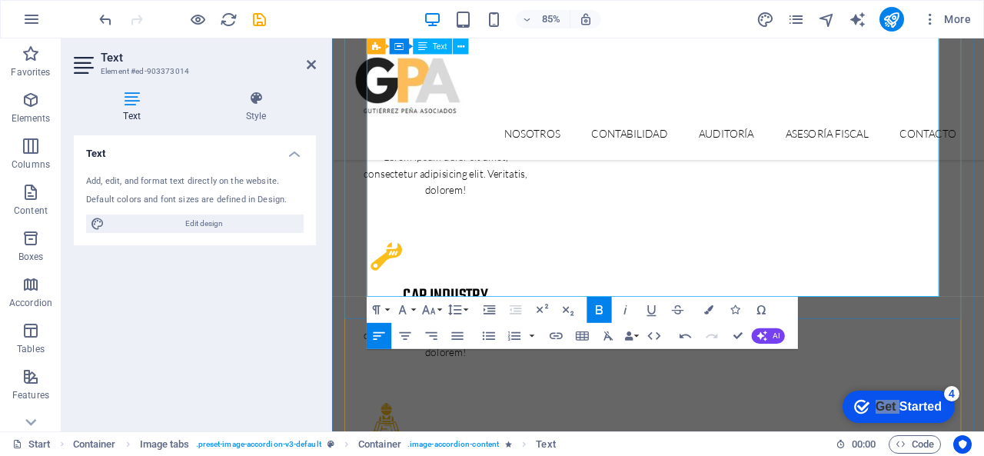
drag, startPoint x: 672, startPoint y: 302, endPoint x: 654, endPoint y: 307, distance: 18.5
drag, startPoint x: 660, startPoint y: 316, endPoint x: 393, endPoint y: 311, distance: 267.5
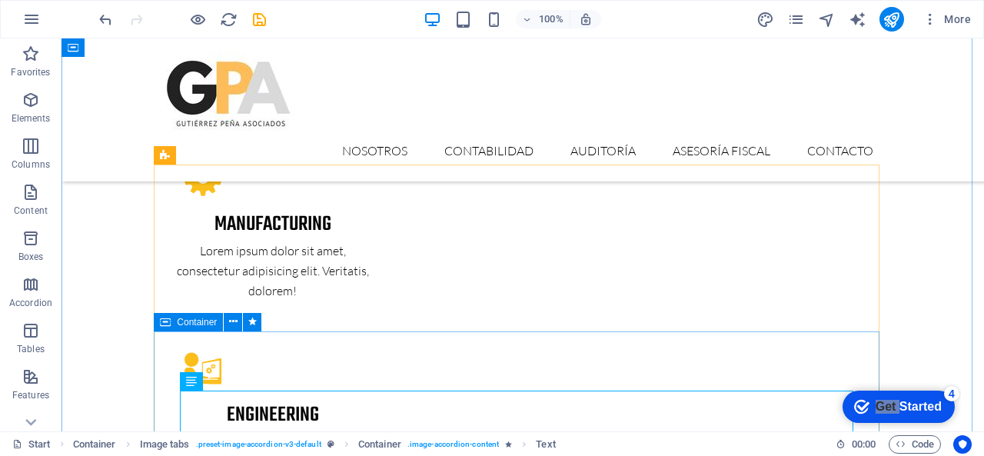
scroll to position [2398, 0]
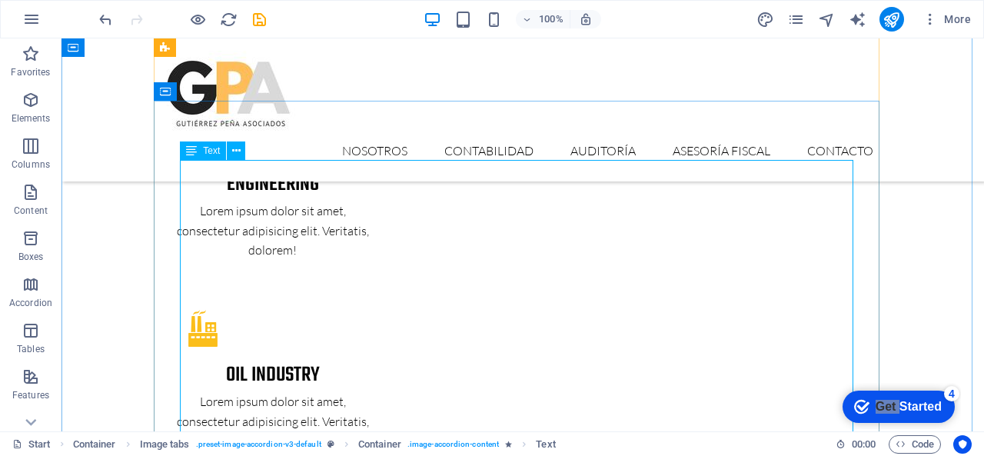
drag, startPoint x: 183, startPoint y: 248, endPoint x: 273, endPoint y: 281, distance: 95.8
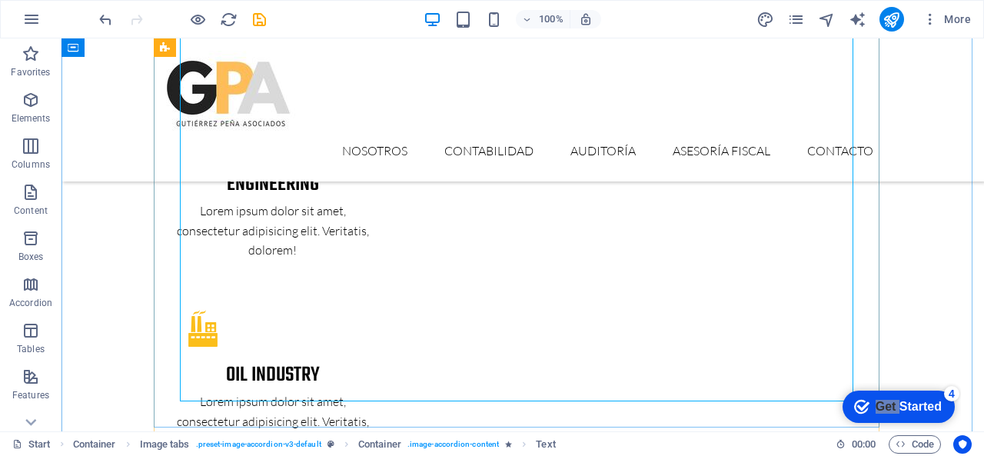
scroll to position [2629, 0]
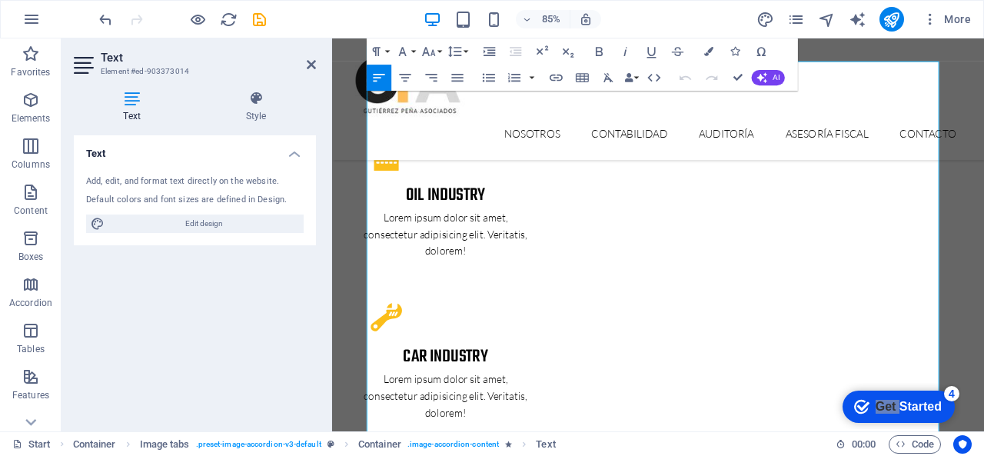
scroll to position [2773, 0]
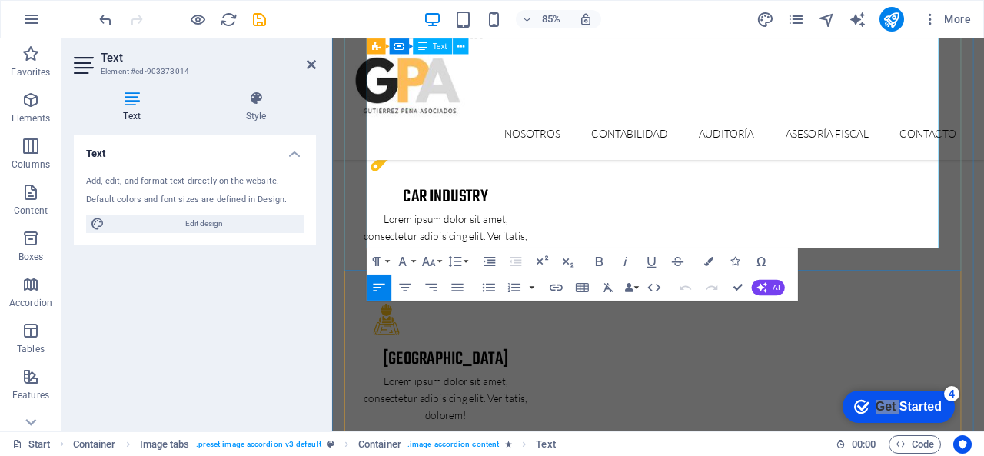
drag, startPoint x: 376, startPoint y: 357, endPoint x: 919, endPoint y: 268, distance: 549.8
copy div "Elaboración de contabilidad Llevamos la contabilidad de tu empresa, permitiéndo…"
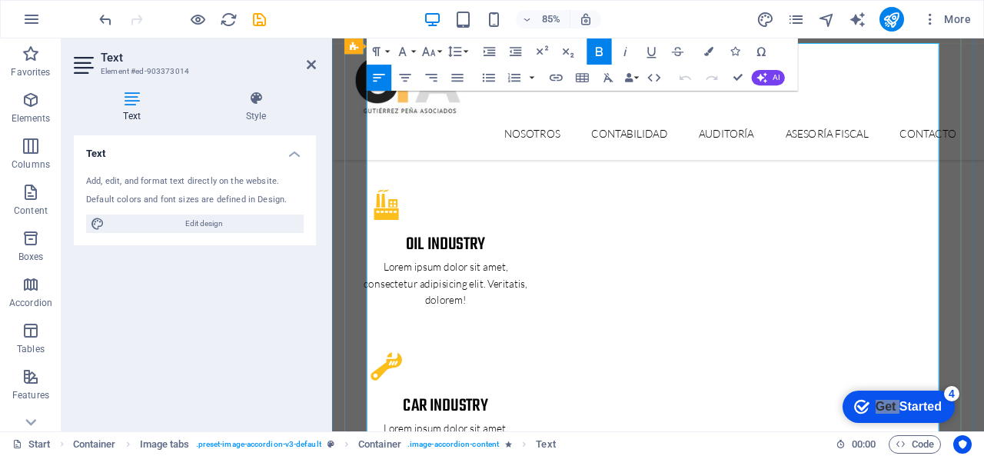
scroll to position [2312, 0]
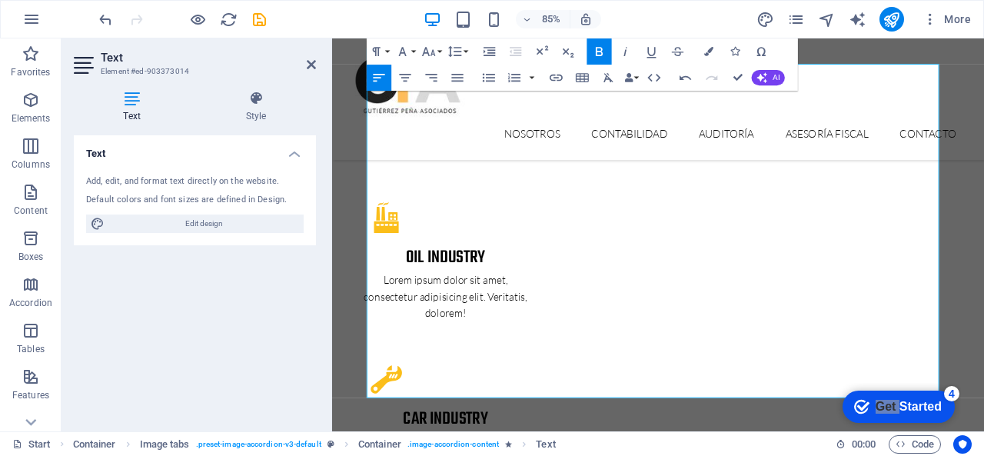
scroll to position [2538, 0]
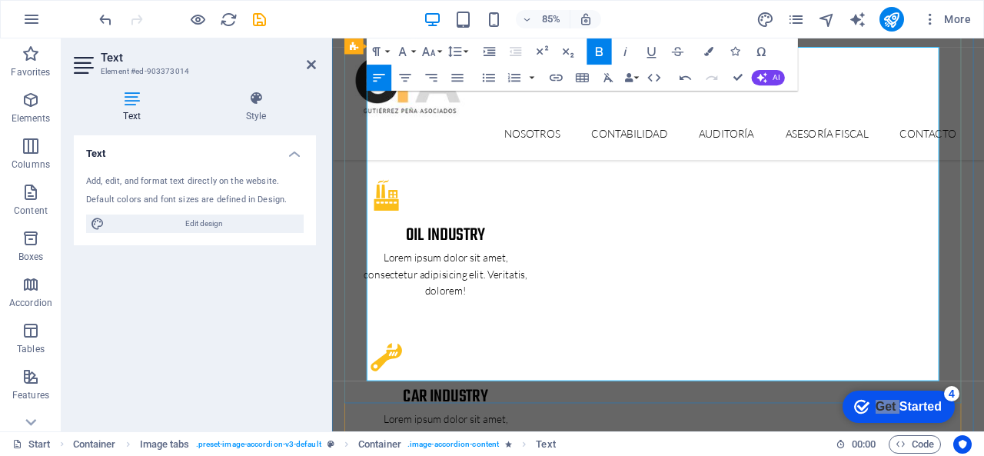
drag, startPoint x: 396, startPoint y: 256, endPoint x: 912, endPoint y: 255, distance: 516.5
drag, startPoint x: 478, startPoint y: 296, endPoint x: 472, endPoint y: 414, distance: 117.8
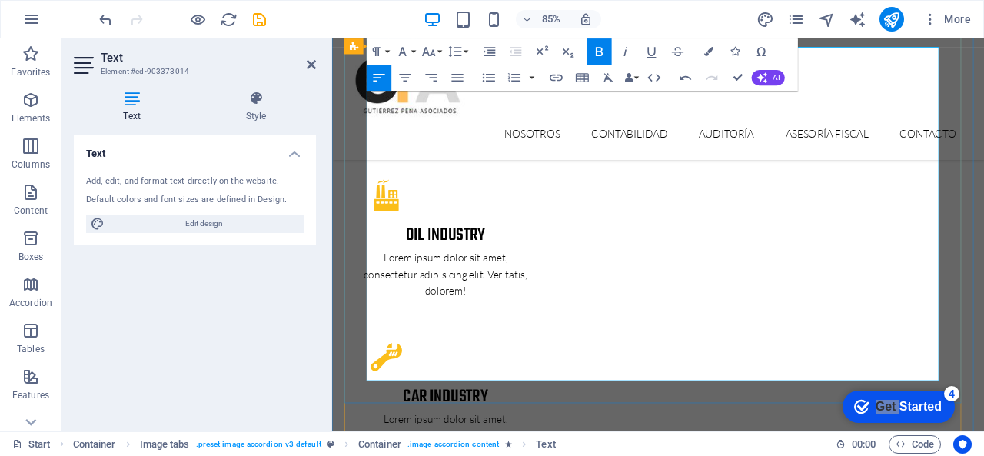
drag, startPoint x: 455, startPoint y: 316, endPoint x: 763, endPoint y: 311, distance: 308.3
drag, startPoint x: 693, startPoint y: 374, endPoint x: 913, endPoint y: 373, distance: 220.6
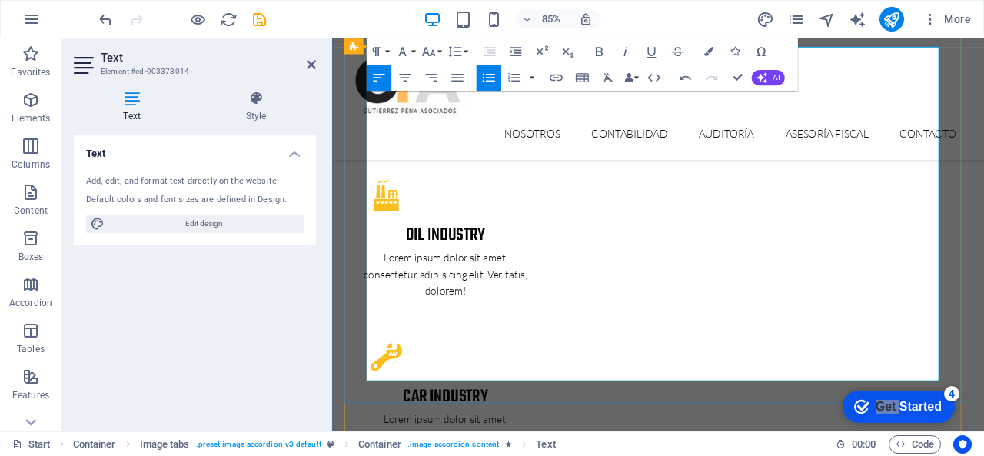
drag, startPoint x: 583, startPoint y: 434, endPoint x: 891, endPoint y: 427, distance: 307.5
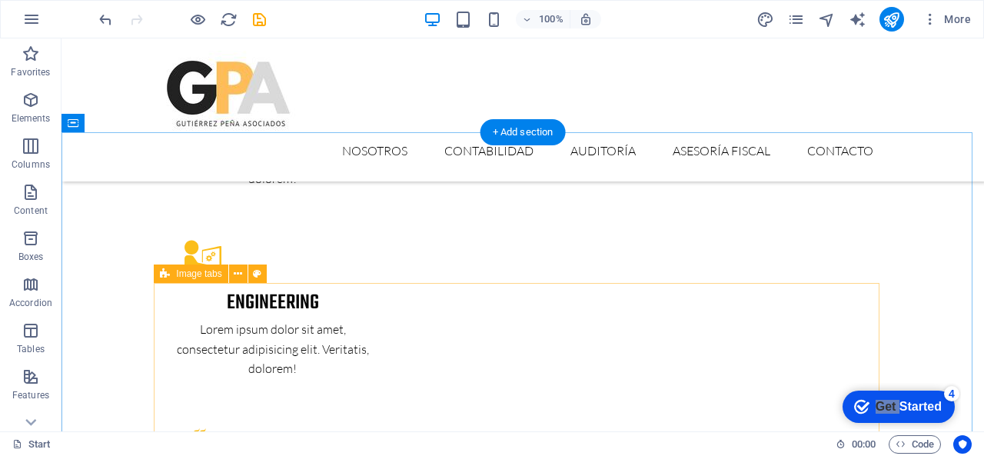
scroll to position [2049, 0]
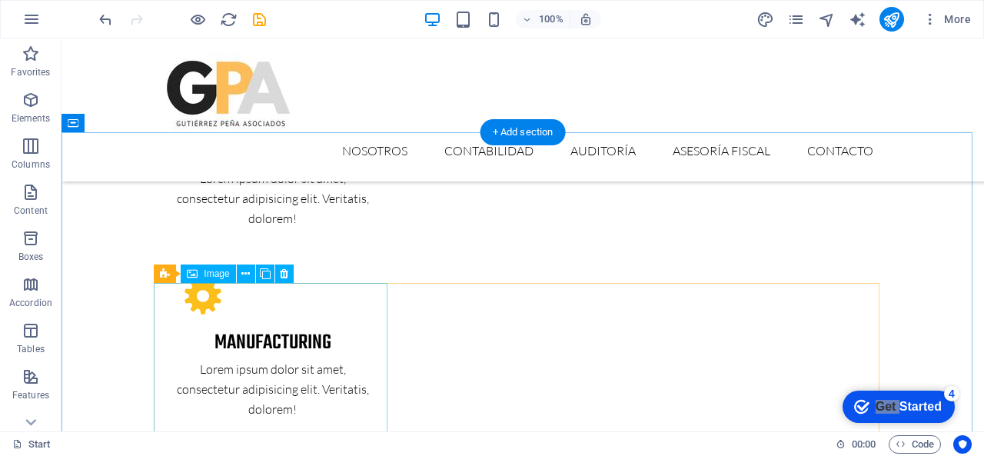
select select "px"
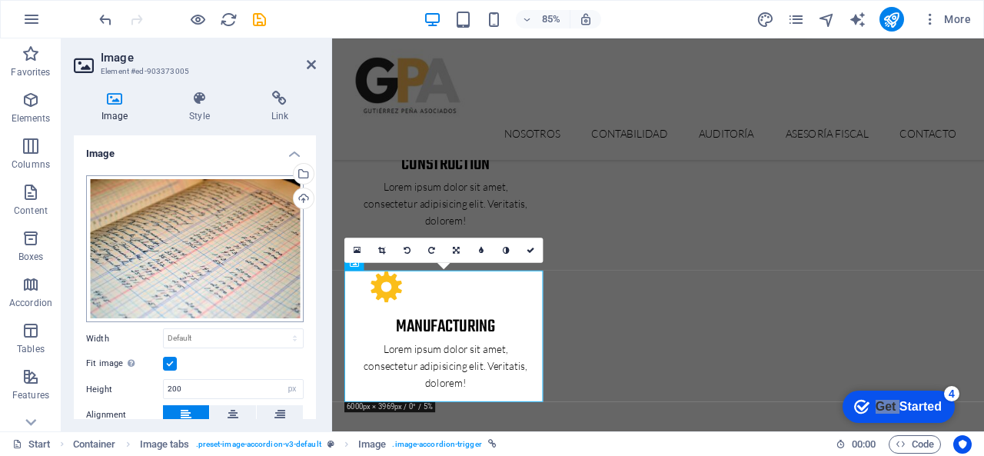
scroll to position [203, 0]
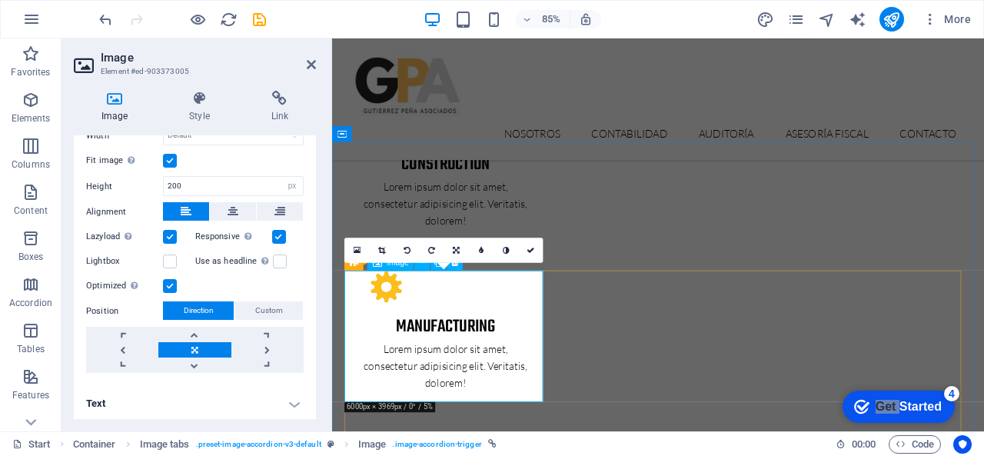
click at [211, 114] on h4 "Style" at bounding box center [201, 107] width 81 height 32
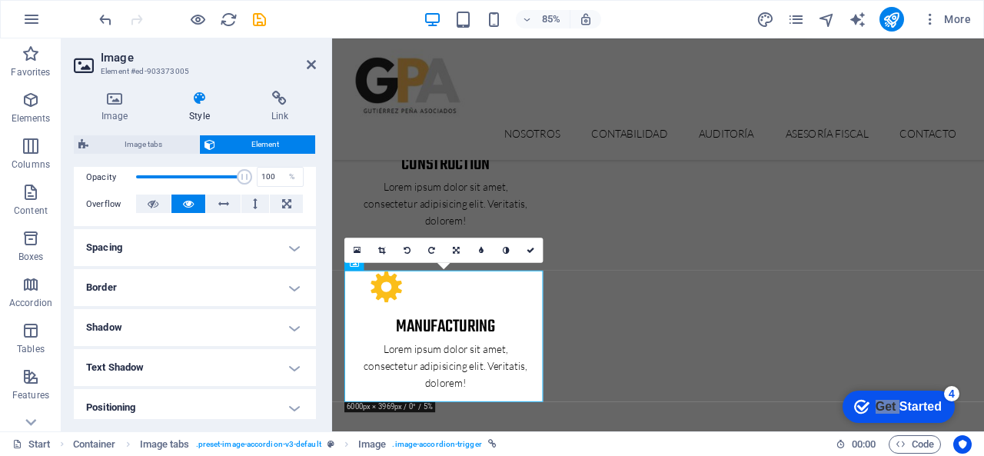
scroll to position [397, 0]
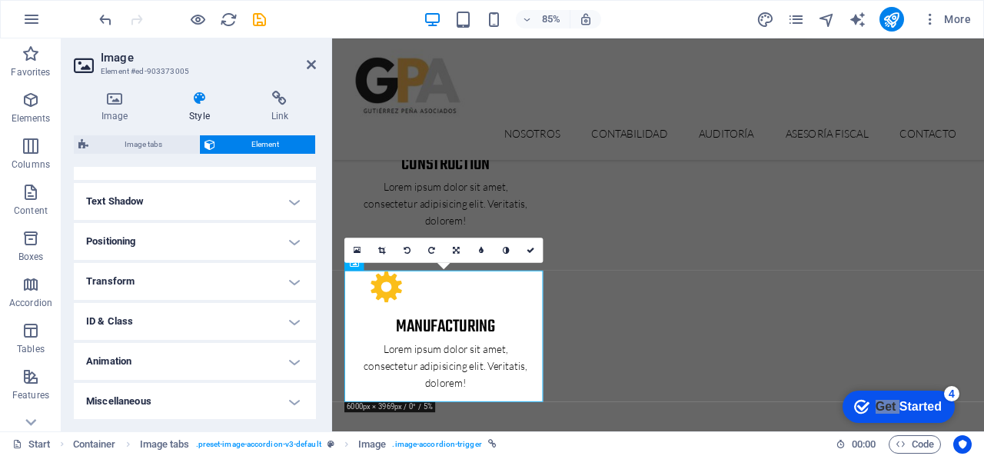
click at [208, 204] on h4 "Text Shadow" at bounding box center [195, 201] width 242 height 37
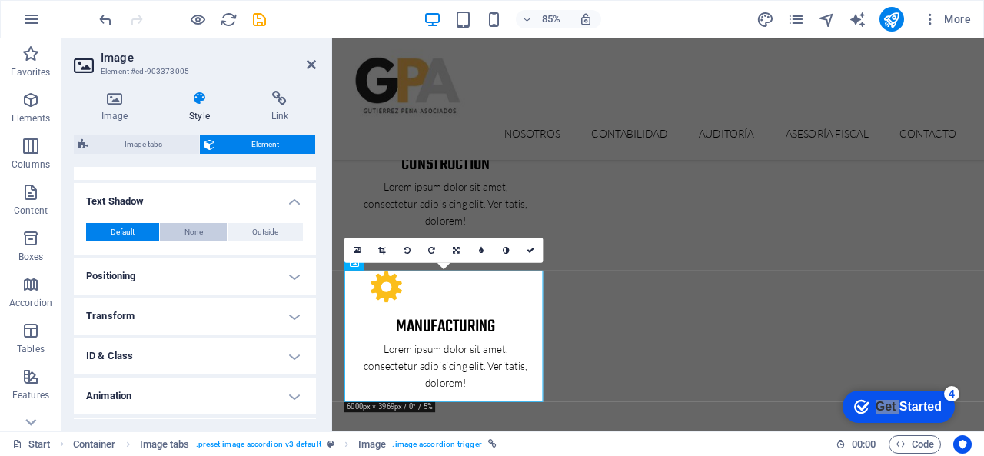
click at [210, 232] on button "None" at bounding box center [194, 232] width 68 height 18
click at [292, 204] on h4 "Text Shadow" at bounding box center [195, 197] width 242 height 28
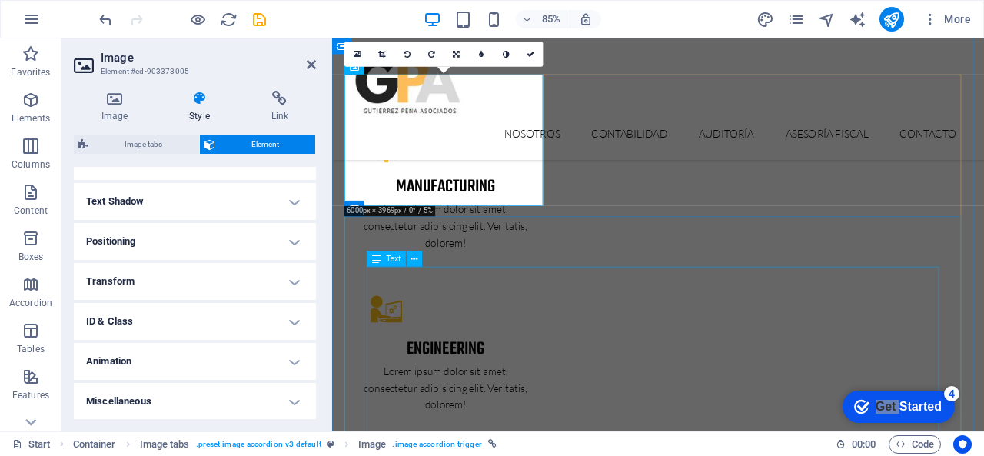
scroll to position [2049, 0]
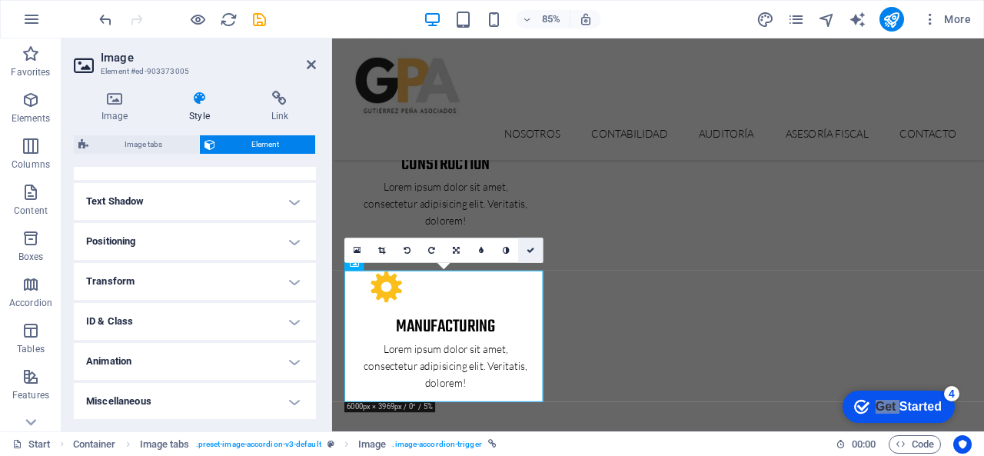
click at [536, 253] on link at bounding box center [530, 250] width 25 height 25
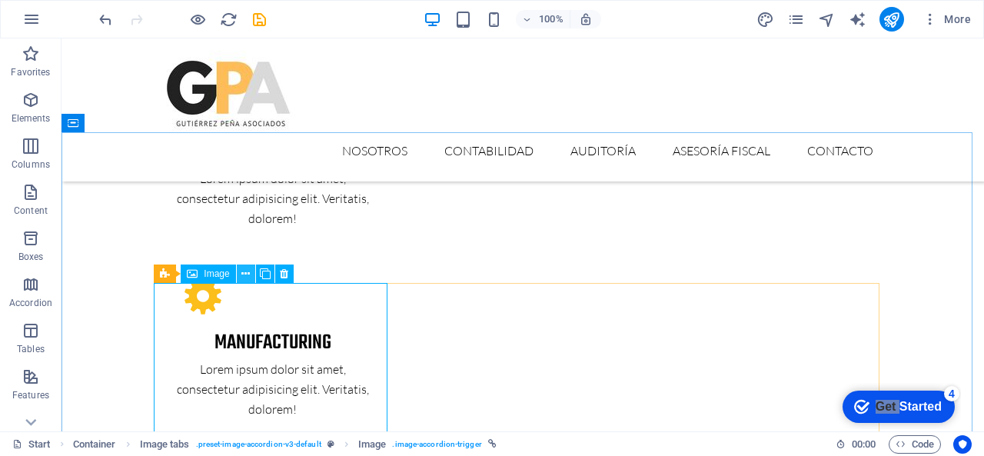
click at [244, 275] on icon at bounding box center [245, 274] width 8 height 16
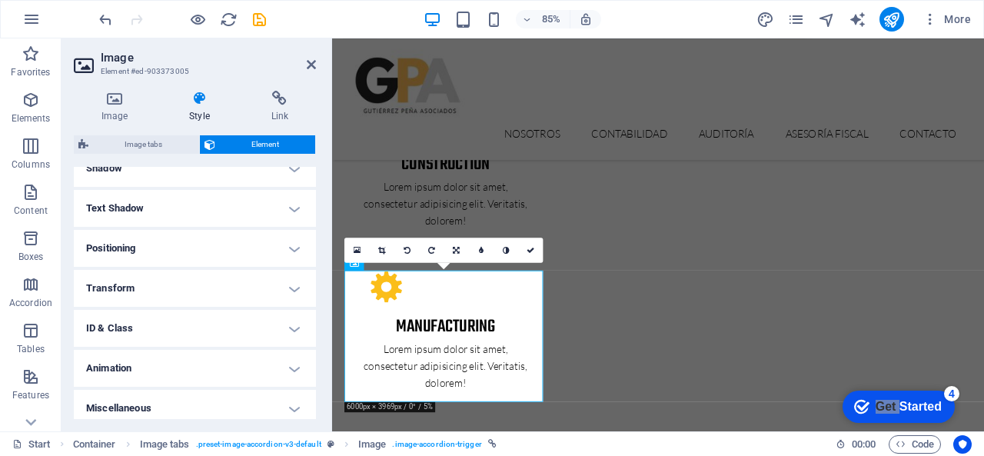
scroll to position [397, 0]
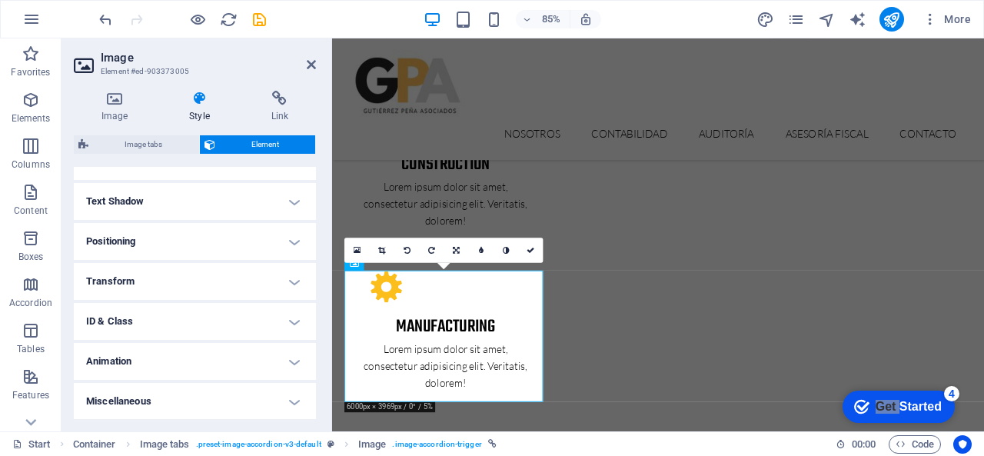
click at [187, 400] on h4 "Miscellaneous" at bounding box center [195, 401] width 242 height 37
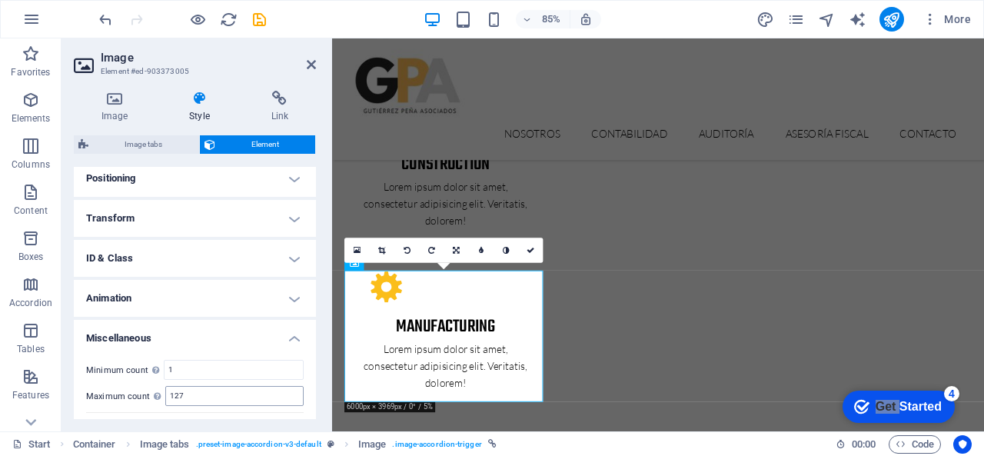
scroll to position [490, 0]
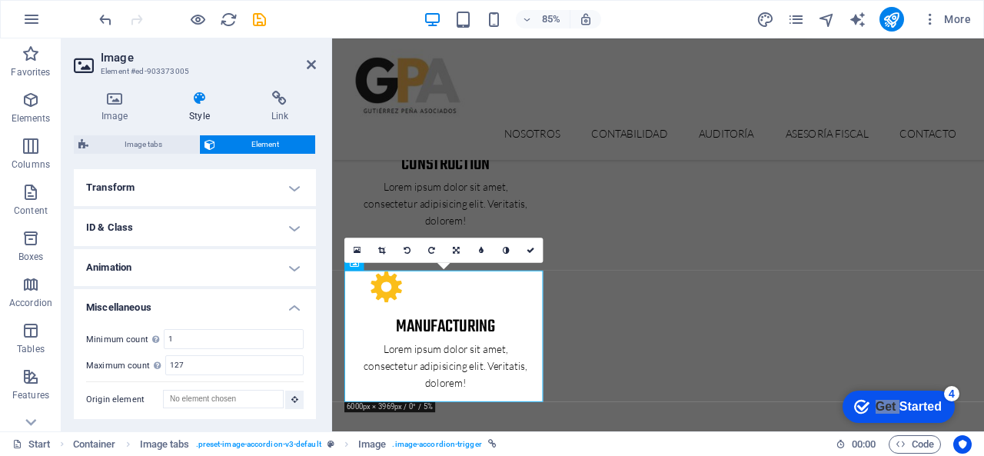
click at [197, 268] on h4 "Animation" at bounding box center [195, 267] width 242 height 37
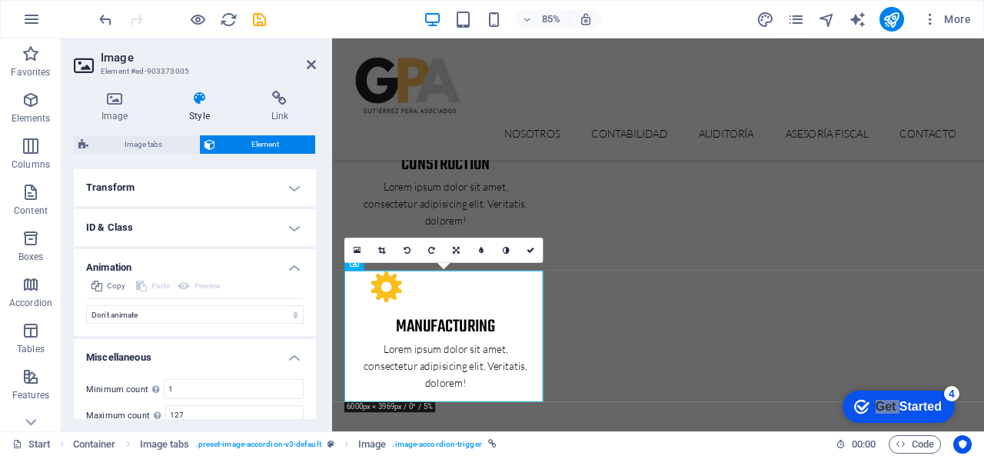
click at [192, 219] on h4 "ID & Class" at bounding box center [195, 227] width 242 height 37
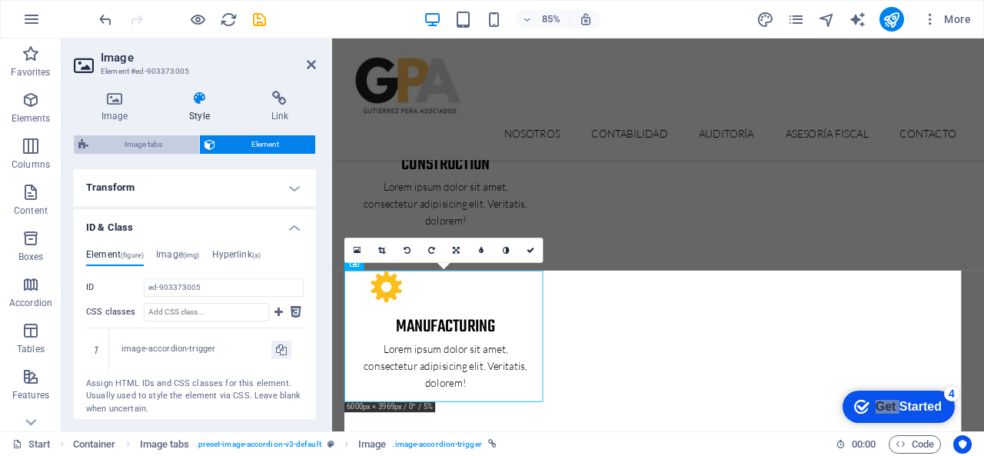
click at [137, 145] on span "Image tabs" at bounding box center [143, 144] width 101 height 18
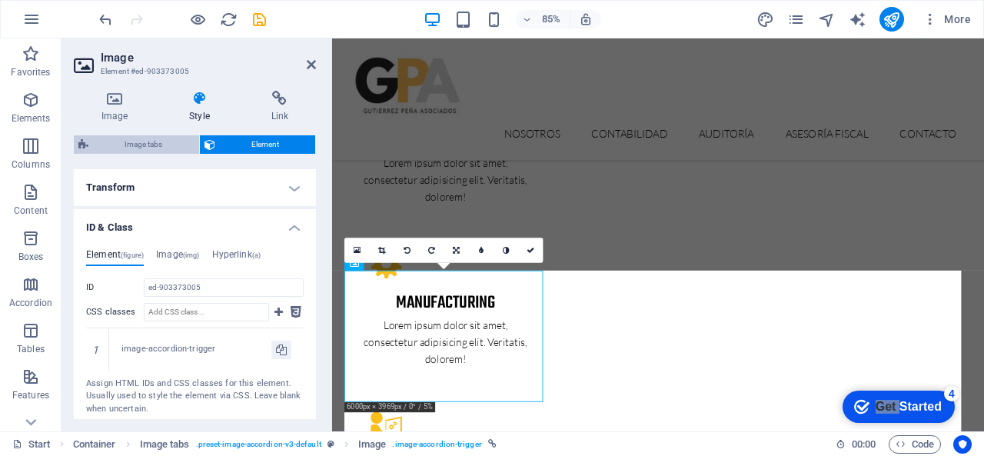
select select "rem"
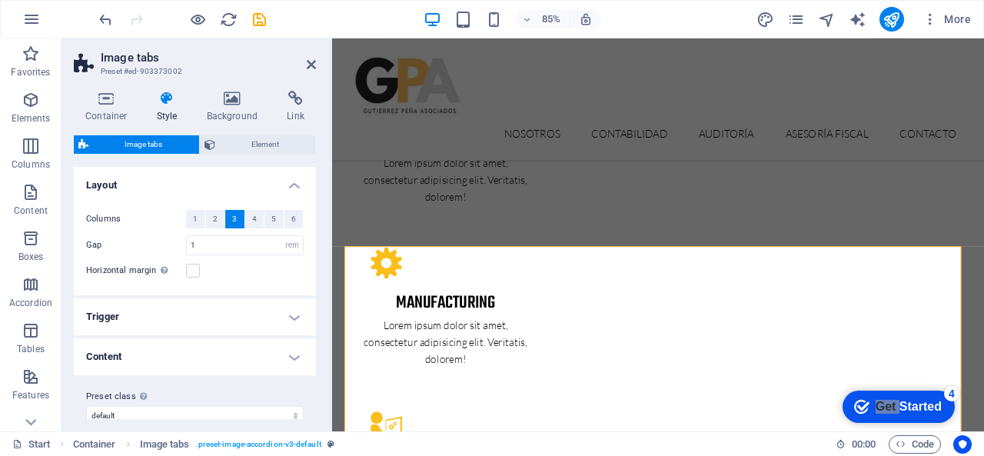
click at [171, 324] on h4 "Trigger" at bounding box center [195, 316] width 242 height 37
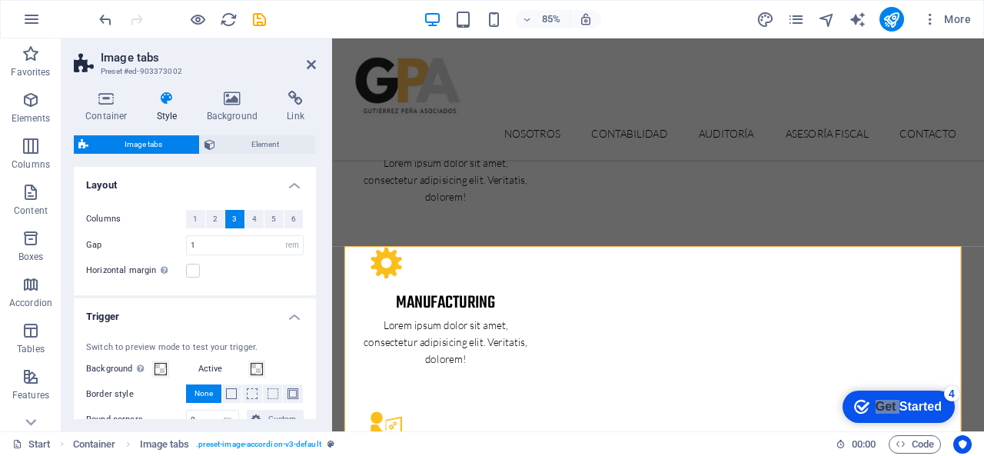
scroll to position [208, 0]
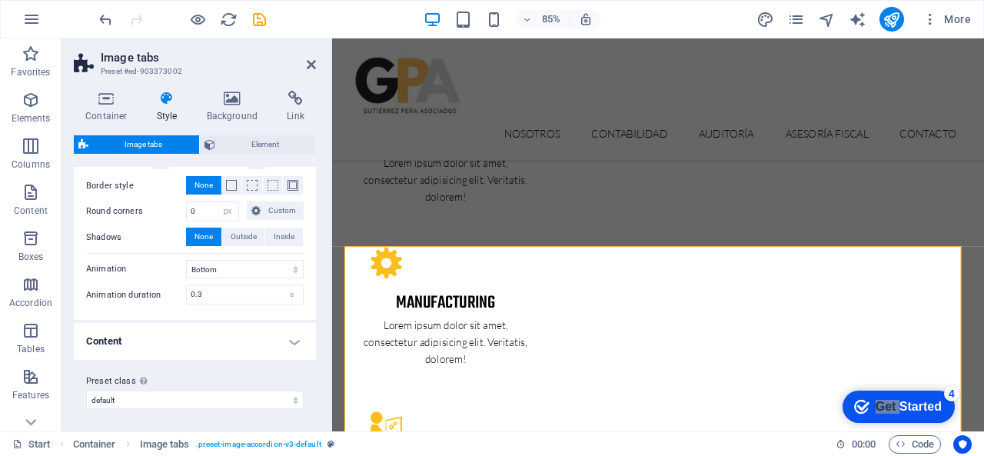
click at [173, 338] on h4 "Content" at bounding box center [195, 341] width 242 height 37
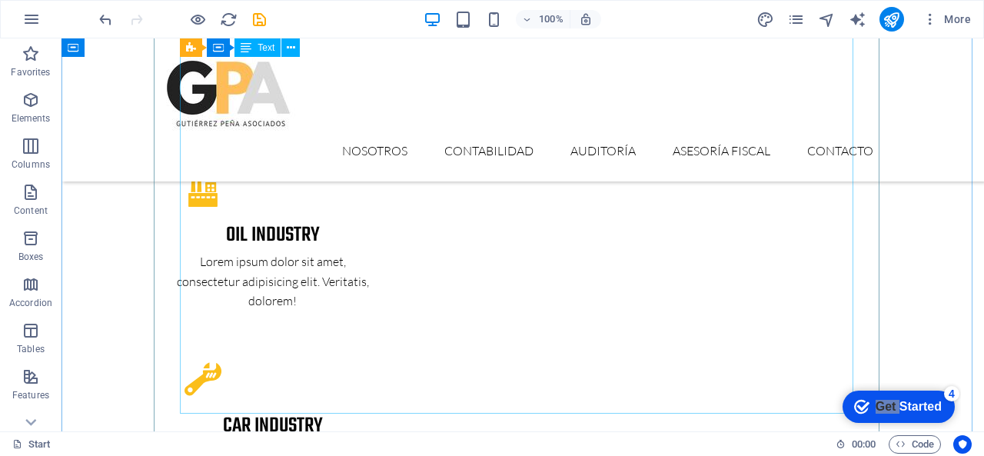
scroll to position [2307, 0]
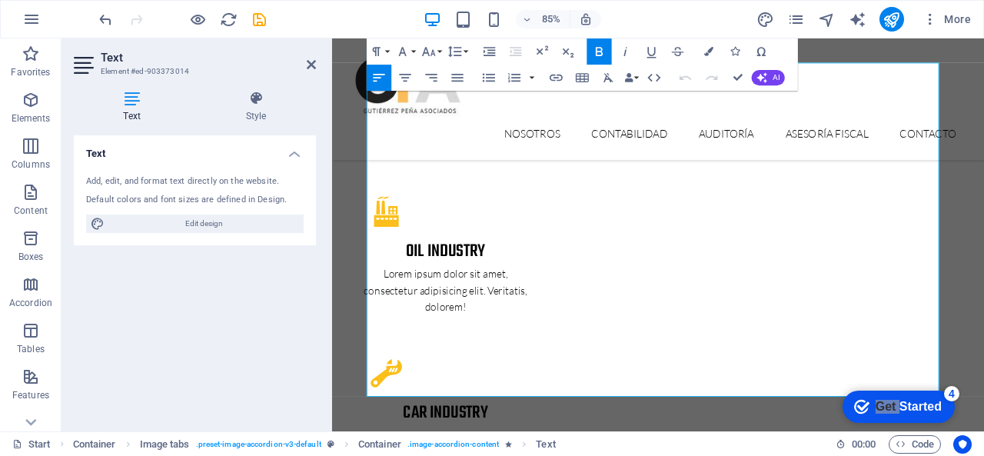
scroll to position [2785, 0]
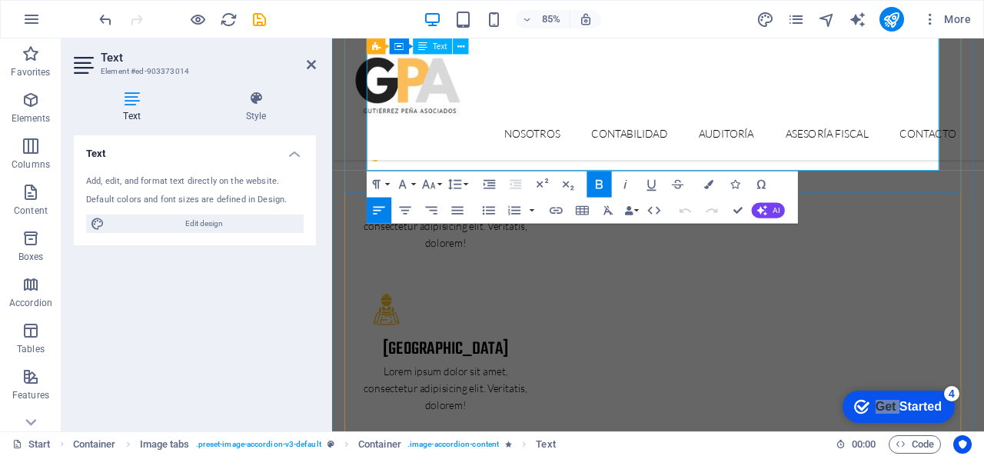
drag, startPoint x: 374, startPoint y: 261, endPoint x: 958, endPoint y: 184, distance: 589.2
copy div "Elaboración de contabilidad Manejamos la contabilidad de tu empresa con precisi…"
drag, startPoint x: 623, startPoint y: 374, endPoint x: 855, endPoint y: 324, distance: 236.5
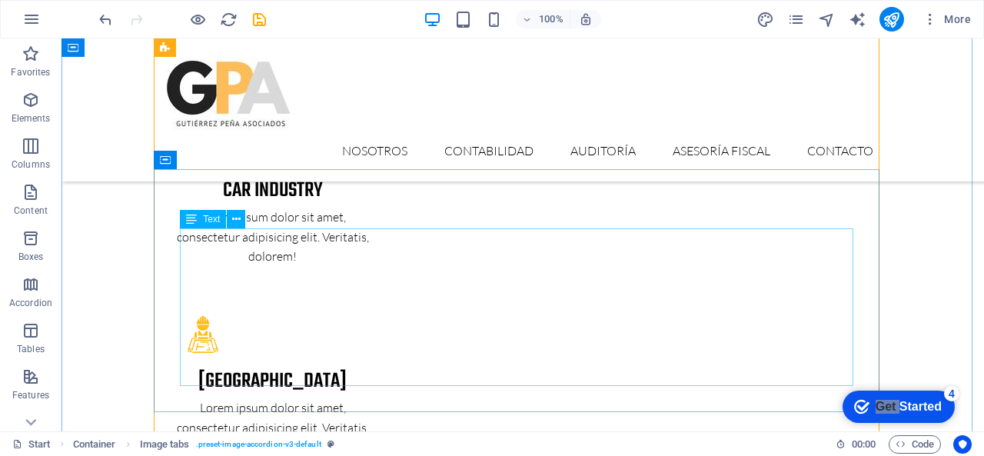
scroll to position [2988, 0]
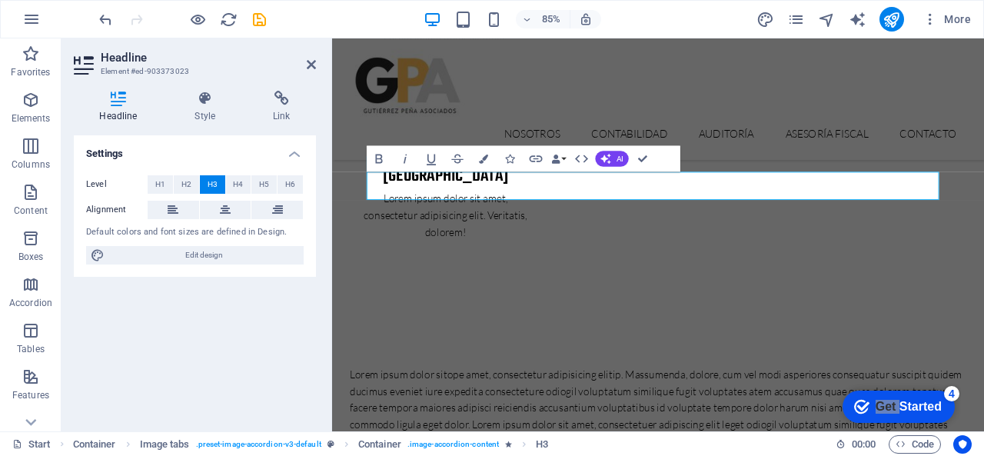
scroll to position [3016, 0]
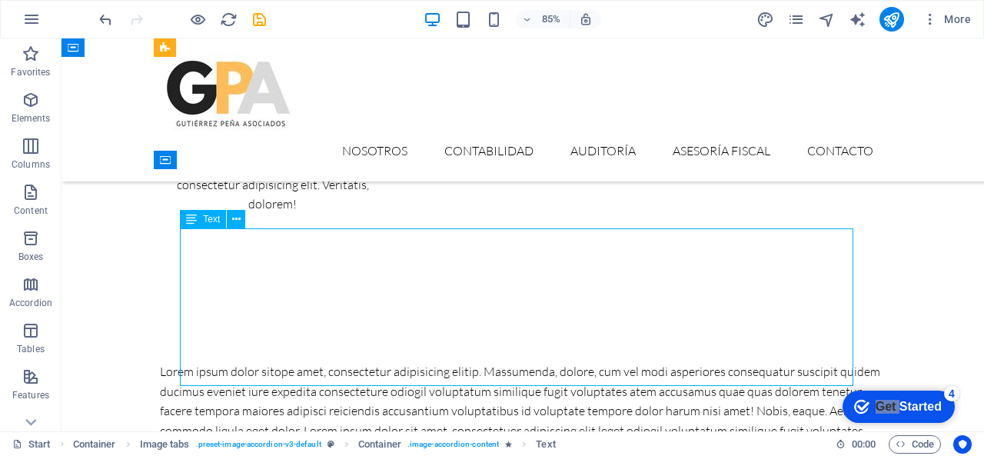
scroll to position [2988, 0]
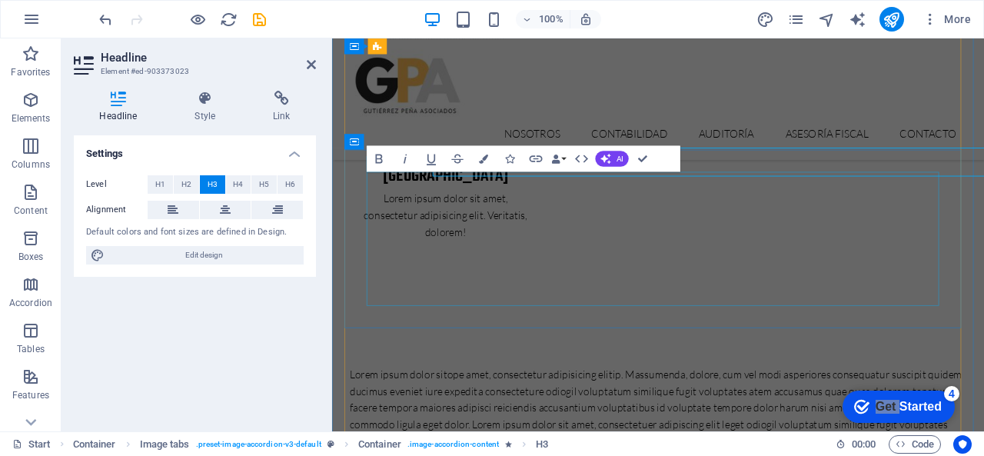
scroll to position [3016, 0]
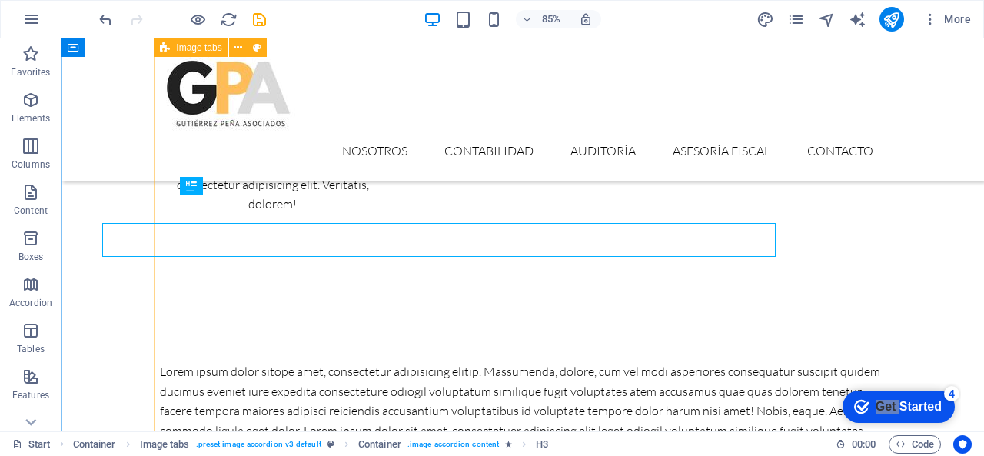
scroll to position [2988, 0]
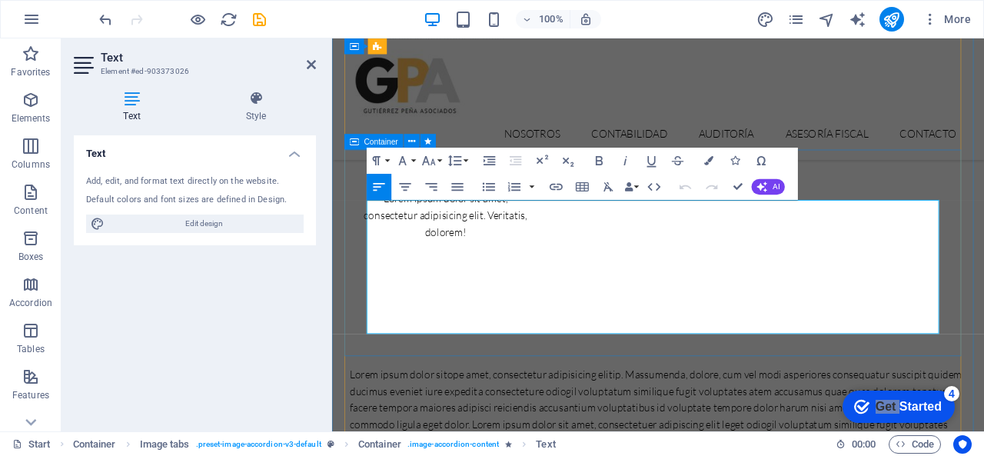
scroll to position [3016, 0]
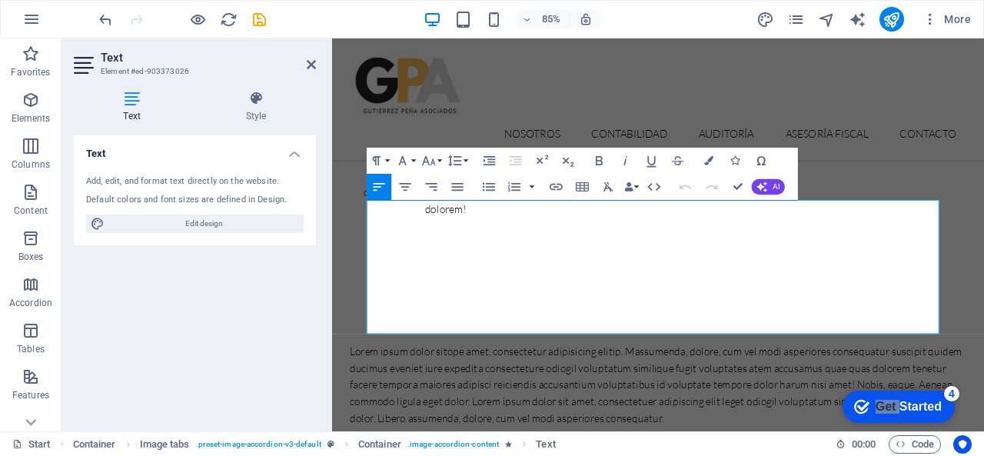
drag, startPoint x: 588, startPoint y: 372, endPoint x: 241, endPoint y: 108, distance: 436.0
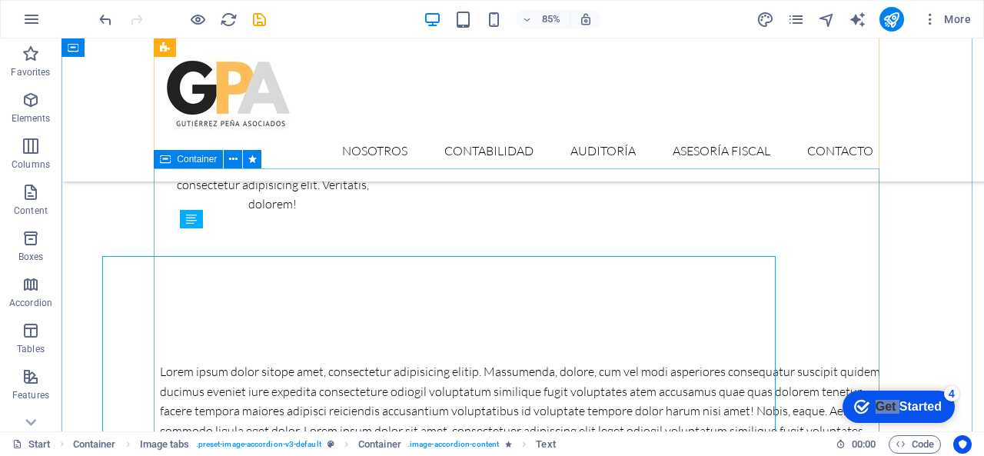
scroll to position [2988, 0]
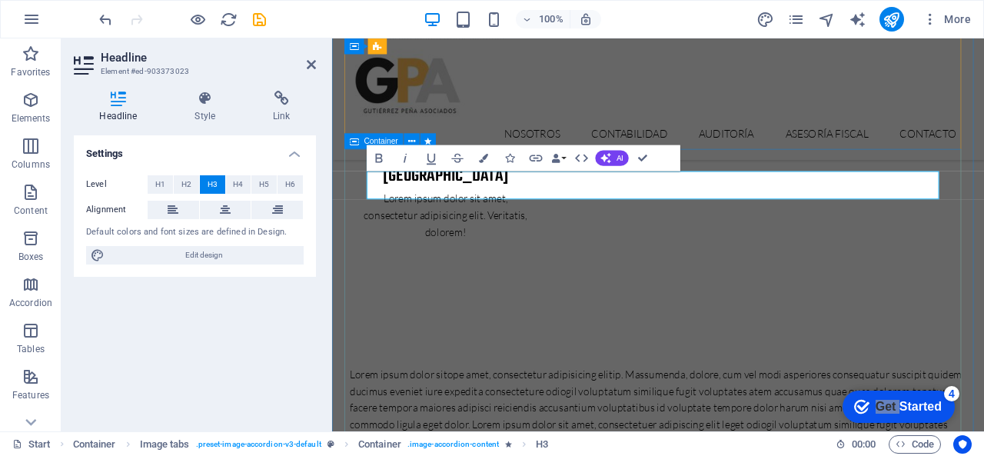
scroll to position [3017, 0]
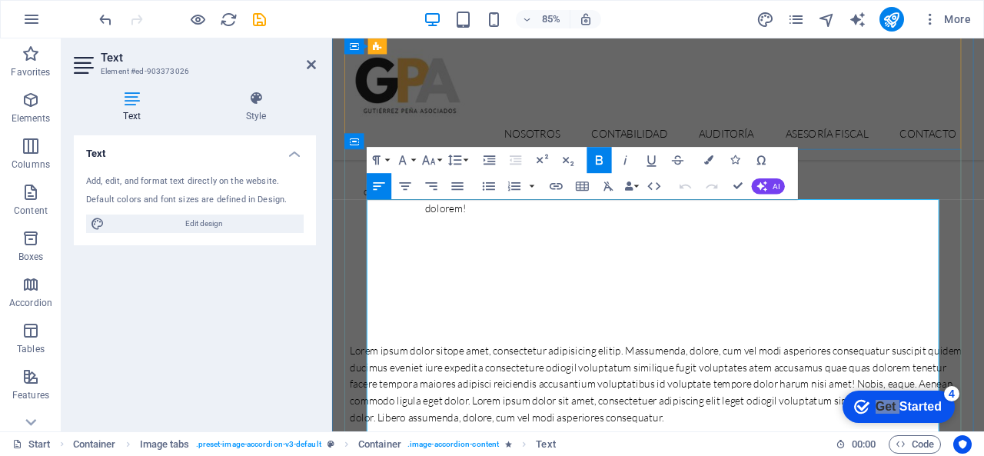
drag, startPoint x: 693, startPoint y: 266, endPoint x: 387, endPoint y: 253, distance: 305.4
drag, startPoint x: 488, startPoint y: 294, endPoint x: 374, endPoint y: 301, distance: 114.7
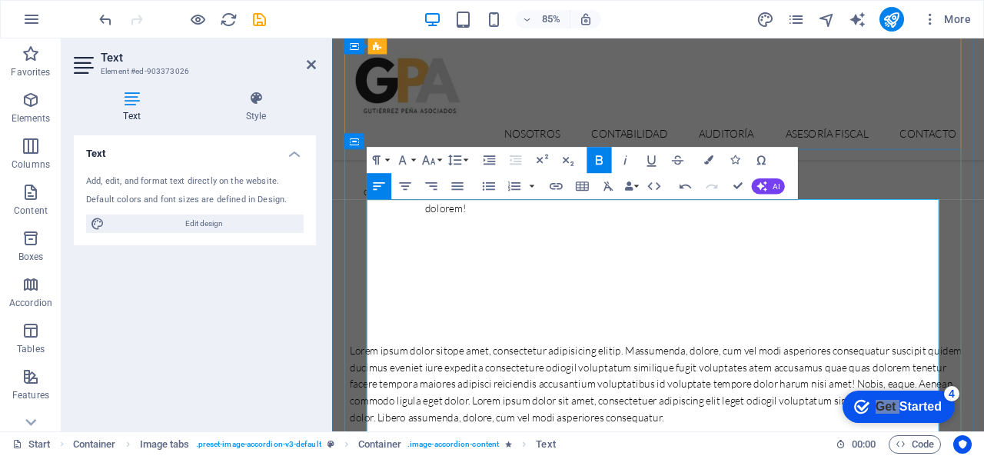
drag, startPoint x: 434, startPoint y: 299, endPoint x: 457, endPoint y: 300, distance: 23.1
drag, startPoint x: 492, startPoint y: 297, endPoint x: 382, endPoint y: 296, distance: 109.9
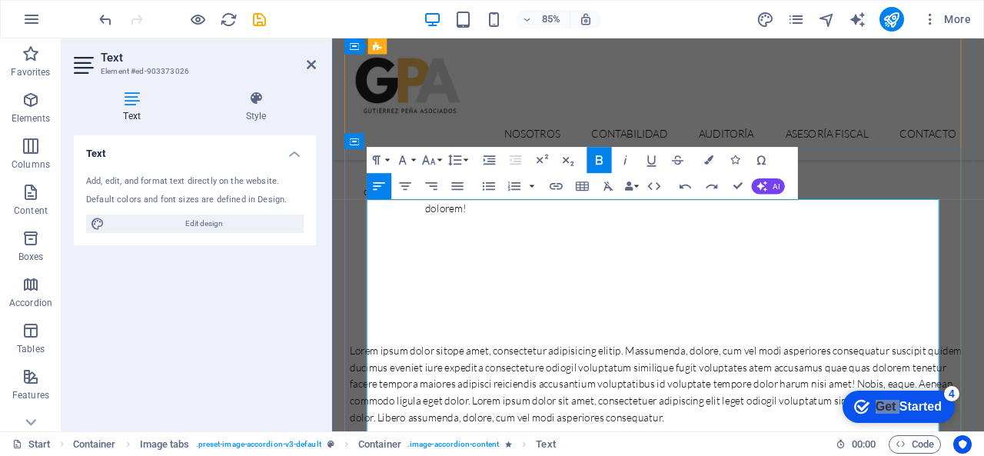
drag, startPoint x: 713, startPoint y: 319, endPoint x: 385, endPoint y: 311, distance: 327.5
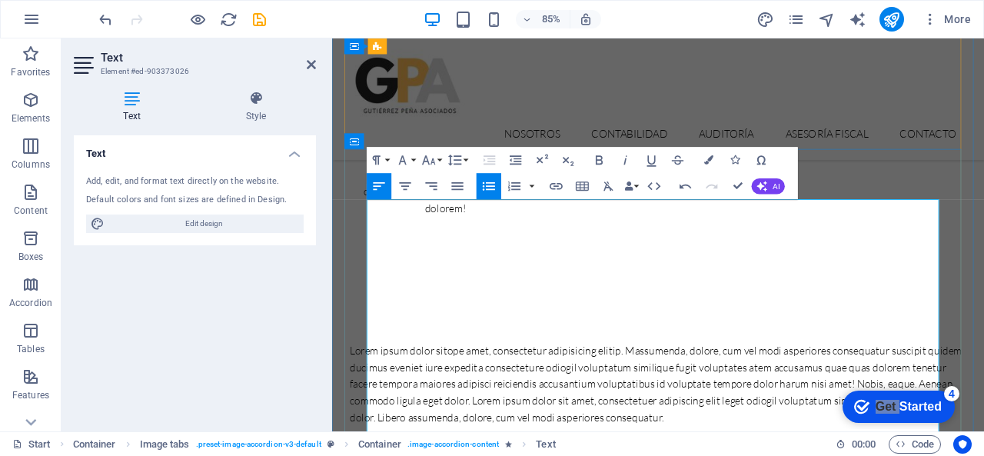
drag, startPoint x: 861, startPoint y: 378, endPoint x: 388, endPoint y: 374, distance: 472.7
drag, startPoint x: 601, startPoint y: 414, endPoint x: 373, endPoint y: 420, distance: 228.3
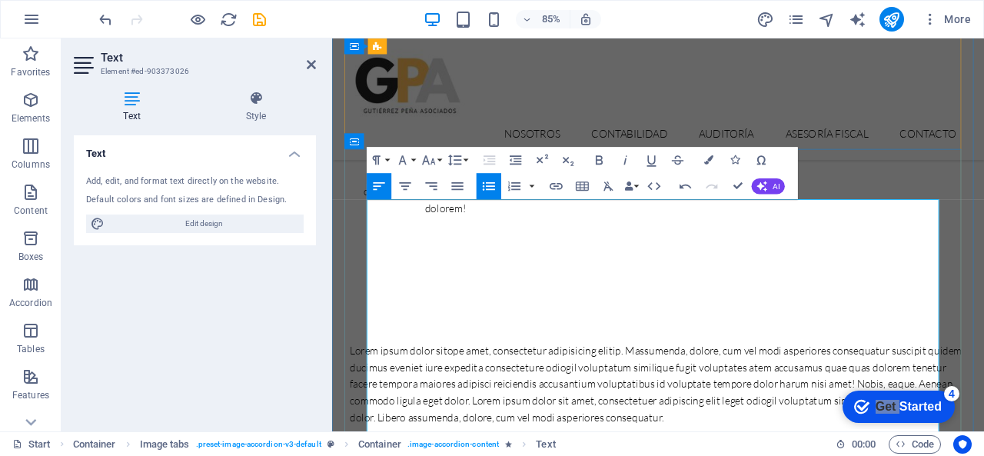
drag, startPoint x: 382, startPoint y: 418, endPoint x: 607, endPoint y: 408, distance: 225.4
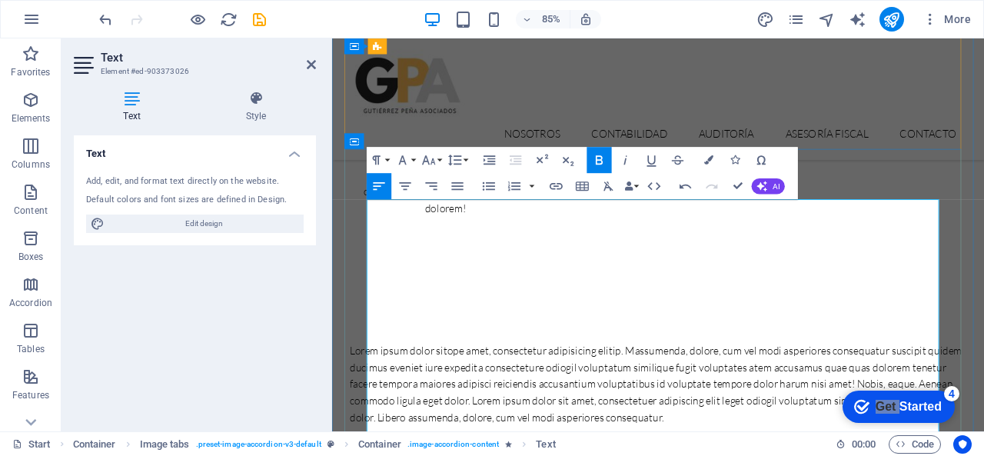
drag, startPoint x: 385, startPoint y: 432, endPoint x: 919, endPoint y: 440, distance: 533.5
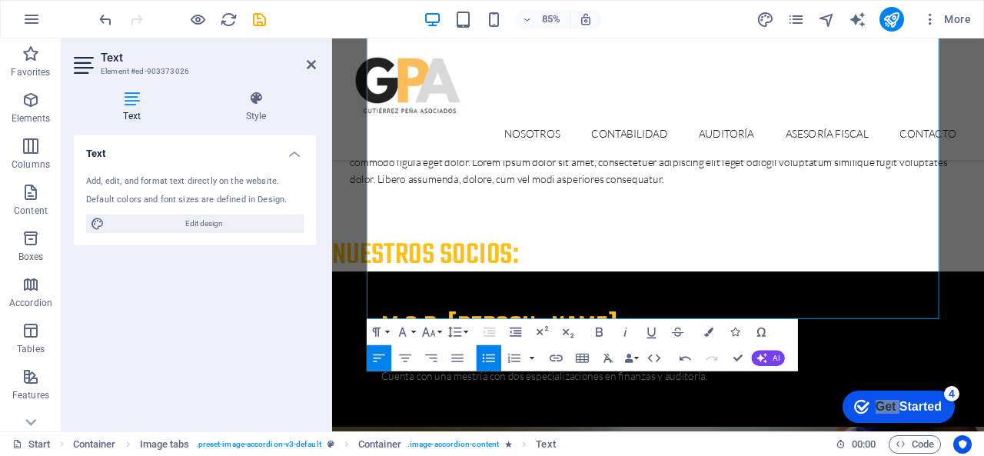
scroll to position [3270, 0]
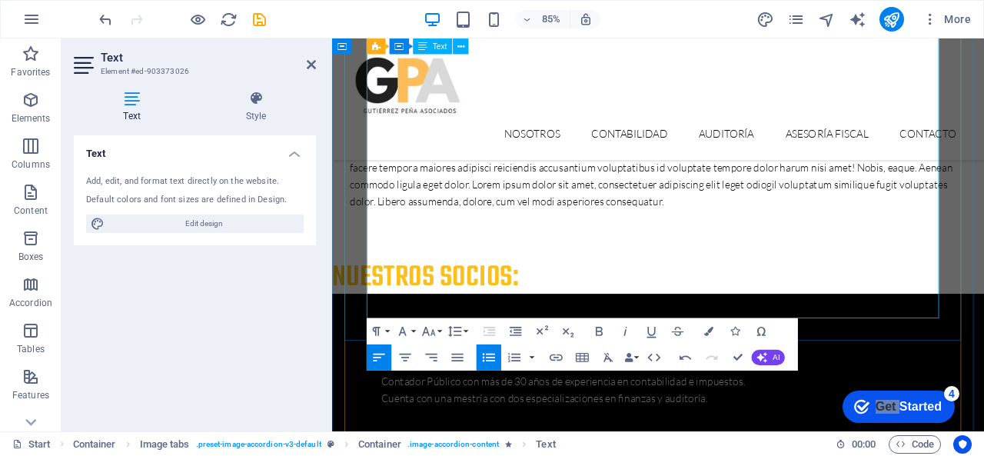
drag, startPoint x: 586, startPoint y: 221, endPoint x: 374, endPoint y: 214, distance: 213.0
drag, startPoint x: 577, startPoint y: 220, endPoint x: 379, endPoint y: 217, distance: 198.3
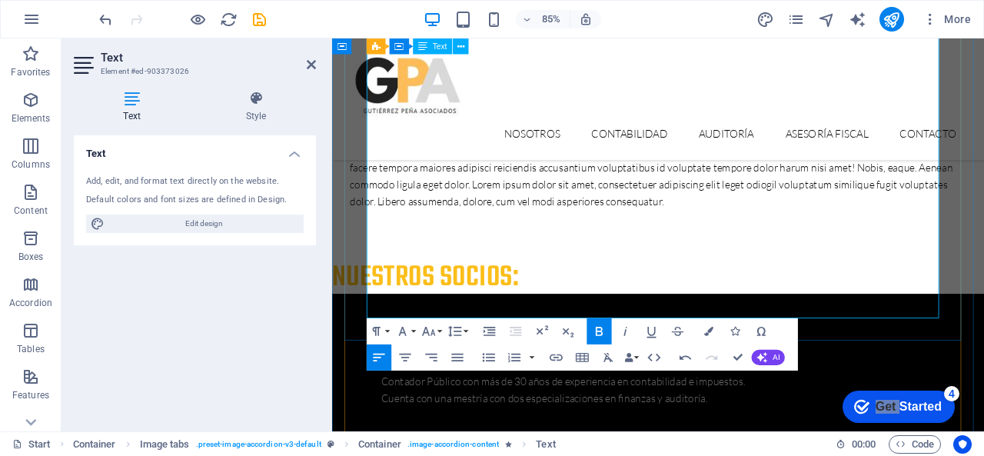
drag, startPoint x: 387, startPoint y: 242, endPoint x: 935, endPoint y: 243, distance: 548.0
drag, startPoint x: 554, startPoint y: 281, endPoint x: 385, endPoint y: 280, distance: 169.1
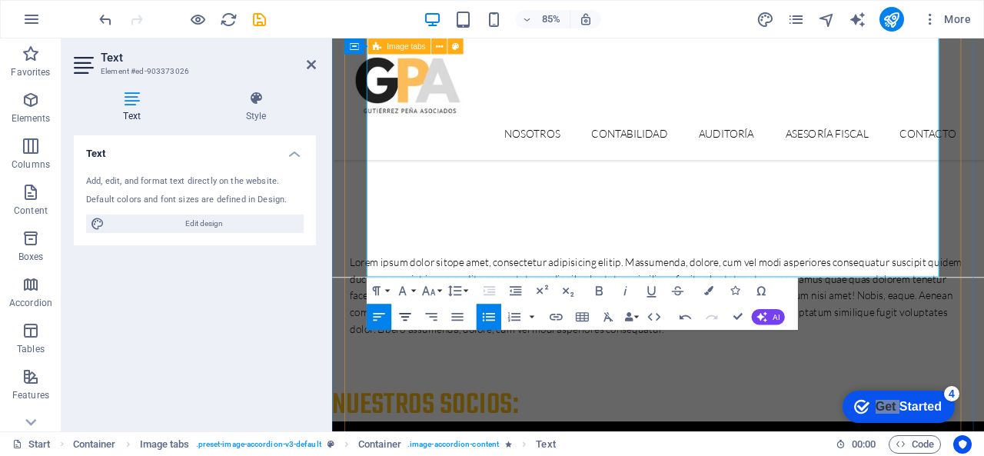
scroll to position [3351, 0]
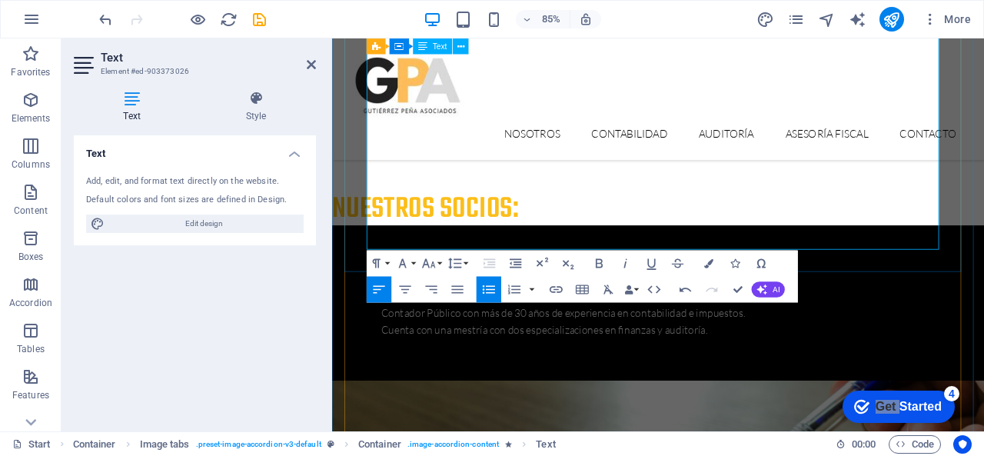
drag, startPoint x: 928, startPoint y: 216, endPoint x: 385, endPoint y: 221, distance: 542.7
drag, startPoint x: 384, startPoint y: 241, endPoint x: 996, endPoint y: 275, distance: 613.6
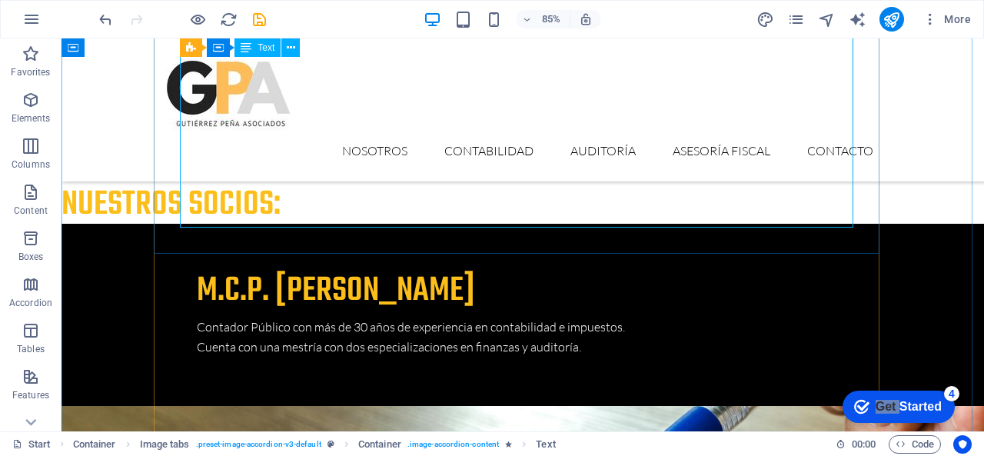
scroll to position [3324, 0]
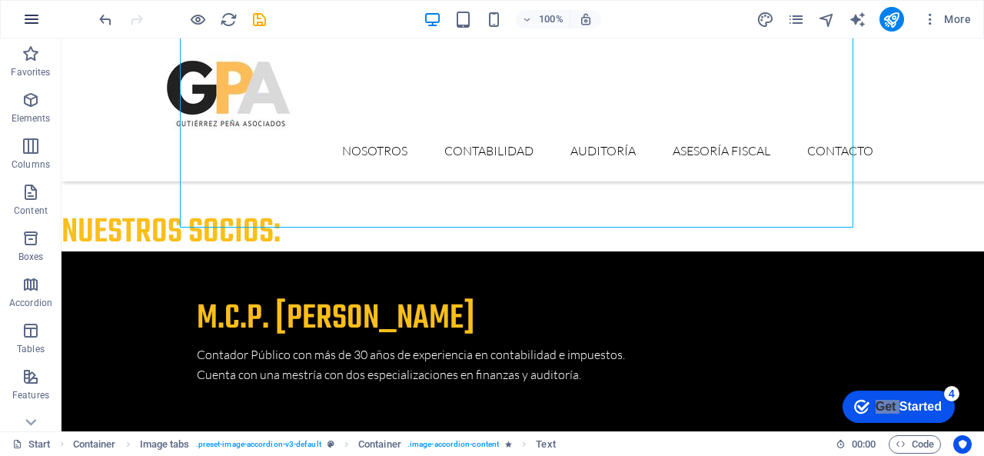
click at [32, 21] on icon "button" at bounding box center [31, 19] width 18 height 18
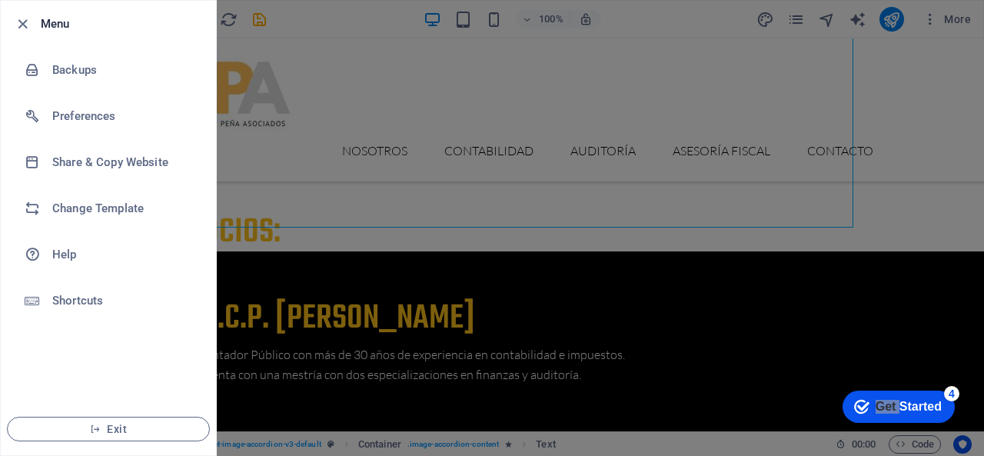
click at [566, 321] on div at bounding box center [492, 228] width 984 height 456
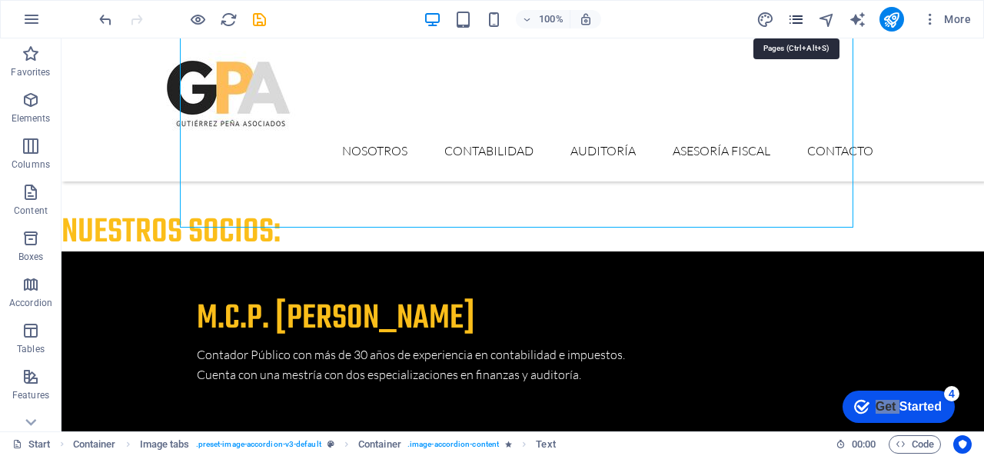
click at [794, 18] on icon "pages" at bounding box center [796, 20] width 18 height 18
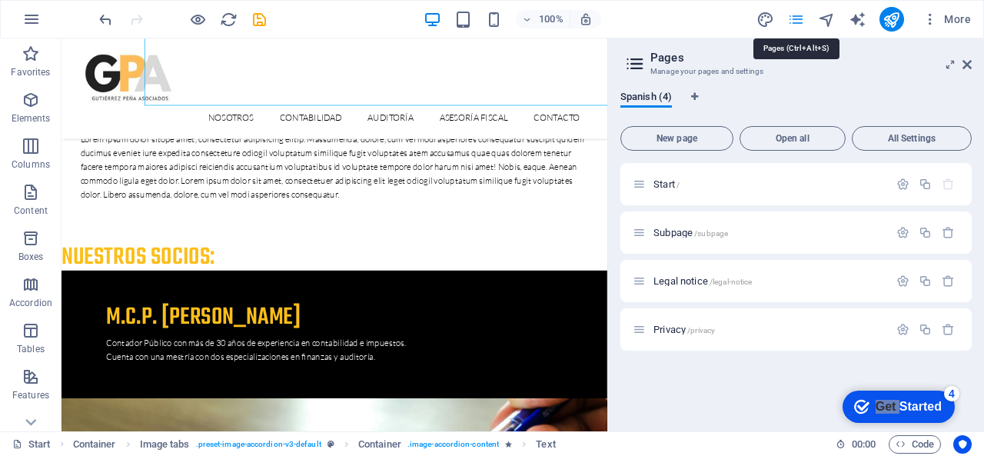
scroll to position [3417, 0]
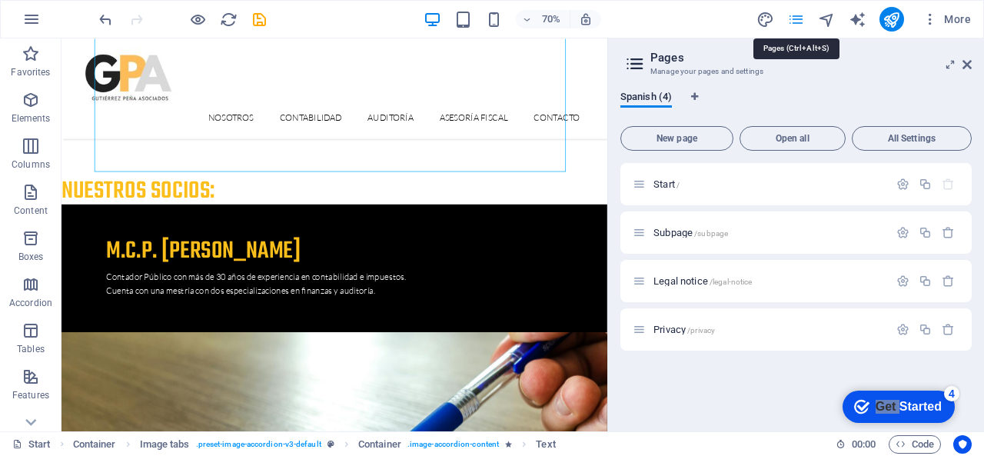
click at [798, 21] on icon "pages" at bounding box center [796, 20] width 18 height 18
click at [789, 25] on icon "pages" at bounding box center [796, 20] width 18 height 18
click at [968, 64] on icon at bounding box center [966, 64] width 9 height 12
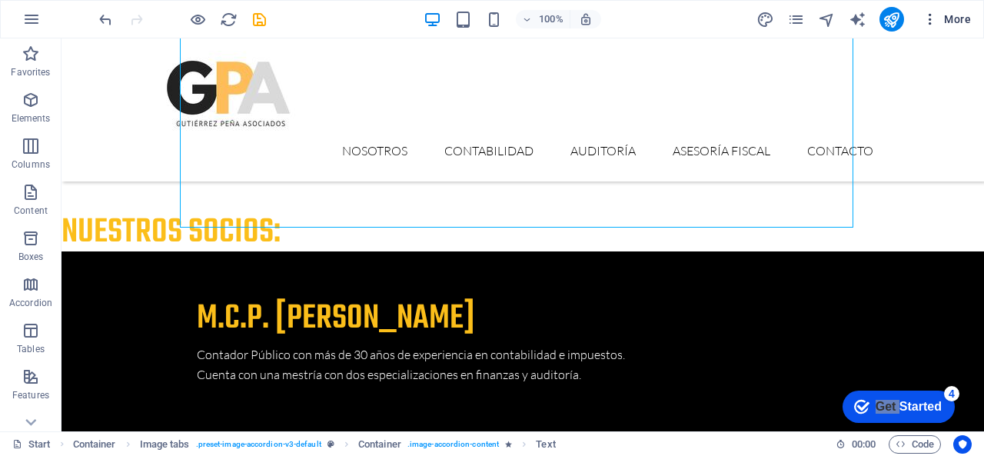
click at [933, 21] on icon "button" at bounding box center [929, 19] width 15 height 15
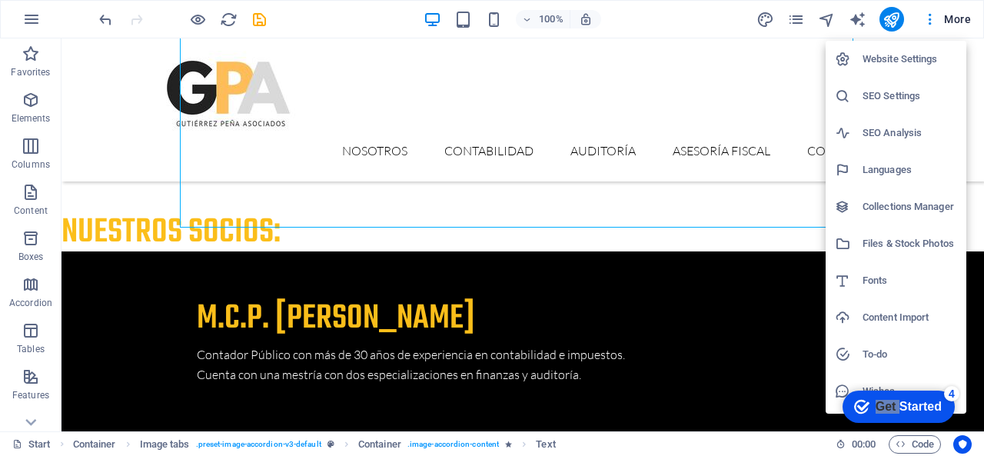
click at [638, 327] on div at bounding box center [492, 228] width 984 height 456
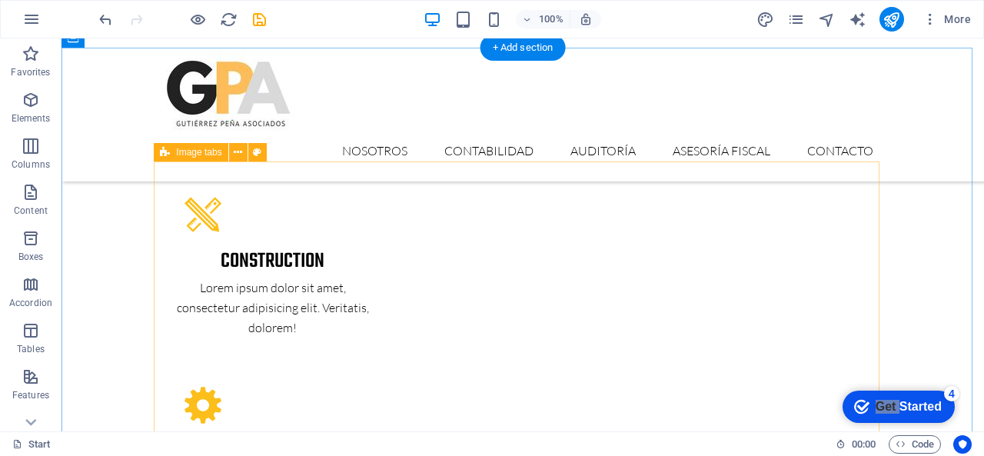
scroll to position [2171, 0]
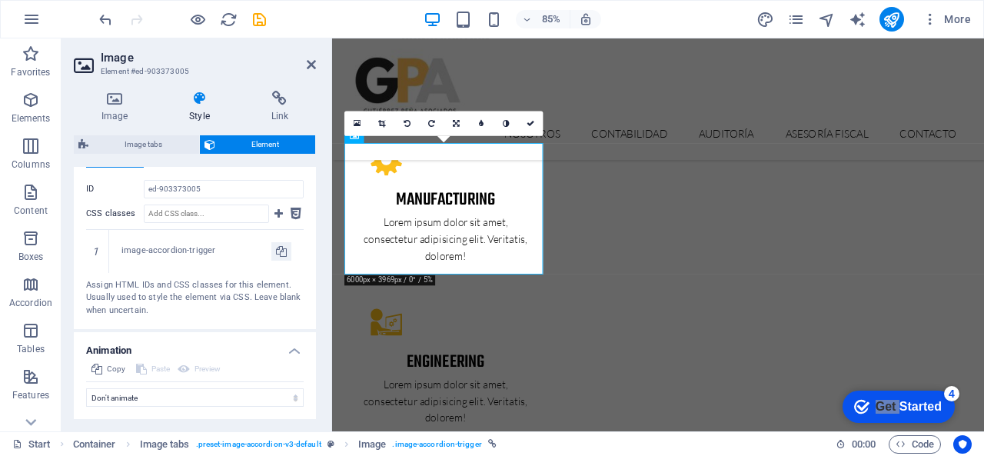
scroll to position [568, 0]
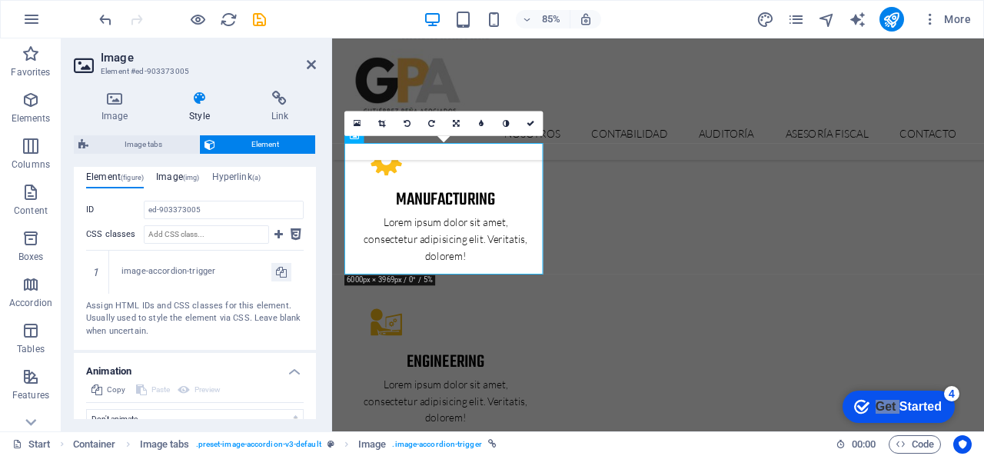
click at [178, 184] on h4 "Image (img)" at bounding box center [177, 179] width 43 height 17
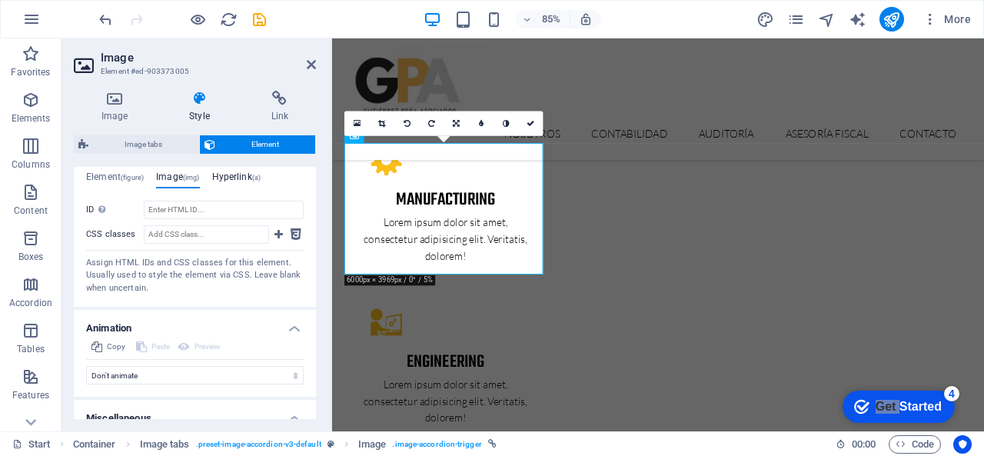
click at [236, 183] on h4 "Hyperlink (a)" at bounding box center [236, 179] width 49 height 17
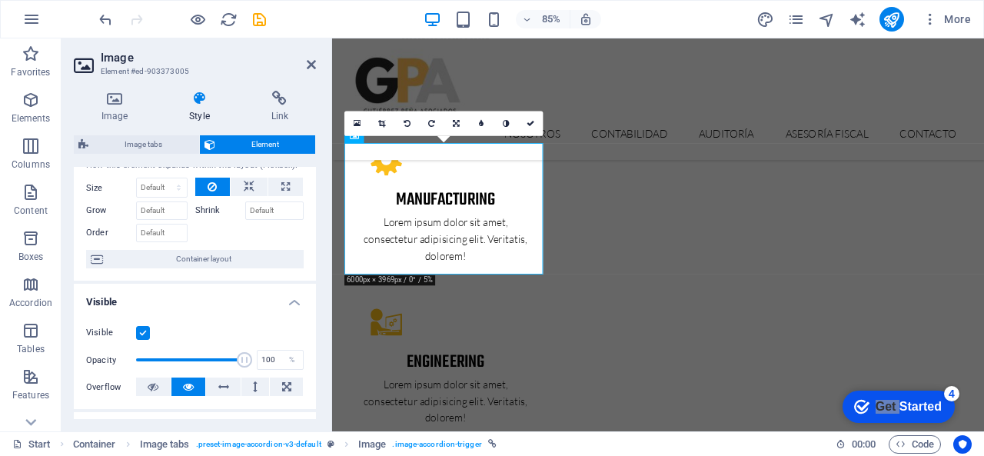
scroll to position [0, 0]
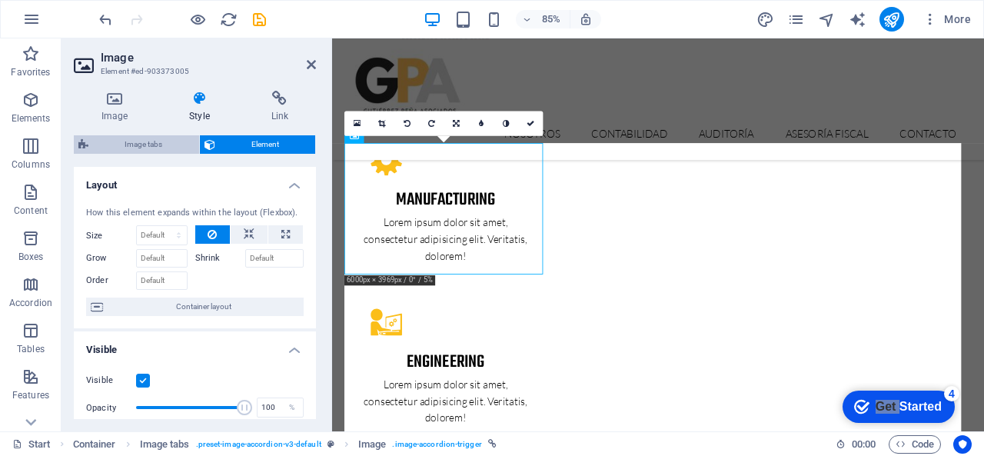
click at [141, 143] on span "Image tabs" at bounding box center [143, 144] width 101 height 18
select select "rem"
select select "px"
select select "rem"
select select "px"
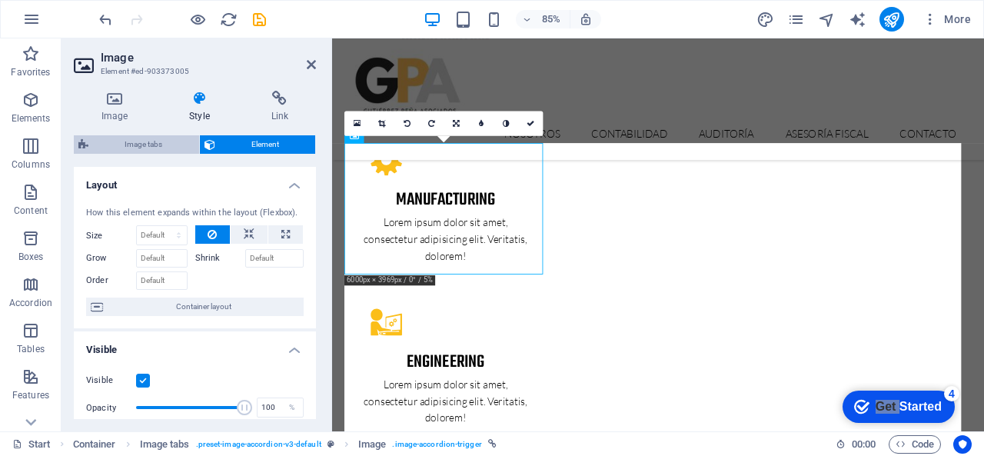
select select "px"
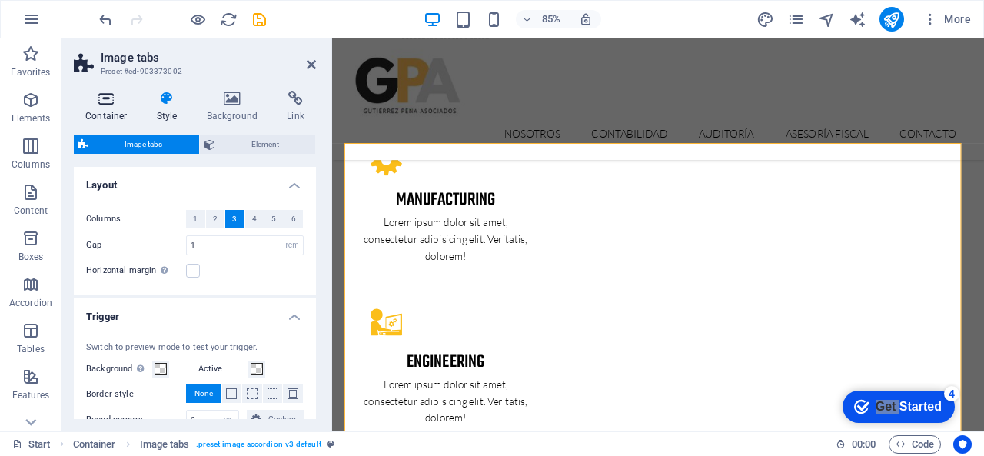
click at [113, 111] on h4 "Container" at bounding box center [109, 107] width 71 height 32
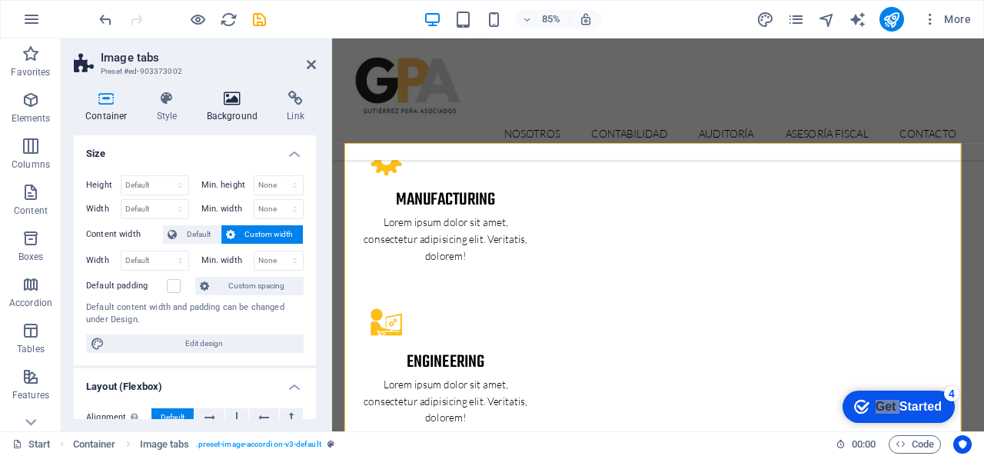
click at [248, 106] on h4 "Background" at bounding box center [235, 107] width 81 height 32
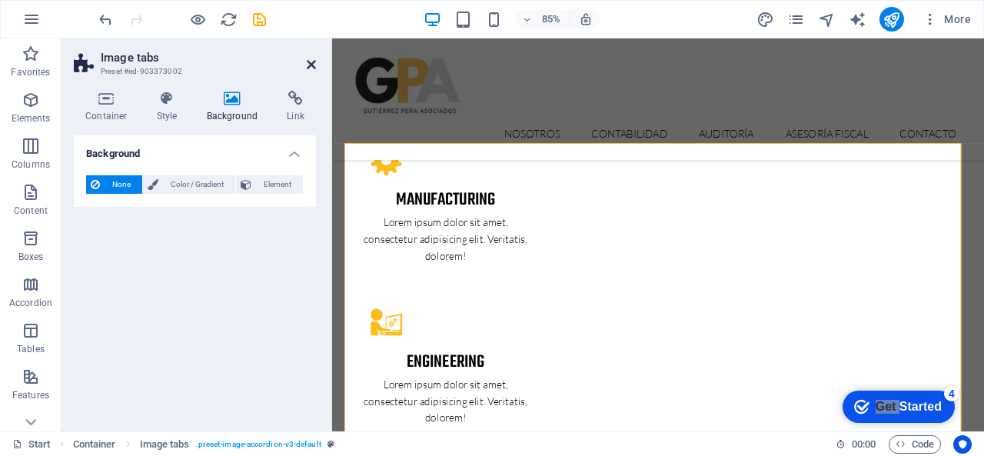
click at [307, 67] on icon at bounding box center [311, 64] width 9 height 12
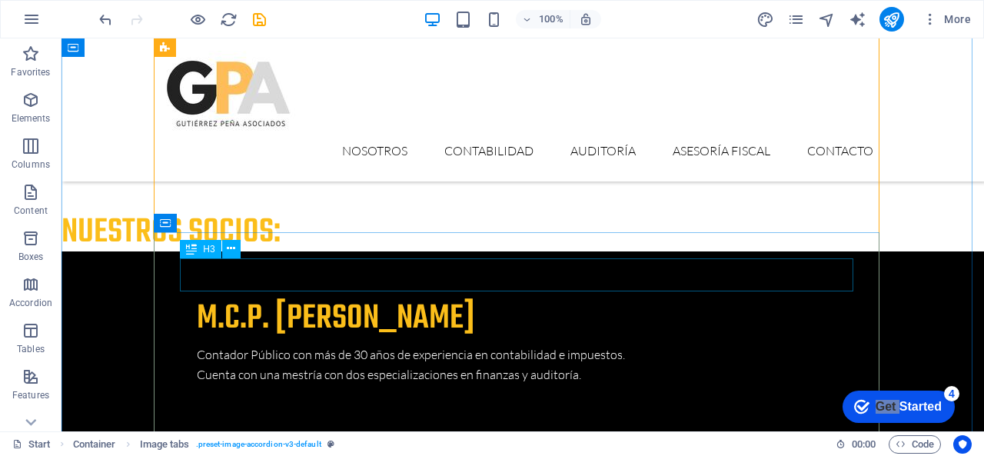
scroll to position [3554, 0]
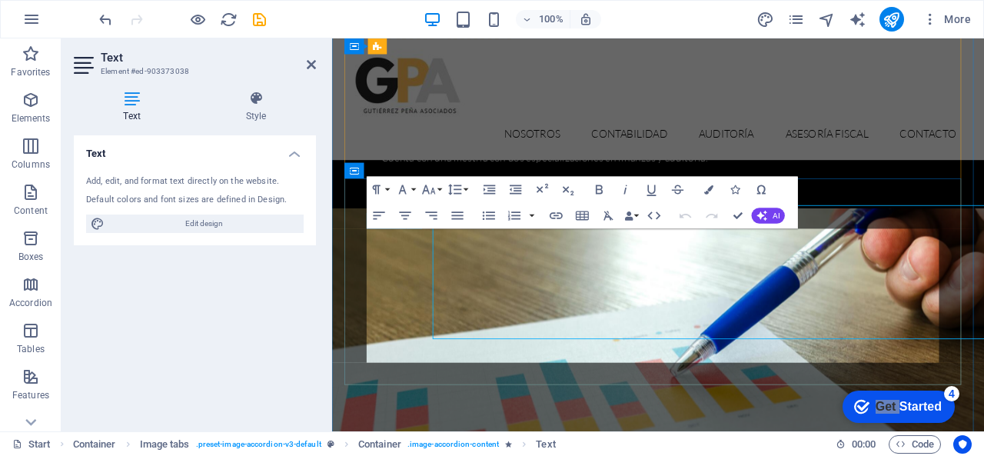
scroll to position [3582, 0]
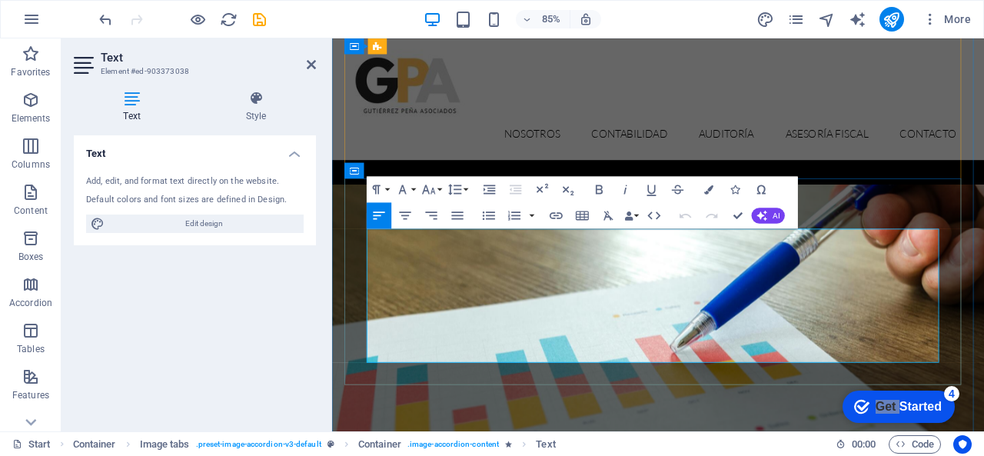
drag, startPoint x: 673, startPoint y: 315, endPoint x: 373, endPoint y: 276, distance: 302.3
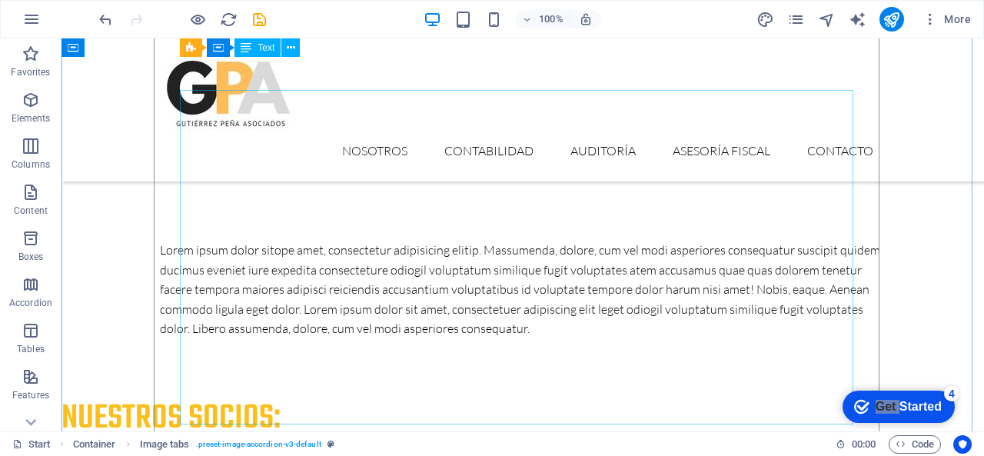
scroll to position [3123, 0]
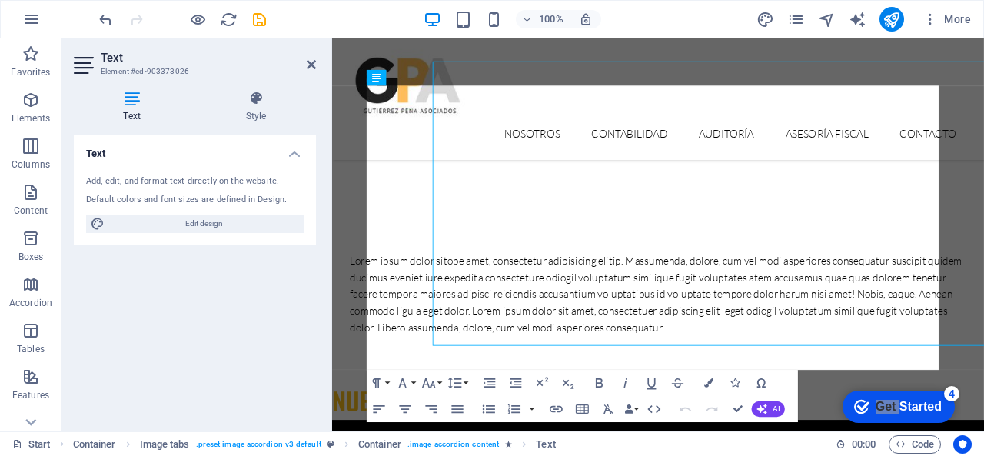
scroll to position [3151, 0]
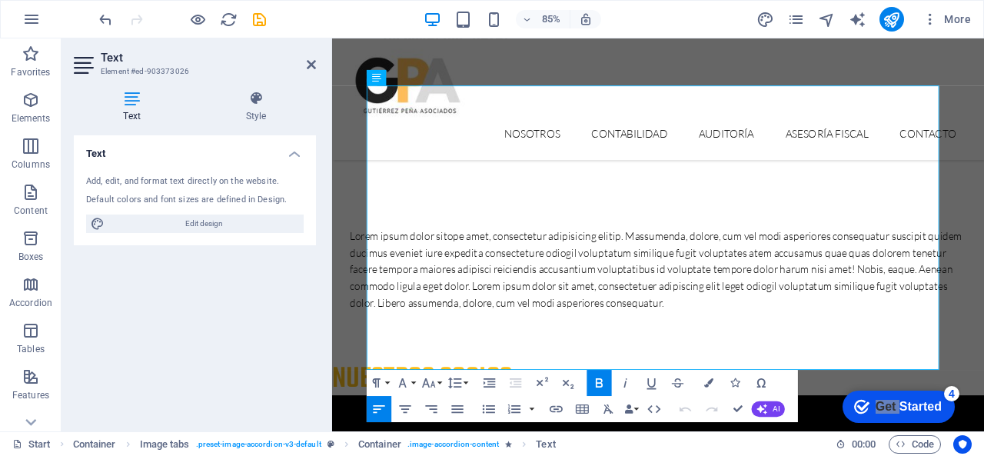
drag, startPoint x: 897, startPoint y: 417, endPoint x: 317, endPoint y: 110, distance: 655.7
copy div "Auditoría de alcance limitado Revisamos la información fiscal disponible, detec…"
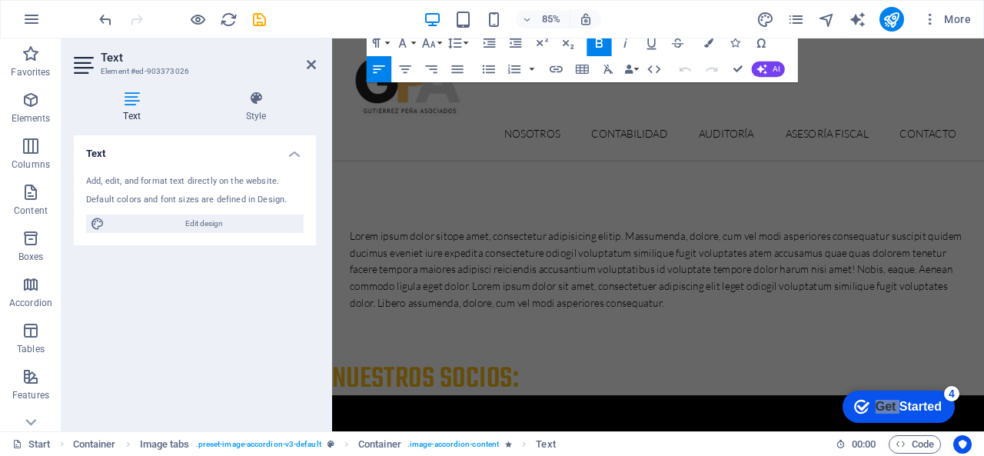
scroll to position [3556, 0]
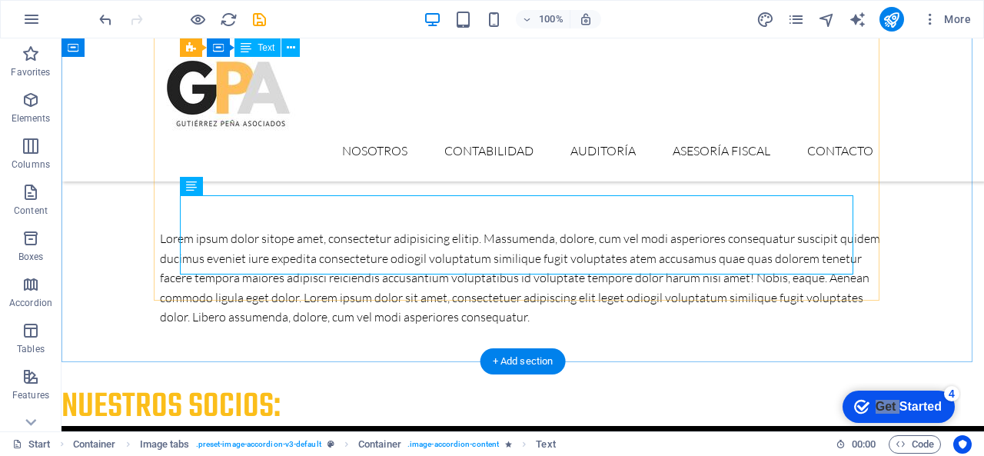
scroll to position [3620, 0]
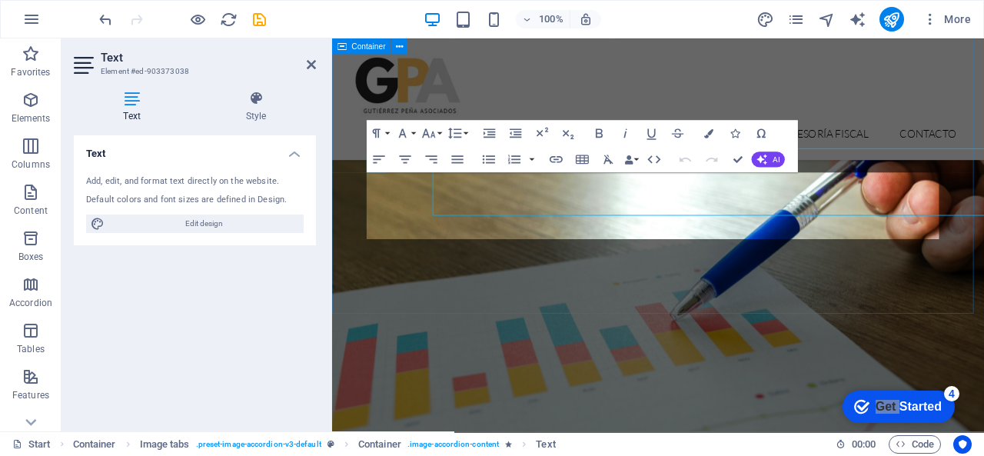
scroll to position [3648, 0]
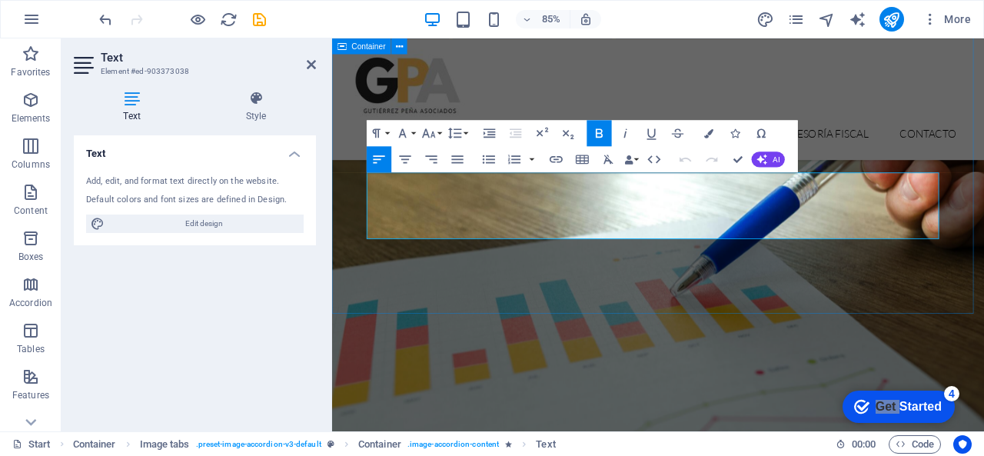
drag, startPoint x: 374, startPoint y: 210, endPoint x: 664, endPoint y: 303, distance: 305.1
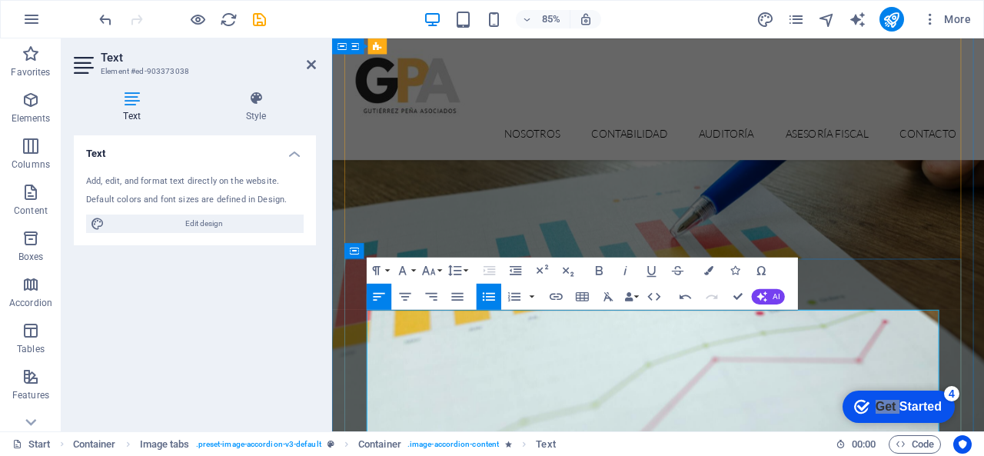
scroll to position [3486, 0]
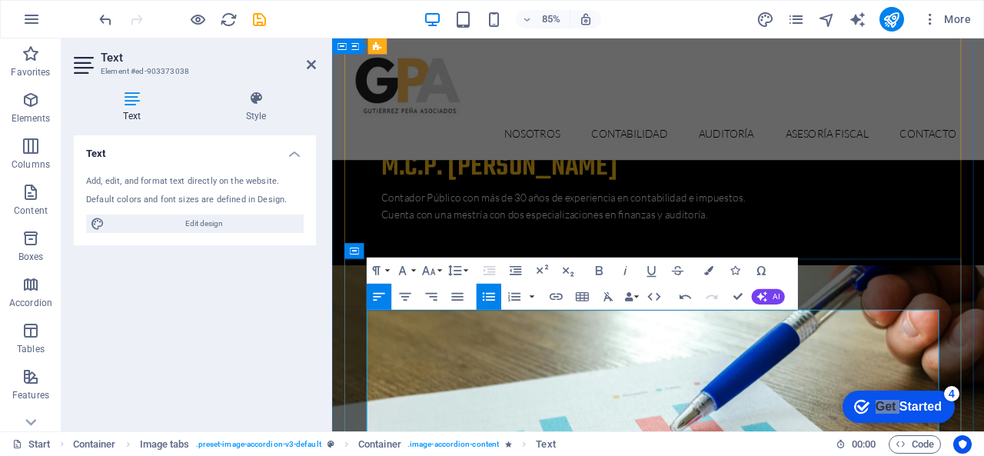
drag, startPoint x: 555, startPoint y: 370, endPoint x: 390, endPoint y: 367, distance: 165.3
drag, startPoint x: 389, startPoint y: 382, endPoint x: 1008, endPoint y: 386, distance: 618.8
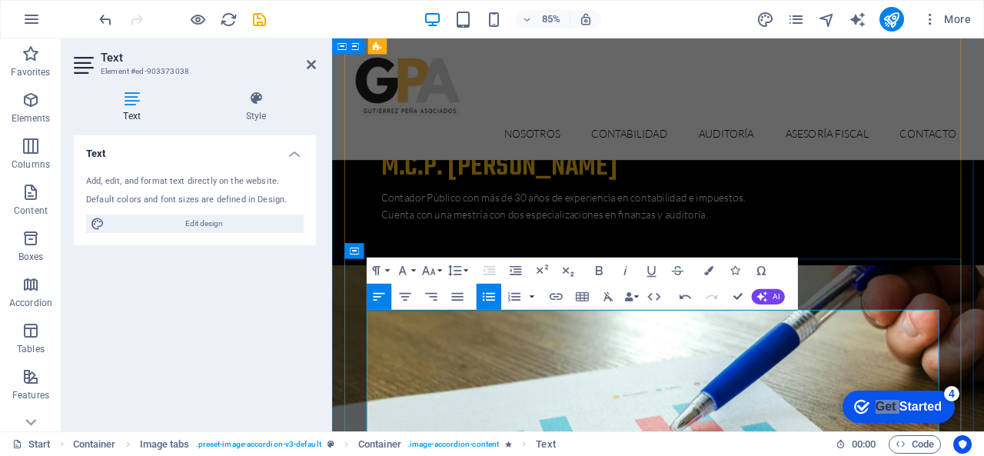
drag, startPoint x: 779, startPoint y: 422, endPoint x: 377, endPoint y: 429, distance: 402.0
drag, startPoint x: 387, startPoint y: 449, endPoint x: 1045, endPoint y: 442, distance: 657.2
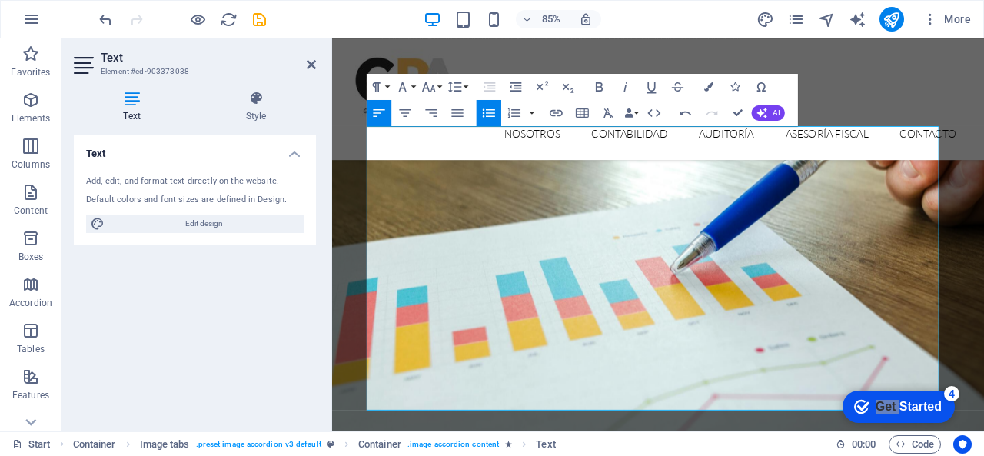
scroll to position [3702, 0]
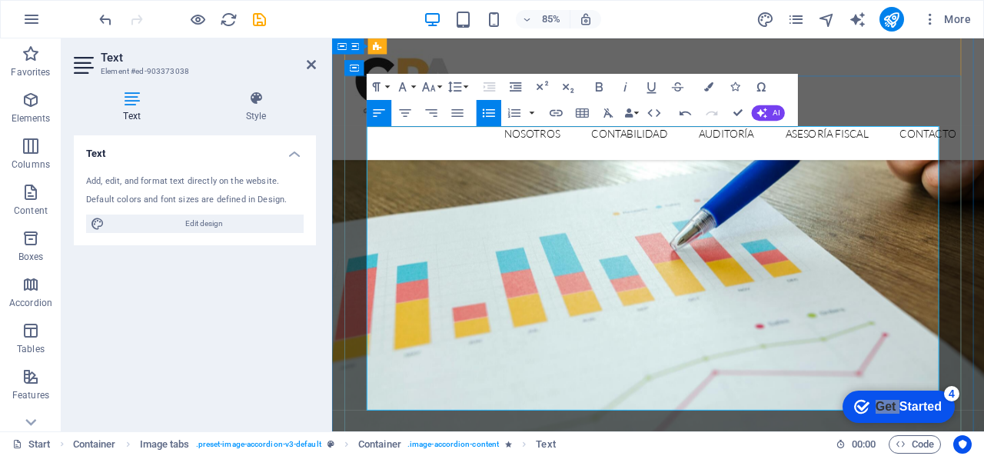
drag, startPoint x: 577, startPoint y: 265, endPoint x: 374, endPoint y: 274, distance: 203.9
drag, startPoint x: 374, startPoint y: 270, endPoint x: 563, endPoint y: 277, distance: 190.0
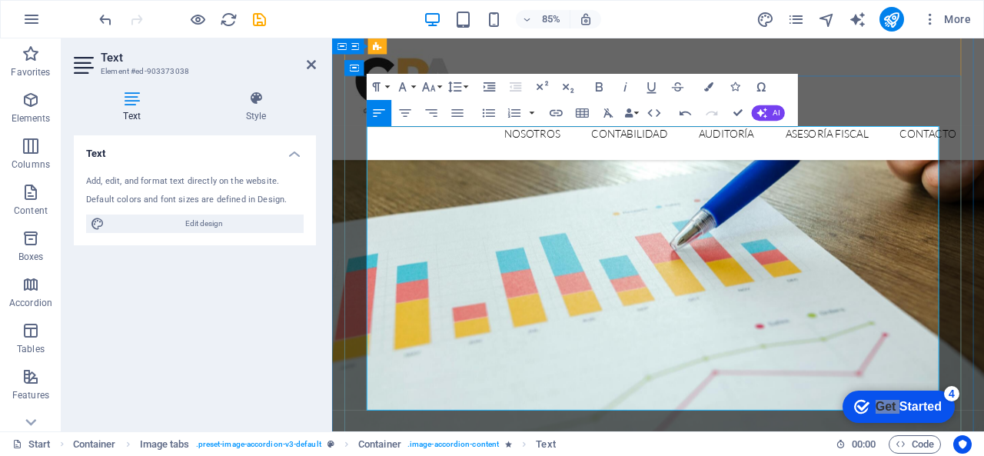
drag, startPoint x: 387, startPoint y: 290, endPoint x: 1008, endPoint y: 285, distance: 620.3
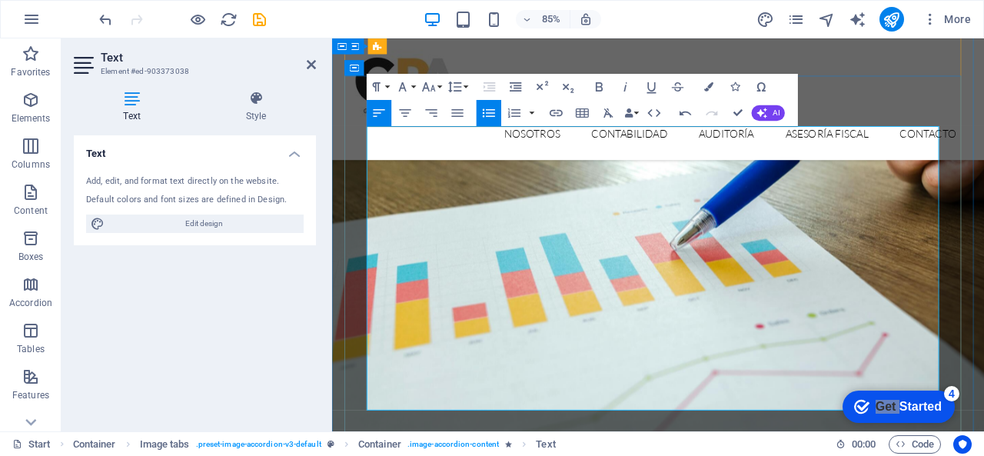
drag, startPoint x: 377, startPoint y: 325, endPoint x: 480, endPoint y: 335, distance: 103.5
drag, startPoint x: 375, startPoint y: 330, endPoint x: 609, endPoint y: 332, distance: 233.7
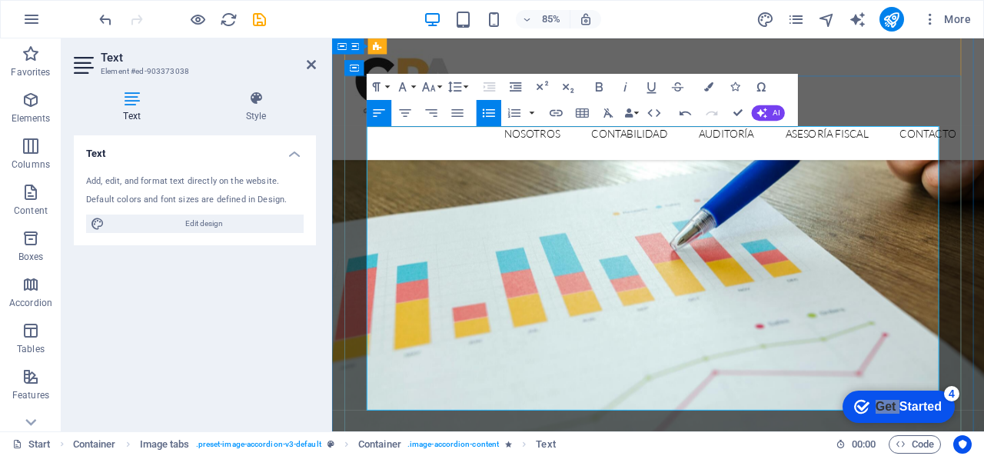
drag, startPoint x: 385, startPoint y: 348, endPoint x: 809, endPoint y: 352, distance: 423.5
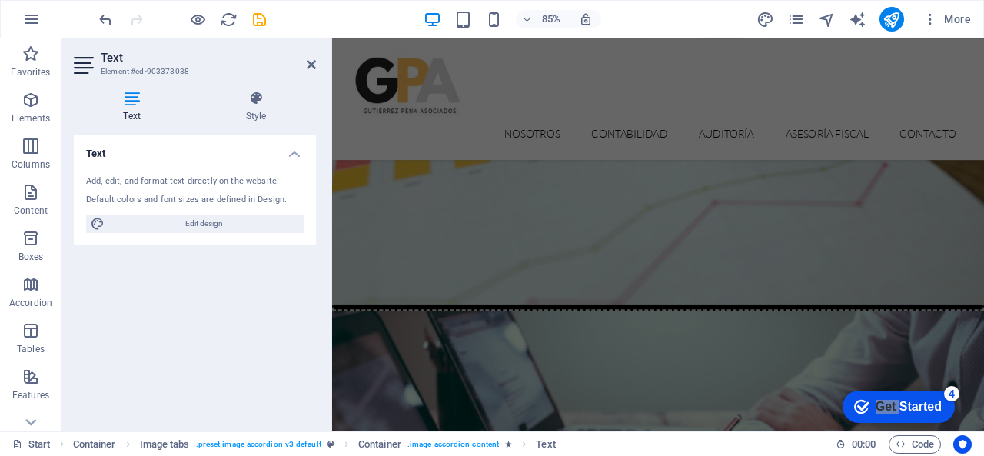
scroll to position [4433, 0]
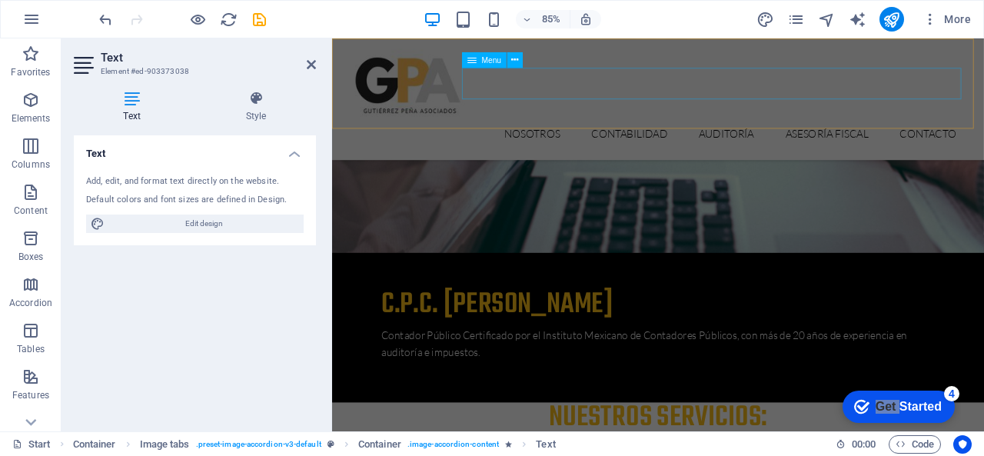
drag, startPoint x: 385, startPoint y: 367, endPoint x: 689, endPoint y: 78, distance: 419.2
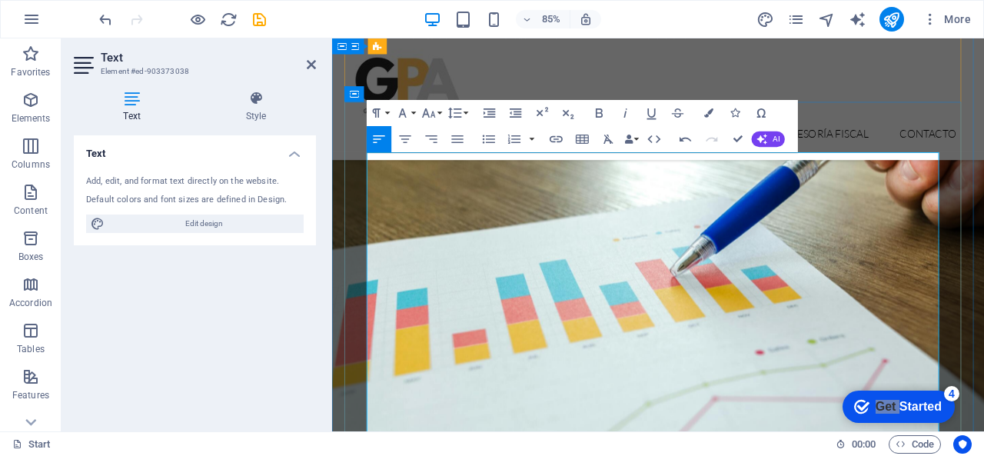
scroll to position [3672, 0]
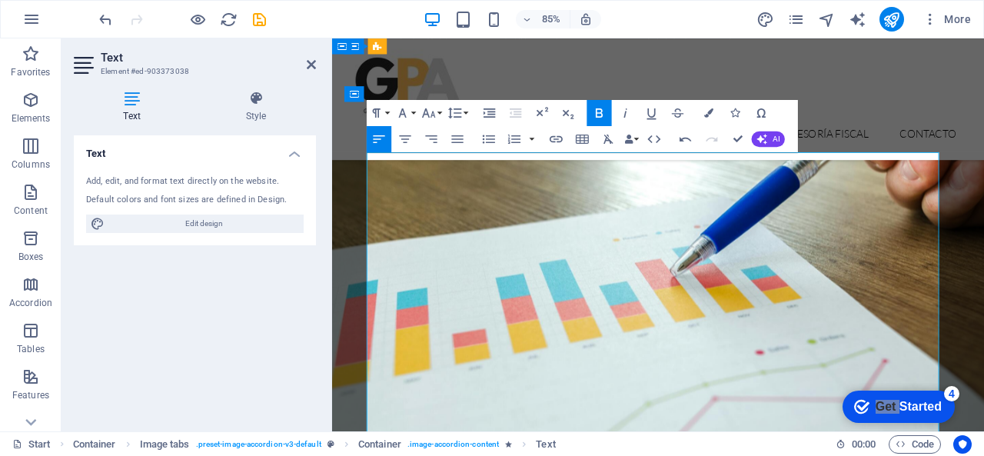
drag, startPoint x: 903, startPoint y: 497, endPoint x: 407, endPoint y: 405, distance: 504.9
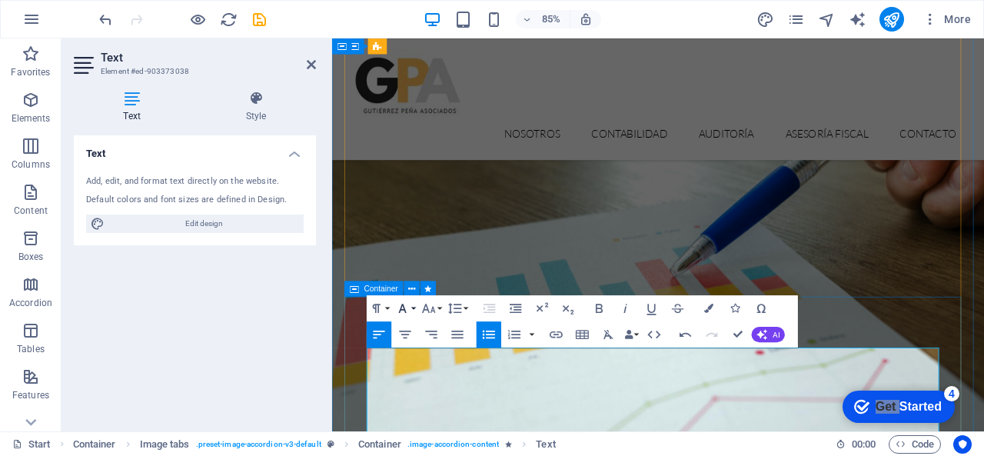
scroll to position [3441, 0]
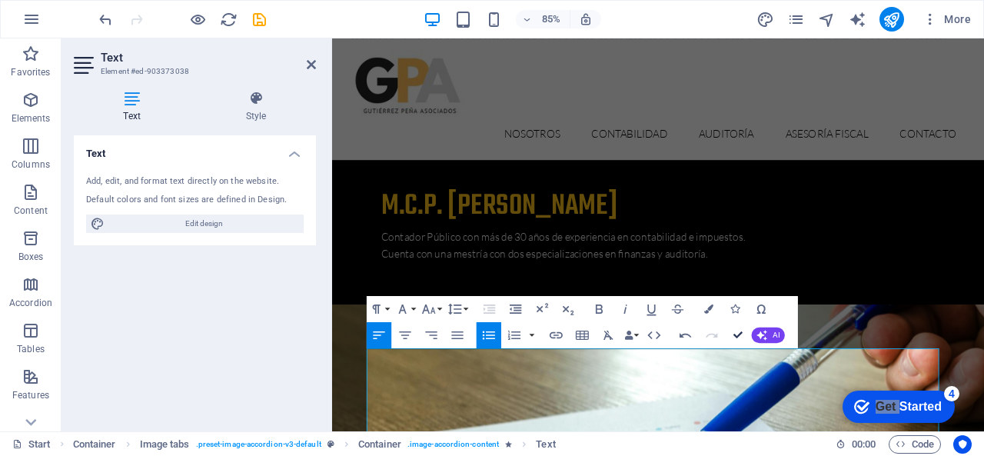
drag, startPoint x: 738, startPoint y: 331, endPoint x: 678, endPoint y: 298, distance: 68.5
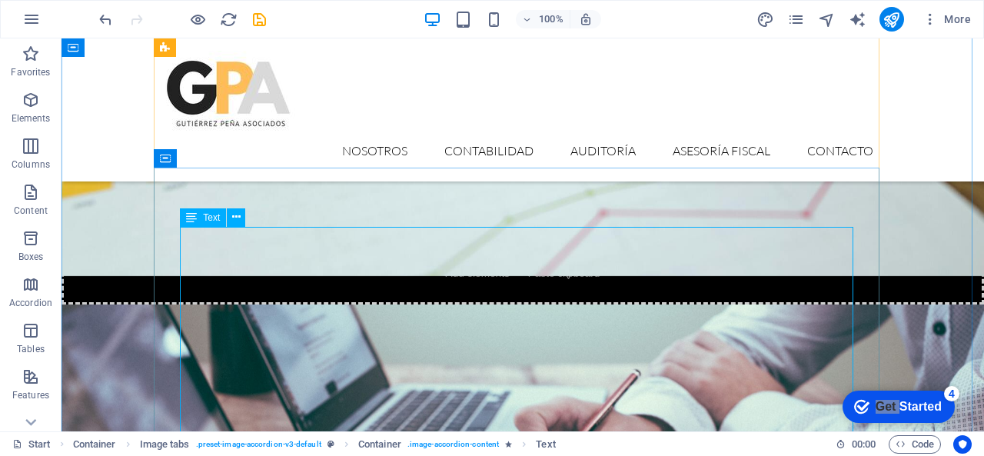
scroll to position [3413, 0]
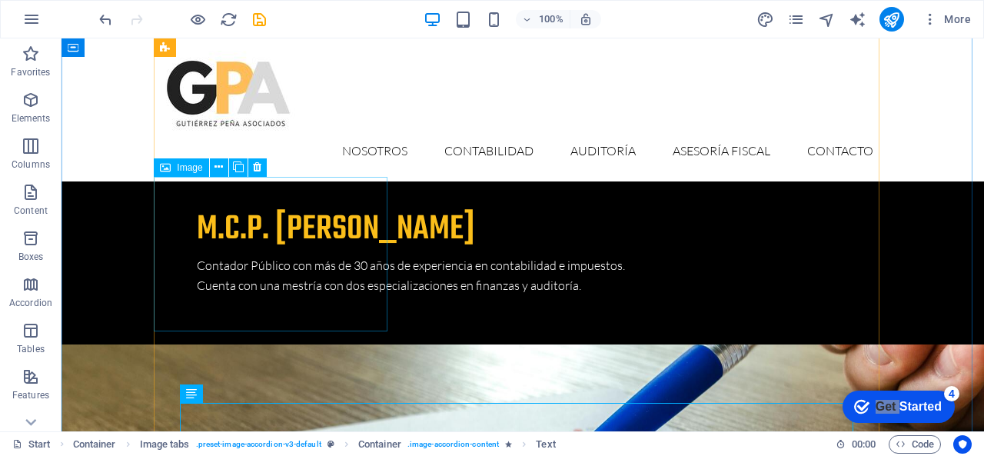
drag, startPoint x: 198, startPoint y: 130, endPoint x: 259, endPoint y: 168, distance: 72.5
click at [259, 168] on icon at bounding box center [257, 167] width 8 height 16
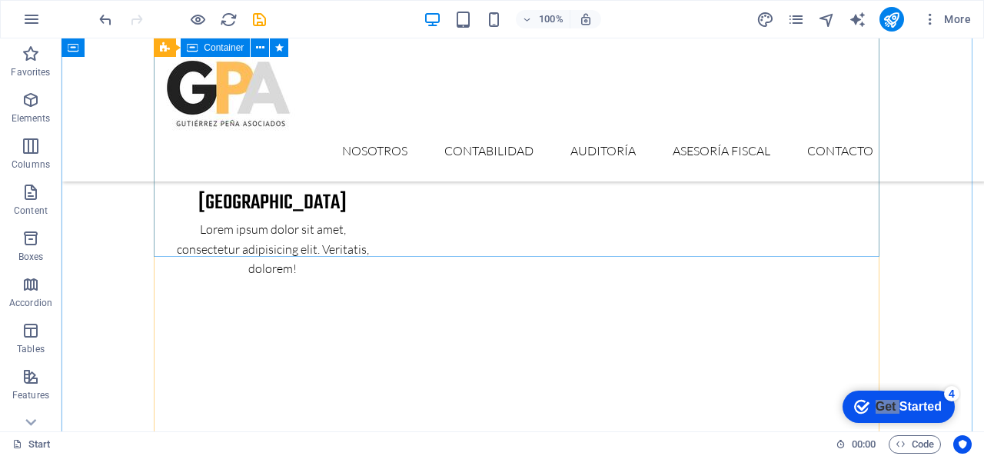
scroll to position [2721, 0]
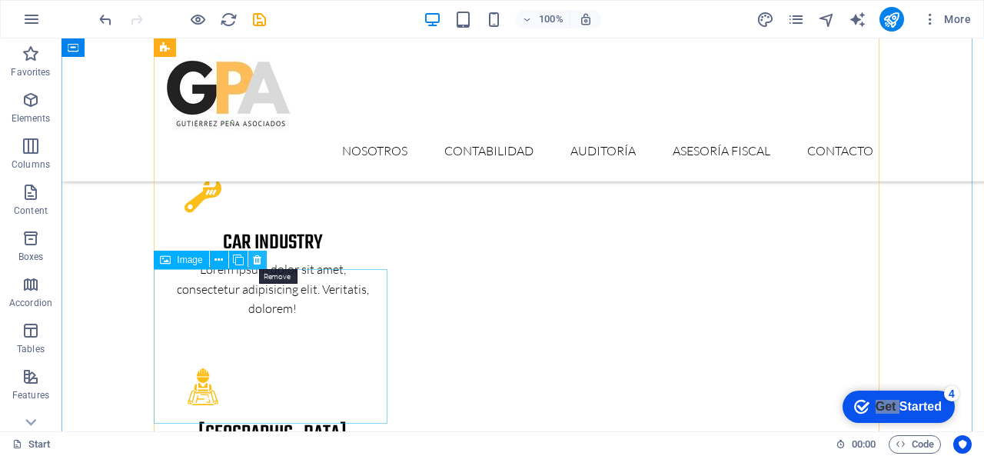
drag, startPoint x: 263, startPoint y: 264, endPoint x: 206, endPoint y: 230, distance: 66.2
click at [263, 264] on button at bounding box center [257, 260] width 18 height 18
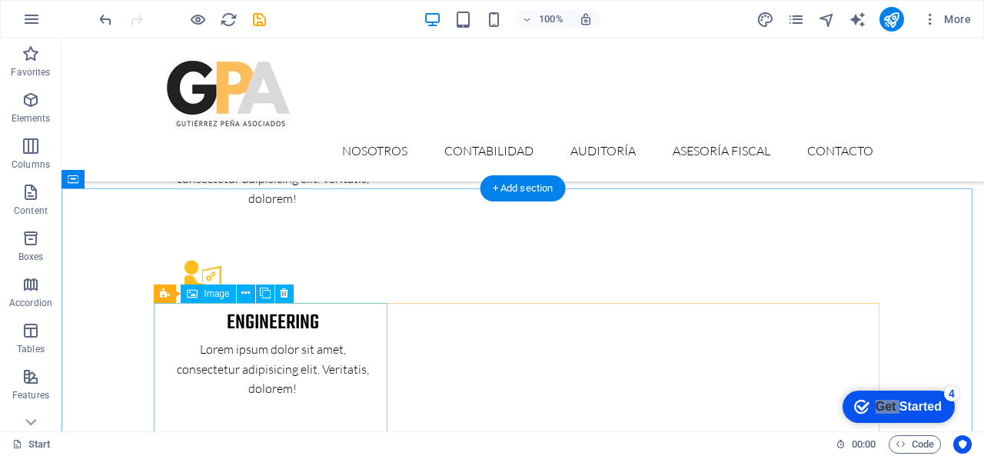
scroll to position [2029, 0]
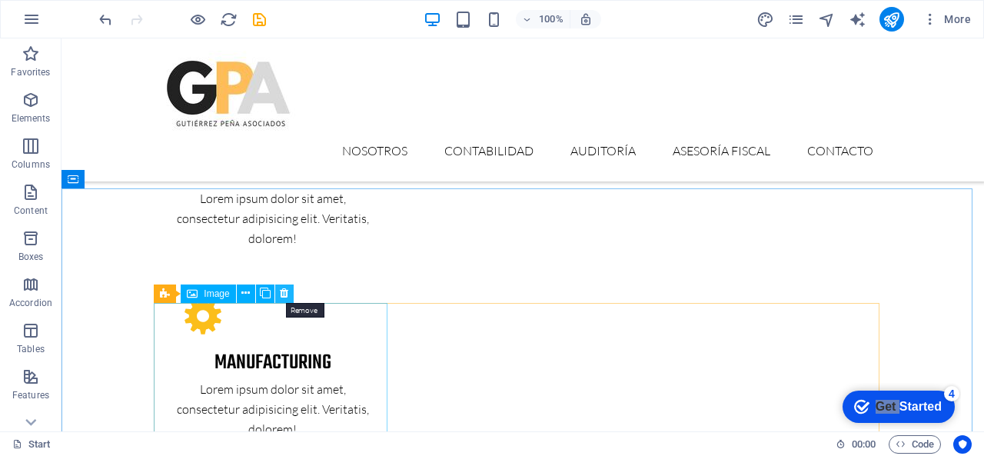
click at [289, 292] on button at bounding box center [284, 293] width 18 height 18
click at [285, 295] on icon at bounding box center [284, 293] width 8 height 16
click at [283, 296] on icon at bounding box center [284, 293] width 8 height 16
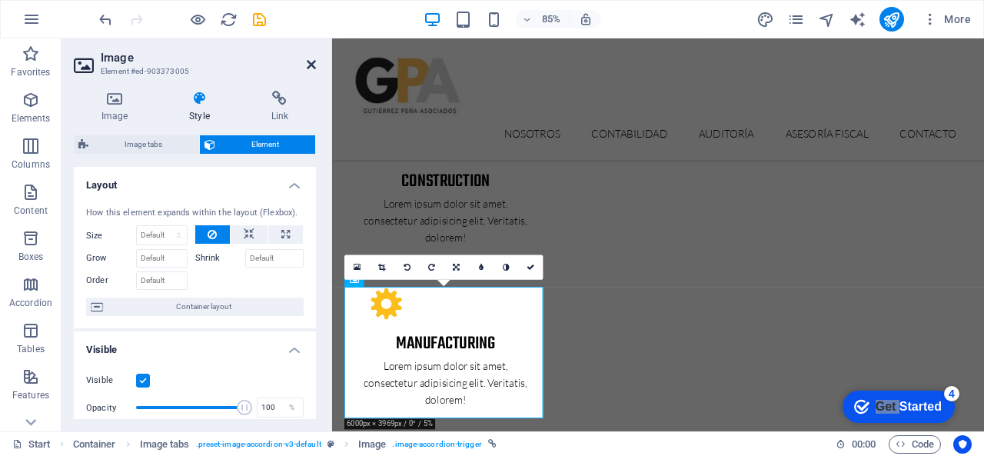
drag, startPoint x: 314, startPoint y: 64, endPoint x: 251, endPoint y: 25, distance: 73.2
click at [314, 64] on icon at bounding box center [311, 64] width 9 height 12
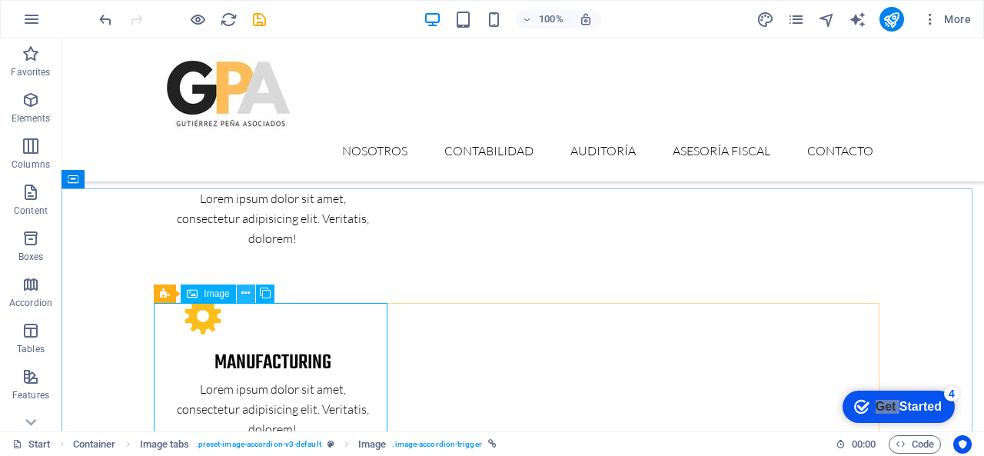
click at [243, 294] on icon at bounding box center [245, 293] width 8 height 16
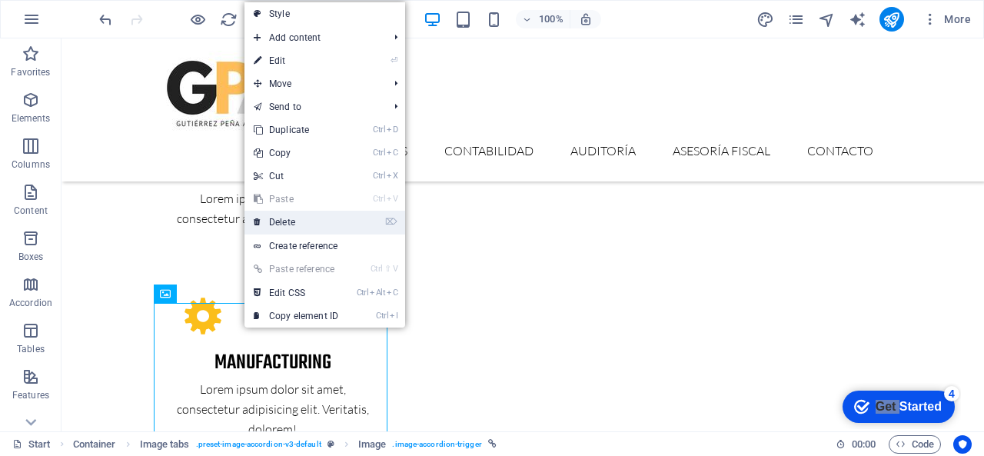
click at [287, 216] on link "⌦ Delete" at bounding box center [295, 222] width 103 height 23
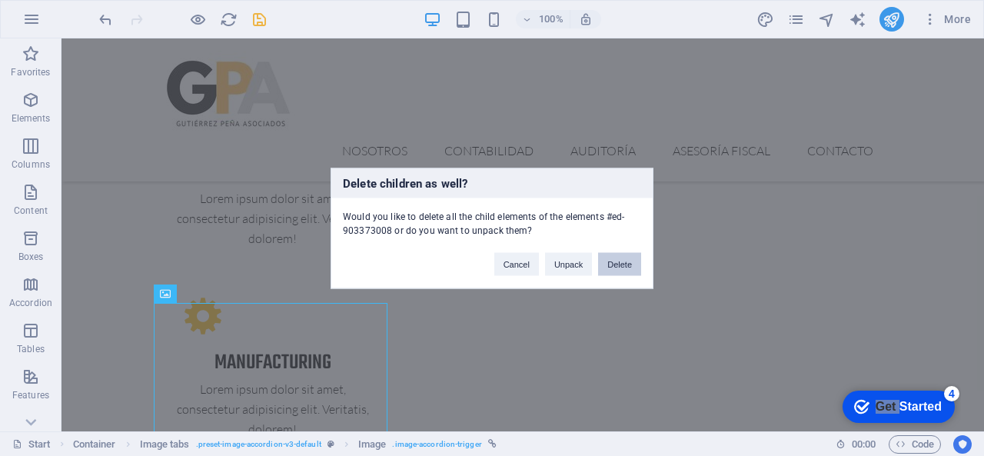
drag, startPoint x: 618, startPoint y: 262, endPoint x: 556, endPoint y: 224, distance: 72.1
click at [618, 262] on button "Delete" at bounding box center [619, 263] width 43 height 23
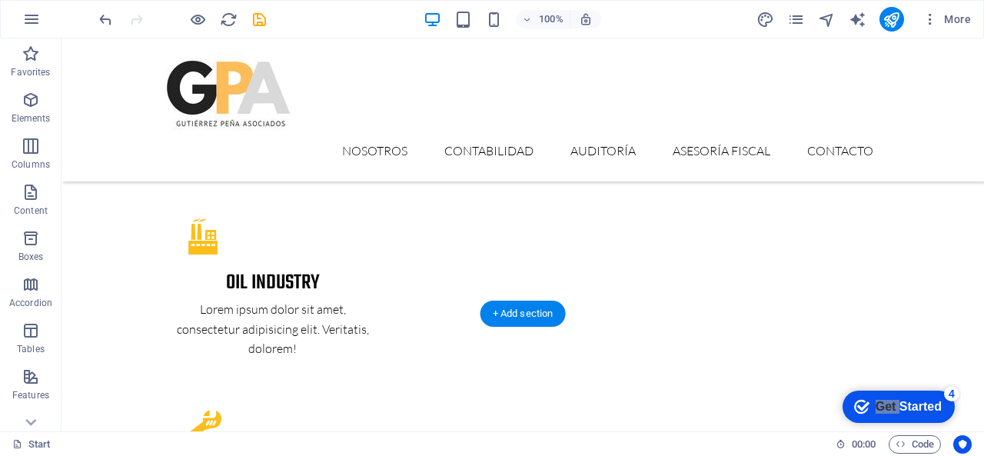
scroll to position [2260, 0]
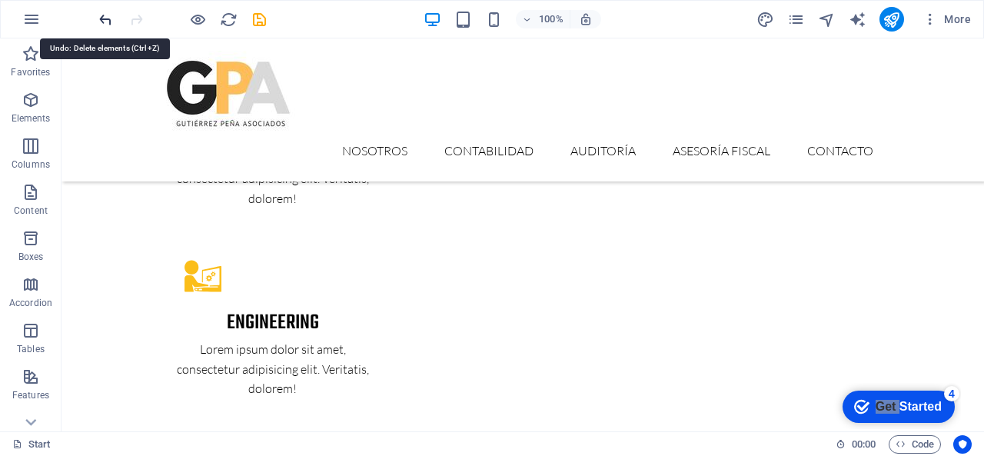
click at [105, 17] on icon "undo" at bounding box center [106, 20] width 18 height 18
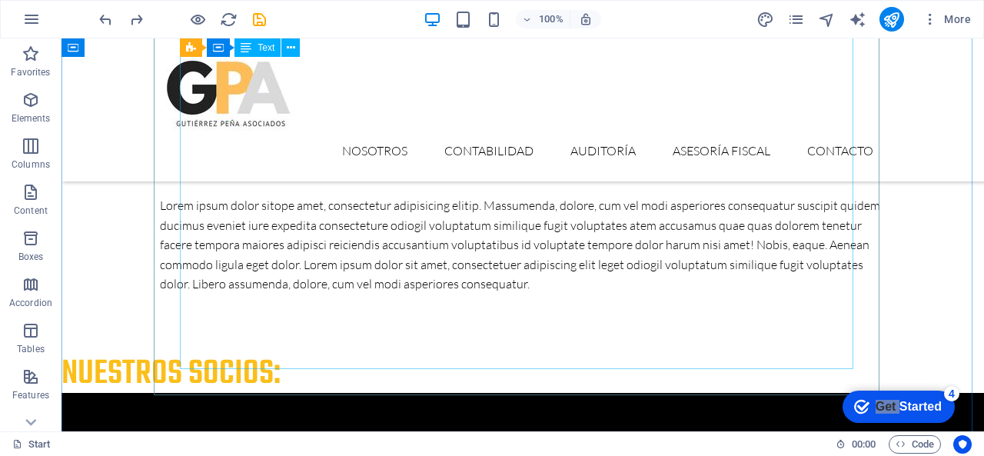
scroll to position [3413, 0]
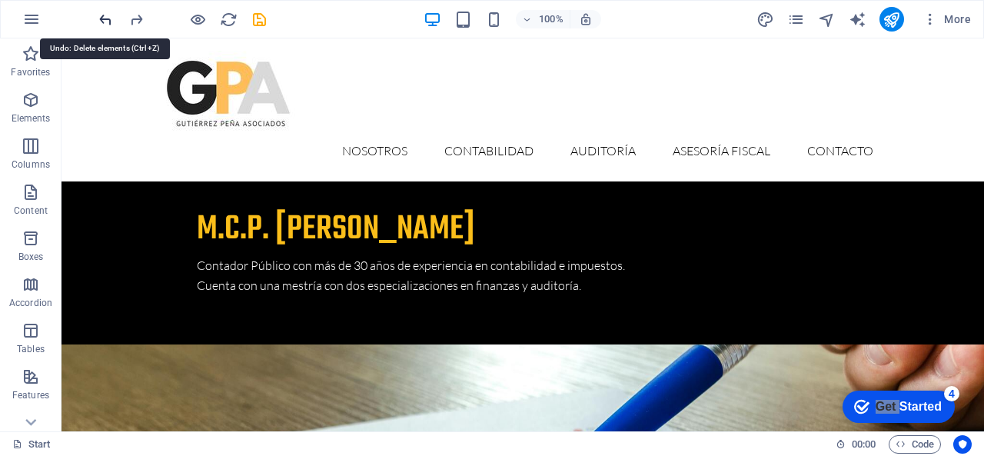
click at [105, 15] on icon "undo" at bounding box center [106, 20] width 18 height 18
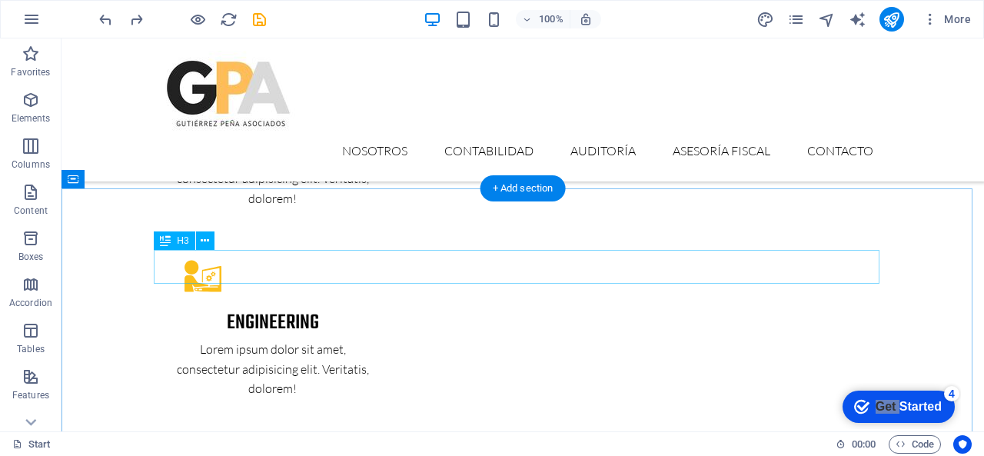
scroll to position [2029, 0]
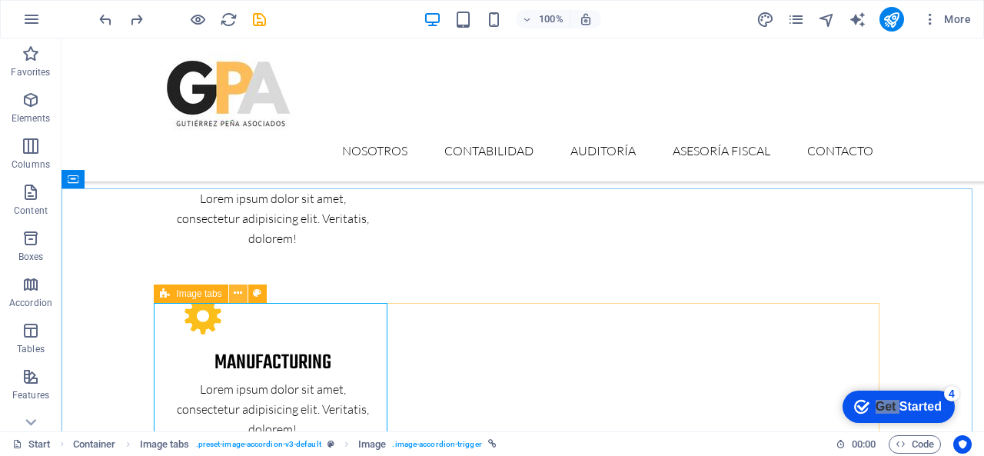
click at [239, 298] on icon at bounding box center [238, 293] width 8 height 16
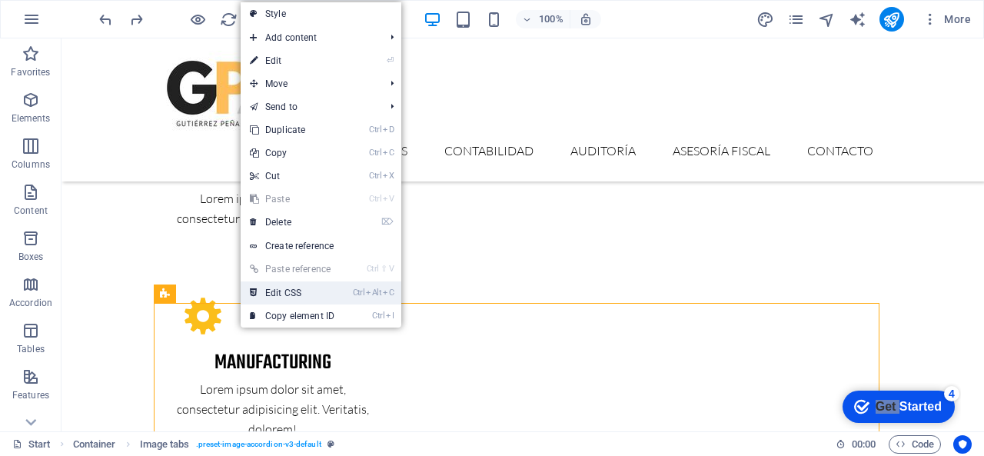
drag, startPoint x: 275, startPoint y: 291, endPoint x: 307, endPoint y: 360, distance: 76.7
click at [275, 291] on link "Ctrl Alt C Edit CSS" at bounding box center [292, 292] width 103 height 23
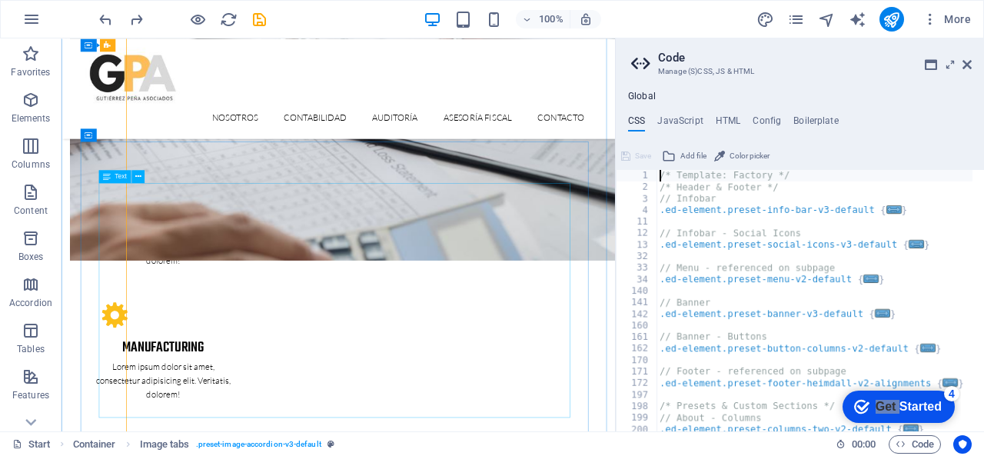
scroll to position [3038, 0]
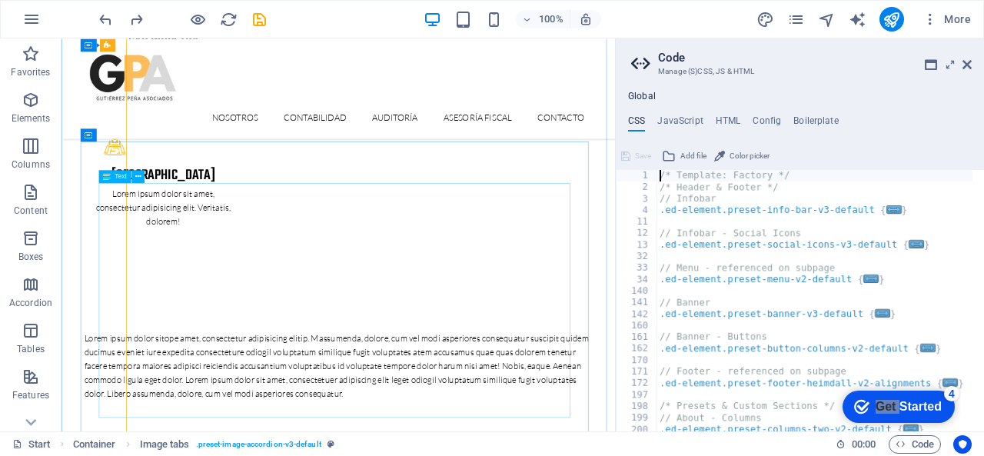
type textarea "@include image-accordion-v3("
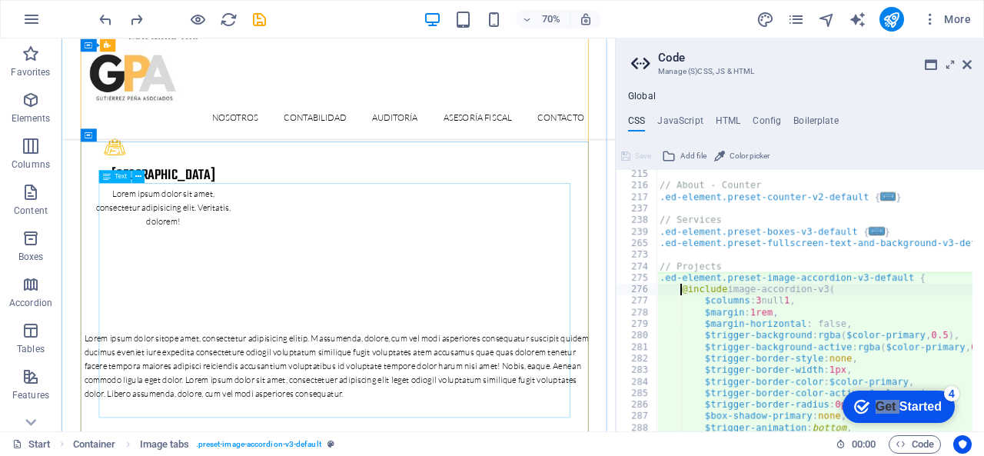
scroll to position [267, 0]
drag, startPoint x: 907, startPoint y: 28, endPoint x: 968, endPoint y: 65, distance: 71.7
click at [968, 65] on icon at bounding box center [966, 64] width 9 height 12
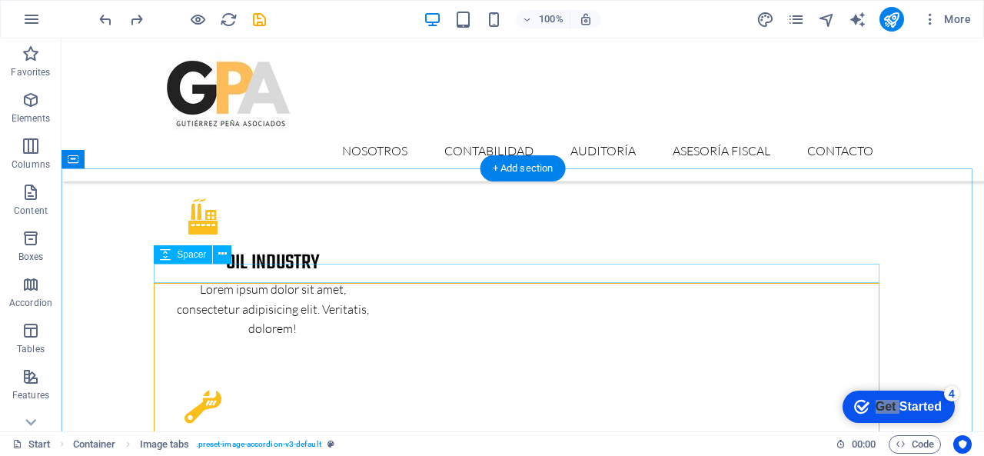
scroll to position [2049, 0]
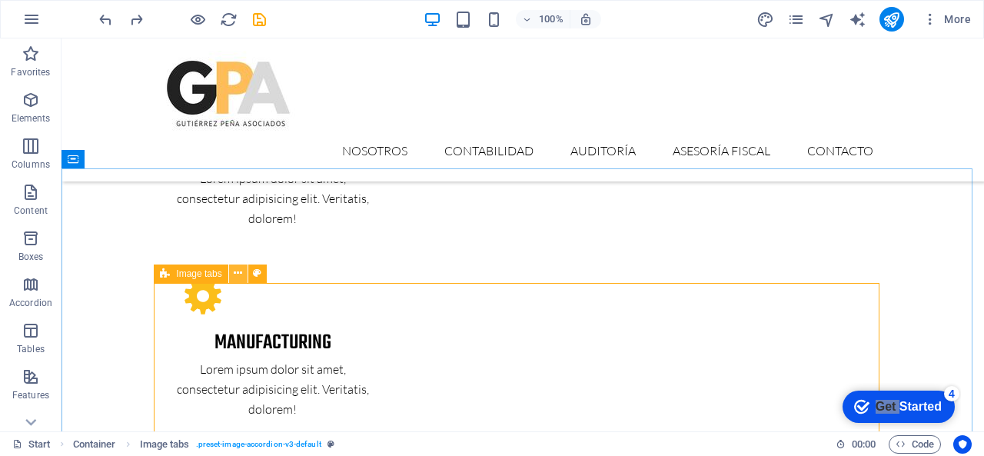
click at [238, 274] on icon at bounding box center [238, 273] width 8 height 16
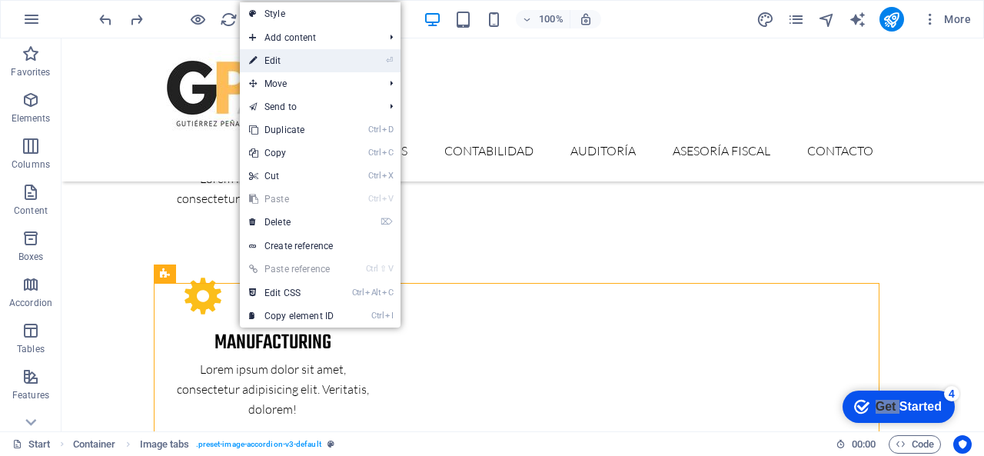
click at [277, 56] on link "⏎ Edit" at bounding box center [291, 60] width 103 height 23
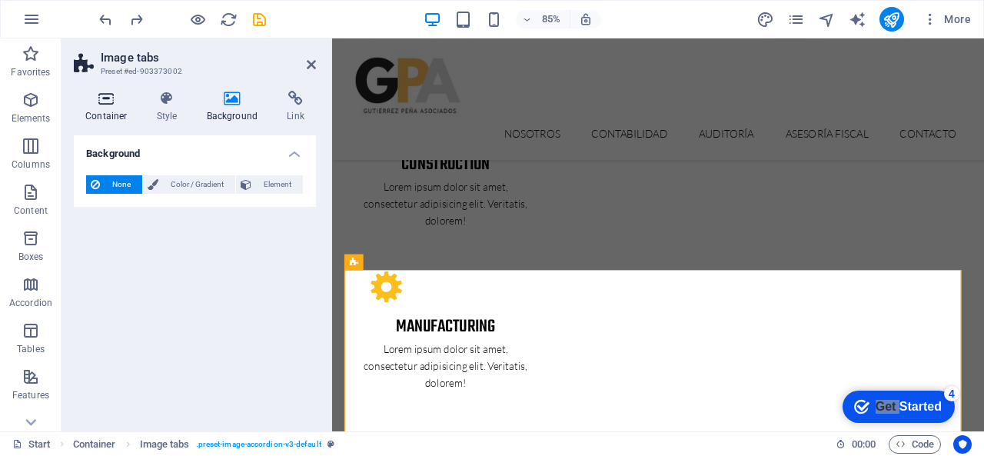
click at [100, 118] on h4 "Container" at bounding box center [109, 107] width 71 height 32
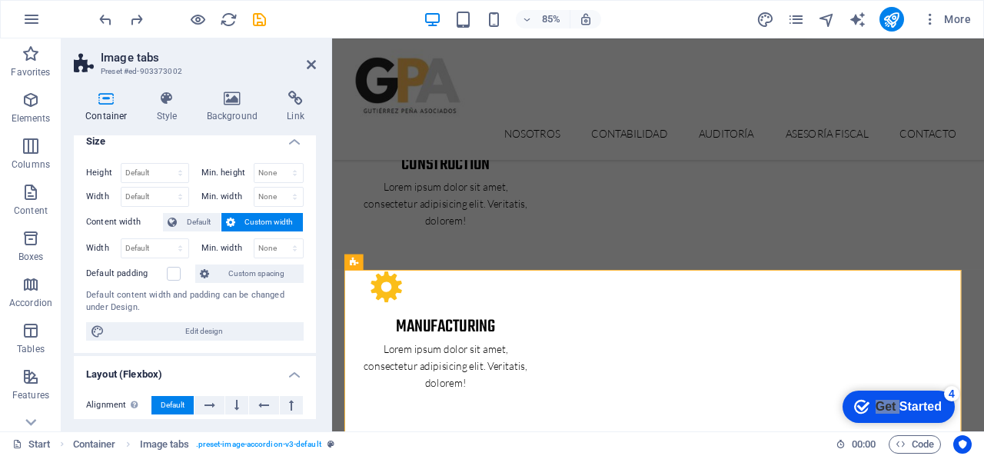
scroll to position [0, 0]
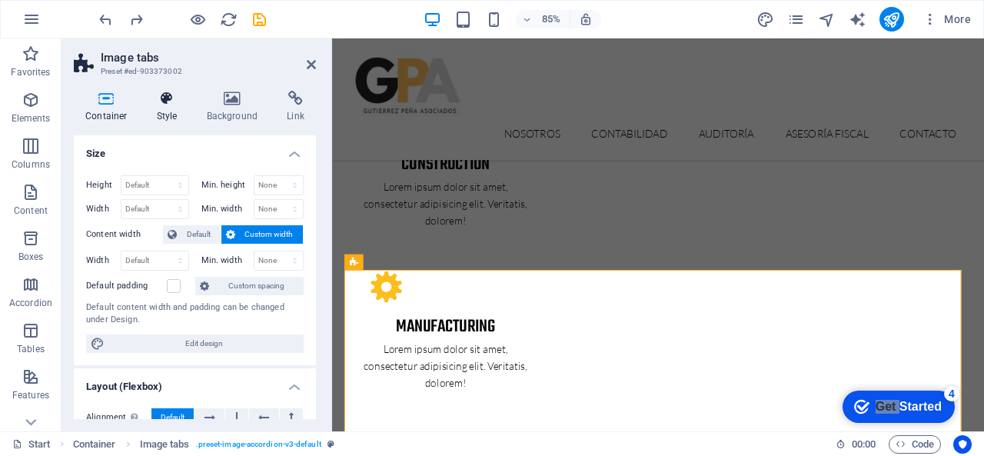
click at [157, 100] on icon at bounding box center [167, 98] width 44 height 15
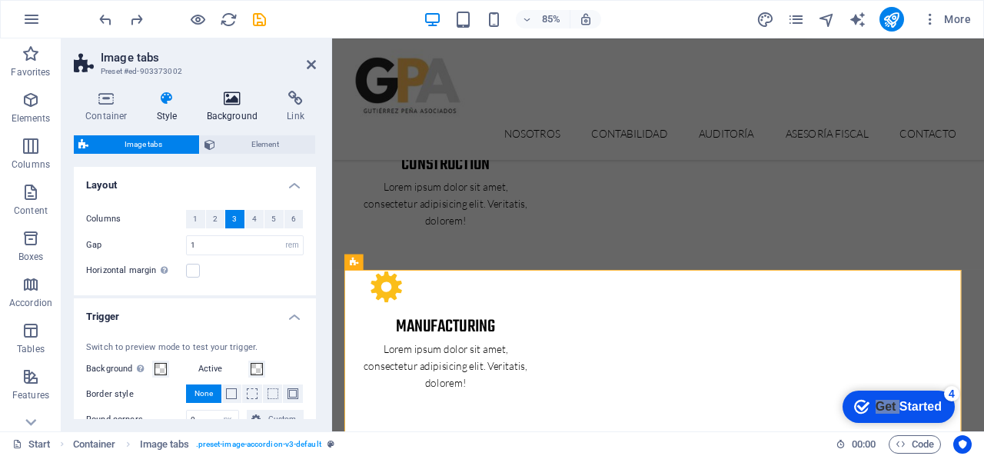
click at [237, 106] on h4 "Background" at bounding box center [235, 107] width 81 height 32
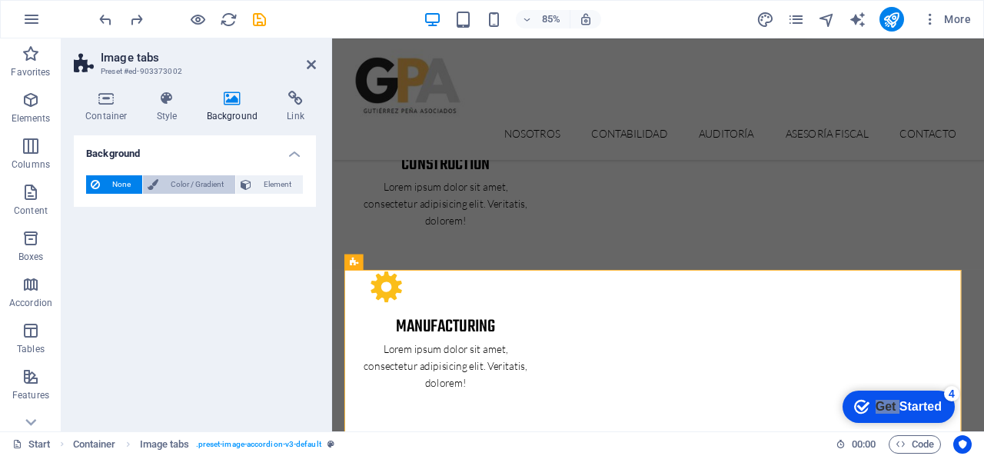
click at [151, 184] on icon at bounding box center [153, 184] width 11 height 18
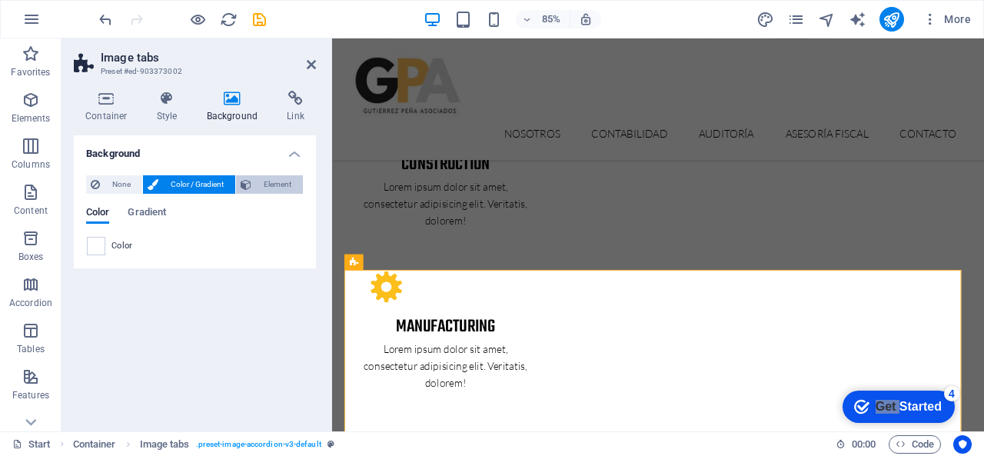
click at [271, 183] on span "Element" at bounding box center [277, 184] width 42 height 18
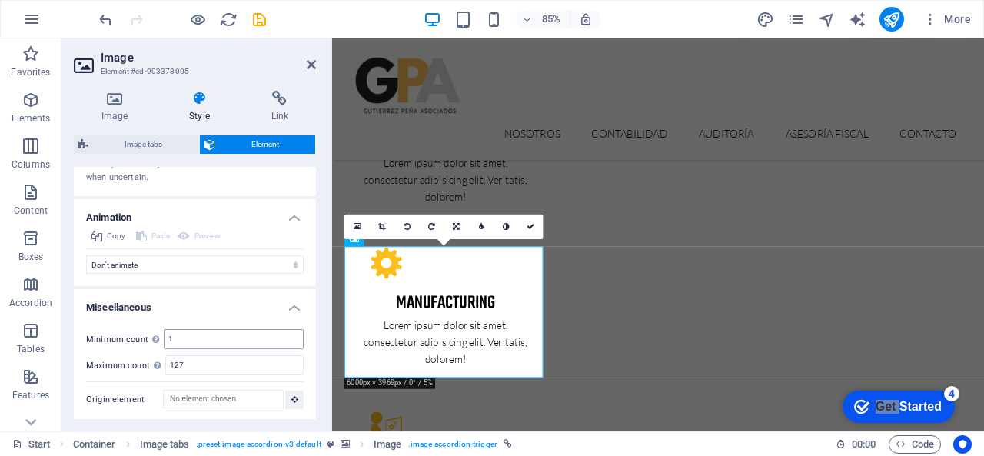
scroll to position [491, 0]
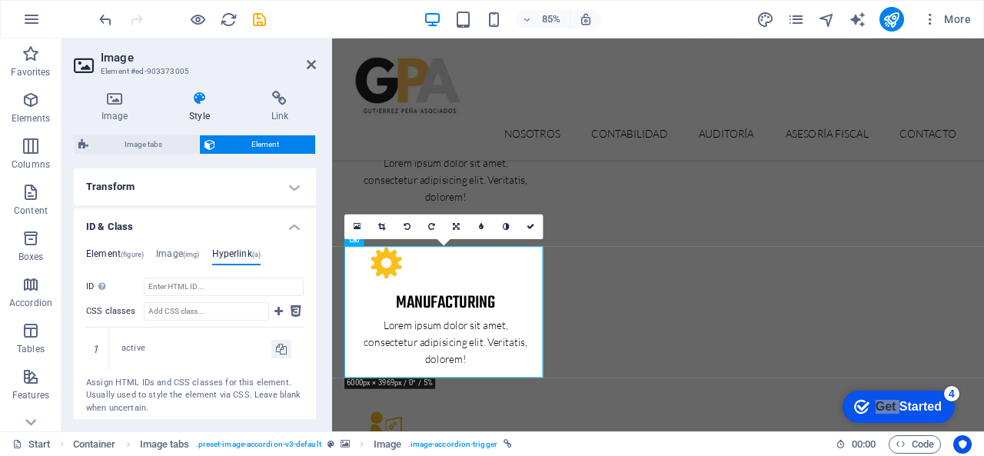
click at [98, 257] on h4 "Element (figure)" at bounding box center [115, 256] width 58 height 17
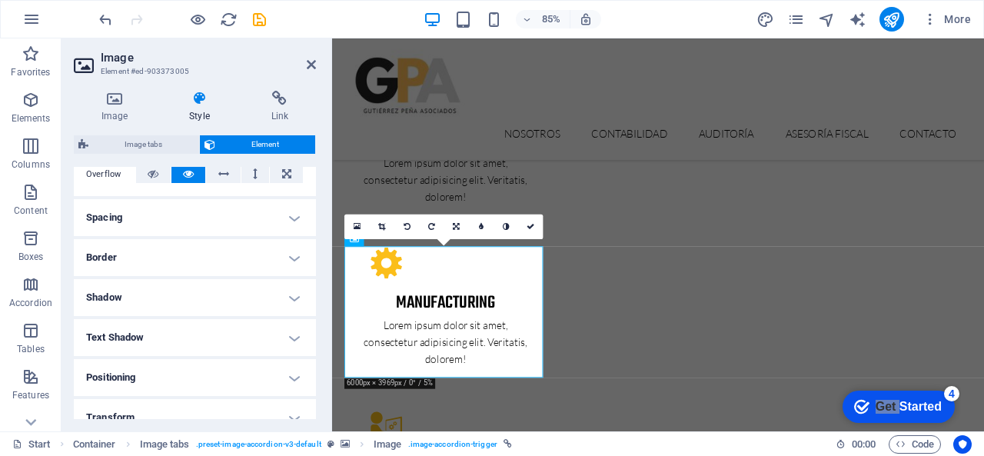
click at [164, 336] on h4 "Text Shadow" at bounding box center [195, 337] width 242 height 37
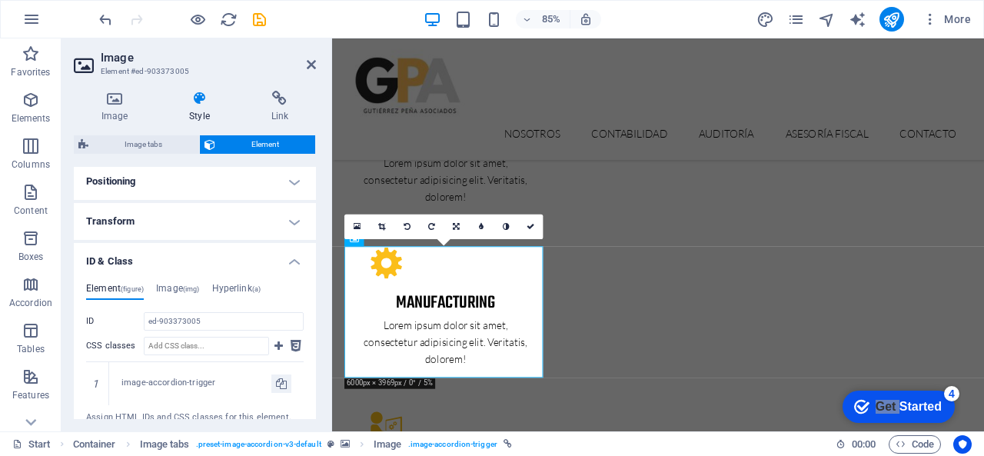
scroll to position [722, 0]
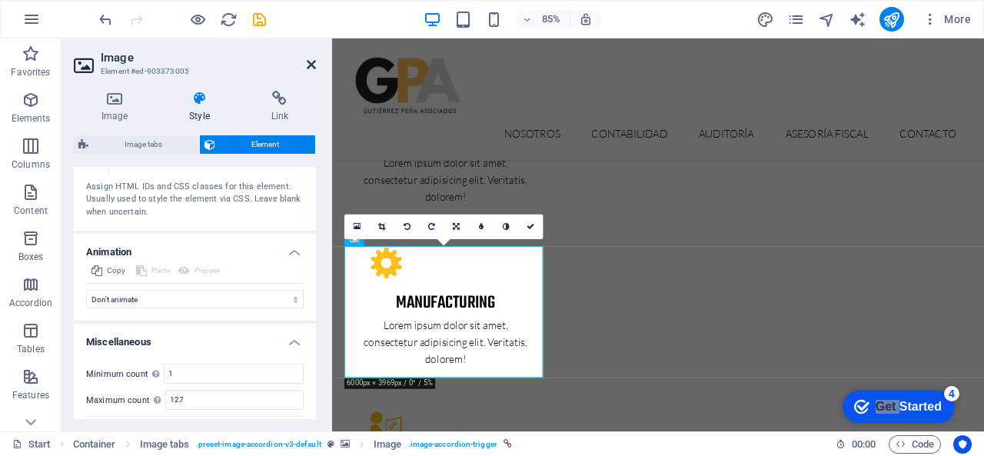
drag, startPoint x: 249, startPoint y: 30, endPoint x: 311, endPoint y: 66, distance: 71.3
click at [311, 66] on icon at bounding box center [311, 64] width 9 height 12
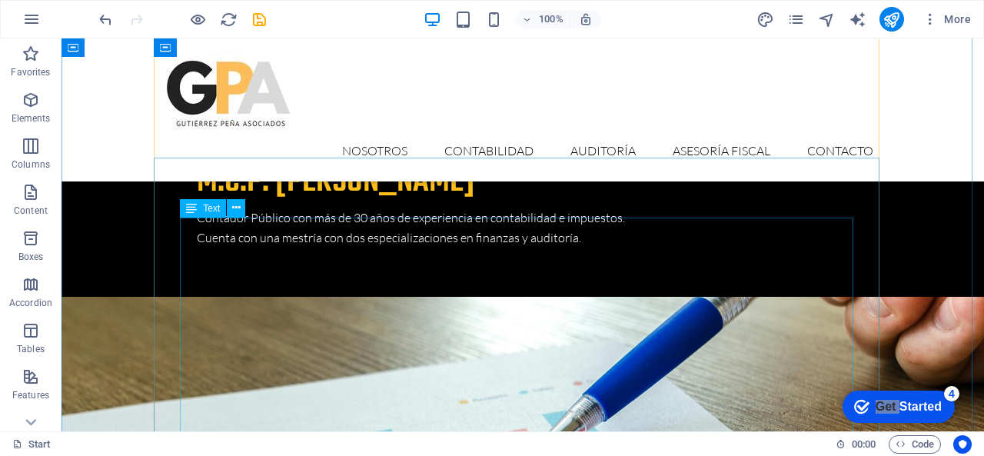
scroll to position [2999, 0]
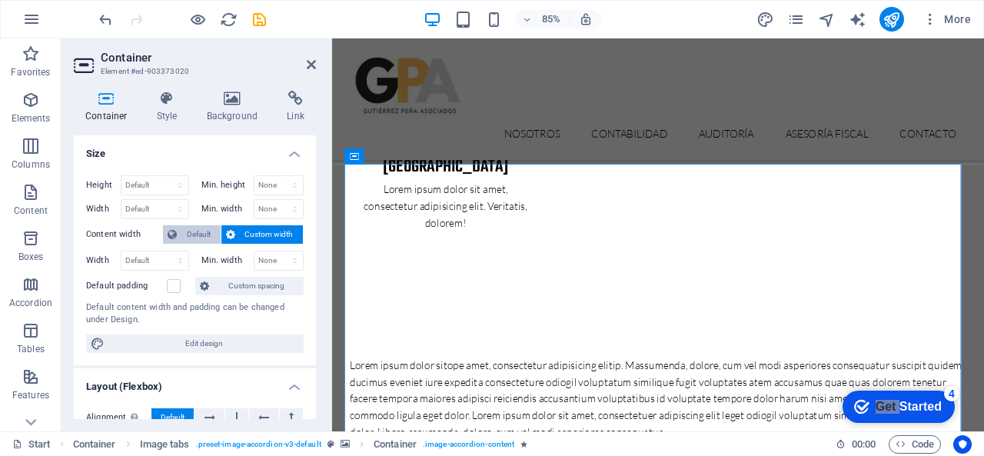
click at [202, 233] on span "Default" at bounding box center [198, 234] width 35 height 18
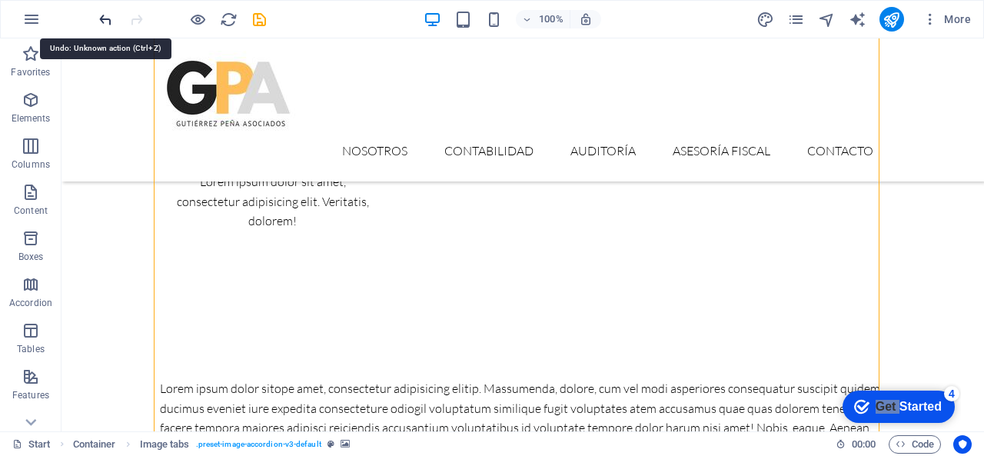
click at [107, 22] on icon "undo" at bounding box center [106, 20] width 18 height 18
click at [105, 28] on button "undo" at bounding box center [105, 19] width 18 height 18
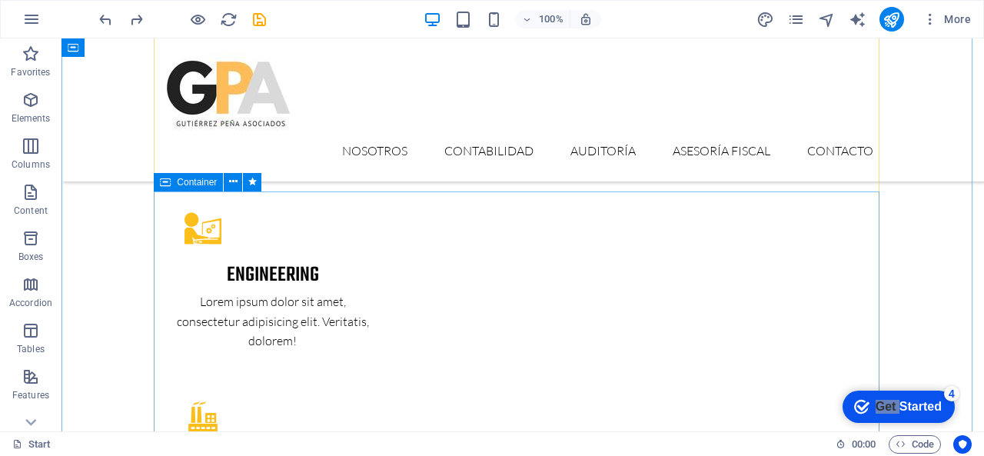
scroll to position [2769, 0]
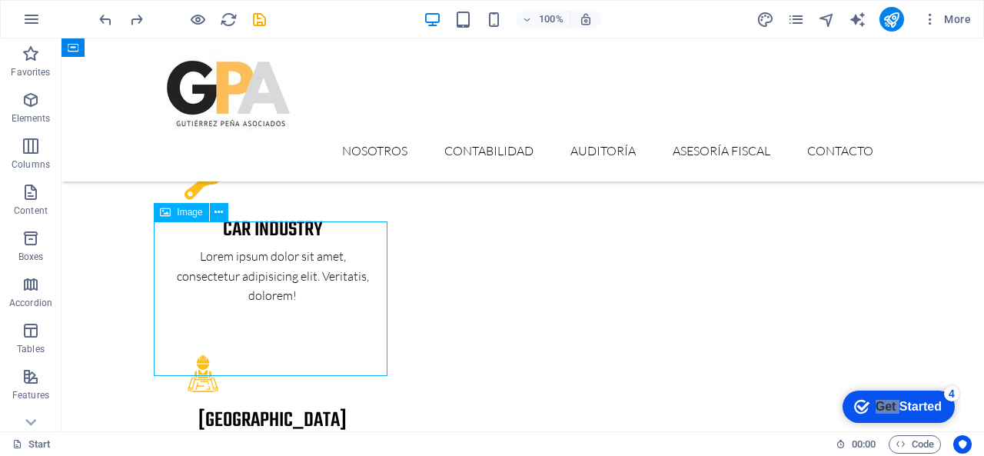
select select "px"
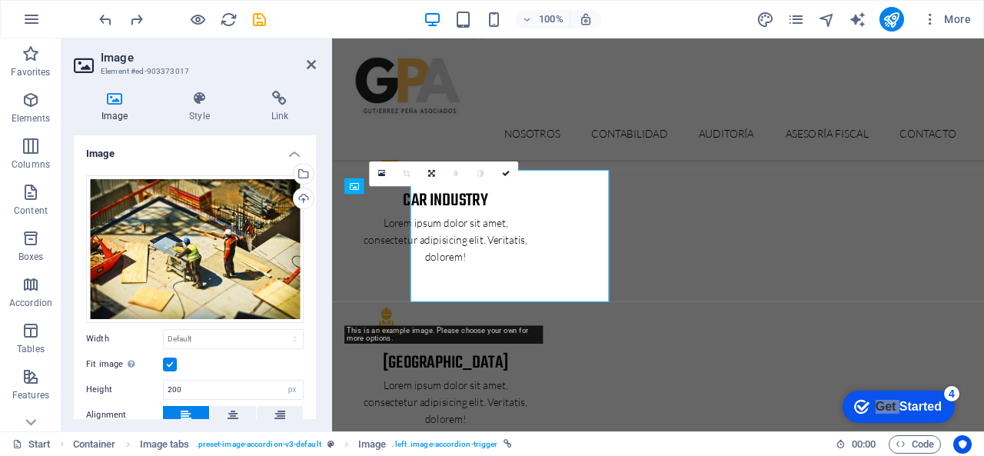
scroll to position [2797, 0]
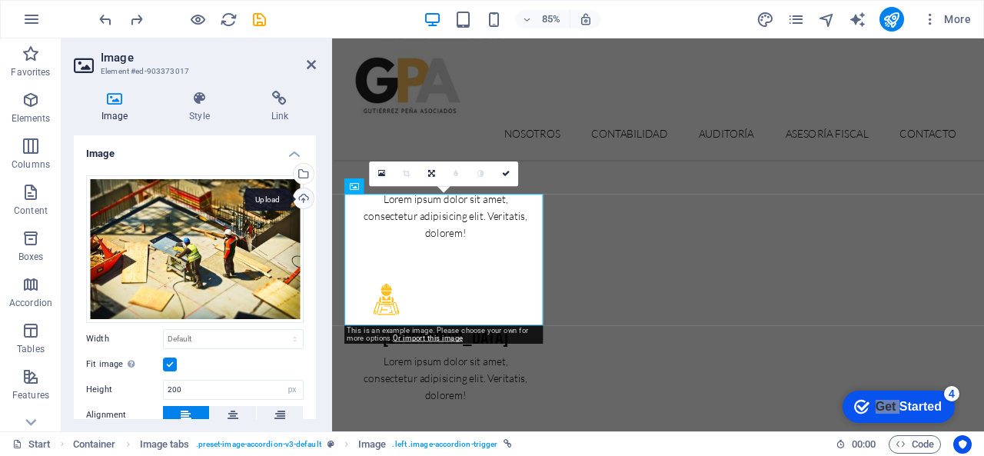
click at [309, 204] on div "Upload" at bounding box center [302, 199] width 23 height 23
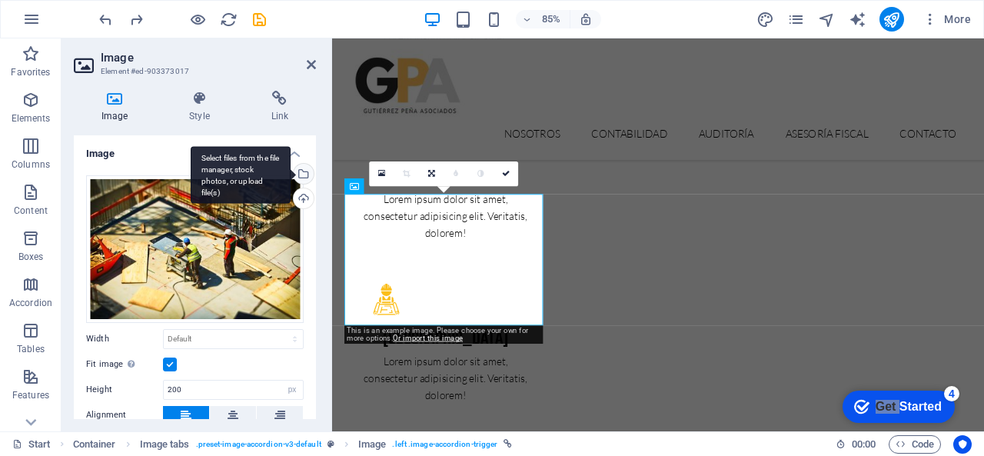
click at [300, 174] on div "Select files from the file manager, stock photos, or upload file(s)" at bounding box center [302, 175] width 23 height 23
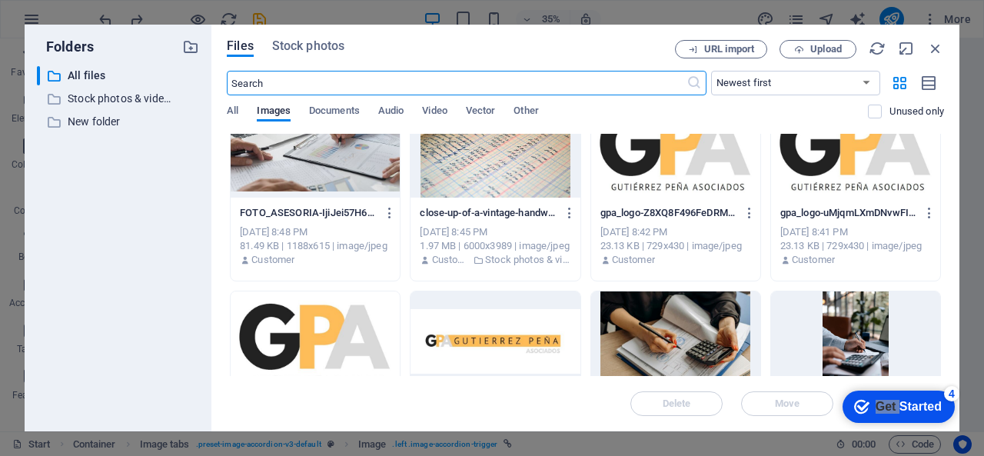
scroll to position [461, 0]
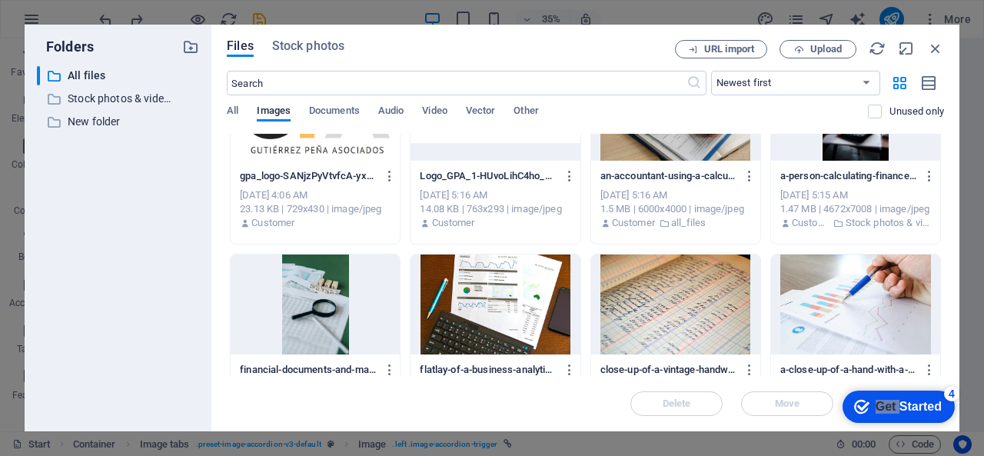
click at [455, 301] on div at bounding box center [494, 304] width 169 height 100
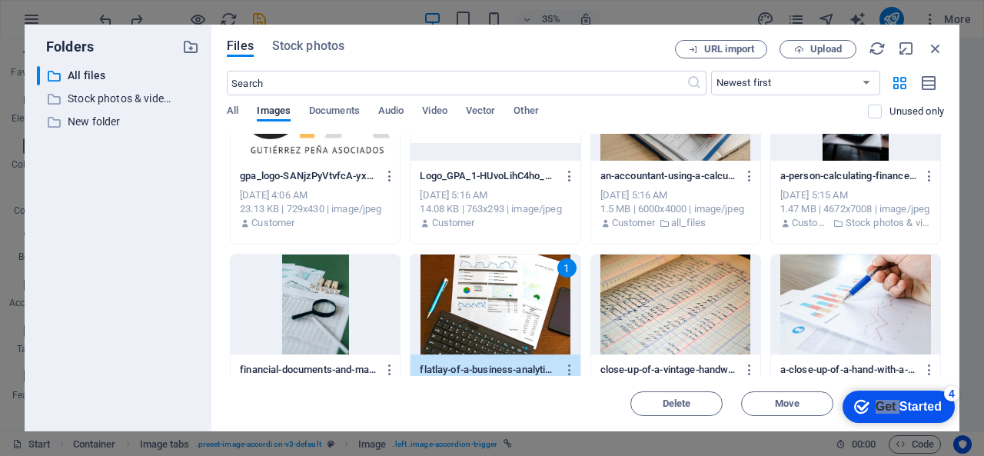
click at [529, 317] on div "1" at bounding box center [494, 304] width 169 height 100
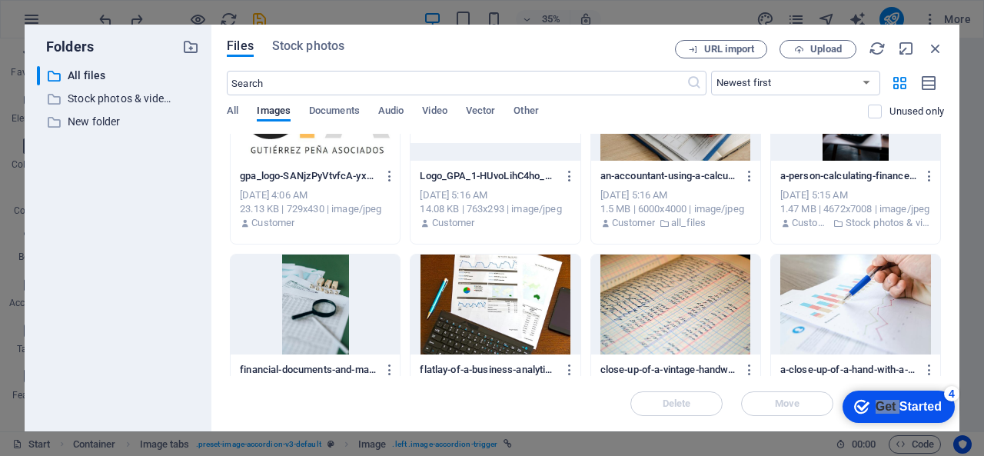
click at [529, 317] on div at bounding box center [494, 304] width 169 height 100
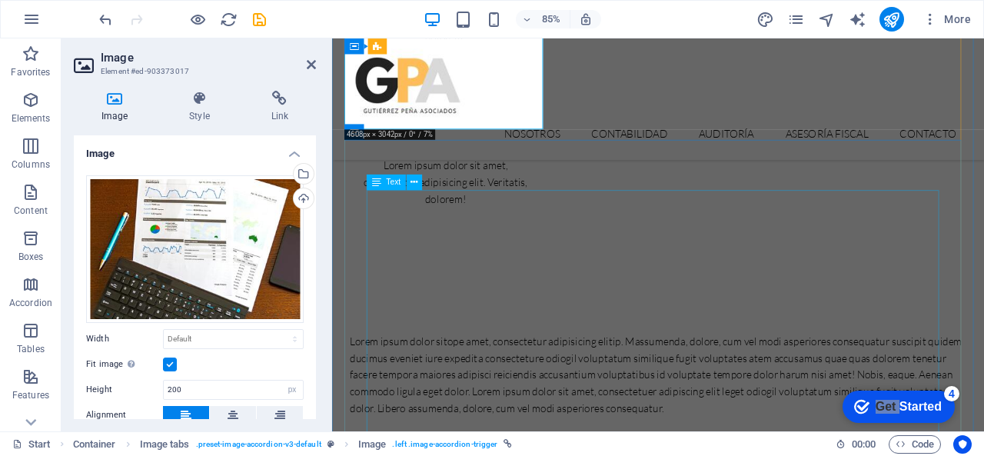
scroll to position [3258, 0]
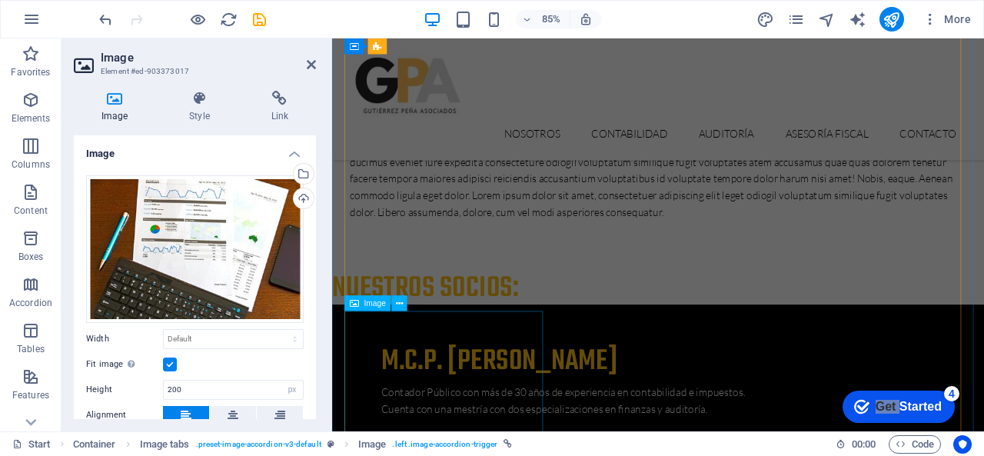
select select "px"
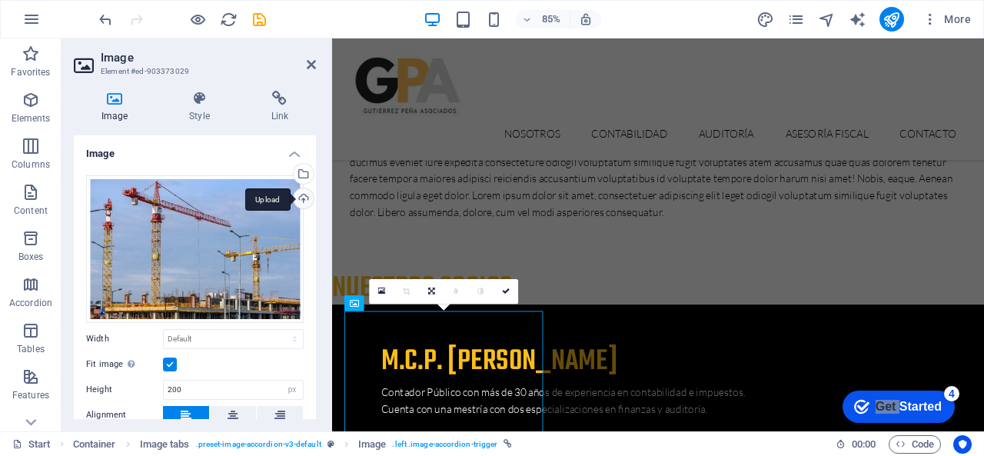
click at [300, 203] on div "Upload" at bounding box center [302, 199] width 23 height 23
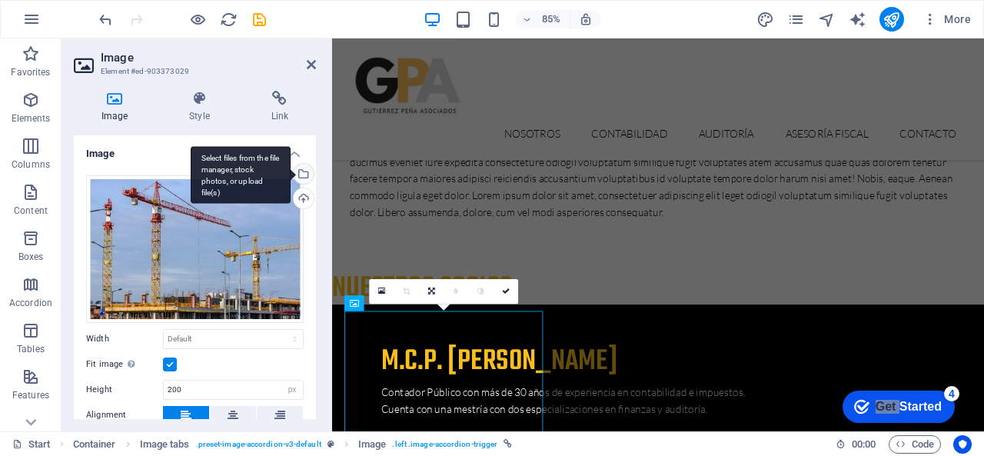
click at [303, 173] on div "Select files from the file manager, stock photos, or upload file(s)" at bounding box center [302, 175] width 23 height 23
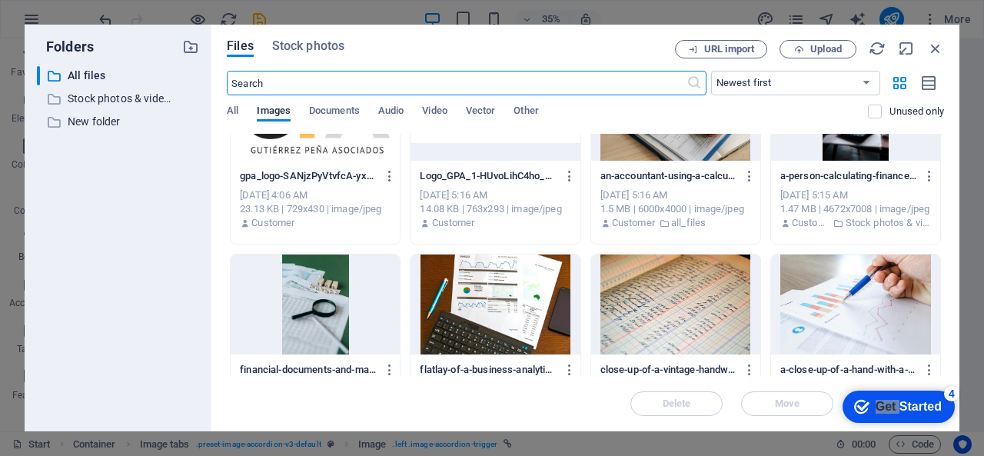
scroll to position [692, 0]
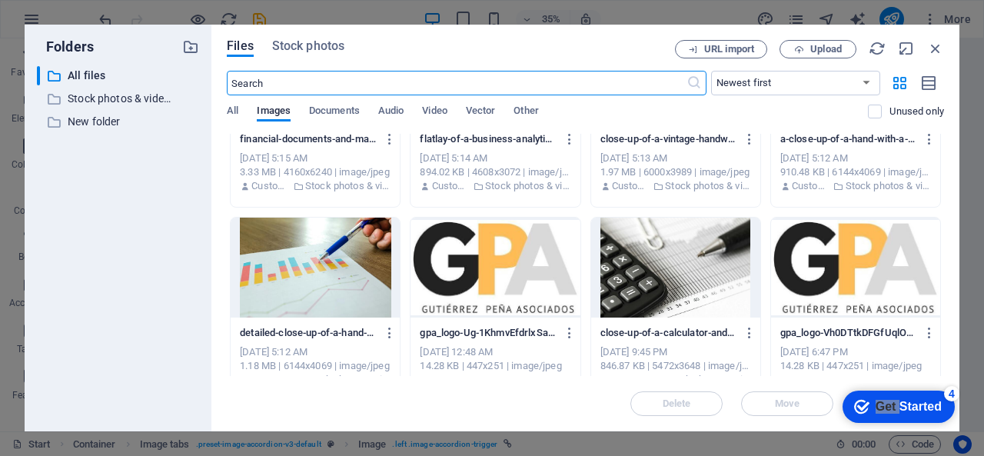
click at [645, 289] on div at bounding box center [675, 268] width 169 height 100
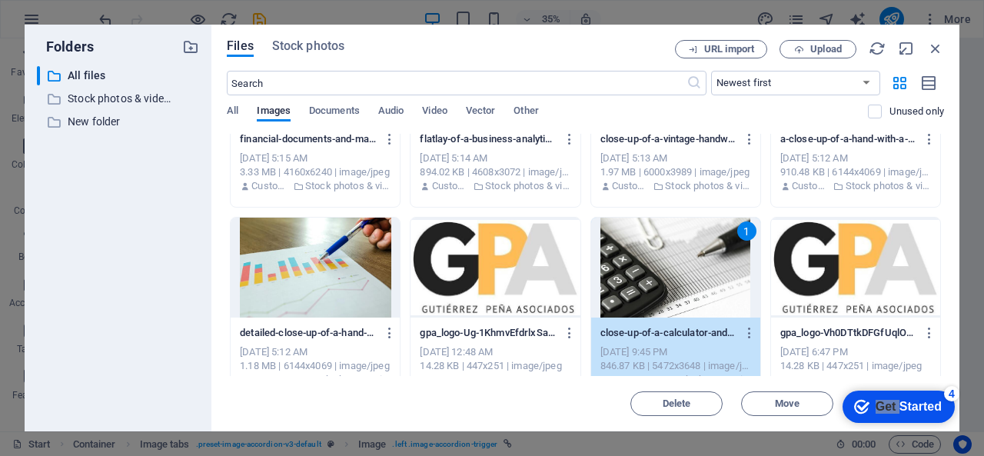
click at [645, 289] on div "1" at bounding box center [675, 268] width 169 height 100
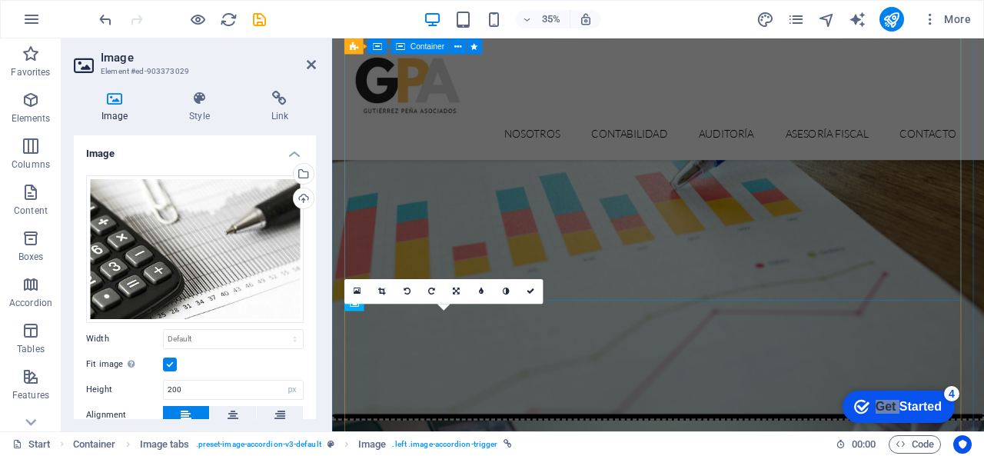
scroll to position [3258, 0]
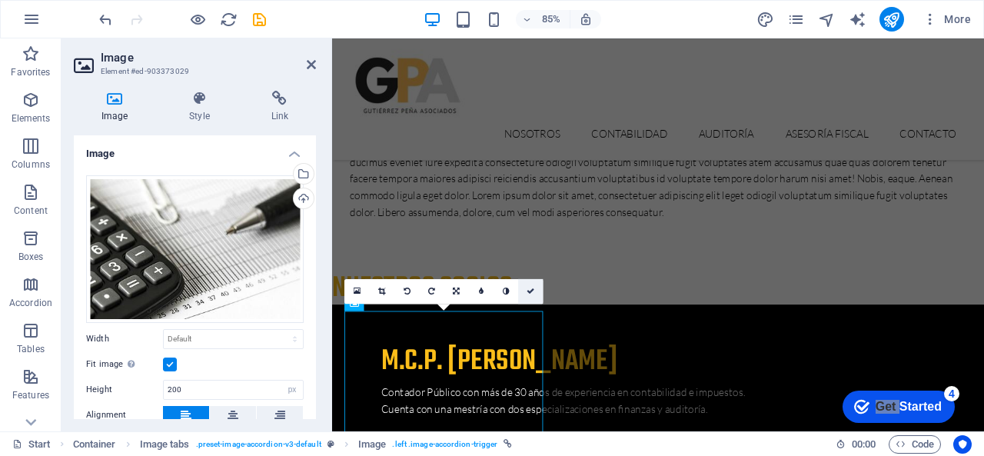
click at [529, 290] on icon at bounding box center [531, 291] width 8 height 8
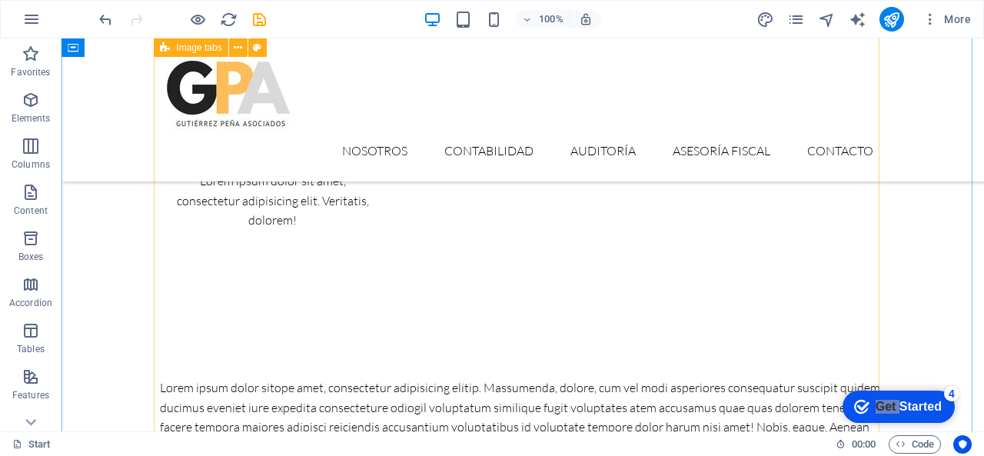
scroll to position [2769, 0]
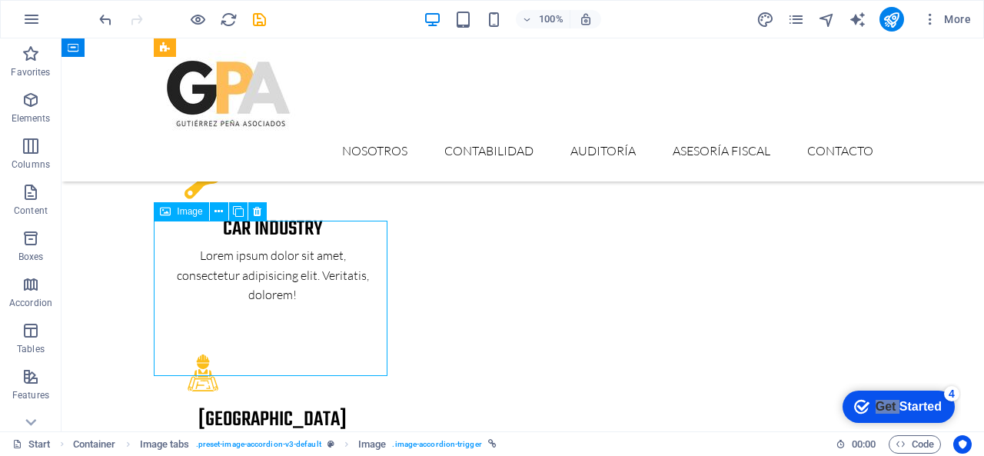
select select "px"
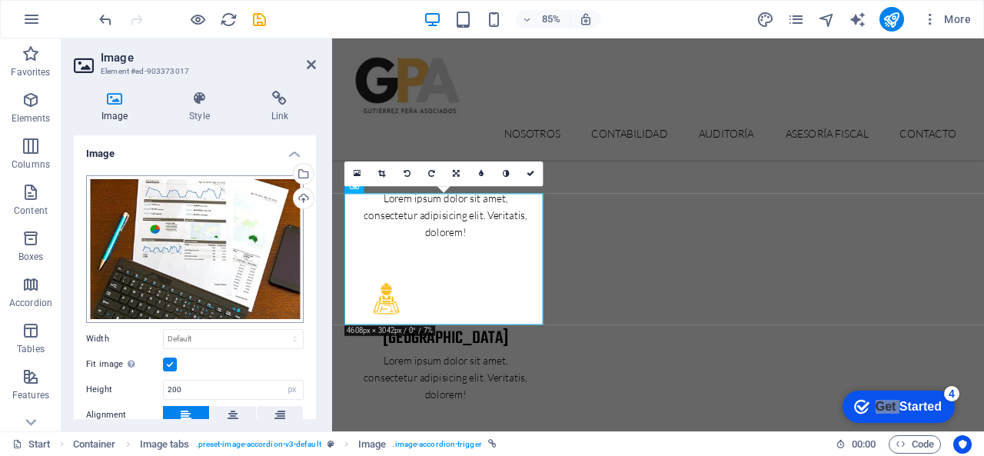
scroll to position [203, 0]
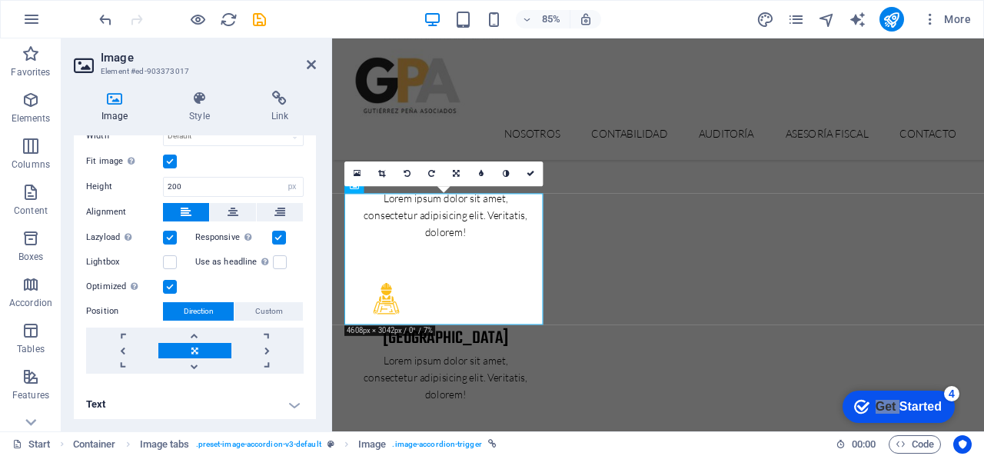
click at [249, 400] on h4 "Text" at bounding box center [195, 404] width 242 height 37
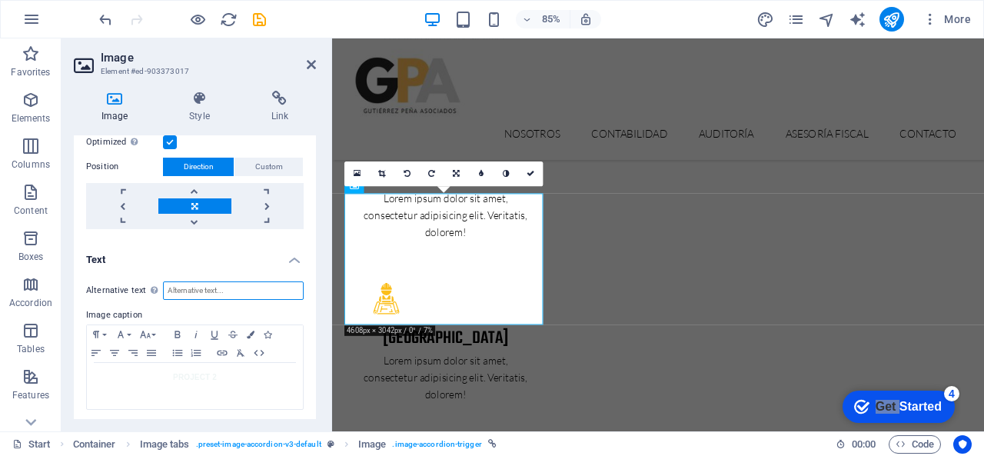
click at [208, 287] on input "Alternative text The alternative text is used by devices that cannot display im…" at bounding box center [233, 290] width 141 height 18
type input "Servicios de Auditoría"
click at [314, 62] on icon at bounding box center [311, 64] width 9 height 12
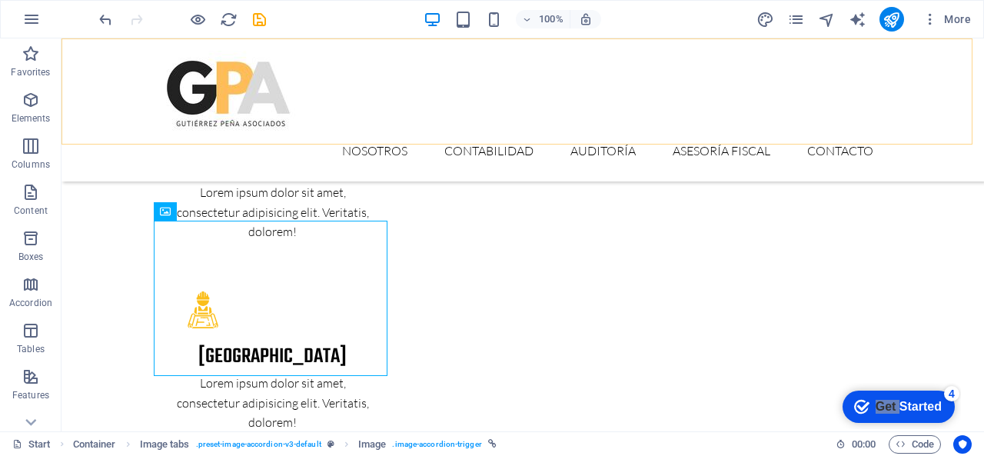
scroll to position [2769, 0]
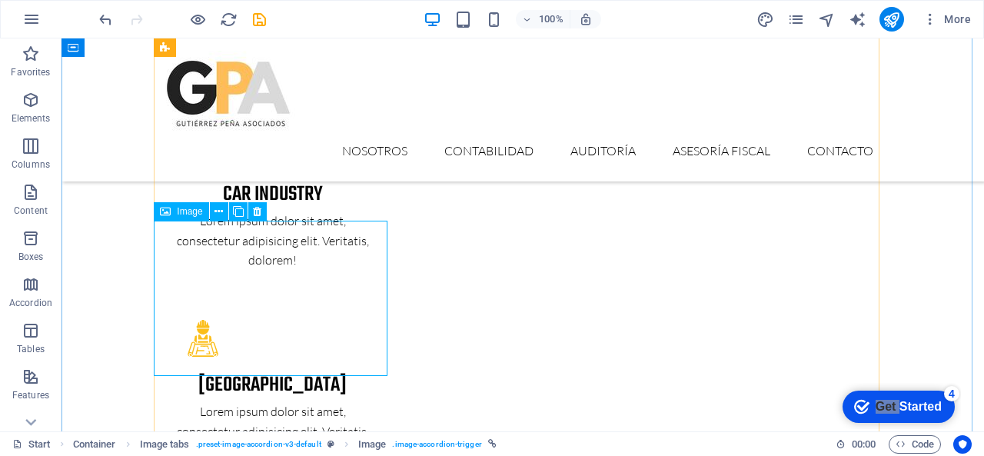
select select "px"
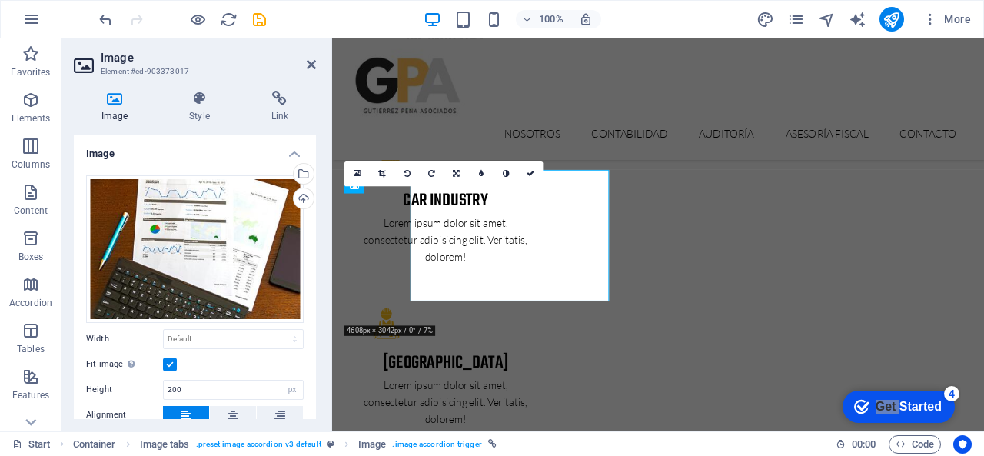
scroll to position [2798, 0]
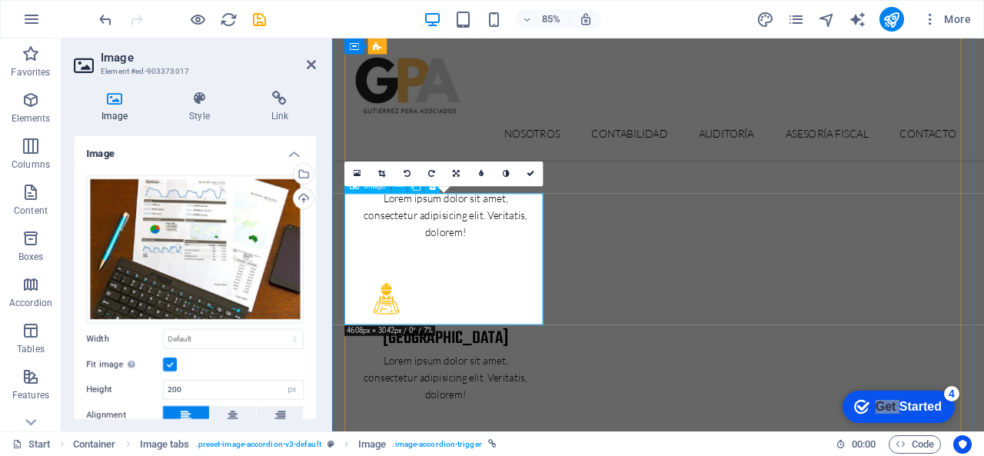
click at [172, 357] on label at bounding box center [170, 364] width 14 height 14
click at [0, 0] on input "Fit image Automatically fit image to a fixed width and height" at bounding box center [0, 0] width 0 height 0
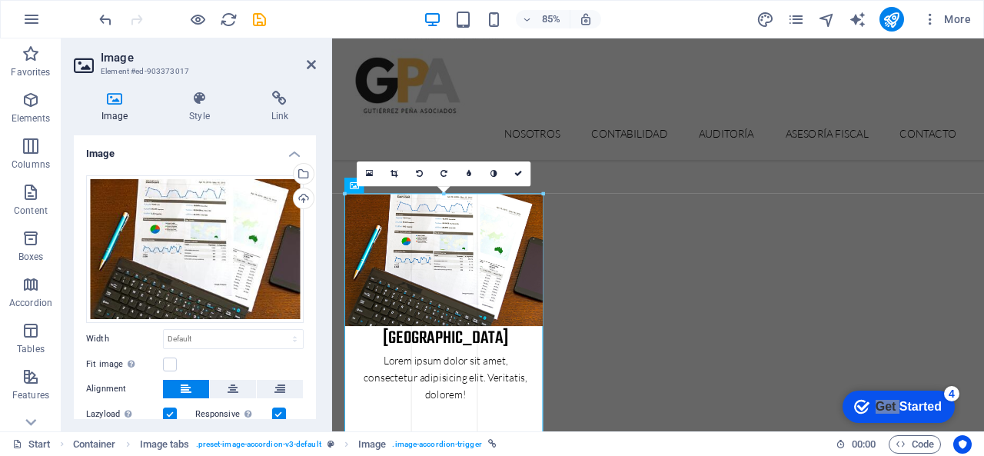
drag, startPoint x: 542, startPoint y: 257, endPoint x: 275, endPoint y: 255, distance: 266.7
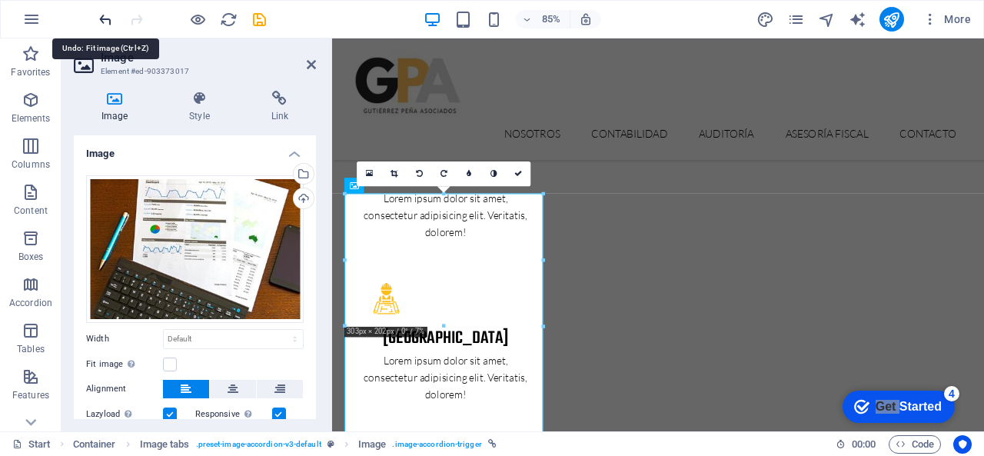
click at [98, 17] on icon "undo" at bounding box center [106, 20] width 18 height 18
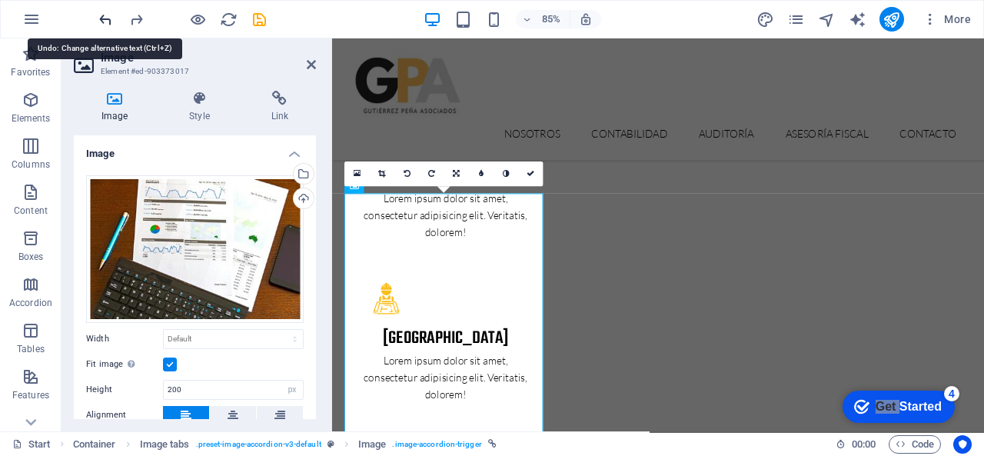
click at [98, 17] on icon "undo" at bounding box center [106, 20] width 18 height 18
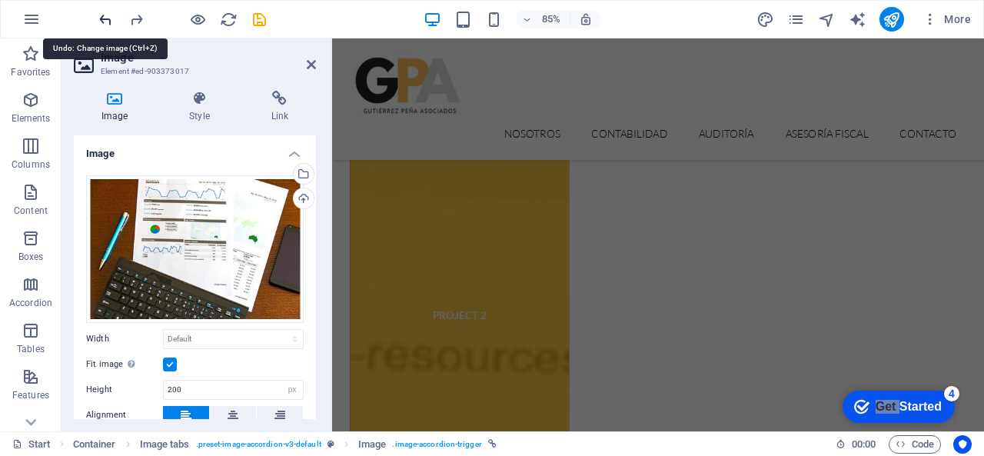
scroll to position [9092, 0]
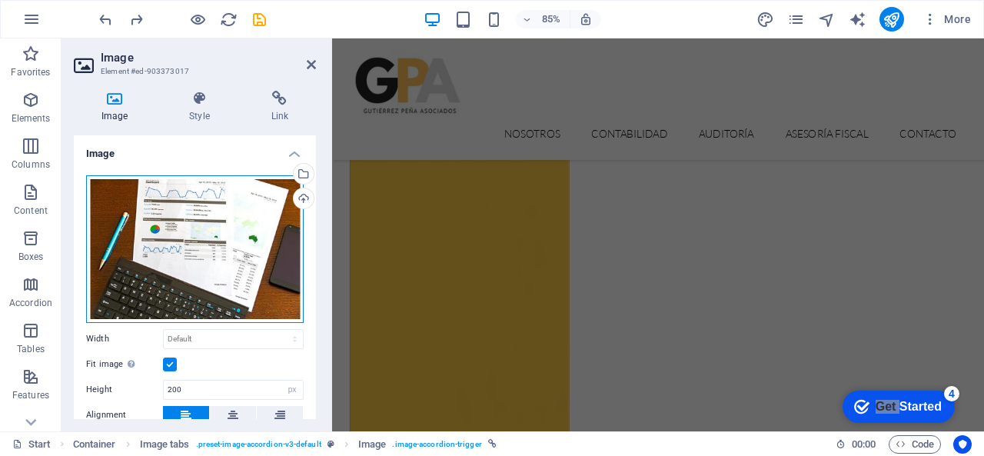
click at [257, 241] on div "Drag files here, click to choose files or select files from Files or our free s…" at bounding box center [195, 249] width 218 height 148
click at [257, 241] on body "[PERSON_NAME] Asociados, S.C. Start Favorites Elements Columns Content Boxes Ac…" at bounding box center [492, 228] width 984 height 456
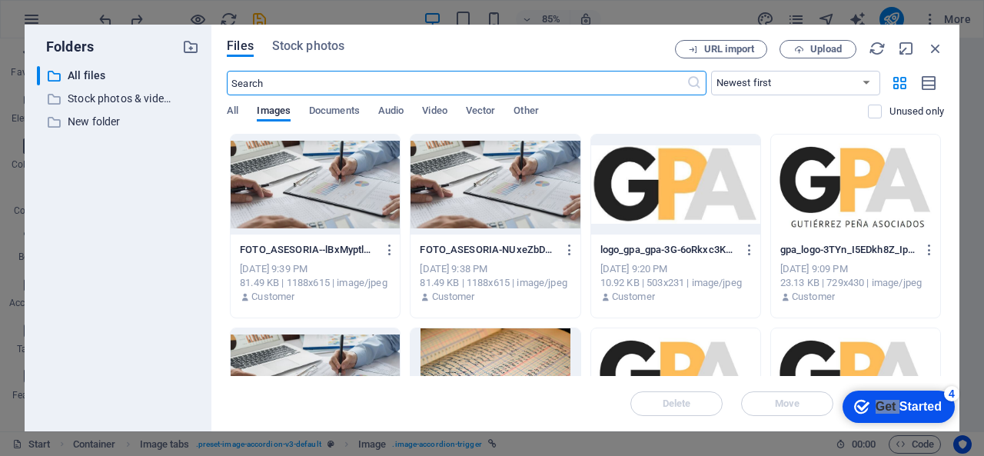
scroll to position [5845, 0]
select select "DISABLED_OPTION_VALUE"
click at [936, 47] on icon "button" at bounding box center [935, 48] width 17 height 17
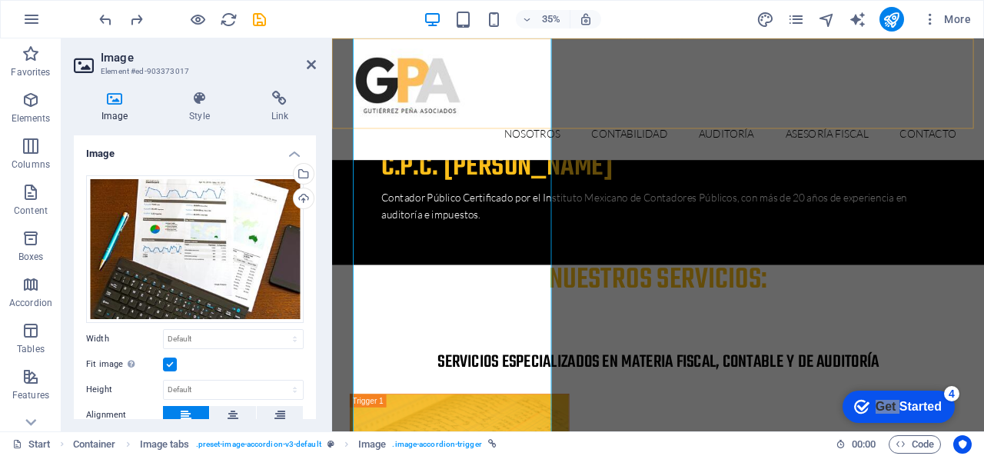
scroll to position [5330, 0]
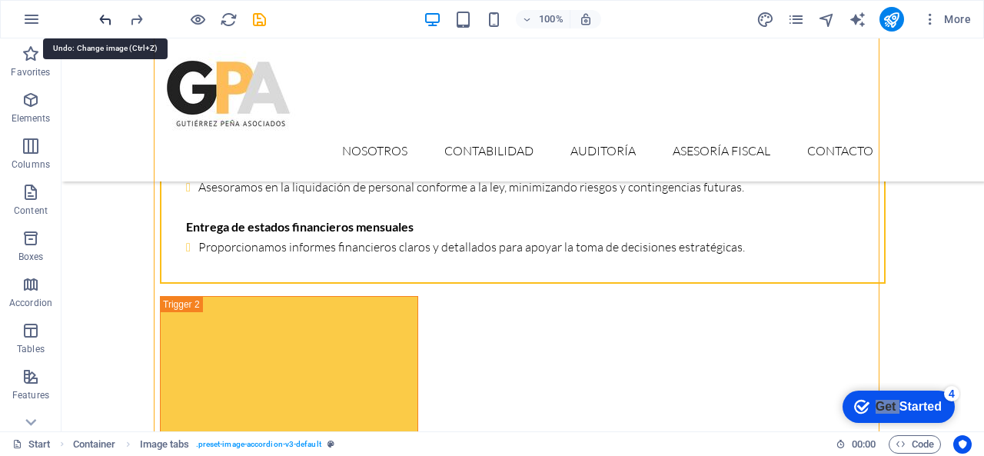
click at [99, 15] on icon "undo" at bounding box center [106, 20] width 18 height 18
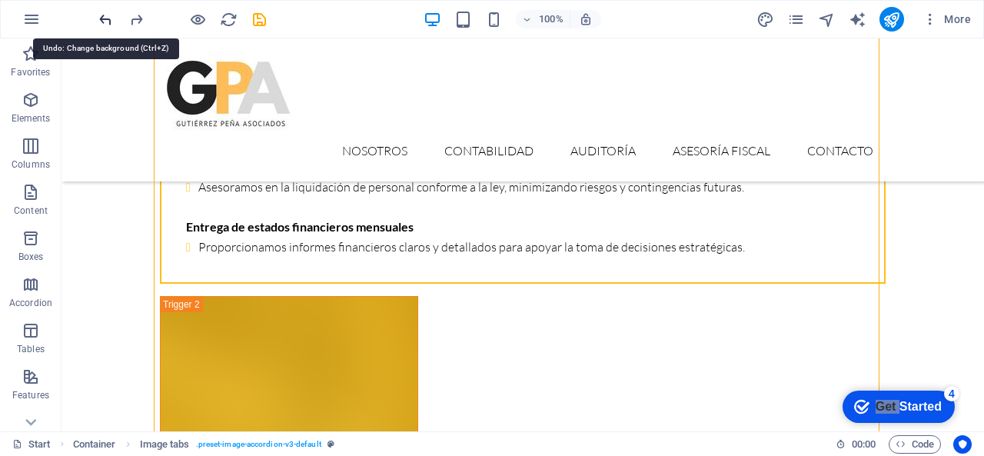
click at [99, 15] on icon "undo" at bounding box center [106, 20] width 18 height 18
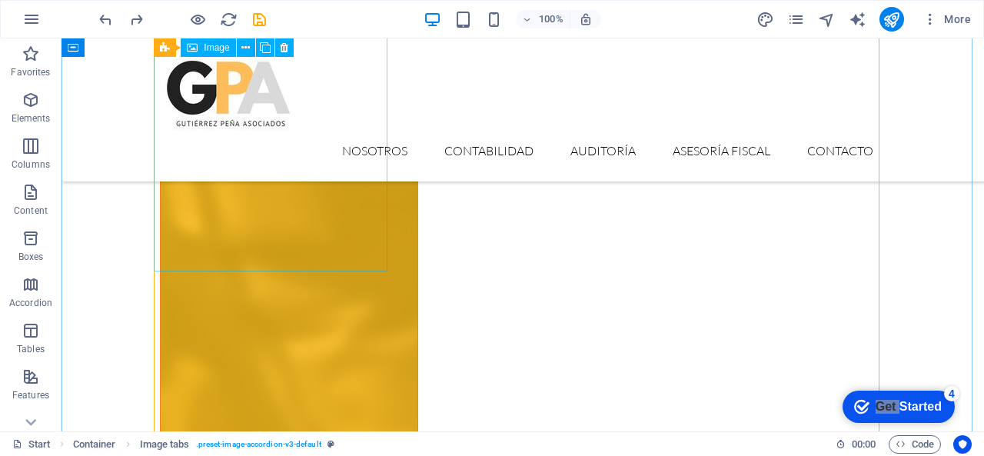
scroll to position [8526, 0]
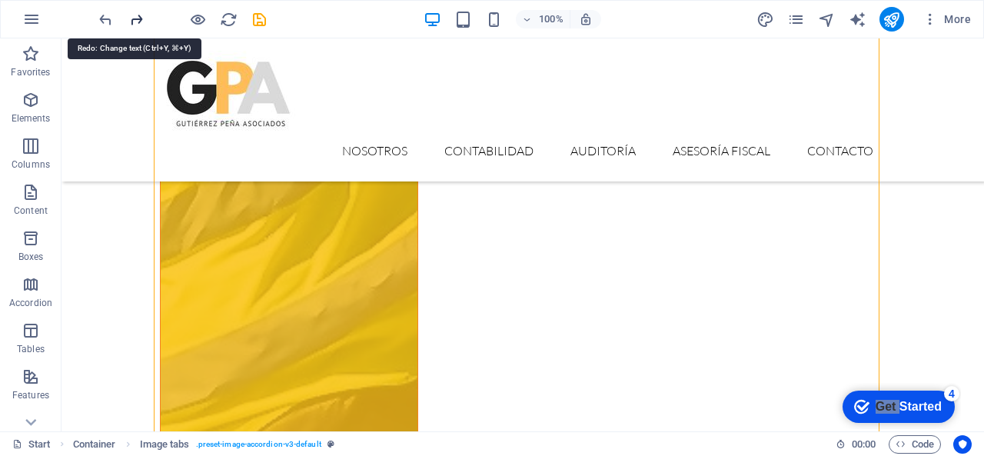
click at [137, 12] on icon "redo" at bounding box center [137, 20] width 18 height 18
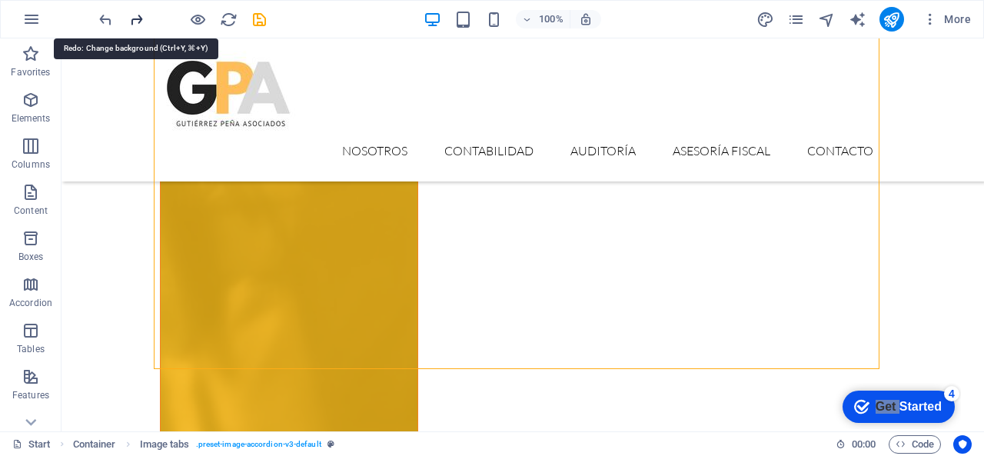
scroll to position [9356, 0]
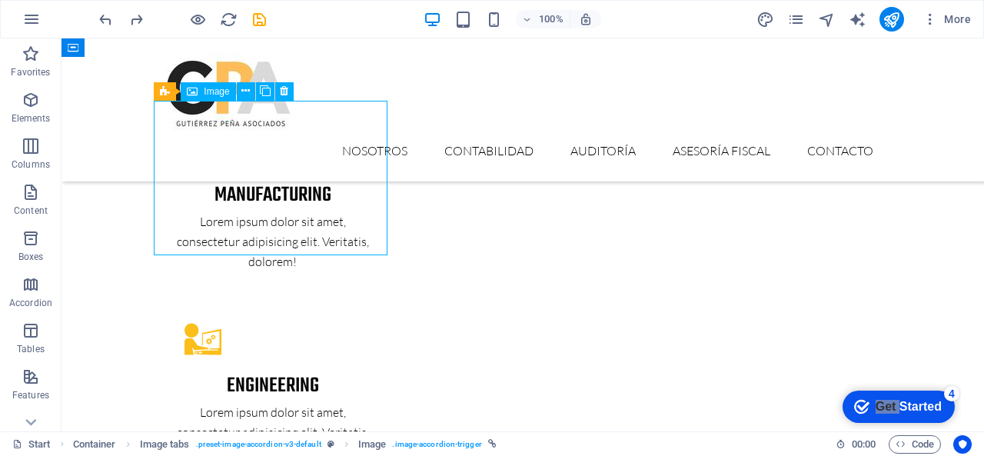
scroll to position [2260, 0]
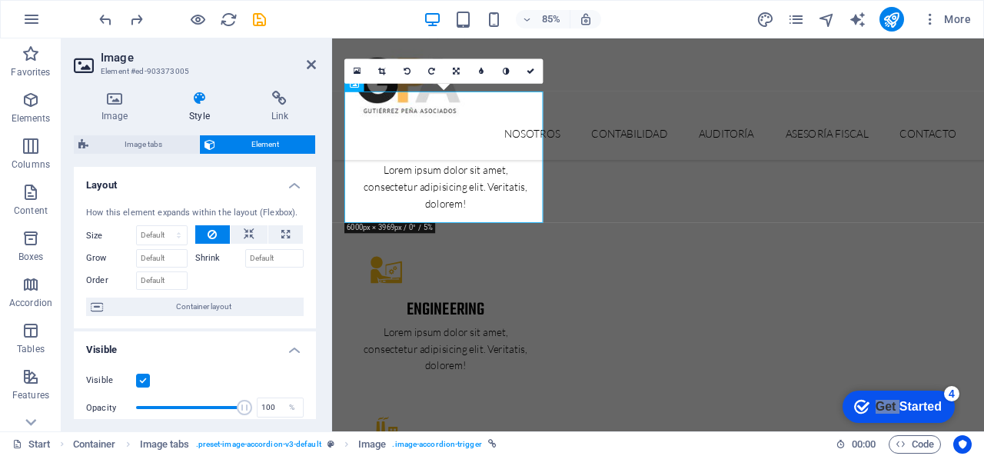
click at [145, 376] on label at bounding box center [143, 381] width 14 height 14
click at [0, 0] on input "Visible" at bounding box center [0, 0] width 0 height 0
click at [145, 376] on label at bounding box center [143, 381] width 14 height 14
click at [0, 0] on input "Visible" at bounding box center [0, 0] width 0 height 0
click at [121, 109] on h4 "Image" at bounding box center [118, 107] width 88 height 32
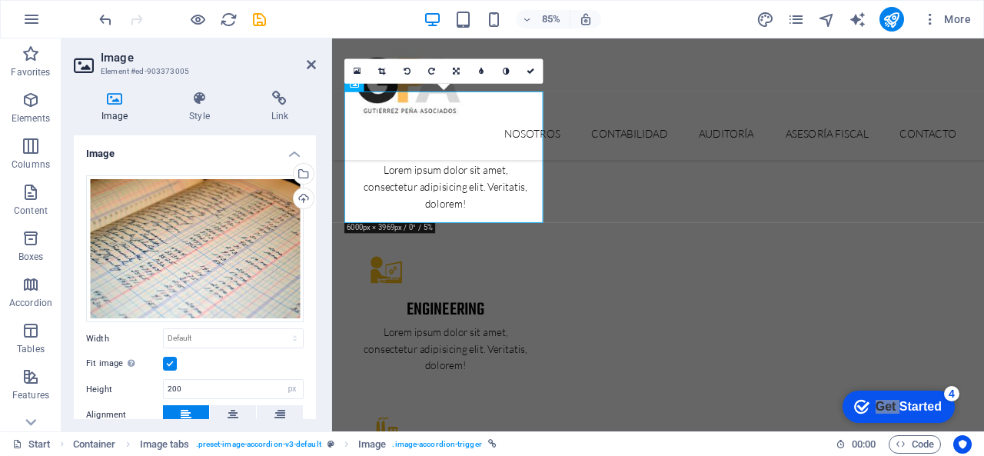
click at [174, 359] on label at bounding box center [170, 364] width 14 height 14
click at [0, 0] on input "Fit image Automatically fit image to a fixed width and height" at bounding box center [0, 0] width 0 height 0
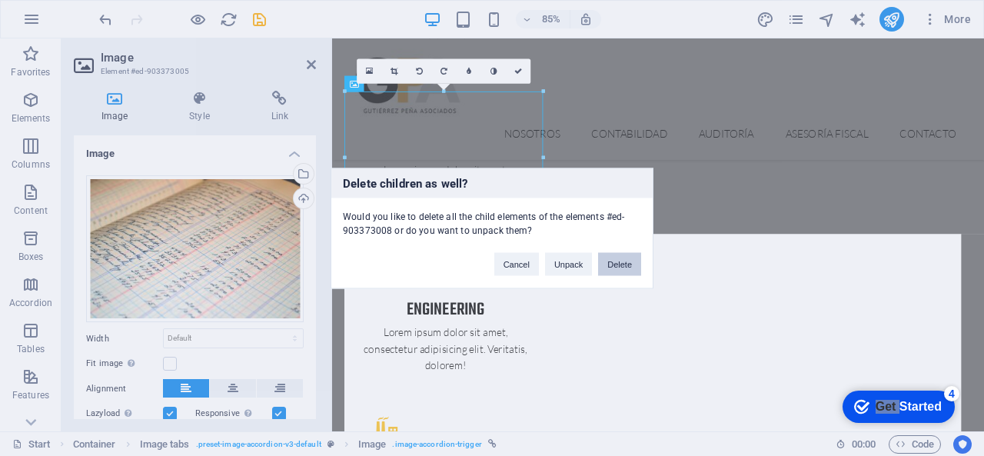
click at [613, 266] on button "Delete" at bounding box center [619, 263] width 43 height 23
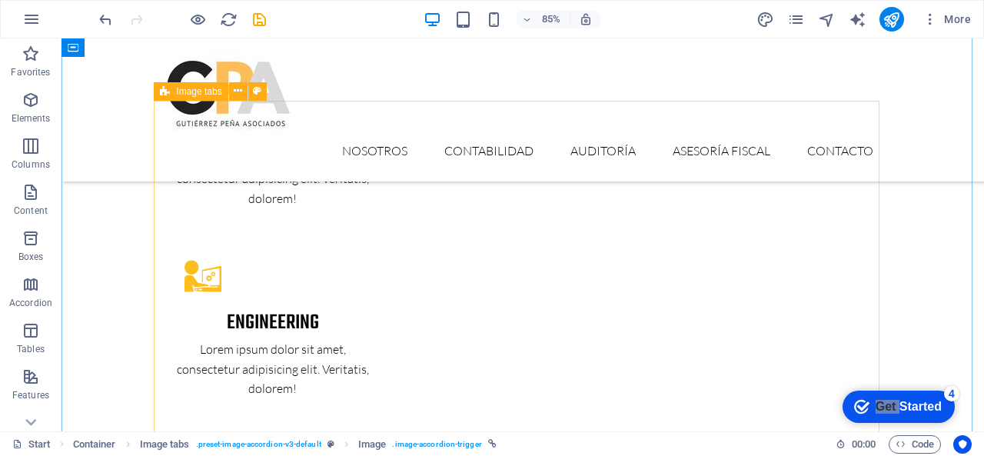
scroll to position [2231, 0]
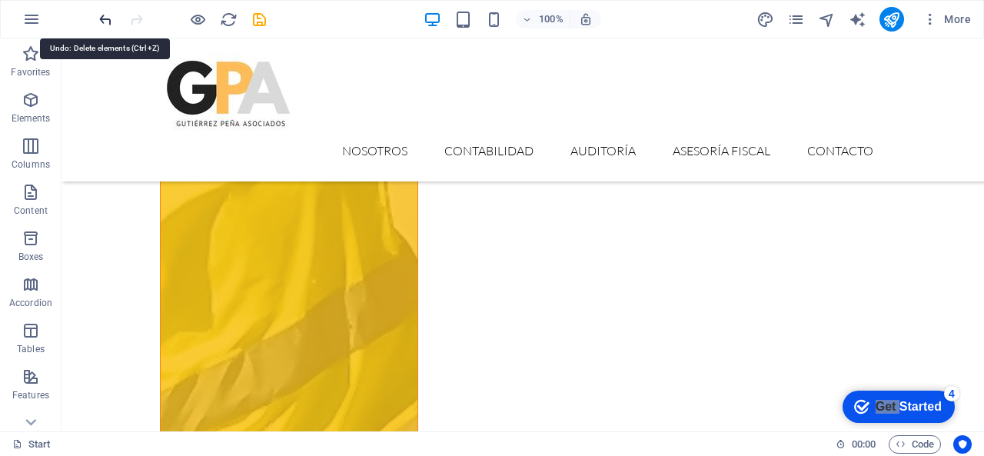
click at [99, 16] on icon "undo" at bounding box center [106, 20] width 18 height 18
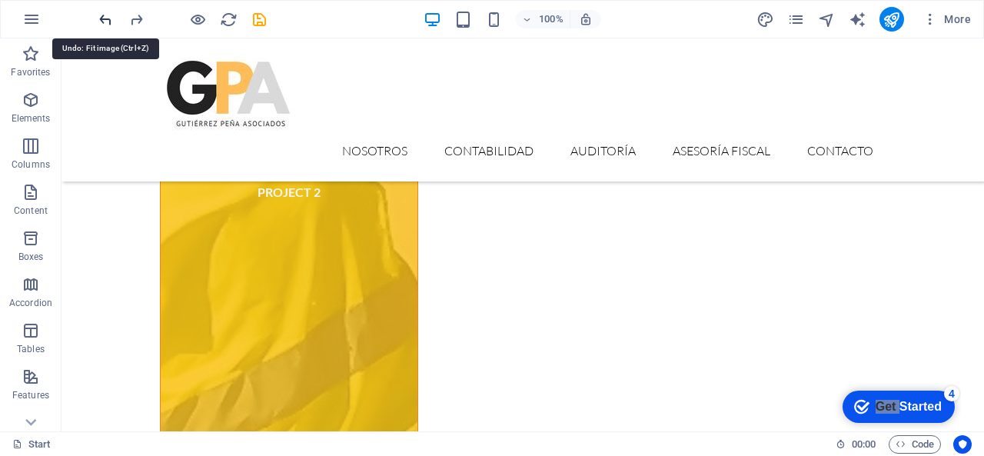
click at [99, 16] on icon "undo" at bounding box center [106, 20] width 18 height 18
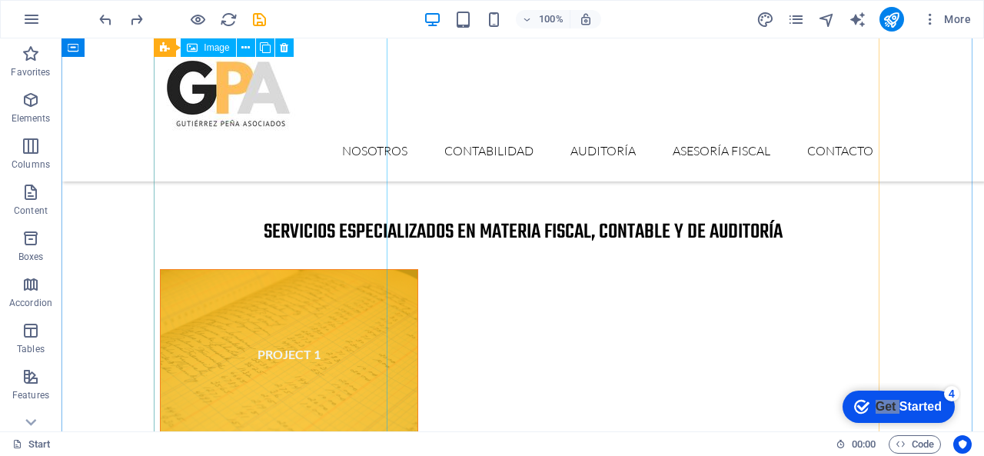
scroll to position [4666, 0]
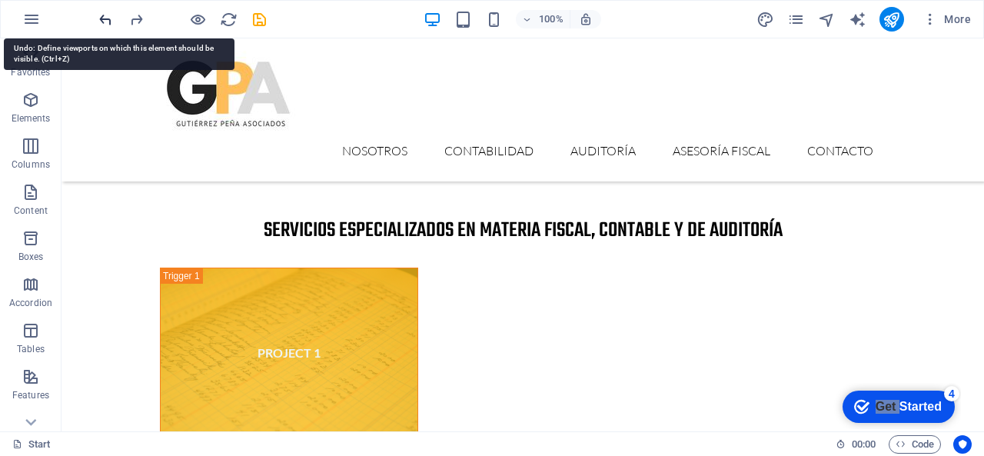
click at [109, 20] on icon "undo" at bounding box center [106, 20] width 18 height 18
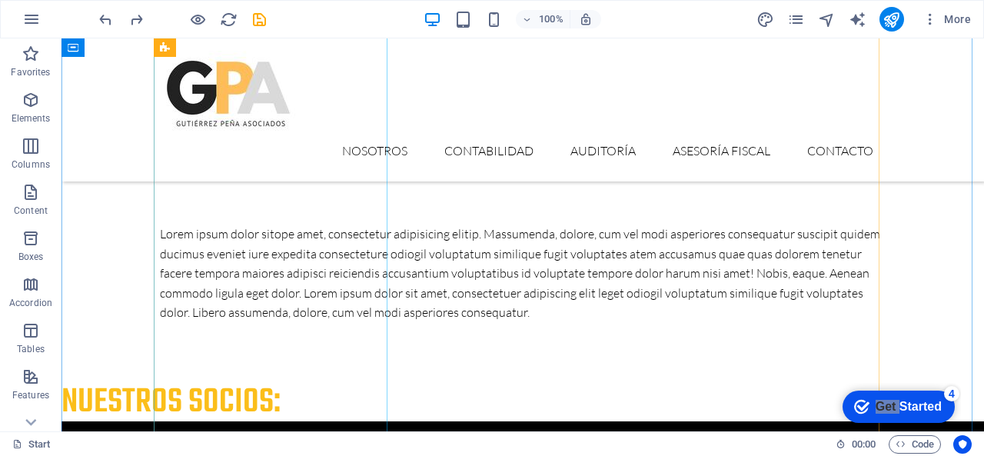
scroll to position [3513, 0]
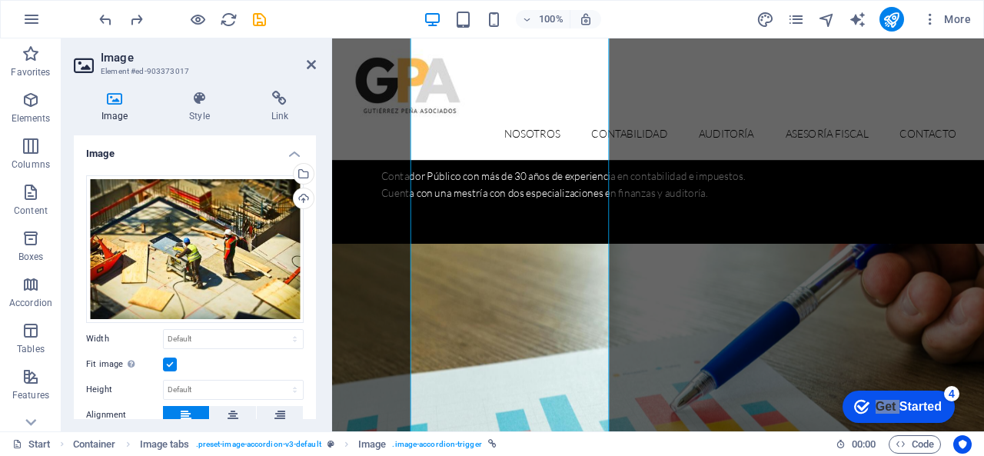
scroll to position [3540, 0]
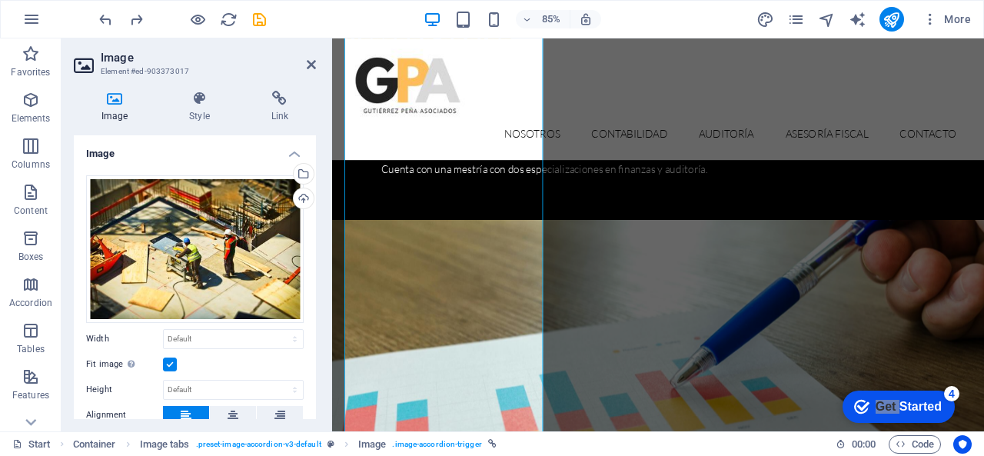
click at [170, 360] on label at bounding box center [170, 364] width 14 height 14
click at [0, 0] on input "Fit image Automatically fit image to a fixed width and height" at bounding box center [0, 0] width 0 height 0
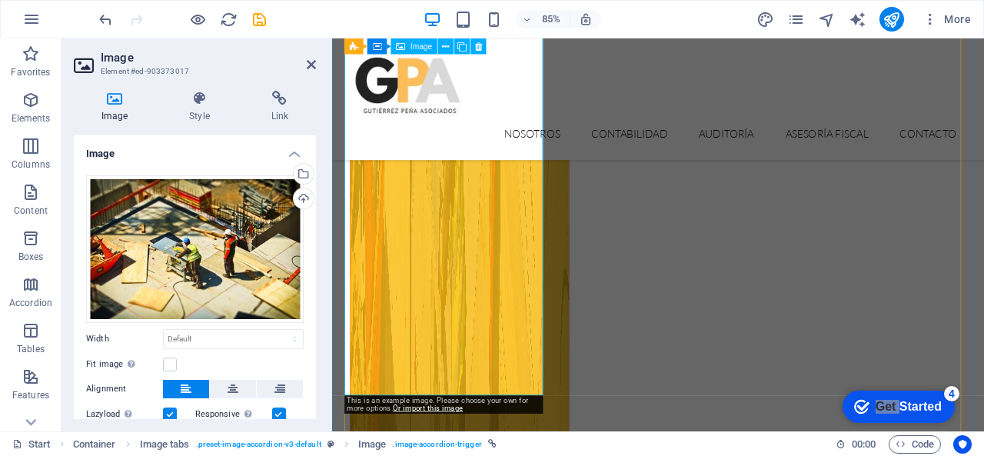
scroll to position [8383, 0]
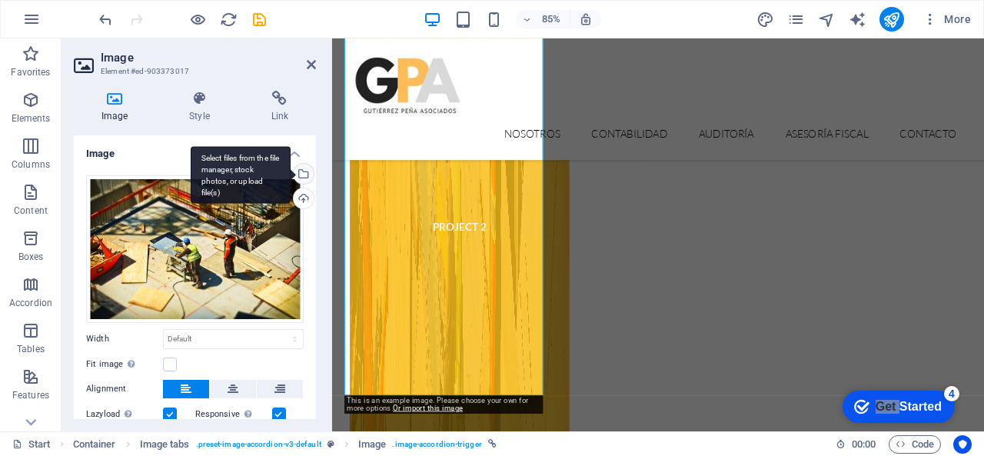
click at [291, 174] on div "Select files from the file manager, stock photos, or upload file(s)" at bounding box center [241, 175] width 100 height 58
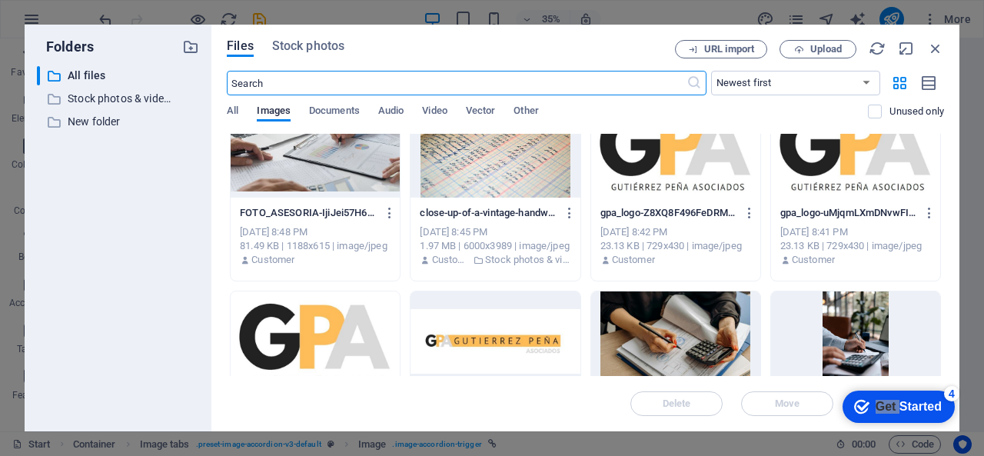
scroll to position [461, 0]
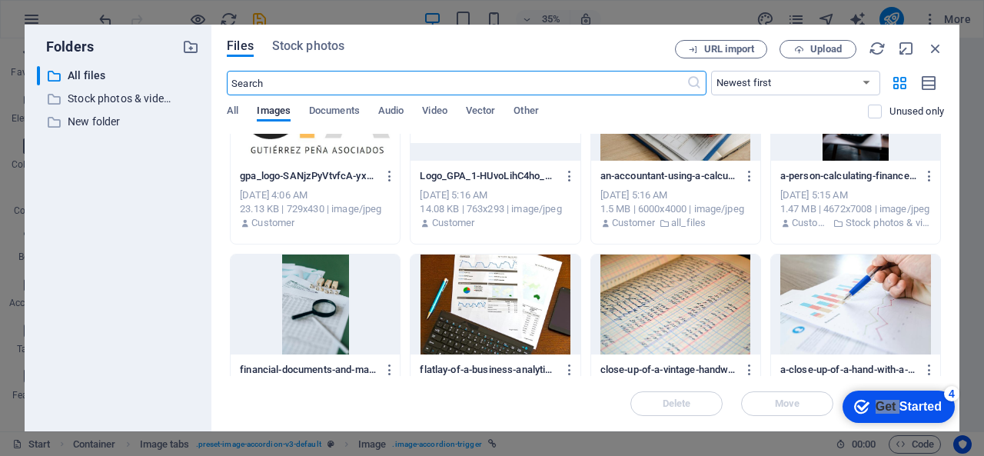
click at [463, 311] on div at bounding box center [494, 304] width 169 height 100
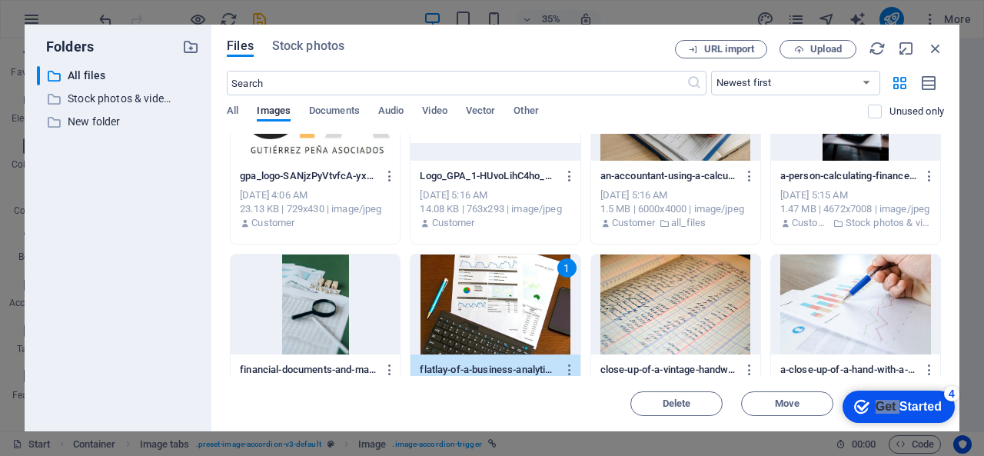
click at [463, 311] on div "1" at bounding box center [494, 304] width 169 height 100
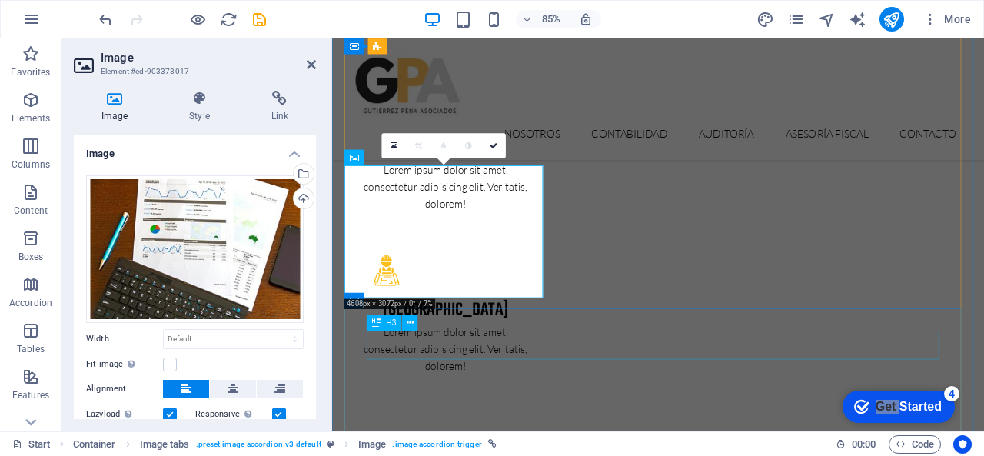
scroll to position [3293, 0]
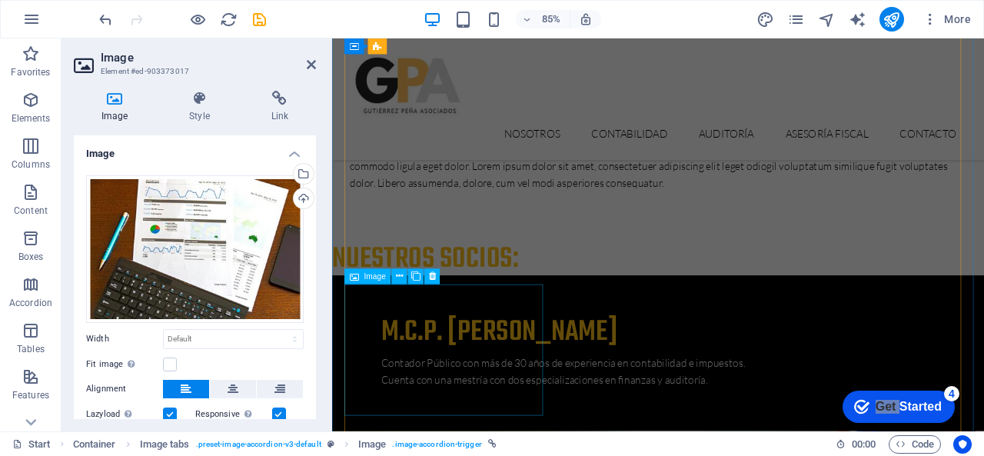
select select "px"
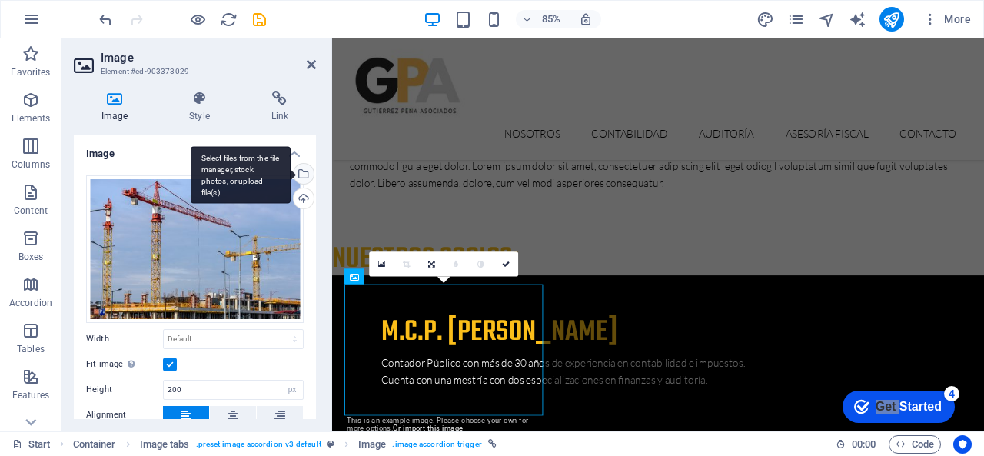
click at [301, 176] on div "Select files from the file manager, stock photos, or upload file(s)" at bounding box center [302, 175] width 23 height 23
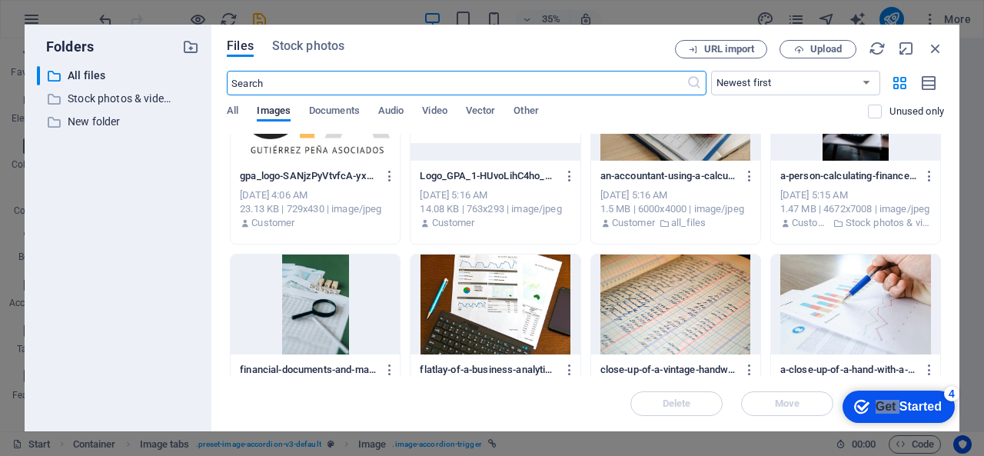
scroll to position [692, 0]
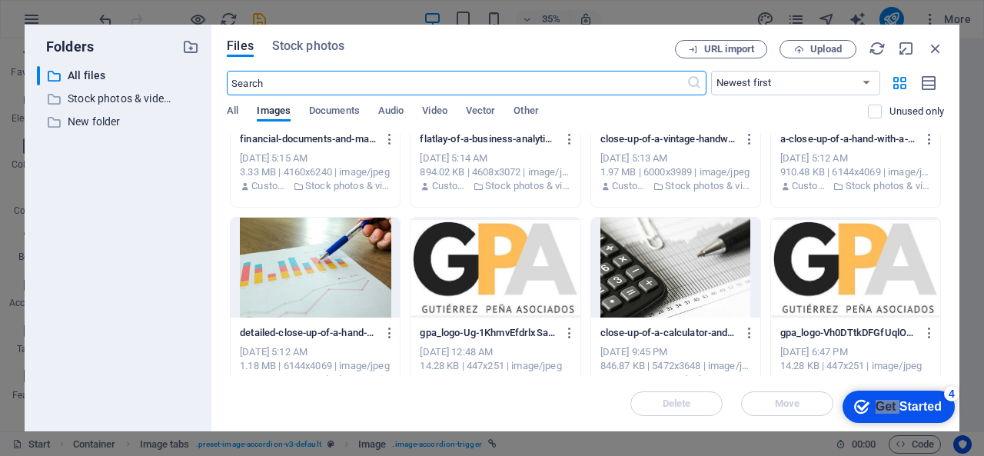
click at [665, 298] on div at bounding box center [675, 268] width 169 height 100
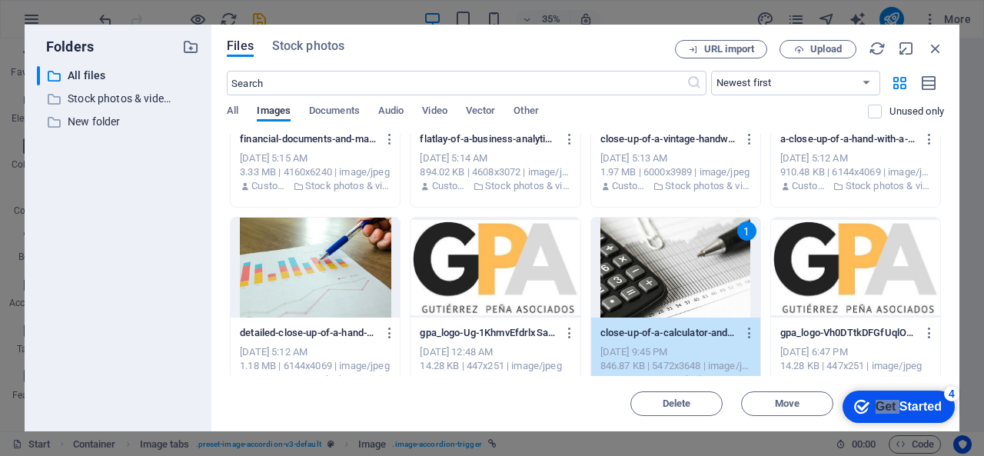
click at [665, 298] on div "1" at bounding box center [675, 268] width 169 height 100
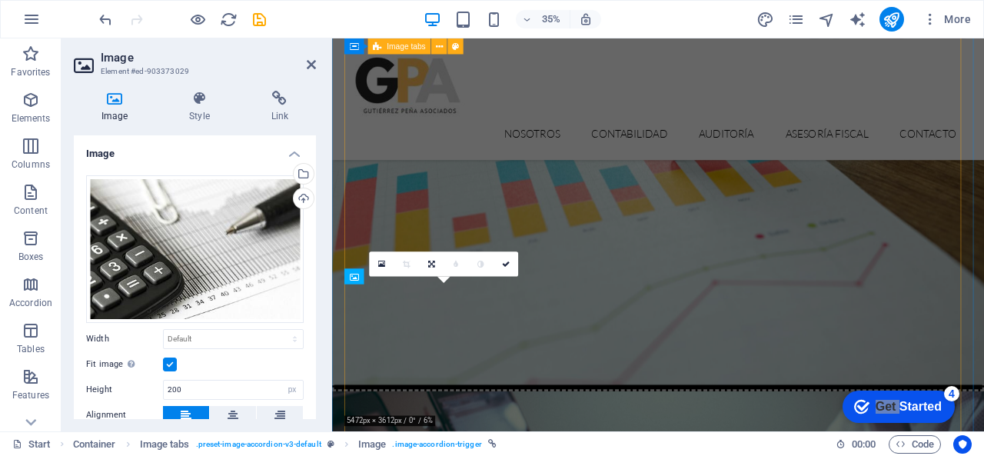
scroll to position [3293, 0]
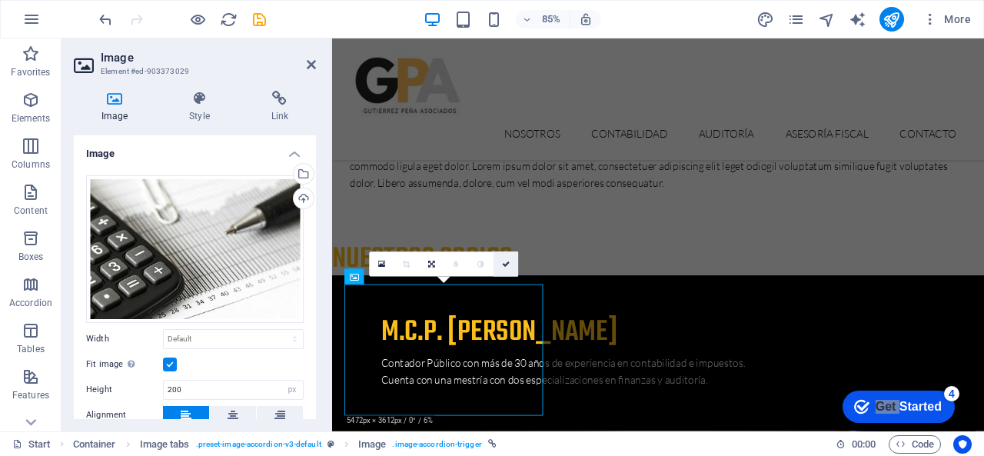
click at [504, 268] on link at bounding box center [505, 263] width 25 height 25
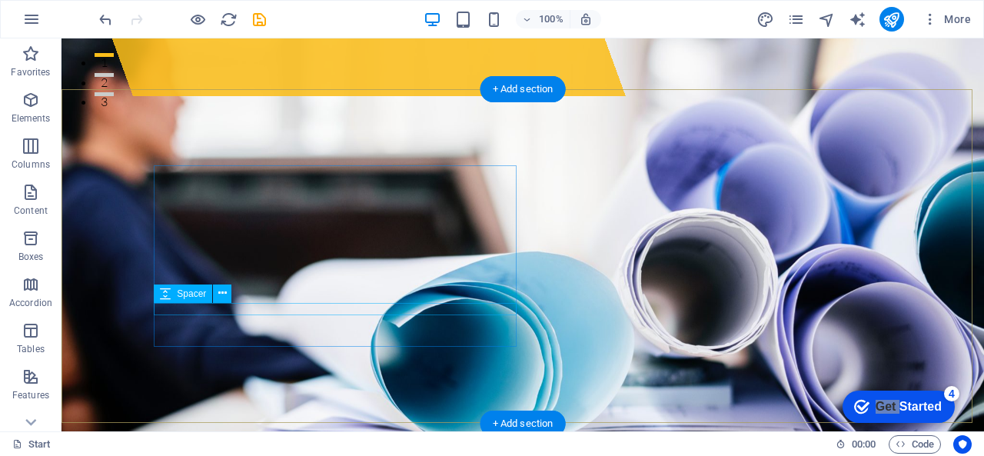
scroll to position [0, 0]
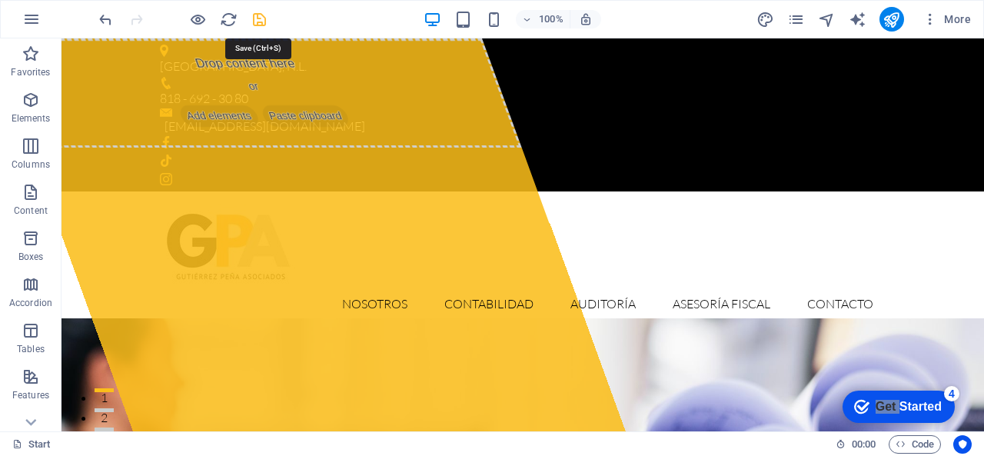
click at [257, 15] on icon "save" at bounding box center [260, 20] width 18 height 18
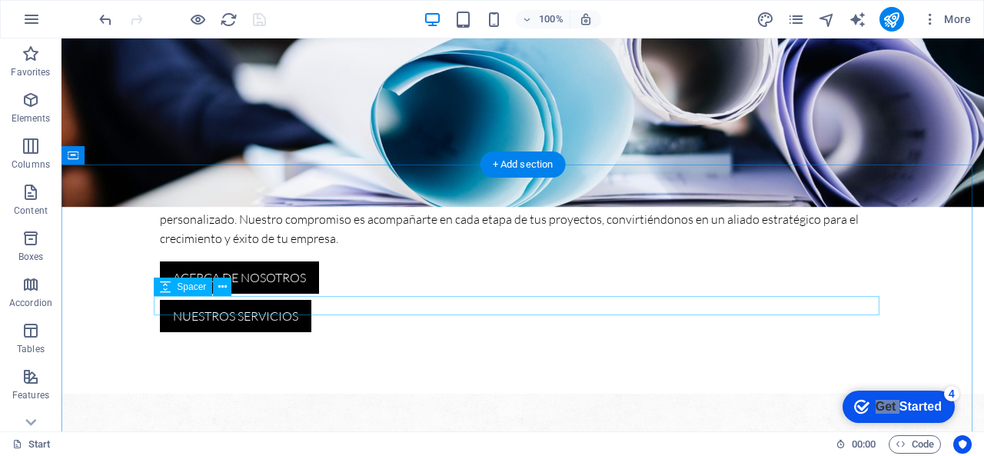
scroll to position [231, 0]
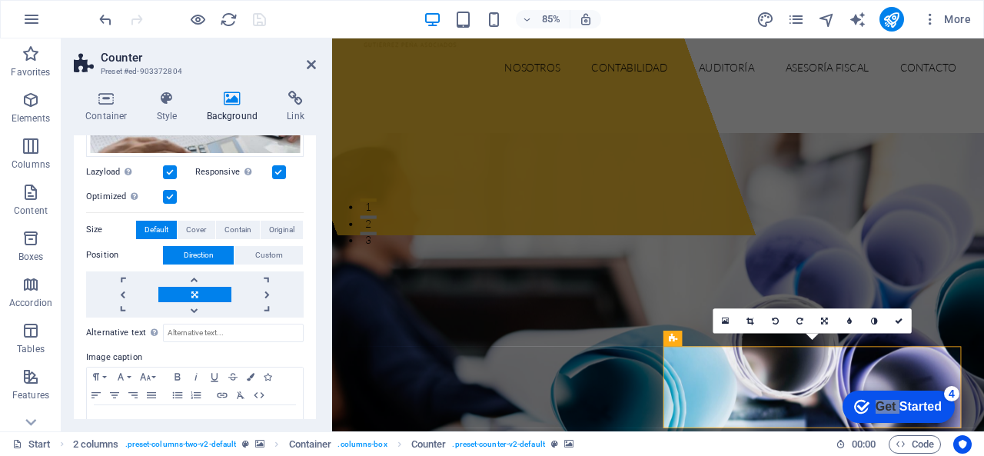
click at [171, 196] on label at bounding box center [170, 197] width 14 height 14
click at [0, 0] on input "Optimized Images are compressed to improve page speed." at bounding box center [0, 0] width 0 height 0
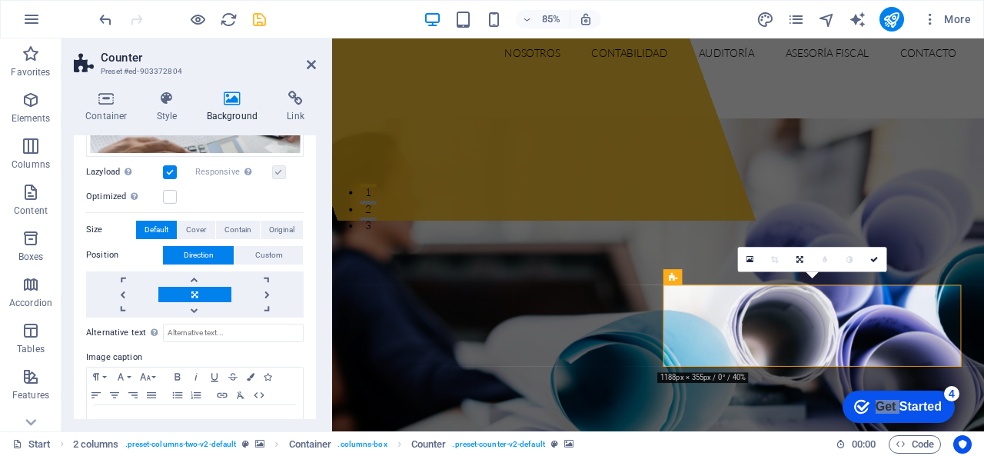
scroll to position [461, 0]
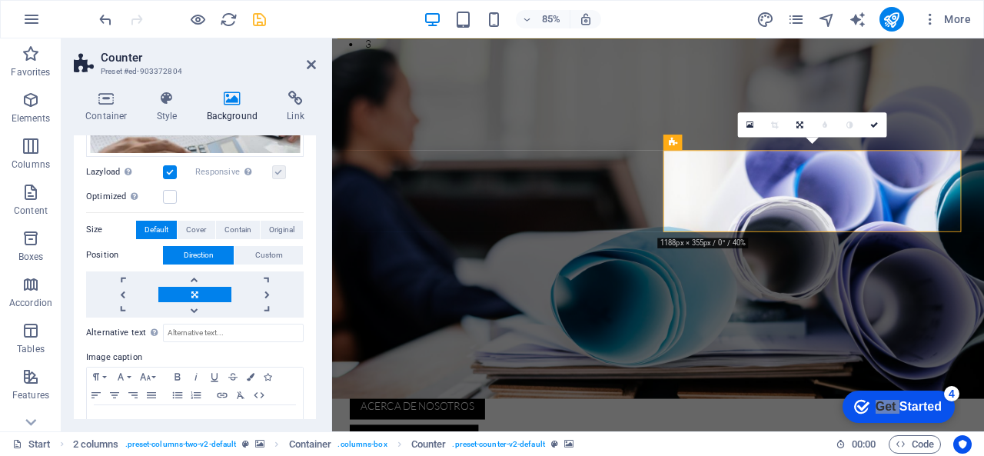
click at [186, 188] on div "Optimized Images are compressed to improve page speed." at bounding box center [195, 197] width 218 height 18
click at [174, 191] on label at bounding box center [170, 197] width 14 height 14
click at [0, 0] on input "Optimized Images are compressed to improve page speed." at bounding box center [0, 0] width 0 height 0
click at [311, 62] on icon at bounding box center [311, 64] width 9 height 12
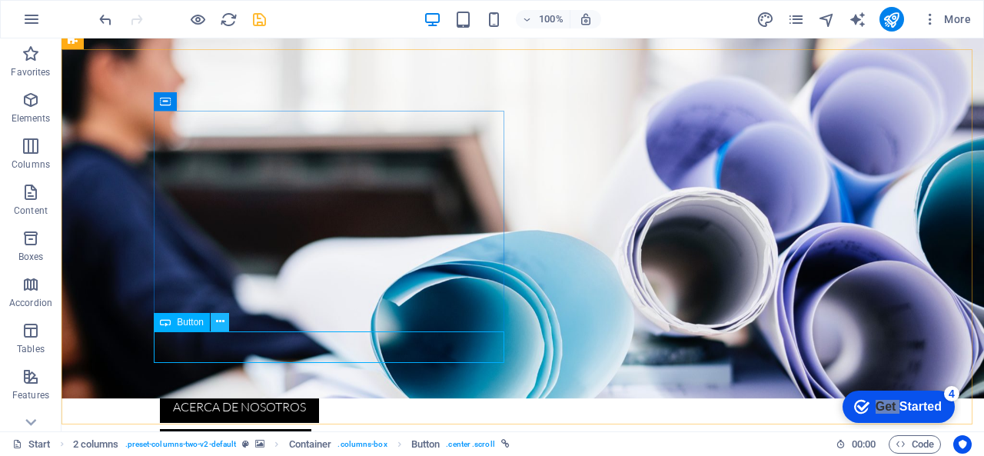
click at [223, 319] on icon at bounding box center [220, 322] width 8 height 16
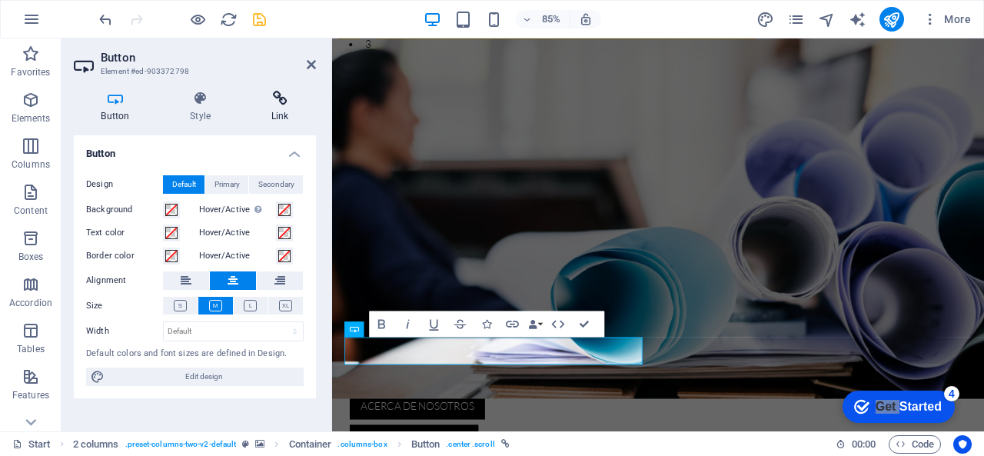
click at [279, 104] on icon at bounding box center [280, 98] width 72 height 15
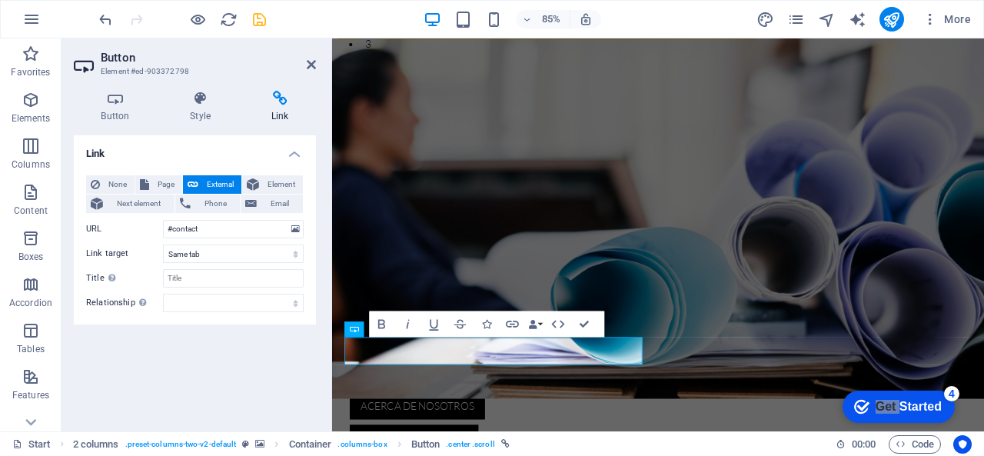
drag, startPoint x: 207, startPoint y: 181, endPoint x: 197, endPoint y: 180, distance: 10.0
click at [206, 181] on span "External" at bounding box center [220, 184] width 34 height 18
click at [161, 178] on span "Page" at bounding box center [166, 184] width 24 height 18
select select
click at [200, 182] on button "External" at bounding box center [212, 184] width 58 height 18
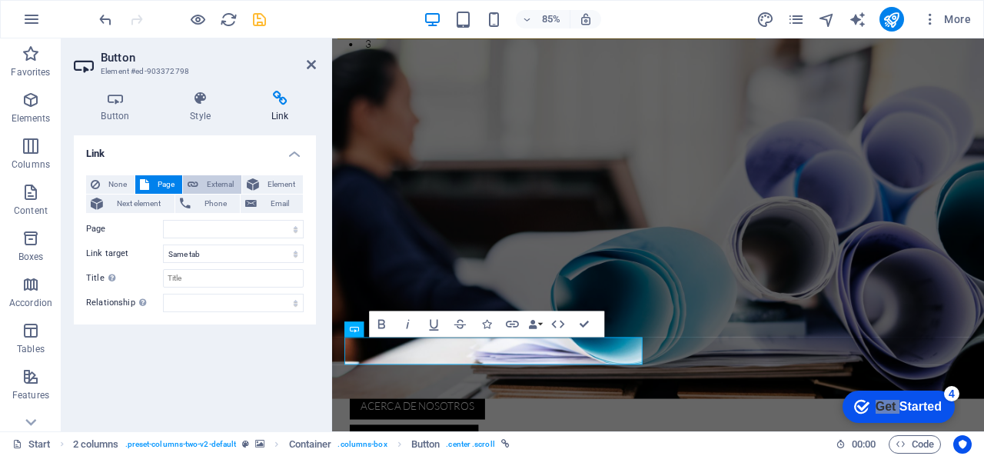
select select "blank"
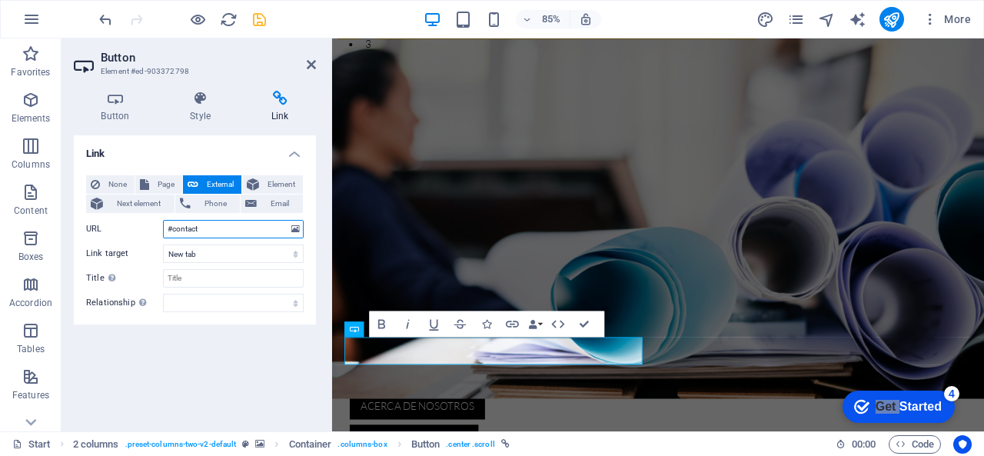
drag, startPoint x: 205, startPoint y: 225, endPoint x: 89, endPoint y: 218, distance: 116.3
click at [90, 217] on div "None Page External Element Next element Phone Email Page Start Subpage Legal no…" at bounding box center [195, 243] width 218 height 137
click at [221, 236] on input "URL" at bounding box center [233, 229] width 141 height 18
paste input "[URL][DOMAIN_NAME]"
type input "[URL][DOMAIN_NAME]"
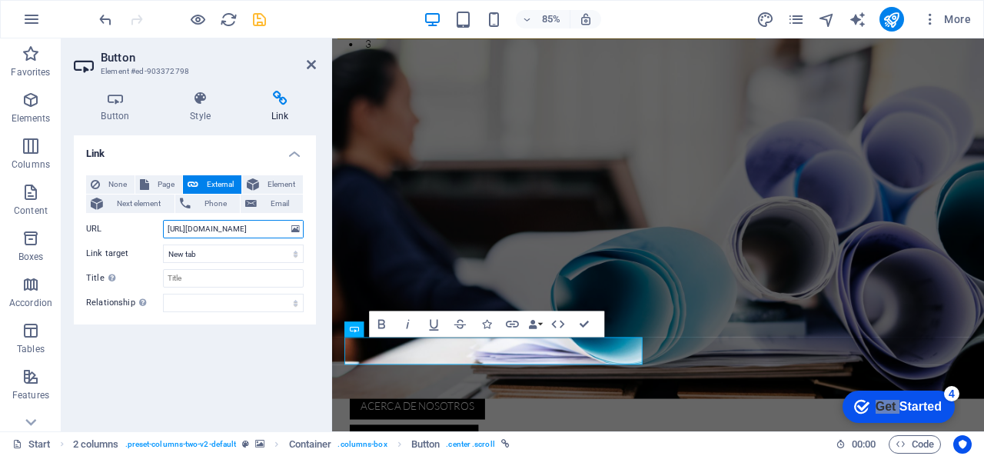
scroll to position [0, 36]
drag, startPoint x: 584, startPoint y: 323, endPoint x: 522, endPoint y: 283, distance: 74.0
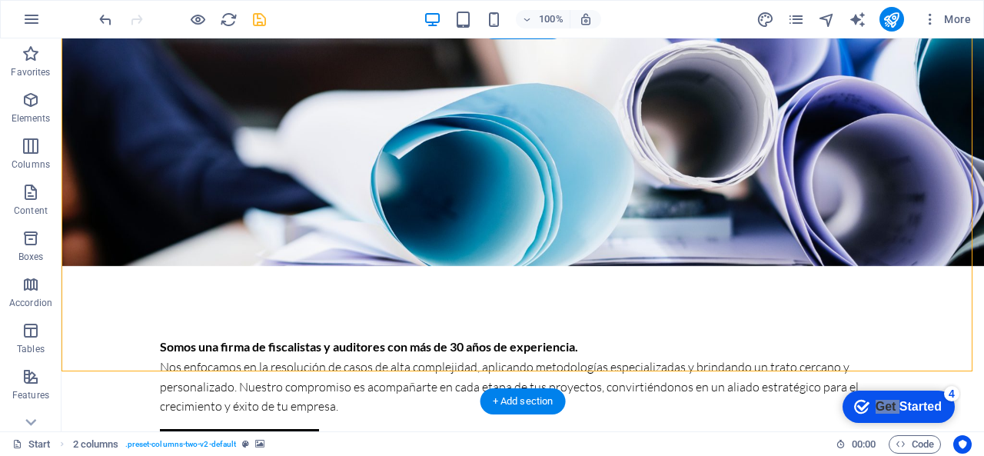
scroll to position [692, 0]
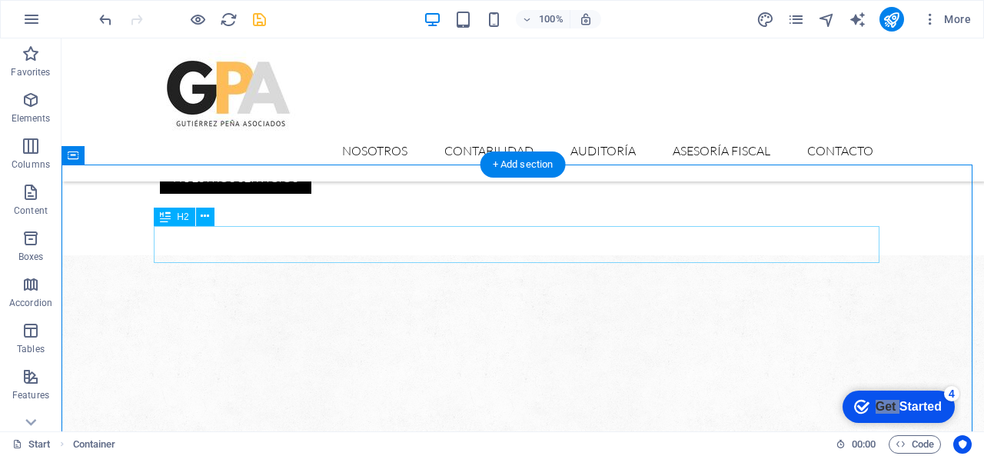
click at [201, 219] on icon at bounding box center [205, 216] width 8 height 16
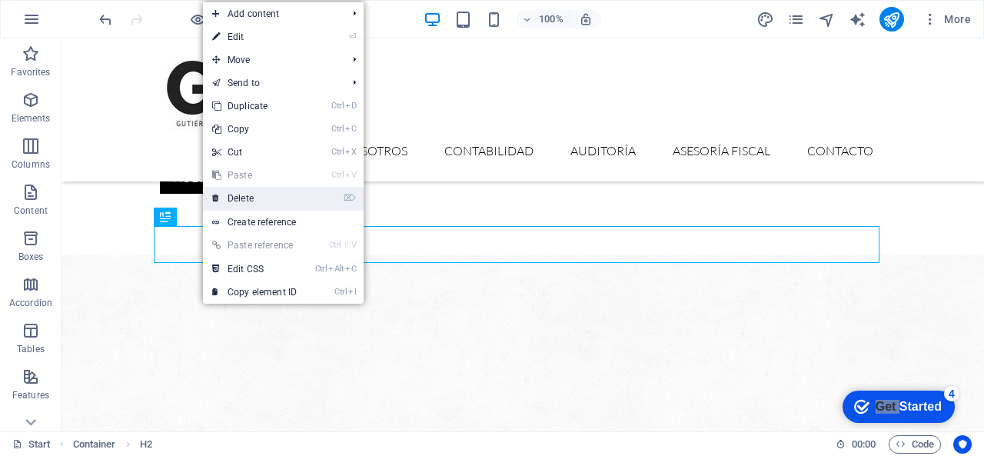
click at [241, 201] on link "⌦ Delete" at bounding box center [254, 198] width 103 height 23
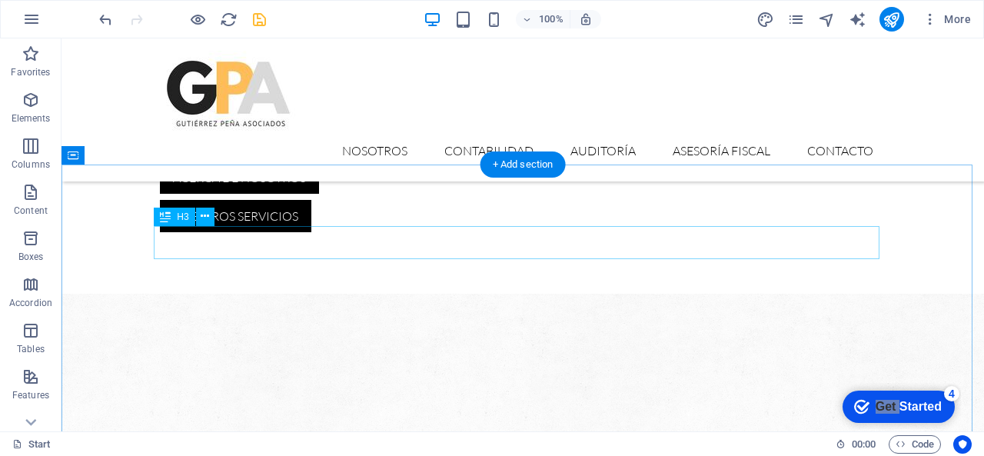
click at [208, 223] on icon at bounding box center [205, 216] width 8 height 16
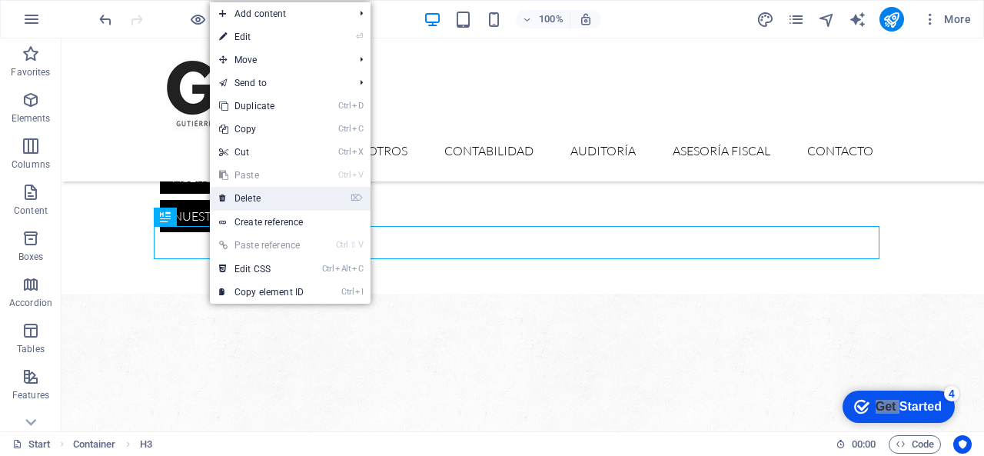
click at [231, 192] on link "⌦ Delete" at bounding box center [261, 198] width 103 height 23
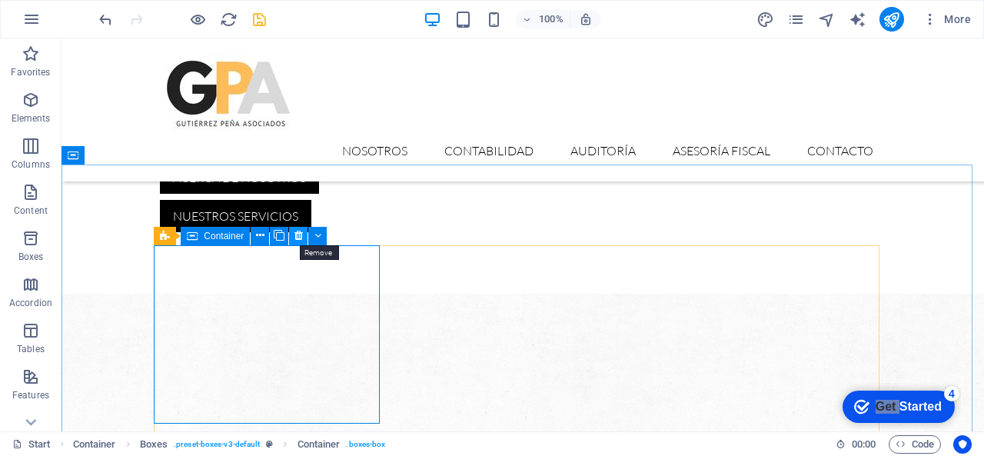
click at [299, 234] on icon at bounding box center [298, 236] width 8 height 16
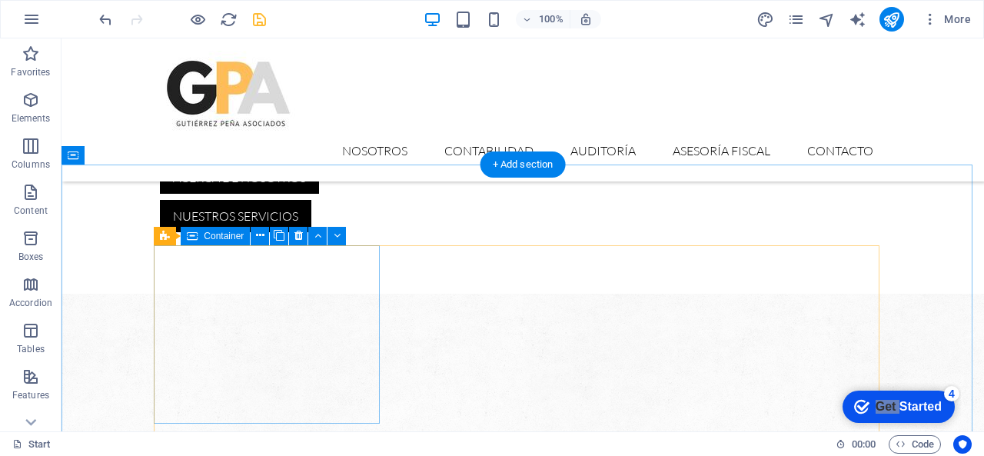
click at [299, 234] on icon at bounding box center [298, 236] width 8 height 16
click at [297, 242] on icon at bounding box center [298, 236] width 8 height 16
click at [300, 242] on icon at bounding box center [298, 236] width 8 height 16
drag, startPoint x: 239, startPoint y: 201, endPoint x: 301, endPoint y: 240, distance: 72.5
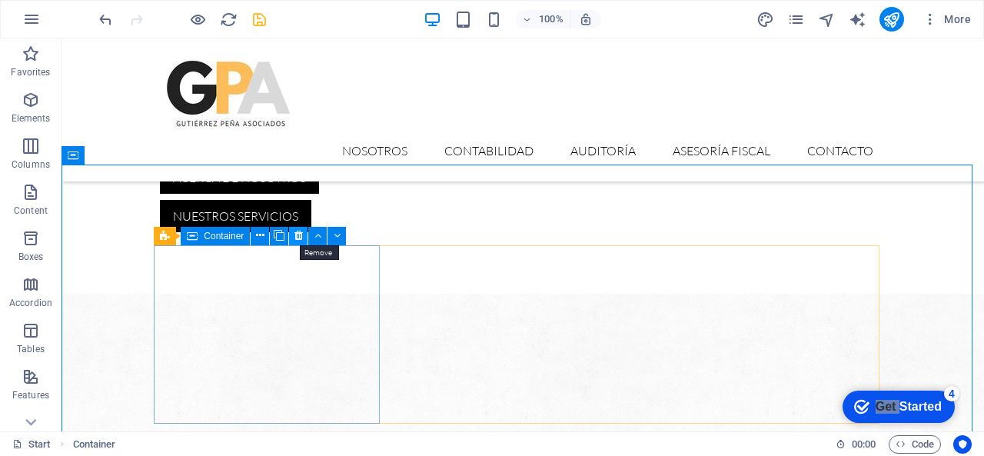
click at [301, 240] on icon at bounding box center [298, 236] width 8 height 16
click at [298, 238] on icon at bounding box center [298, 236] width 8 height 16
click at [303, 241] on button at bounding box center [298, 236] width 18 height 18
click at [297, 238] on icon at bounding box center [298, 236] width 8 height 16
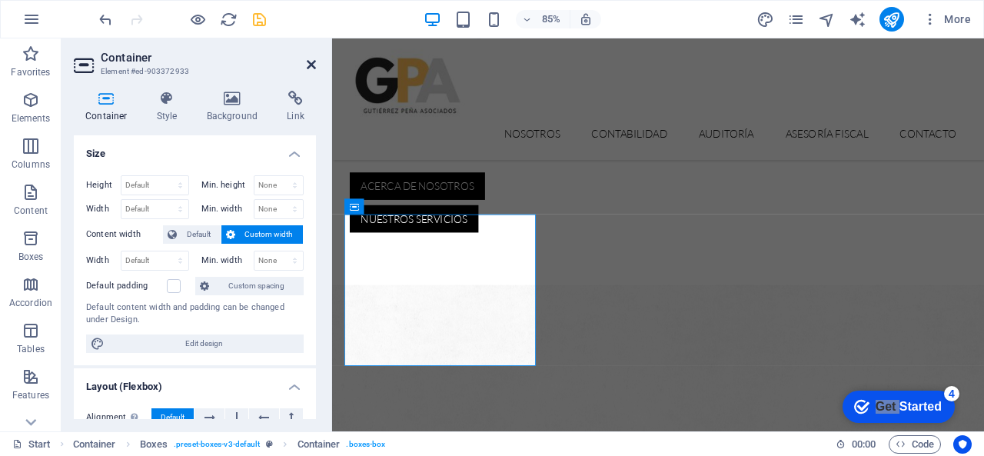
click at [310, 61] on icon at bounding box center [311, 64] width 9 height 12
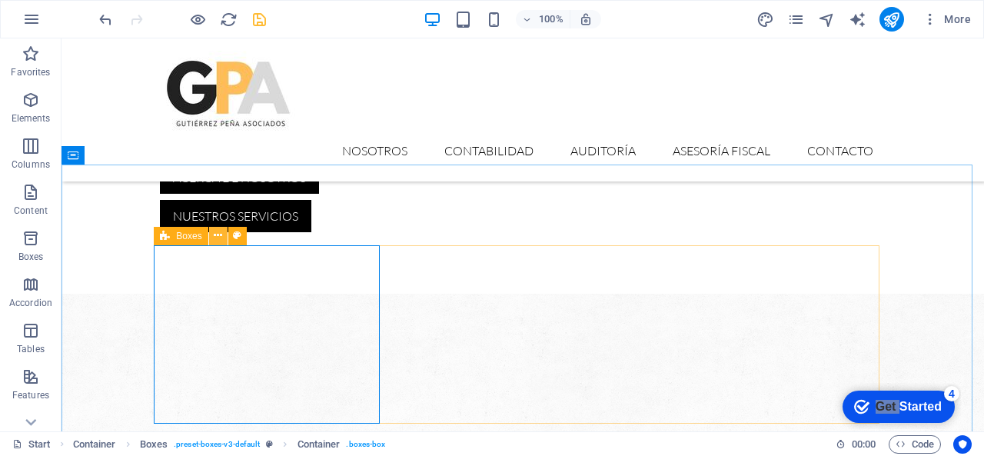
click at [224, 236] on button at bounding box center [218, 236] width 18 height 18
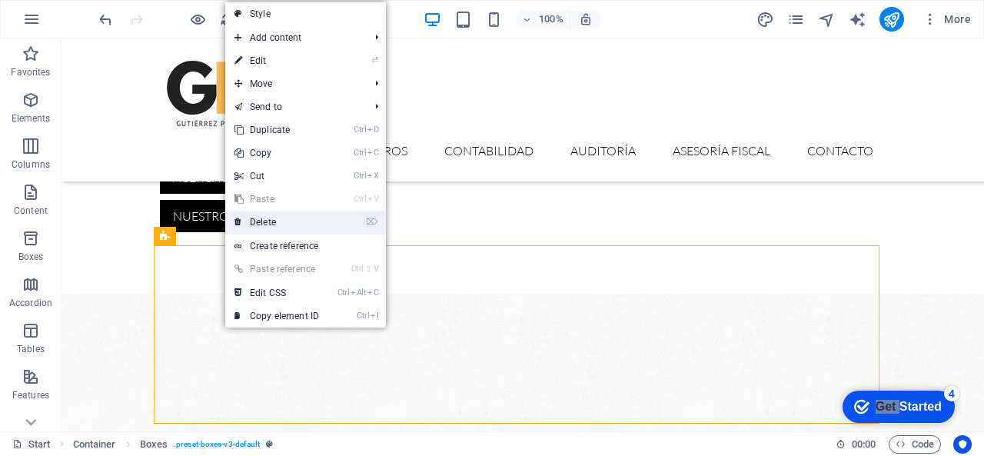
click at [267, 217] on link "⌦ Delete" at bounding box center [276, 222] width 103 height 23
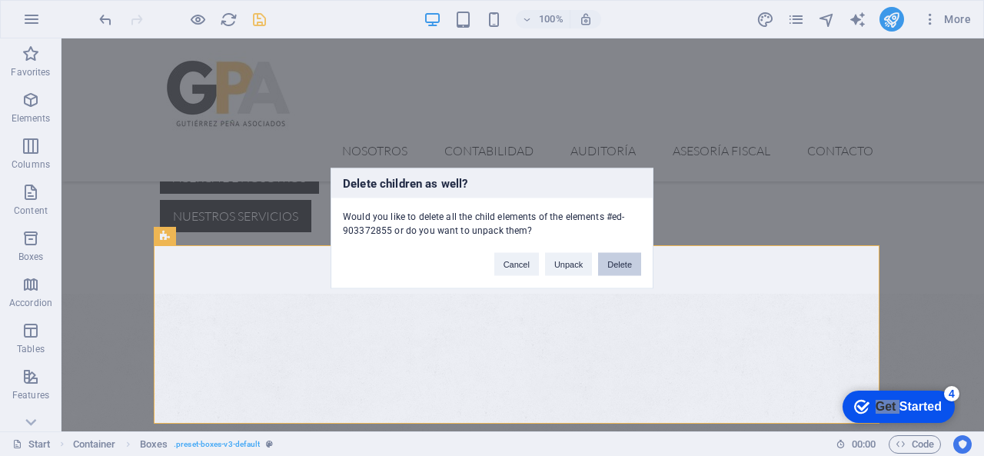
click at [633, 263] on button "Delete" at bounding box center [619, 263] width 43 height 23
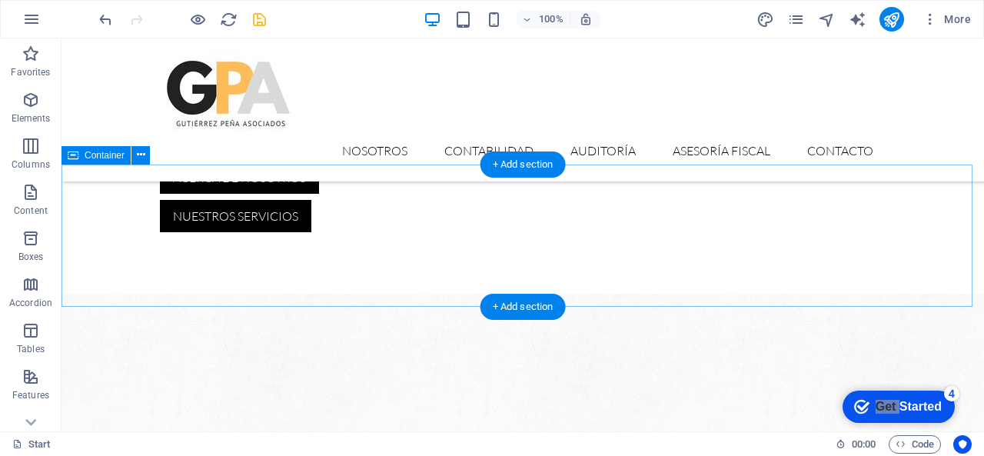
scroll to position [922, 0]
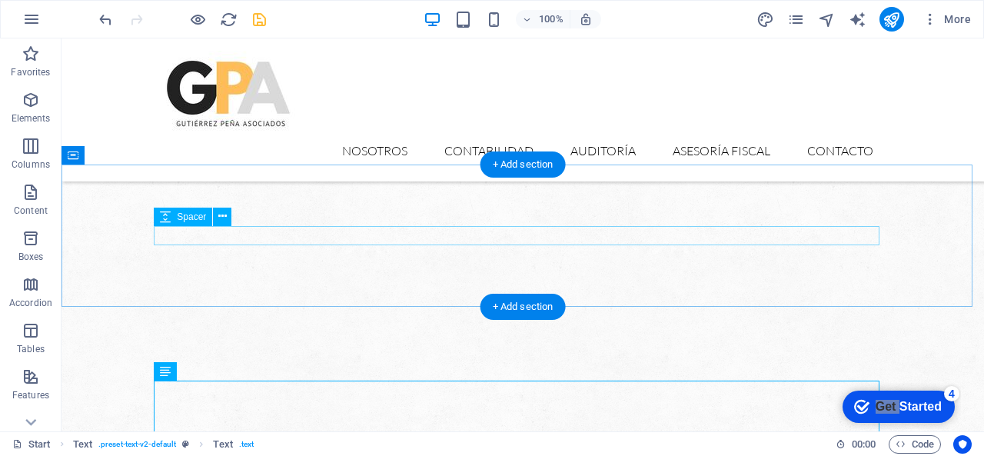
scroll to position [692, 0]
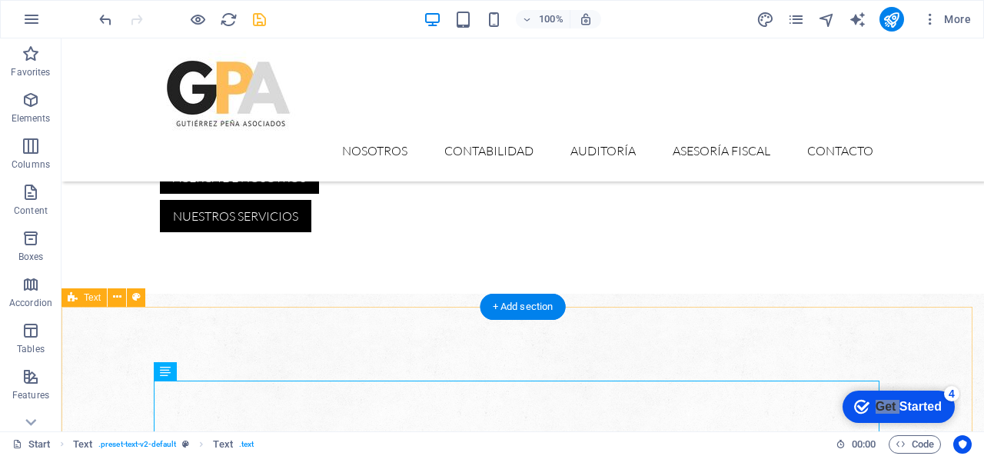
drag, startPoint x: 472, startPoint y: 345, endPoint x: 480, endPoint y: 342, distance: 8.3
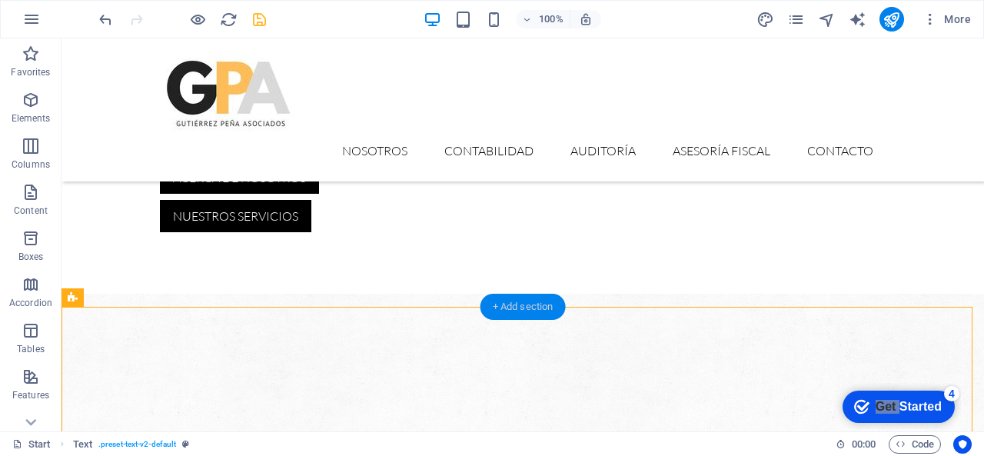
click at [497, 314] on div "+ Add section" at bounding box center [522, 307] width 85 height 26
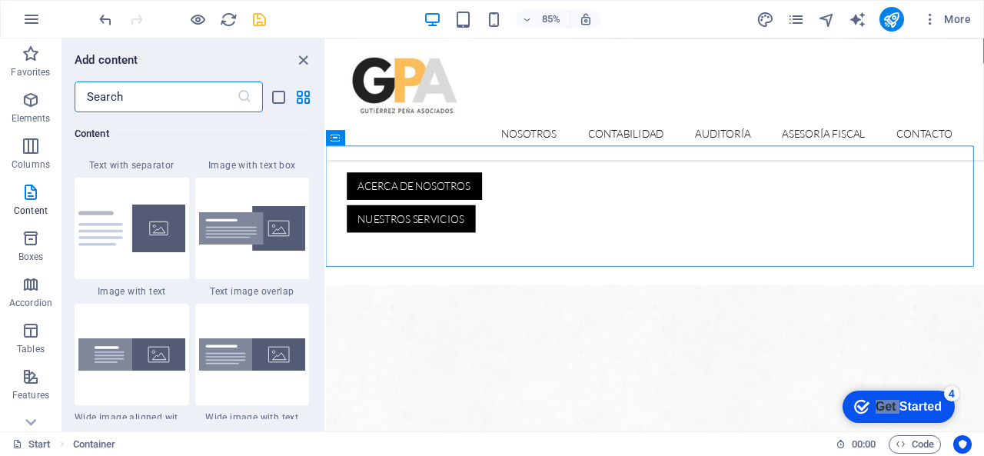
scroll to position [2689, 0]
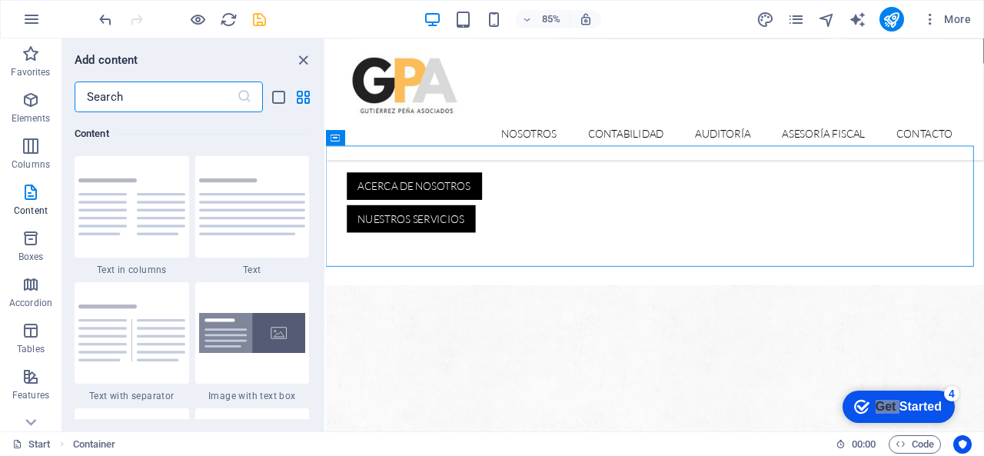
drag, startPoint x: 259, startPoint y: 230, endPoint x: 267, endPoint y: 216, distance: 16.2
click at [260, 231] on img at bounding box center [252, 206] width 107 height 57
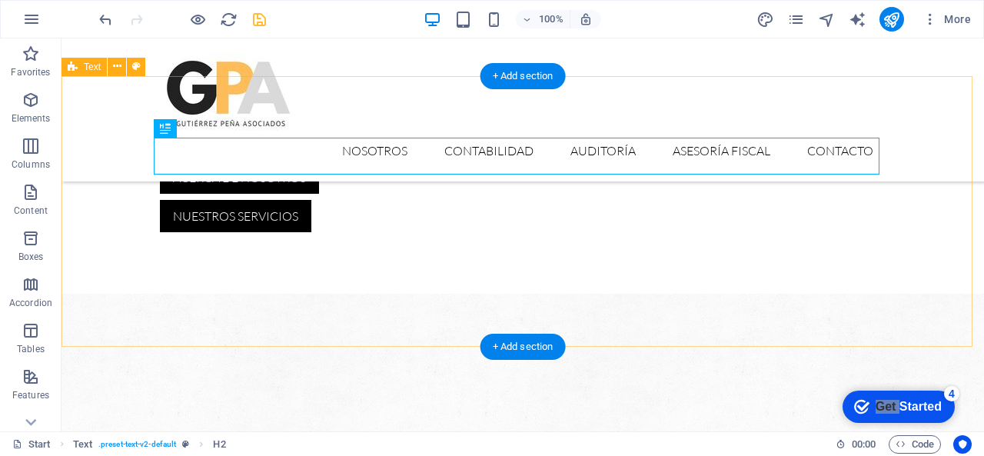
scroll to position [922, 0]
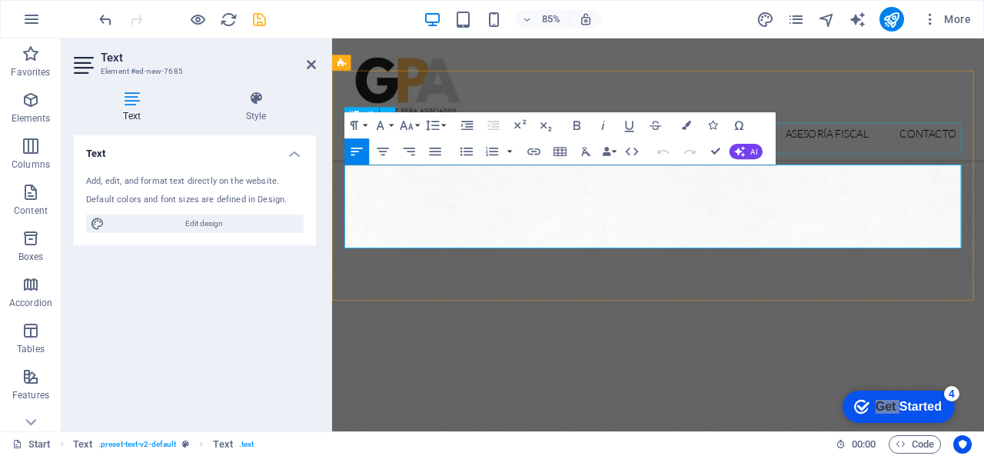
drag, startPoint x: 679, startPoint y: 277, endPoint x: 380, endPoint y: 151, distance: 324.5
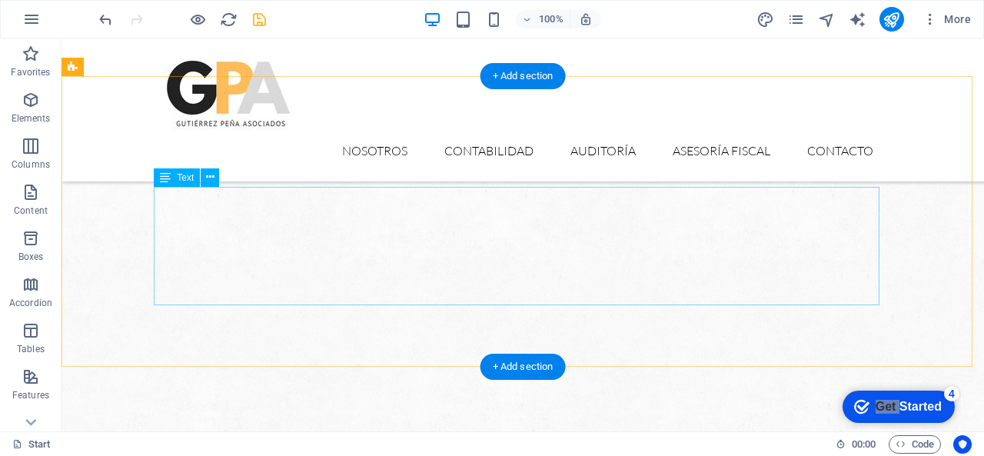
scroll to position [1153, 0]
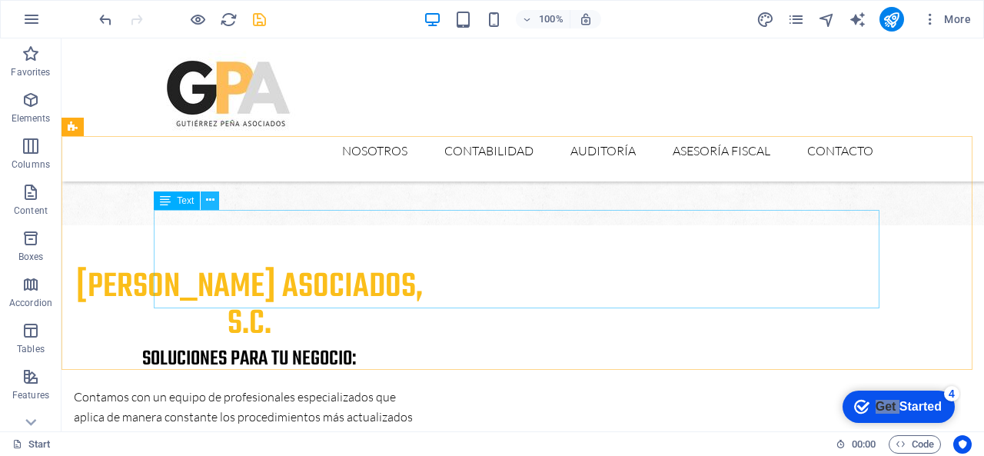
click at [214, 201] on button at bounding box center [210, 200] width 18 height 18
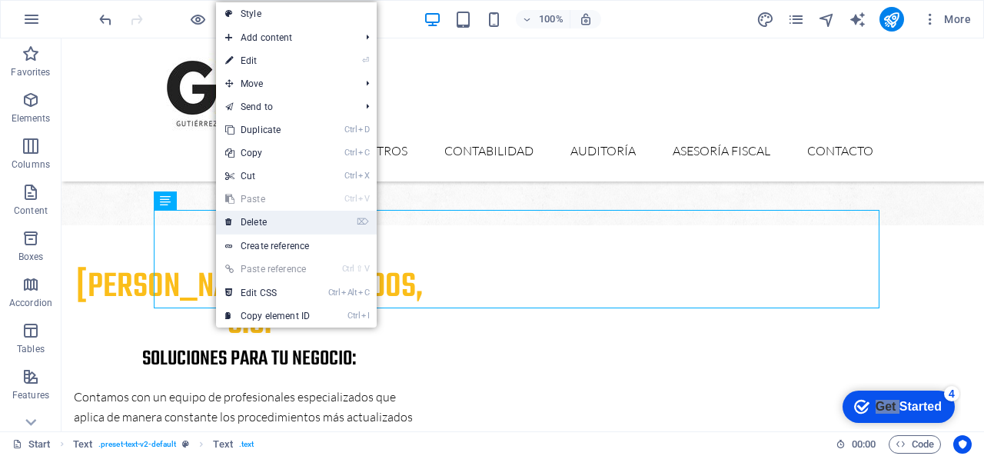
click at [243, 214] on link "⌦ Delete" at bounding box center [267, 222] width 103 height 23
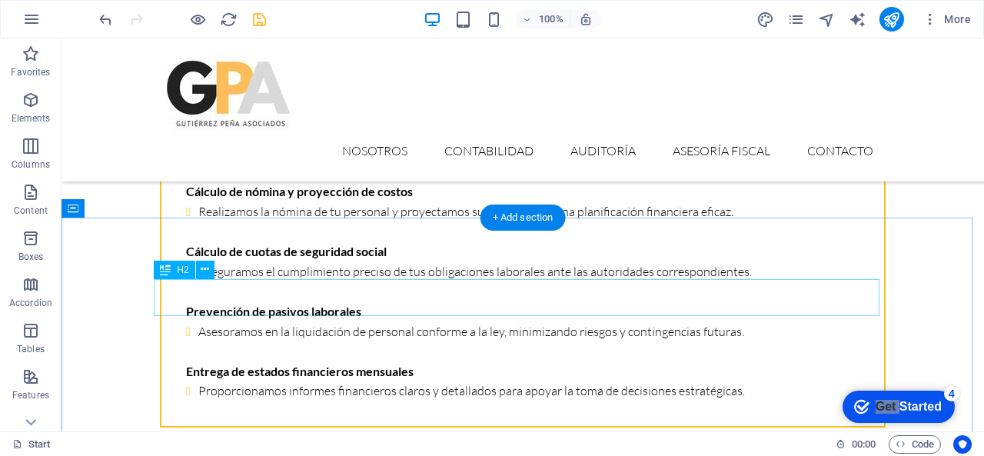
scroll to position [3920, 0]
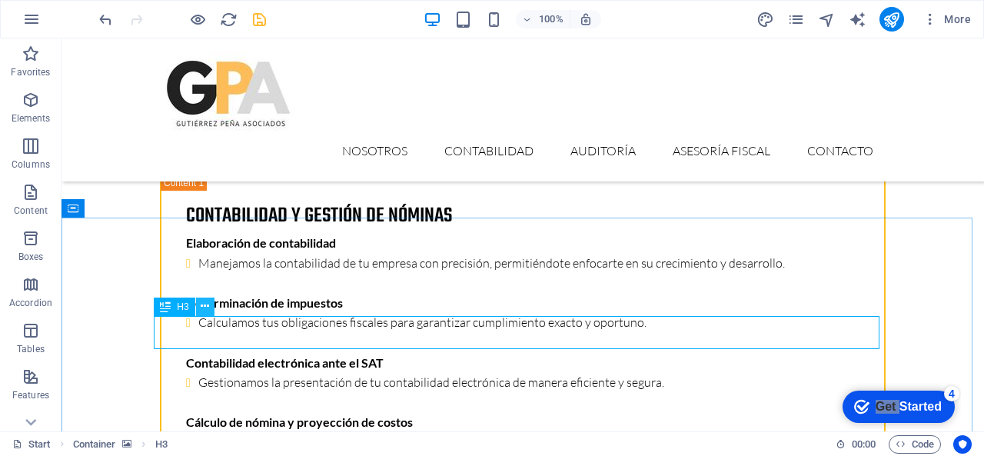
click at [209, 305] on button at bounding box center [205, 306] width 18 height 18
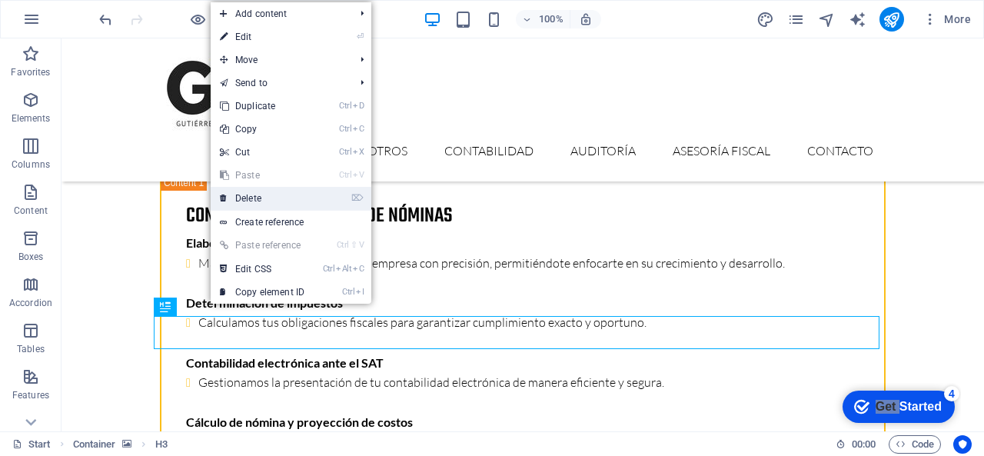
click at [256, 198] on link "⌦ Delete" at bounding box center [262, 198] width 103 height 23
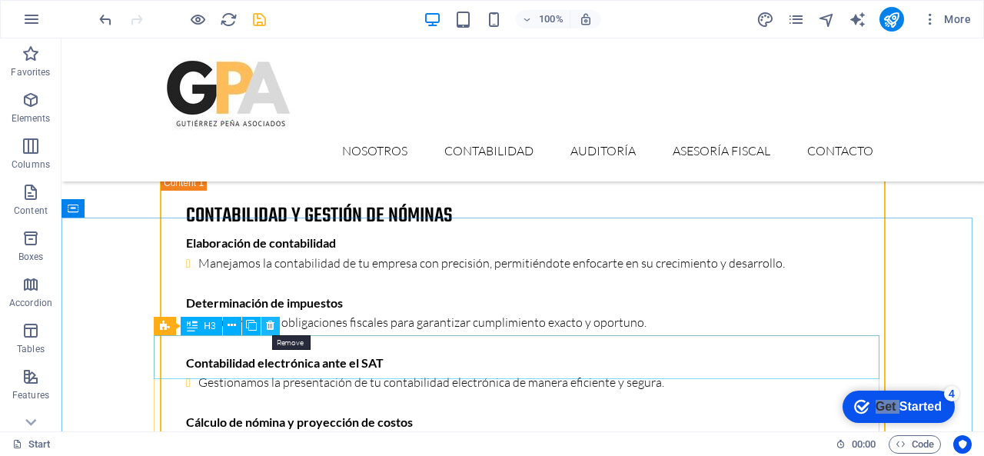
drag, startPoint x: 207, startPoint y: 287, endPoint x: 268, endPoint y: 324, distance: 71.7
click at [268, 324] on icon at bounding box center [270, 325] width 8 height 16
click at [229, 330] on icon at bounding box center [233, 325] width 8 height 16
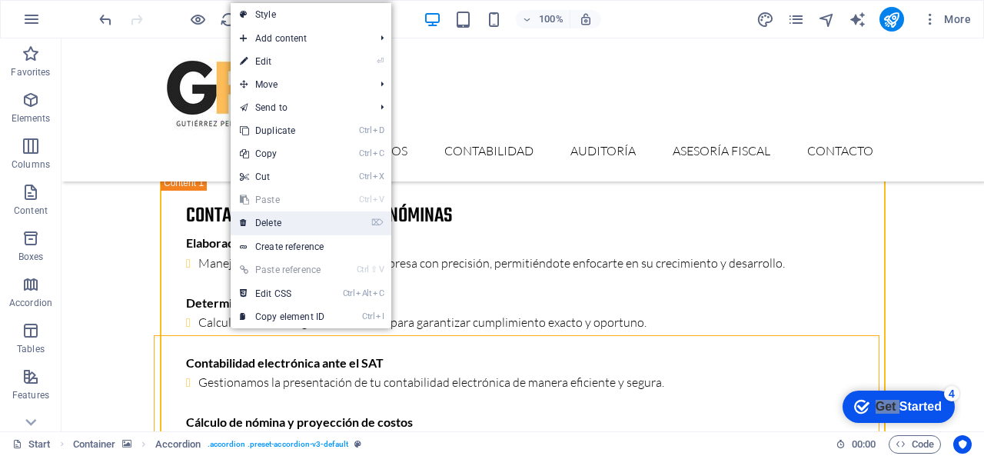
click at [272, 224] on link "⌦ Delete" at bounding box center [282, 222] width 103 height 23
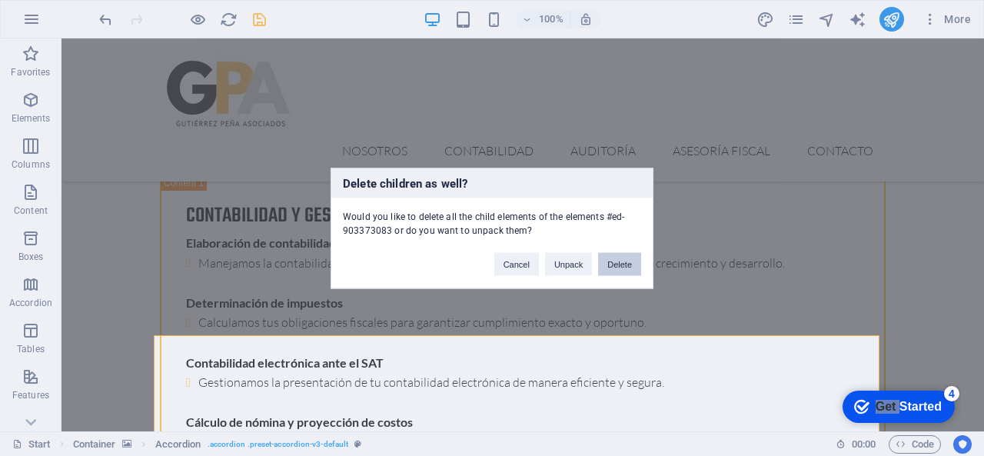
click at [613, 270] on button "Delete" at bounding box center [619, 263] width 43 height 23
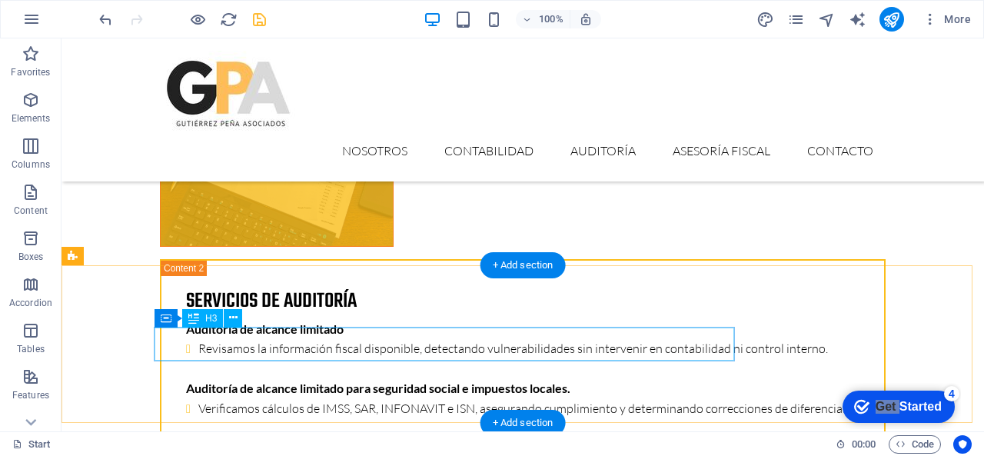
scroll to position [4730, 0]
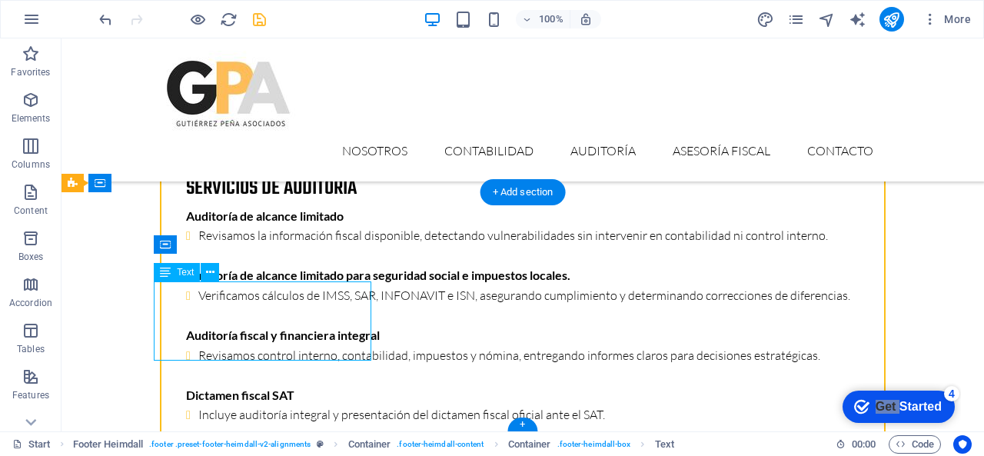
scroll to position [4689, 0]
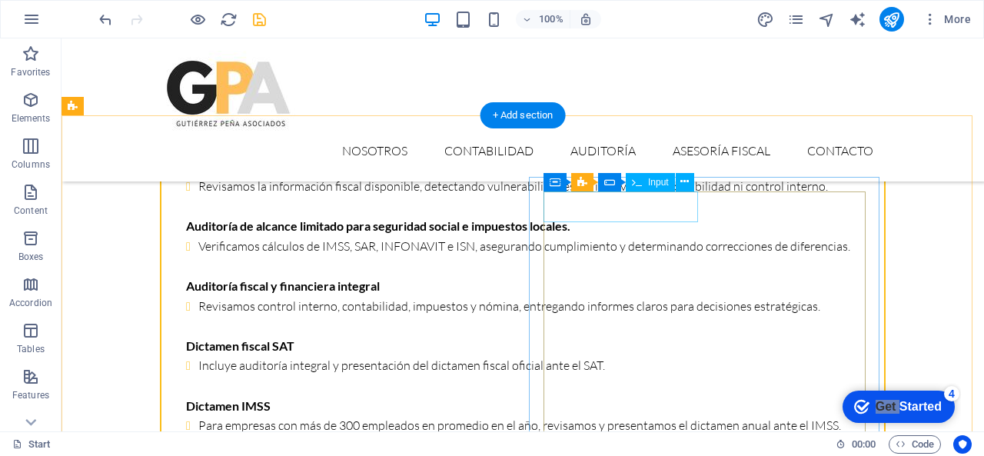
scroll to position [4201, 0]
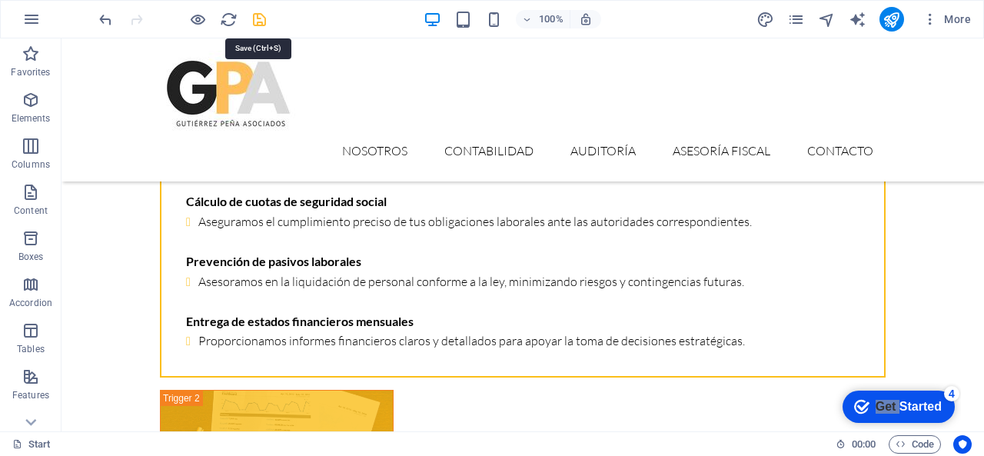
click at [257, 14] on icon "save" at bounding box center [260, 20] width 18 height 18
